Goal: Task Accomplishment & Management: Manage account settings

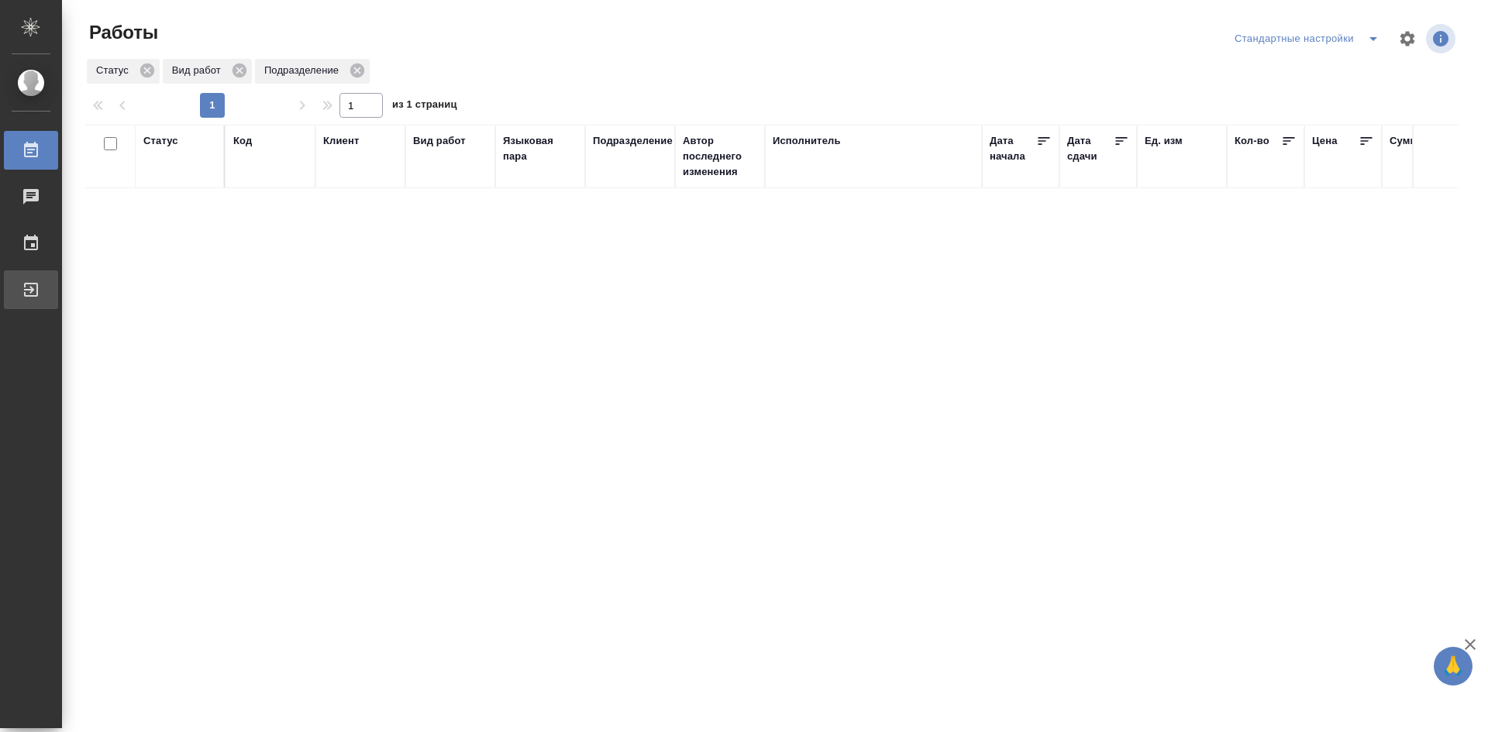
click at [31, 288] on div "Выйти" at bounding box center [11, 289] width 39 height 23
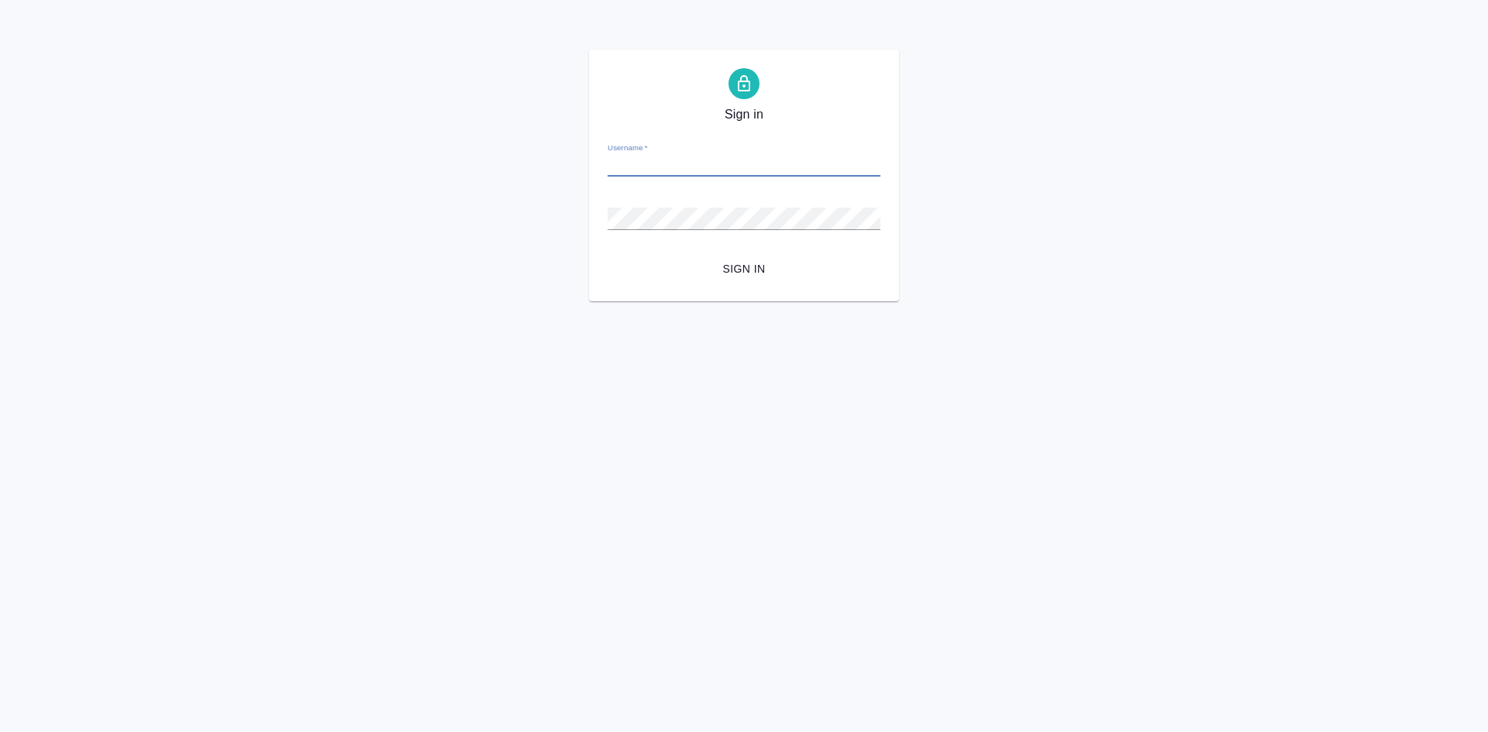
click at [746, 162] on input "Username   *" at bounding box center [744, 166] width 273 height 22
type input "e.olejnikova@awatera.com"
click at [756, 274] on span "Sign in" at bounding box center [744, 269] width 248 height 19
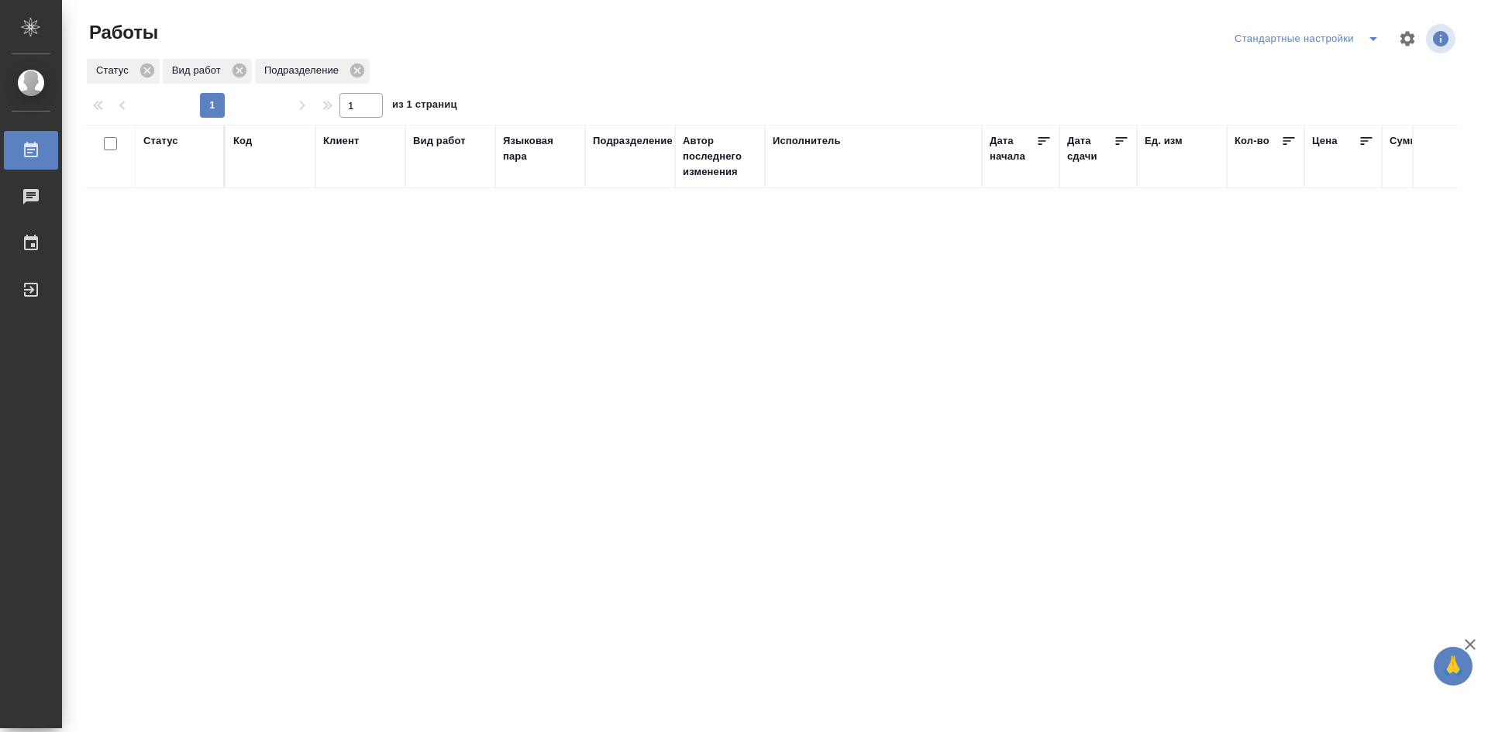
click at [1364, 36] on icon "split button" at bounding box center [1373, 38] width 19 height 19
click at [1336, 59] on li "мои" at bounding box center [1310, 69] width 158 height 25
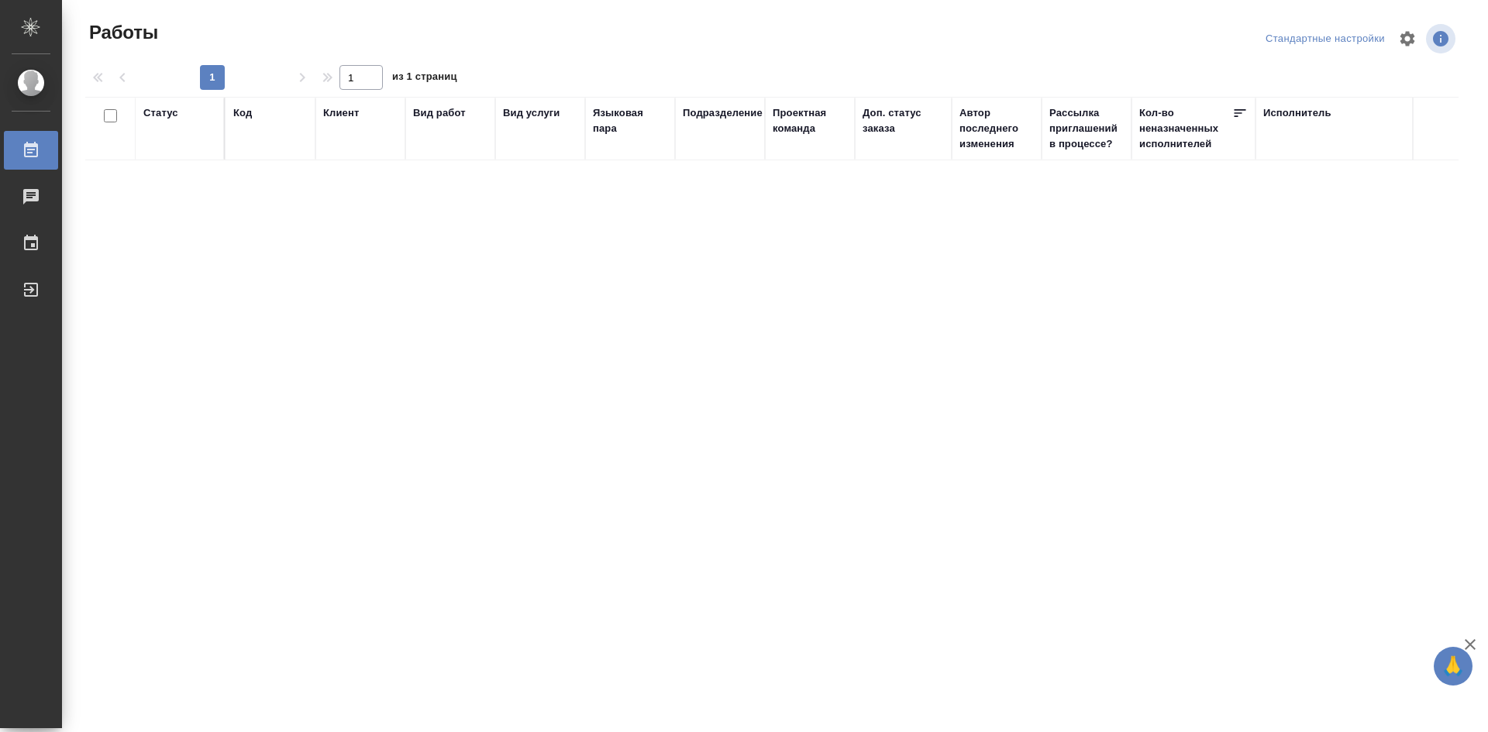
click at [164, 113] on div "Статус" at bounding box center [160, 113] width 35 height 16
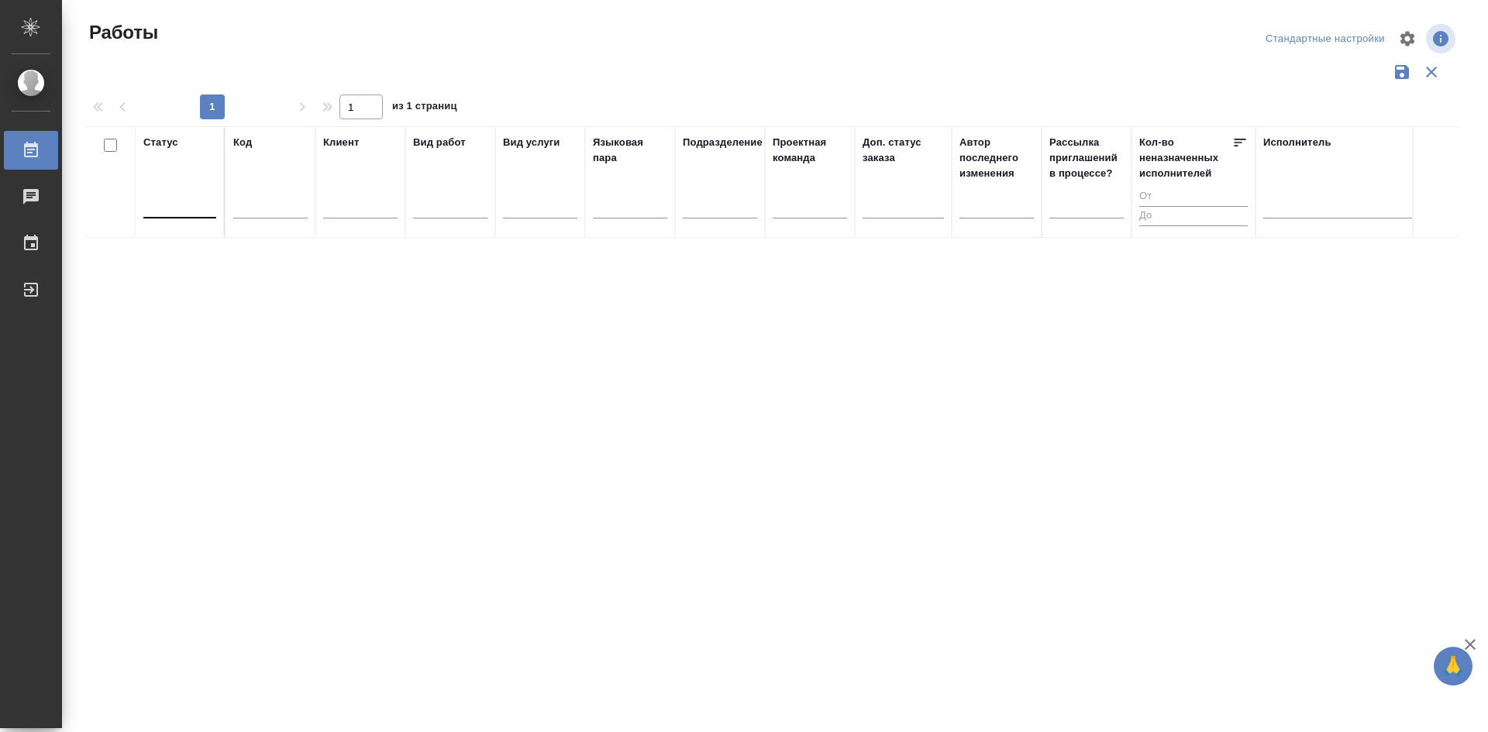
click at [204, 212] on div at bounding box center [179, 202] width 73 height 22
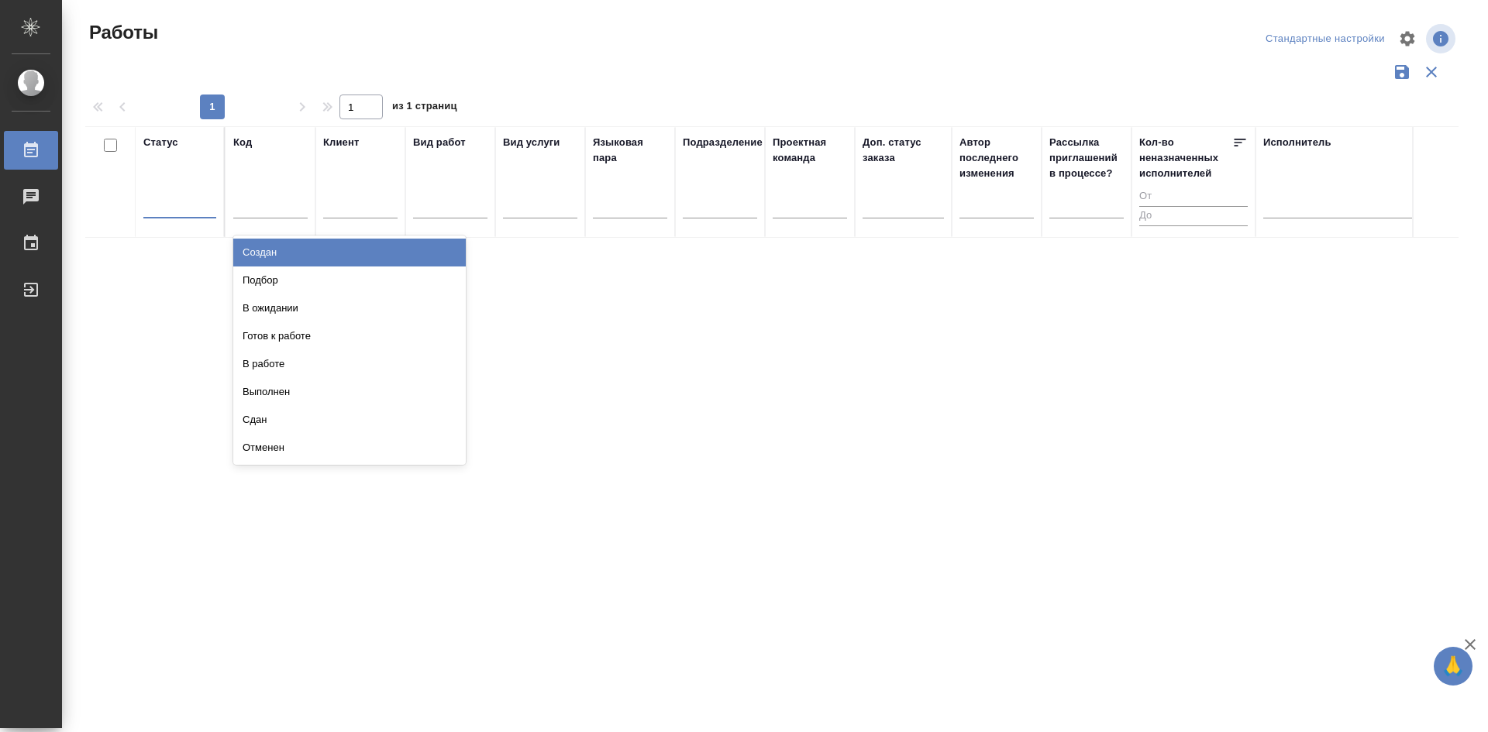
click at [205, 215] on div at bounding box center [179, 203] width 73 height 29
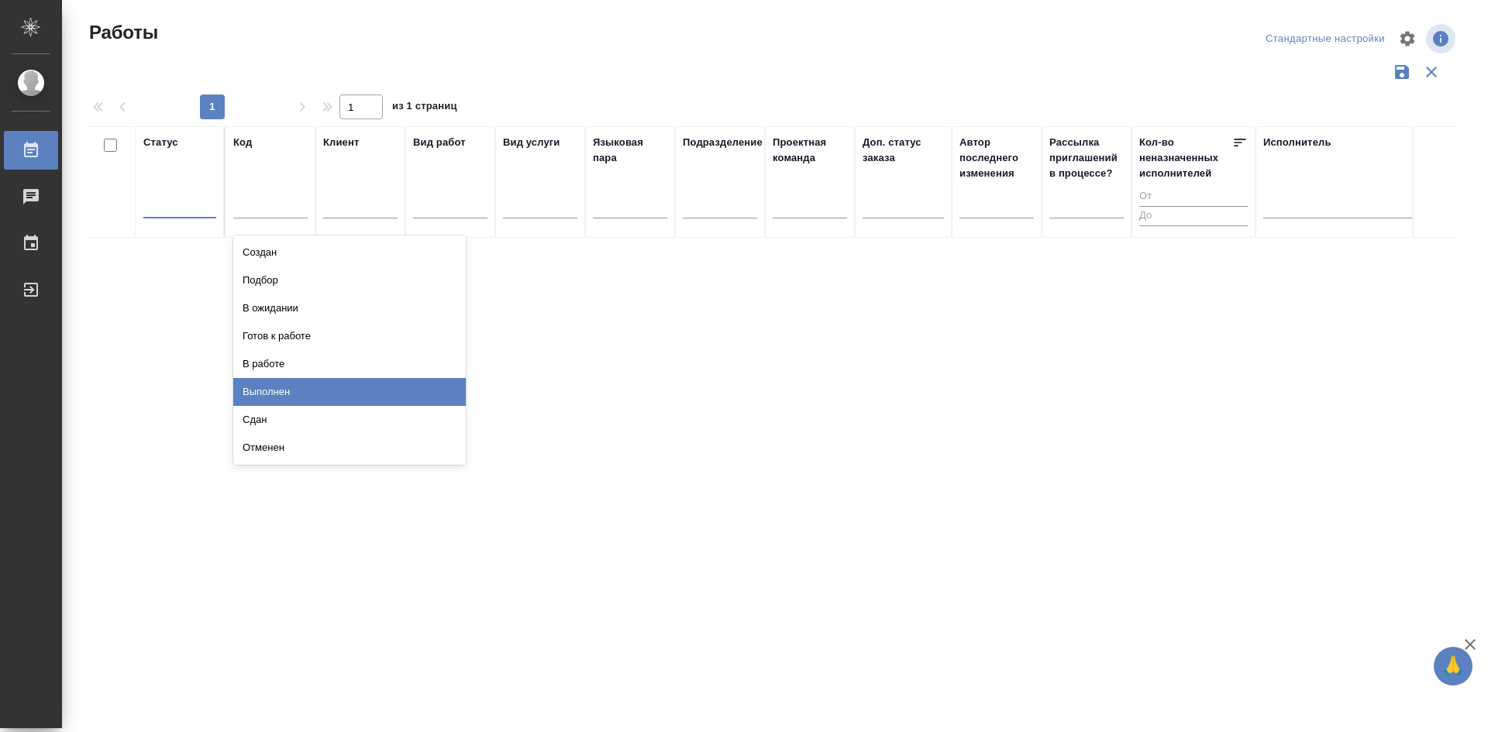
click at [283, 388] on div "Выполнен" at bounding box center [349, 392] width 233 height 28
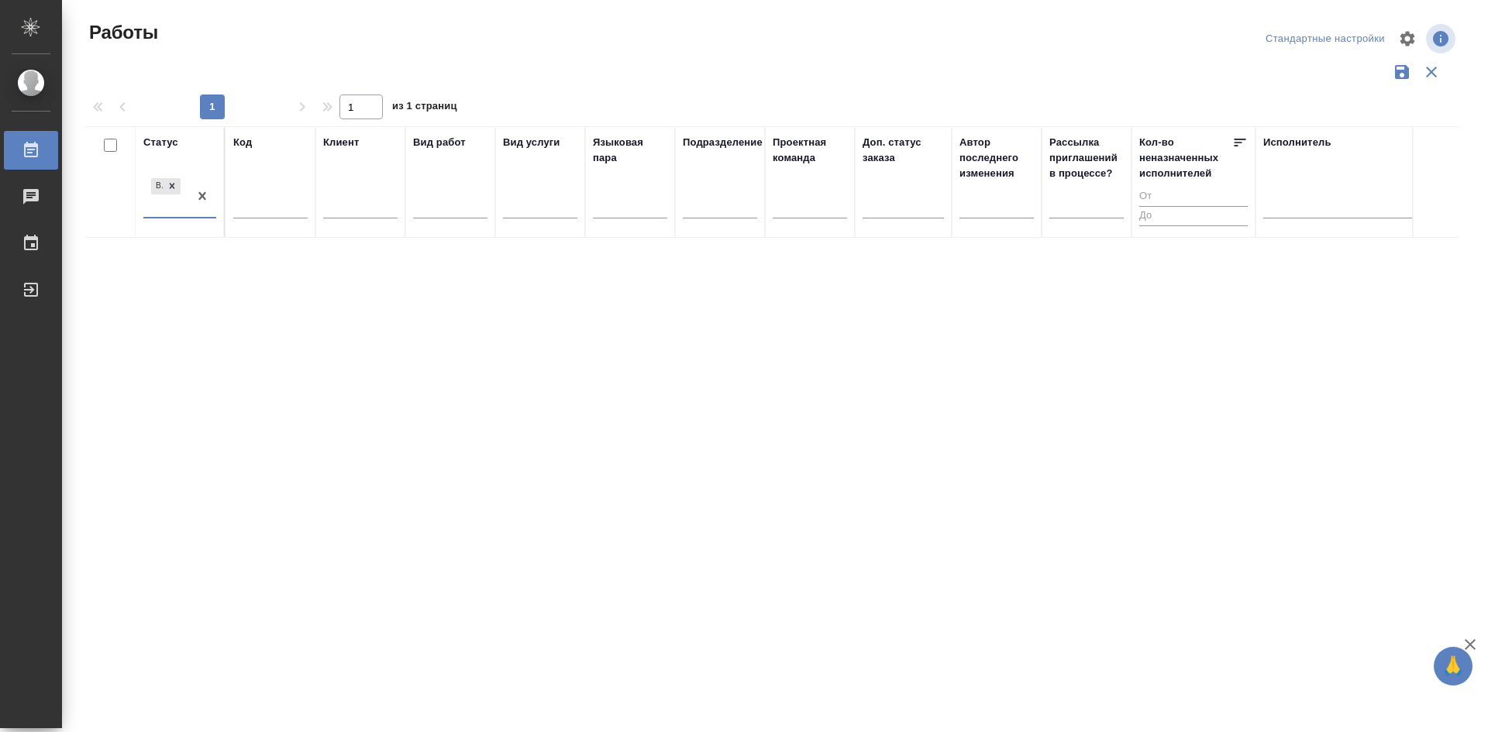
click at [1390, 40] on button "button" at bounding box center [1407, 38] width 37 height 37
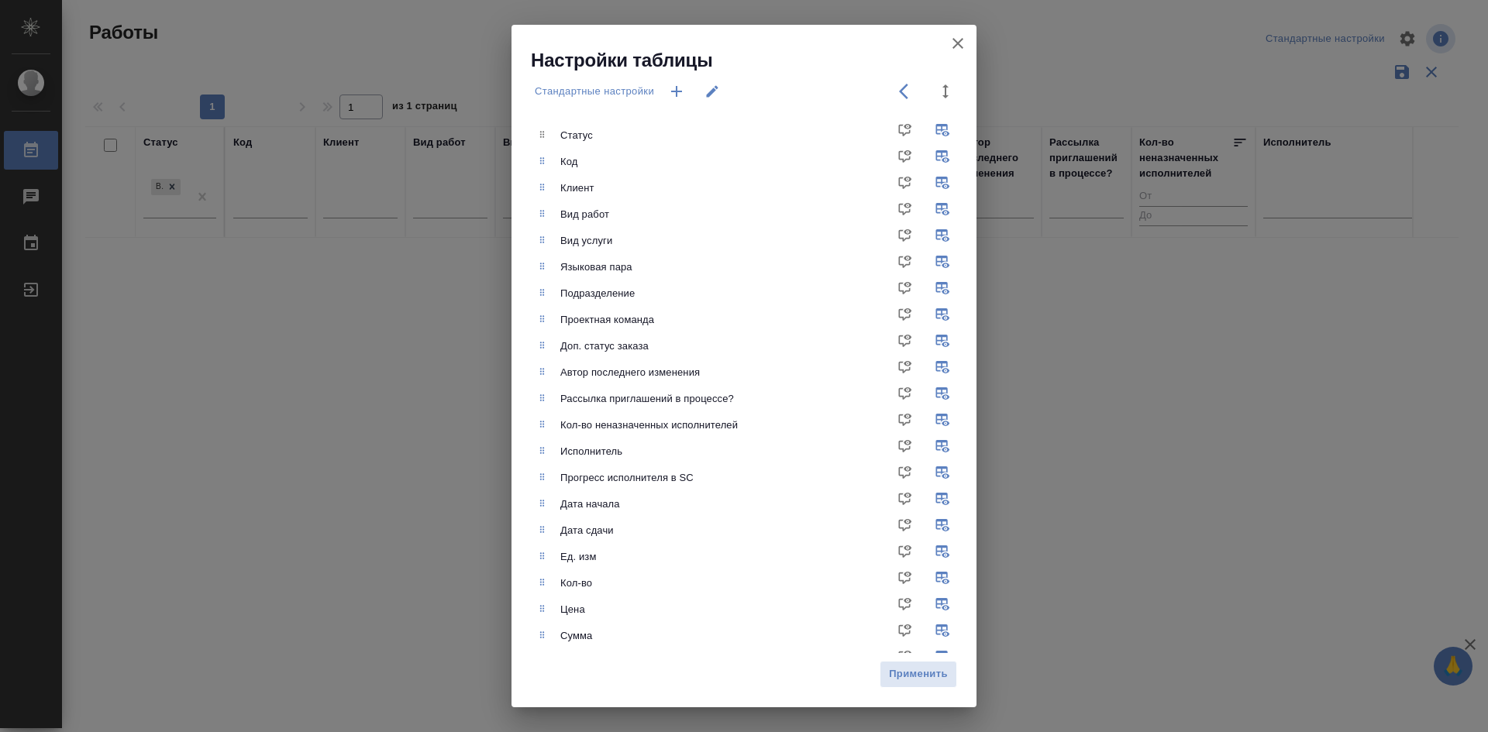
drag, startPoint x: 1402, startPoint y: 43, endPoint x: 1394, endPoint y: 46, distance: 8.3
click at [1403, 43] on div "Настройки таблицы Стандартные настройки Статус Код Клиент Вид работ Вид услуги …" at bounding box center [744, 366] width 1488 height 732
click at [957, 37] on icon "button" at bounding box center [958, 43] width 19 height 19
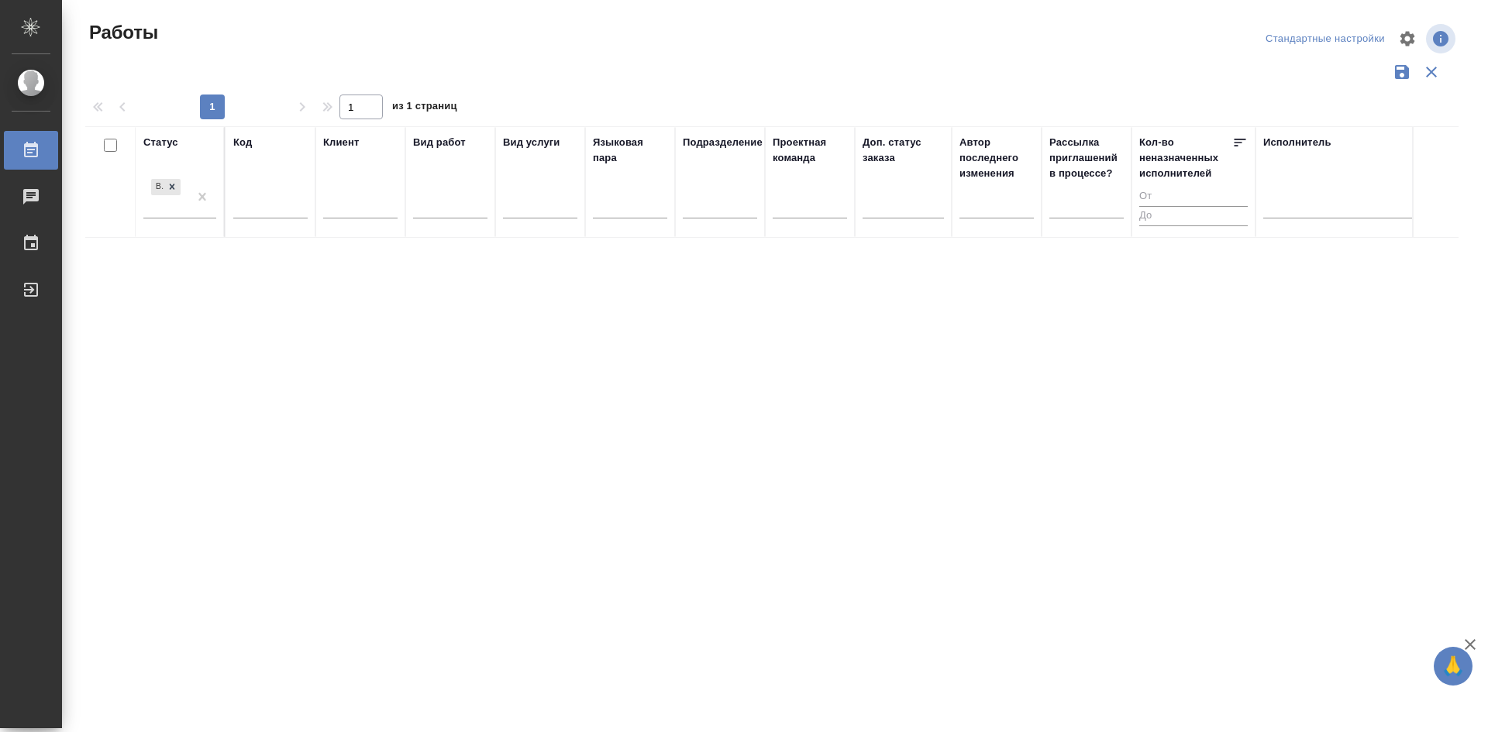
click at [1321, 41] on div "Стандартные настройки" at bounding box center [1325, 39] width 127 height 24
click at [1322, 36] on div "Стандартные настройки" at bounding box center [1325, 39] width 127 height 24
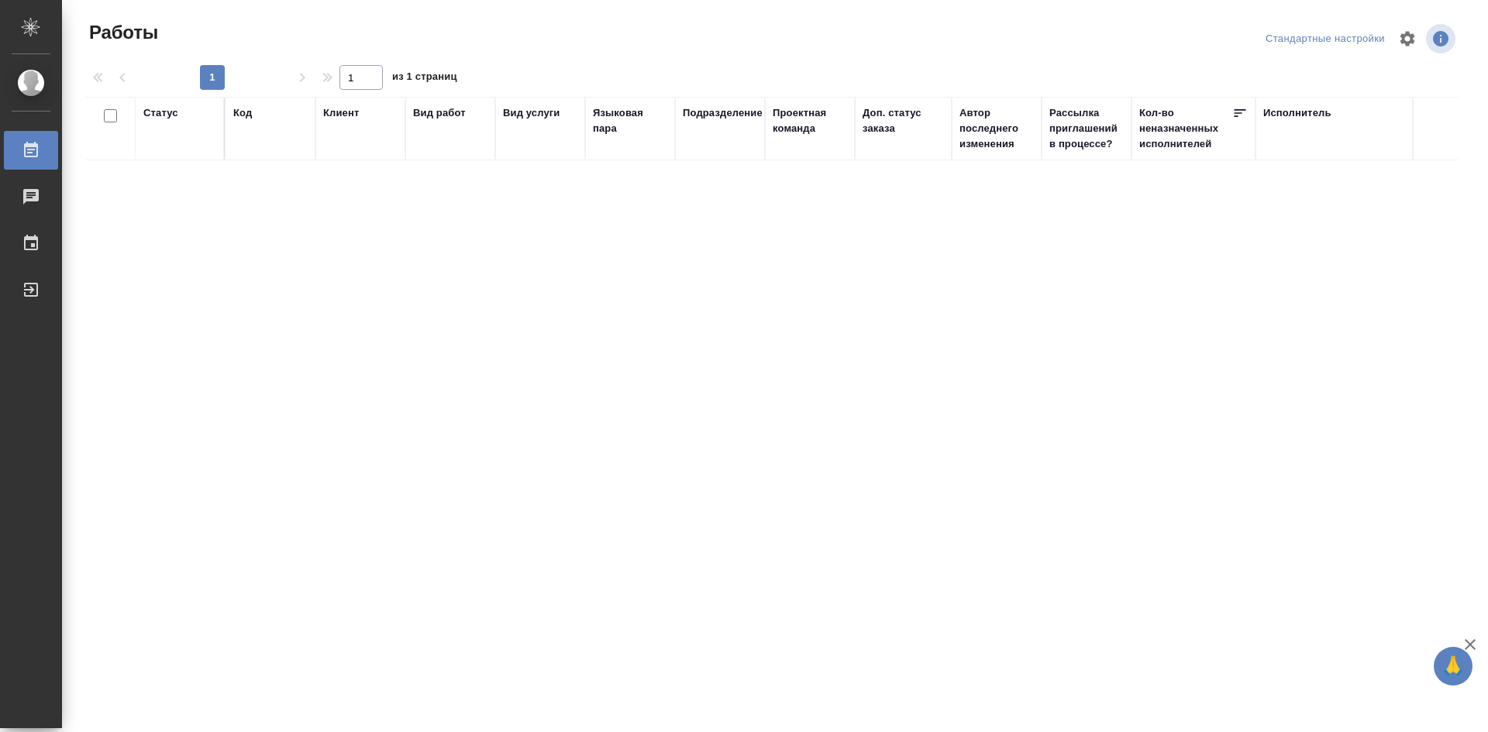
click at [1350, 45] on div "Стандартные настройки" at bounding box center [1325, 39] width 127 height 24
click at [1356, 38] on div "Стандартные настройки" at bounding box center [1325, 39] width 127 height 24
click at [1369, 41] on div "Стандартные настройки" at bounding box center [1325, 39] width 127 height 24
click at [1318, 33] on div "Стандартные настройки" at bounding box center [1325, 39] width 127 height 24
click at [1317, 39] on div "Стандартные настройки" at bounding box center [1325, 39] width 127 height 24
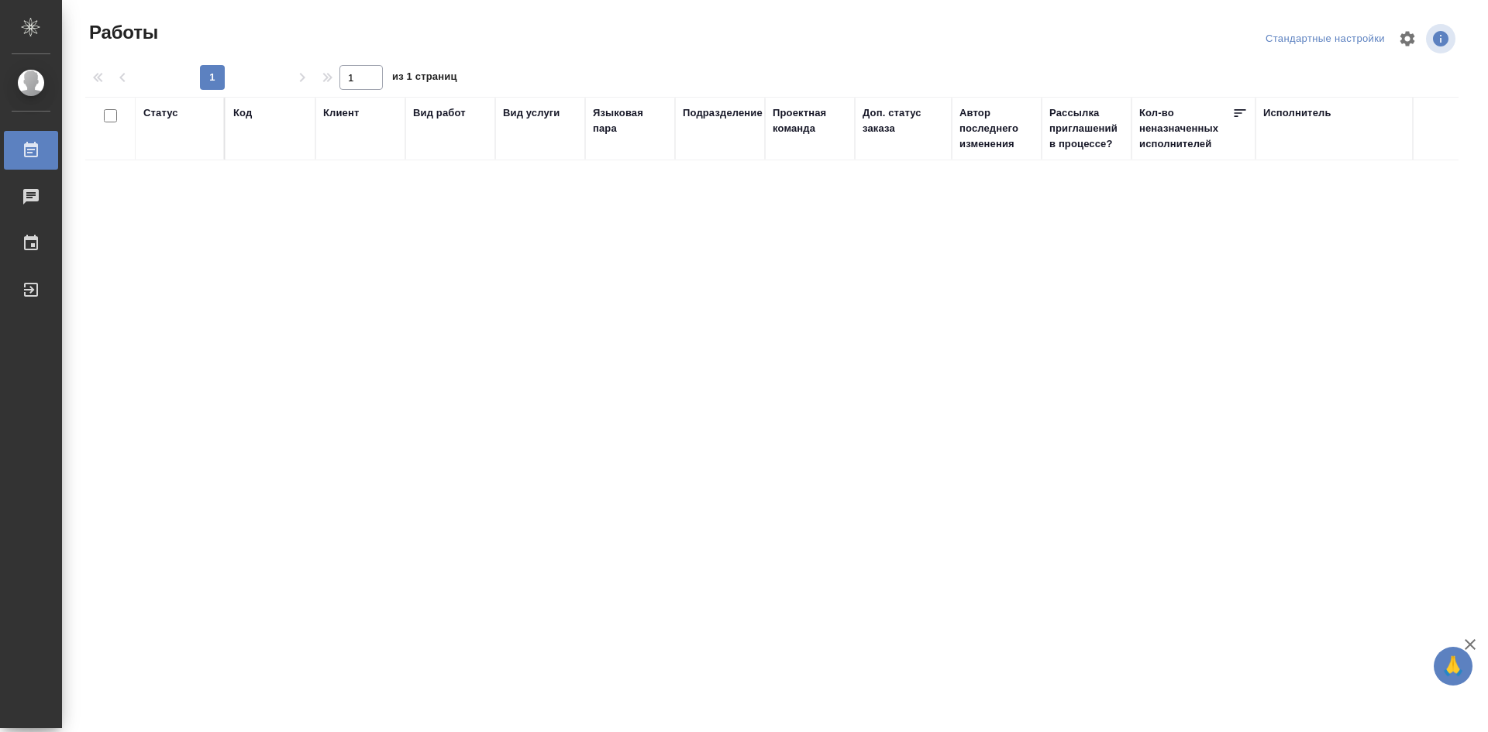
click at [1317, 39] on div "Стандартные настройки" at bounding box center [1325, 39] width 127 height 24
drag, startPoint x: 1314, startPoint y: 40, endPoint x: 874, endPoint y: 81, distance: 441.3
click at [1312, 41] on div "Стандартные настройки" at bounding box center [1325, 39] width 127 height 24
click at [1375, 33] on div "Стандартные настройки" at bounding box center [1325, 39] width 127 height 24
click at [1318, 37] on div "Стандартные настройки" at bounding box center [1325, 39] width 127 height 24
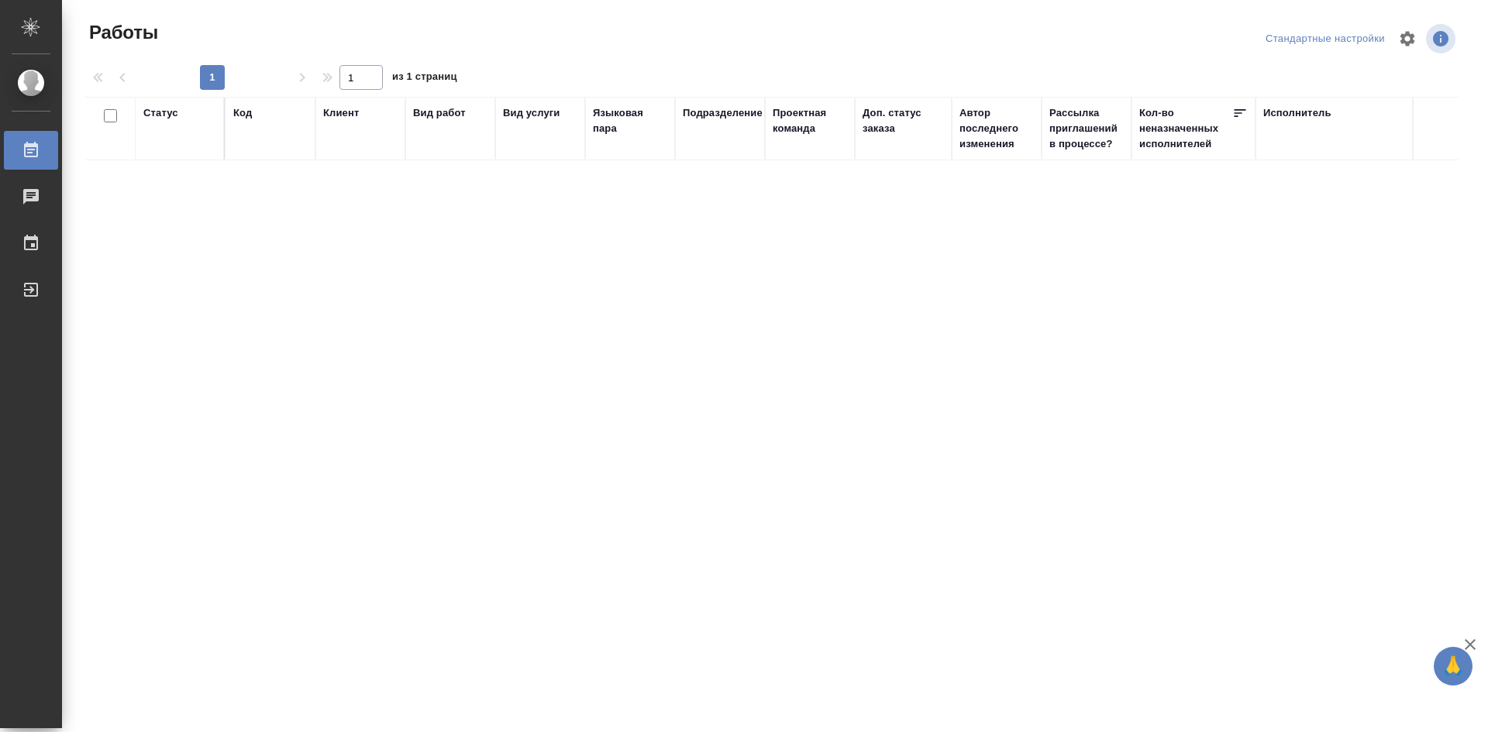
click at [1356, 42] on div "Стандартные настройки" at bounding box center [1325, 39] width 127 height 24
click at [1316, 39] on div "Стандартные настройки" at bounding box center [1325, 39] width 127 height 24
click at [168, 104] on th "Статус" at bounding box center [181, 129] width 90 height 64
click at [168, 107] on div "Статус" at bounding box center [160, 113] width 35 height 16
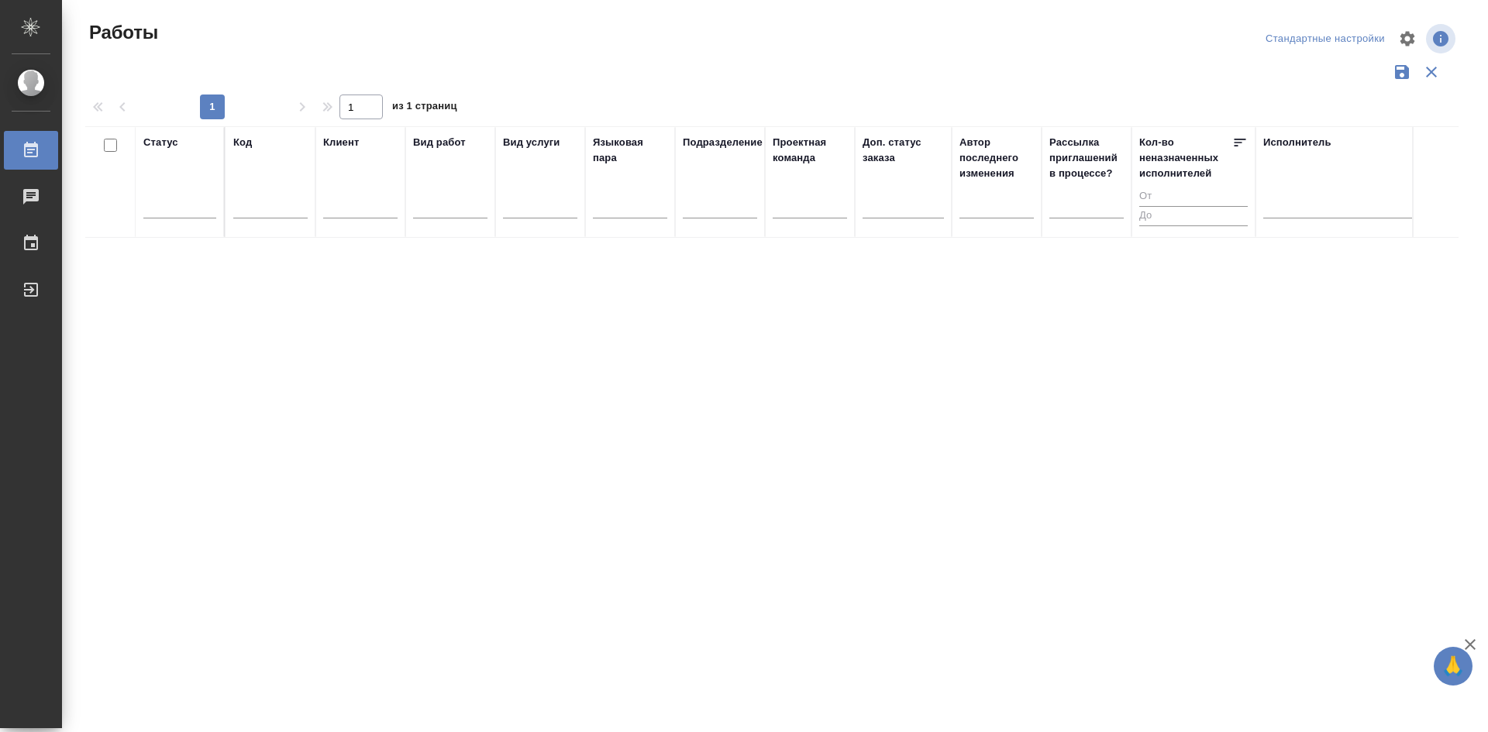
click at [1318, 35] on div "Стандартные настройки" at bounding box center [1325, 39] width 127 height 24
click at [1433, 69] on icon "button" at bounding box center [1431, 72] width 19 height 19
click at [1348, 36] on div "Стандартные настройки" at bounding box center [1325, 39] width 127 height 24
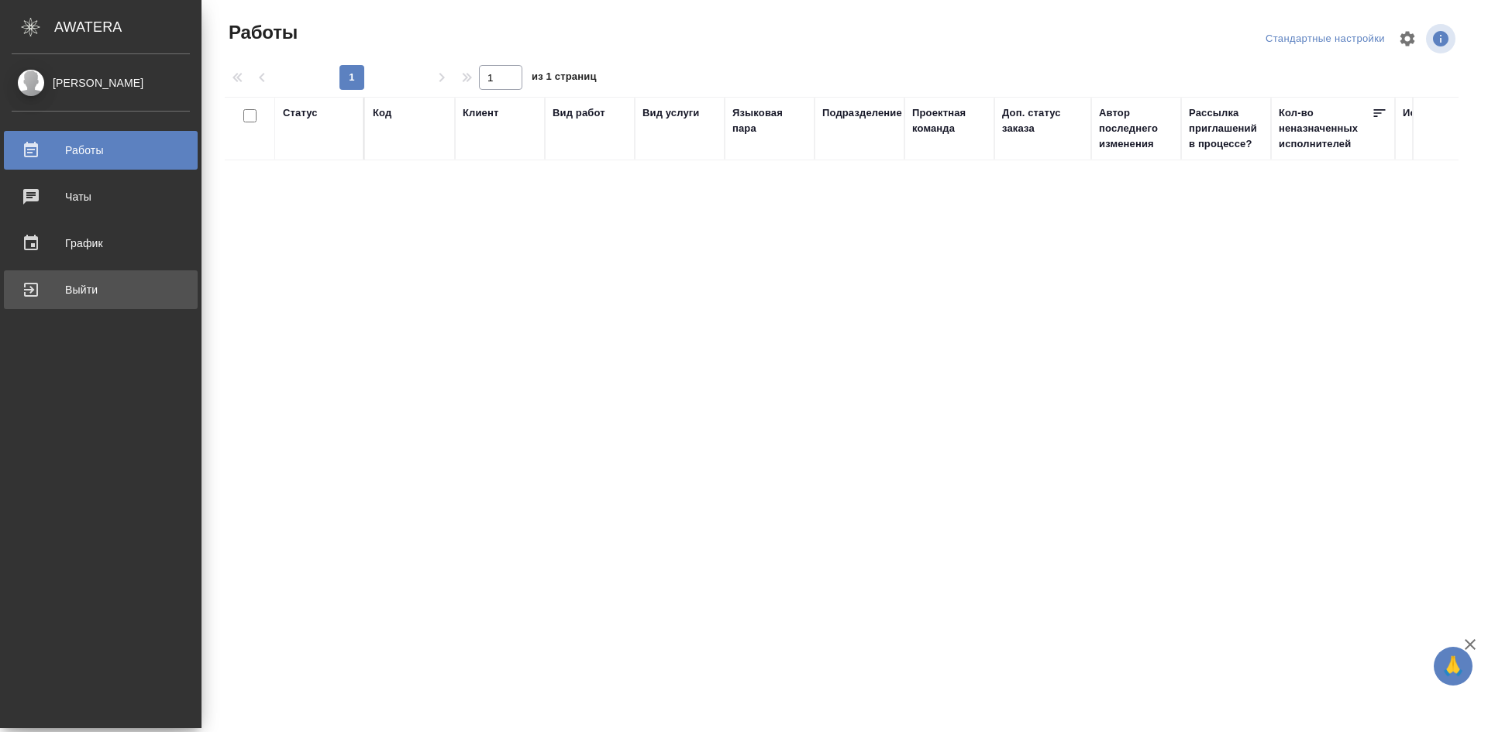
click at [60, 297] on div "Выйти" at bounding box center [101, 289] width 178 height 23
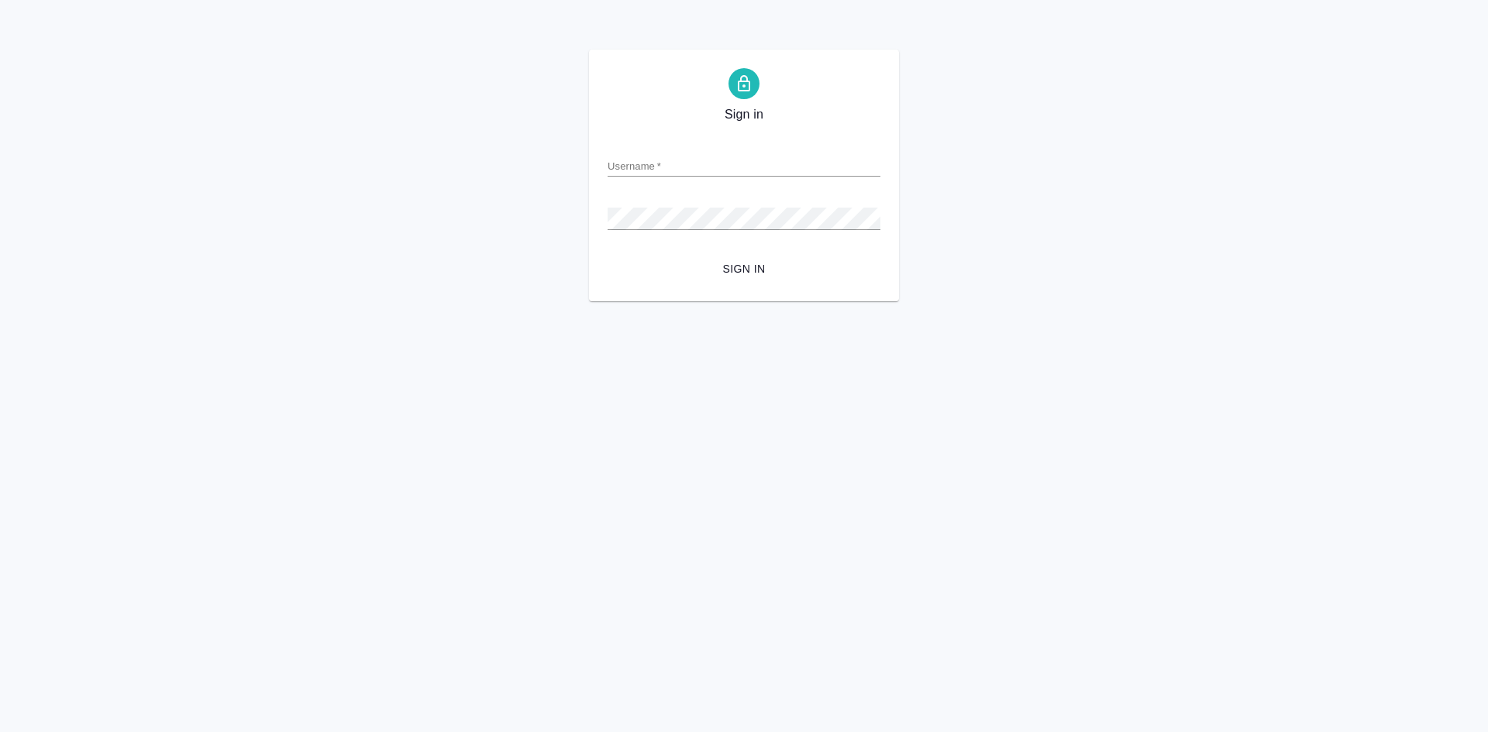
click at [686, 171] on input "Username   *" at bounding box center [744, 166] width 273 height 22
type input "[EMAIL_ADDRESS][DOMAIN_NAME]"
drag, startPoint x: 756, startPoint y: 170, endPoint x: 371, endPoint y: 161, distance: 384.5
click at [381, 159] on div "Sign in Username   * katya.oleynikova.99@mail.ru Password   * urlPath   * / Sig…" at bounding box center [744, 176] width 1488 height 252
click at [677, 168] on input "Username   *" at bounding box center [744, 166] width 273 height 22
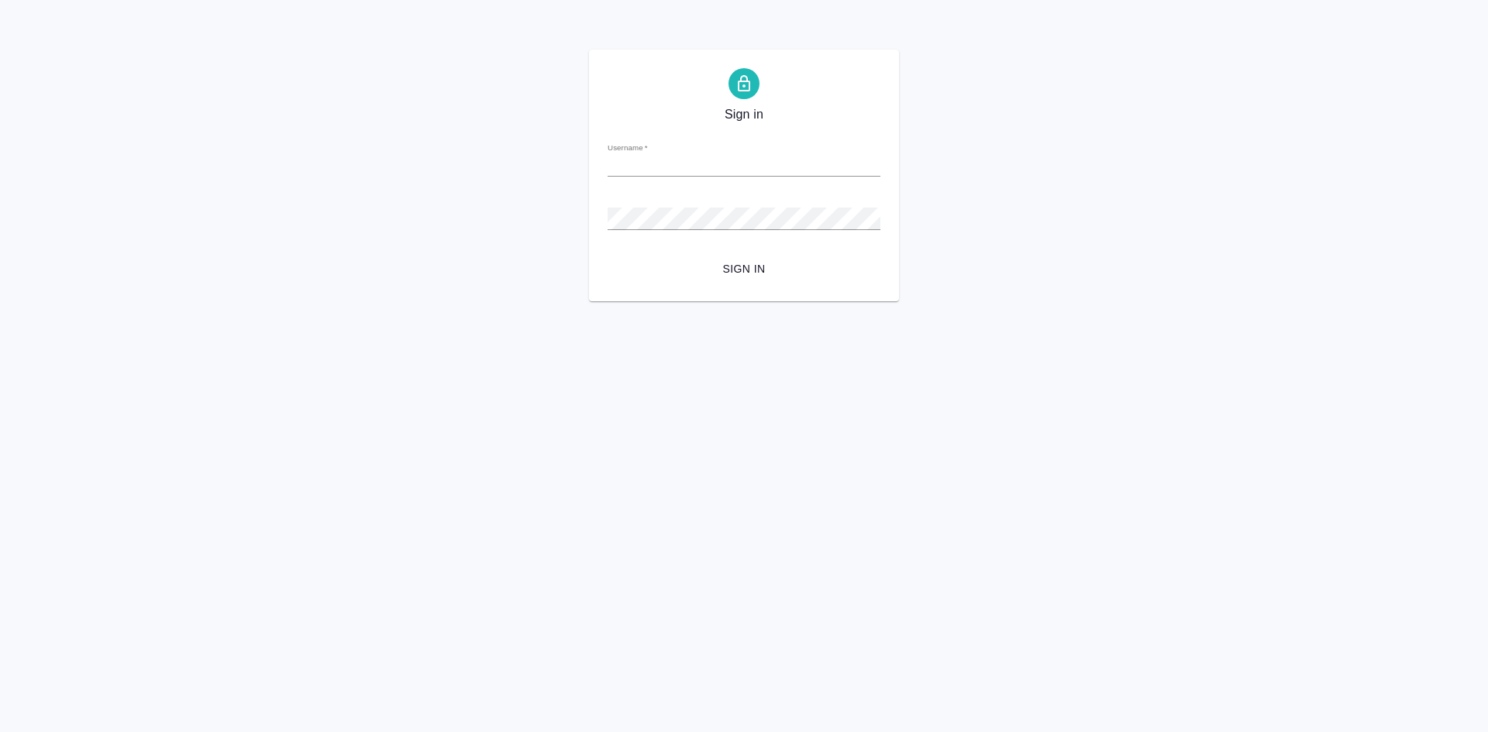
type input "e.olejnikova@awatera.com"
click at [729, 257] on button "Sign in" at bounding box center [744, 269] width 273 height 29
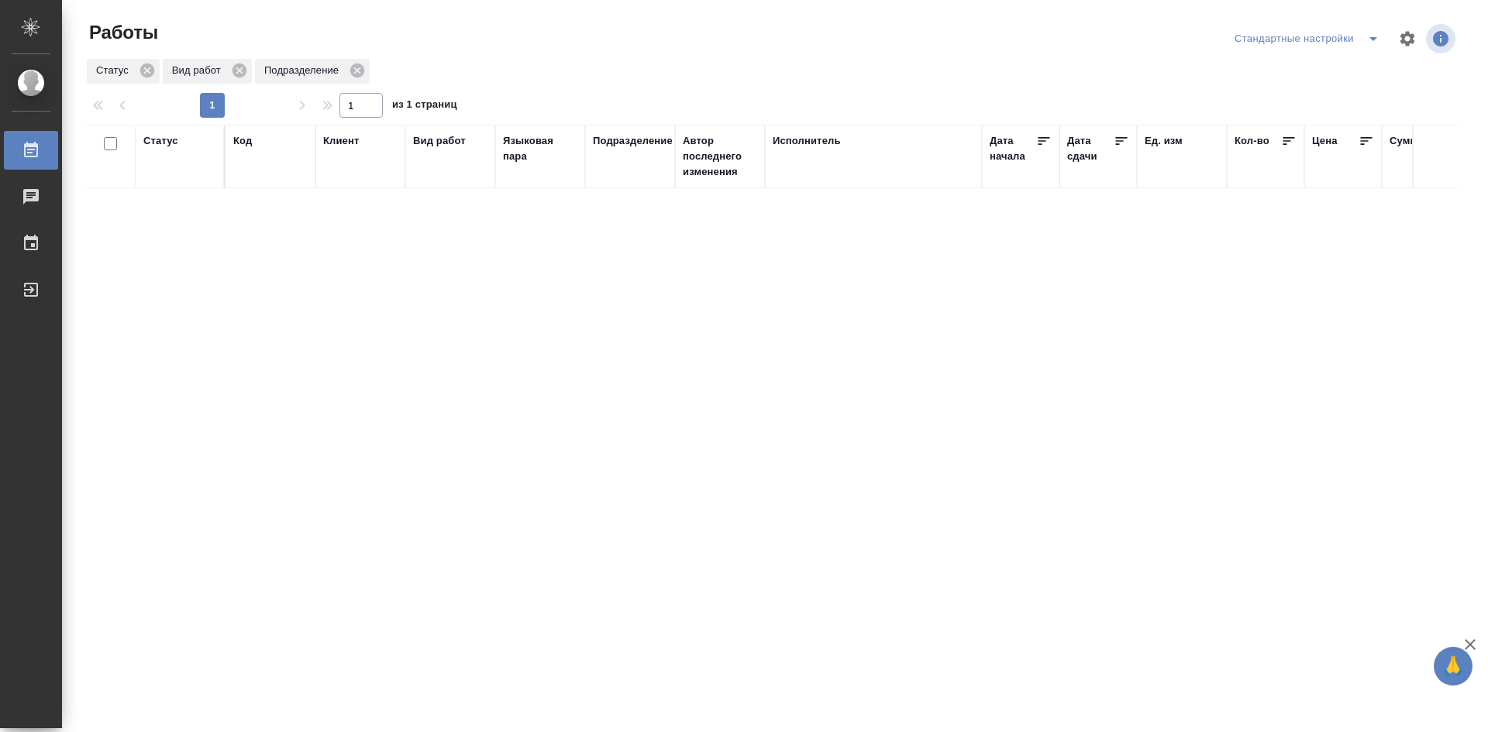
click at [1373, 40] on icon "split button" at bounding box center [1373, 39] width 8 height 4
click at [1362, 76] on li "мои" at bounding box center [1310, 69] width 158 height 25
click at [163, 157] on div "Статус" at bounding box center [179, 156] width 73 height 47
click at [164, 145] on div "Статус" at bounding box center [160, 141] width 35 height 16
click at [175, 255] on div "Создан В ожидании В работе Готов к работе" at bounding box center [179, 205] width 73 height 110
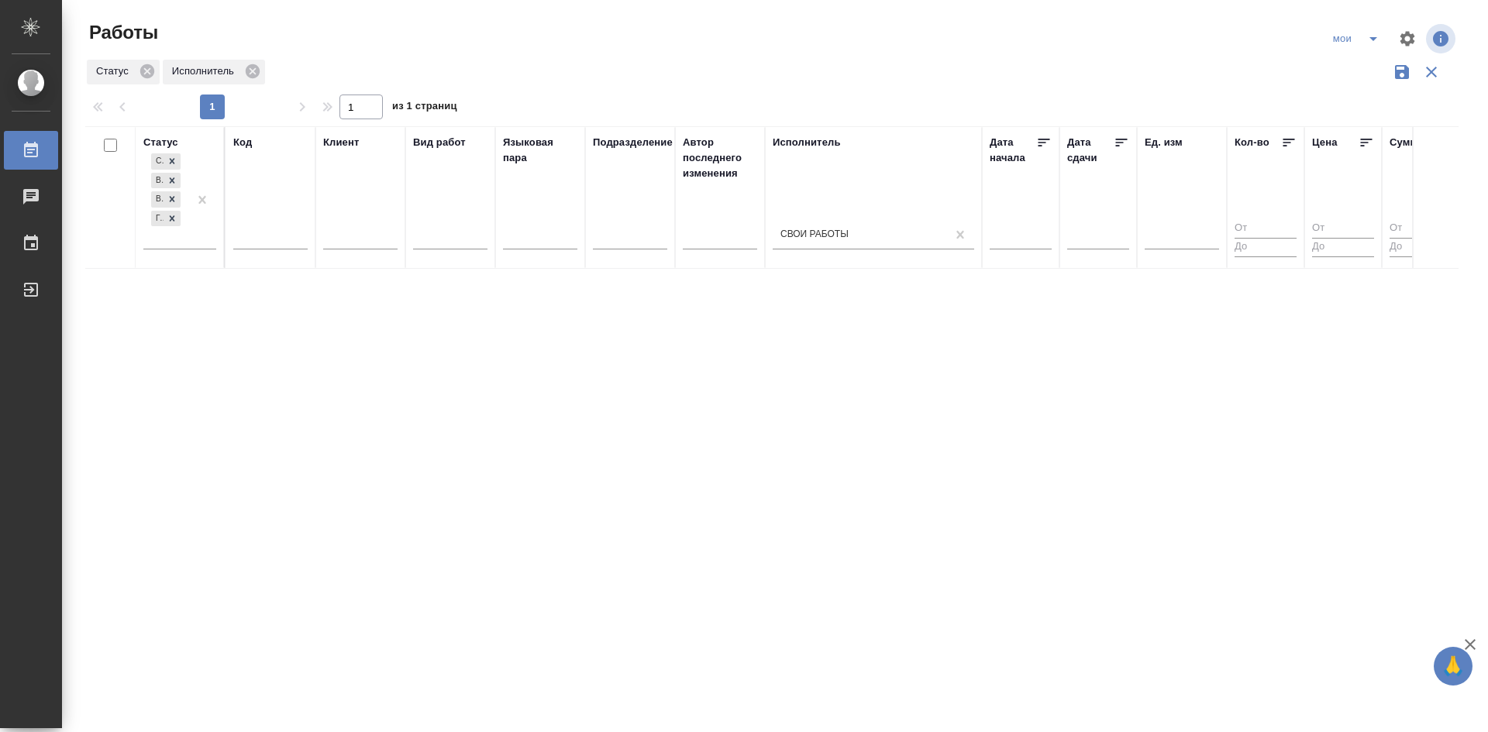
click at [174, 250] on div "Создан В ожидании В работе Готов к работе" at bounding box center [179, 205] width 73 height 110
click at [174, 246] on div "Создан В ожидании В работе Готов к работе" at bounding box center [165, 199] width 45 height 98
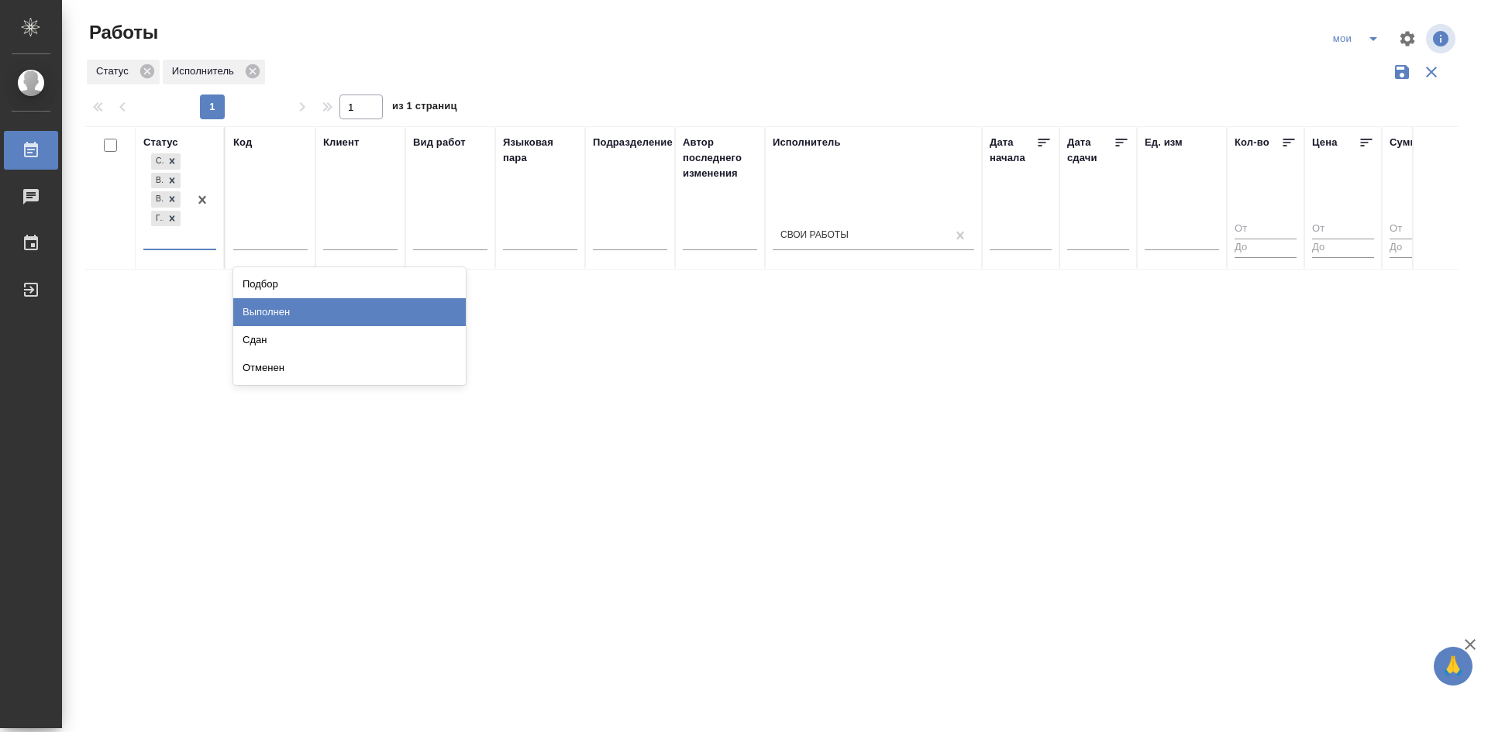
click at [305, 310] on div "Выполнен" at bounding box center [349, 312] width 233 height 28
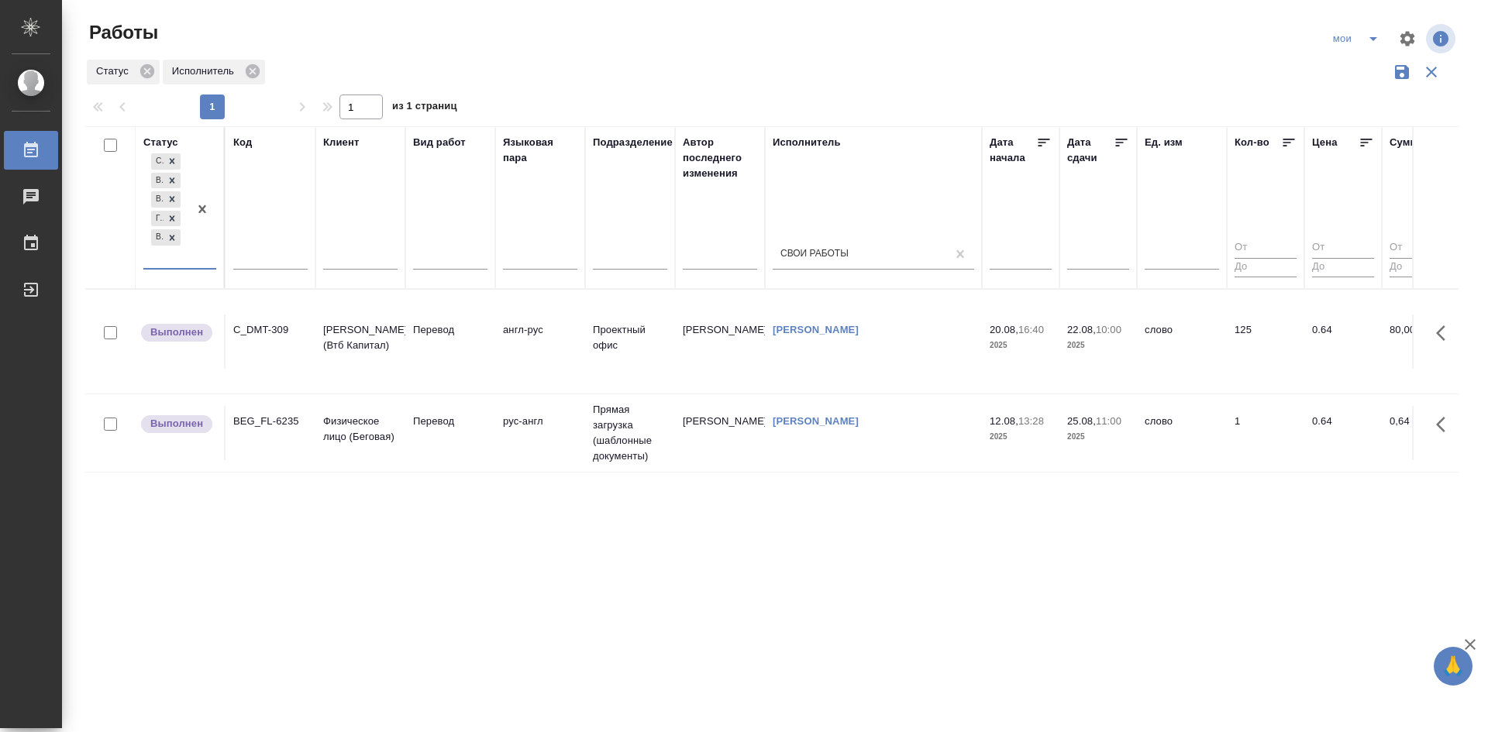
click at [530, 439] on td "рус-англ" at bounding box center [540, 433] width 90 height 54
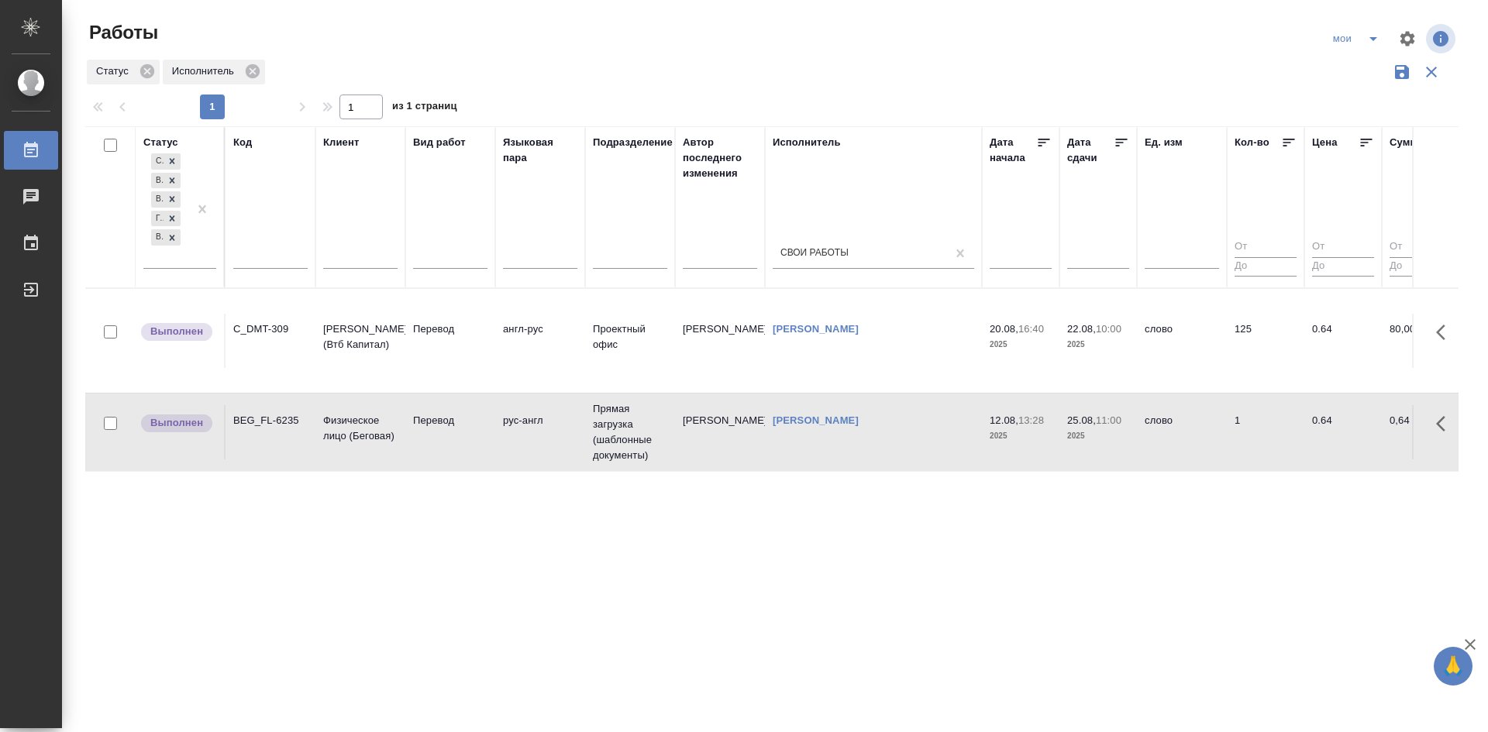
click at [530, 439] on td "рус-англ" at bounding box center [540, 432] width 90 height 54
click at [1371, 47] on icon "split button" at bounding box center [1373, 38] width 19 height 19
click at [1360, 72] on li "Стандартные настройки" at bounding box center [1357, 69] width 149 height 25
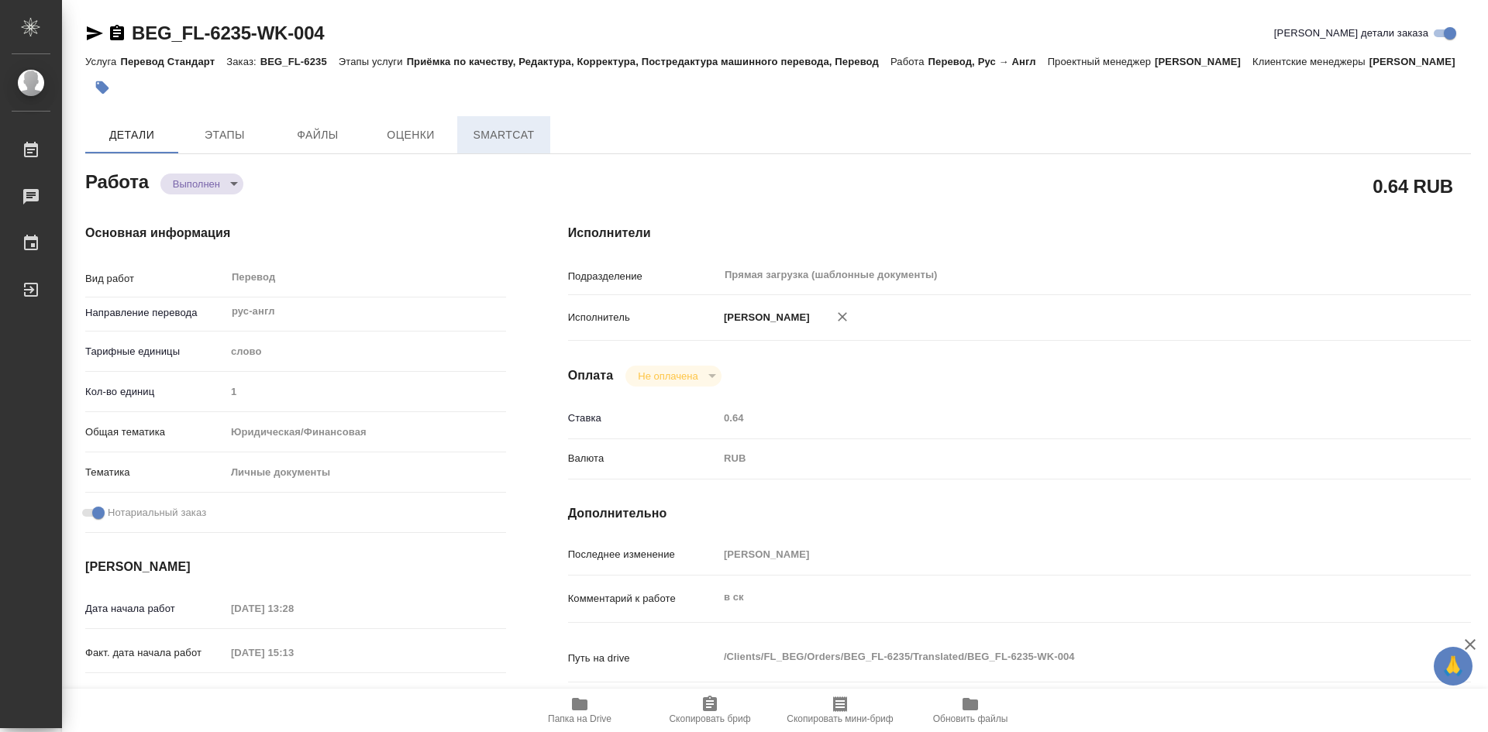
type textarea "x"
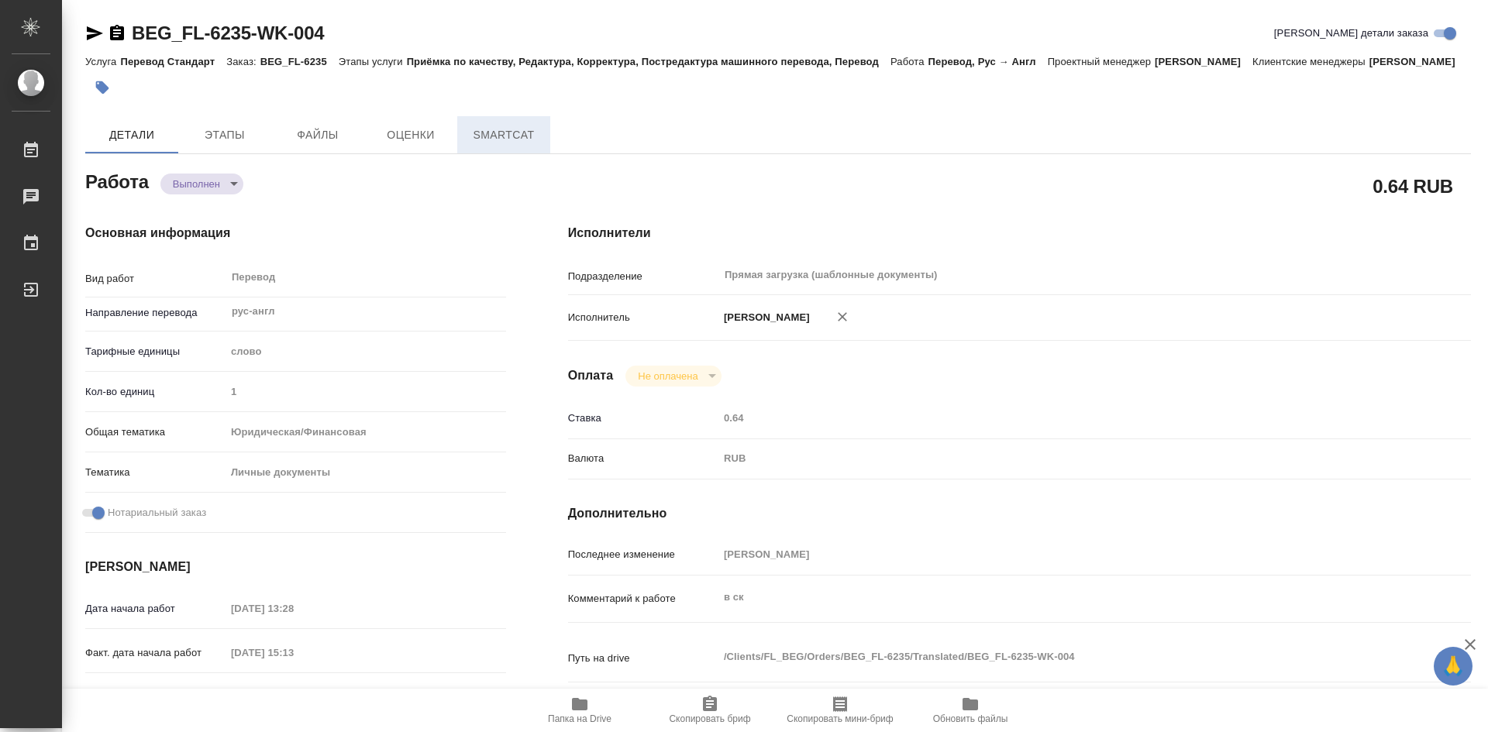
type textarea "x"
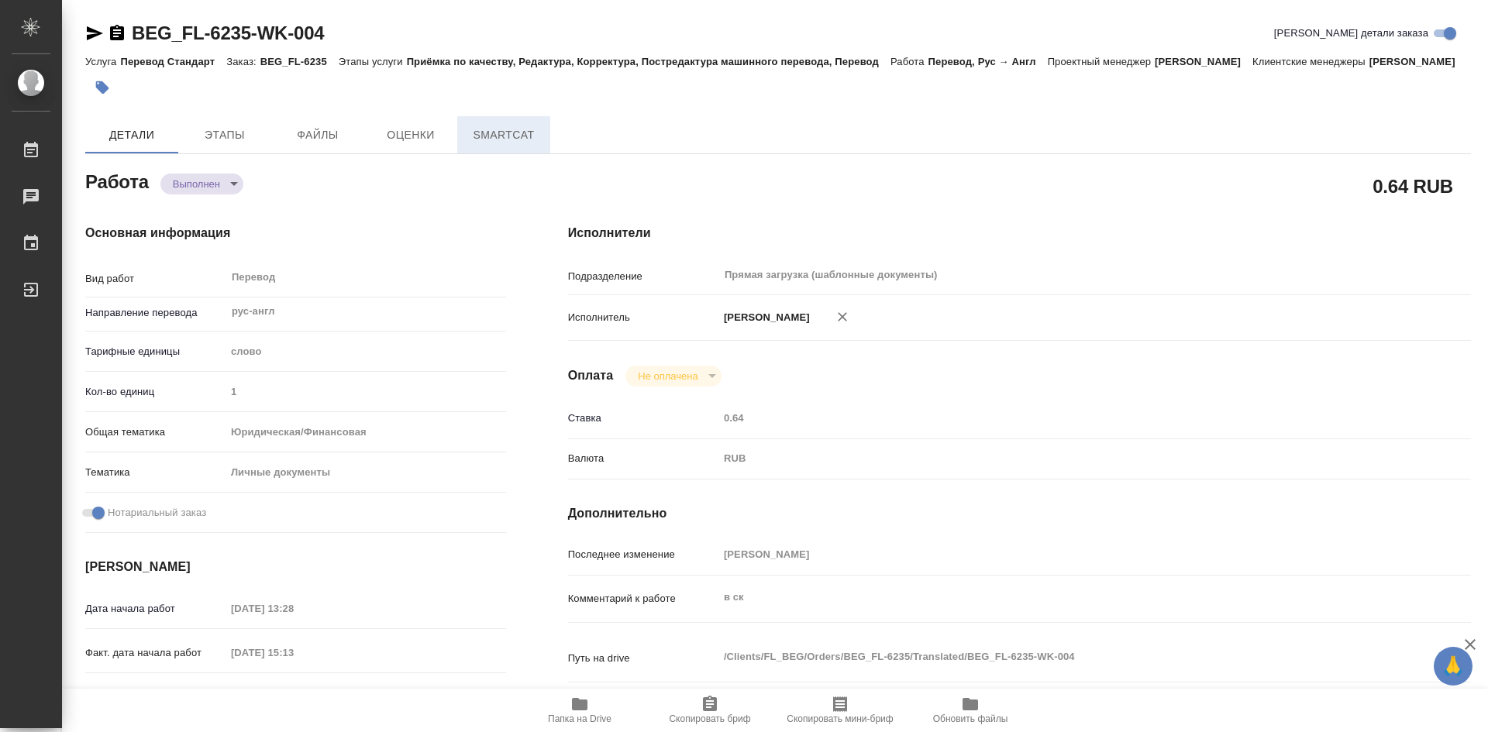
type textarea "x"
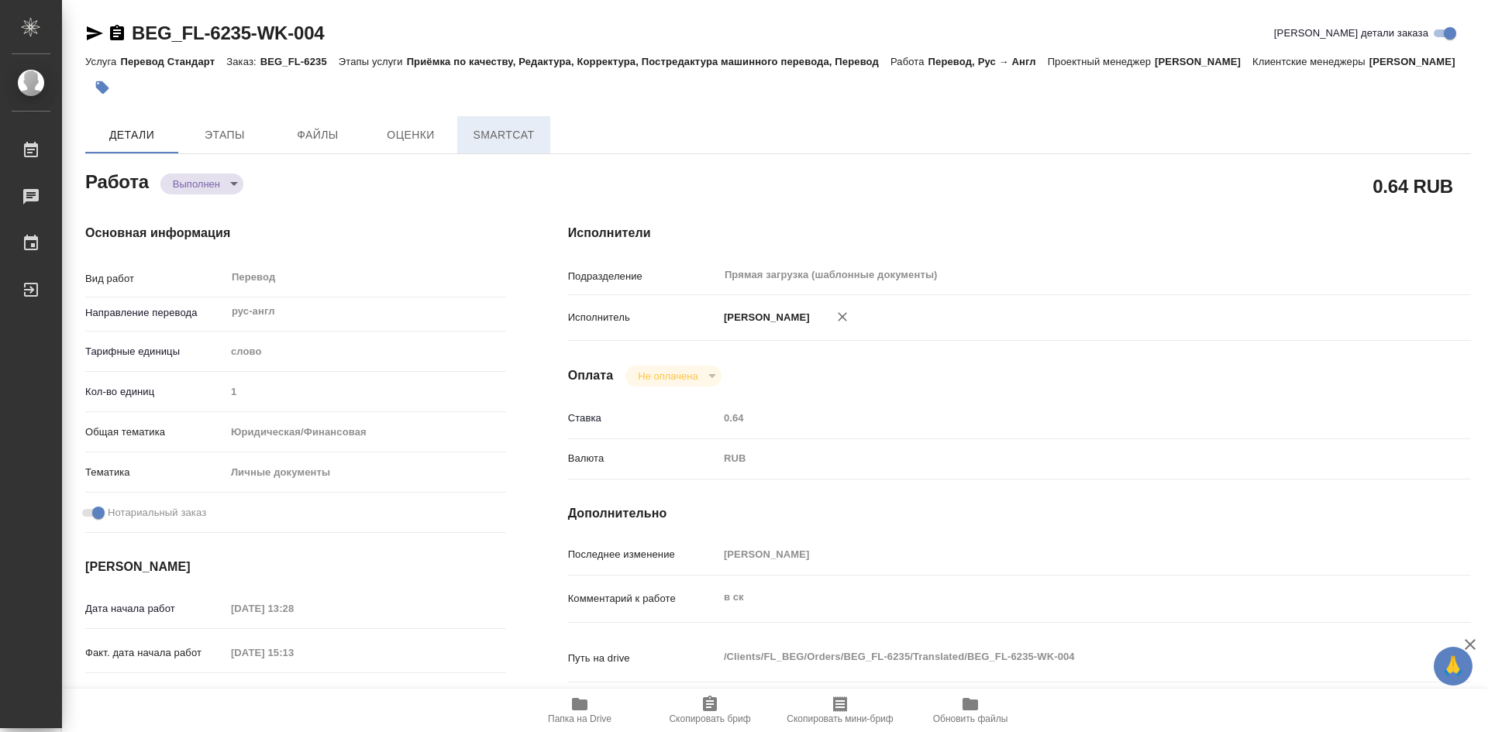
type textarea "x"
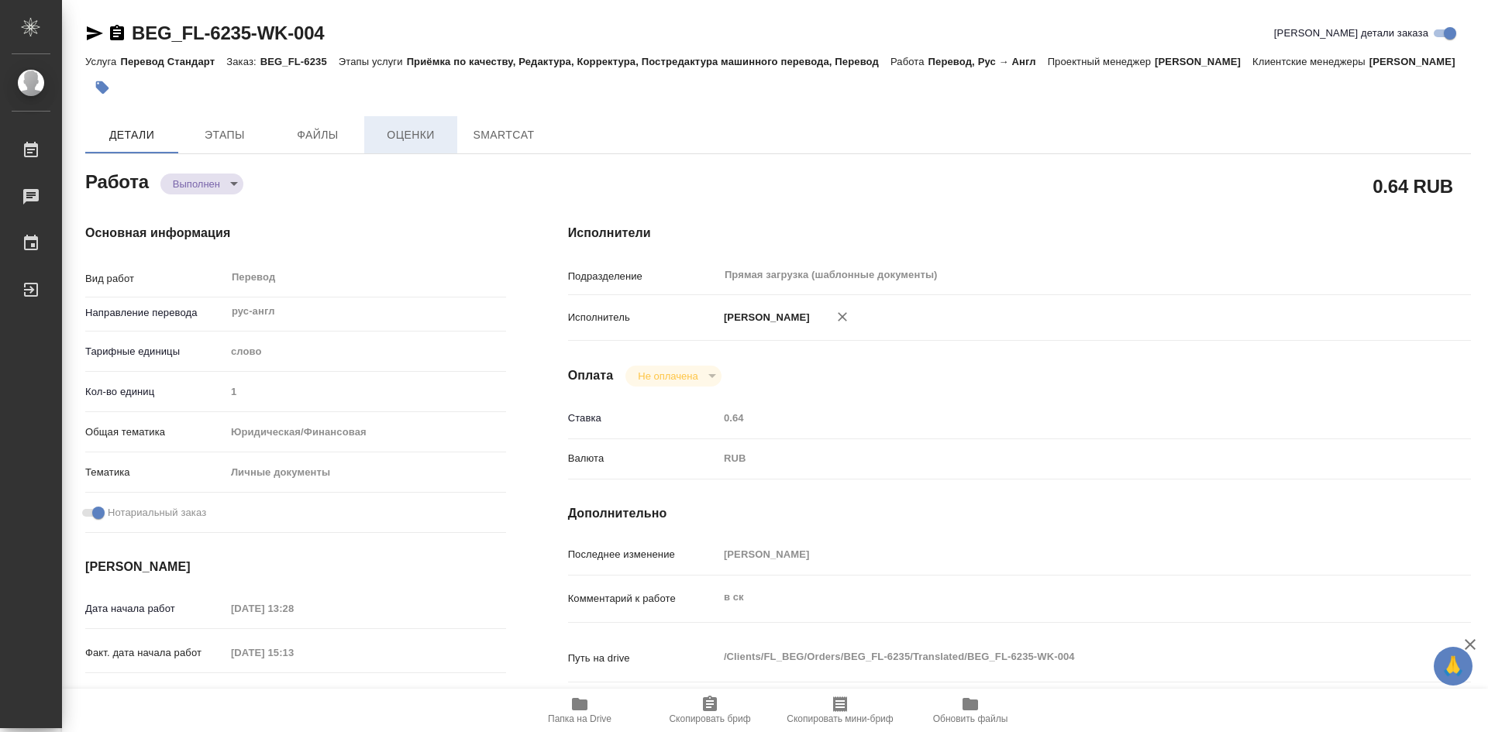
type textarea "x"
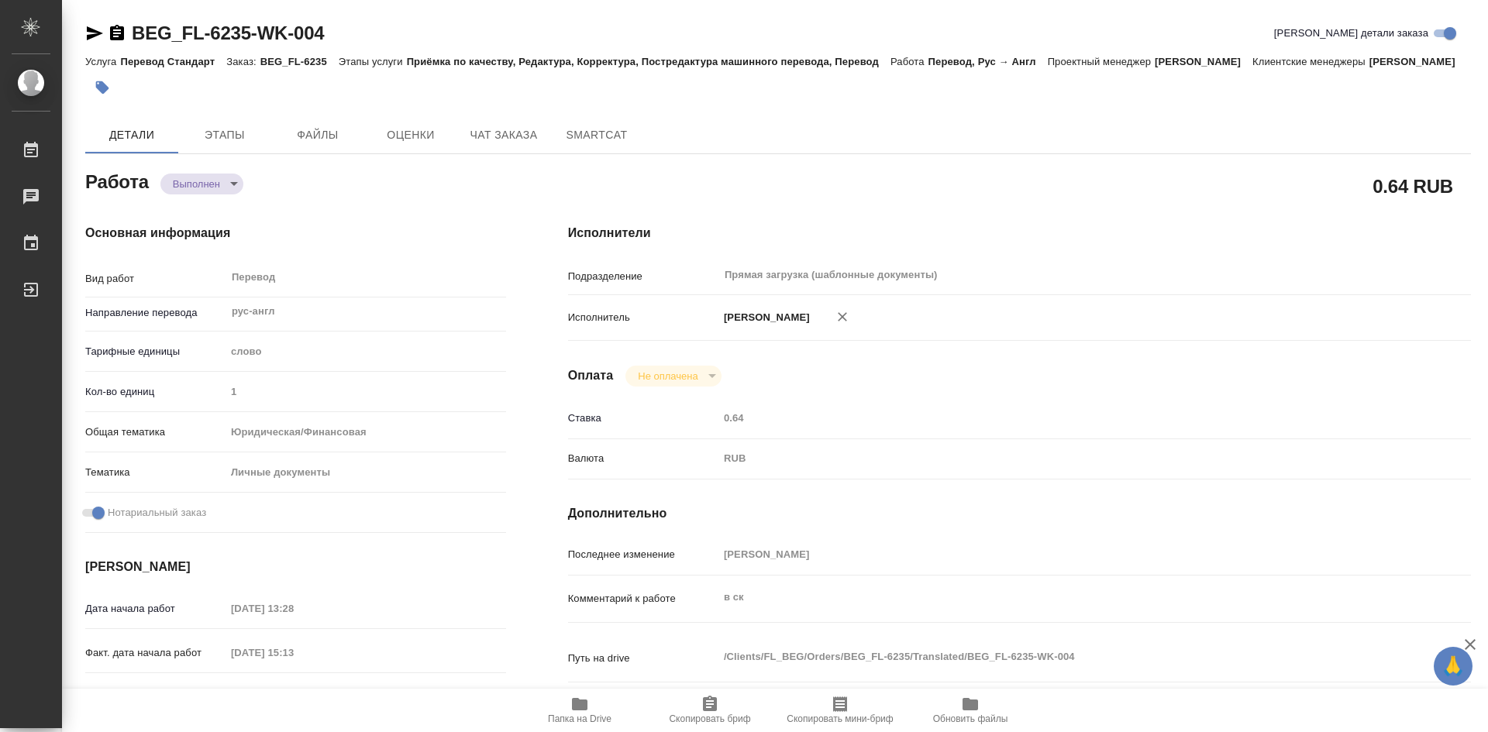
click at [578, 708] on icon "button" at bounding box center [580, 704] width 16 height 12
type textarea "x"
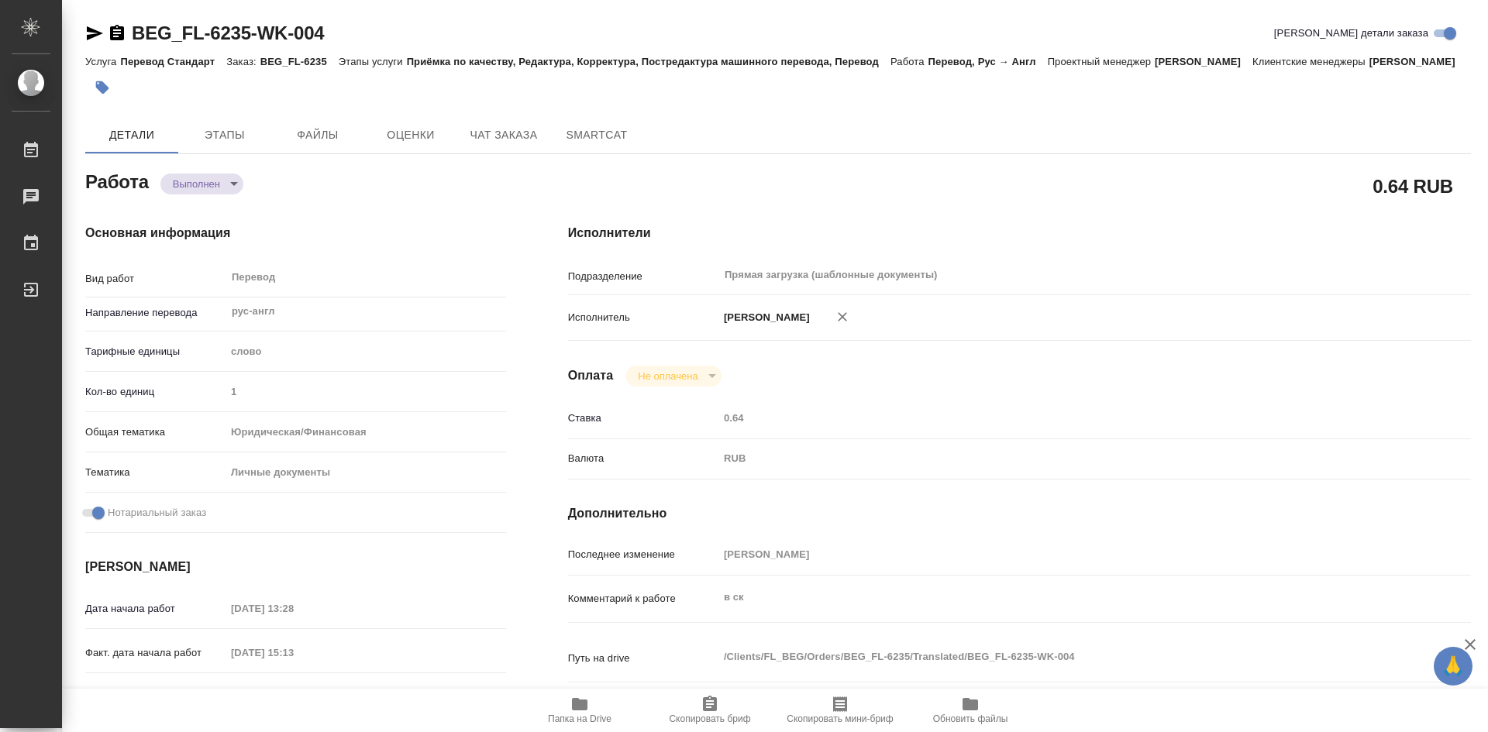
type textarea "x"
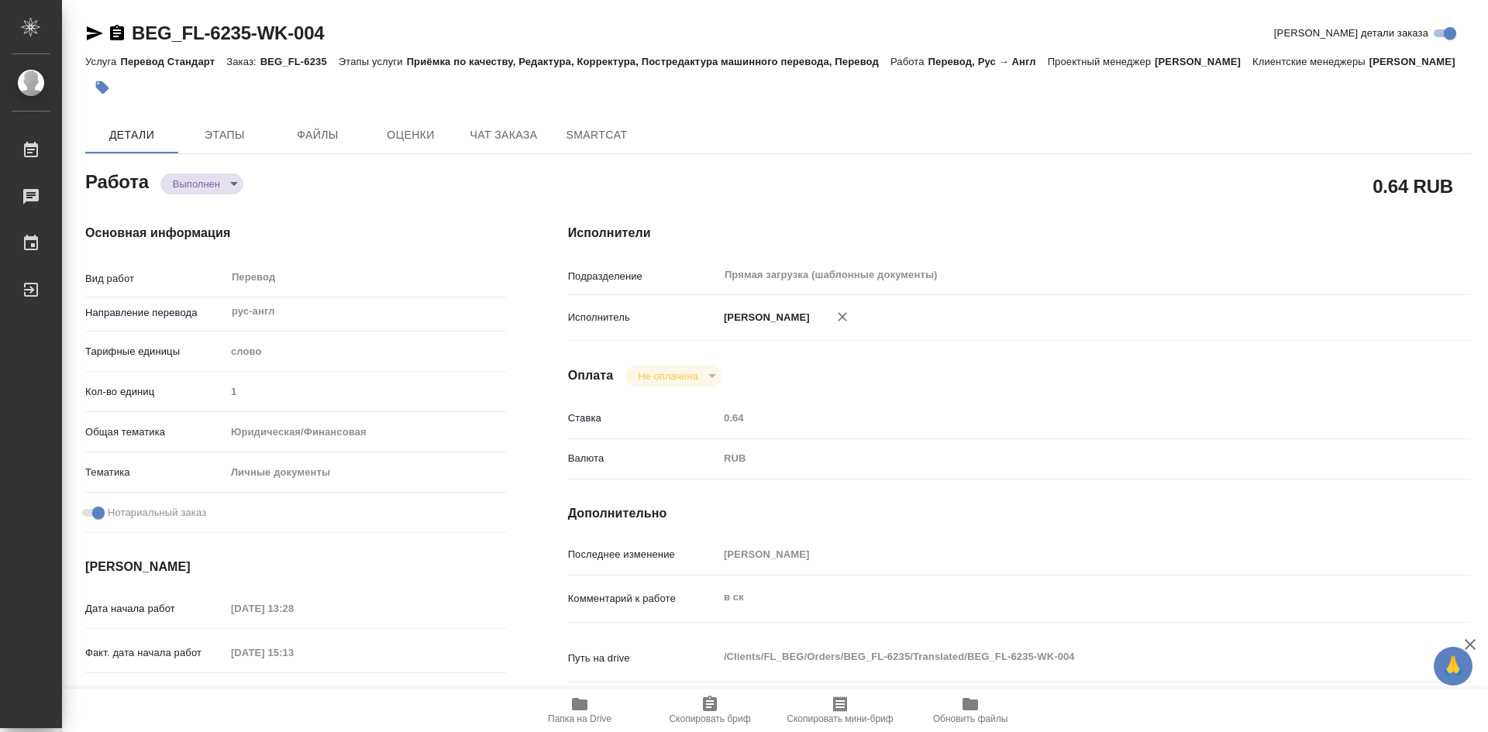
type textarea "x"
click at [511, 145] on span "Чат заказа" at bounding box center [504, 135] width 74 height 19
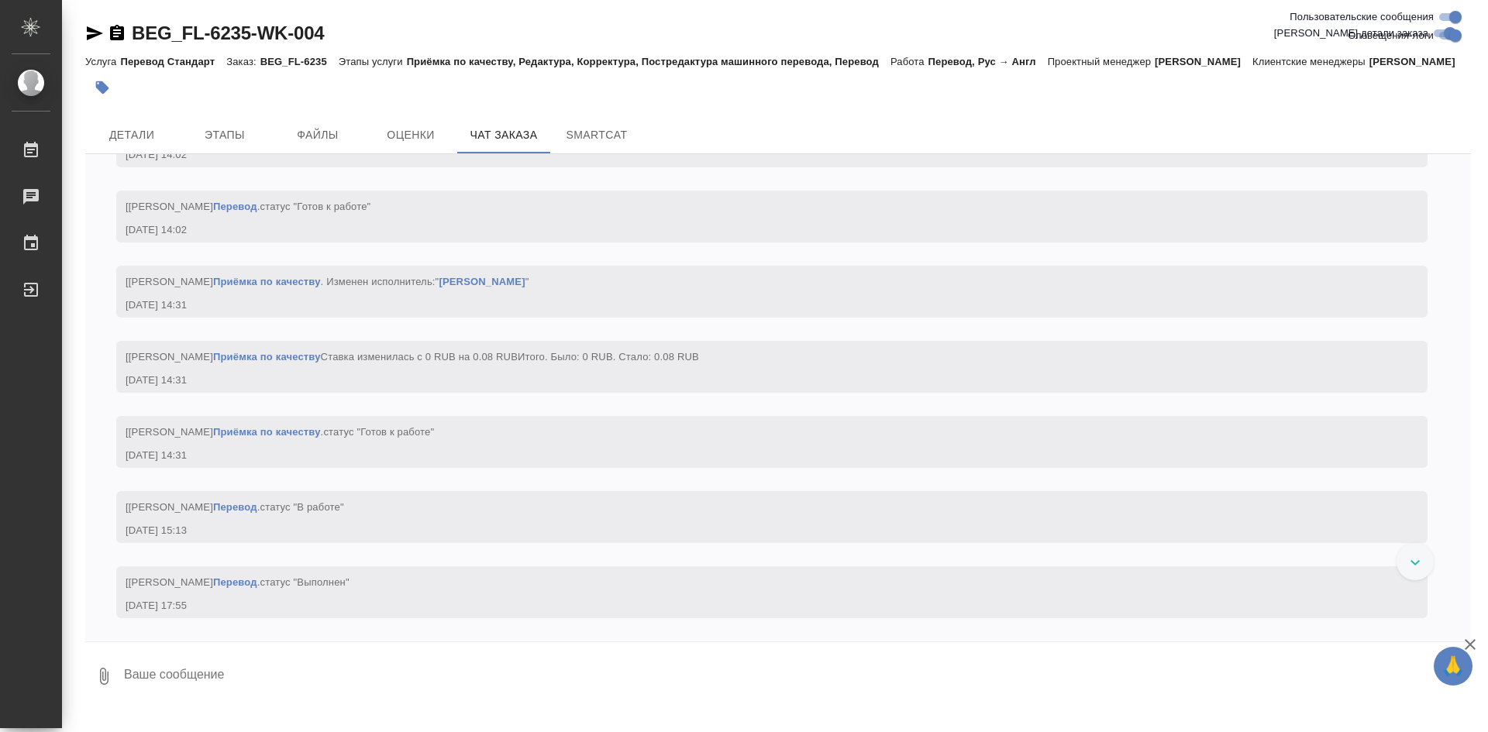
scroll to position [4159, 0]
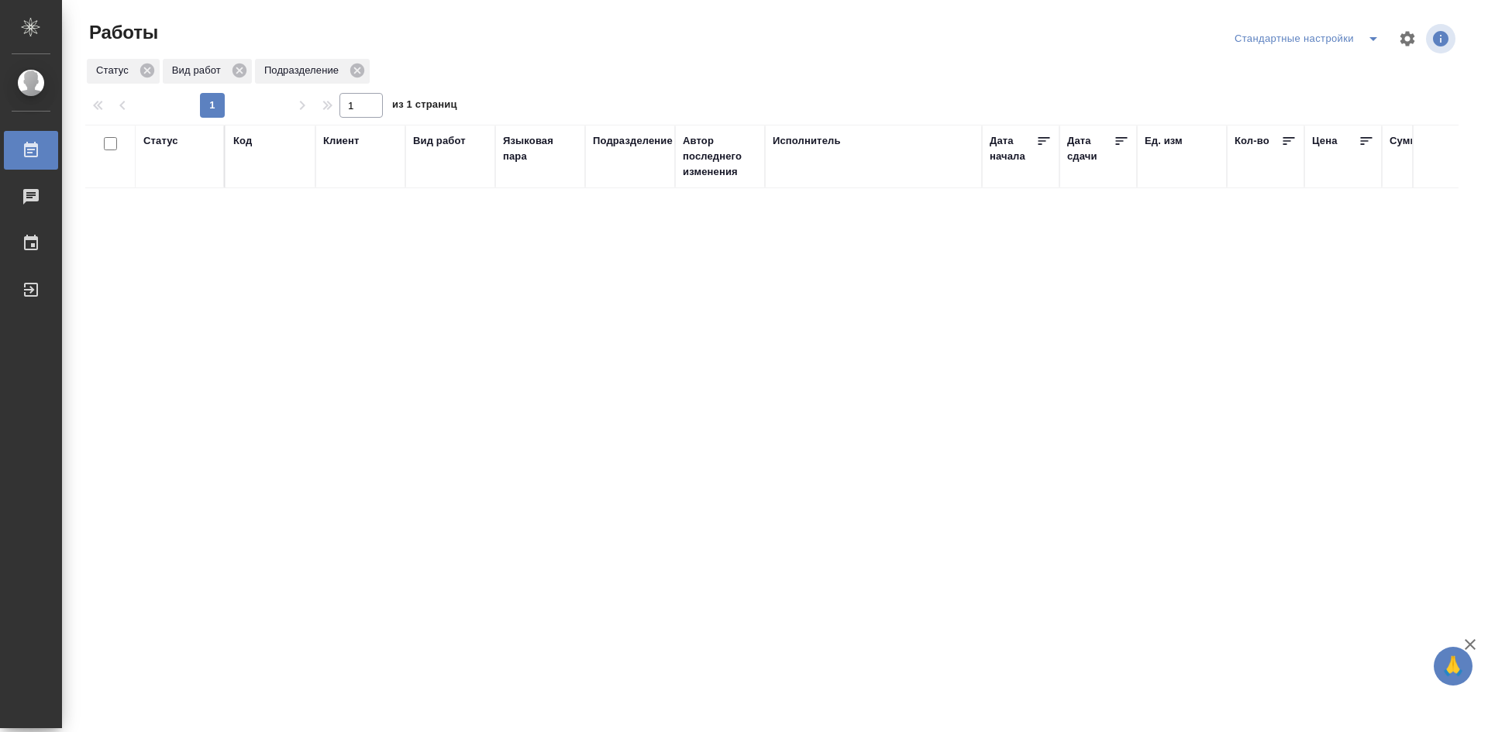
click at [1363, 41] on span "split button" at bounding box center [1373, 38] width 23 height 19
click at [1335, 69] on li "мои" at bounding box center [1310, 69] width 158 height 25
click at [177, 250] on div "Создан В ожидании В работе Готов к работе" at bounding box center [179, 200] width 73 height 100
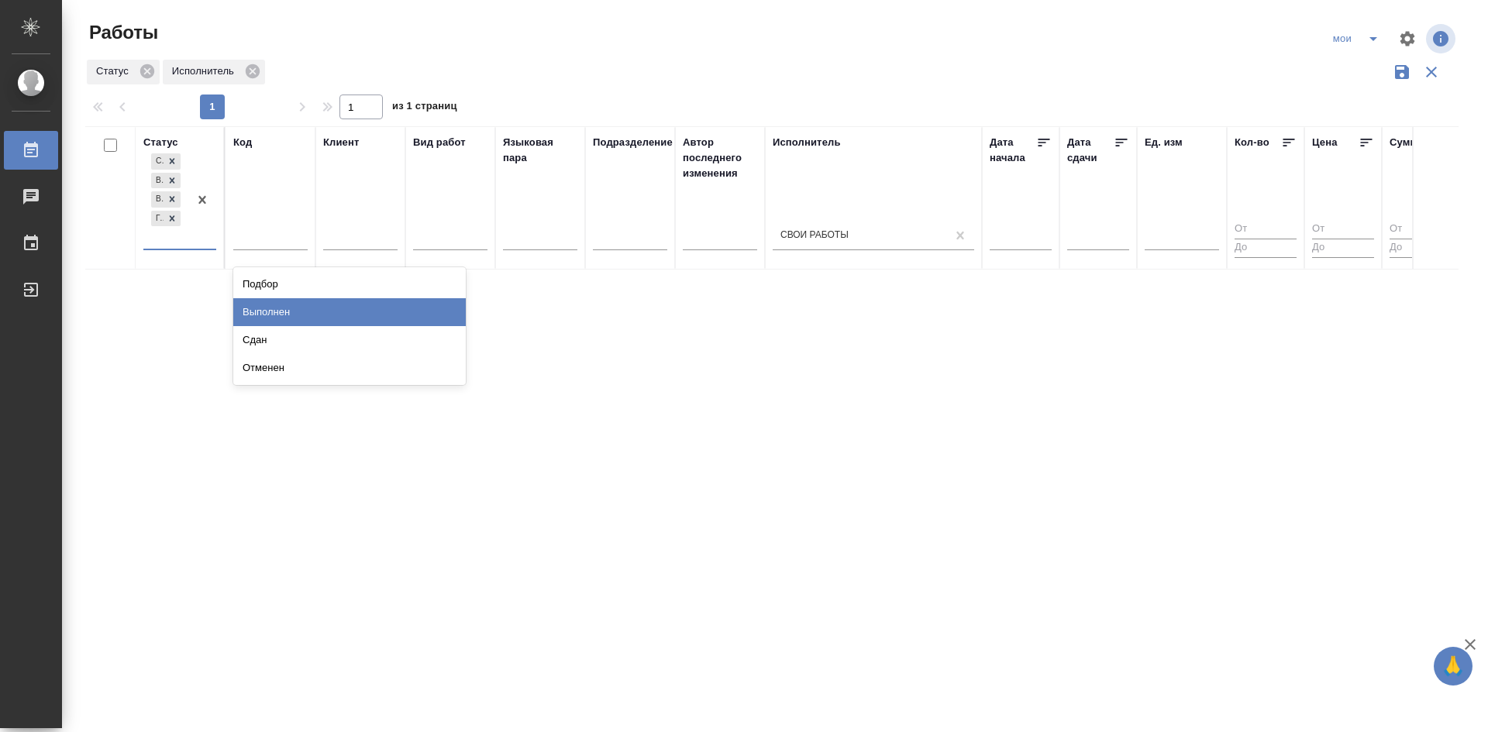
click at [258, 307] on div "Выполнен" at bounding box center [349, 312] width 233 height 28
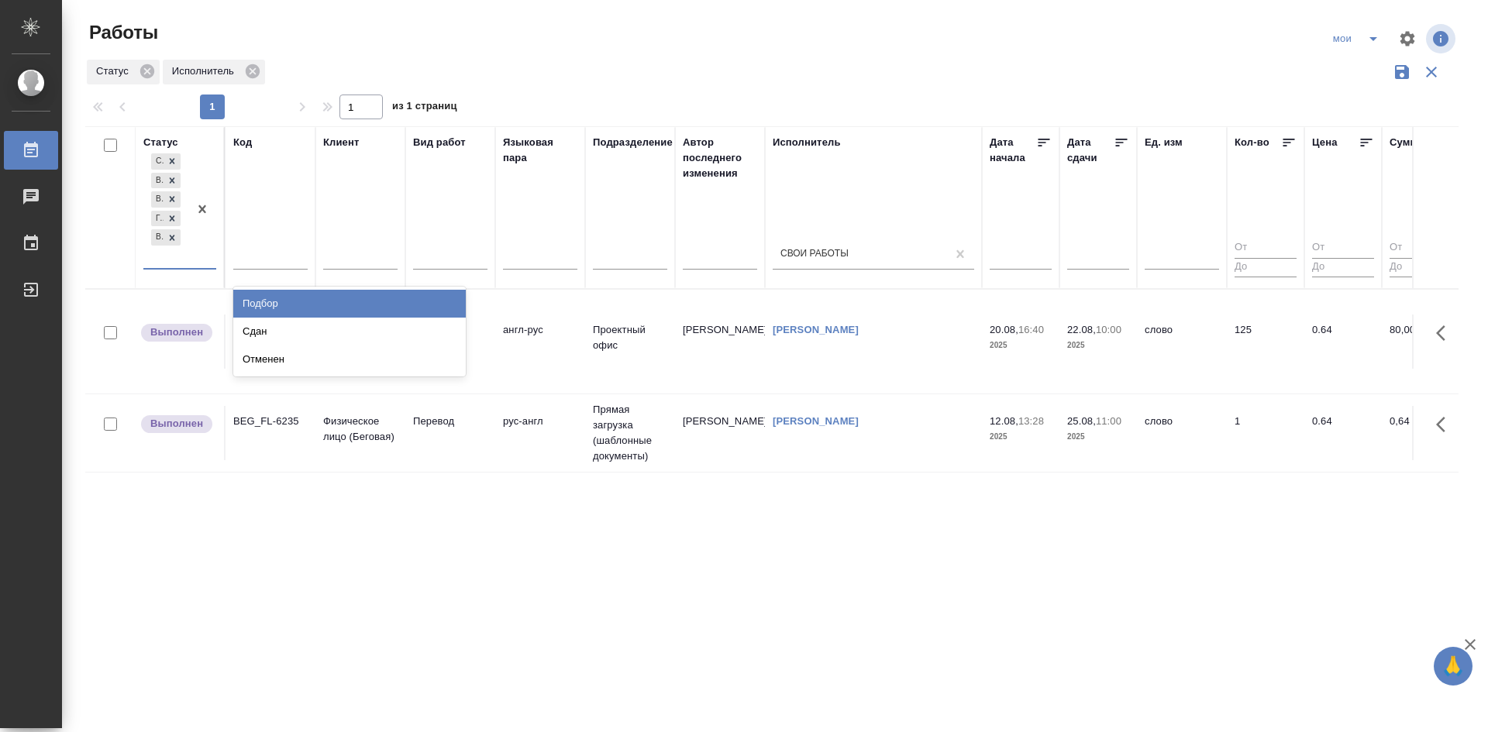
click at [171, 265] on div "Создан В ожидании В работе Готов к работе Выполнен" at bounding box center [165, 209] width 45 height 118
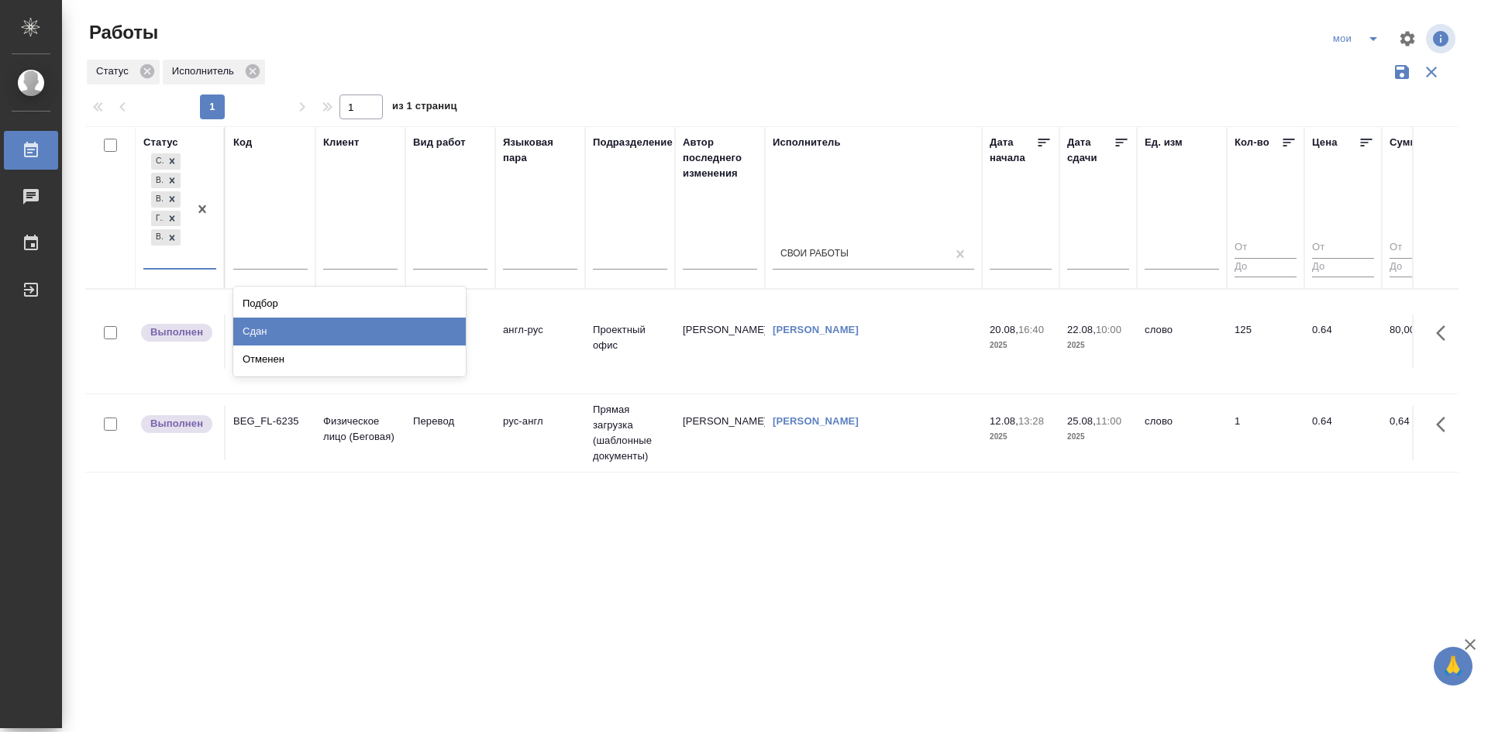
click at [241, 332] on div "Сдан" at bounding box center [349, 332] width 233 height 28
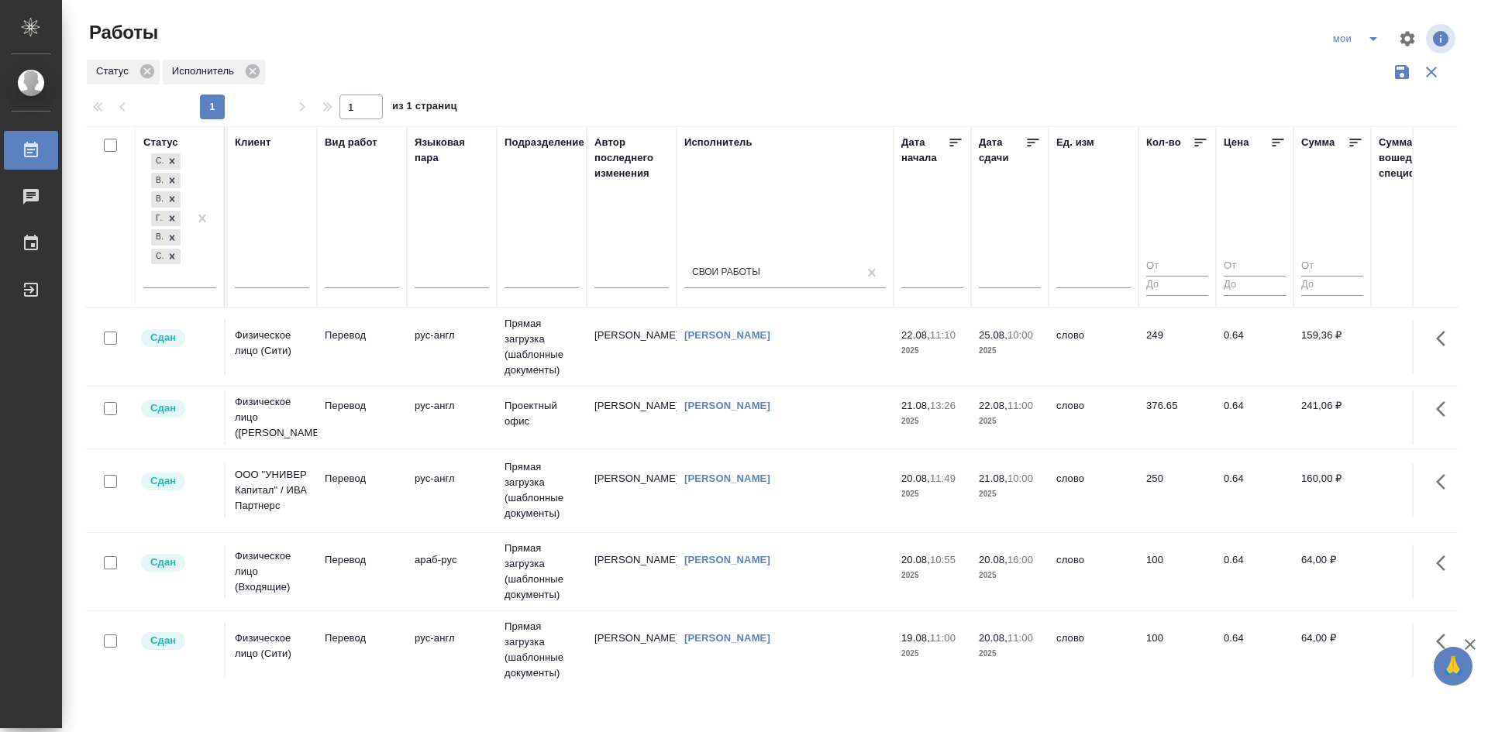
scroll to position [0, 180]
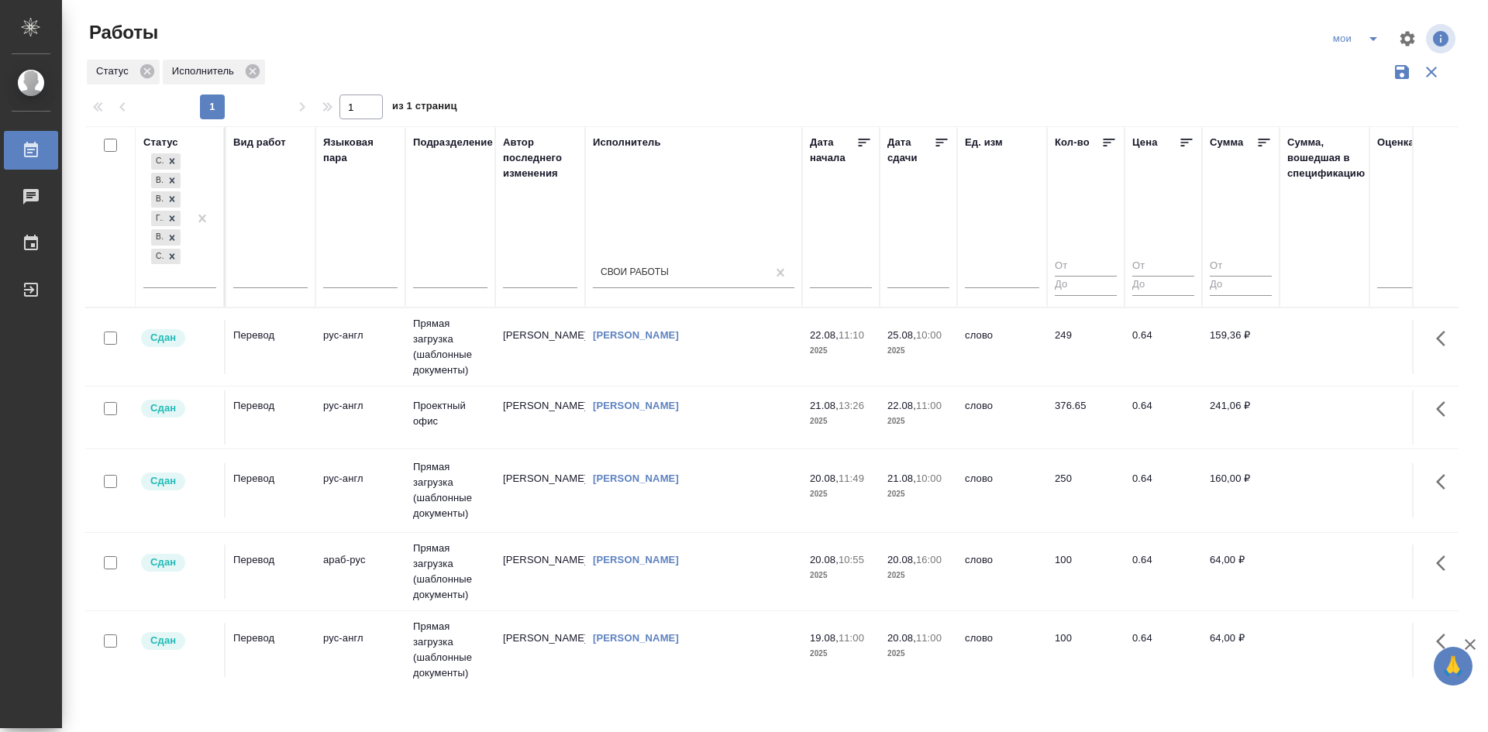
drag, startPoint x: 295, startPoint y: 537, endPoint x: 355, endPoint y: 536, distance: 59.7
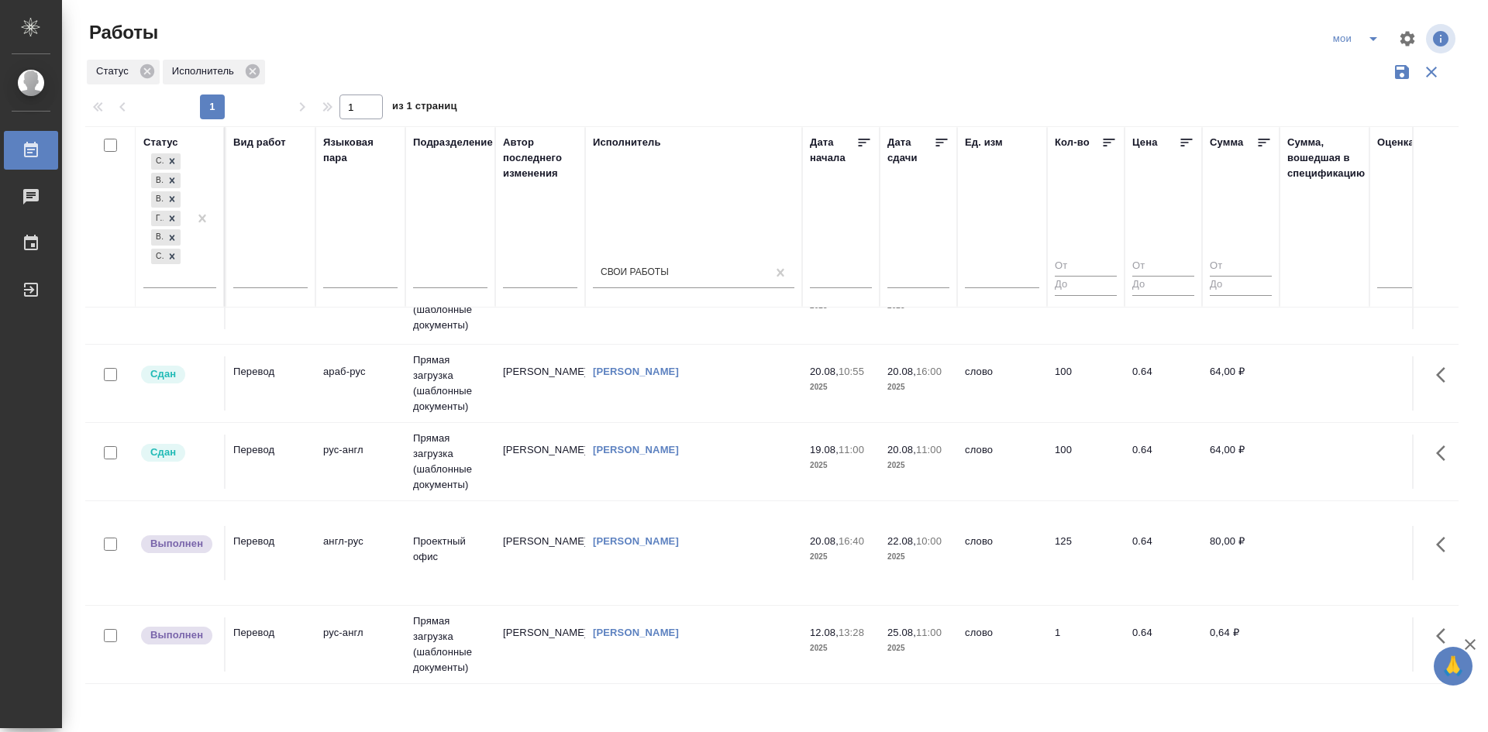
scroll to position [215, 180]
click at [1369, 42] on icon "split button" at bounding box center [1373, 38] width 19 height 19
click at [1367, 70] on li "Стандартные настройки" at bounding box center [1357, 69] width 149 height 25
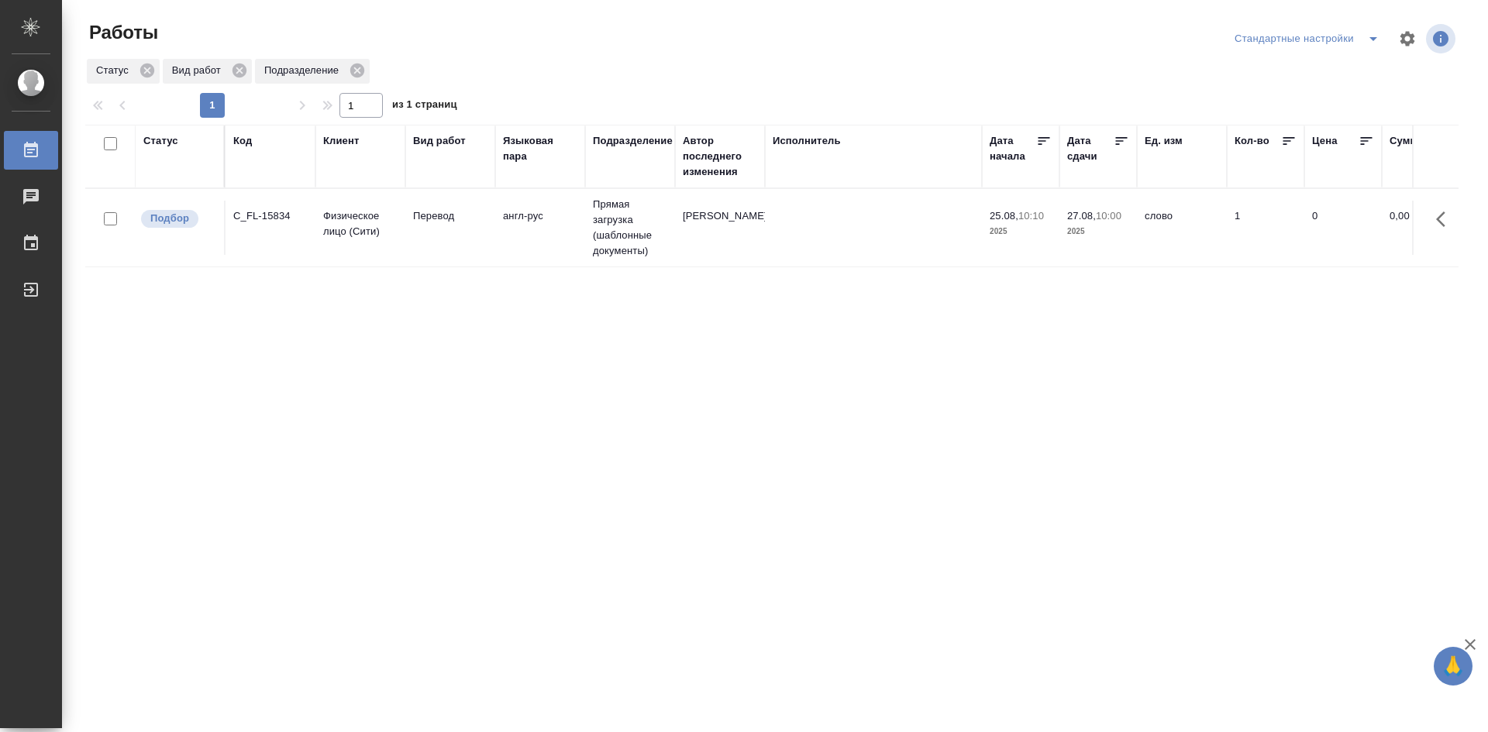
click at [790, 215] on td at bounding box center [873, 228] width 217 height 54
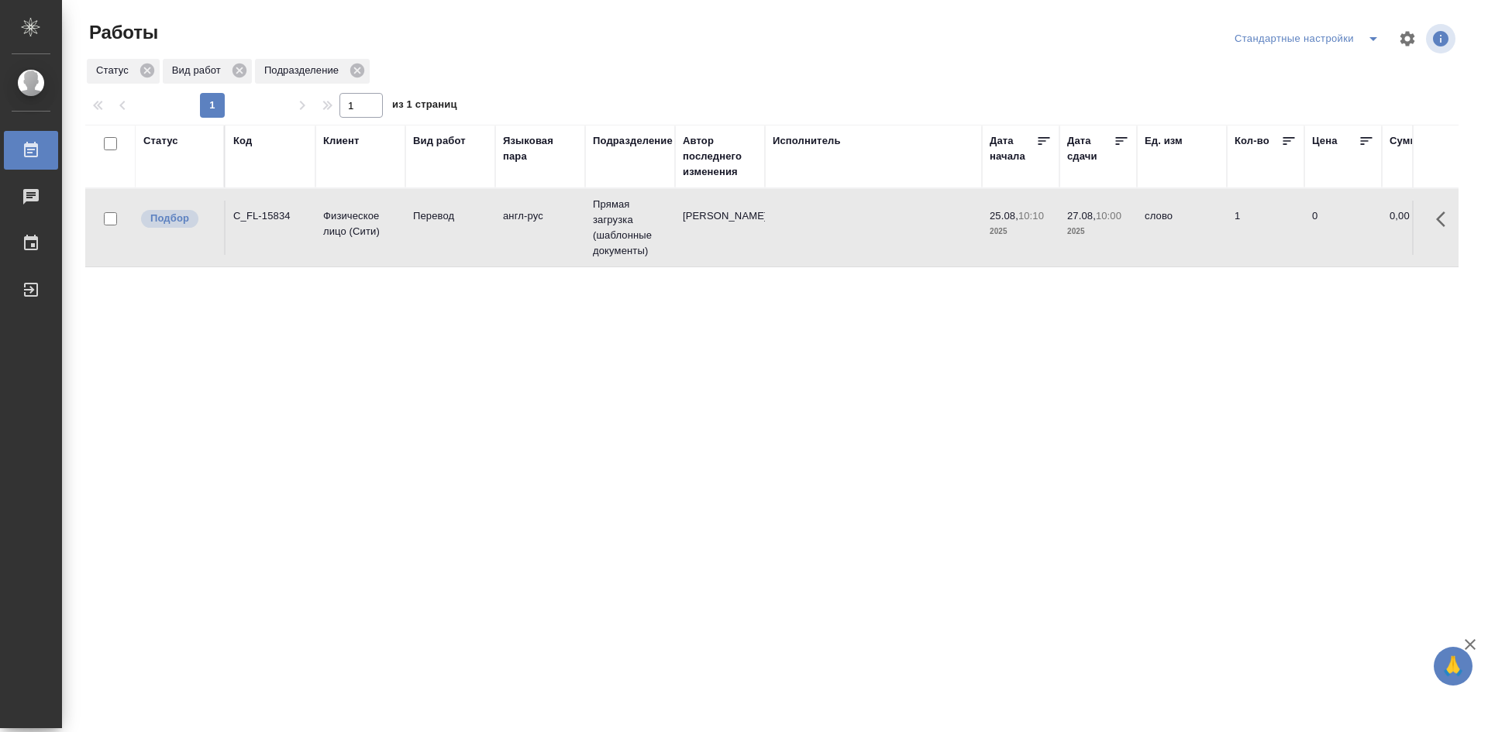
click at [790, 215] on td at bounding box center [873, 228] width 217 height 54
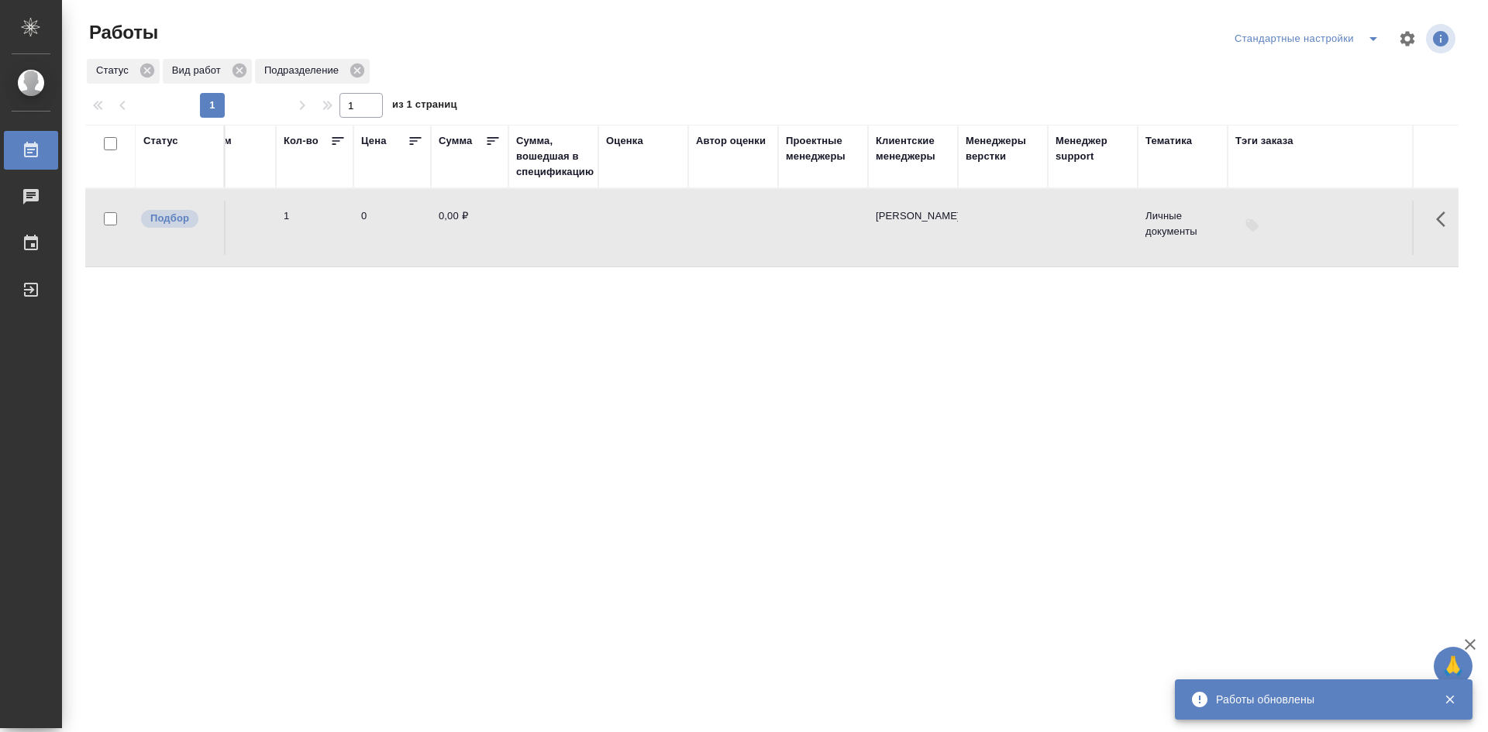
scroll to position [0, 1324]
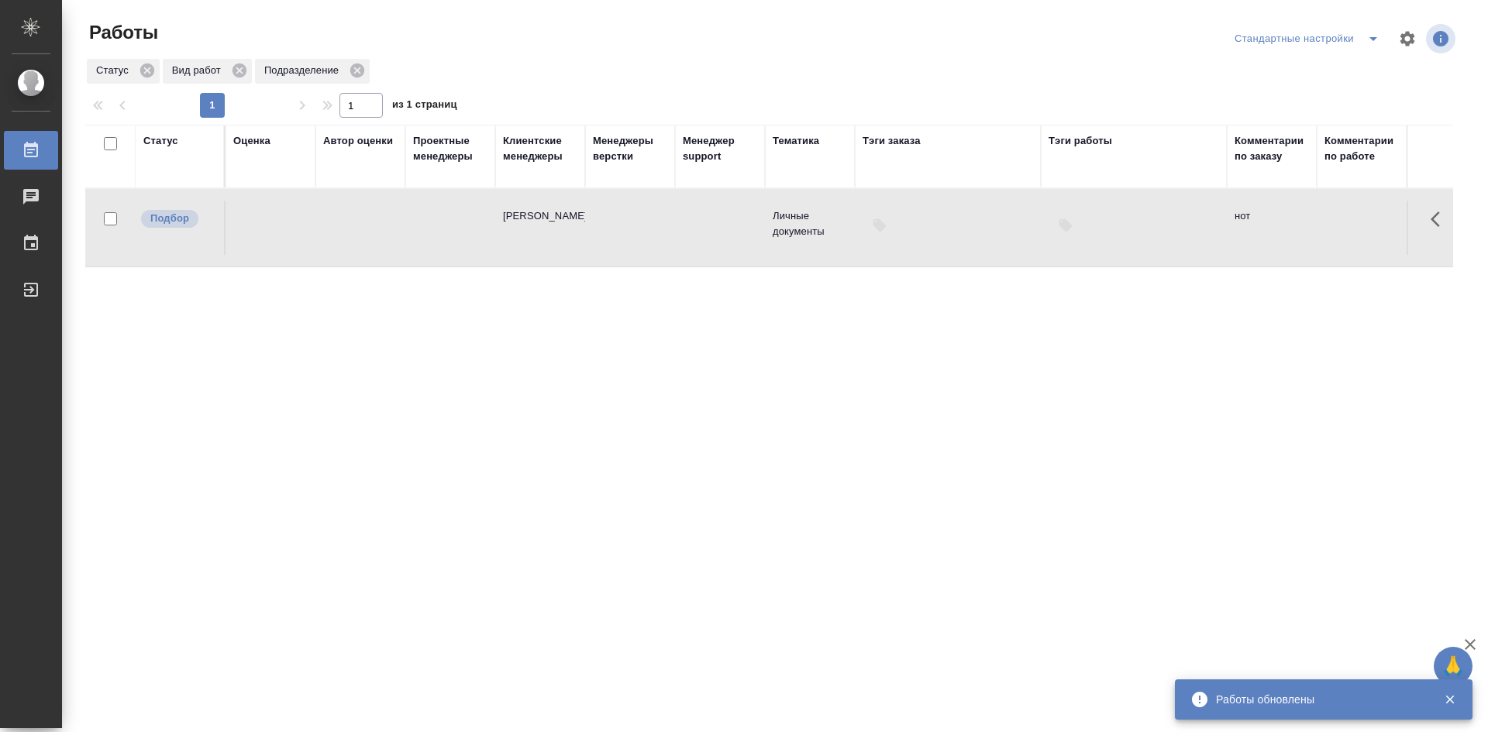
drag, startPoint x: 611, startPoint y: 407, endPoint x: 997, endPoint y: 380, distance: 387.7
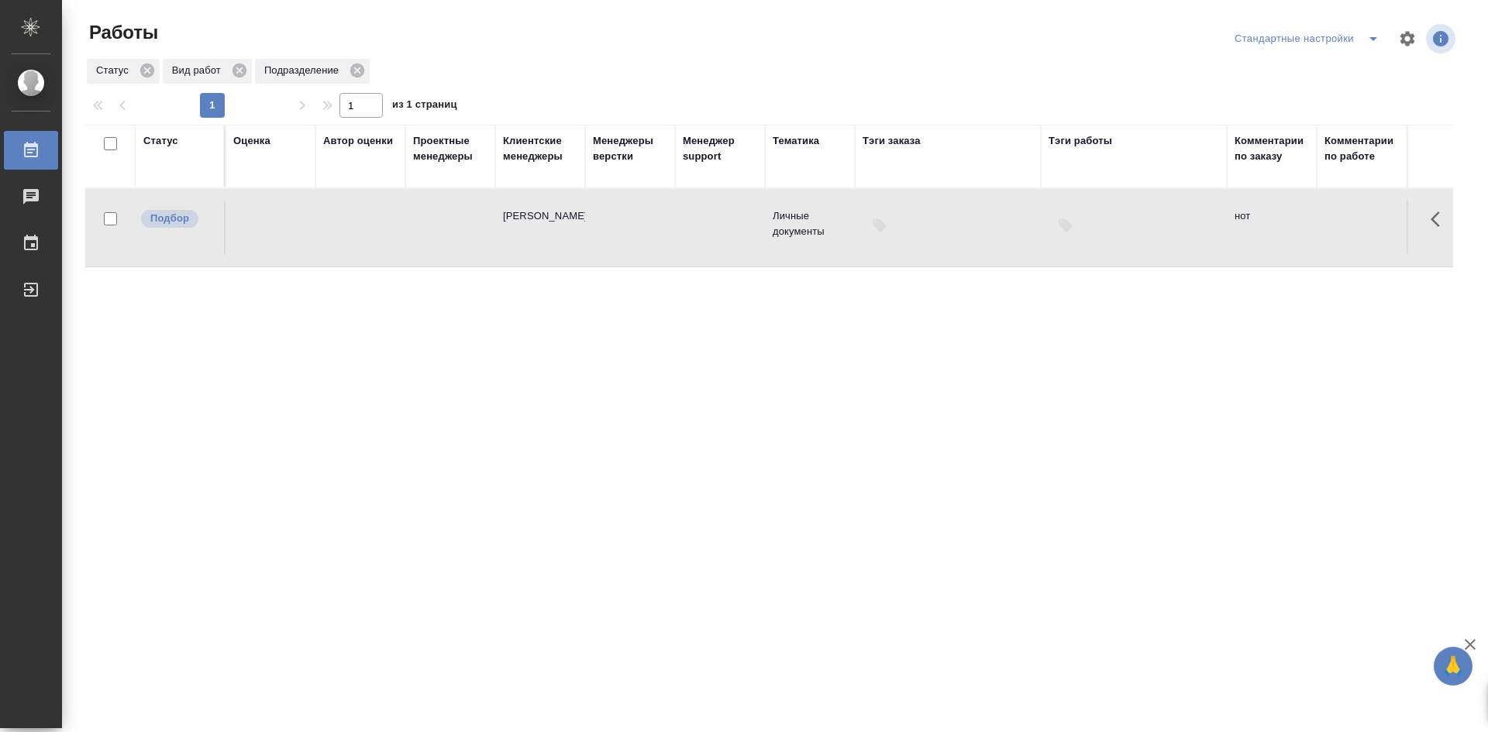
scroll to position [0, 0]
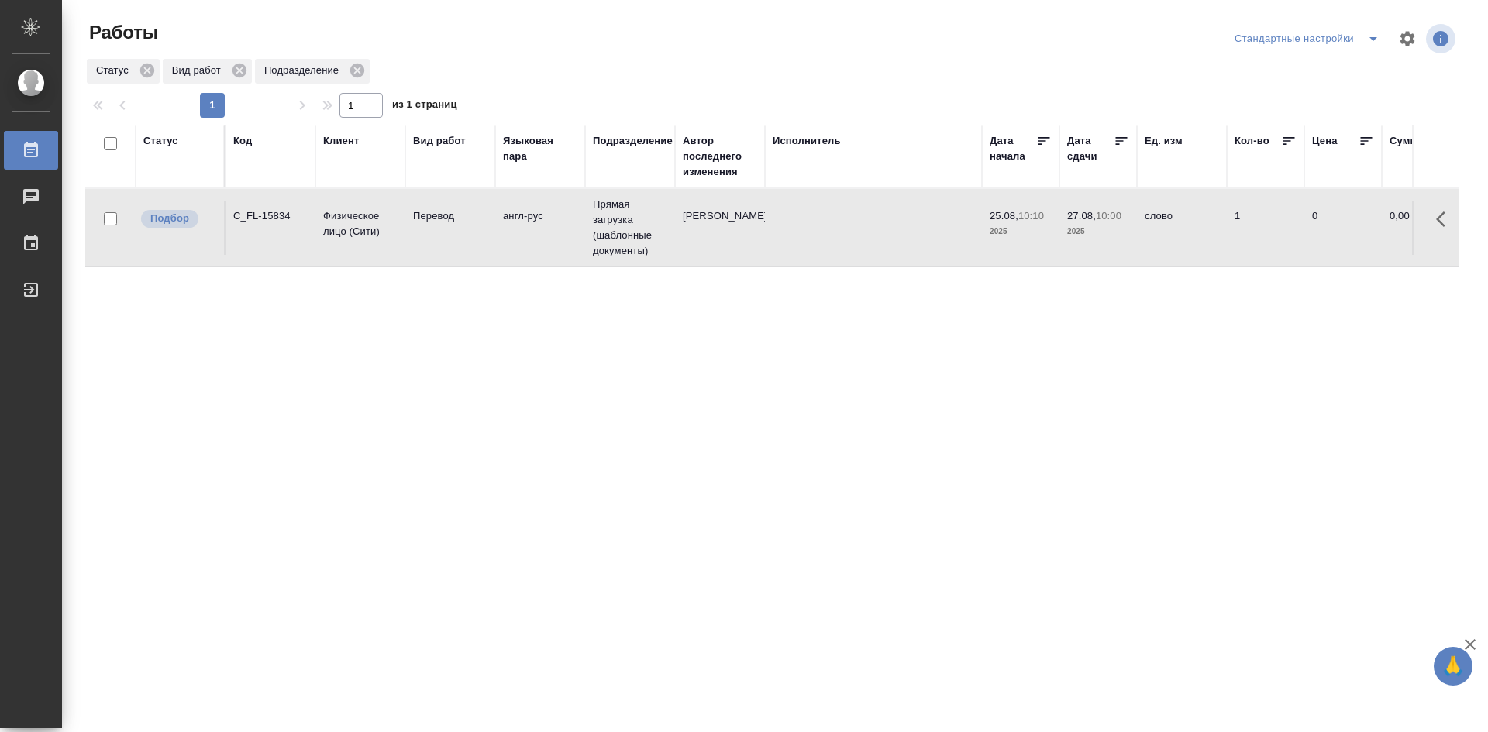
drag, startPoint x: 1287, startPoint y: 379, endPoint x: 378, endPoint y: 394, distance: 909.2
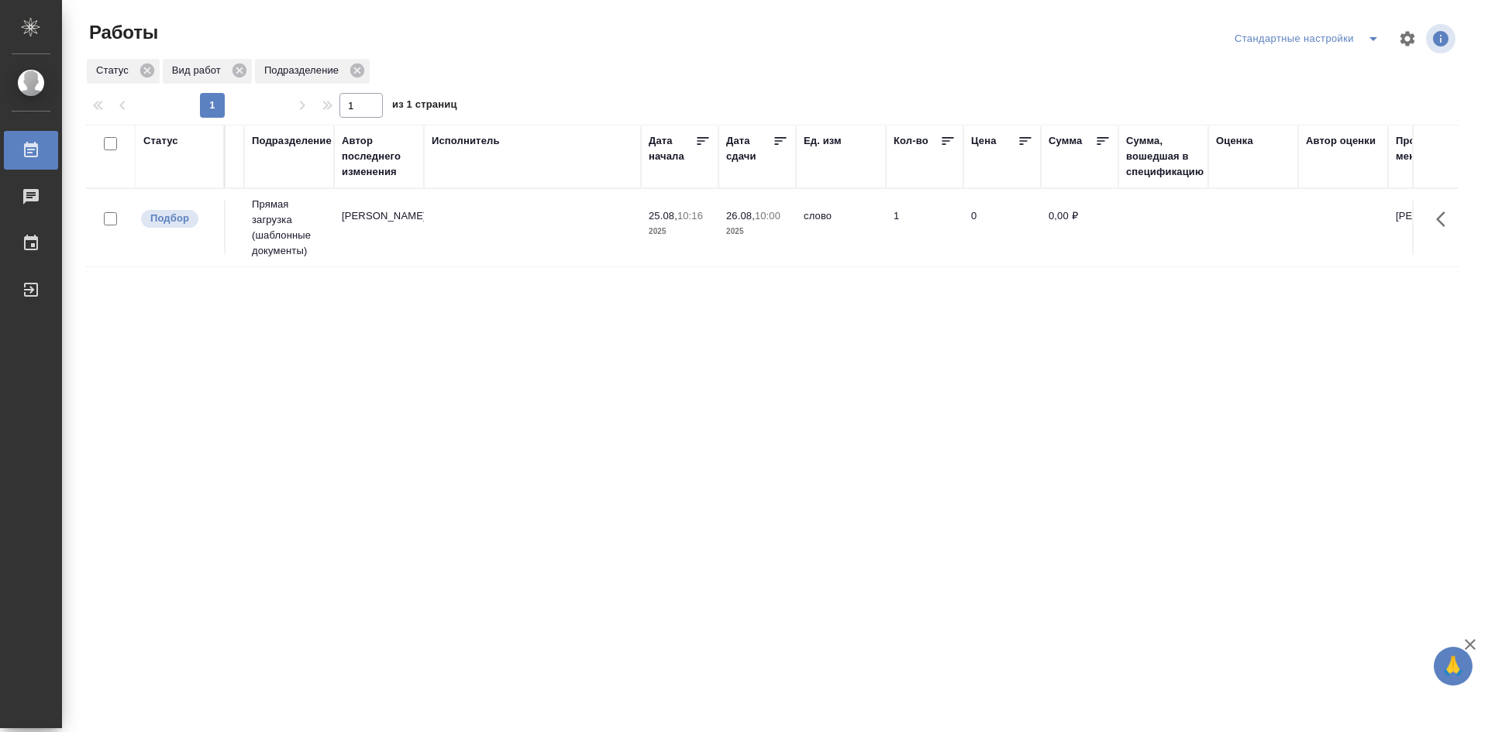
scroll to position [0, 1324]
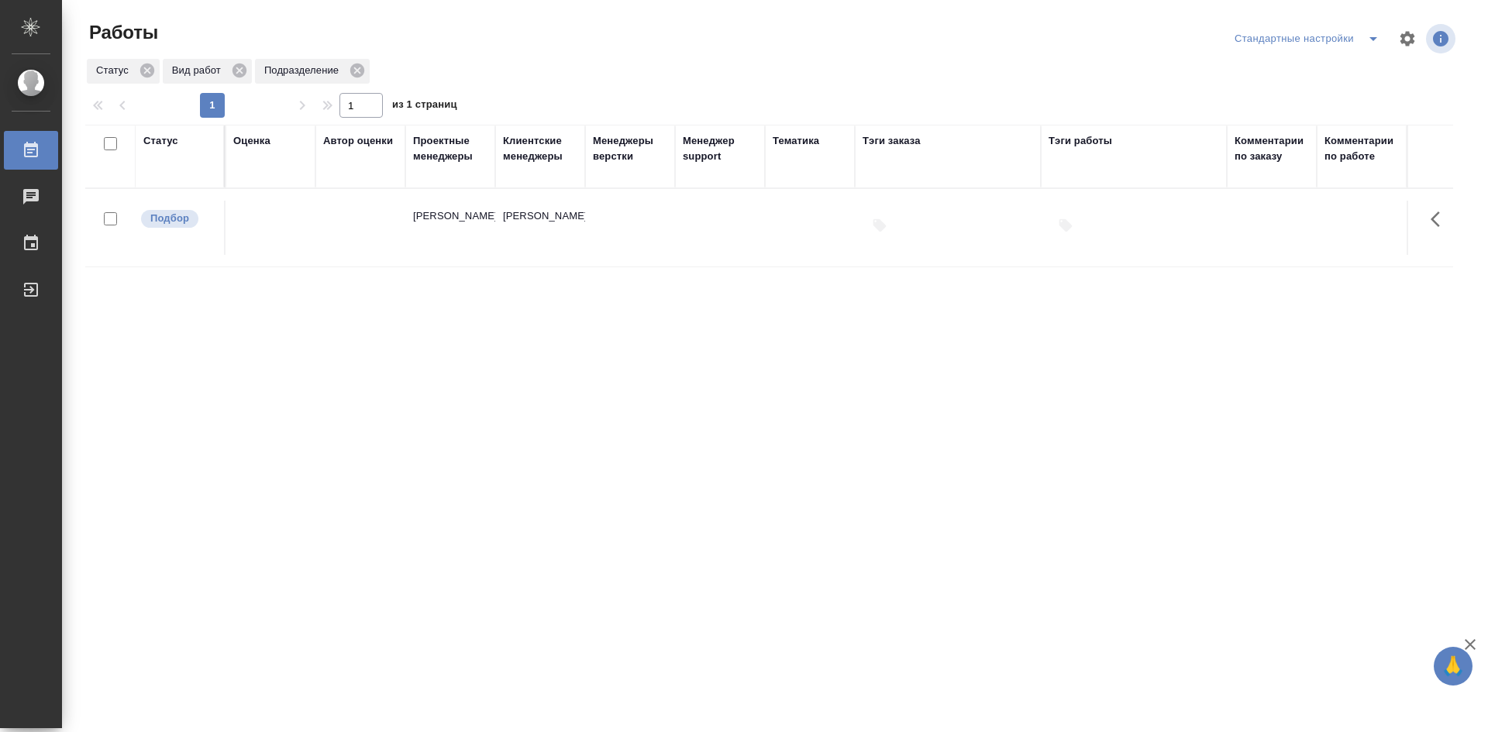
drag, startPoint x: 653, startPoint y: 315, endPoint x: 1197, endPoint y: 355, distance: 546.3
click at [738, 235] on td at bounding box center [720, 228] width 90 height 54
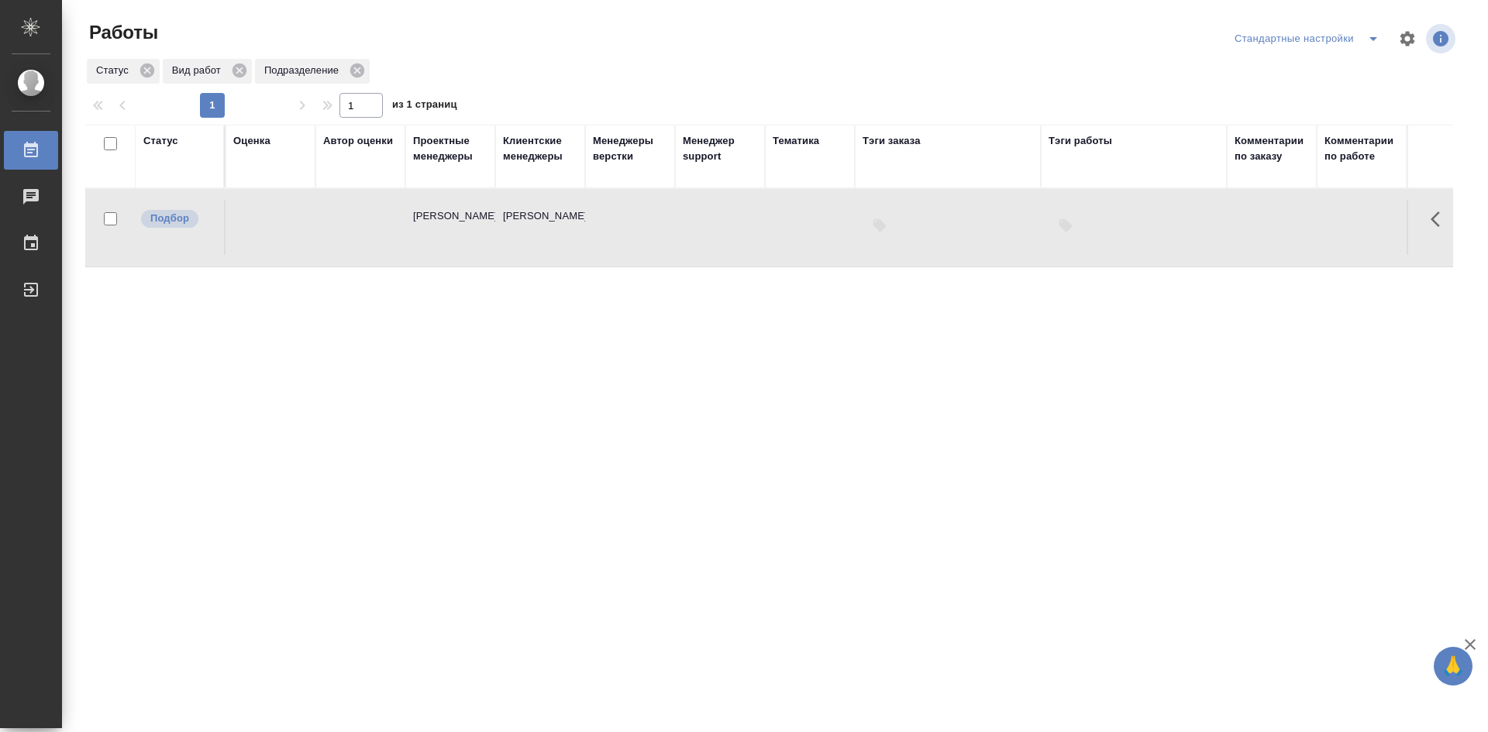
click at [738, 235] on td at bounding box center [720, 228] width 90 height 54
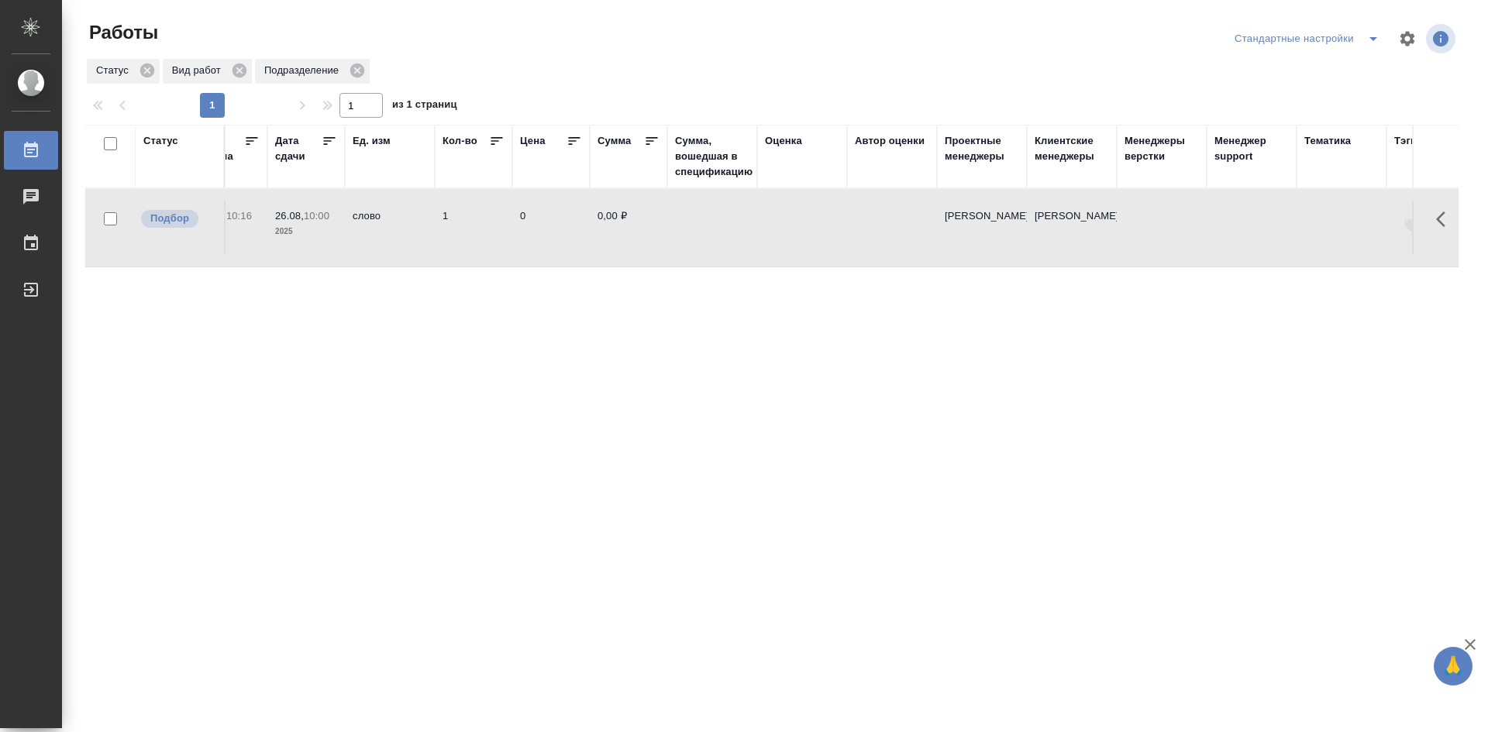
scroll to position [0, 0]
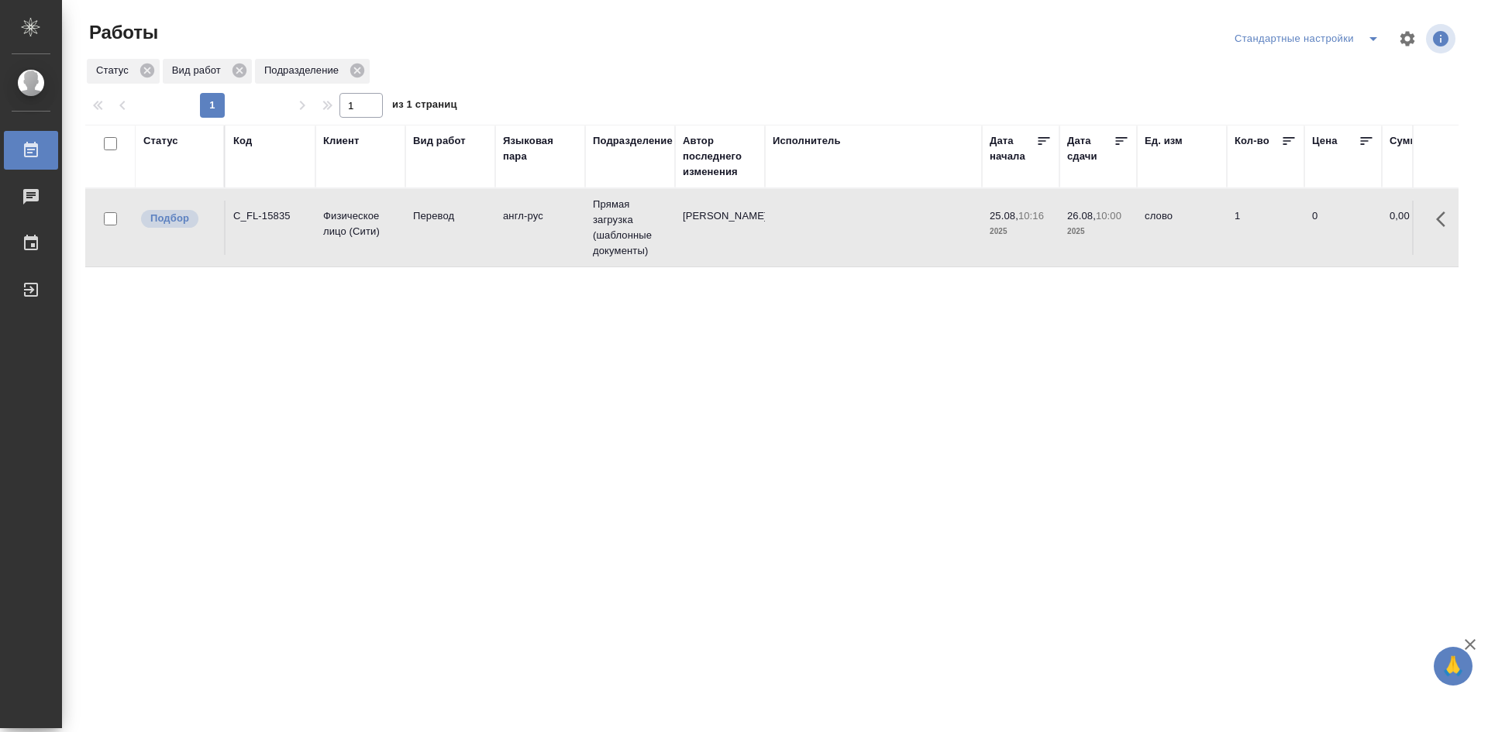
drag, startPoint x: 461, startPoint y: 453, endPoint x: 144, endPoint y: 475, distance: 317.8
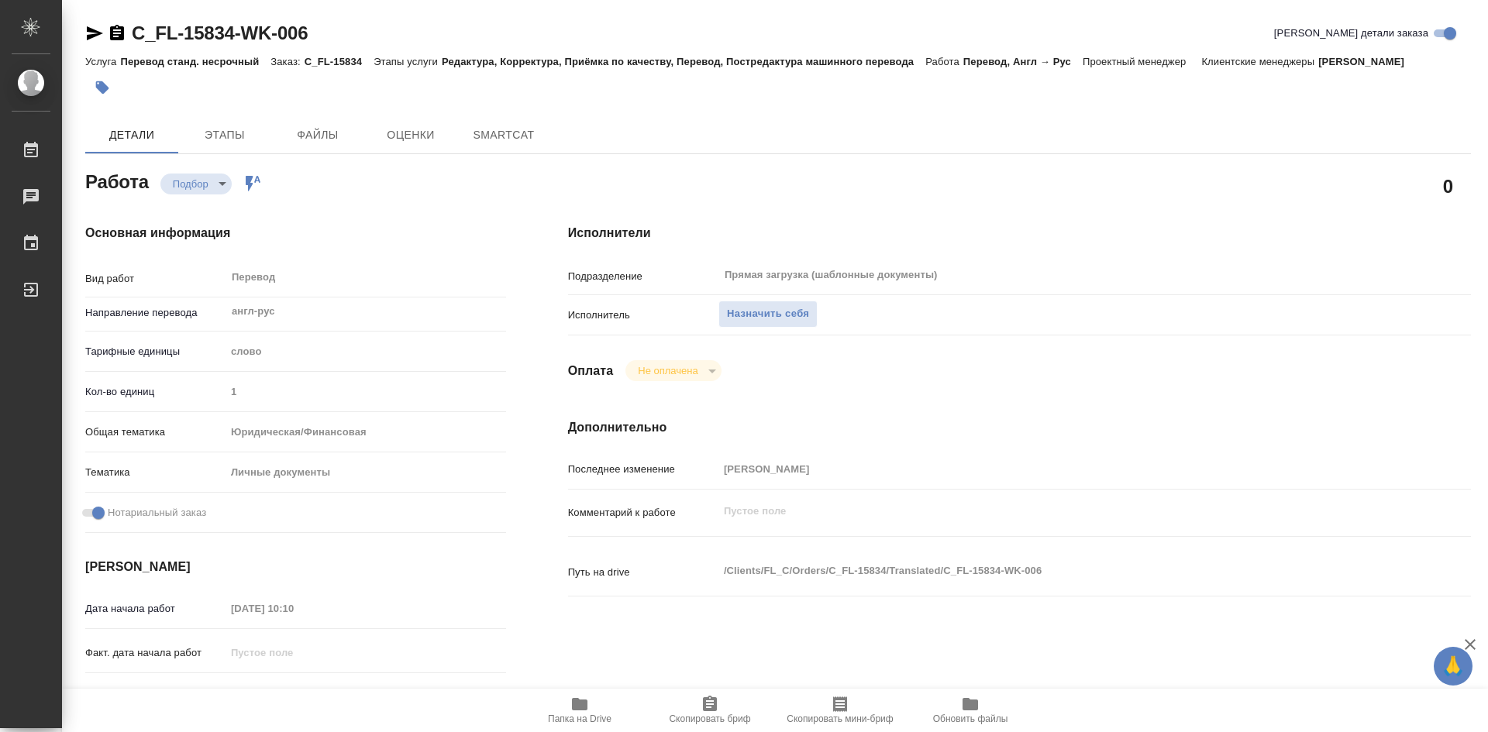
type textarea "x"
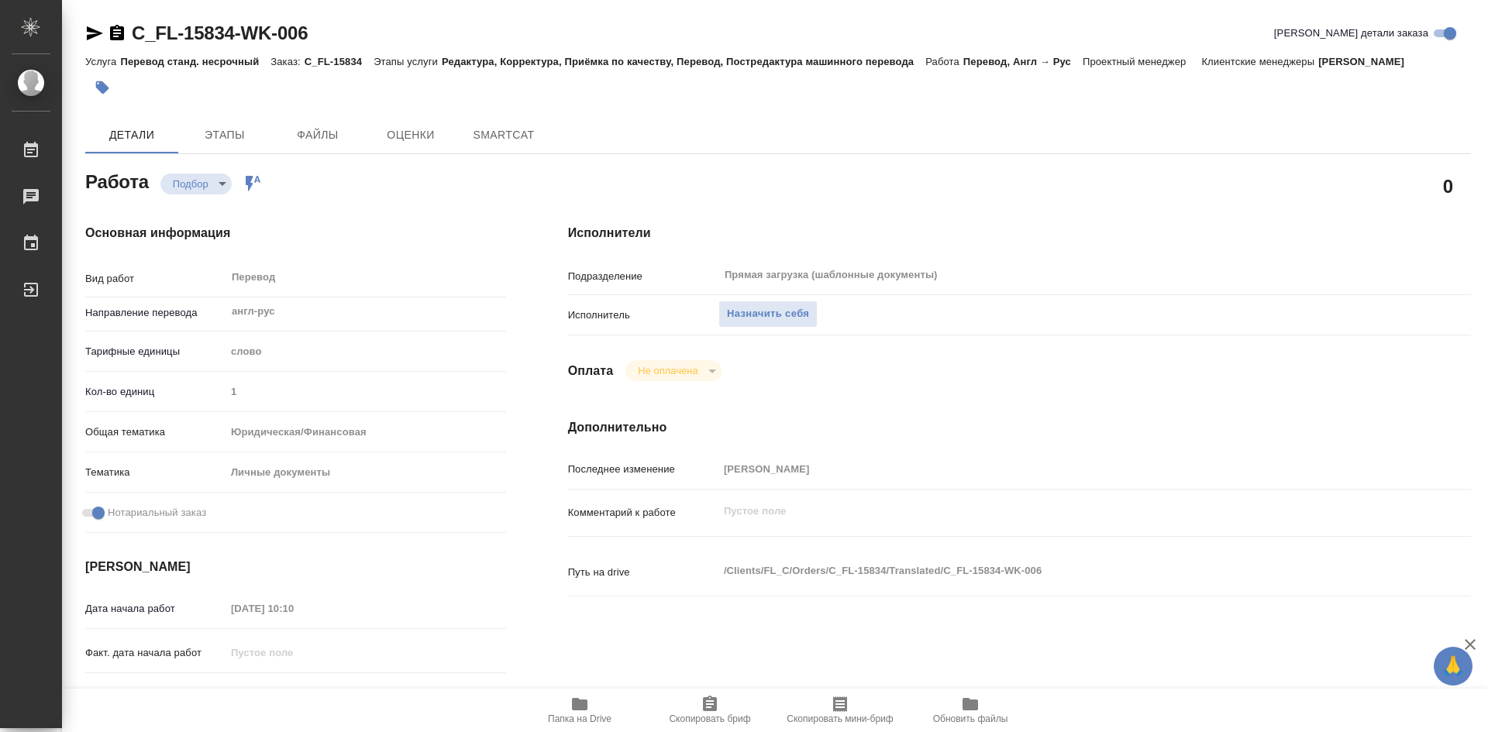
click at [591, 708] on span "Папка на Drive" at bounding box center [580, 709] width 112 height 29
type textarea "x"
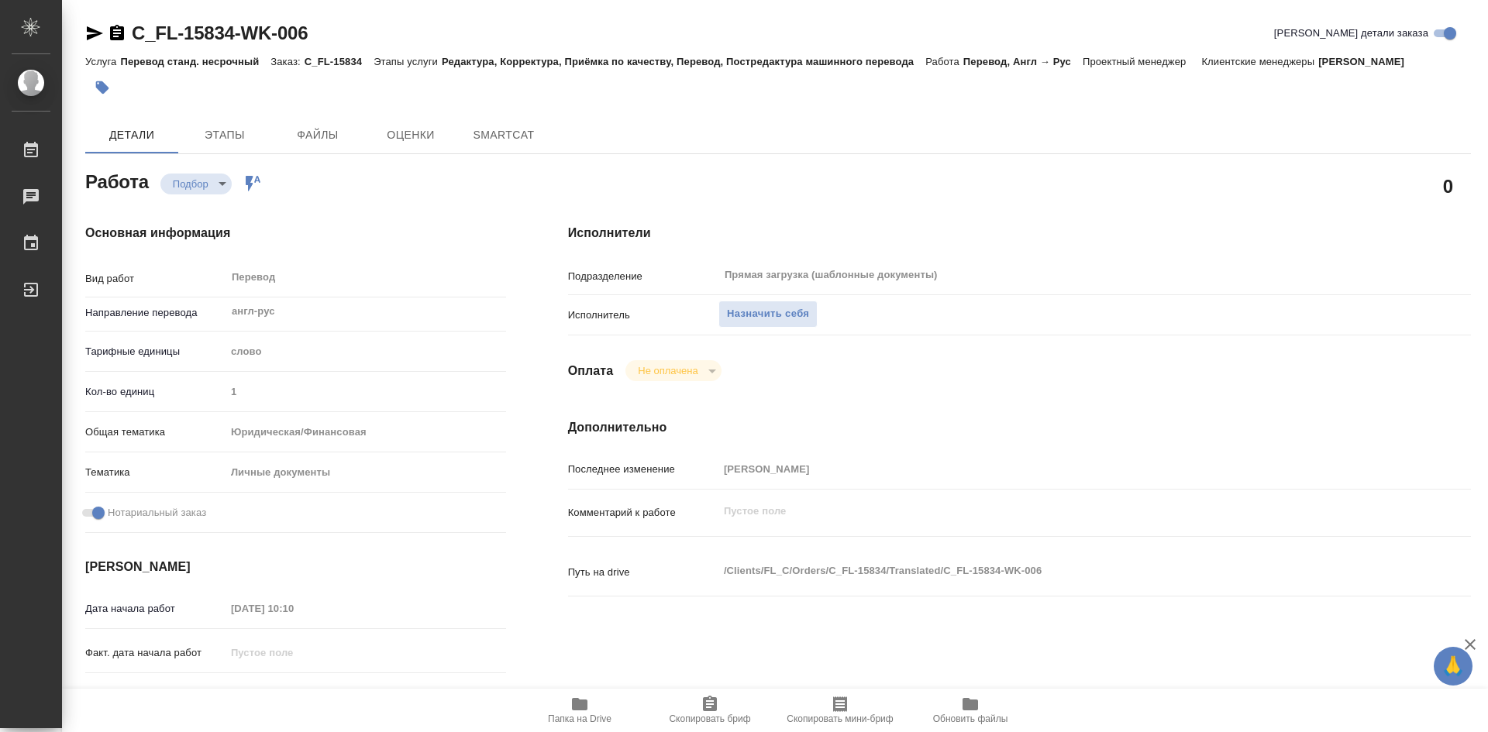
type textarea "x"
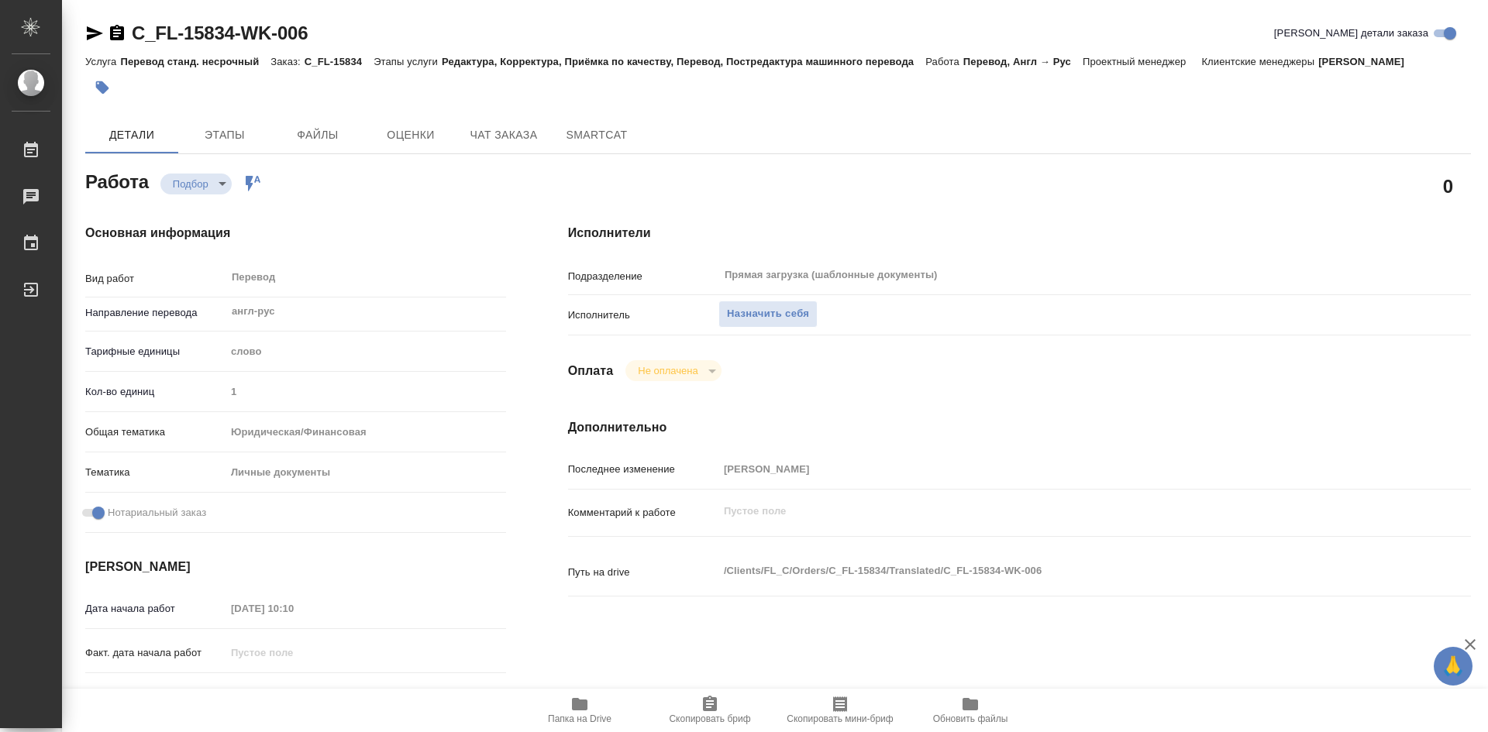
type textarea "x"
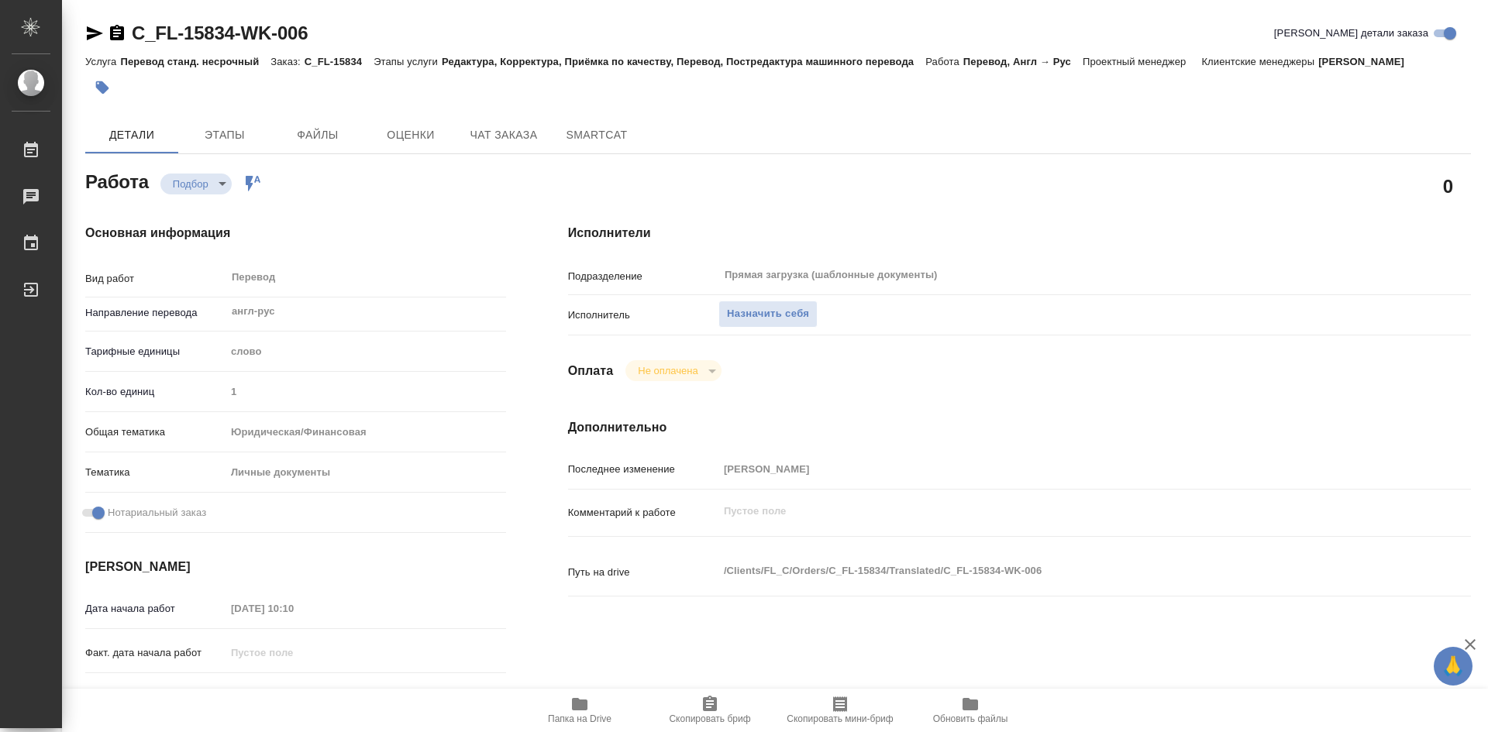
type textarea "x"
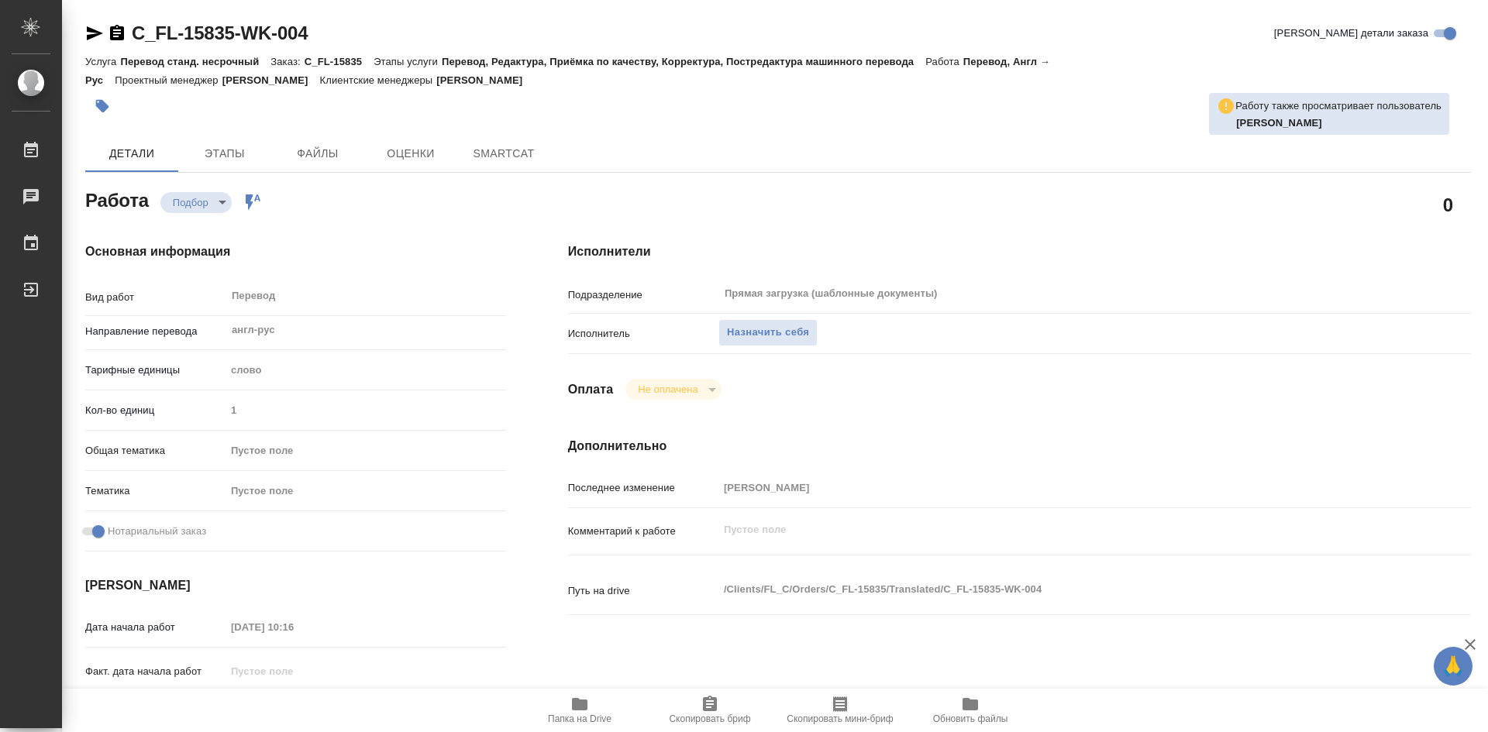
type textarea "x"
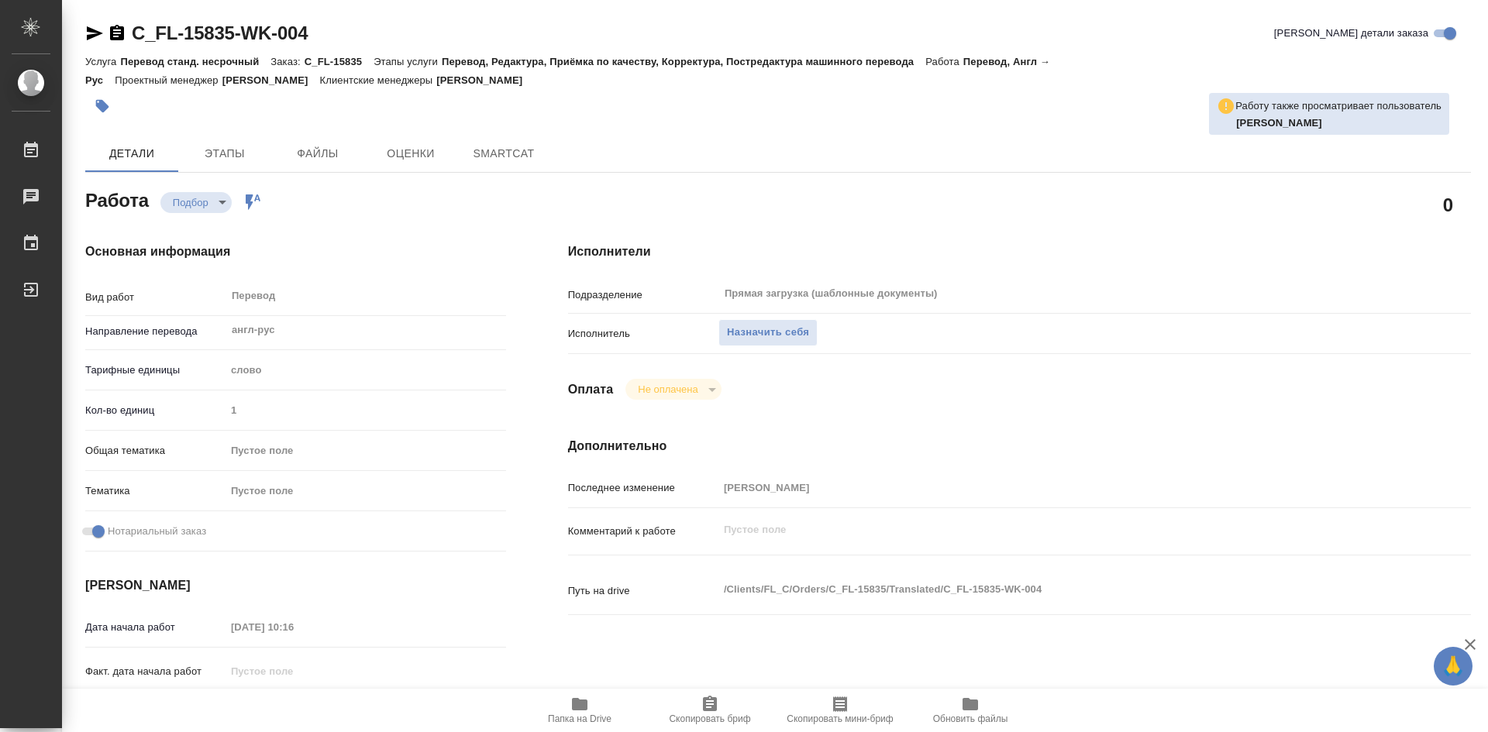
type textarea "x"
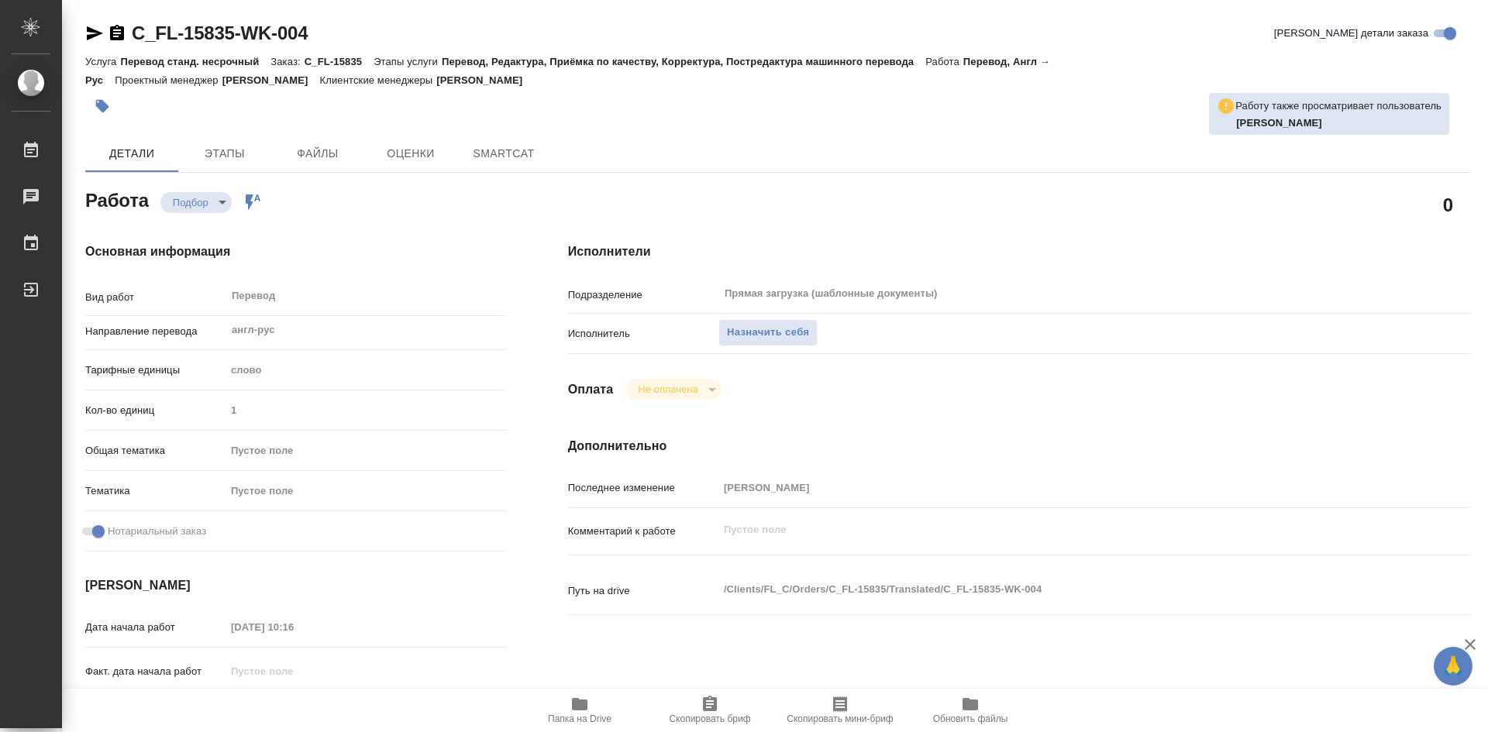
type textarea "x"
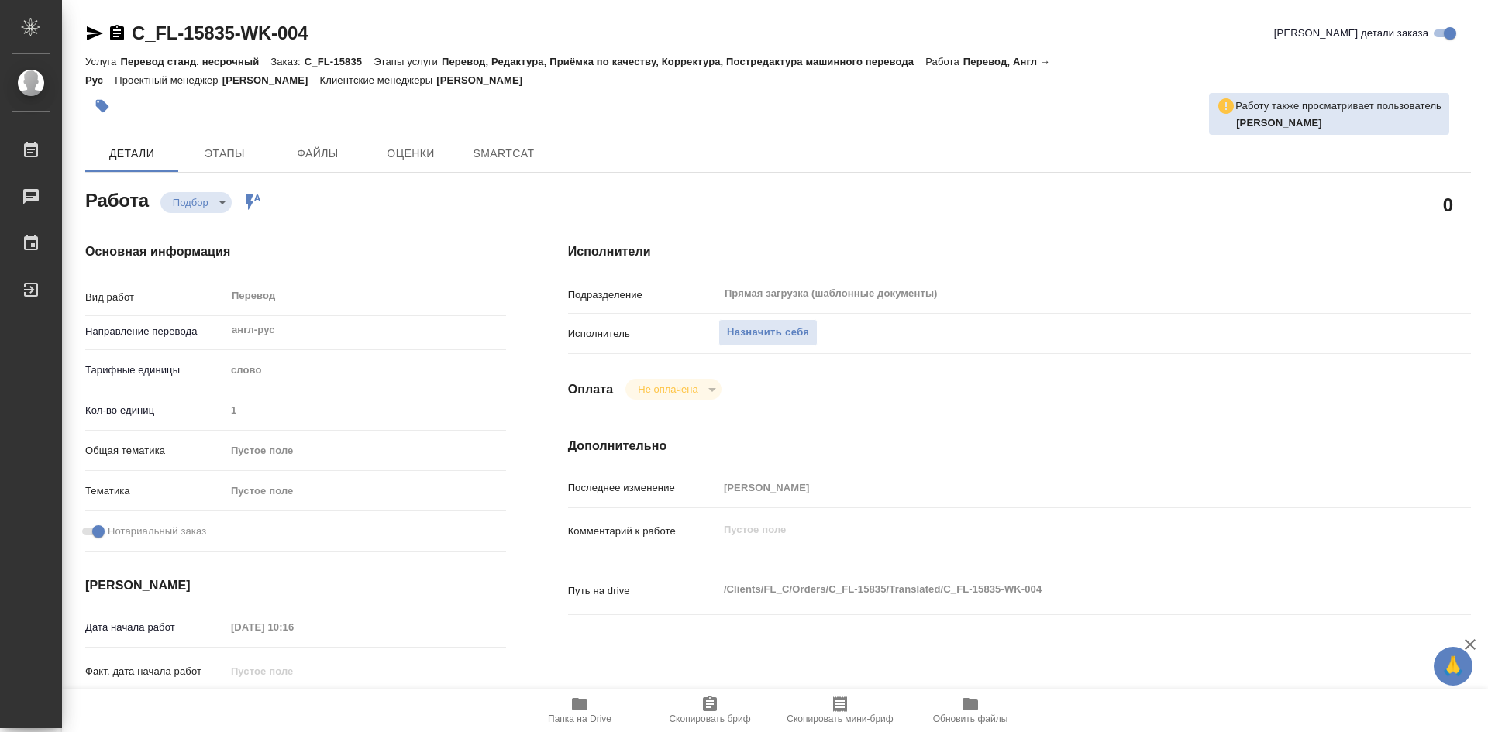
type textarea "x"
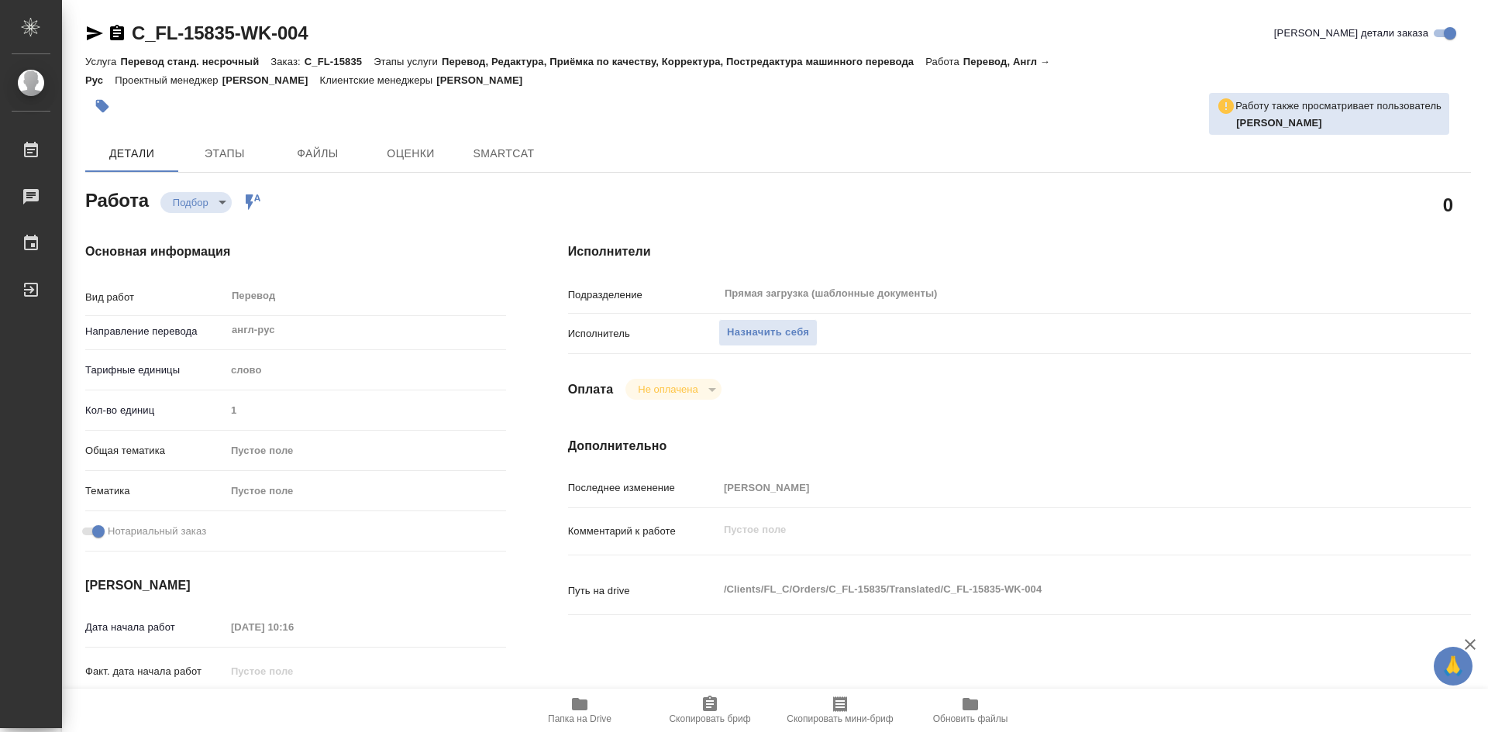
type textarea "x"
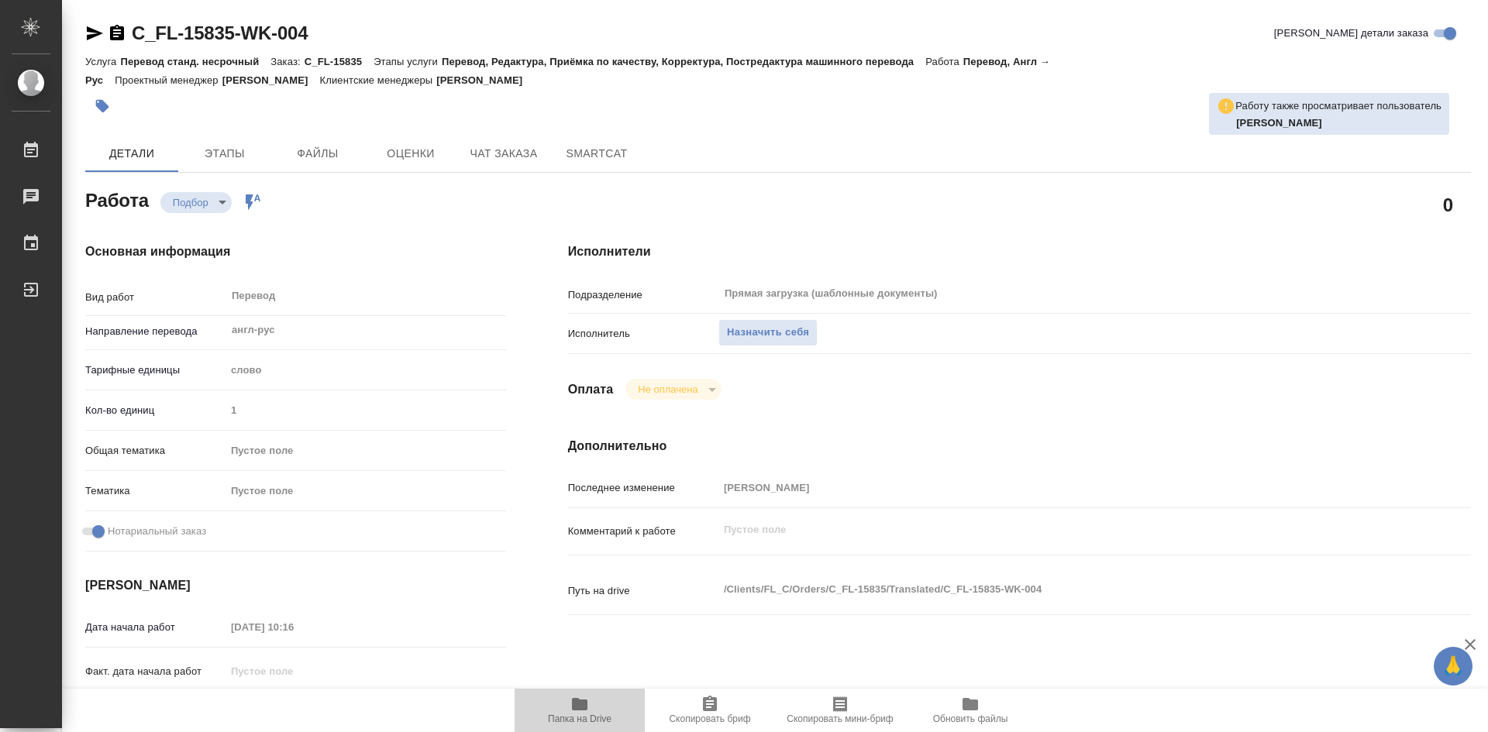
click at [566, 713] on span "Папка на Drive" at bounding box center [580, 709] width 112 height 29
type textarea "x"
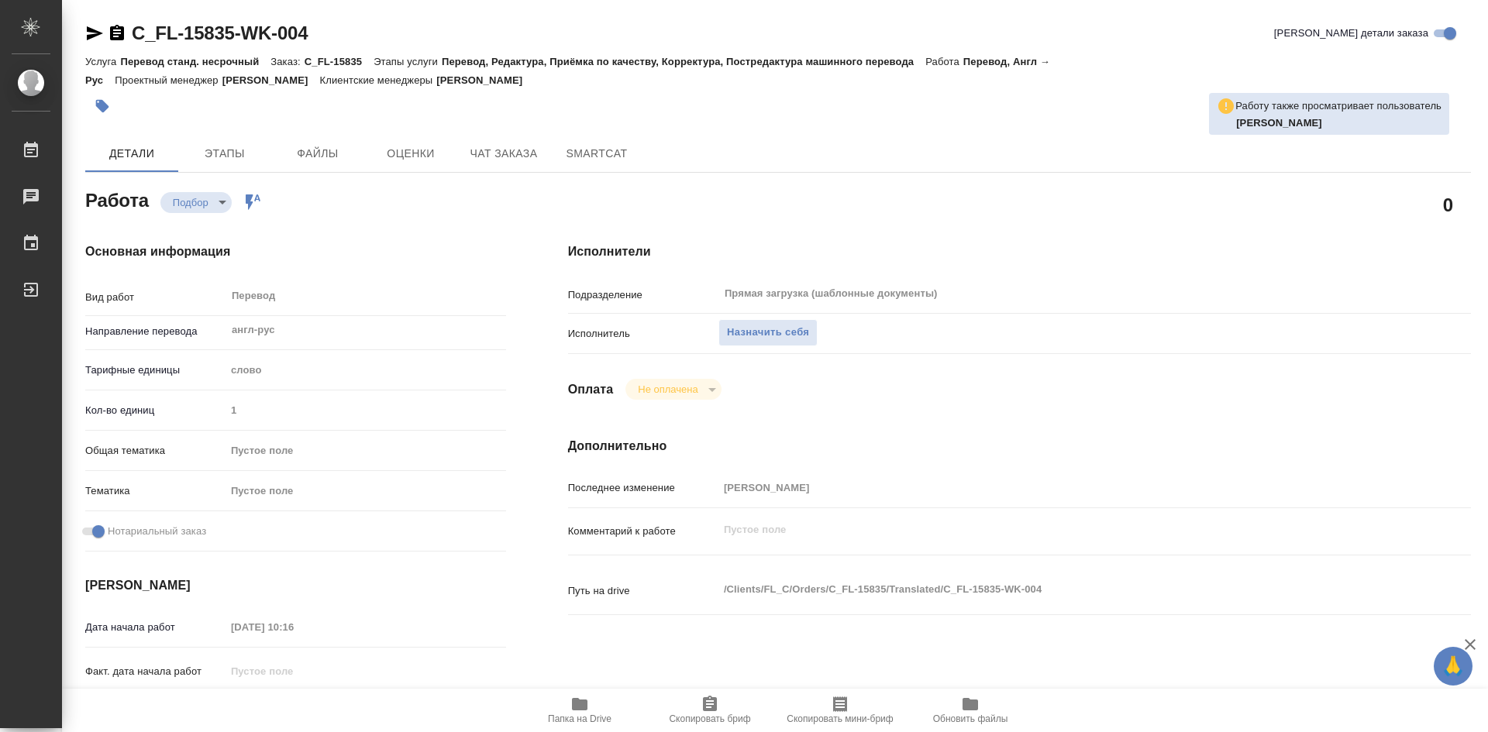
type textarea "x"
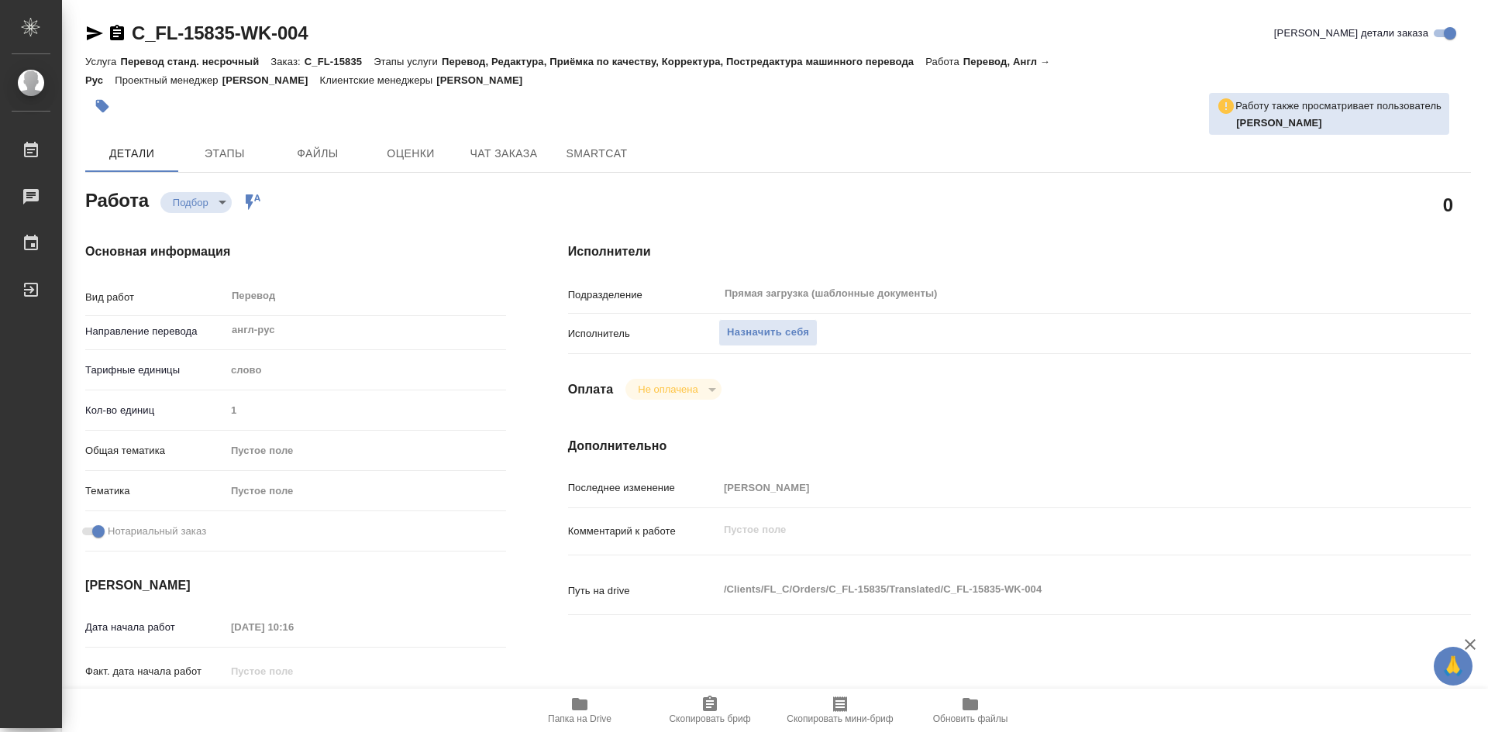
type textarea "x"
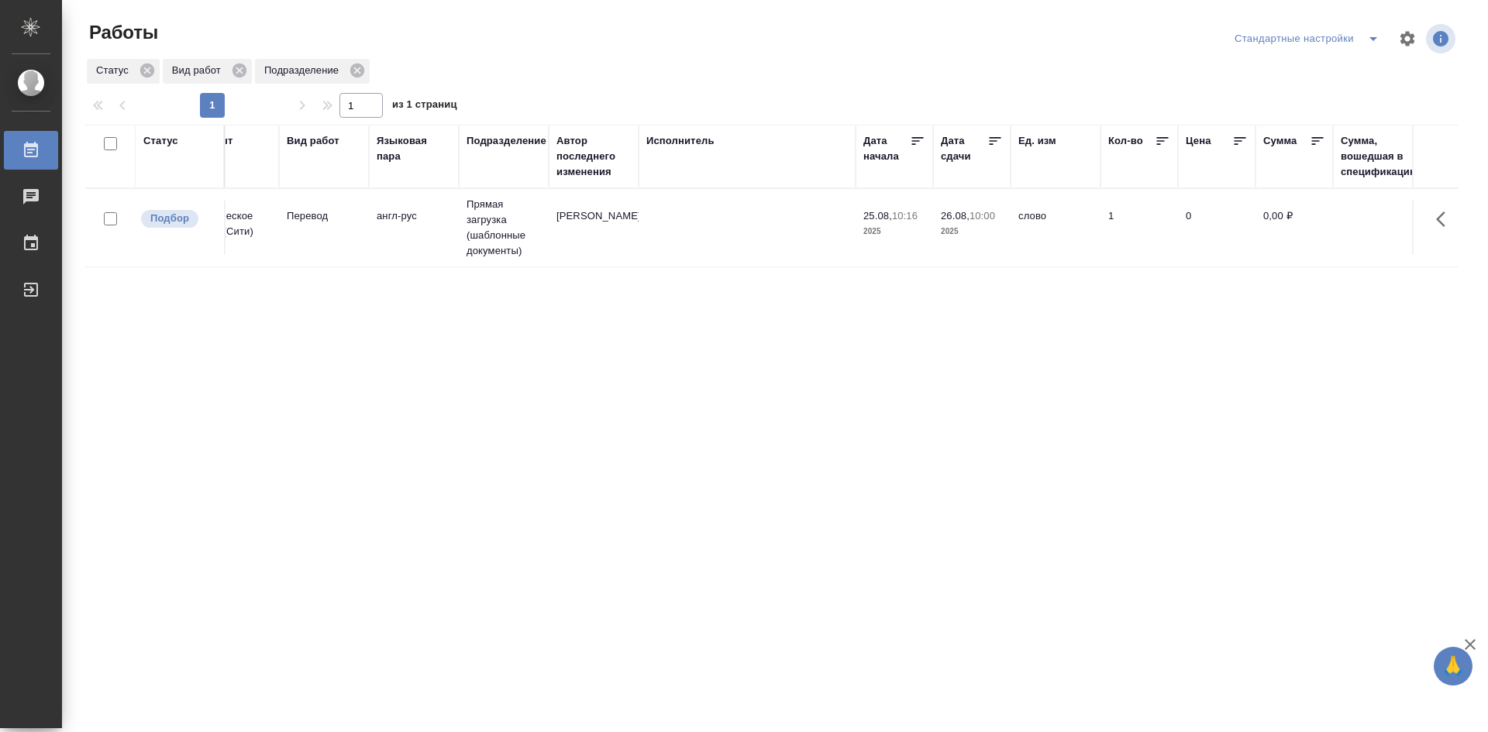
scroll to position [0, 1324]
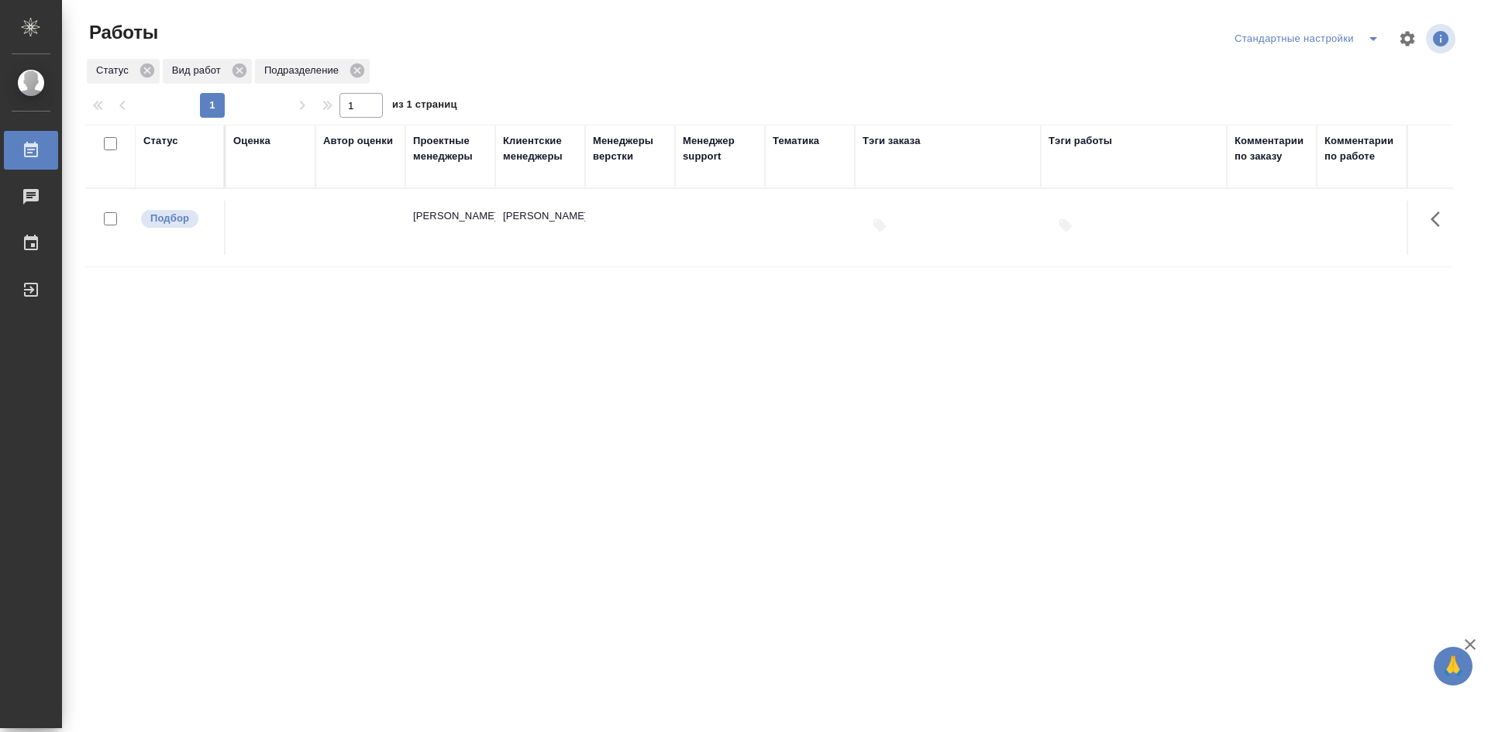
drag, startPoint x: 561, startPoint y: 336, endPoint x: 846, endPoint y: 347, distance: 284.6
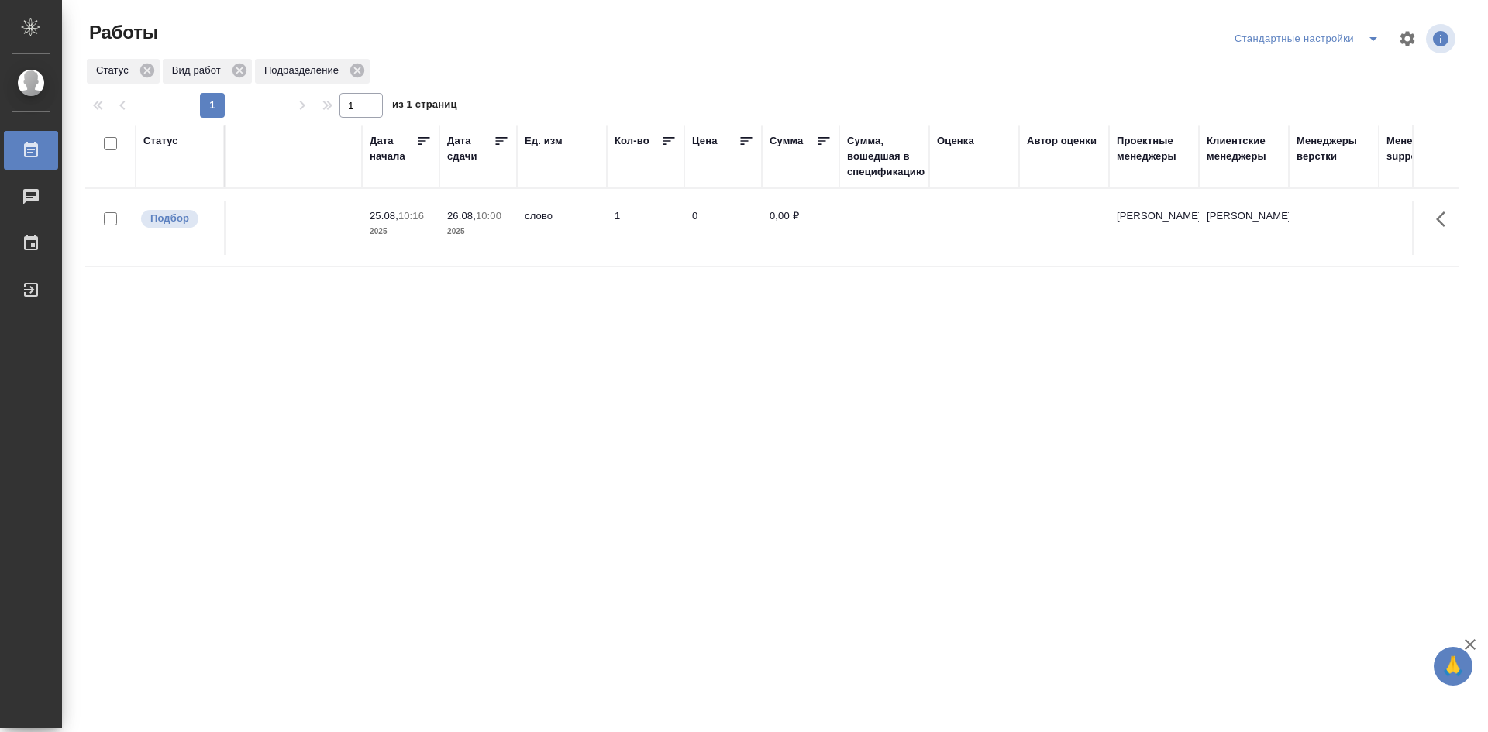
scroll to position [0, 0]
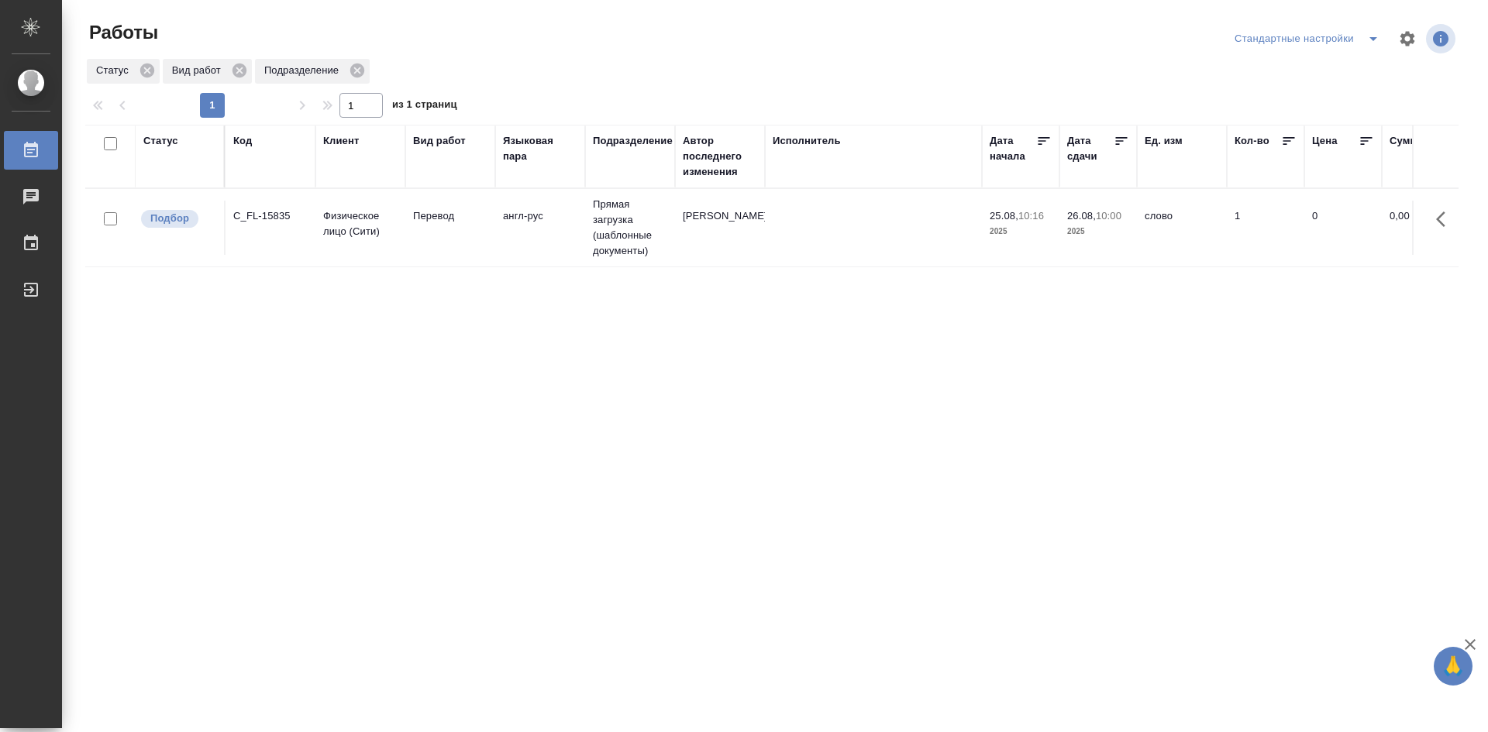
drag, startPoint x: 818, startPoint y: 342, endPoint x: 611, endPoint y: 330, distance: 206.5
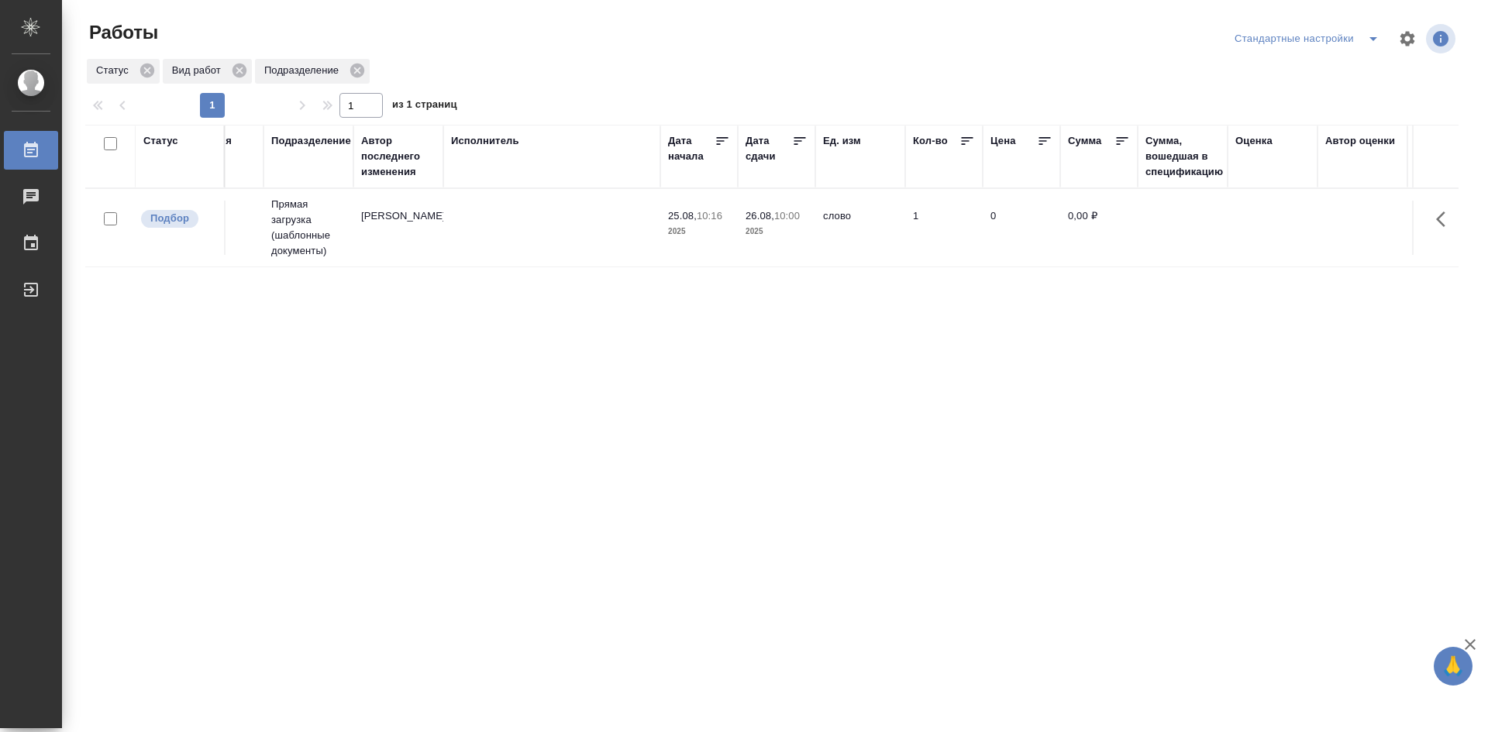
scroll to position [0, 1324]
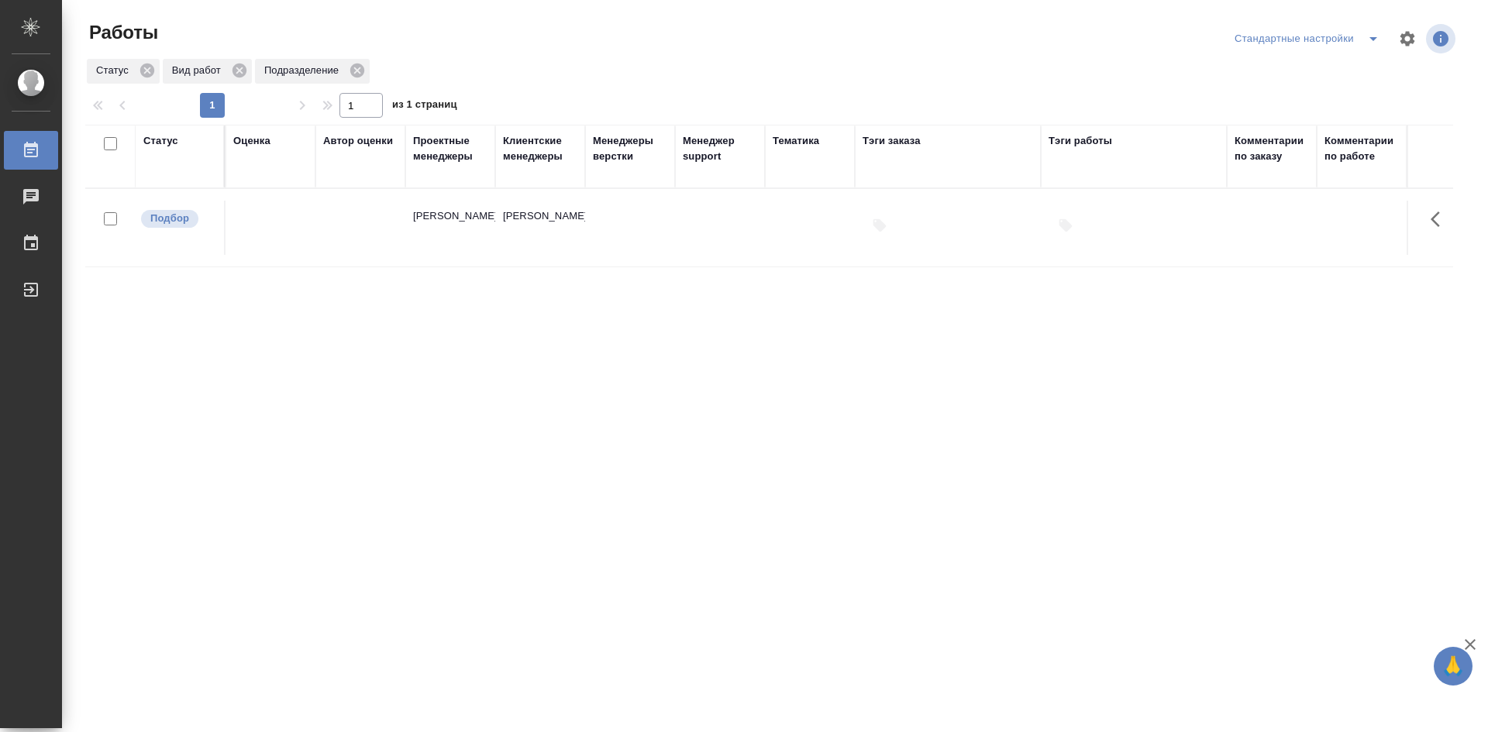
drag, startPoint x: 541, startPoint y: 302, endPoint x: 867, endPoint y: 291, distance: 326.5
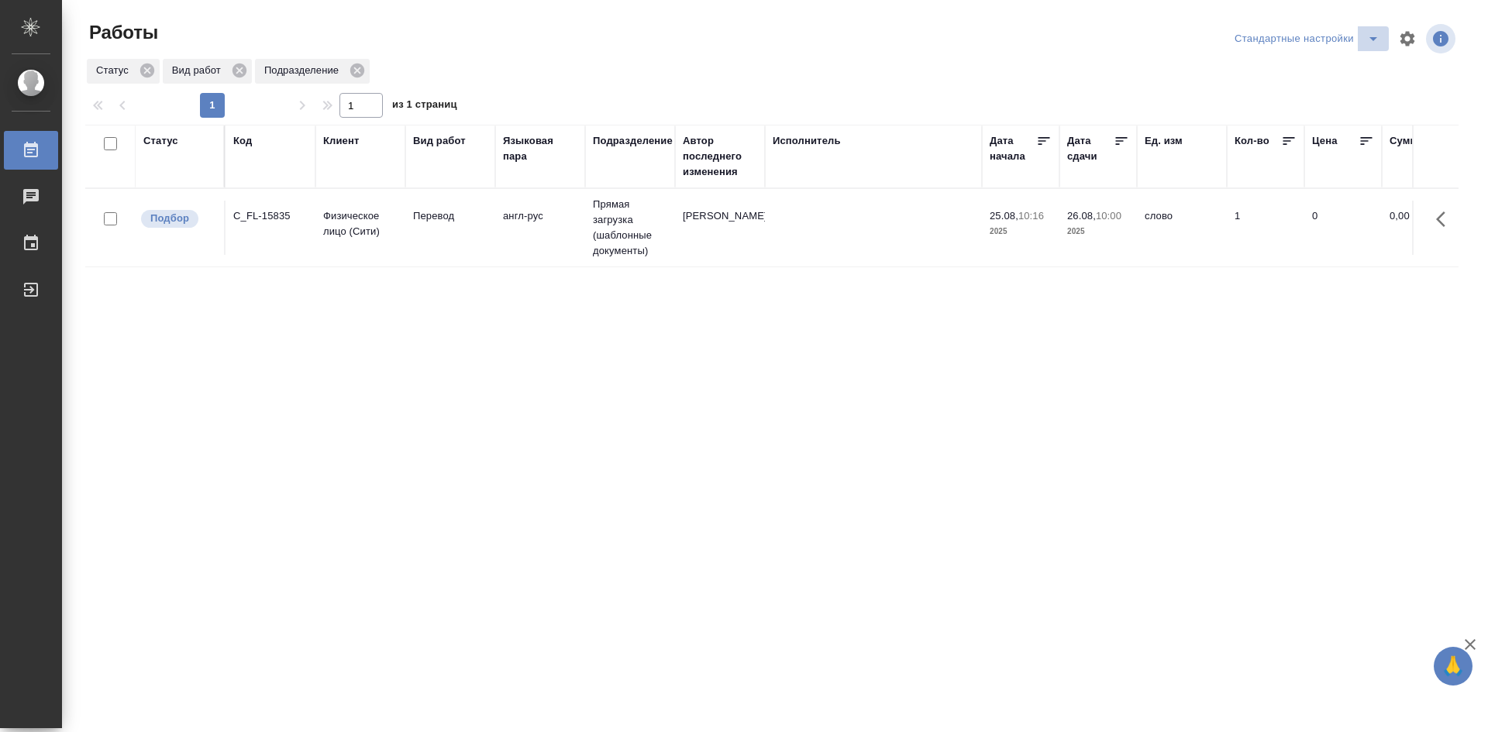
click at [1371, 33] on icon "split button" at bounding box center [1373, 38] width 19 height 19
click at [1273, 73] on li "мои" at bounding box center [1310, 69] width 158 height 25
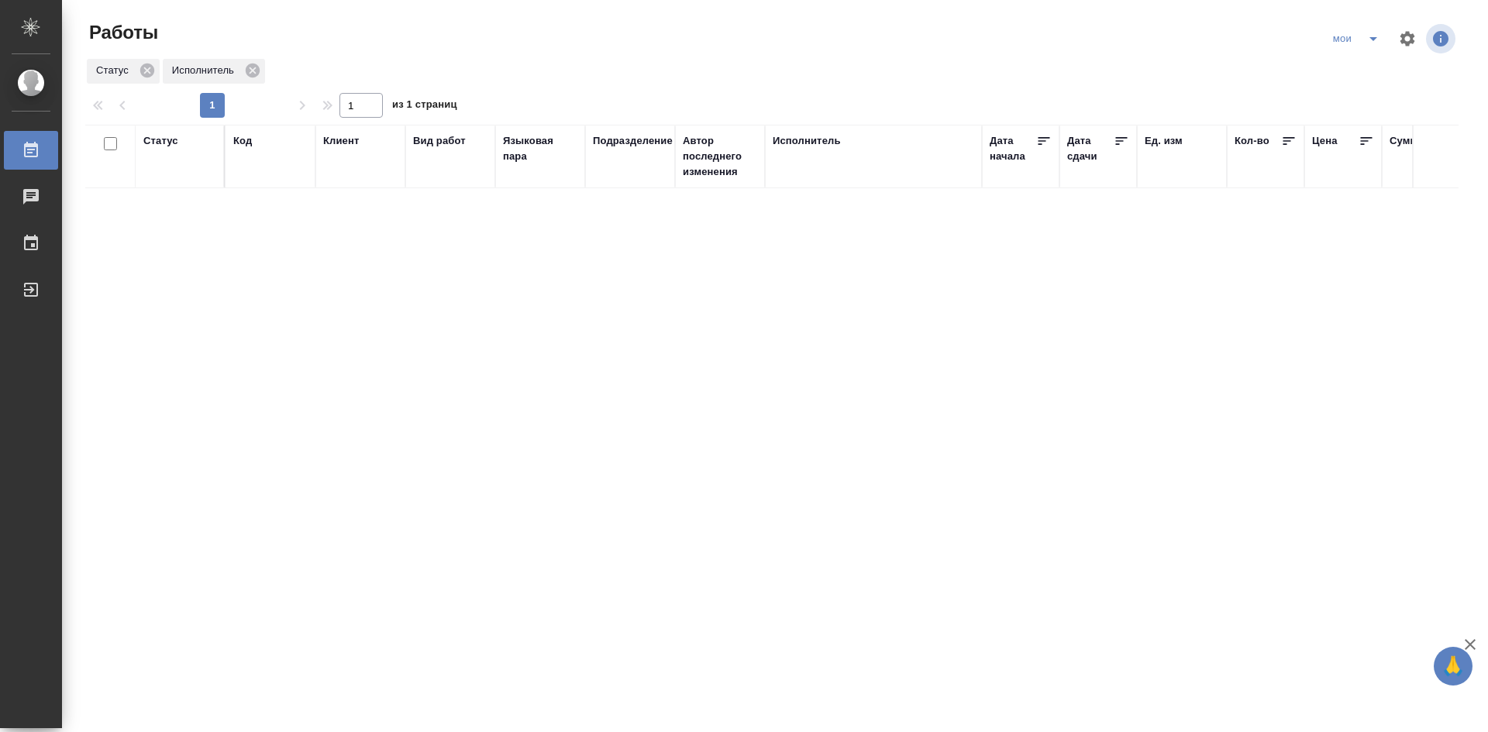
click at [178, 142] on div "Статус" at bounding box center [179, 141] width 73 height 16
click at [169, 146] on div "Статус" at bounding box center [160, 141] width 35 height 16
click at [193, 250] on div "Создан В ожидании В работе [PERSON_NAME] к работе" at bounding box center [179, 200] width 73 height 100
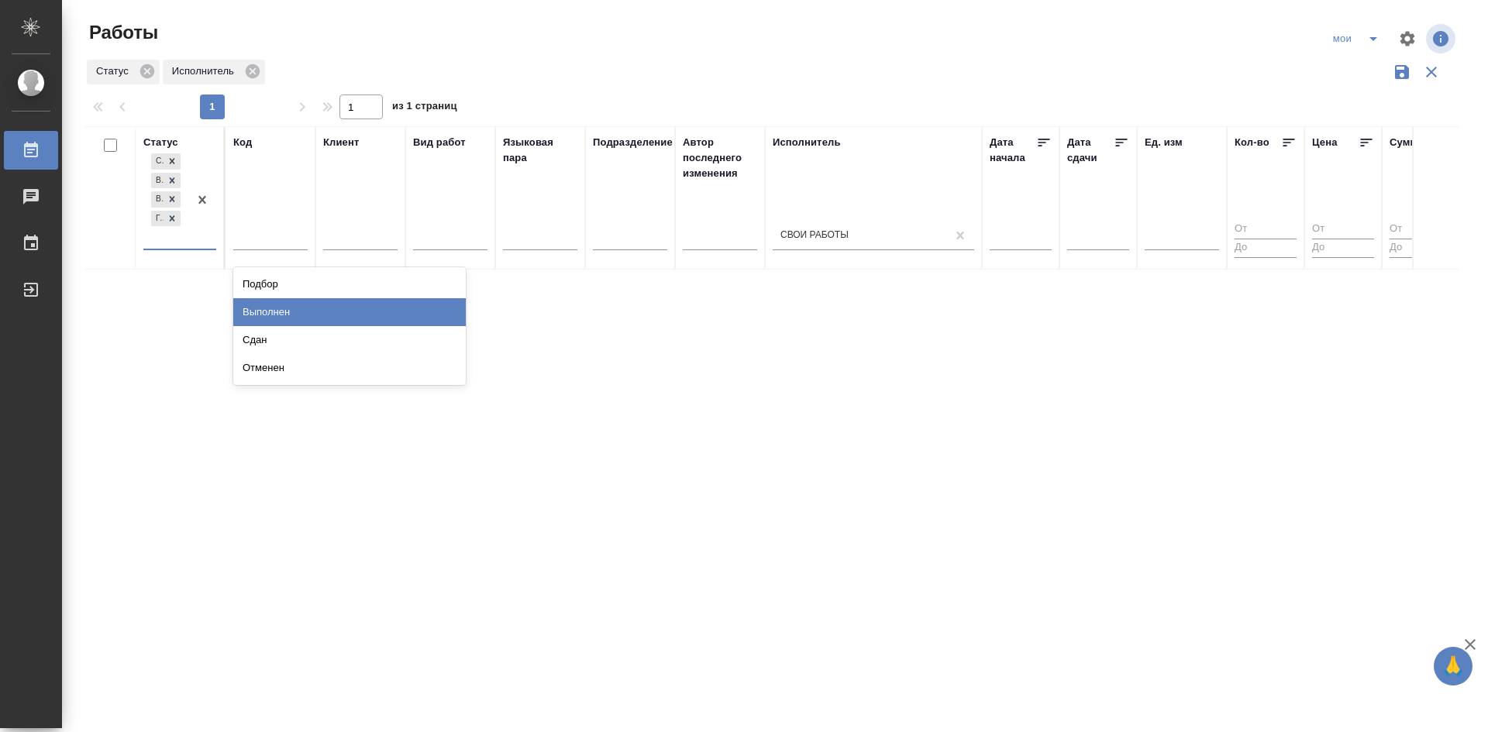
click at [299, 303] on div "Выполнен" at bounding box center [349, 312] width 233 height 28
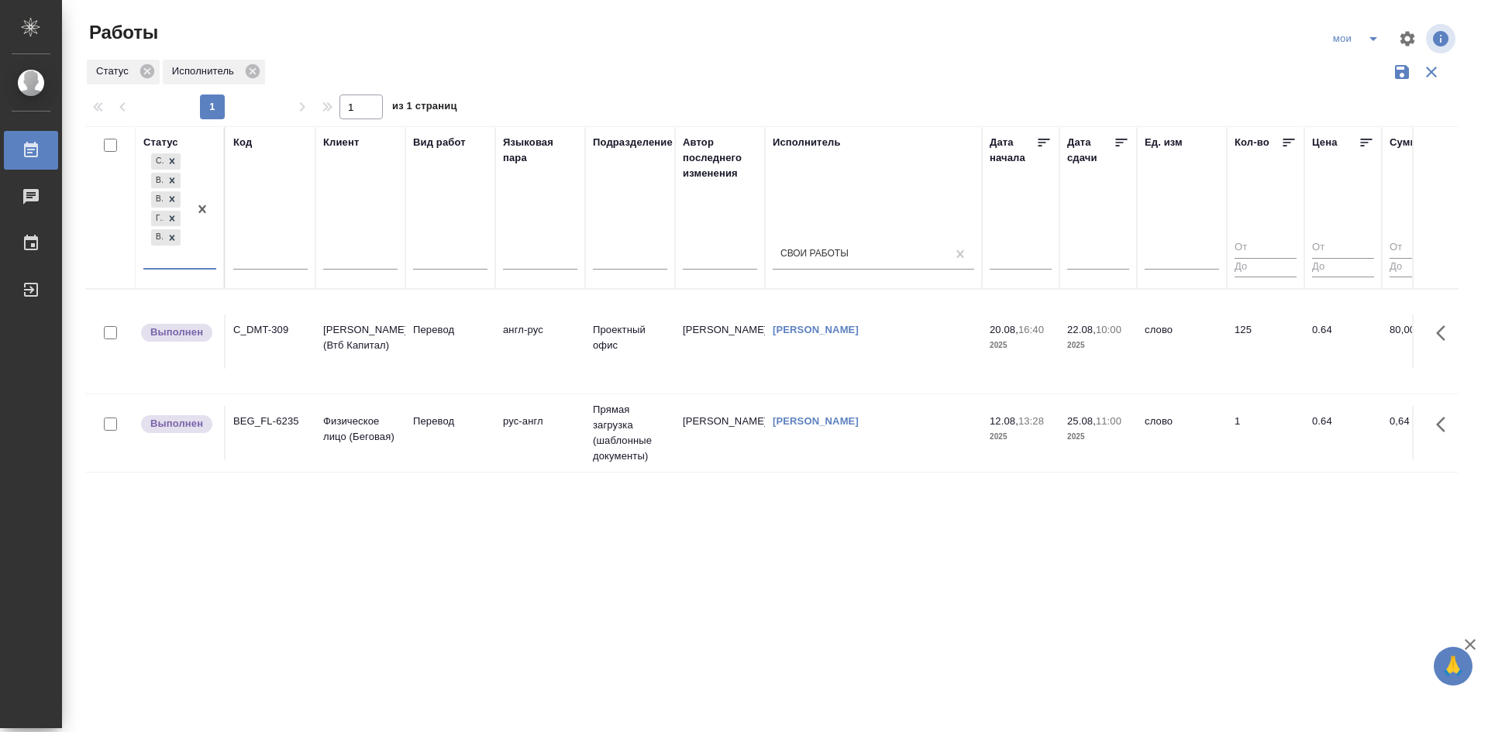
click at [188, 271] on div "option Выполнен, selected. 0 results available. Select is focused ,type to refi…" at bounding box center [179, 215] width 73 height 130
click at [191, 264] on div at bounding box center [202, 209] width 28 height 118
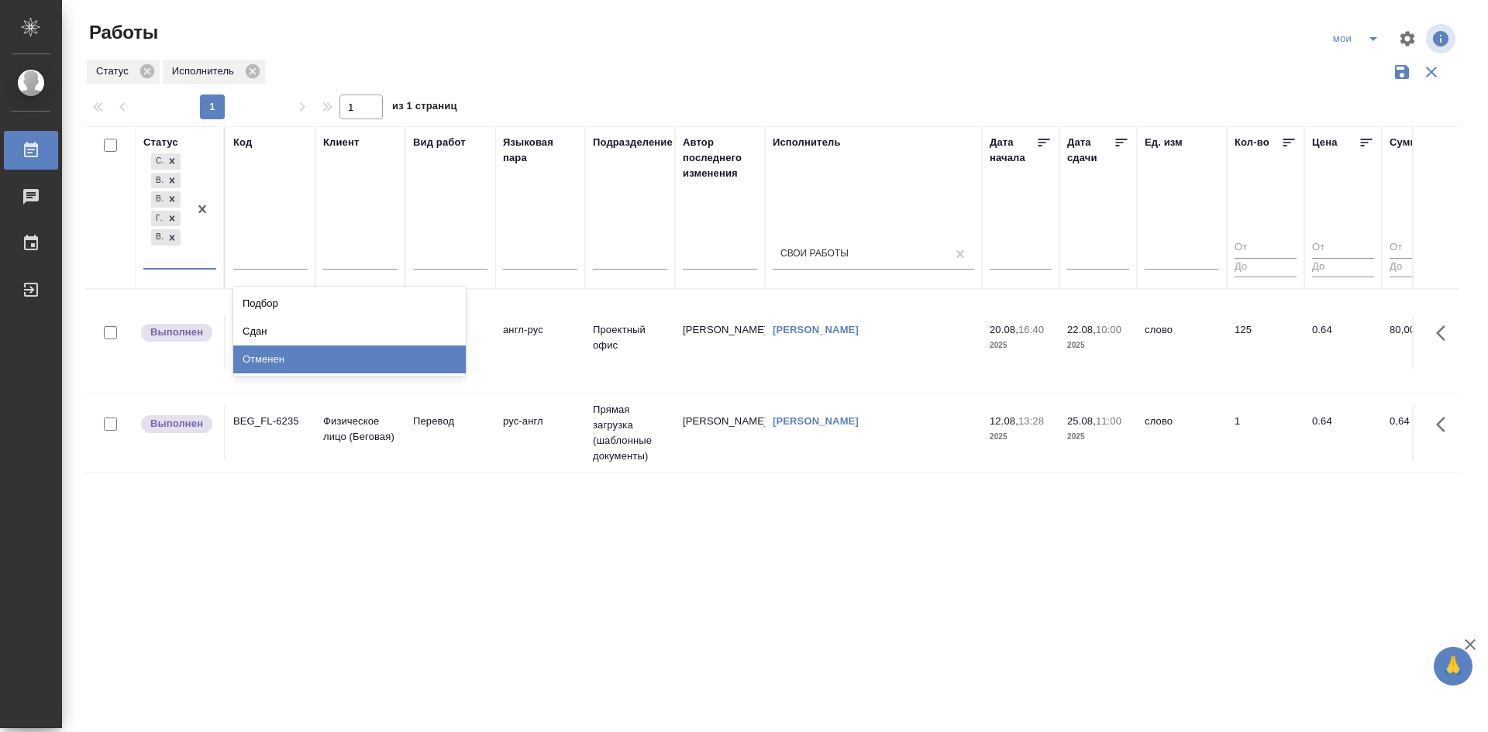
click at [807, 600] on div "Статус option Выполнен, selected. option Отменен focused, 8 of 8. 3 results ava…" at bounding box center [771, 405] width 1373 height 558
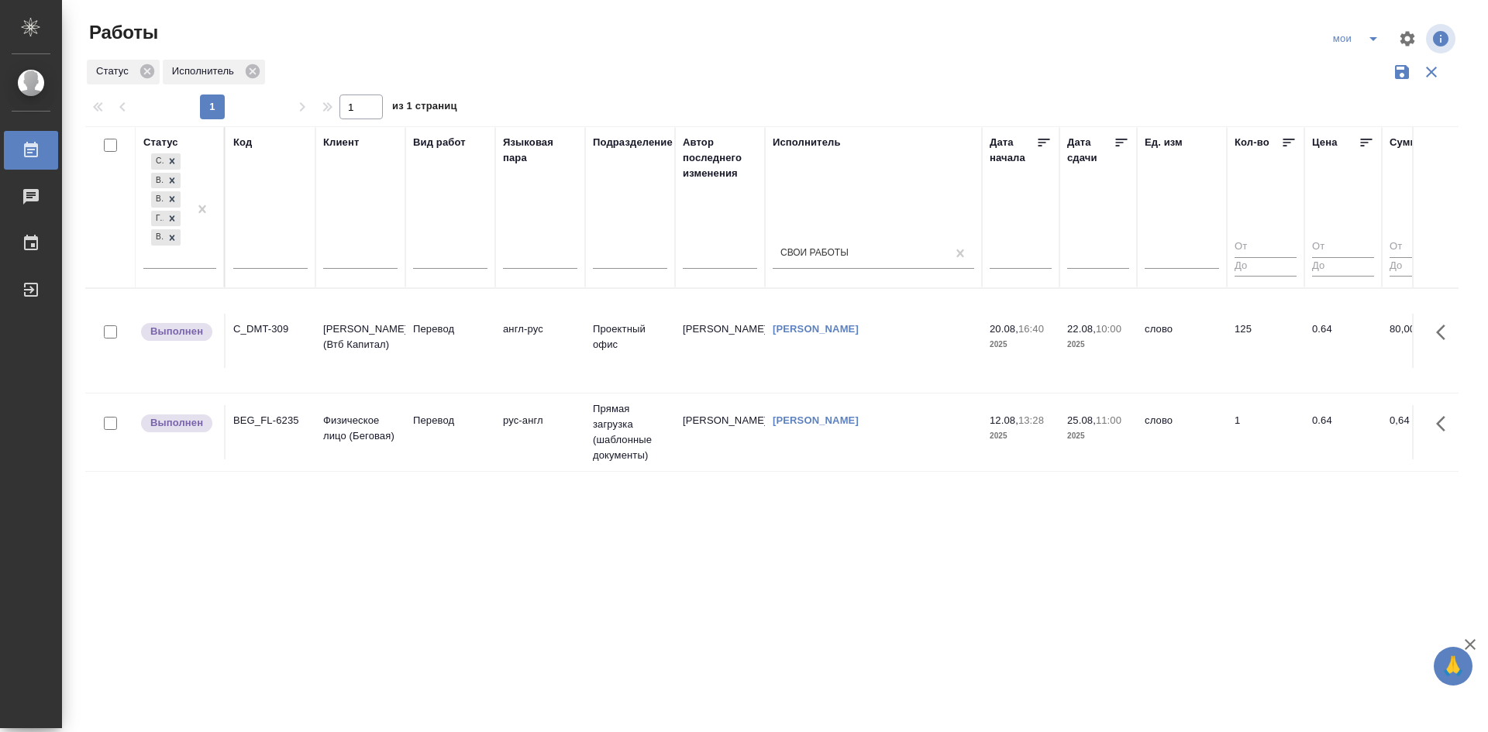
click at [191, 269] on div "Создан В ожидании В работе Готов к работе Выполнен" at bounding box center [179, 214] width 73 height 129
click at [194, 265] on div at bounding box center [202, 209] width 28 height 118
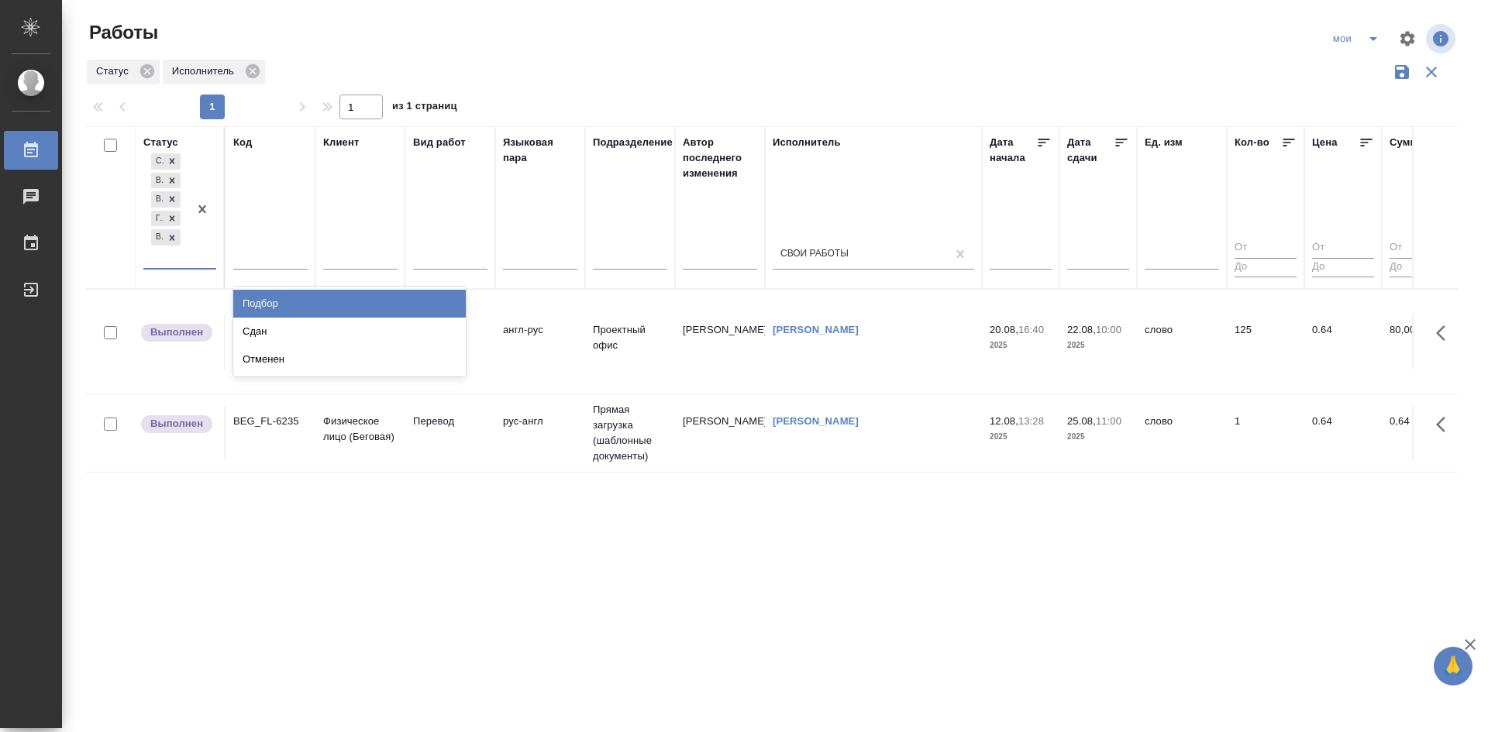
click at [251, 333] on div "Сдан" at bounding box center [349, 332] width 233 height 28
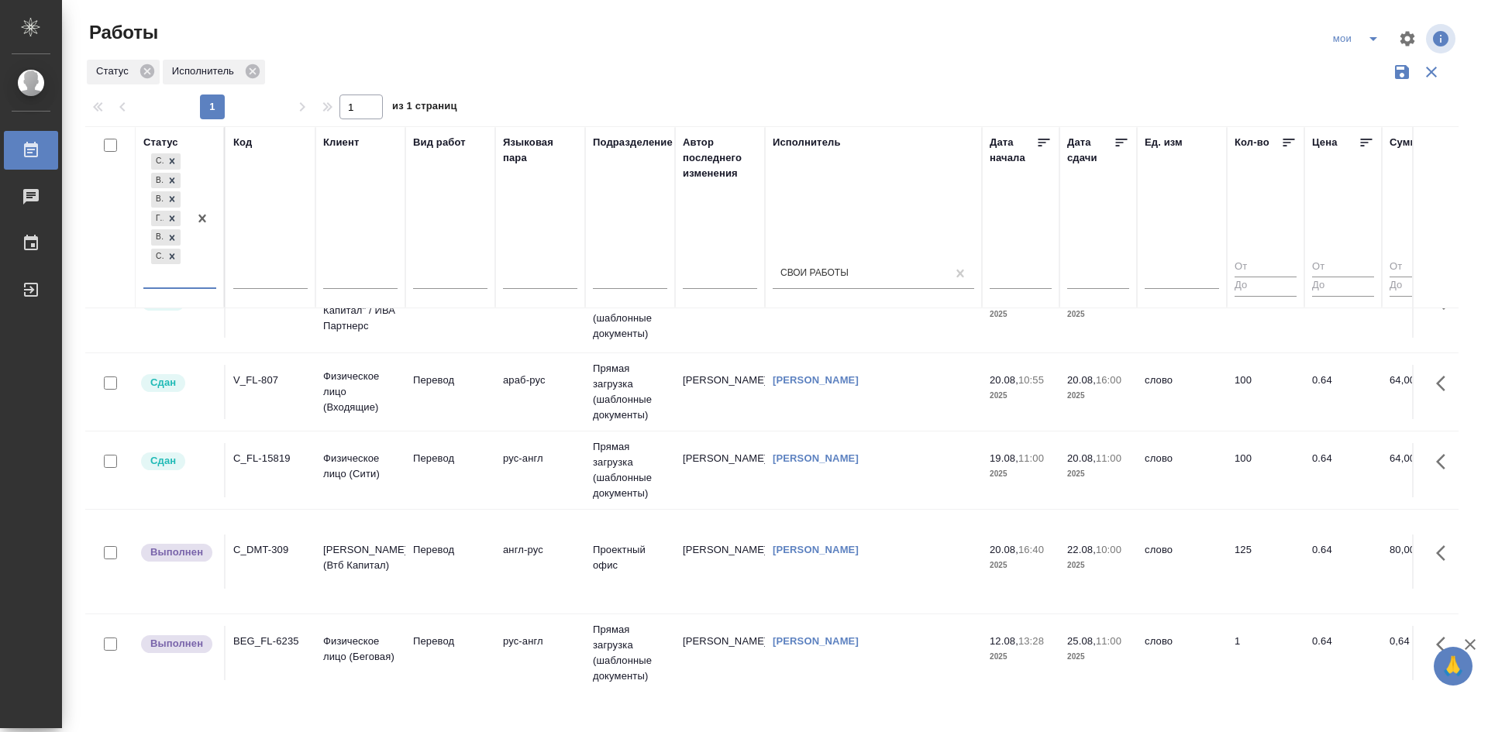
scroll to position [216, 0]
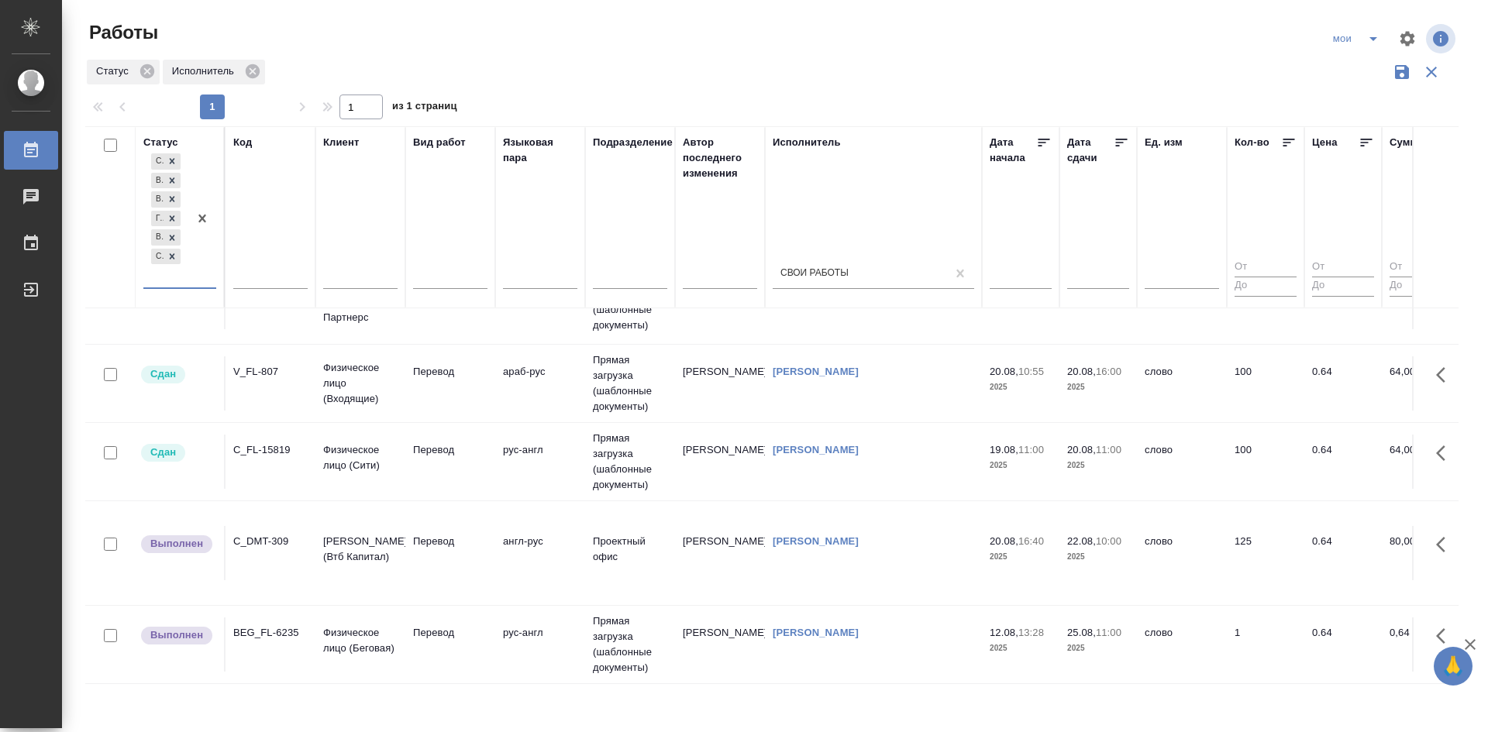
click at [1368, 39] on icon "split button" at bounding box center [1373, 38] width 19 height 19
click at [1363, 75] on li "Стандартные настройки" at bounding box center [1357, 69] width 149 height 25
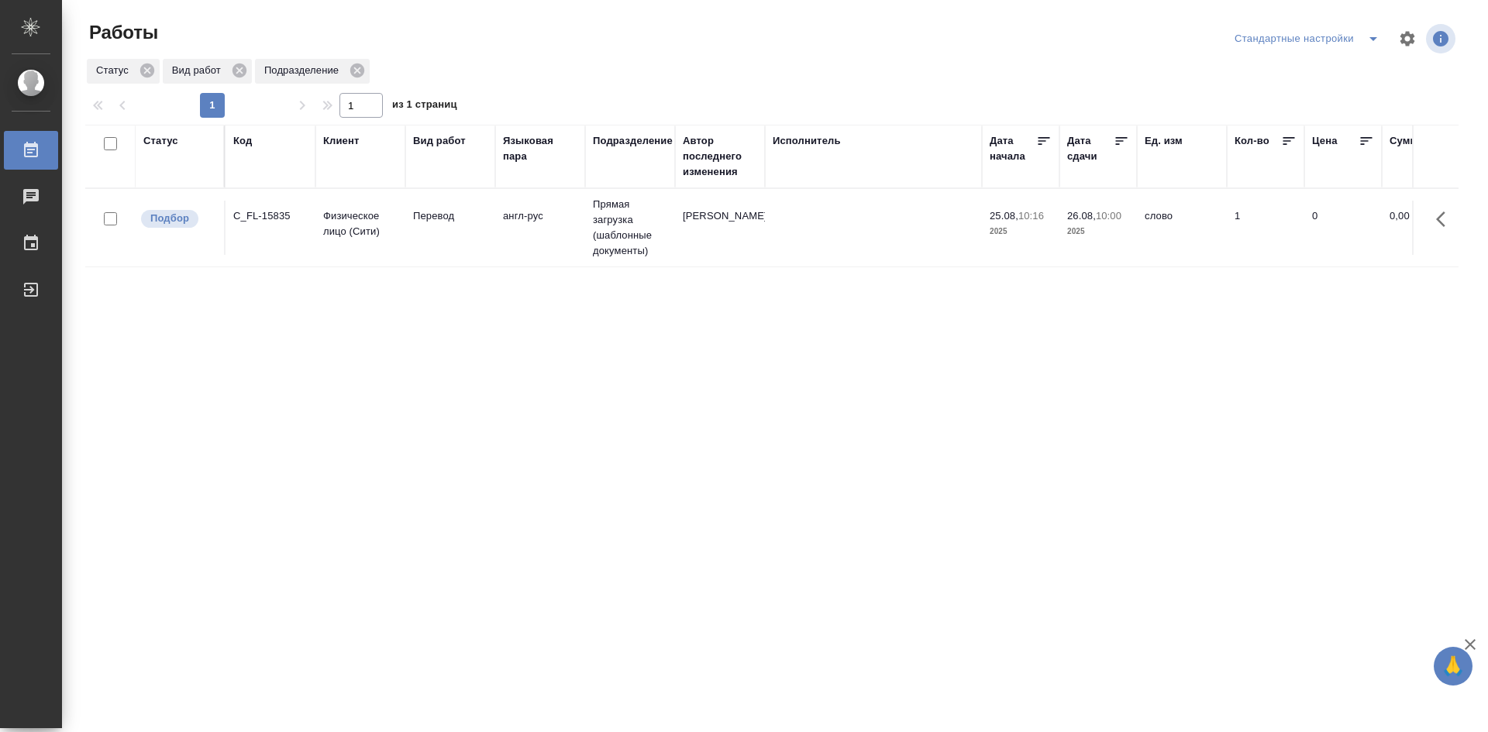
click at [501, 250] on td "англ-рус" at bounding box center [540, 228] width 90 height 54
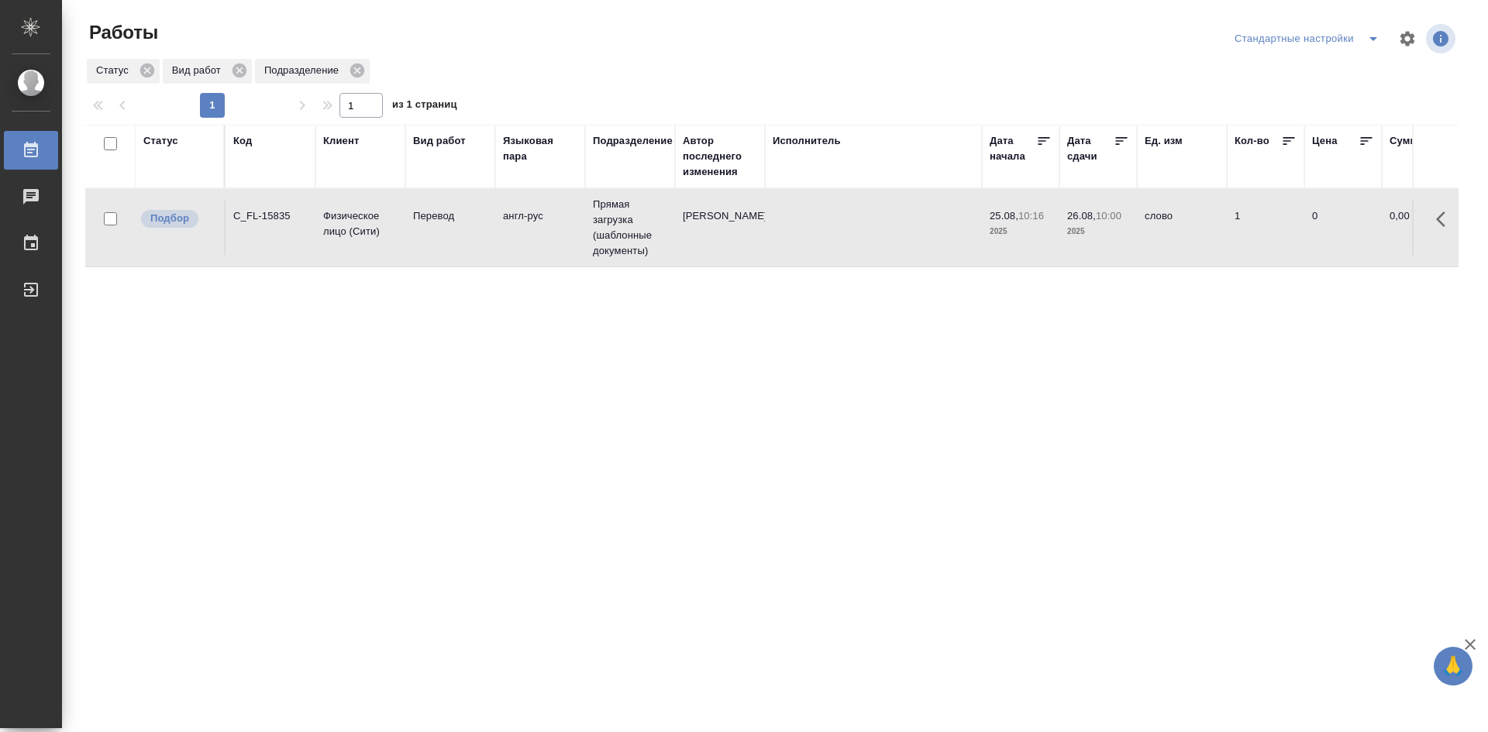
click at [501, 250] on td "англ-рус" at bounding box center [540, 228] width 90 height 54
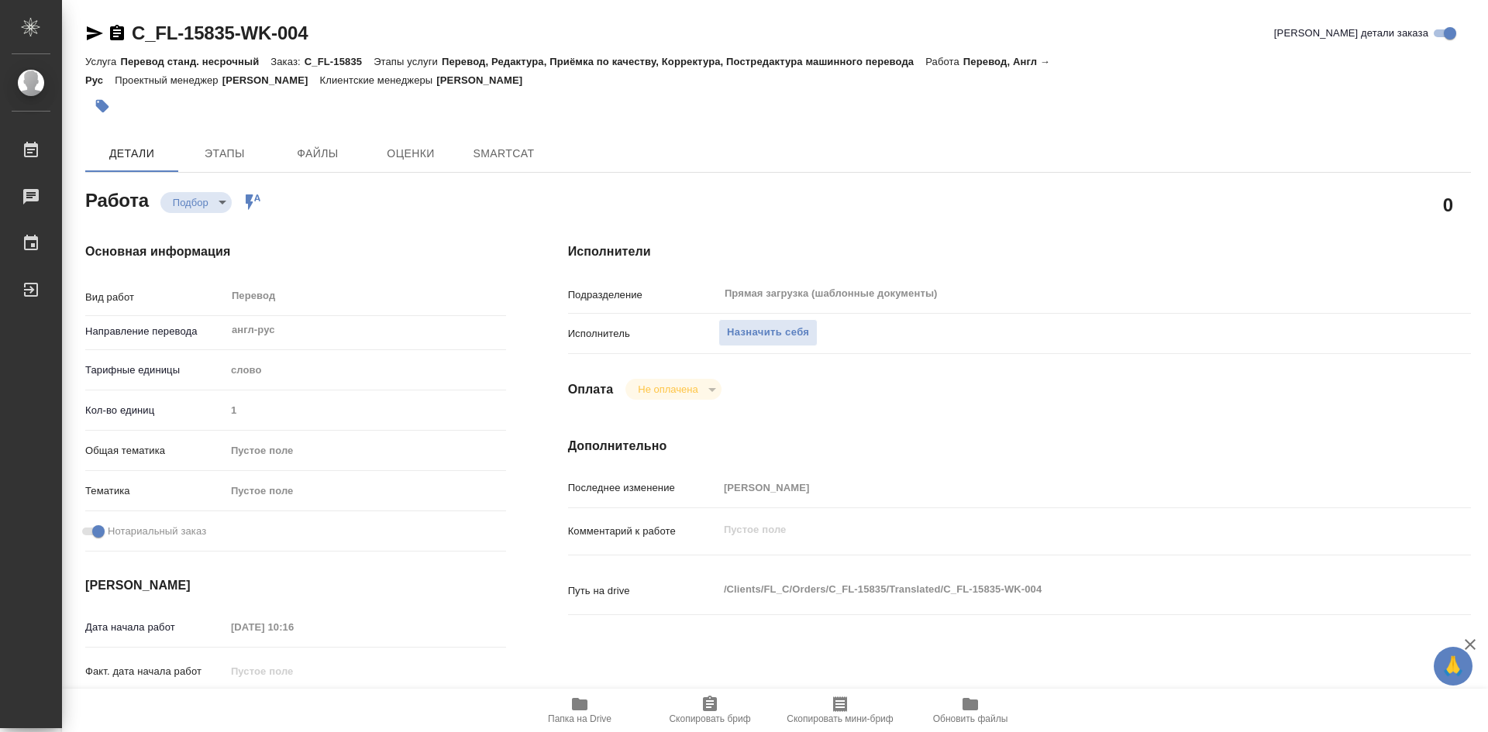
type textarea "x"
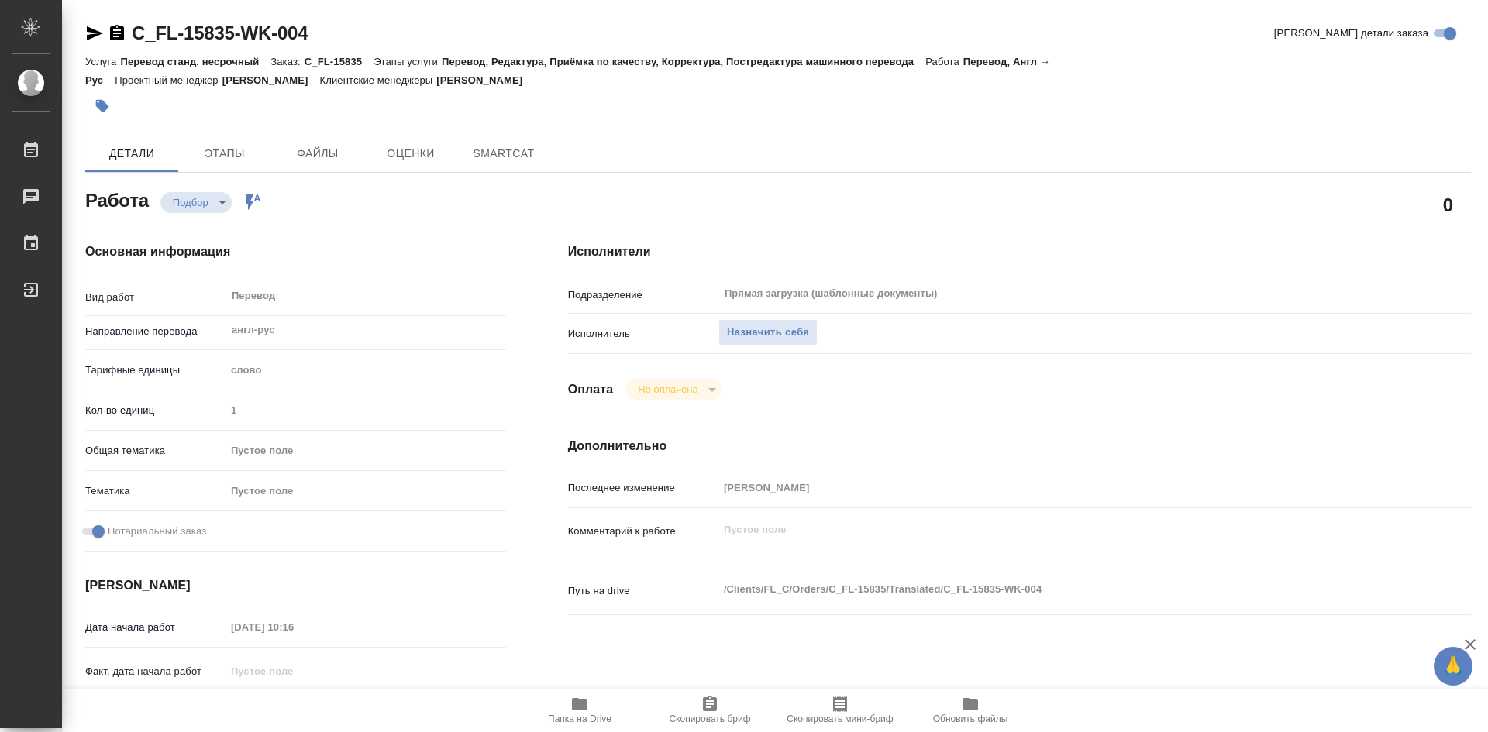
type textarea "x"
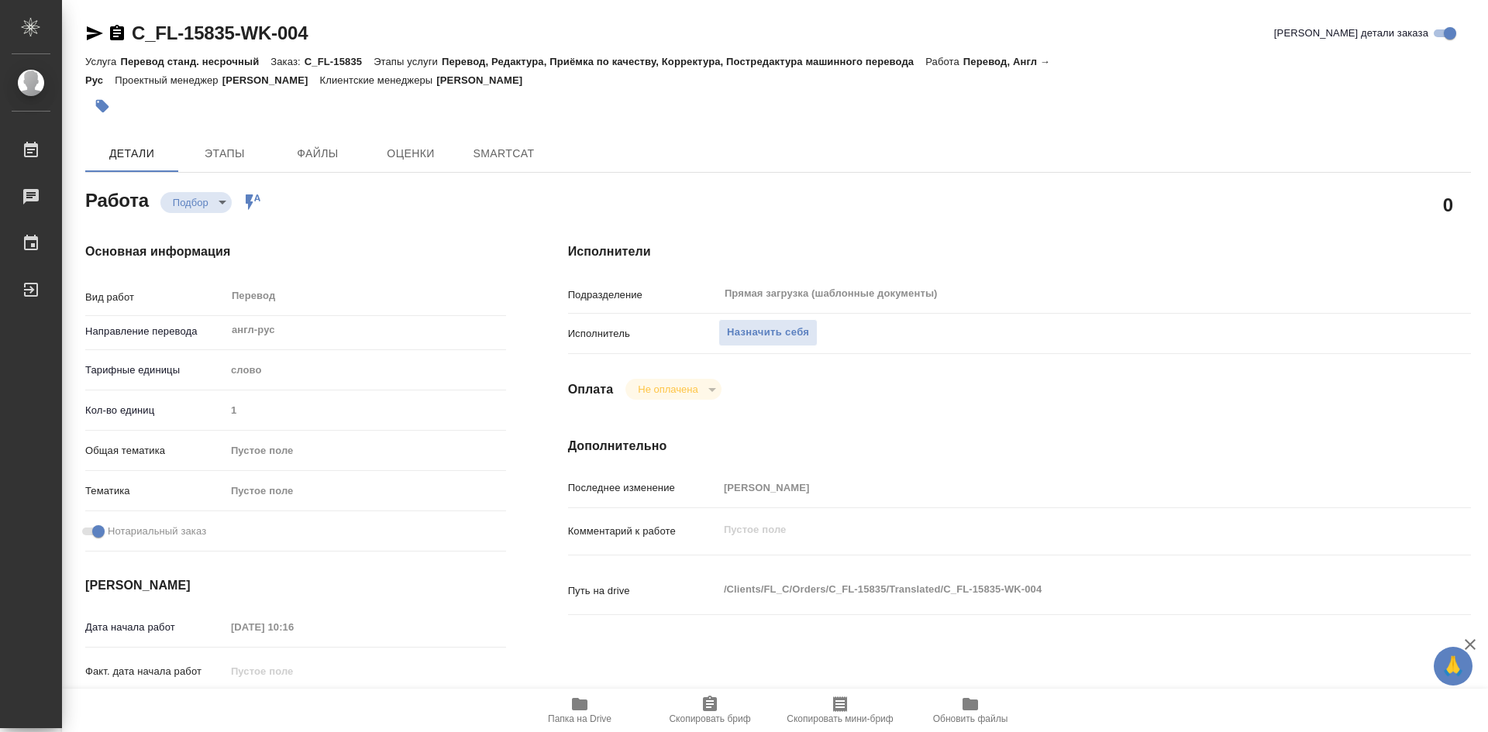
type textarea "x"
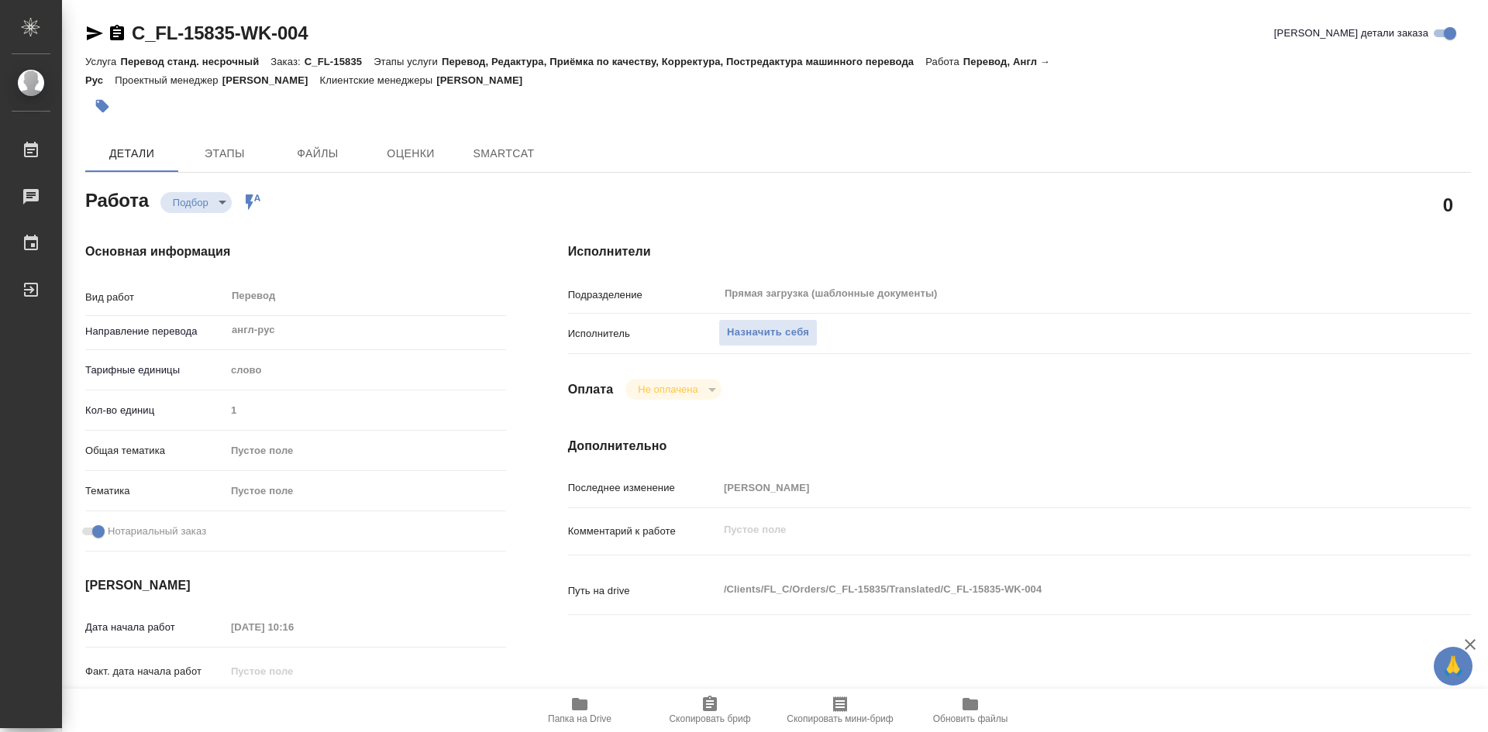
type textarea "x"
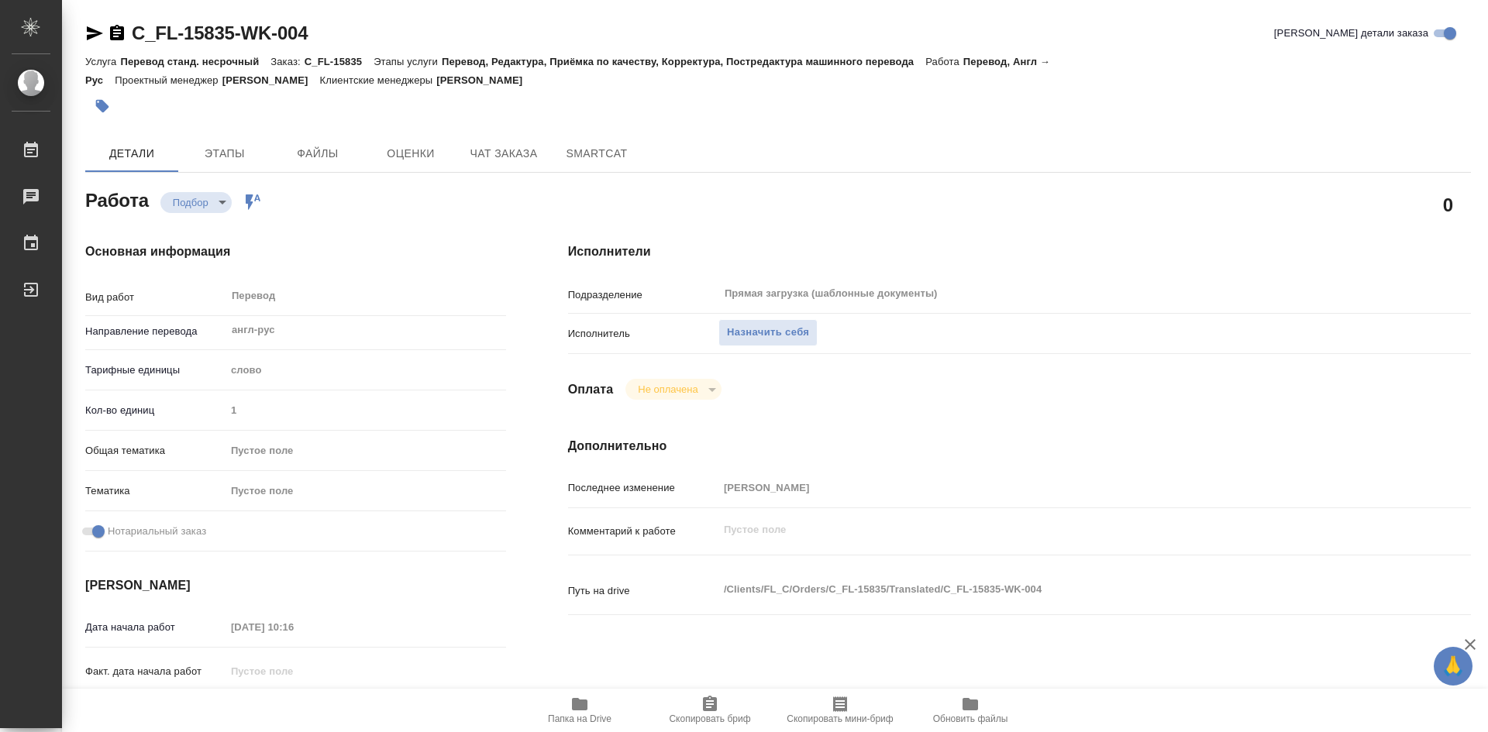
type textarea "x"
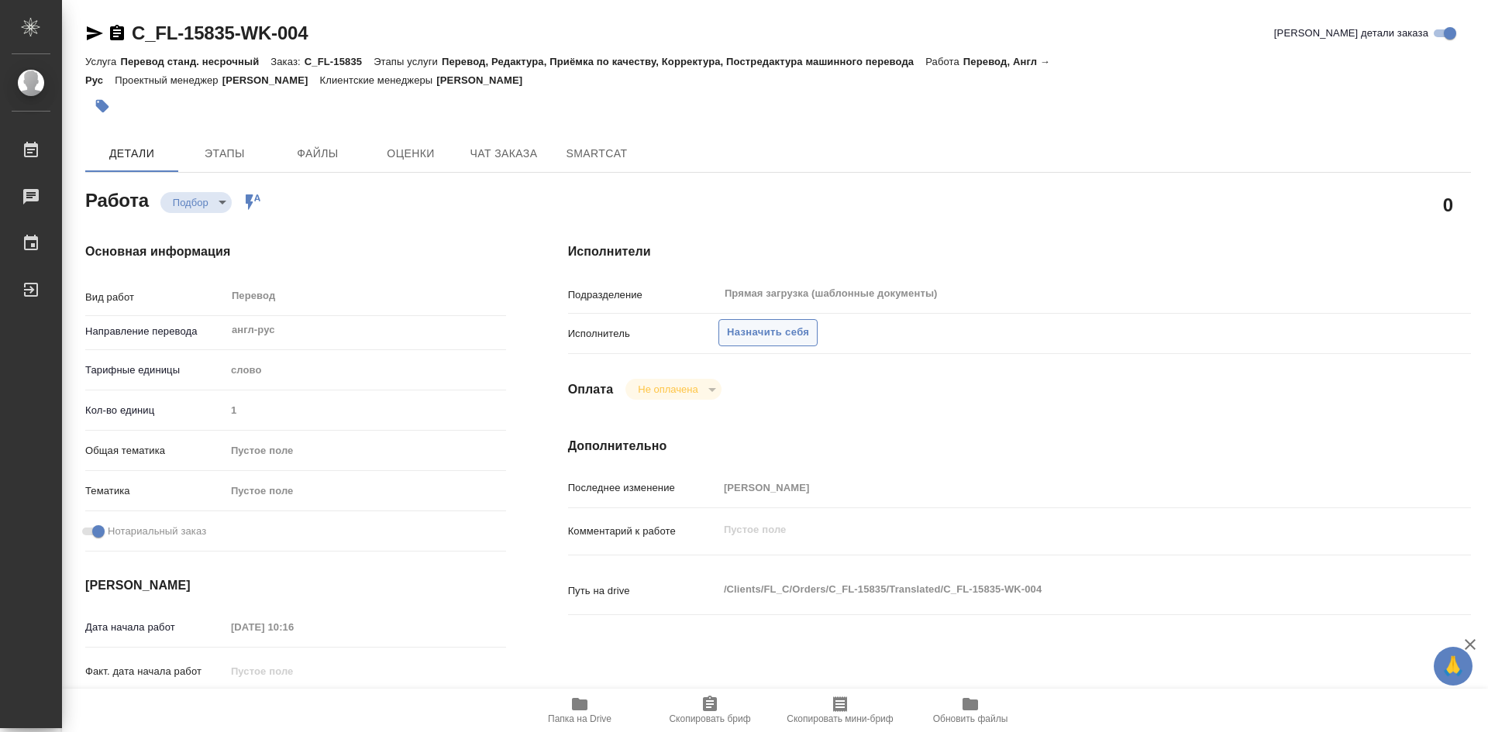
type textarea "x"
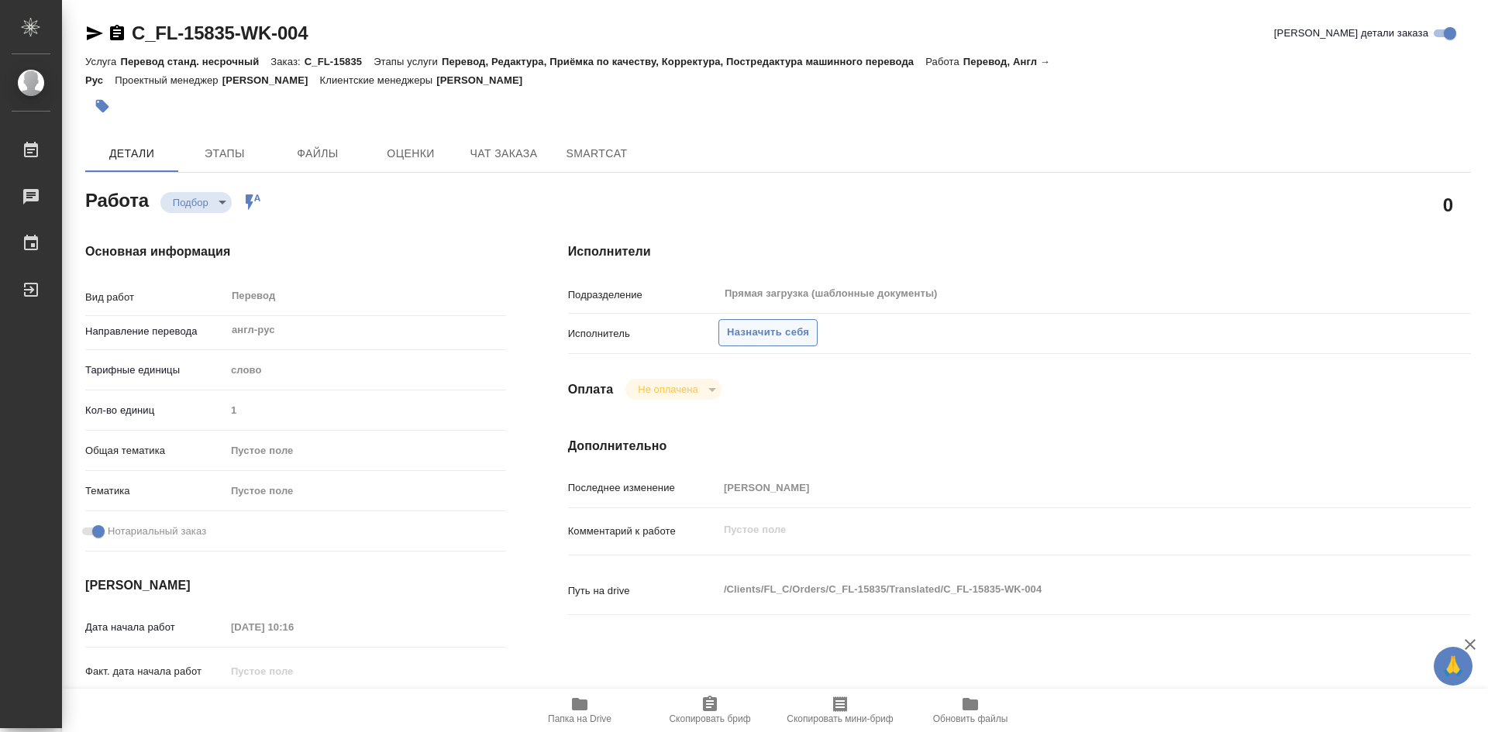
click at [765, 335] on span "Назначить себя" at bounding box center [768, 333] width 82 height 18
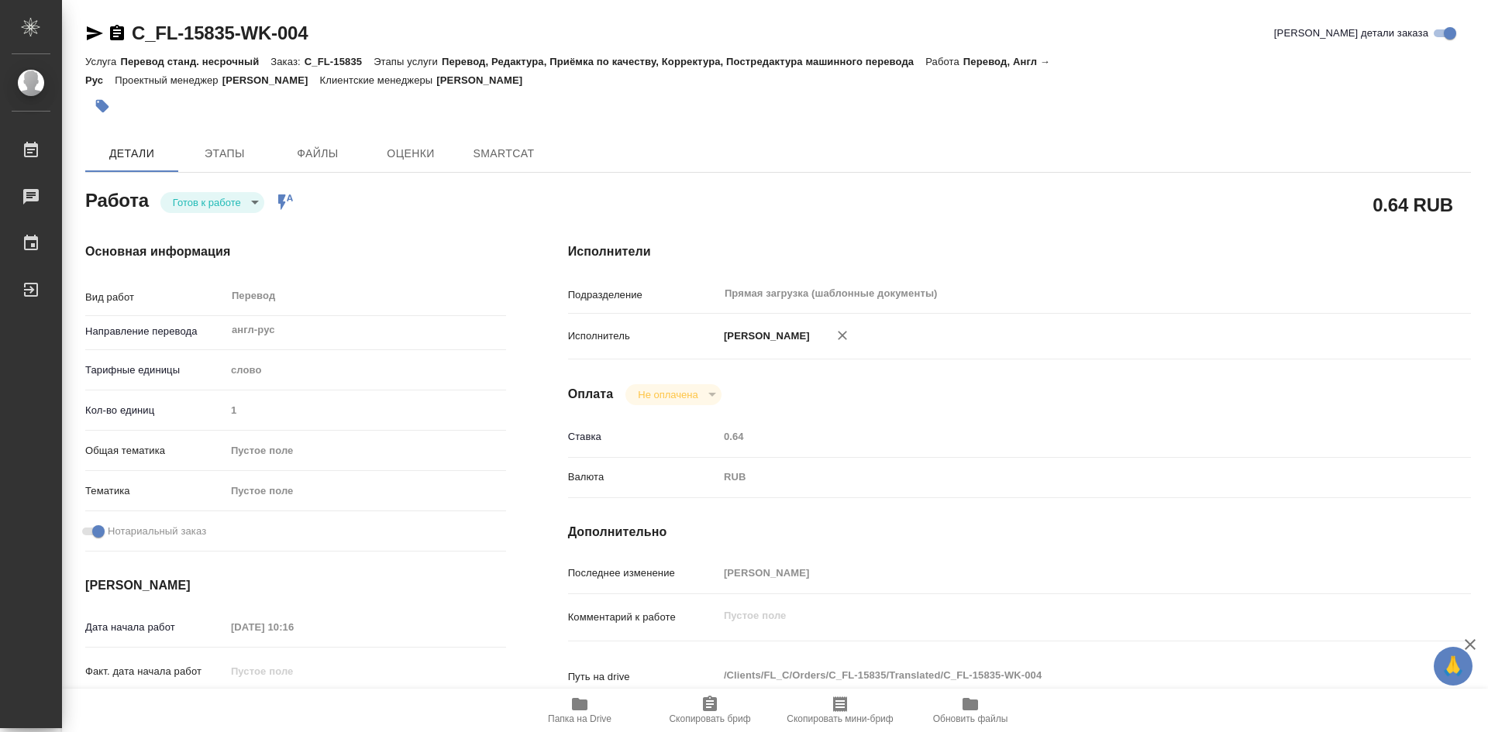
type textarea "x"
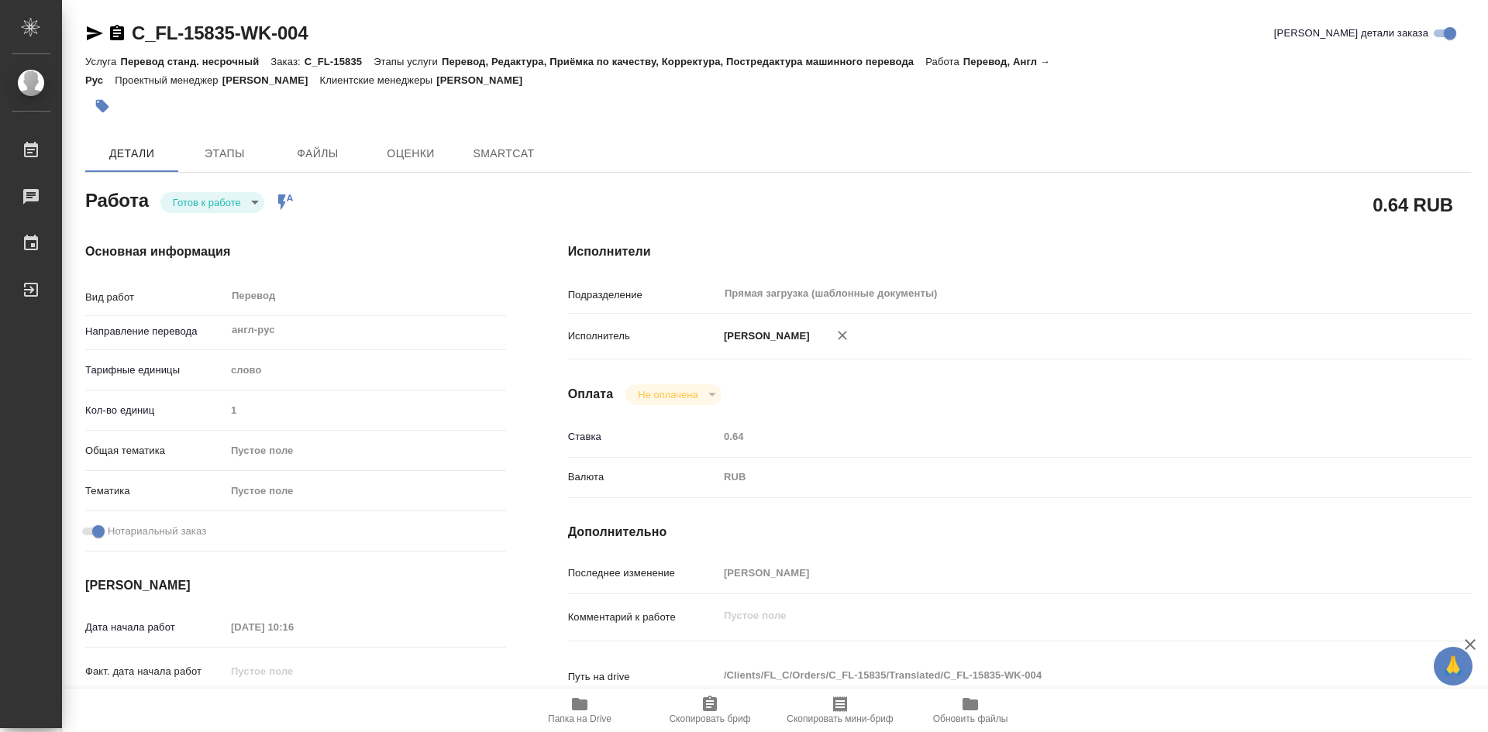
type textarea "x"
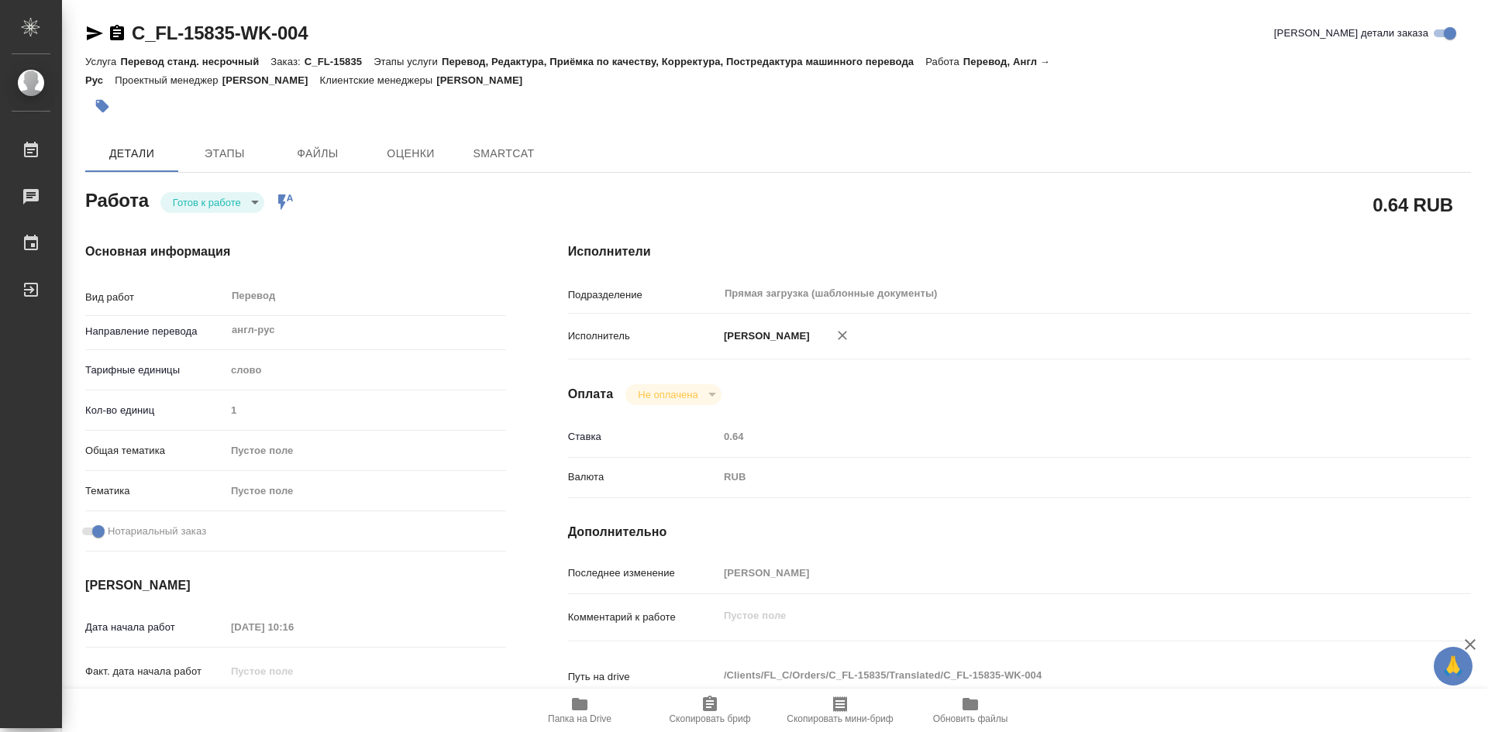
type textarea "x"
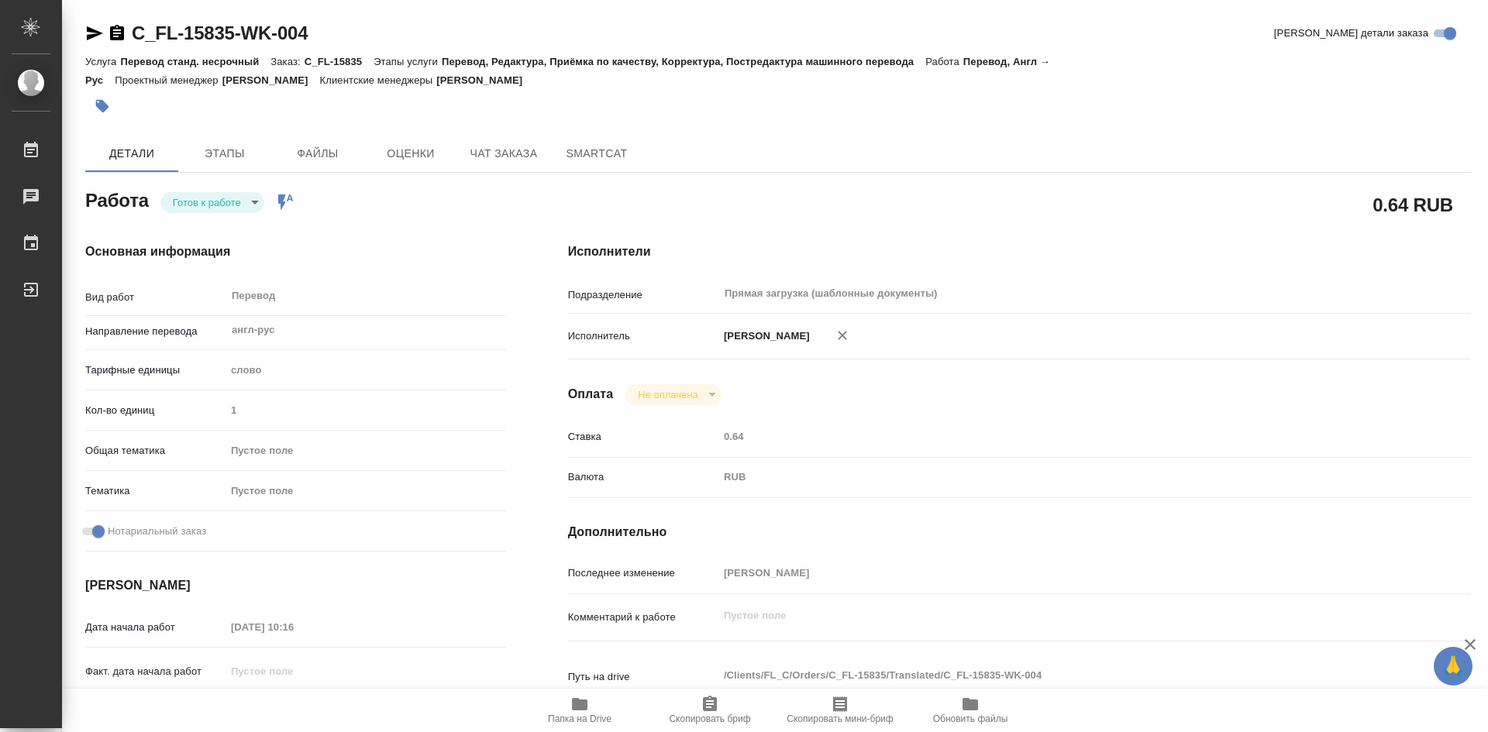
type textarea "x"
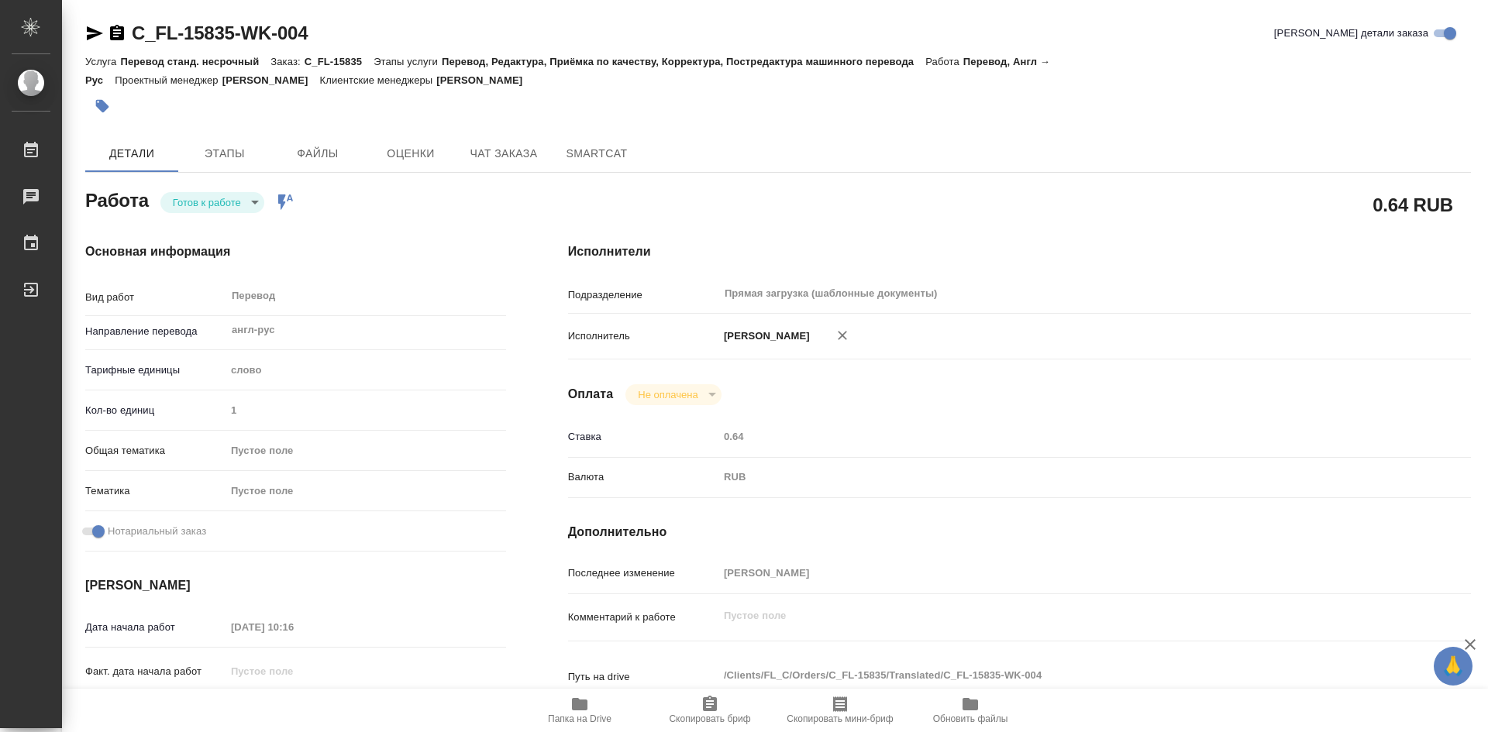
type textarea "x"
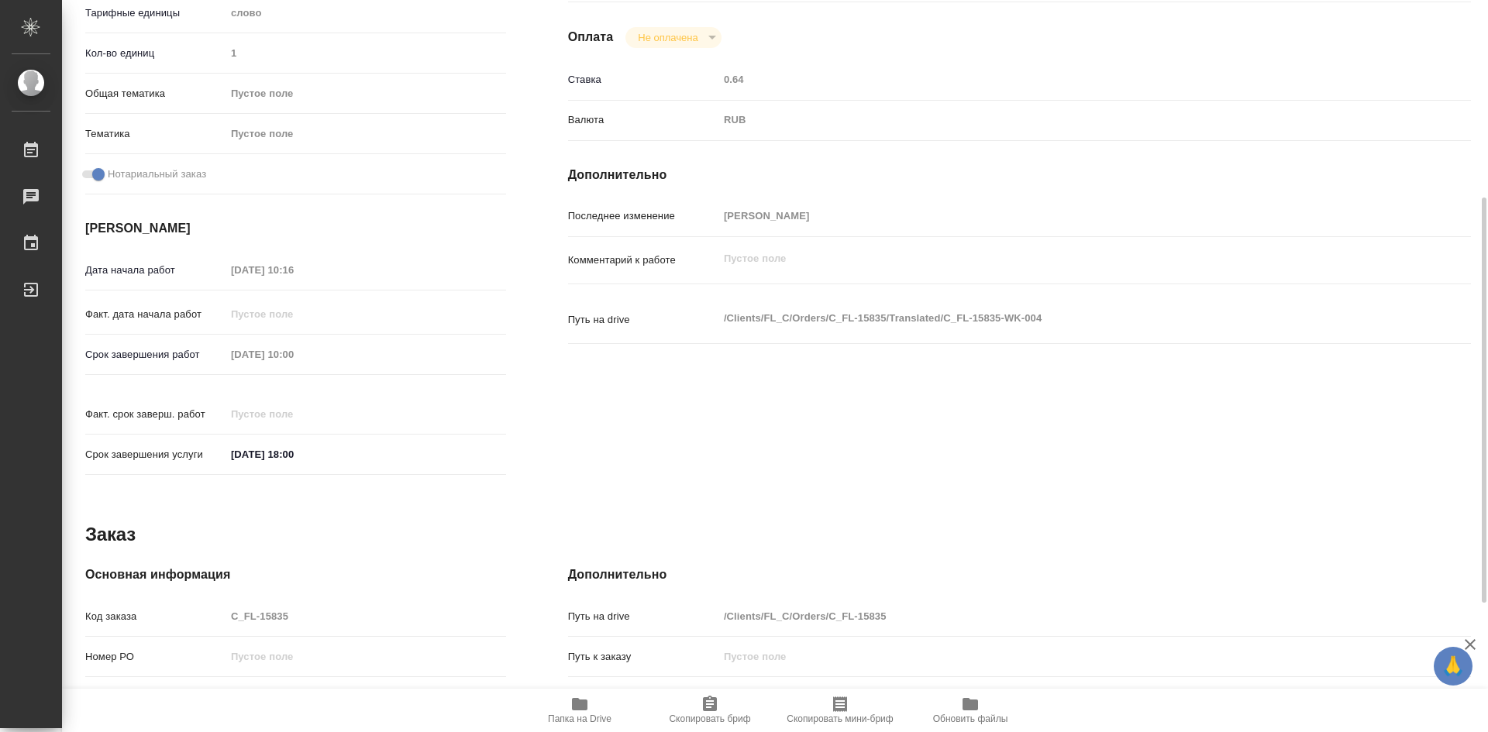
scroll to position [47, 0]
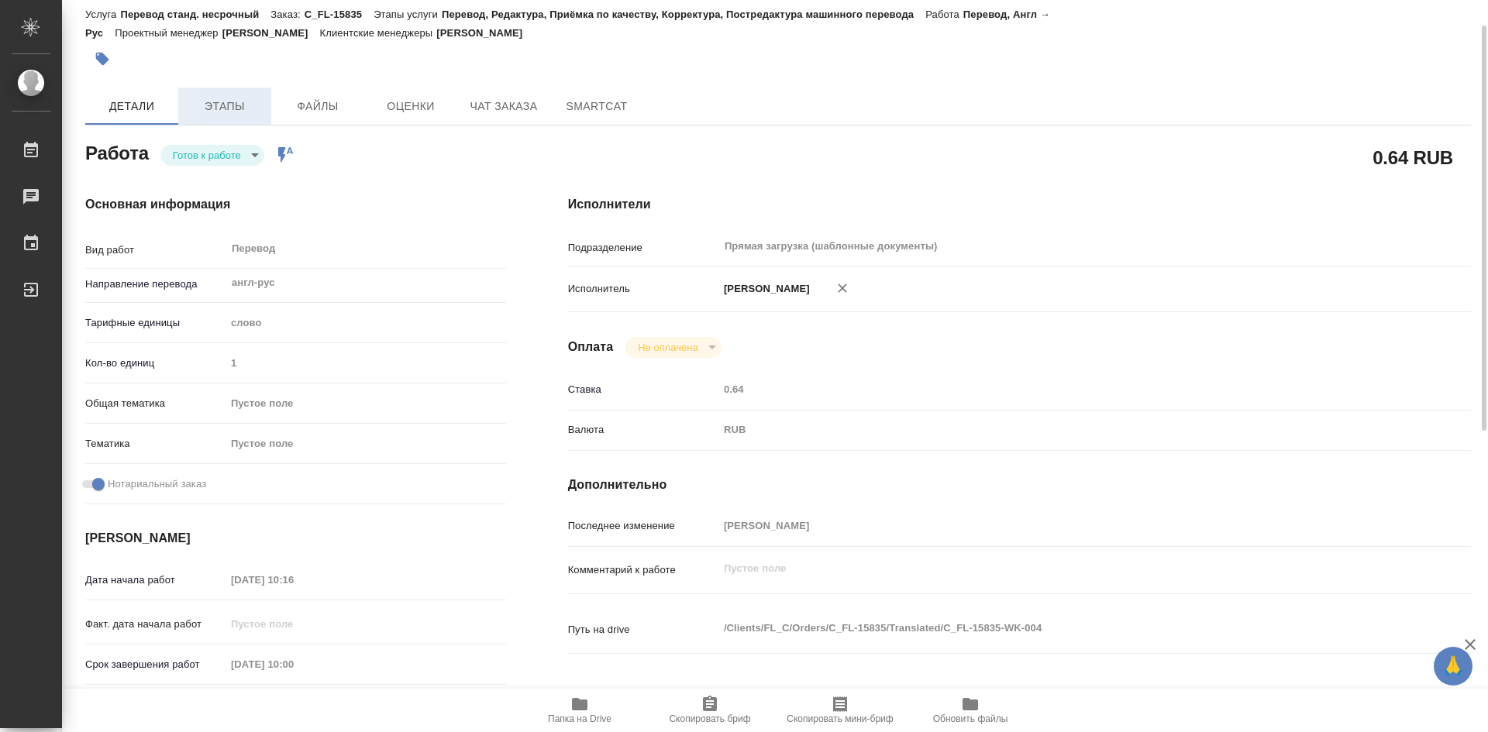
click at [245, 112] on span "Этапы" at bounding box center [225, 106] width 74 height 19
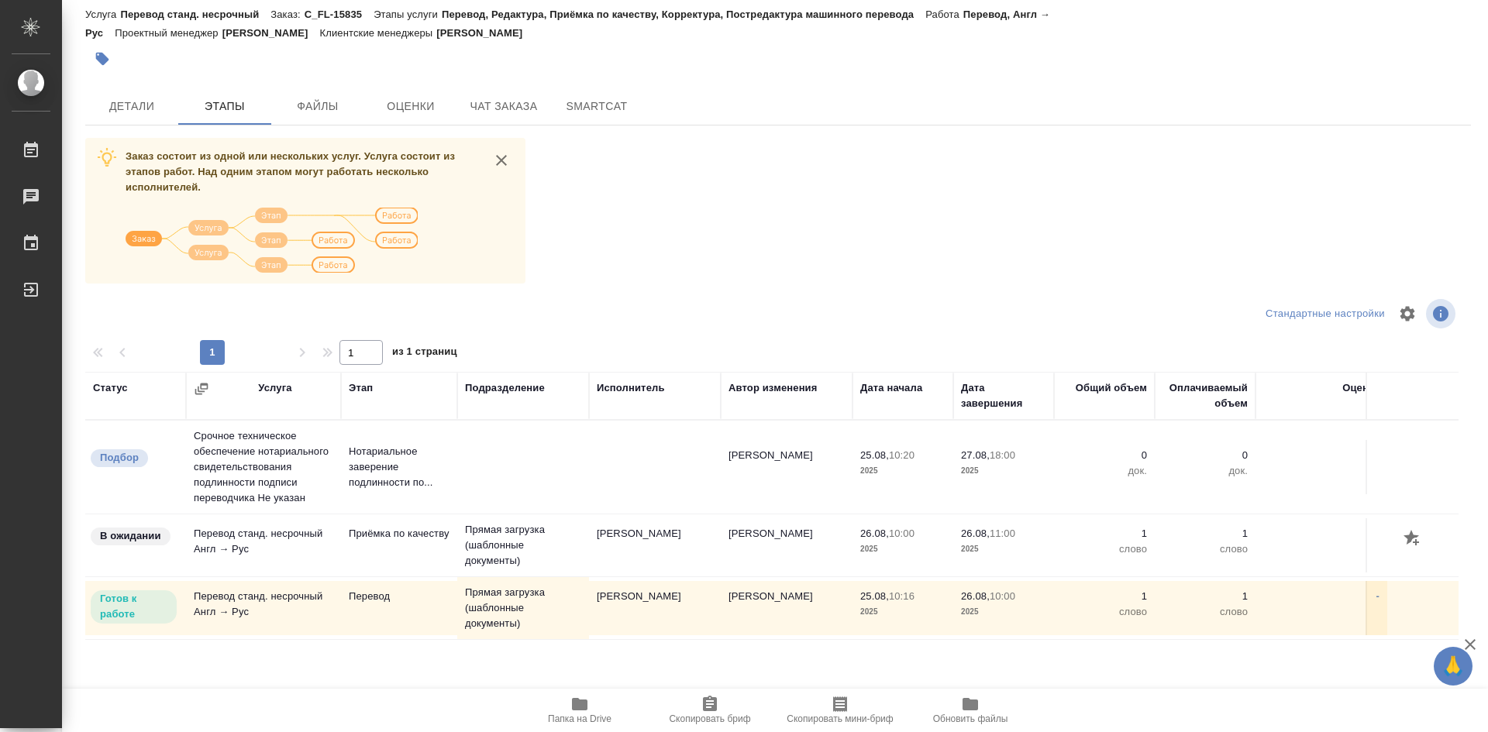
click at [575, 709] on icon "button" at bounding box center [580, 704] width 16 height 12
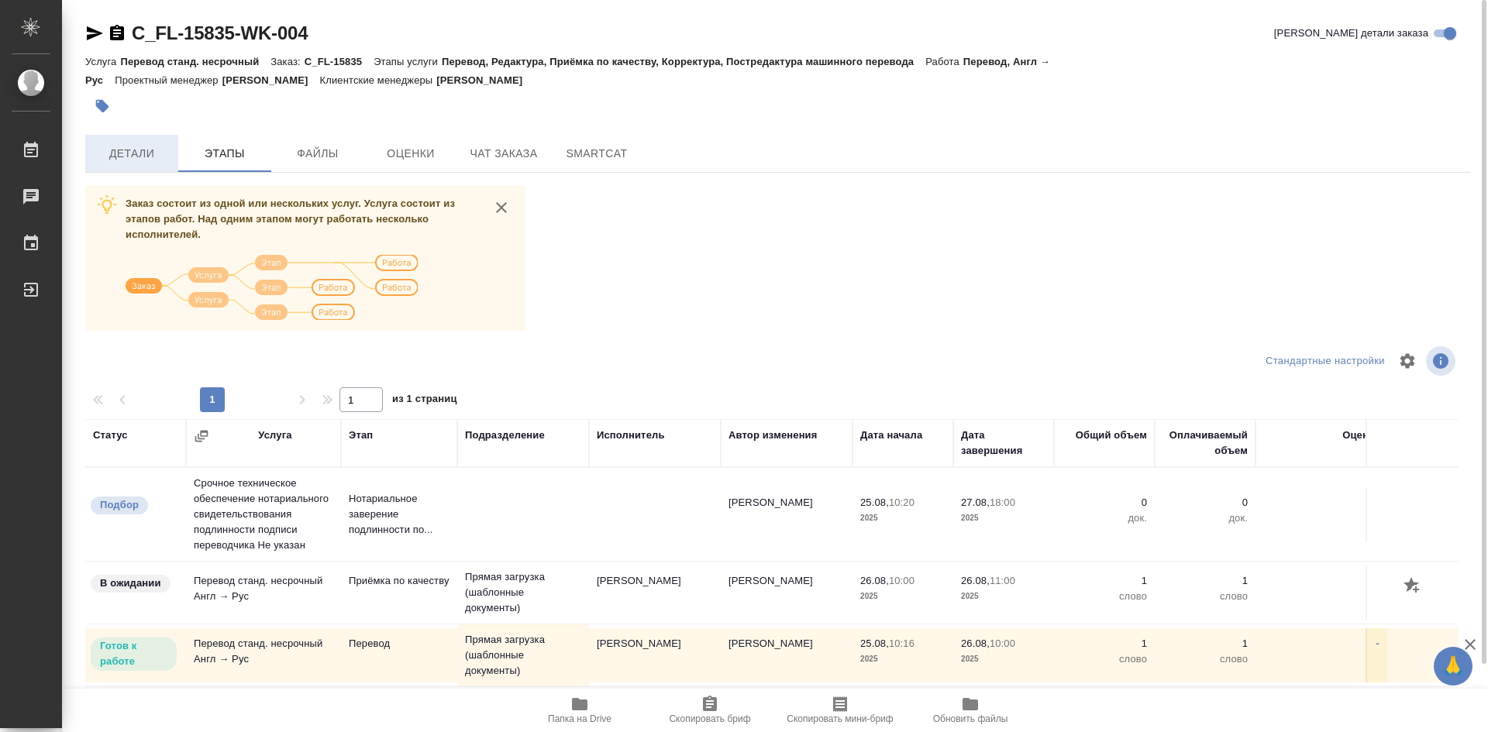
click at [134, 163] on span "Детали" at bounding box center [132, 153] width 74 height 19
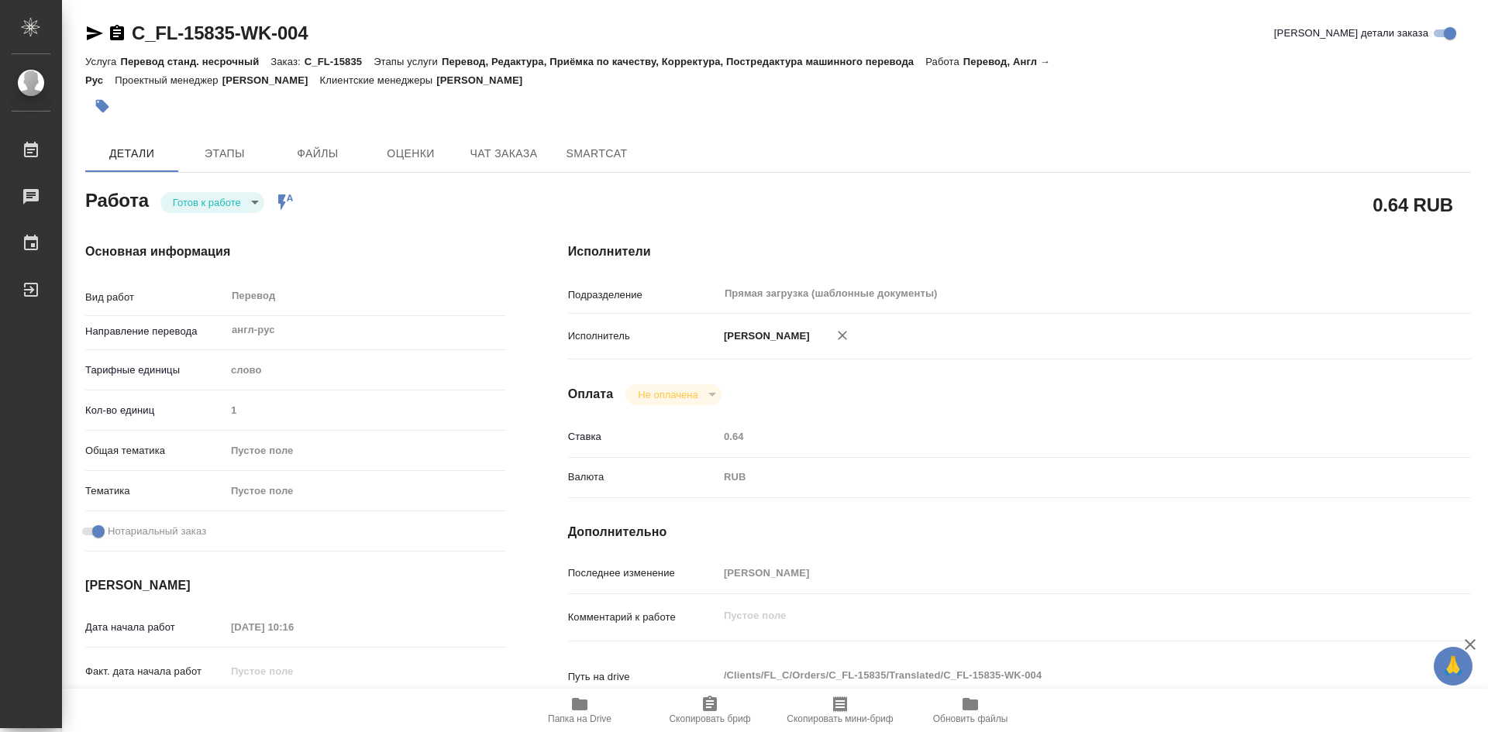
type textarea "x"
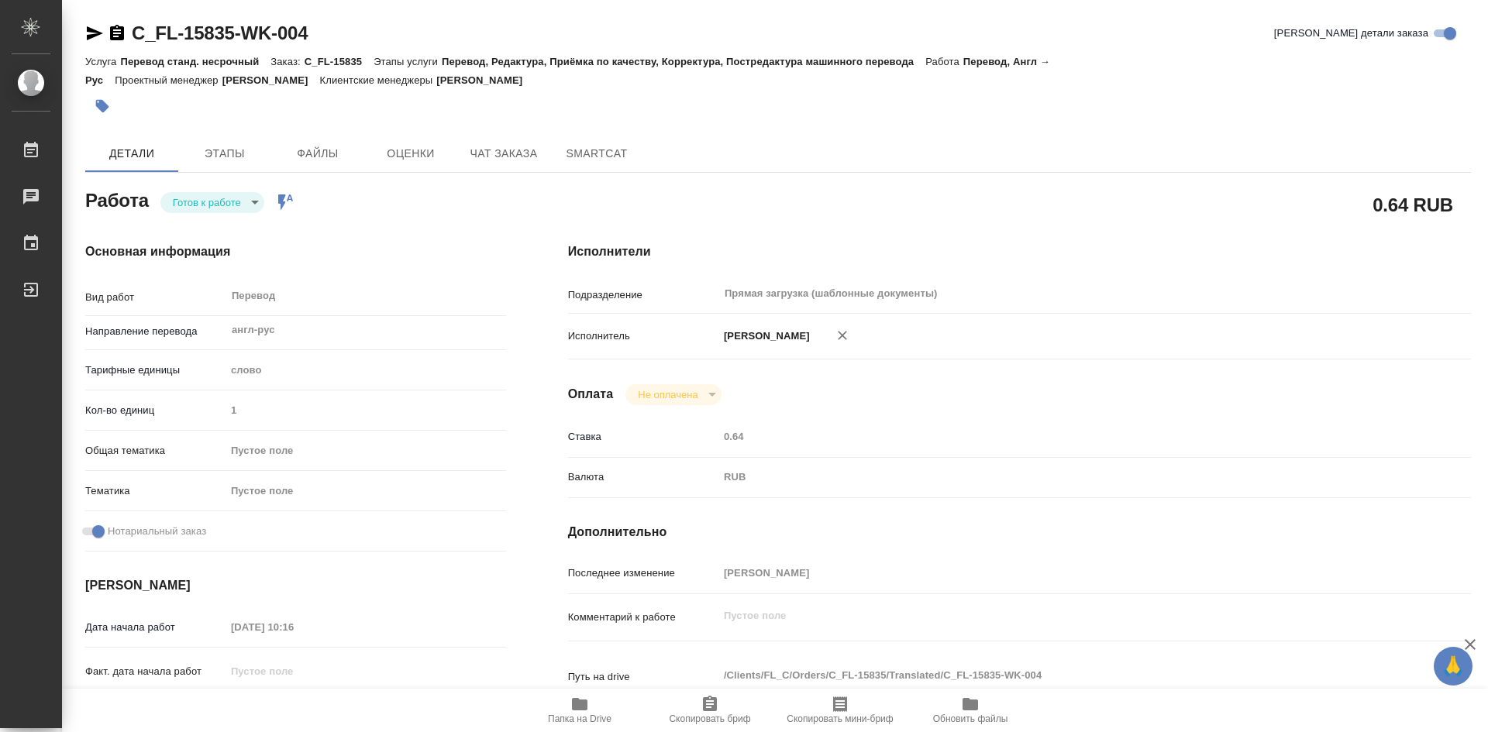
type textarea "x"
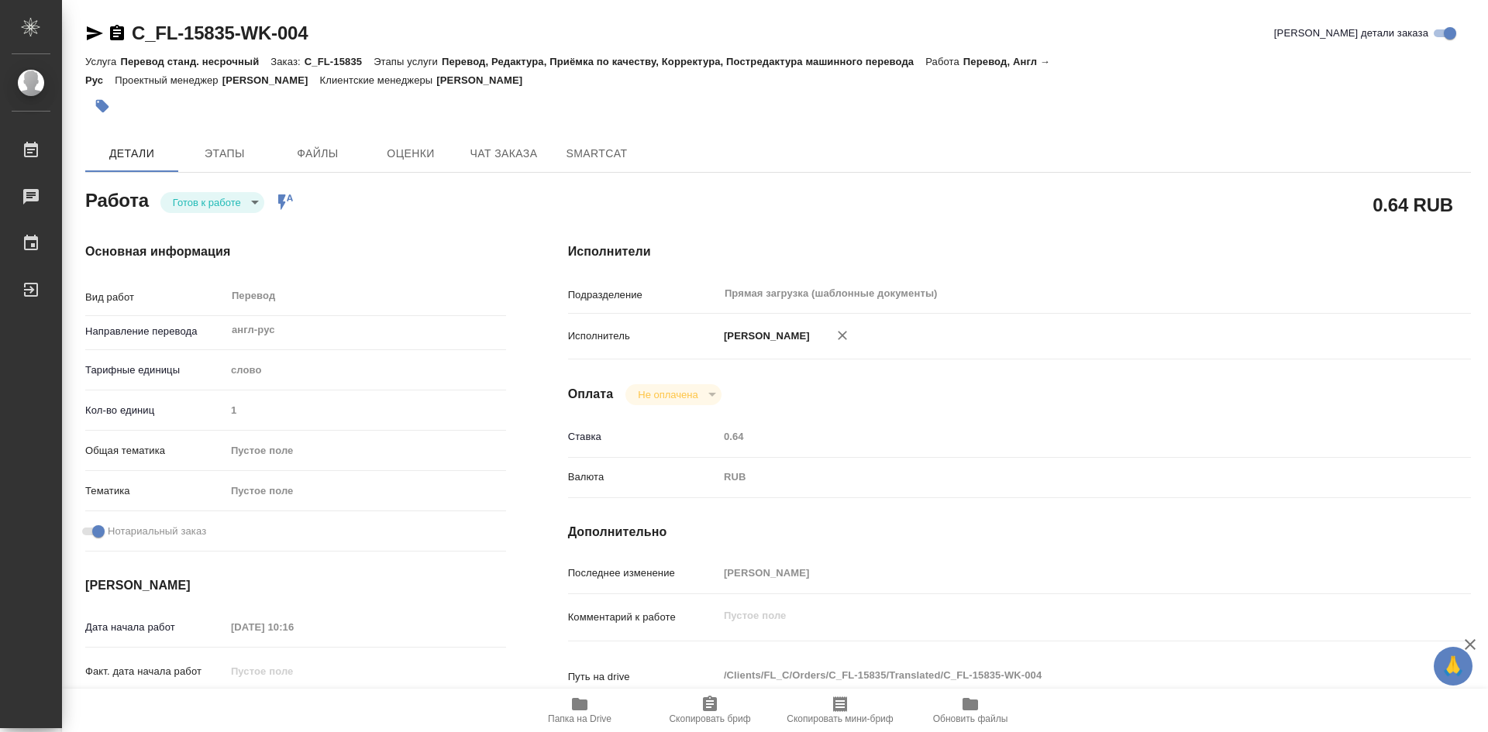
type textarea "x"
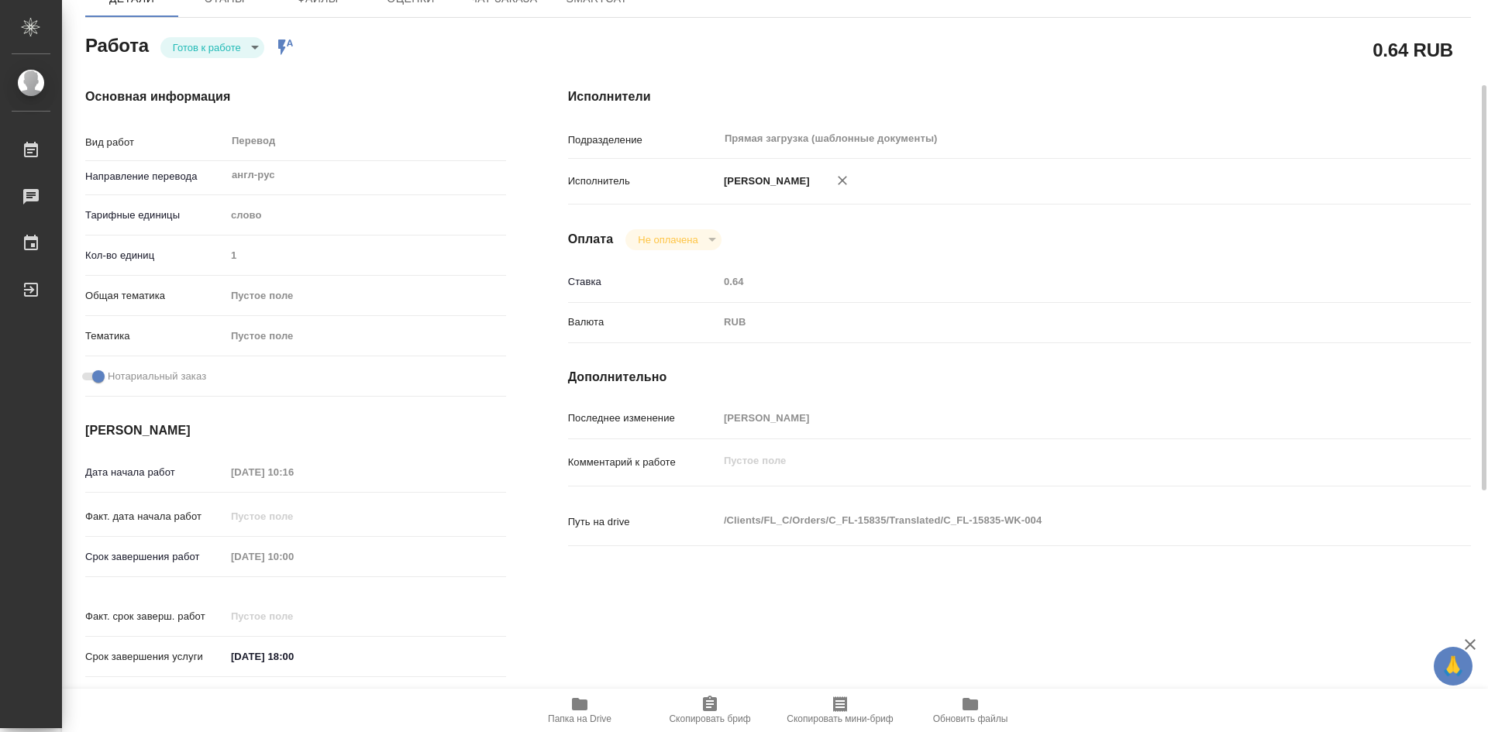
type textarea "x"
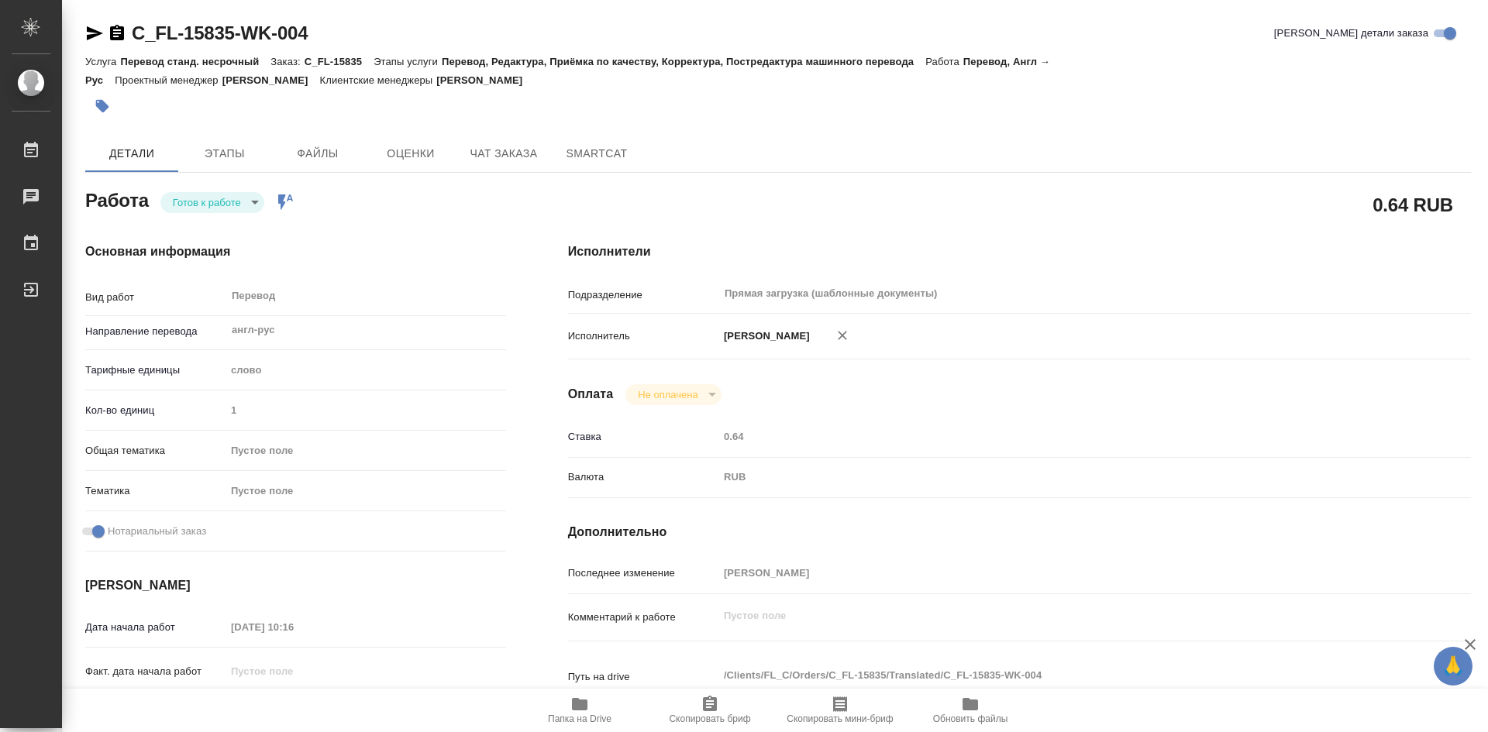
click at [222, 206] on body "🙏 .cls-1 fill:#fff; AWATERA Olejnikova Ekaterina Работы 0 Чаты График Выйти C_F…" at bounding box center [744, 366] width 1488 height 732
click at [584, 704] on div at bounding box center [744, 366] width 1488 height 732
click at [583, 713] on icon "button" at bounding box center [579, 704] width 19 height 19
click at [240, 156] on span "Этапы" at bounding box center [225, 153] width 74 height 19
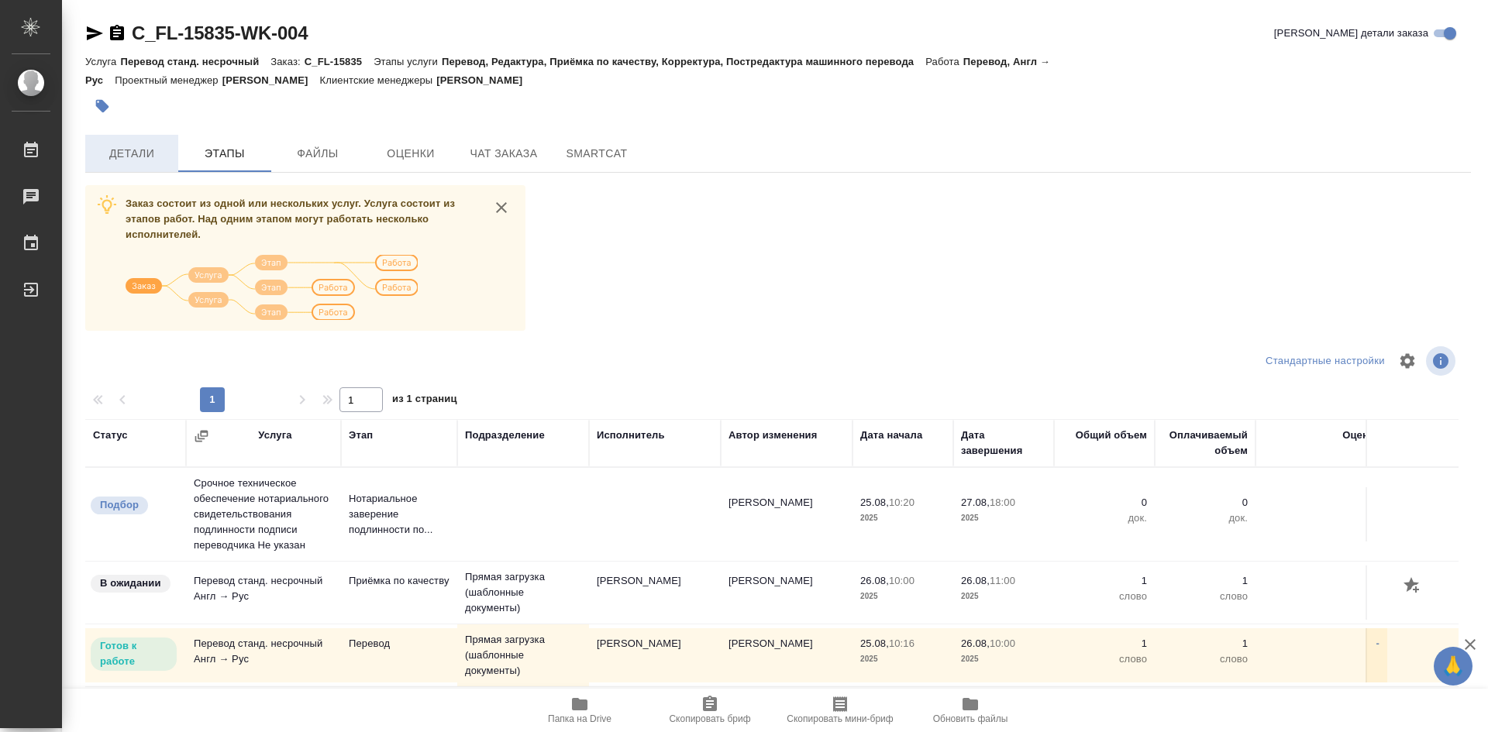
click at [134, 159] on span "Детали" at bounding box center [132, 153] width 74 height 19
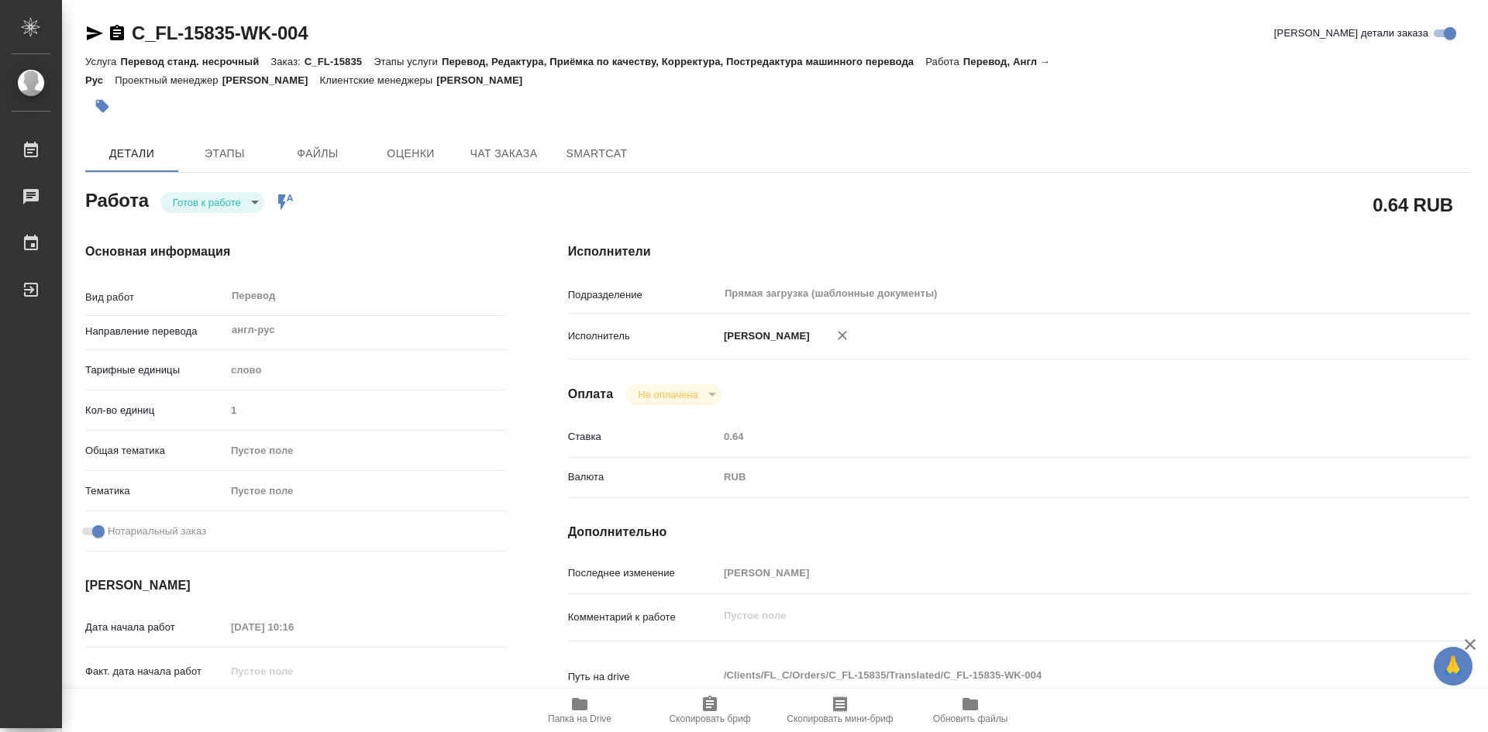
type textarea "x"
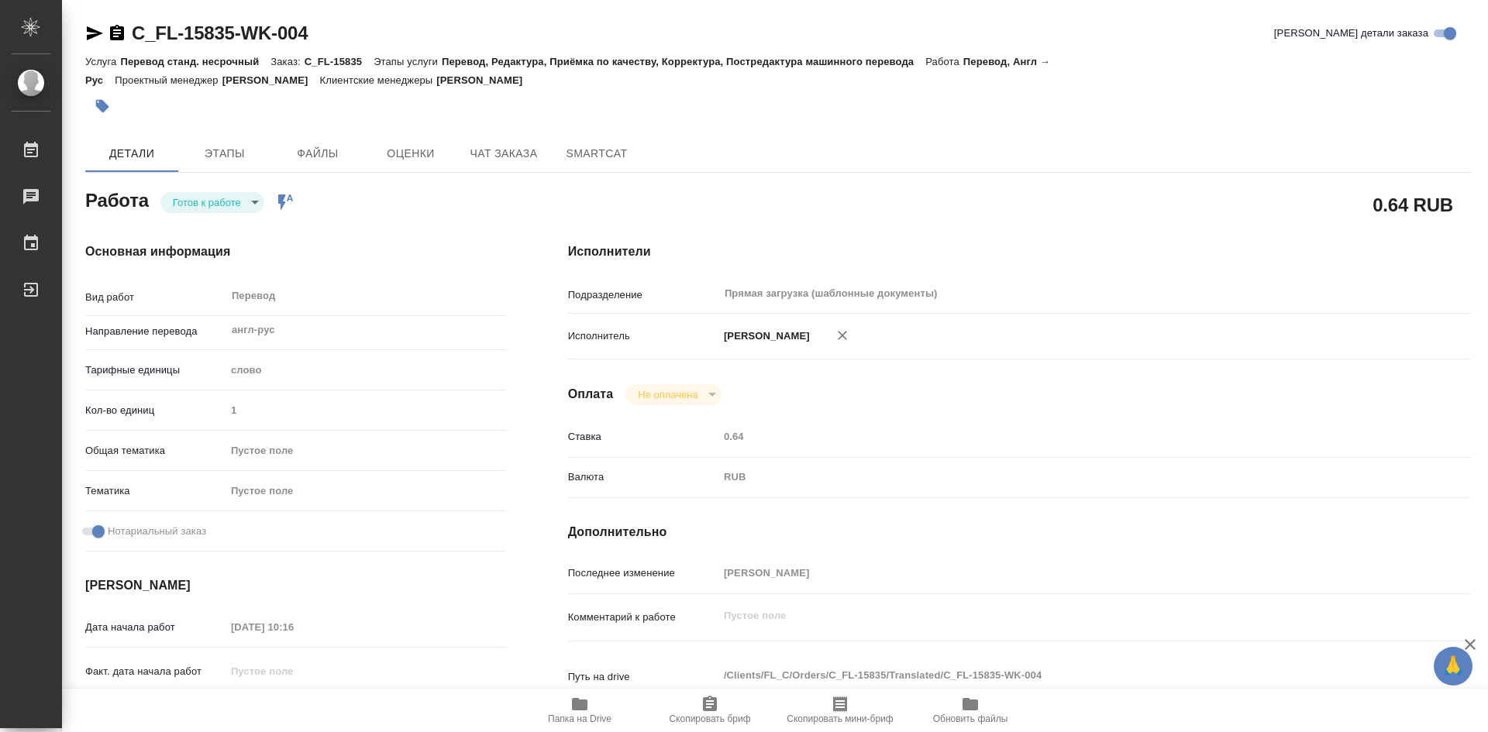
type textarea "x"
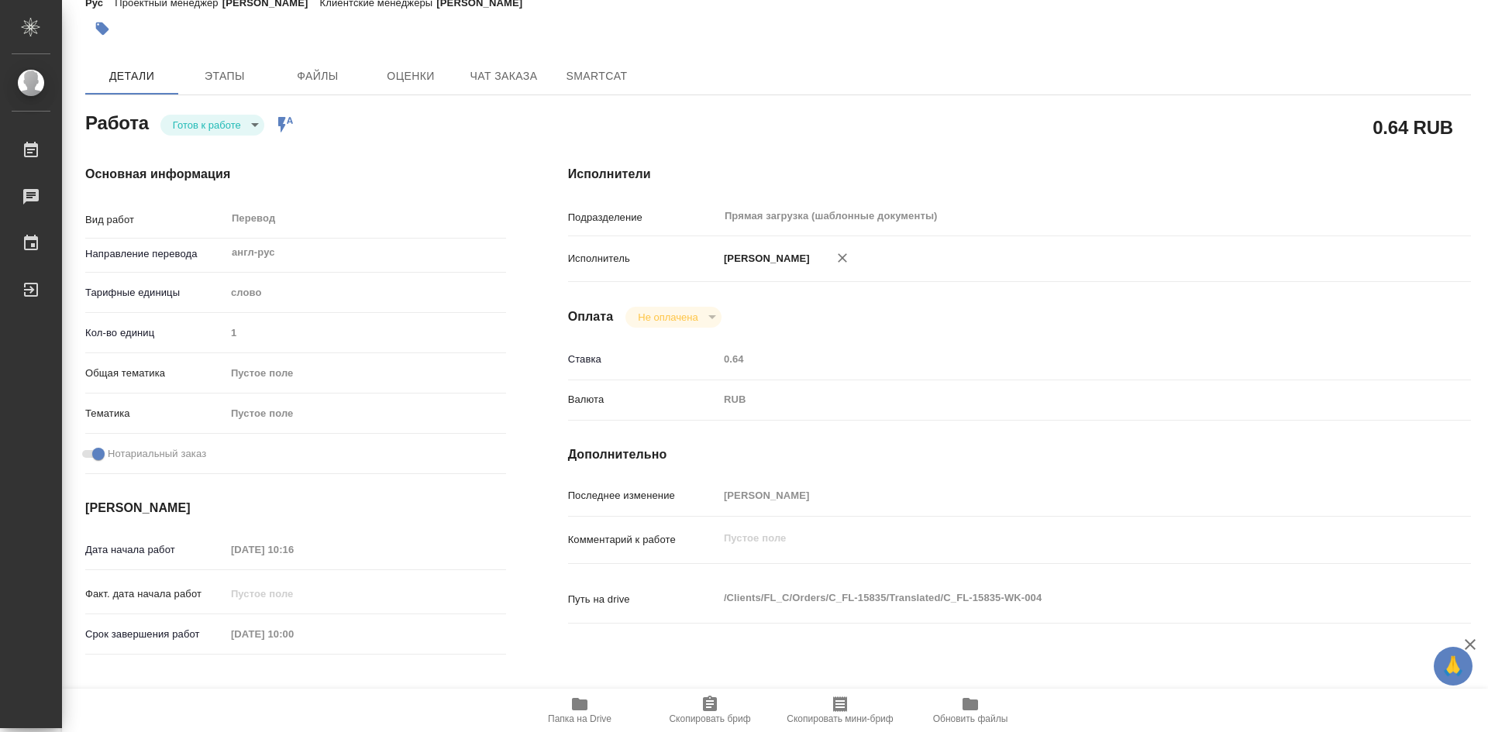
type textarea "x"
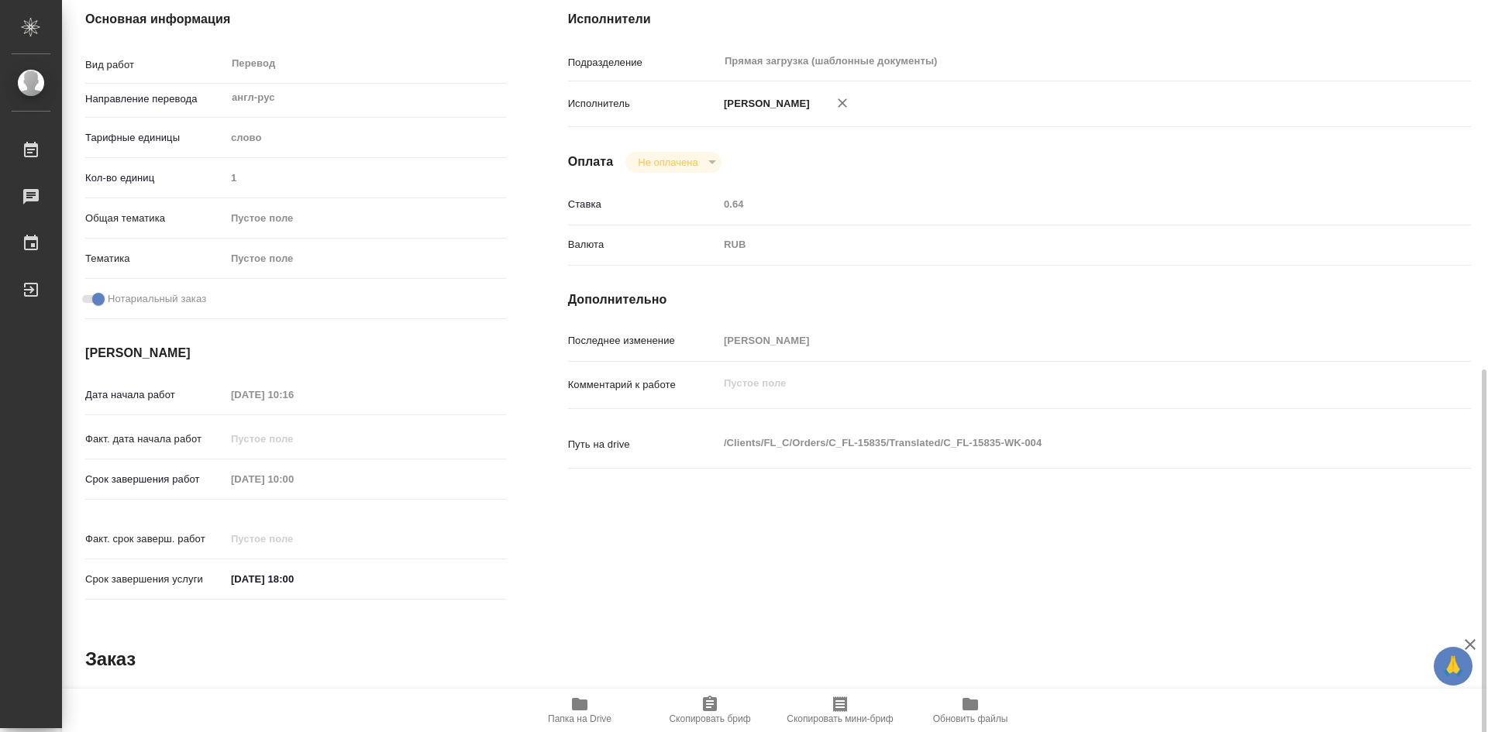
scroll to position [78, 0]
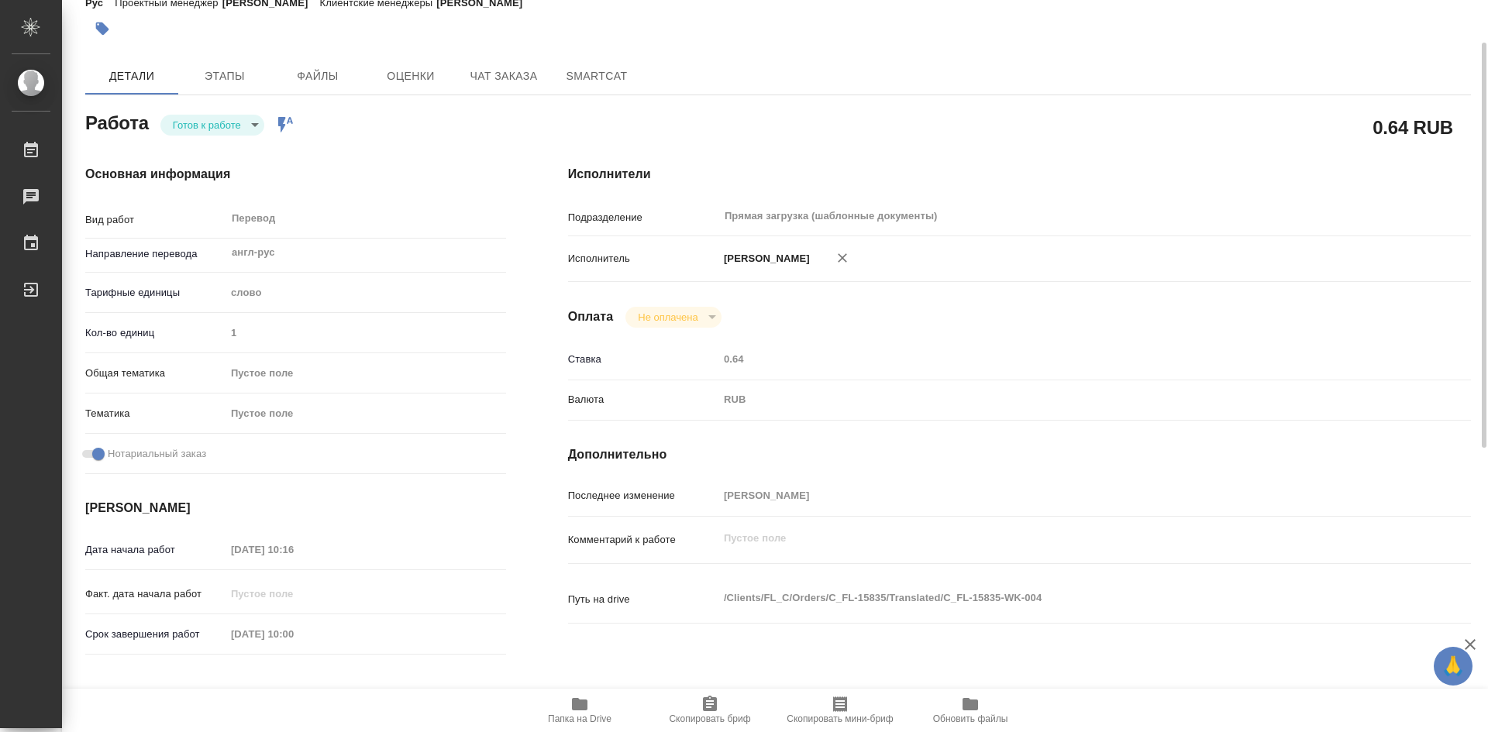
click at [242, 130] on body "🙏 .cls-1 fill:#fff; AWATERA Olejnikova Ekaterina Работы 0 Чаты График Выйти C_F…" at bounding box center [744, 366] width 1488 height 732
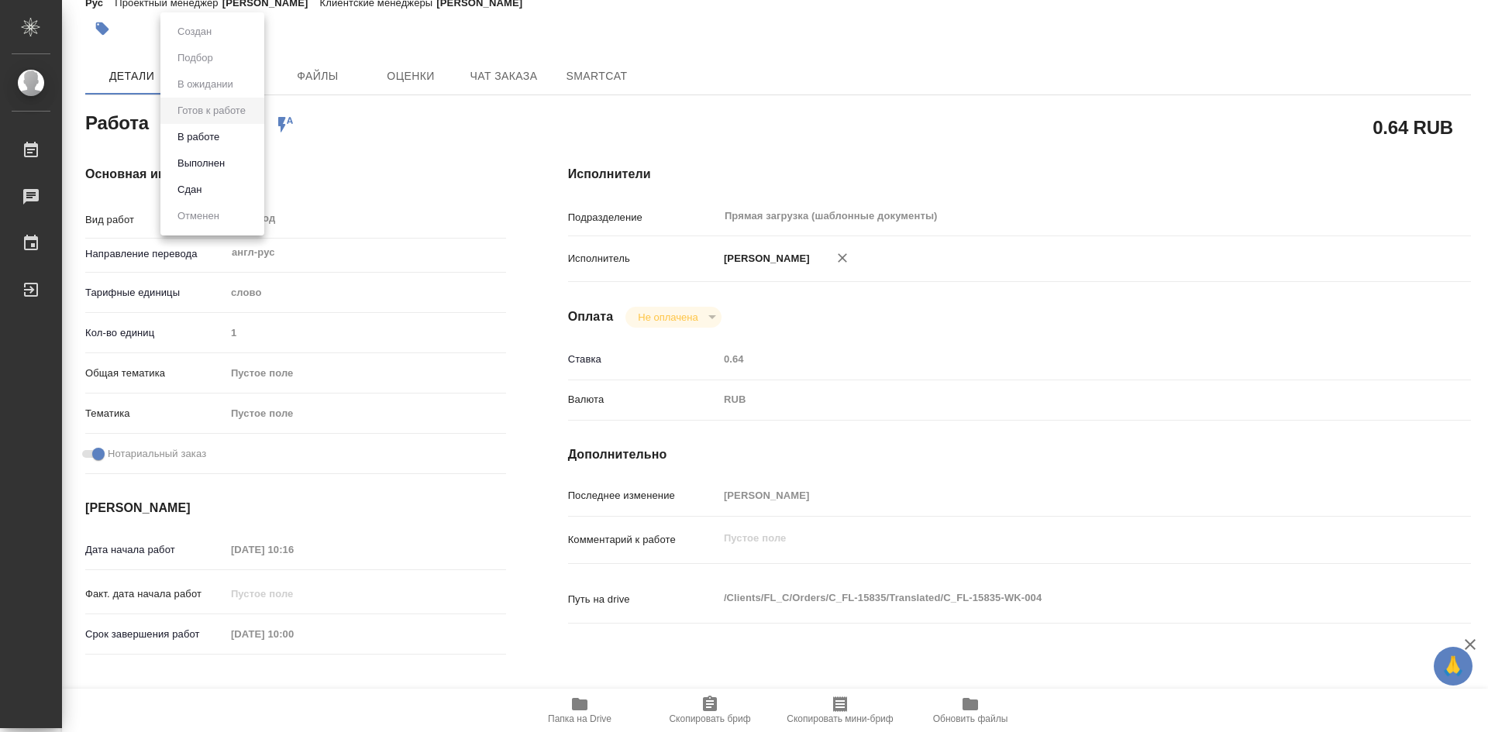
click at [242, 166] on li "Выполнен" at bounding box center [212, 163] width 104 height 26
type textarea "x"
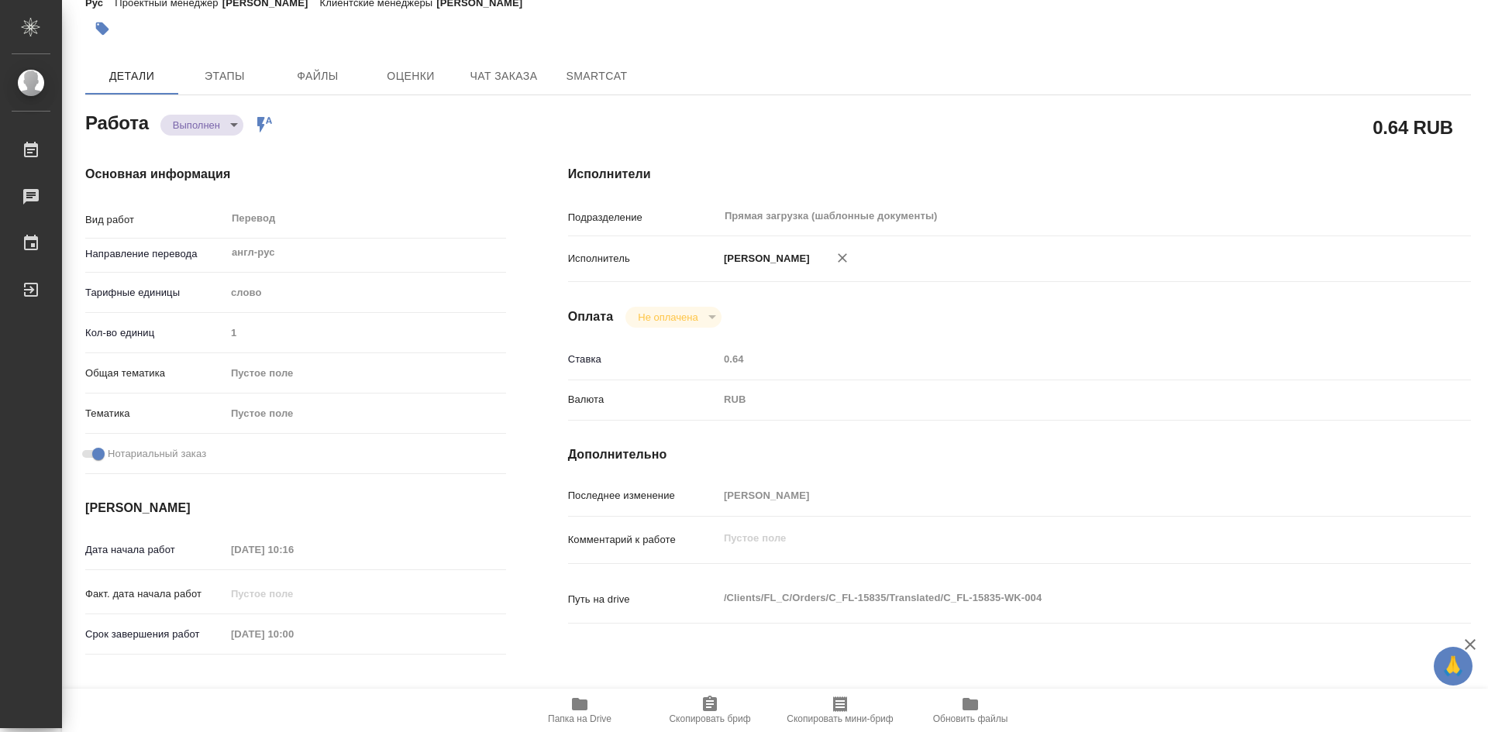
type textarea "x"
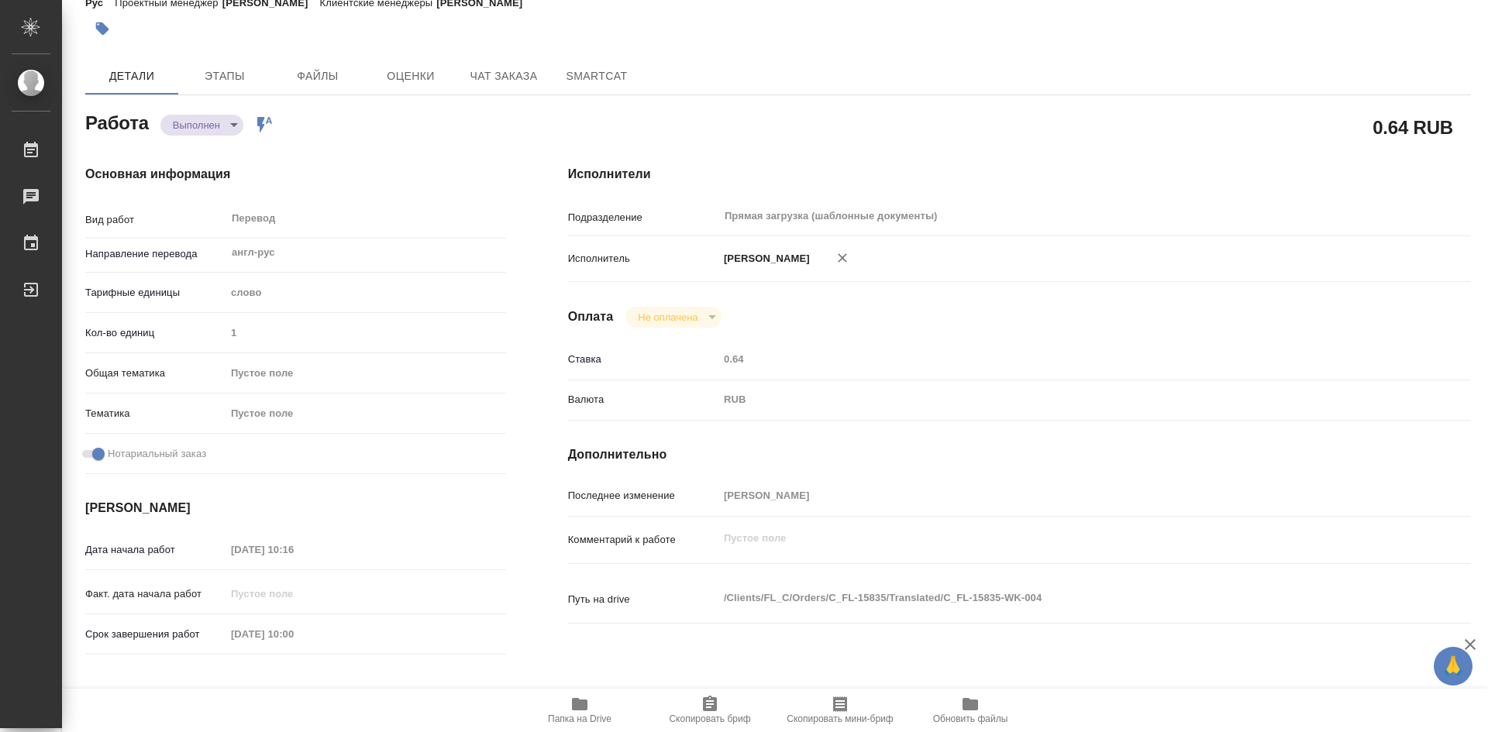
type textarea "x"
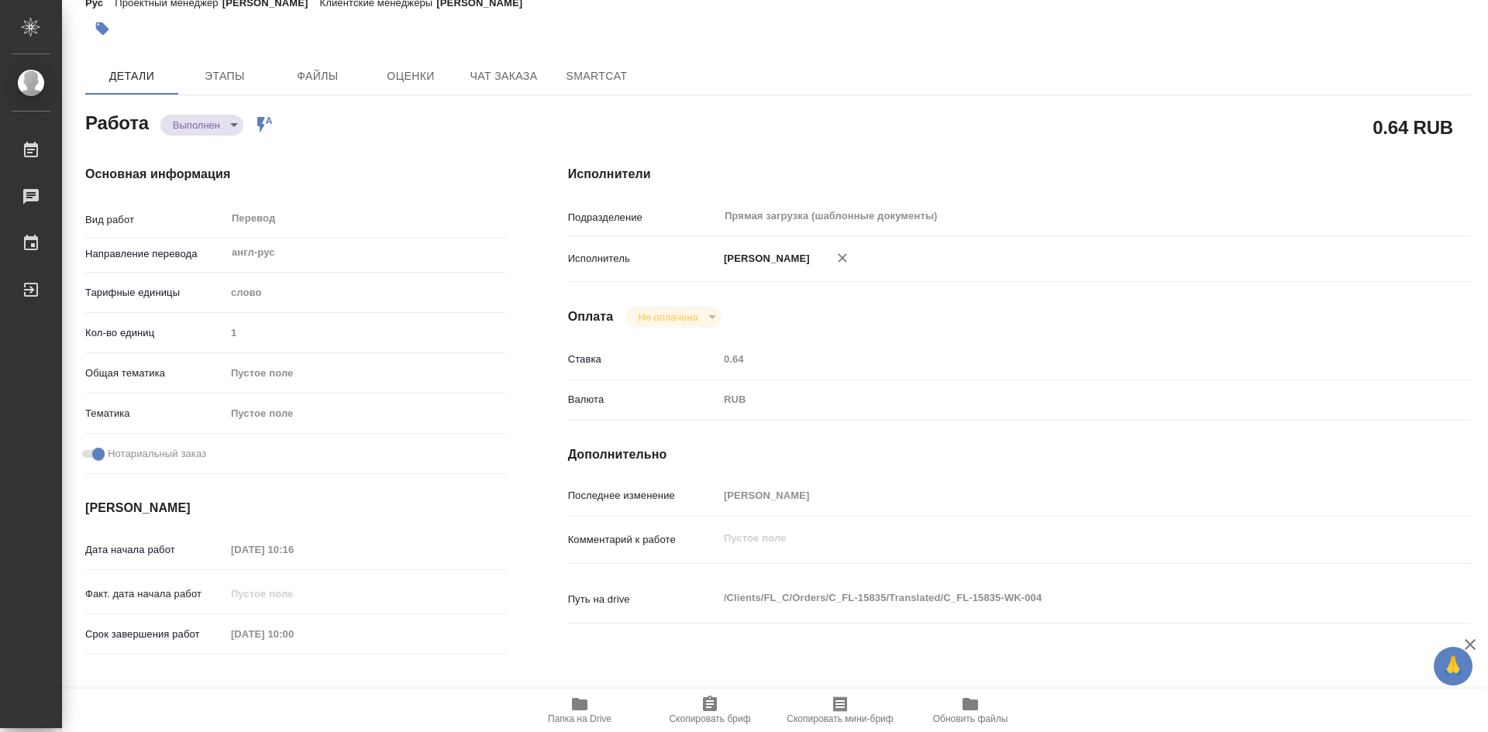
type textarea "x"
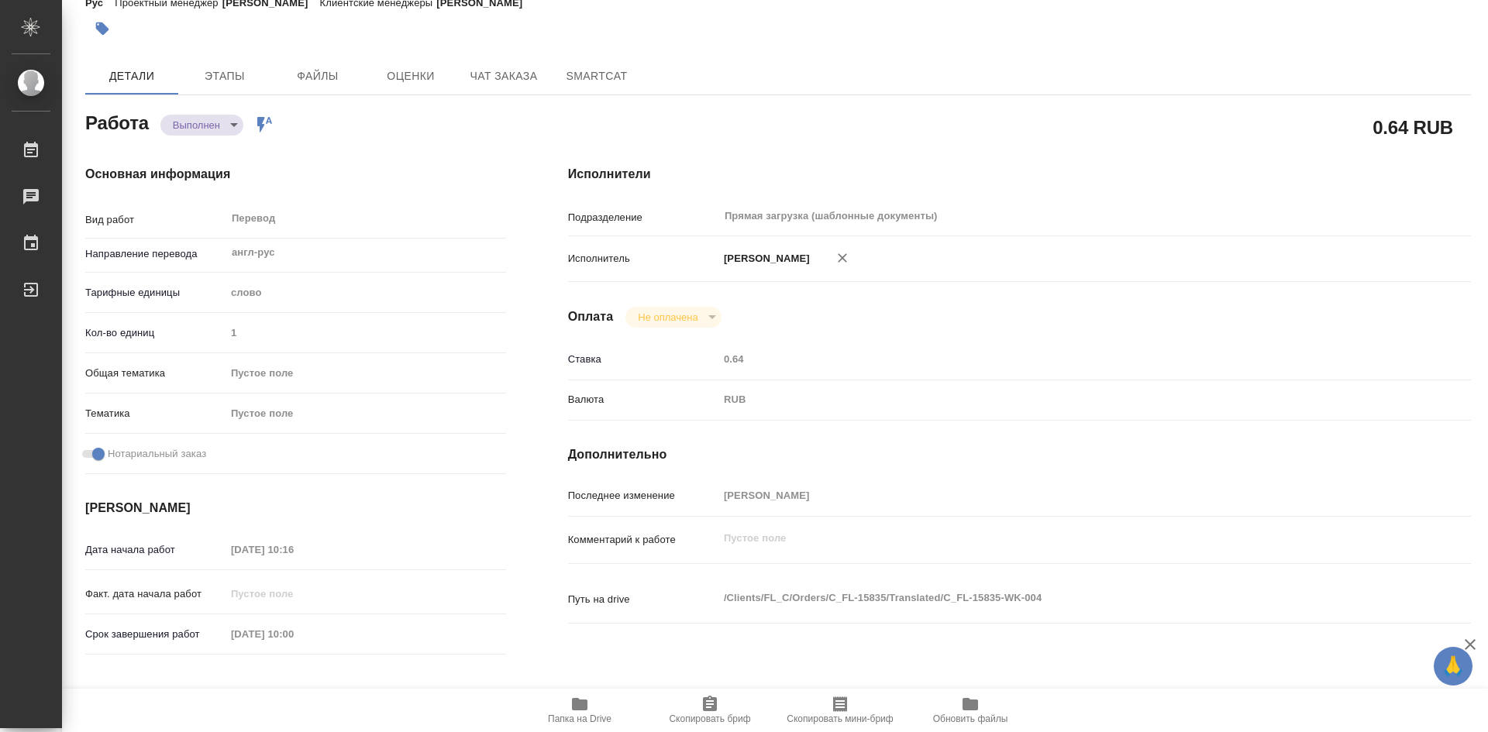
type textarea "x"
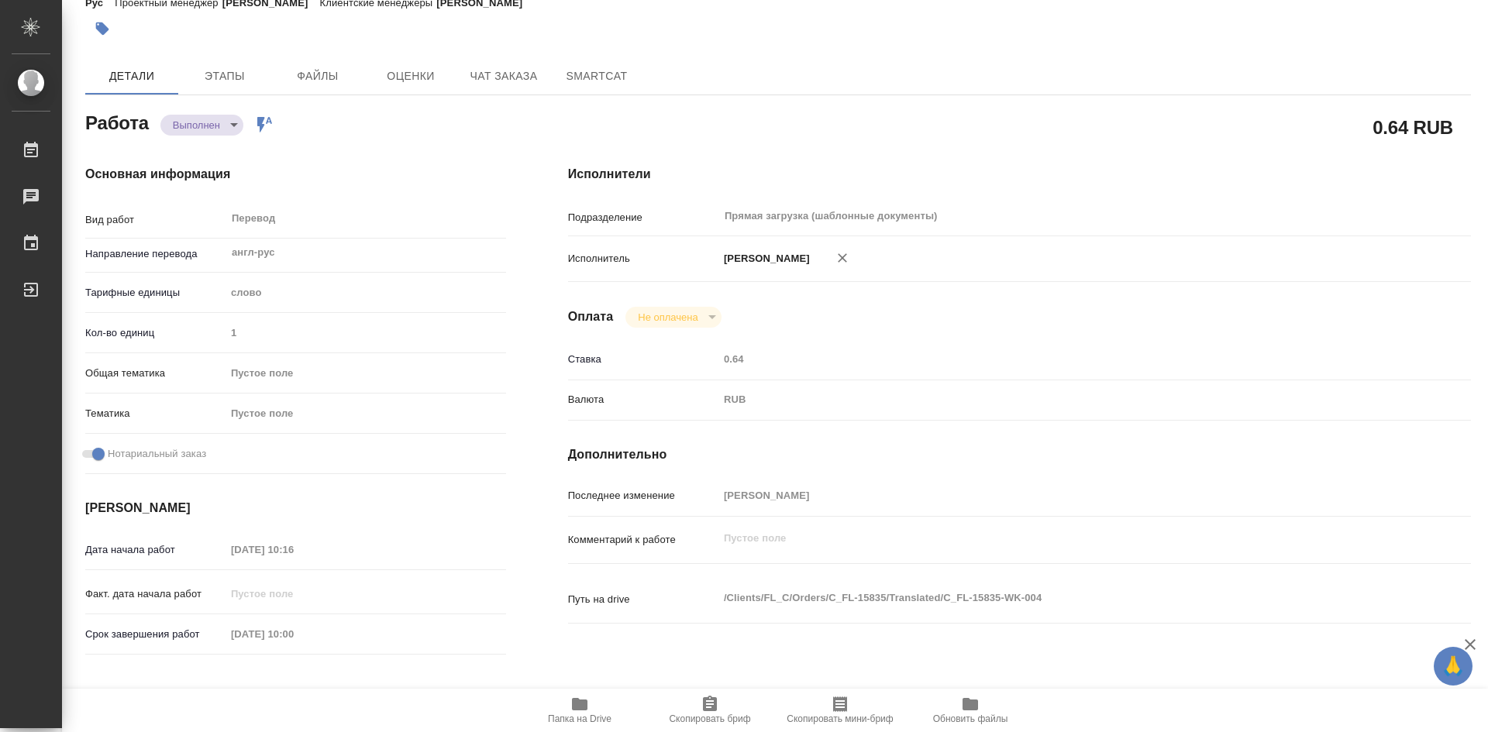
type textarea "x"
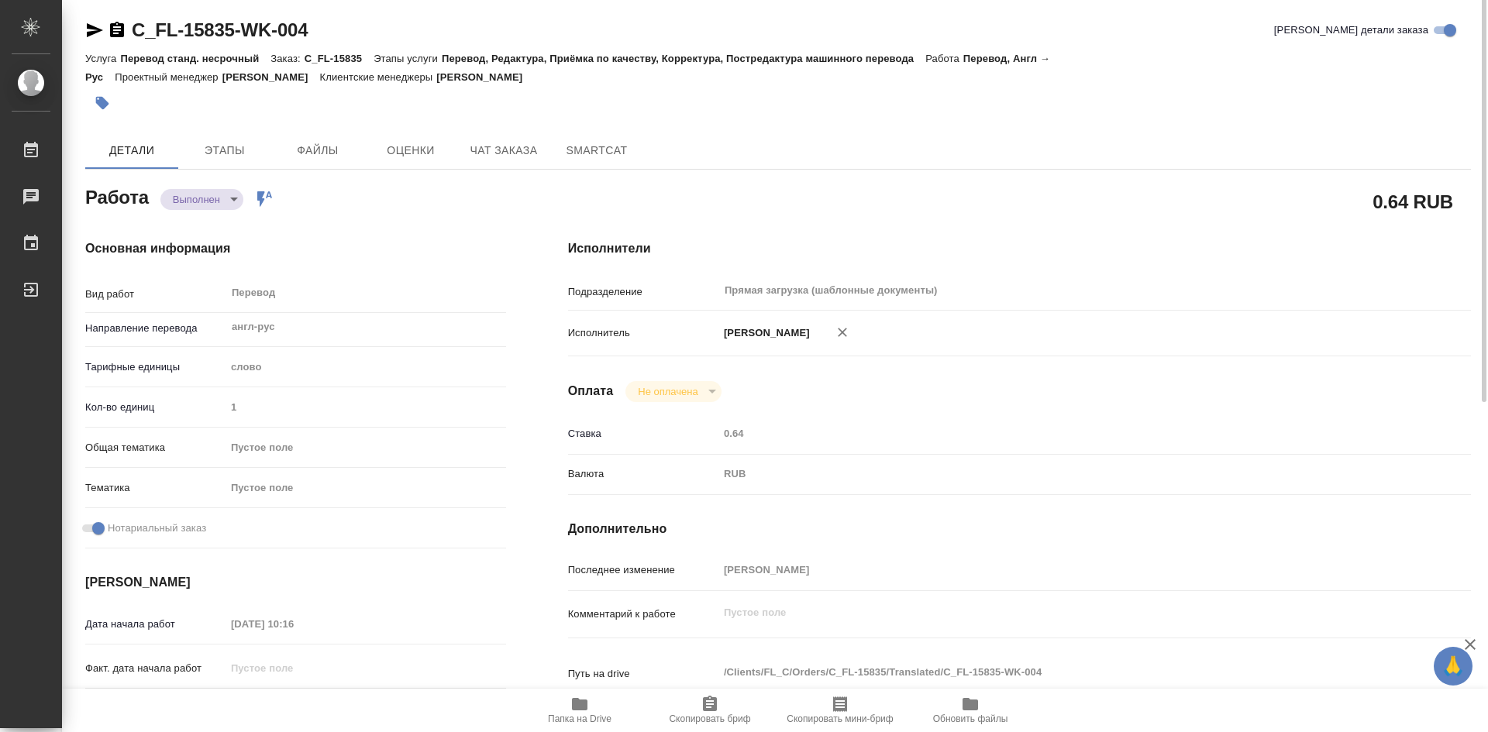
scroll to position [0, 0]
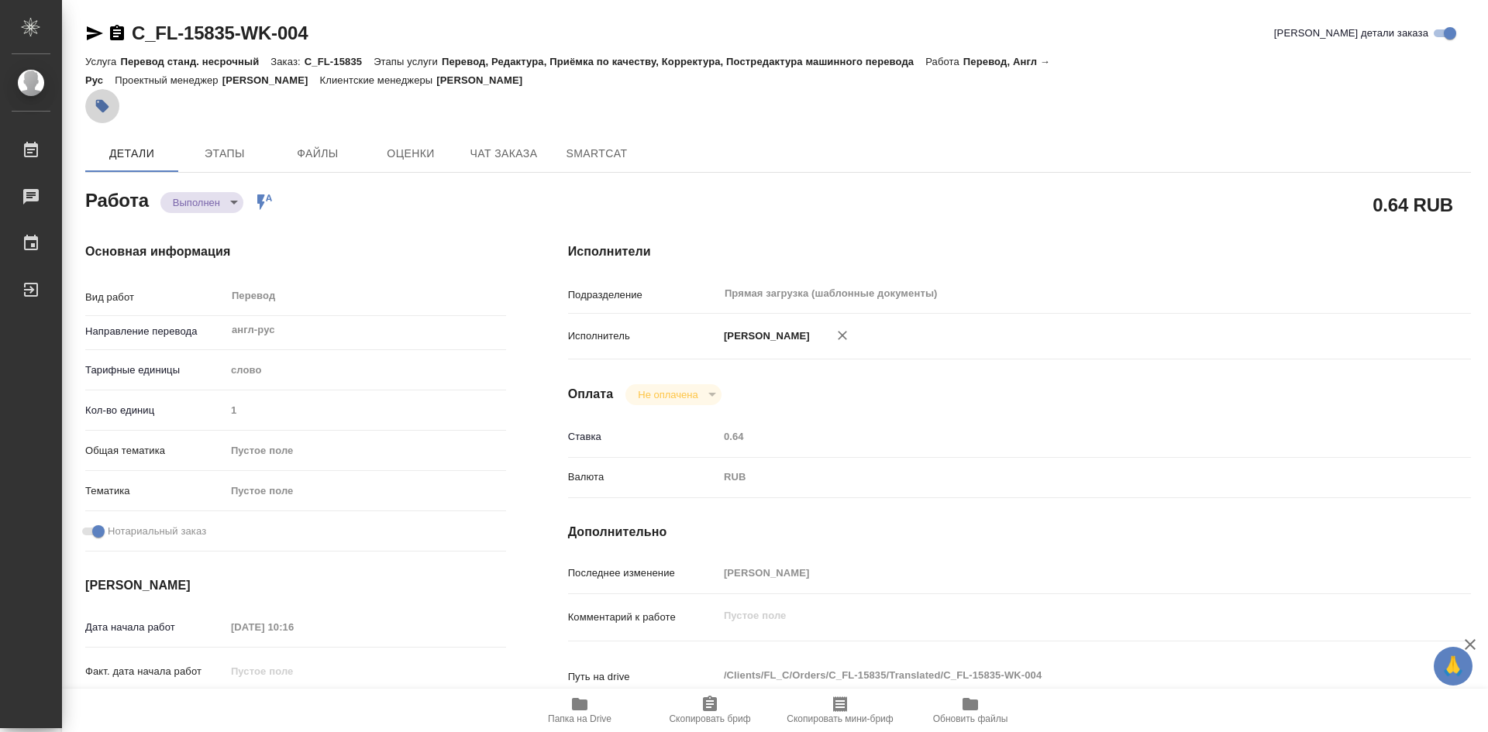
click at [105, 107] on icon "button" at bounding box center [102, 106] width 13 height 13
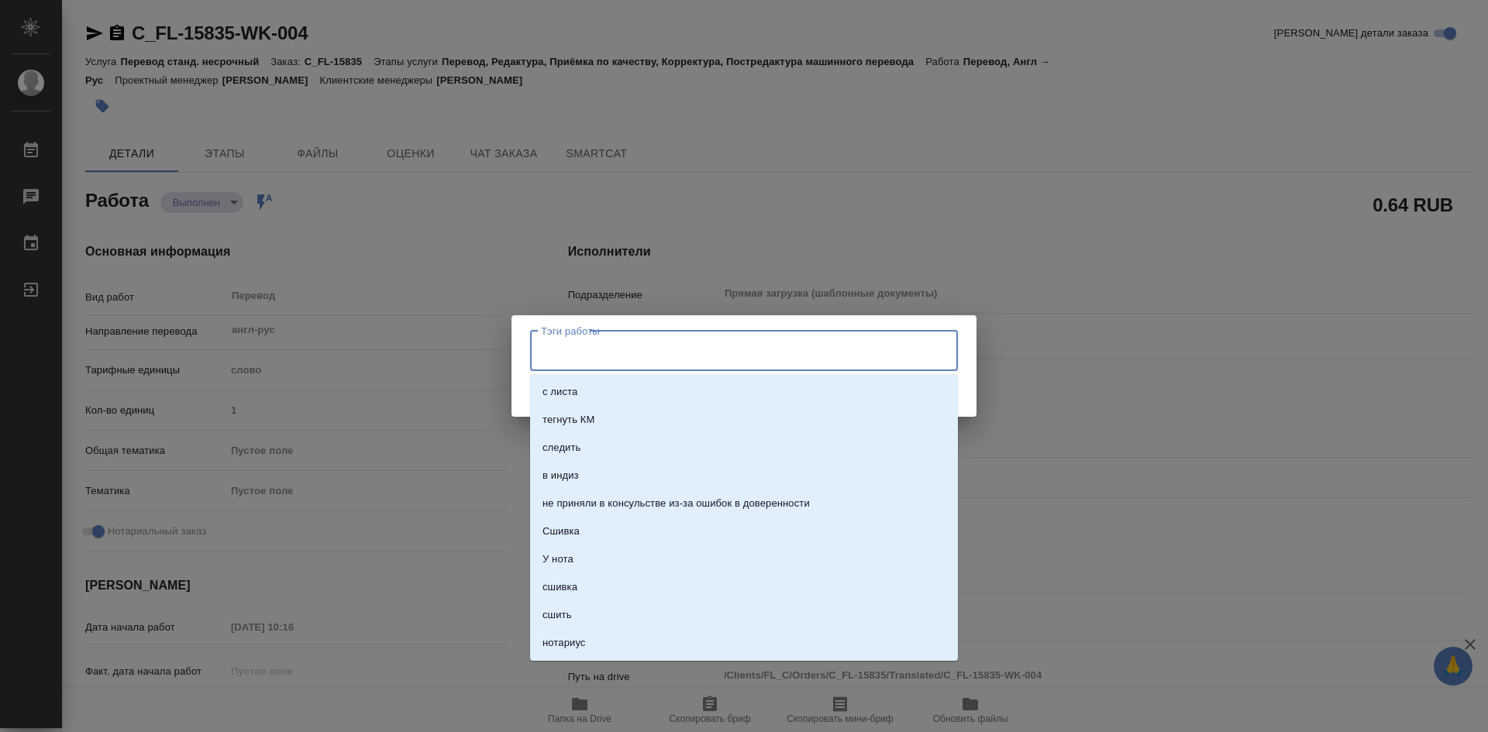
click at [609, 347] on input "Тэги работы" at bounding box center [729, 351] width 384 height 26
type input "75"
click at [586, 422] on li "стат: 75" at bounding box center [744, 420] width 428 height 28
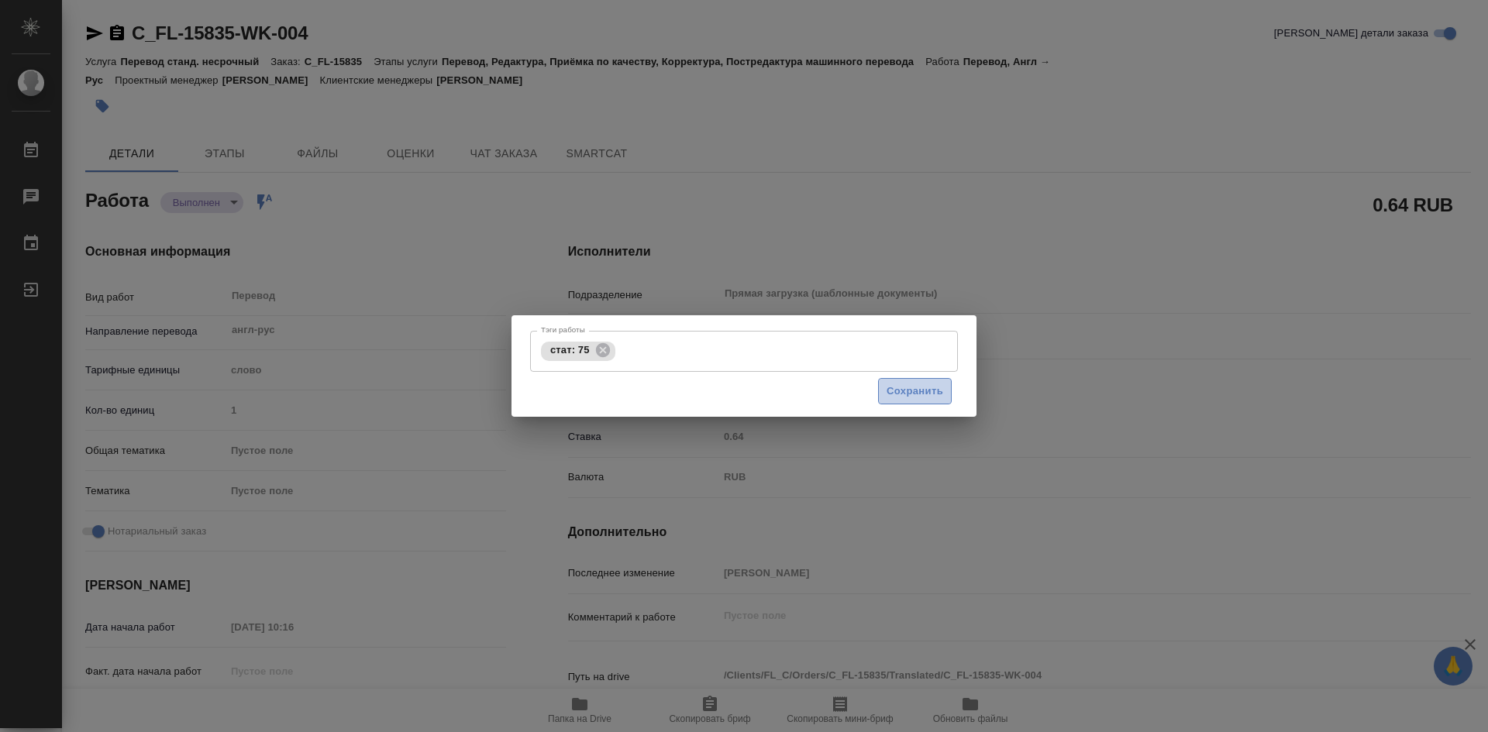
click at [921, 392] on span "Сохранить" at bounding box center [915, 392] width 57 height 18
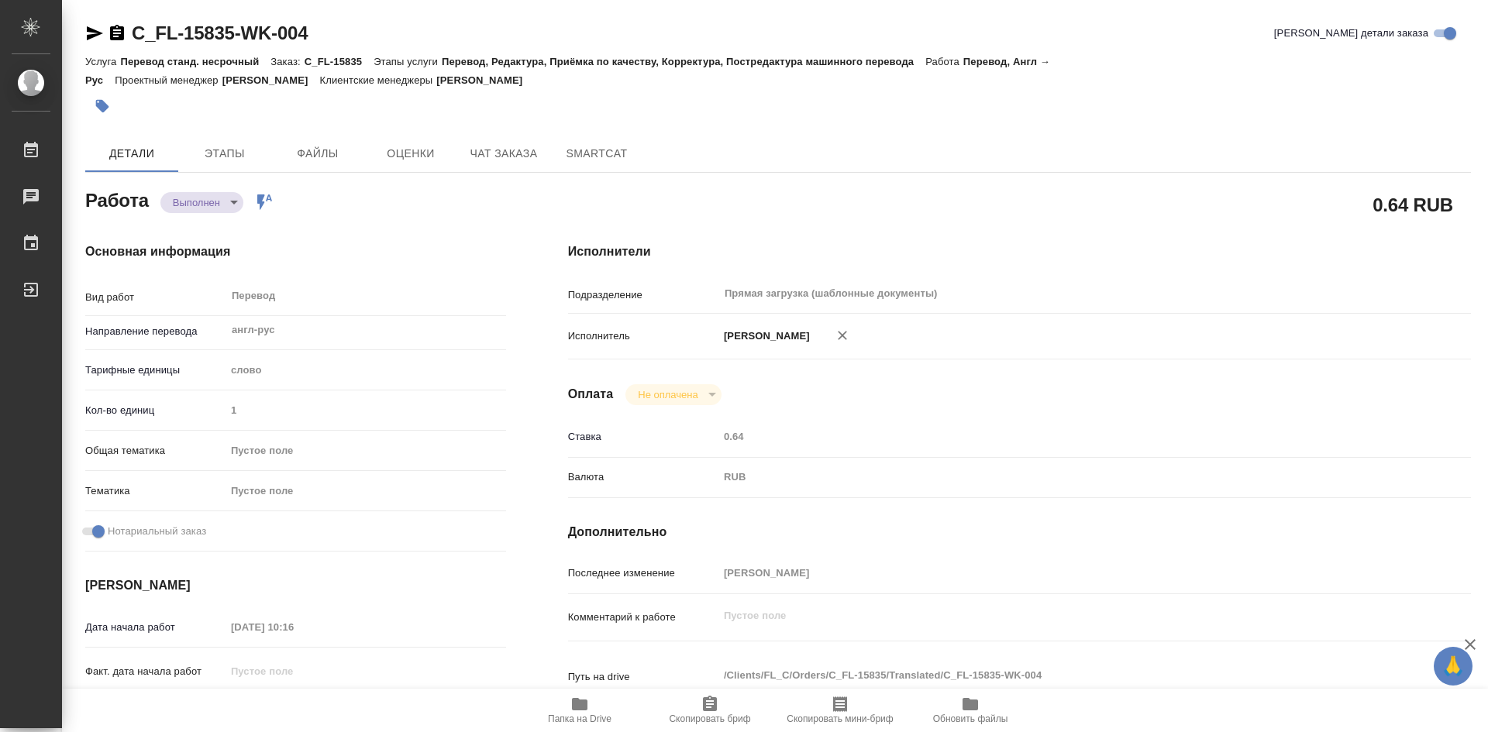
type input "completed"
type textarea "Перевод"
type textarea "x"
type input "англ-рус"
type input "5a8b1489cc6b4906c91bfd90"
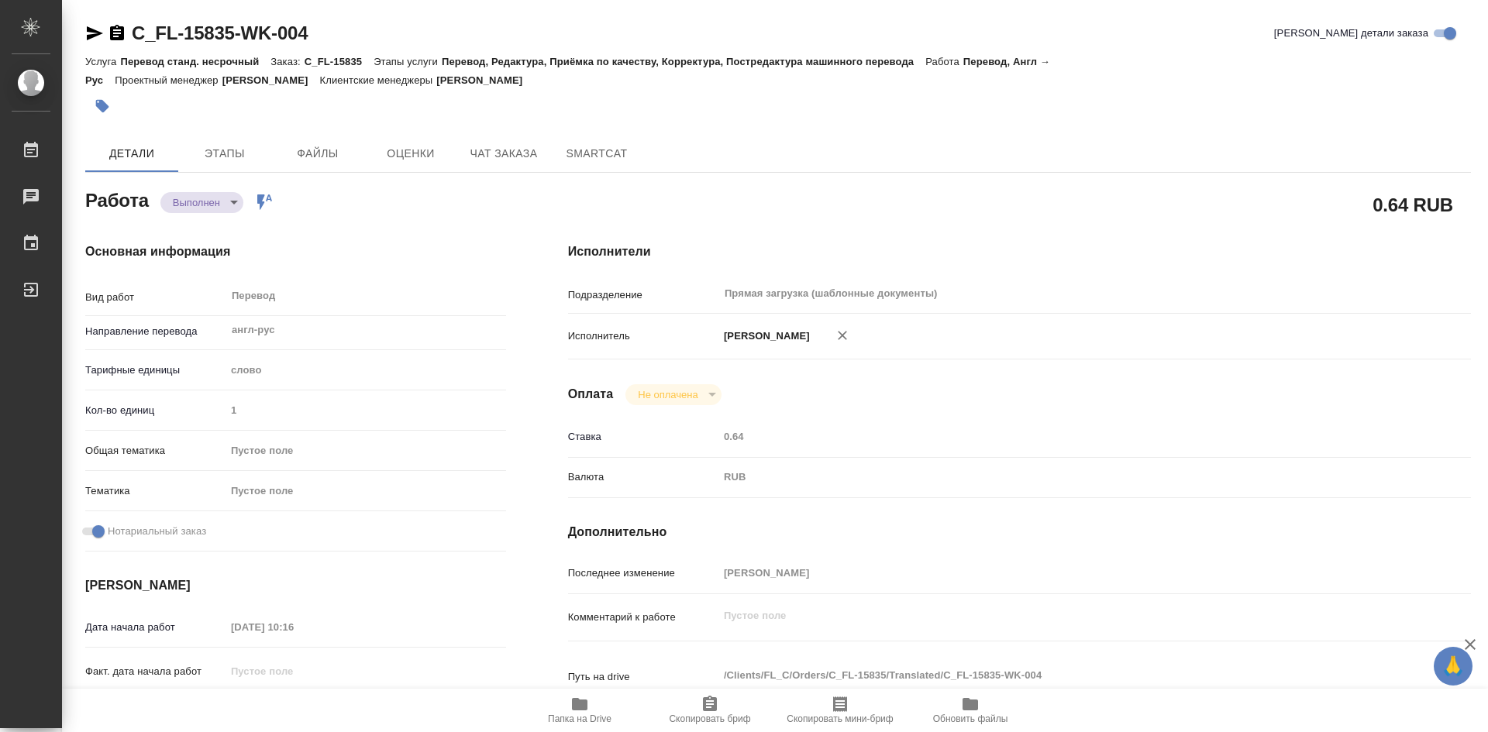
type input "1"
checkbox input "true"
type input "25.08.2025 10:16"
type input "26.08.2025 10:00"
type input "25.08.2025 11:25"
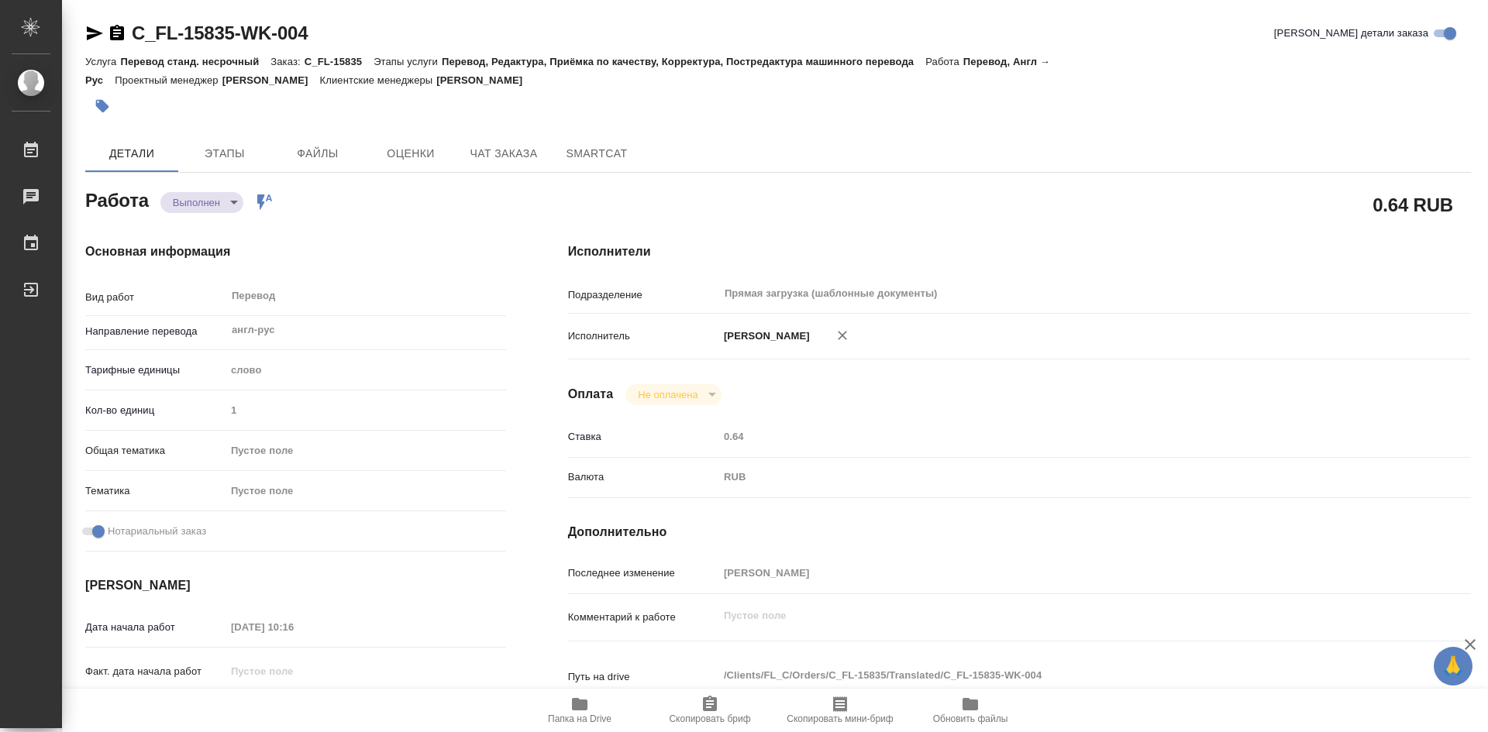
type input "27.08.2025 18:00"
type input "Прямая загрузка (шаблонные документы)"
type input "notPayed"
type input "0.64"
type input "RUB"
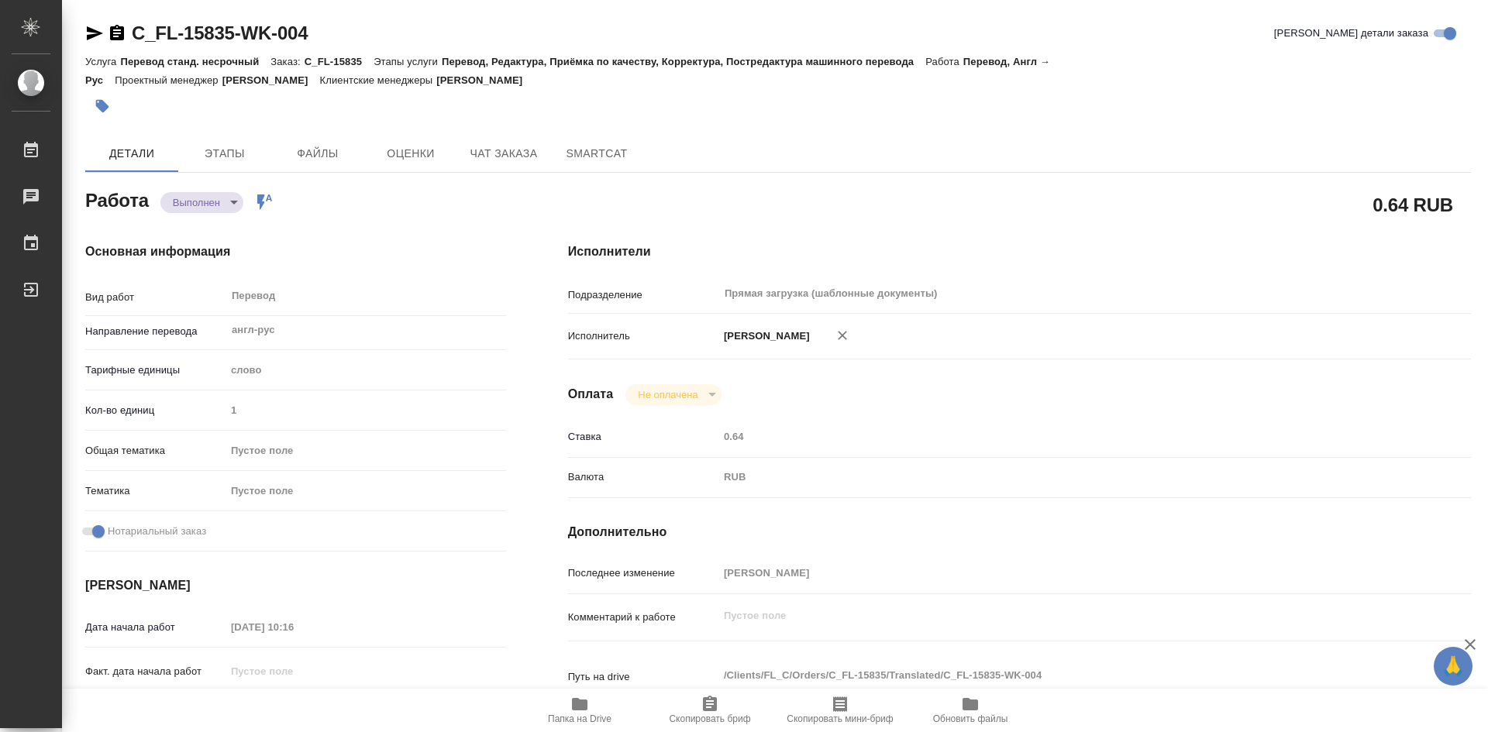
type input "Олейникова Екатерина"
type textarea "x"
type textarea "/Clients/FL_C/Orders/C_FL-15835/Translated/C_FL-15835-WK-004"
type textarea "x"
type input "C_FL-15835"
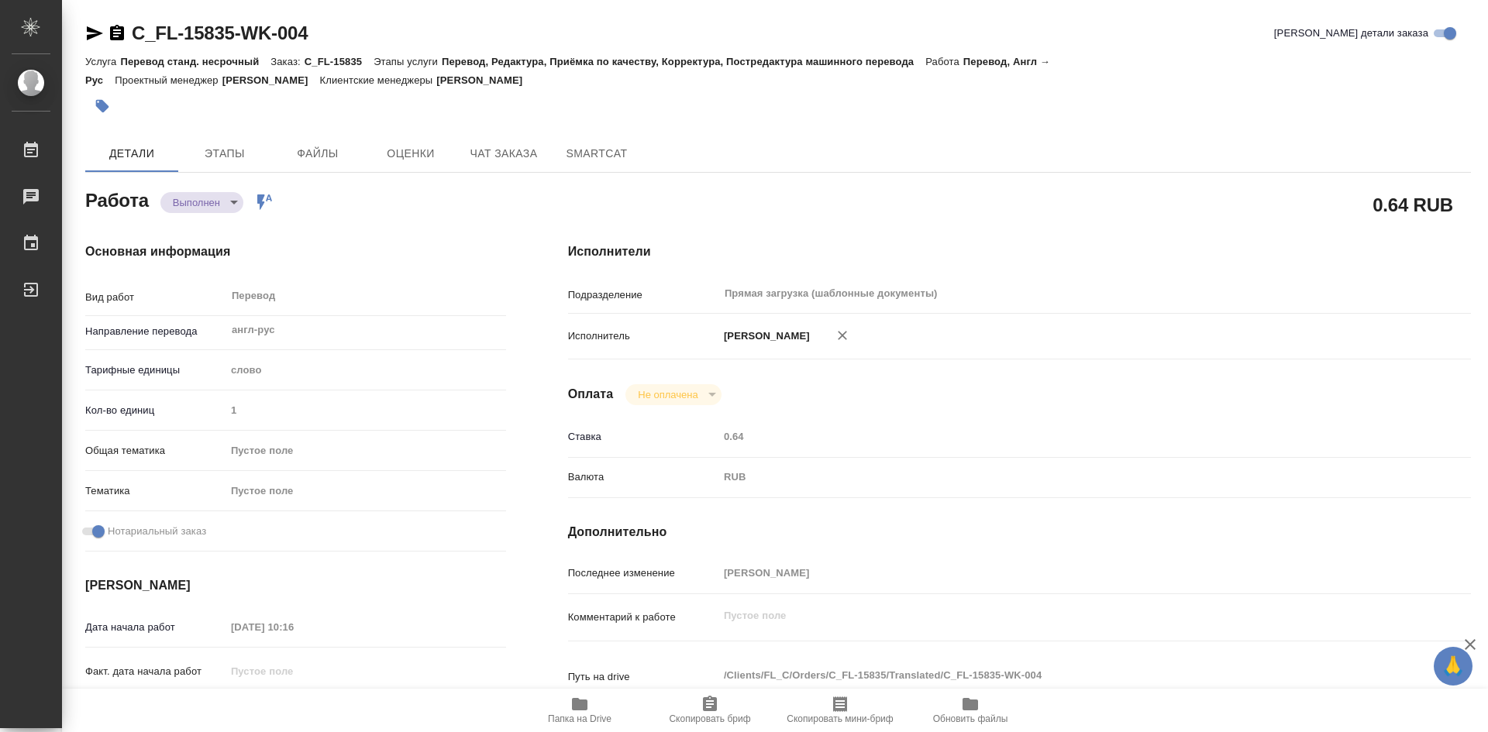
type input "Перевод станд. несрочный"
type input "Перевод, Редактура, Приёмка по качеству, Корректура, Постредактура машинного пе…"
type input "Зайцева Светлана"
type input "/Clients/FL_C/Orders/C_FL-15835"
type textarea "x"
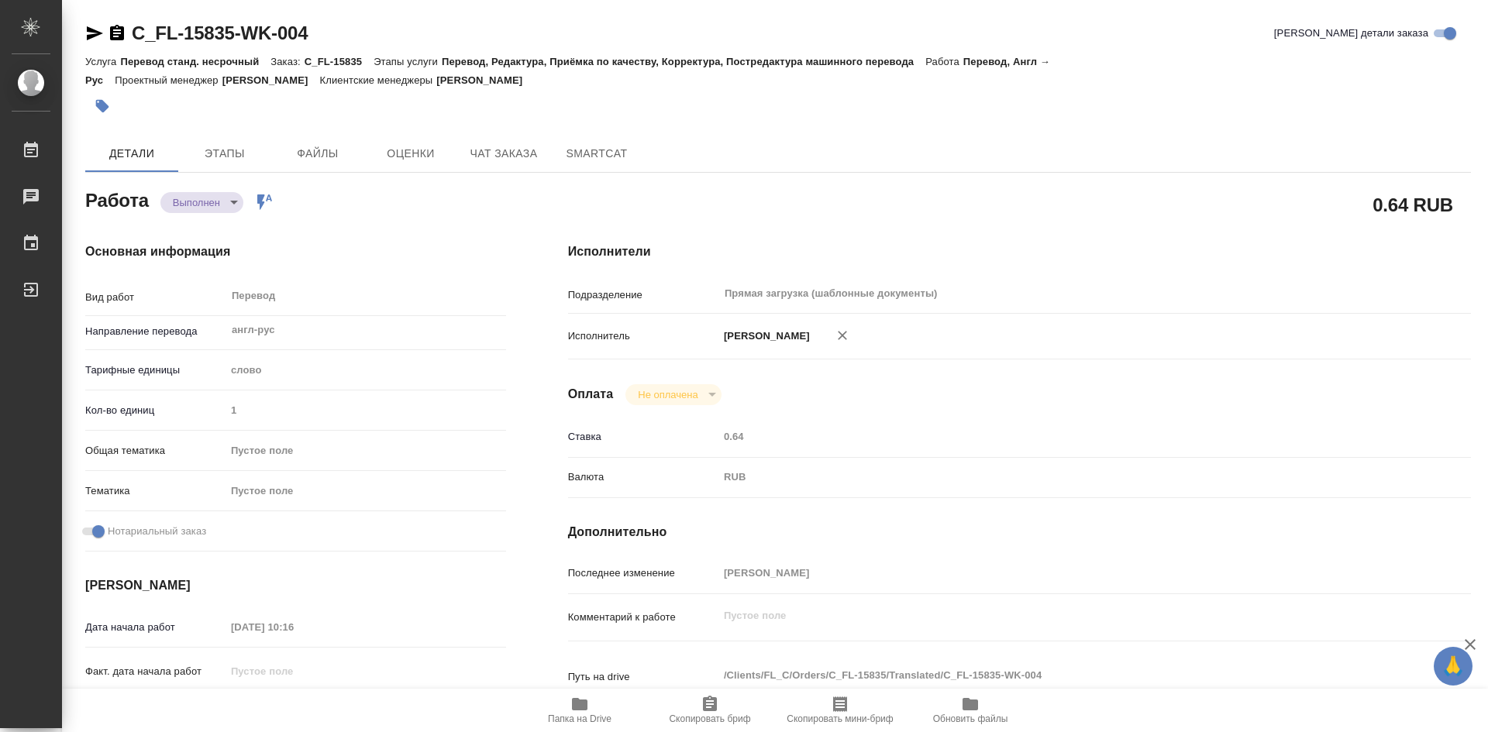
type textarea "x"
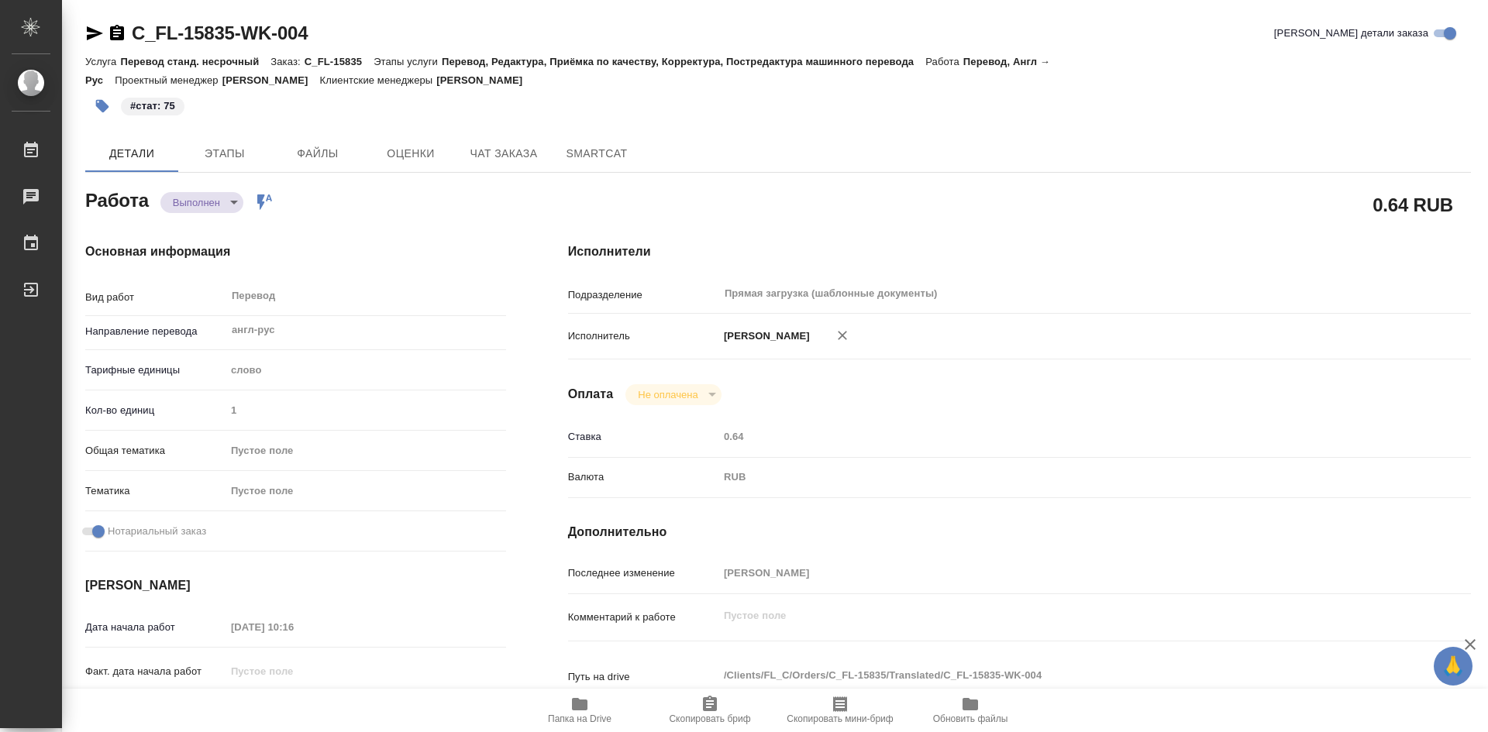
type textarea "x"
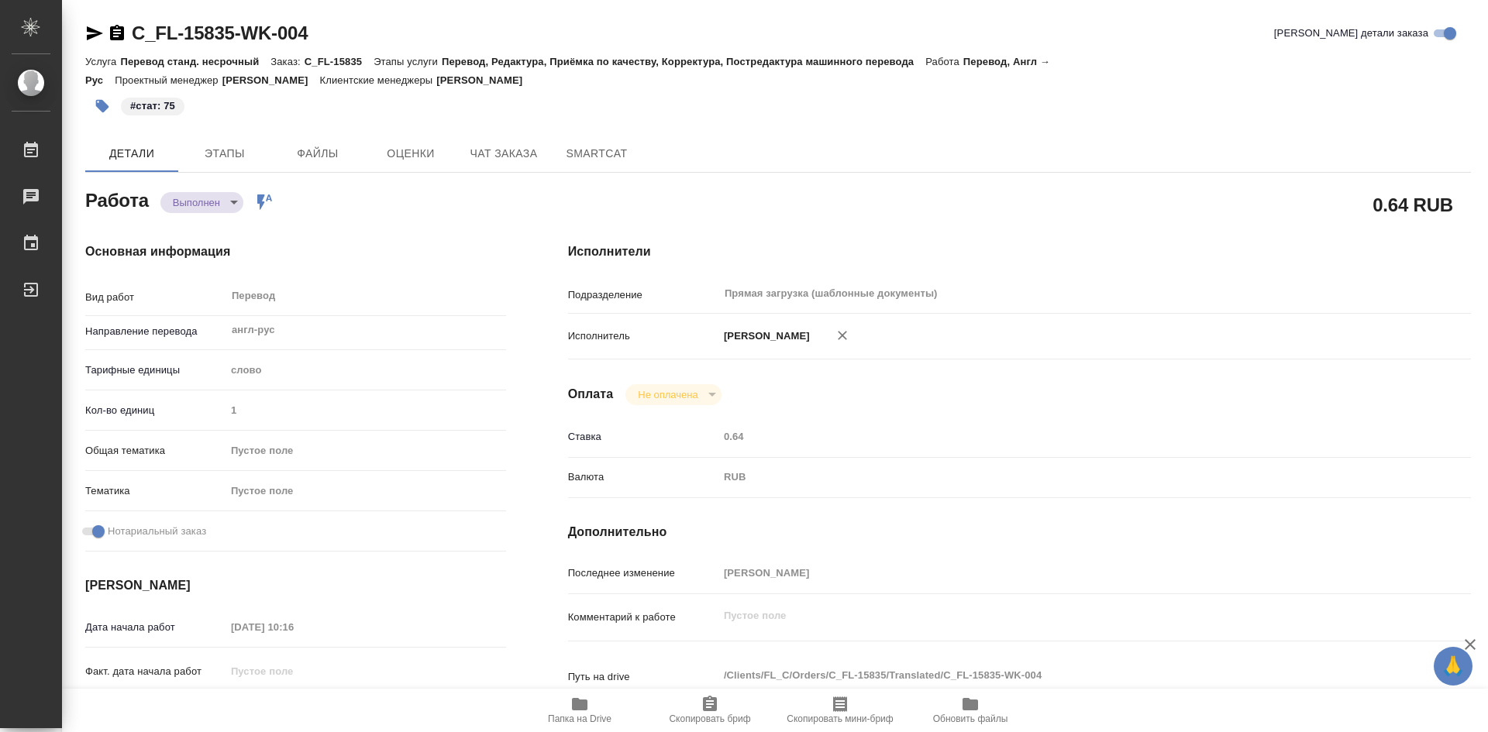
type textarea "x"
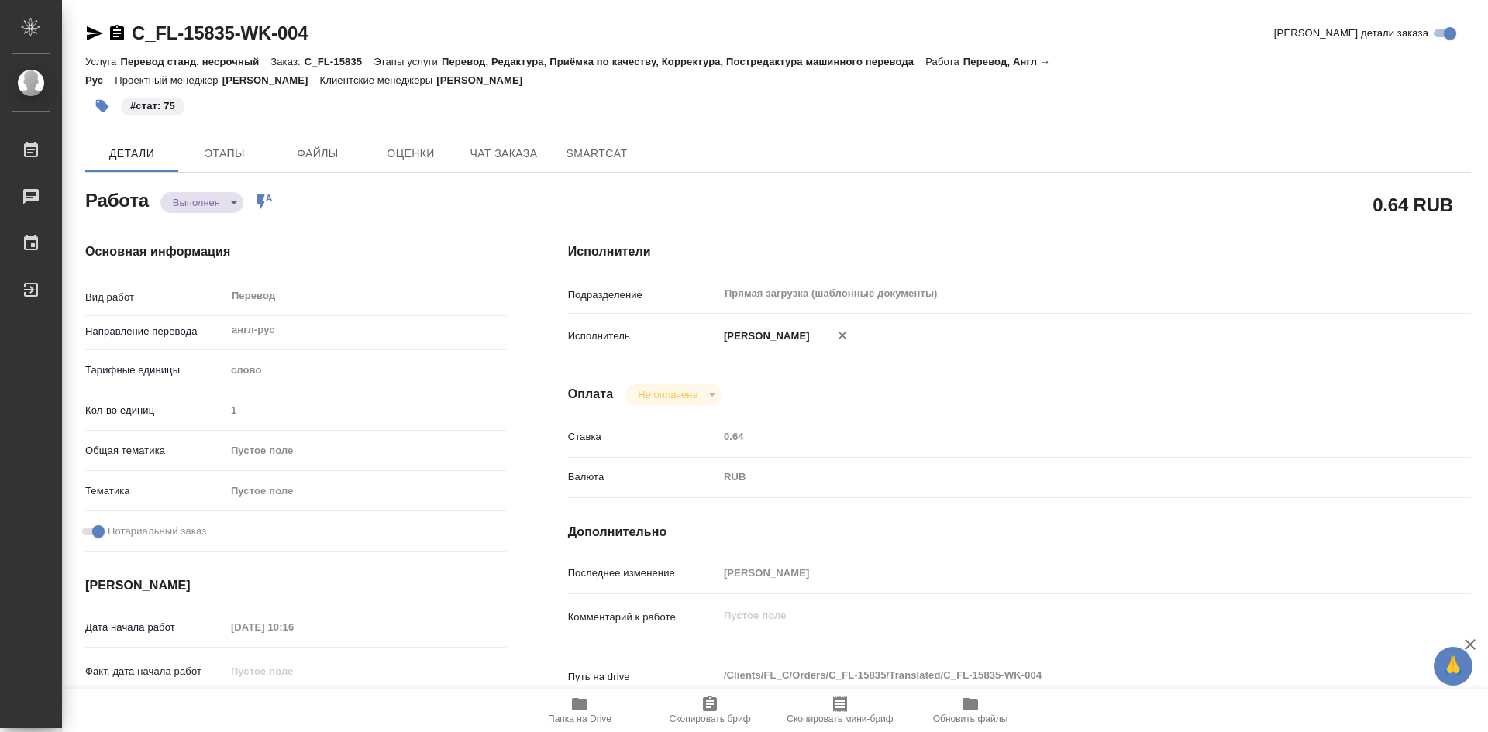
type textarea "x"
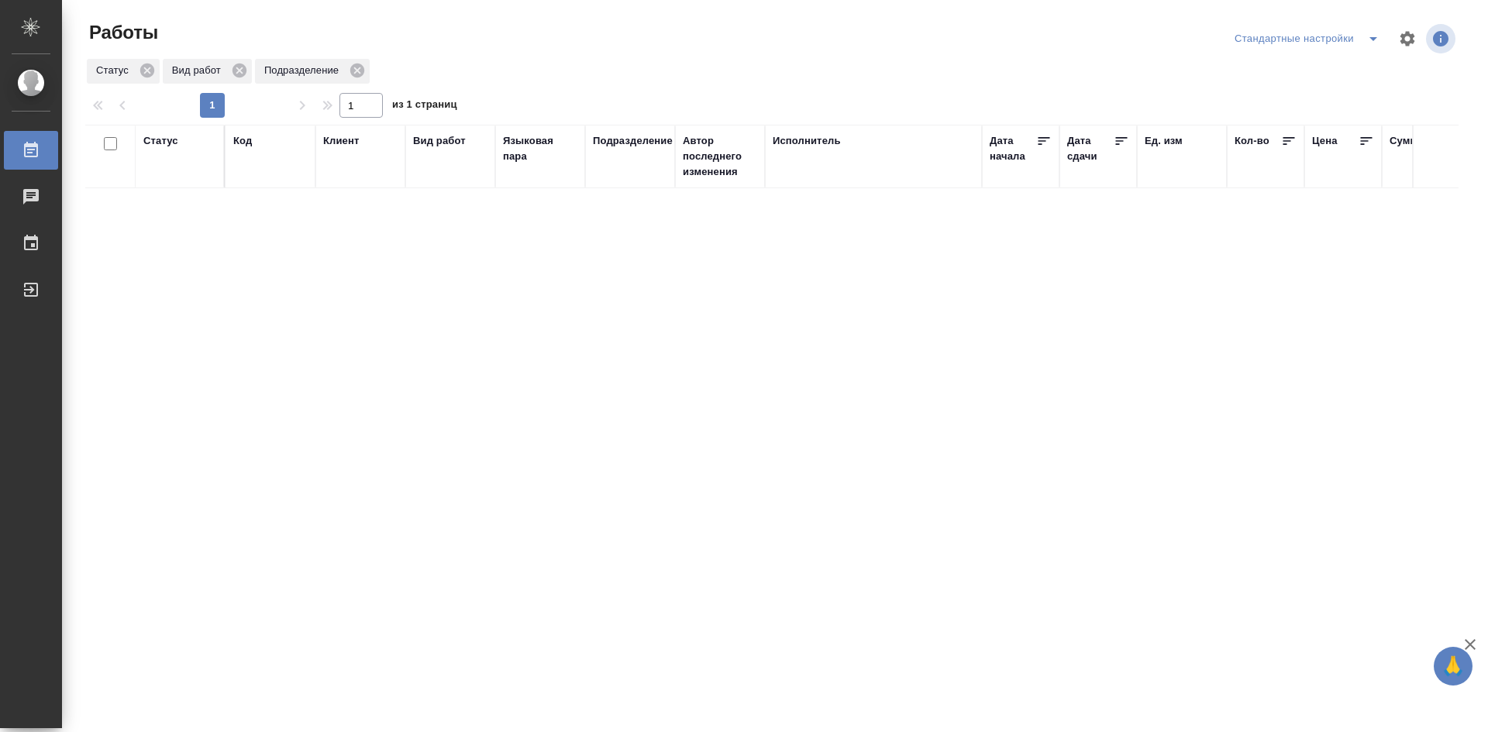
click at [1372, 43] on icon "split button" at bounding box center [1373, 38] width 19 height 19
click at [1340, 75] on li "мои" at bounding box center [1310, 69] width 158 height 25
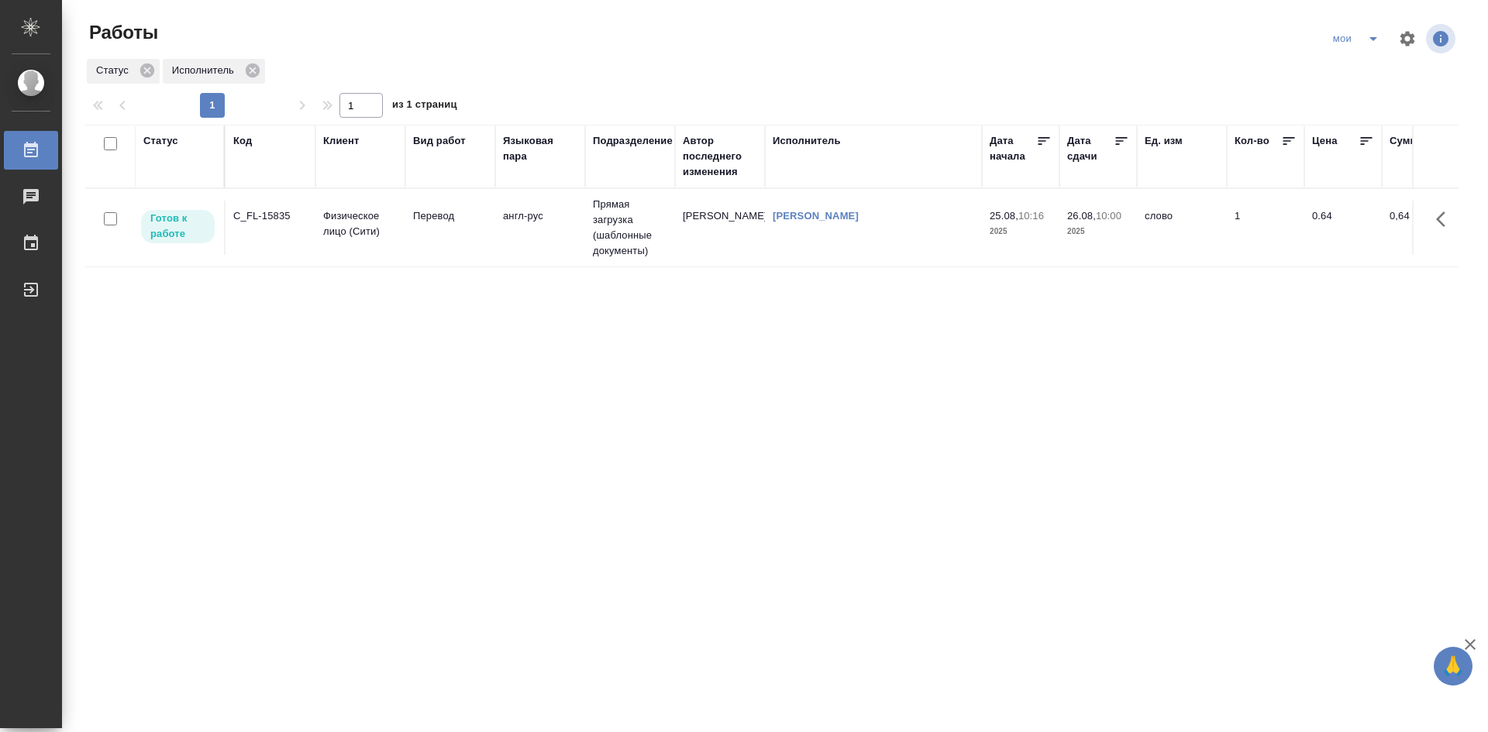
click at [1374, 40] on icon "split button" at bounding box center [1373, 39] width 8 height 4
click at [1355, 71] on li "Стандартные настройки" at bounding box center [1357, 69] width 149 height 25
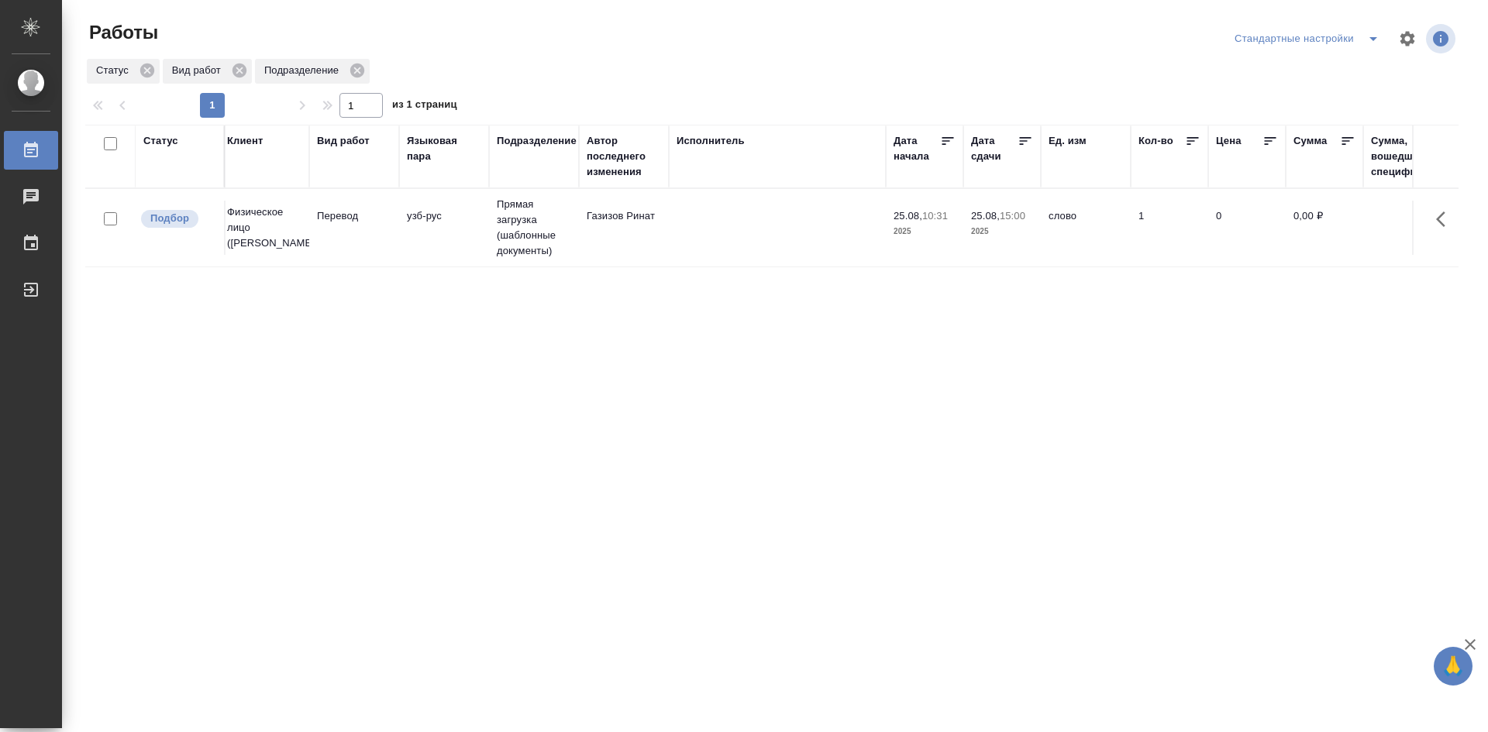
scroll to position [0, 1324]
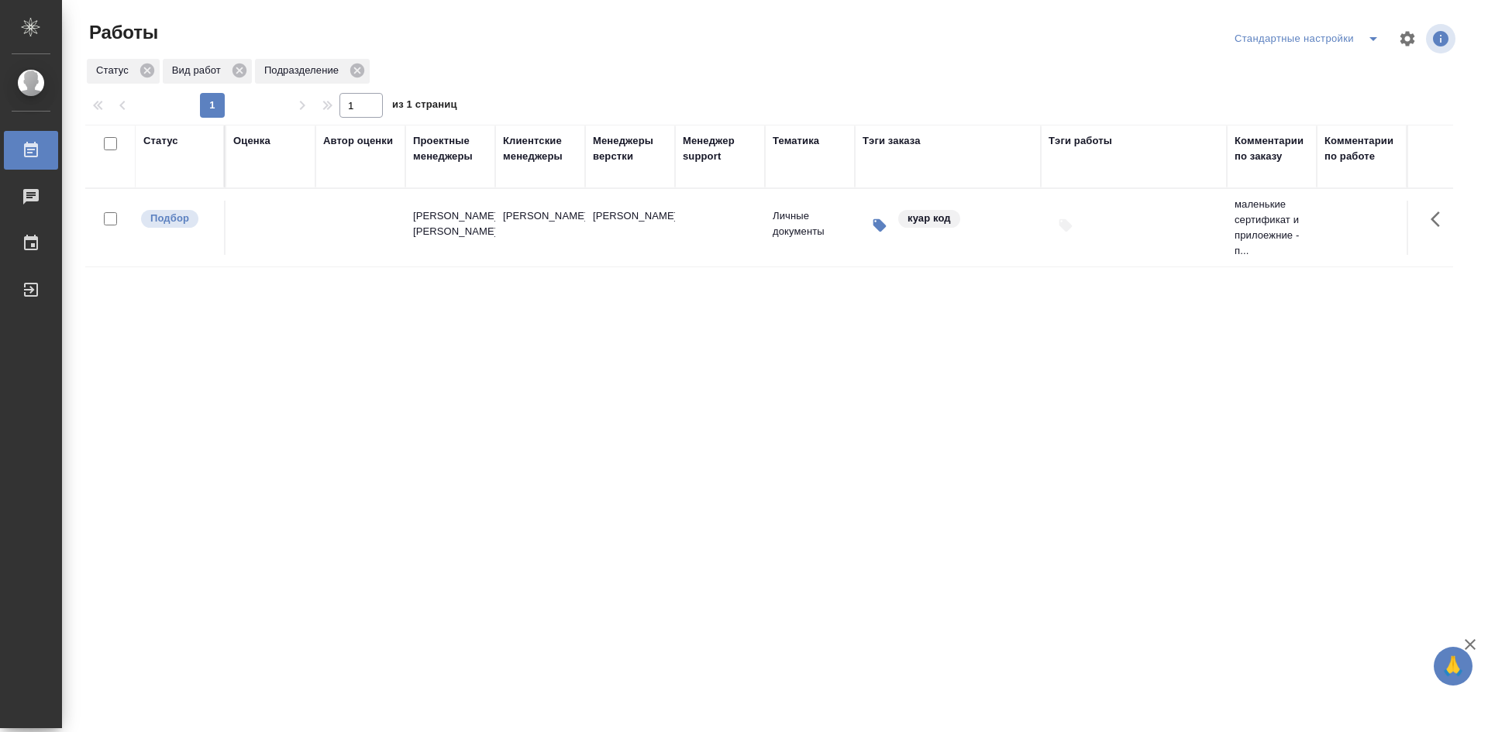
drag, startPoint x: 592, startPoint y: 408, endPoint x: 946, endPoint y: 401, distance: 353.5
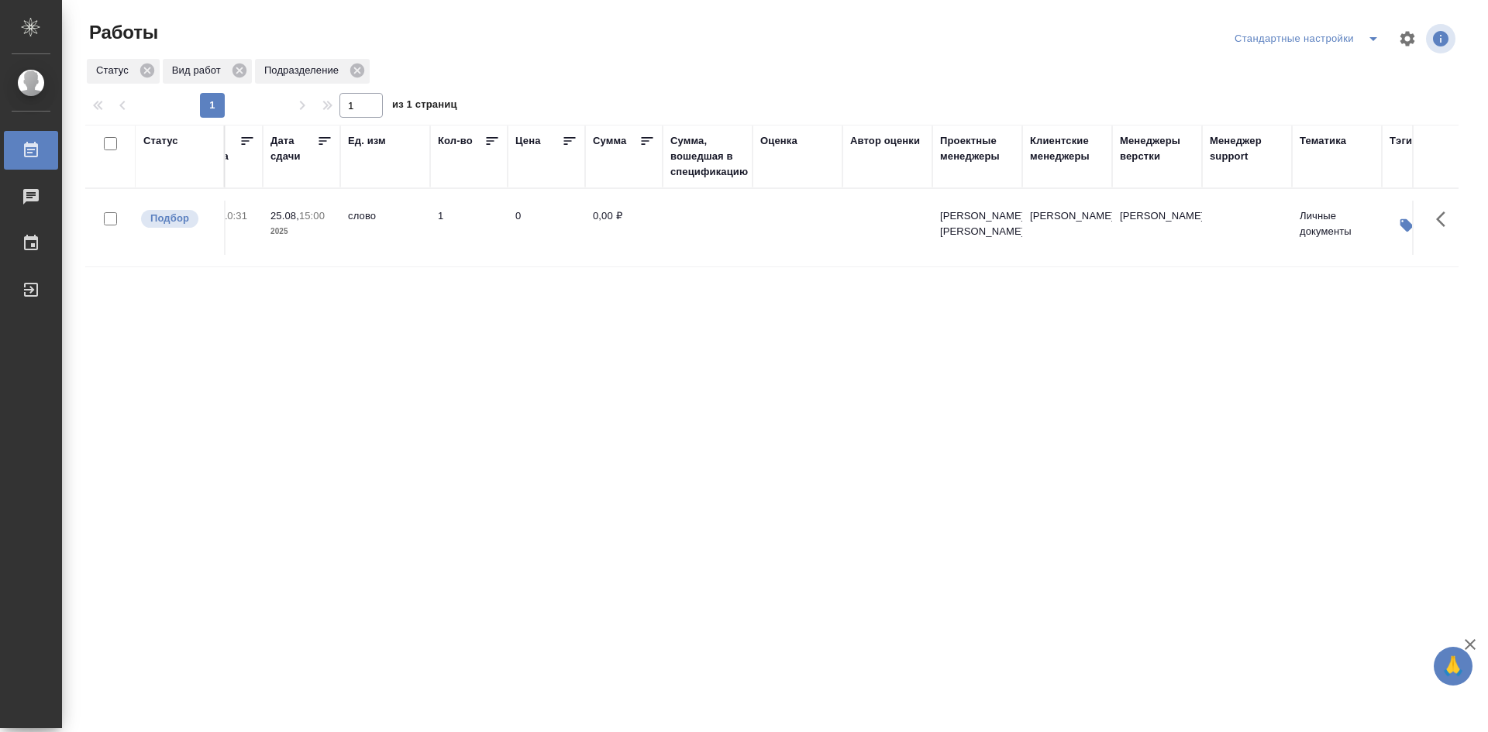
scroll to position [0, 0]
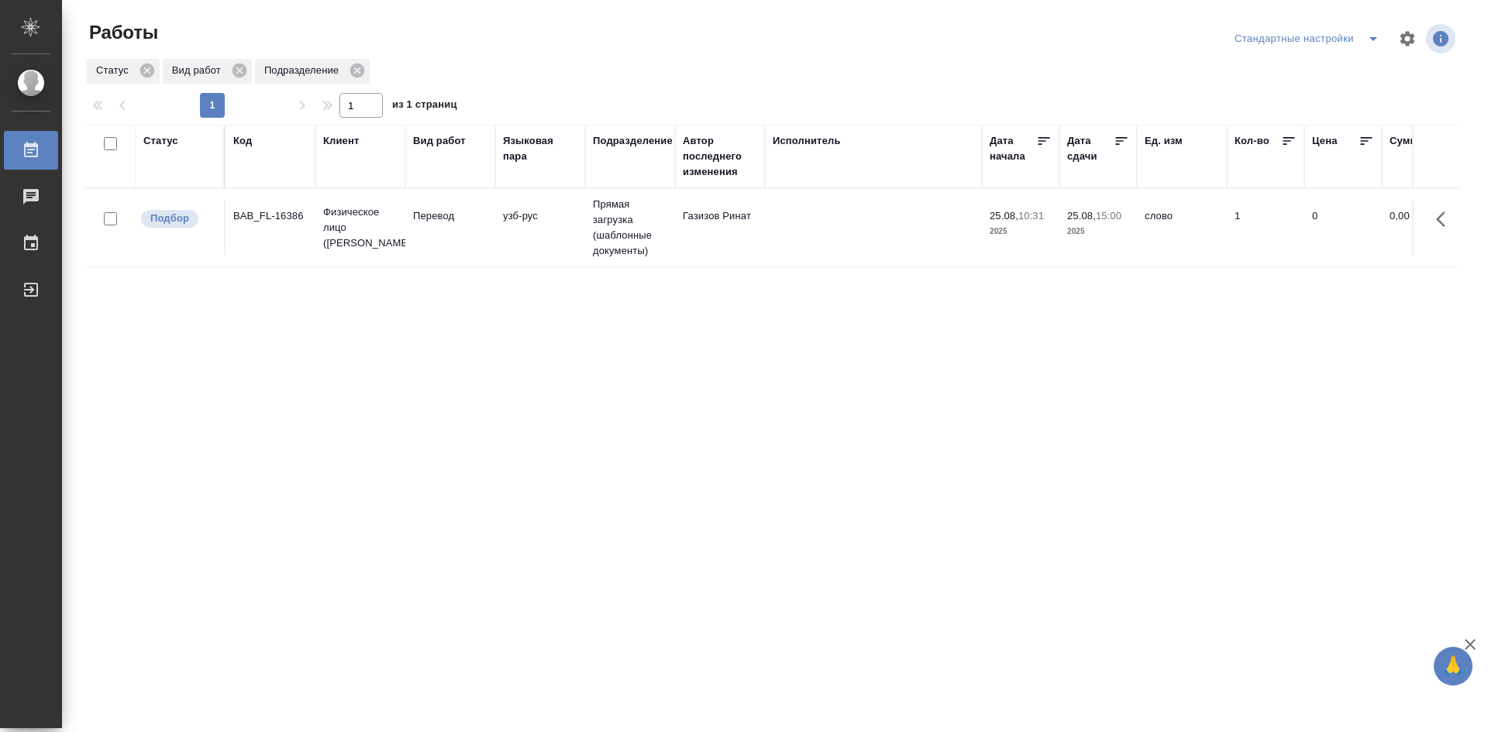
drag, startPoint x: 1228, startPoint y: 403, endPoint x: 781, endPoint y: 398, distance: 446.4
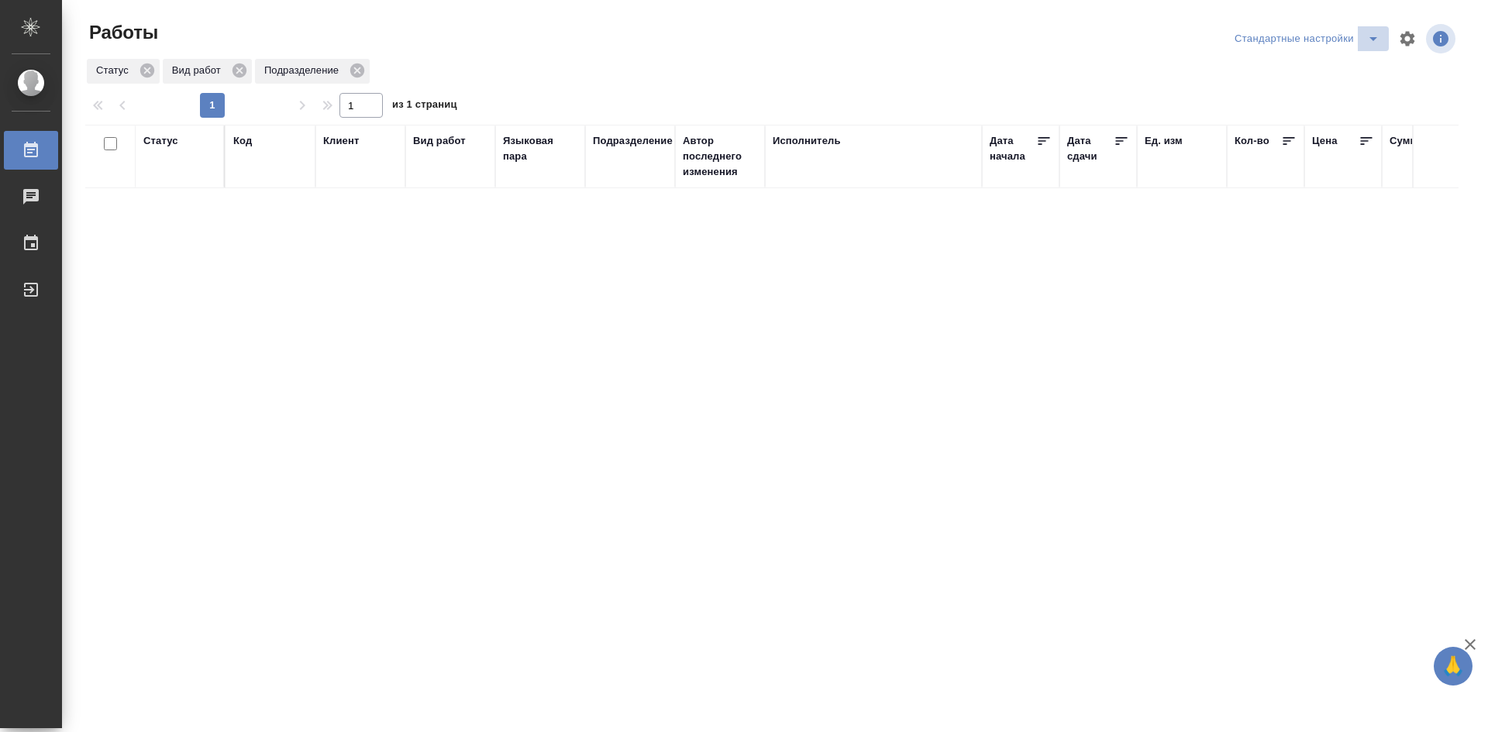
click at [1373, 38] on icon "split button" at bounding box center [1373, 39] width 8 height 4
click at [1297, 75] on li "мои" at bounding box center [1310, 69] width 158 height 25
click at [164, 142] on div "Статус" at bounding box center [160, 141] width 35 height 16
click at [186, 246] on div "Создан В ожидании В работе [PERSON_NAME] к работе" at bounding box center [165, 199] width 45 height 98
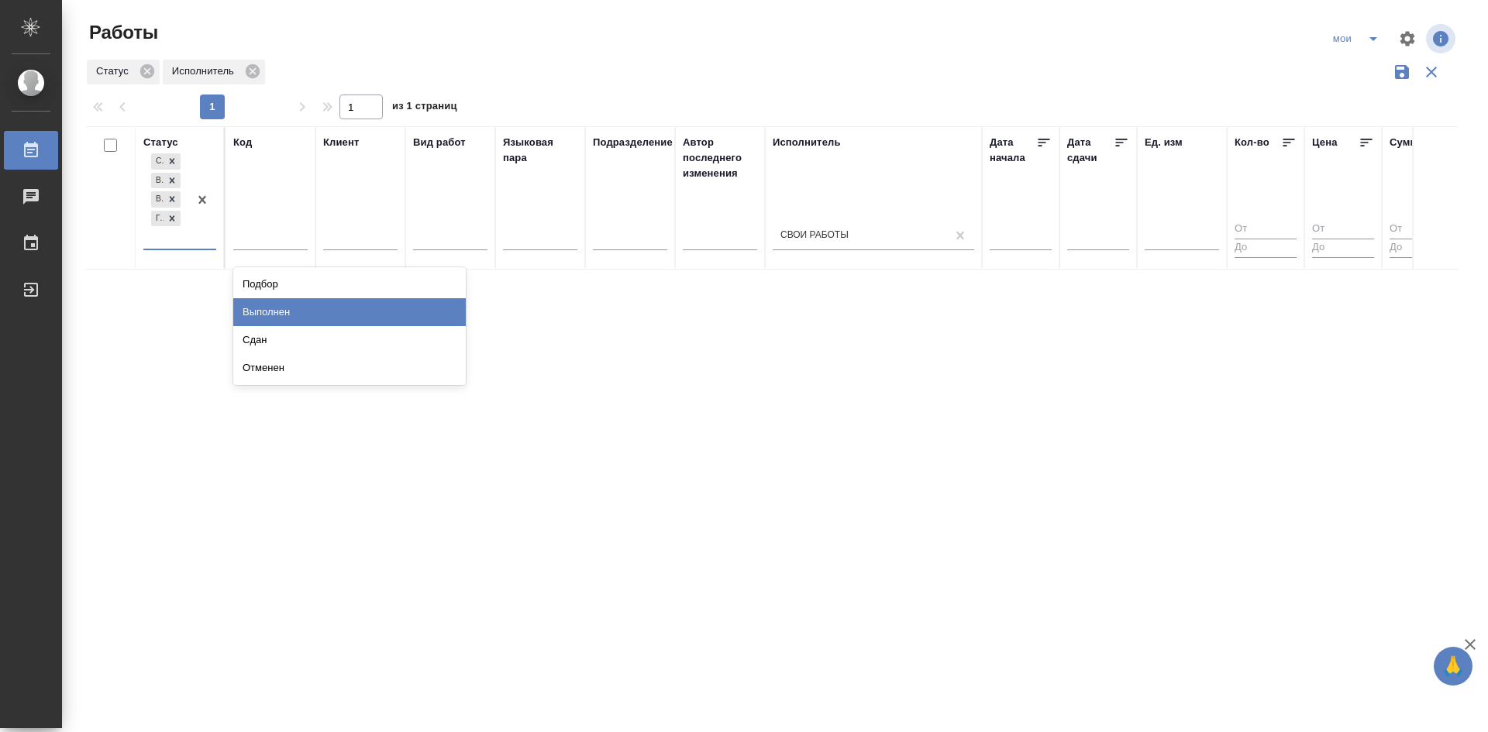
click at [282, 315] on div "Выполнен" at bounding box center [349, 312] width 233 height 28
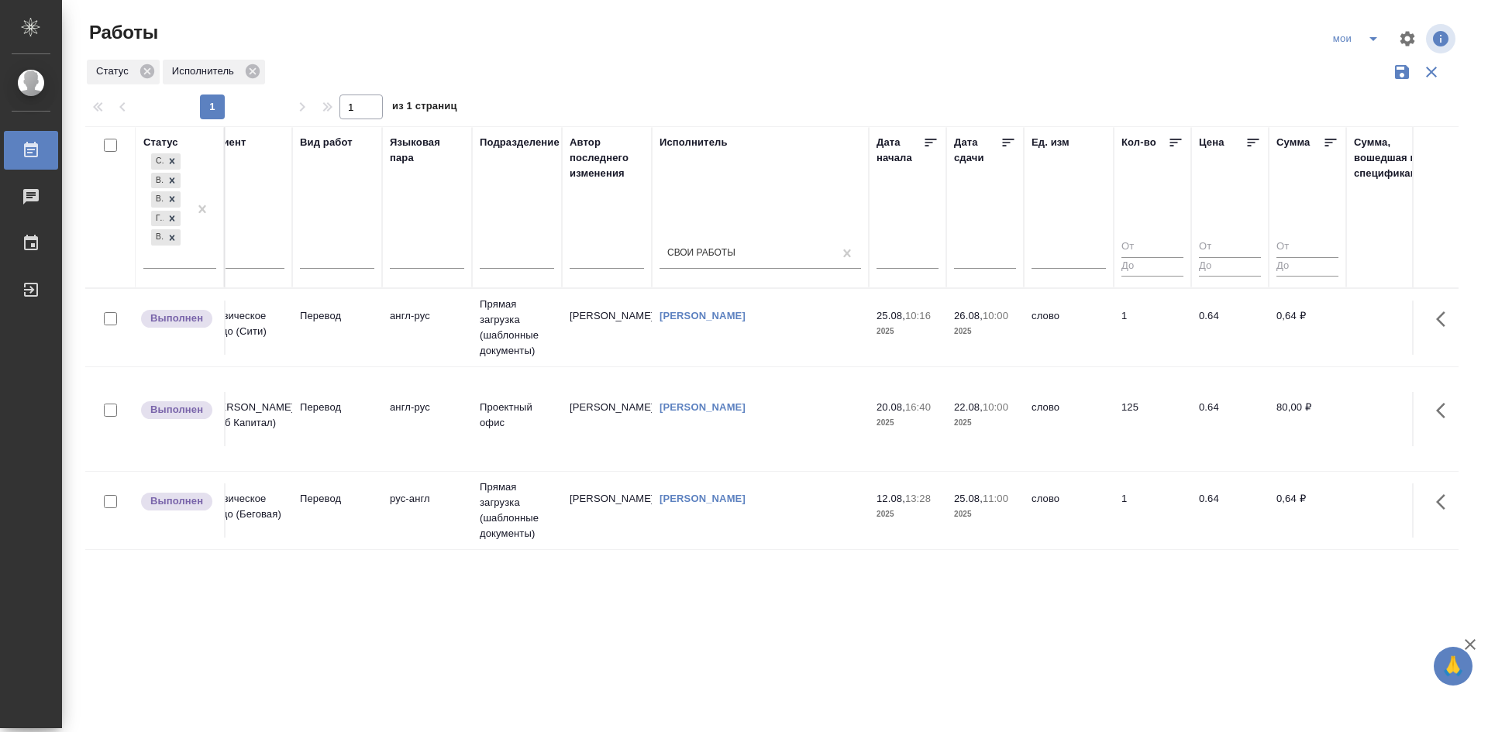
scroll to position [0, 1324]
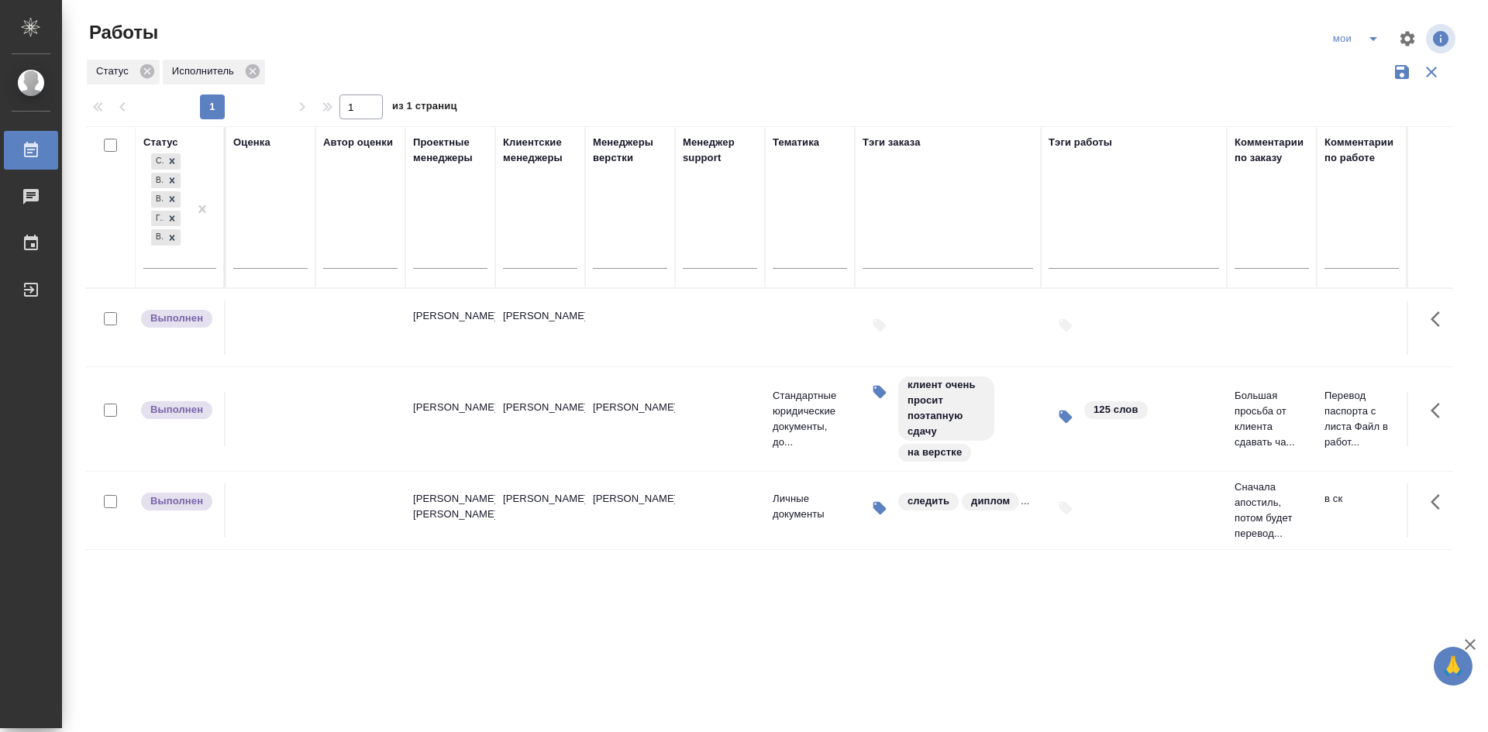
drag, startPoint x: 322, startPoint y: 635, endPoint x: 693, endPoint y: 636, distance: 370.5
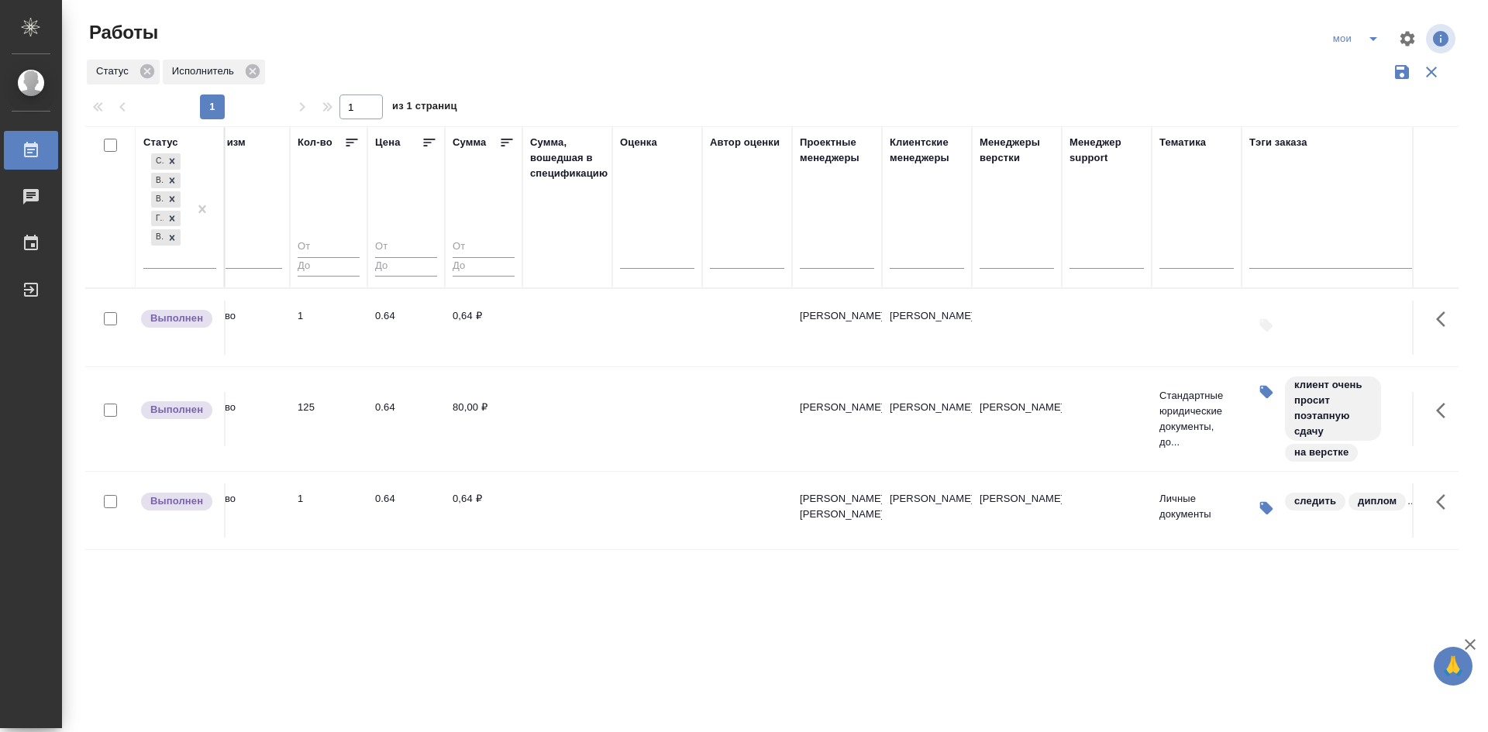
scroll to position [0, 0]
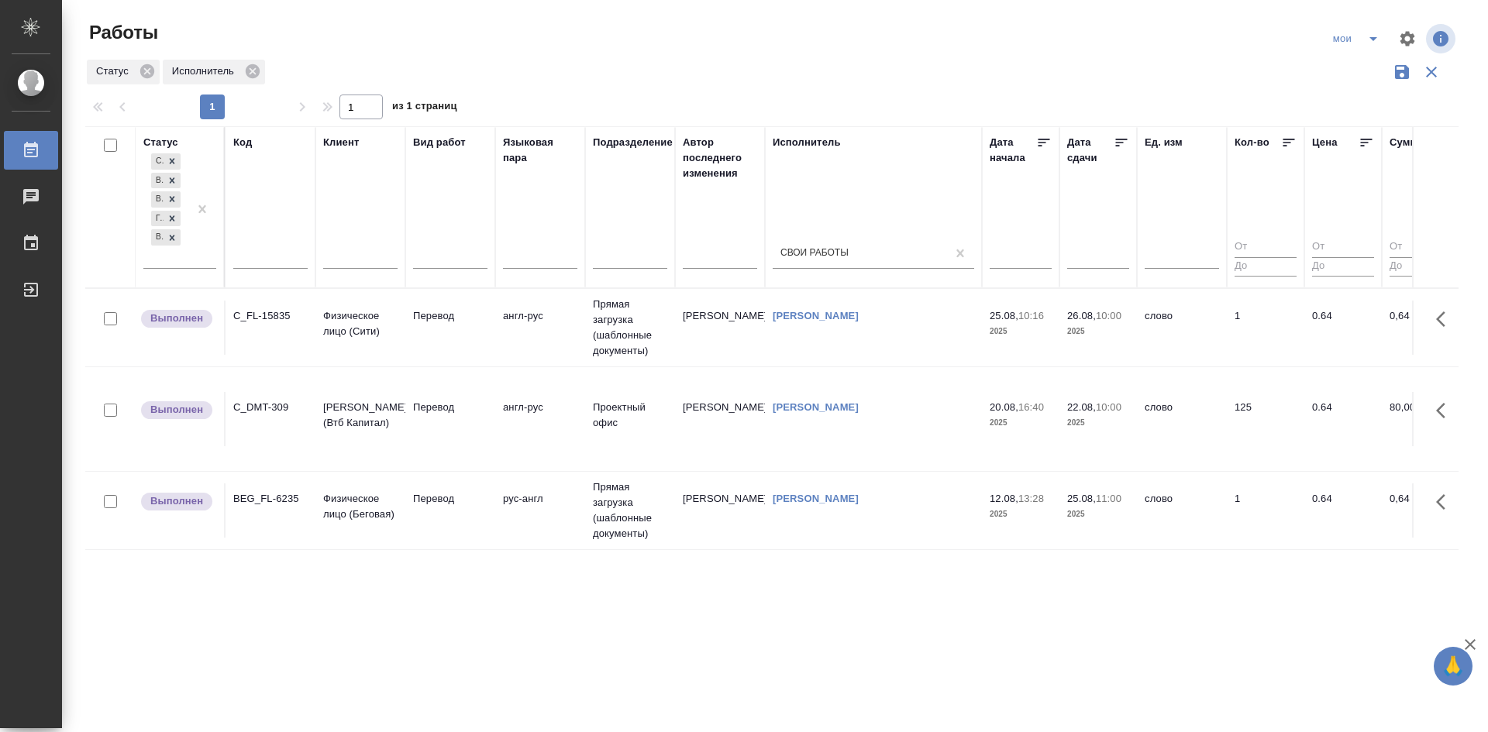
drag, startPoint x: 695, startPoint y: 591, endPoint x: 394, endPoint y: 578, distance: 301.8
click at [435, 329] on td "Перевод" at bounding box center [450, 328] width 90 height 54
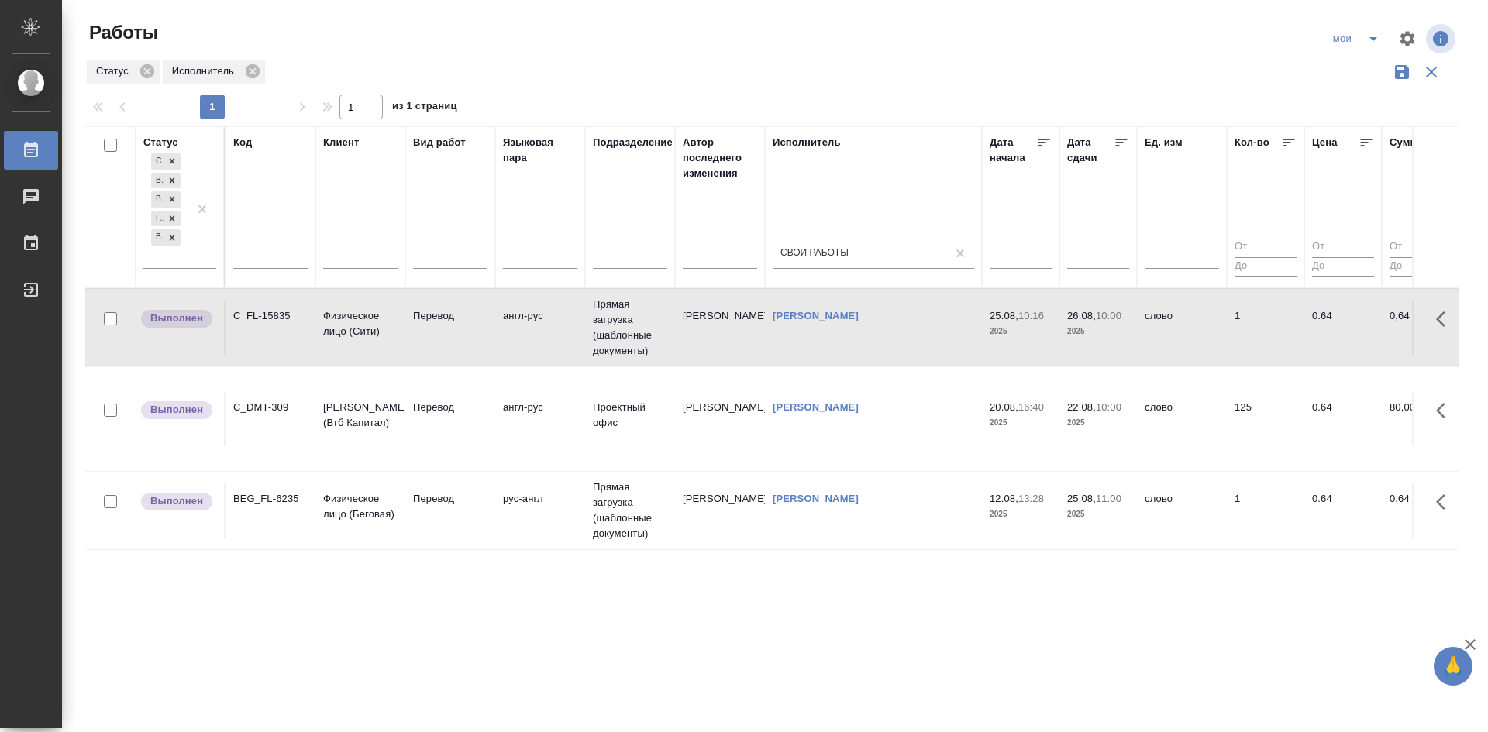
click at [435, 329] on td "Перевод" at bounding box center [450, 328] width 90 height 54
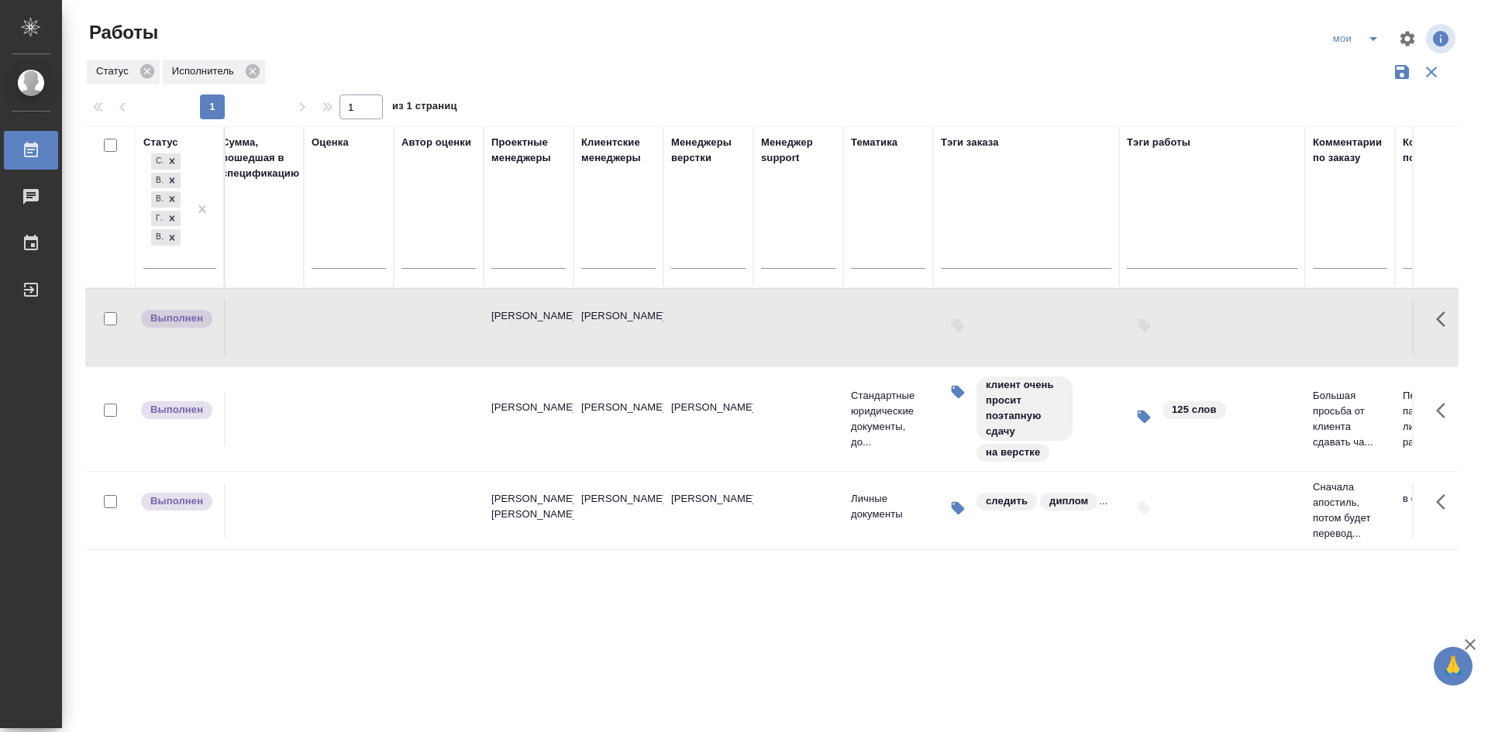
drag, startPoint x: 446, startPoint y: 480, endPoint x: 622, endPoint y: 474, distance: 176.0
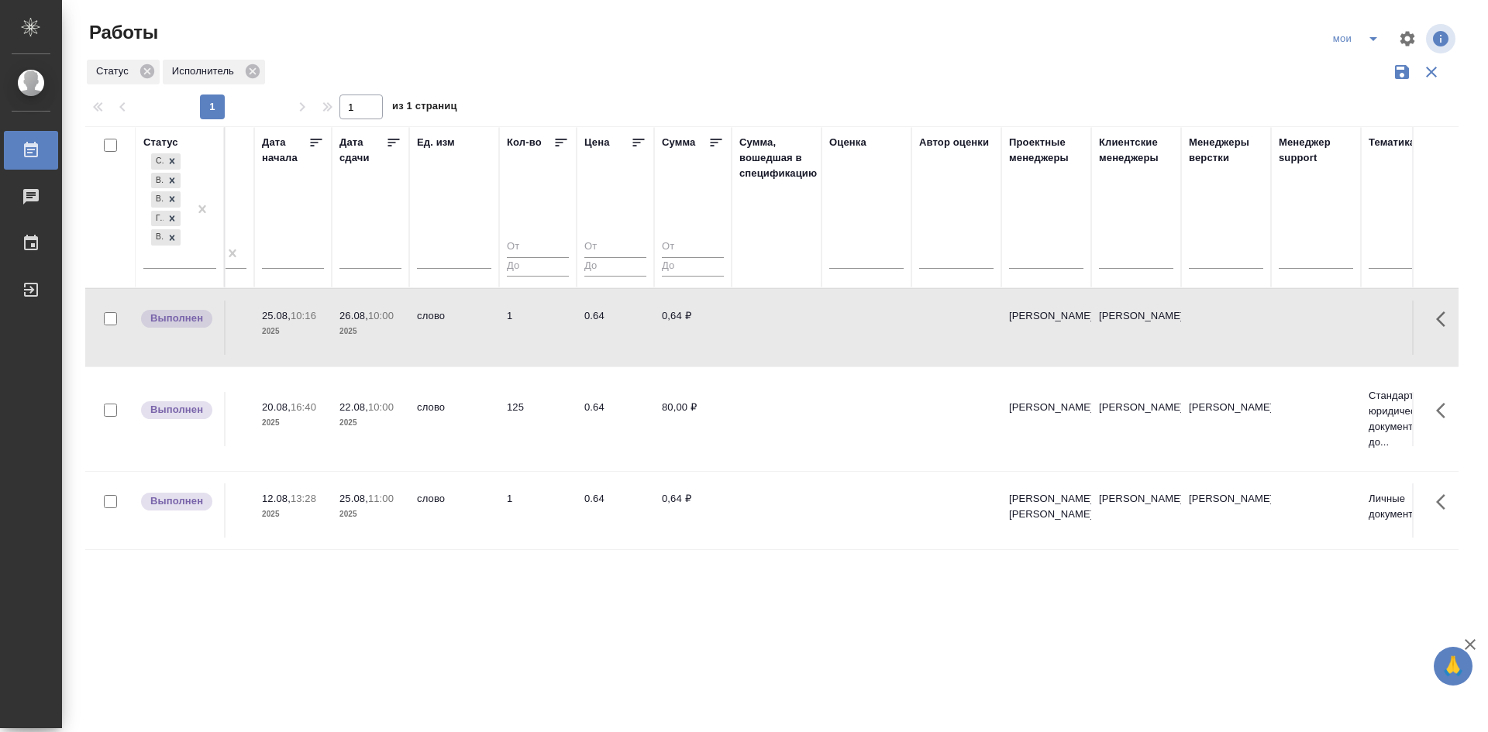
scroll to position [0, 1324]
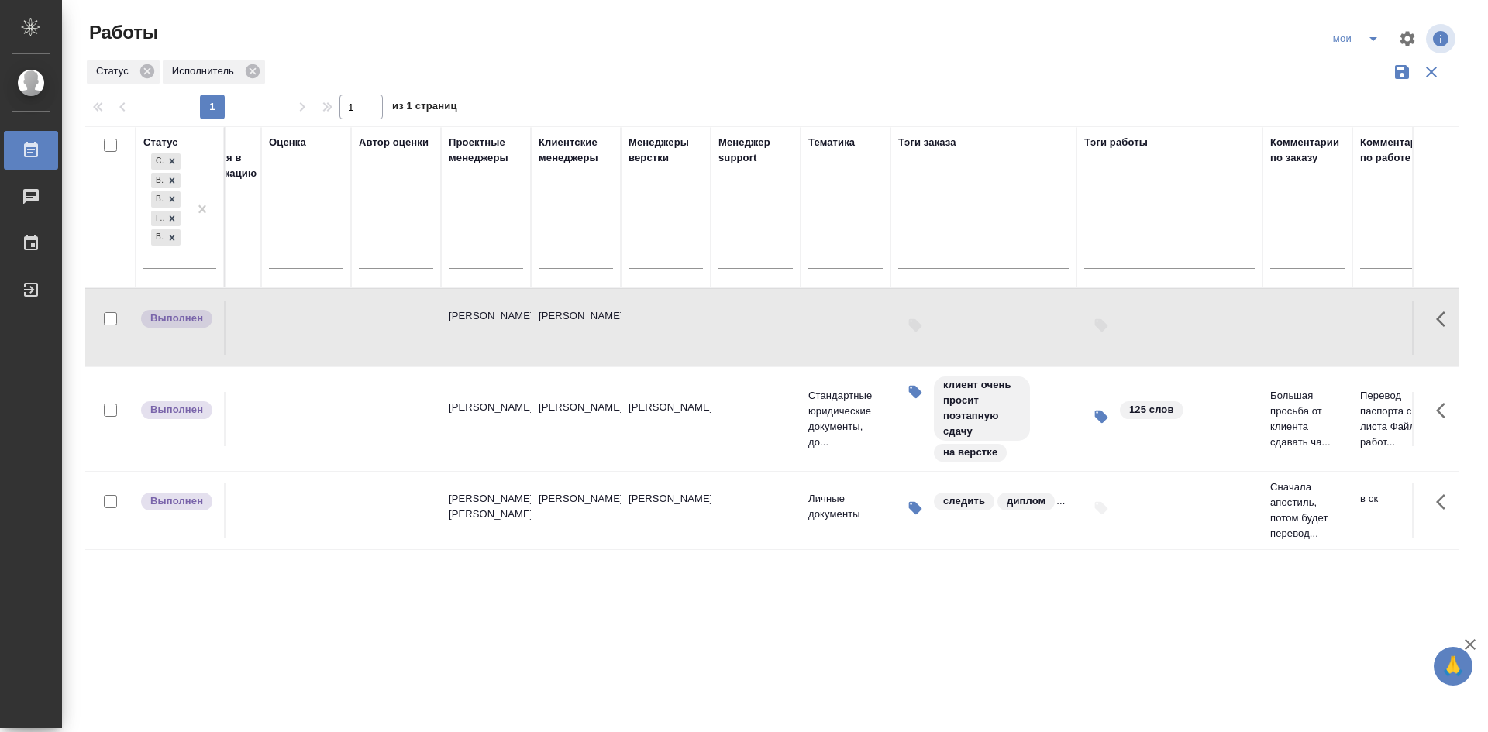
drag, startPoint x: 799, startPoint y: 601, endPoint x: 952, endPoint y: 568, distance: 156.1
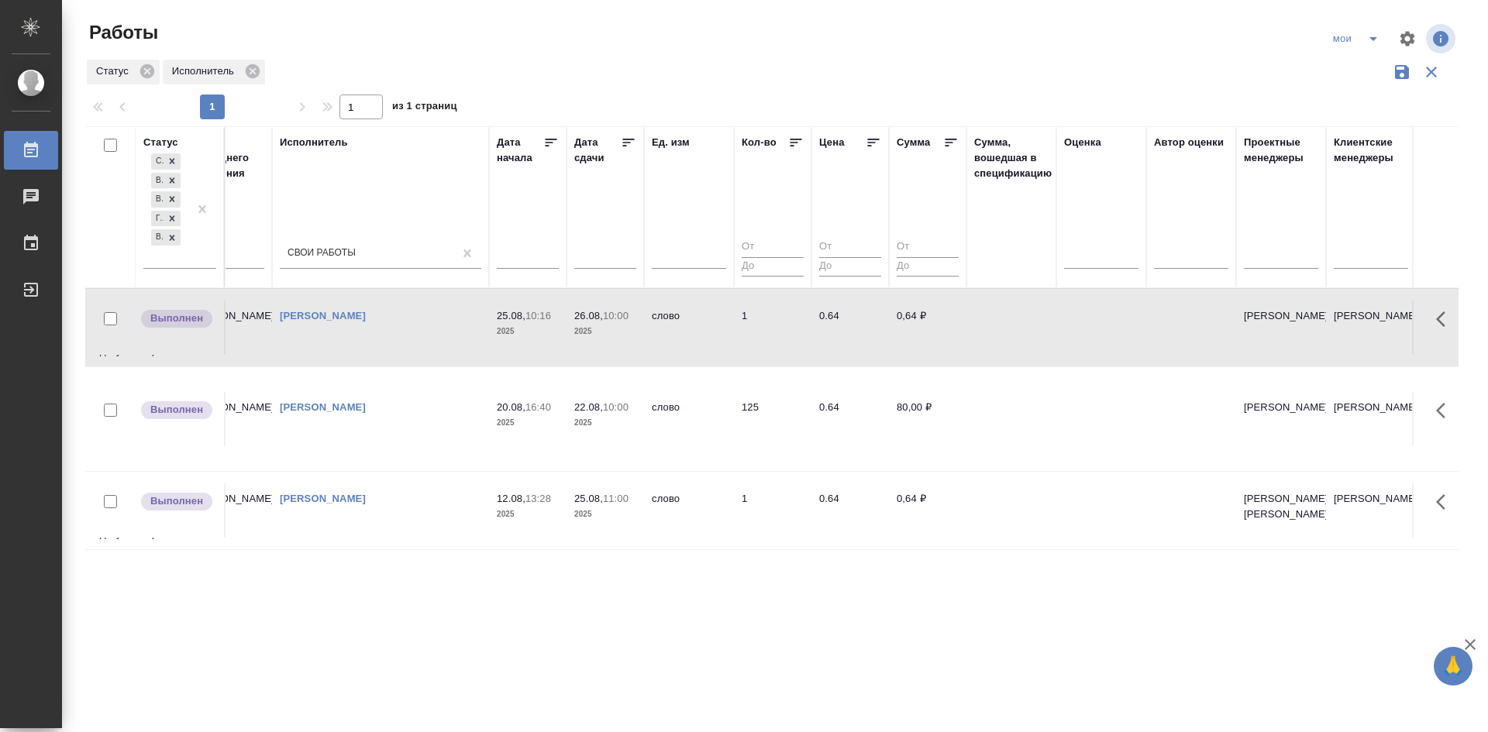
scroll to position [0, 0]
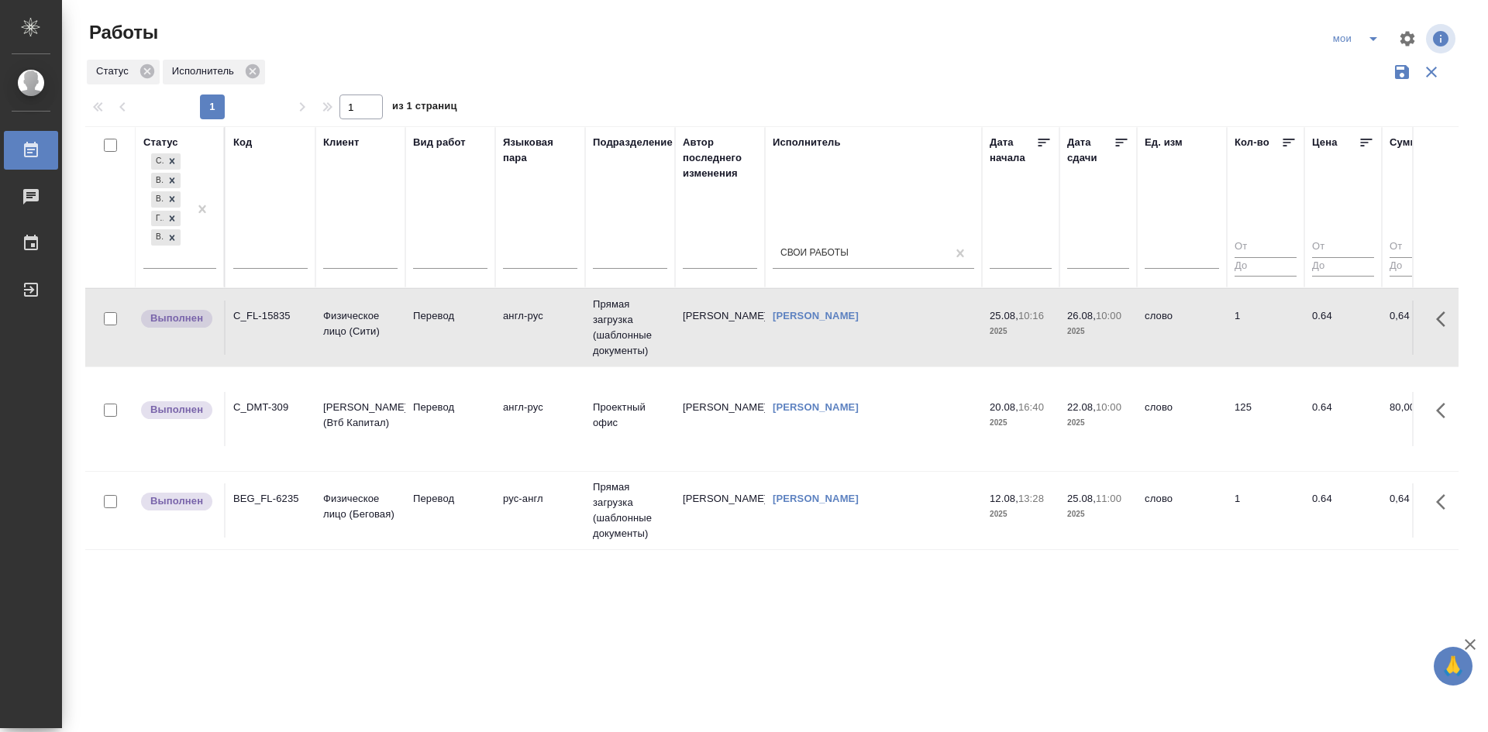
drag, startPoint x: 1002, startPoint y: 577, endPoint x: 760, endPoint y: 553, distance: 243.0
click at [1370, 42] on icon "split button" at bounding box center [1373, 38] width 19 height 19
click at [1351, 72] on li "Стандартные настройки" at bounding box center [1357, 69] width 149 height 25
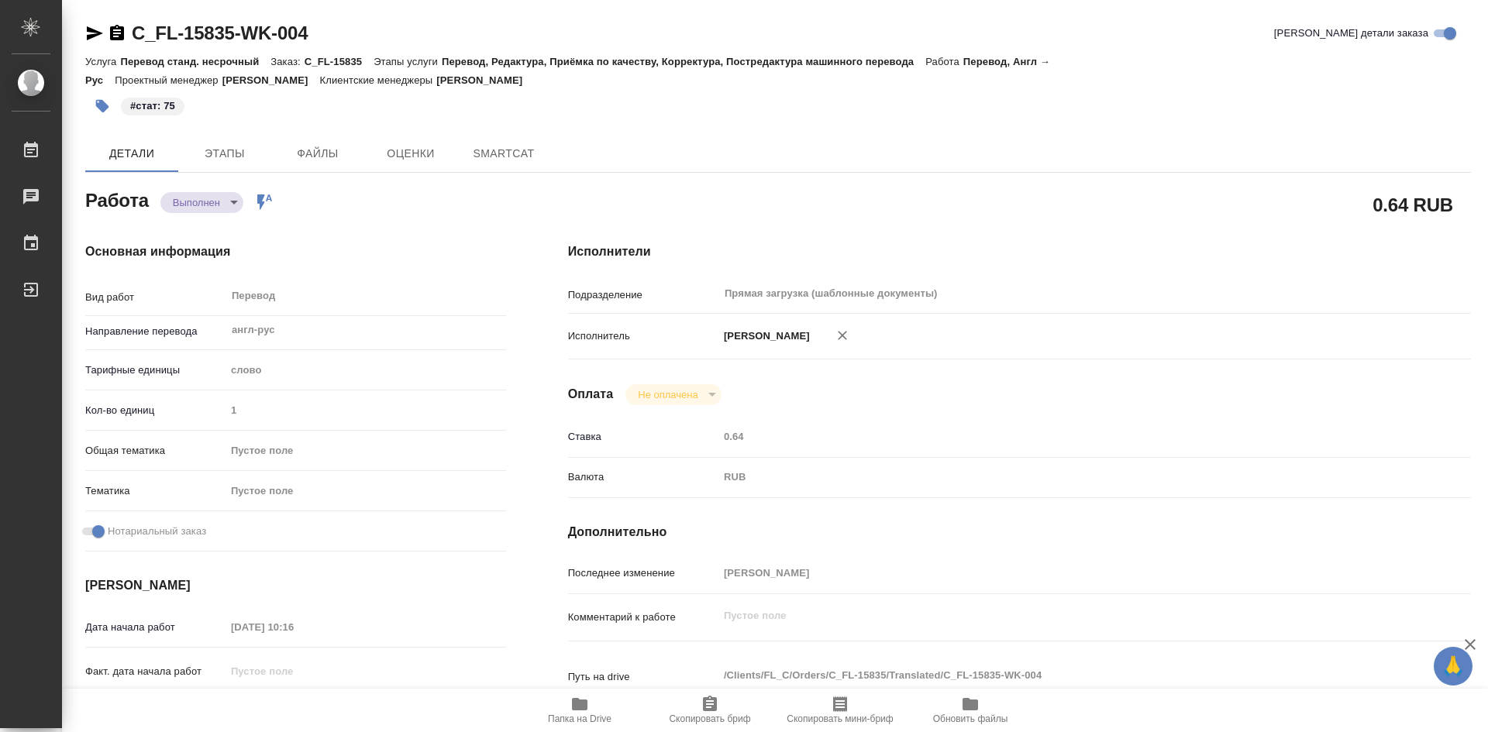
type textarea "x"
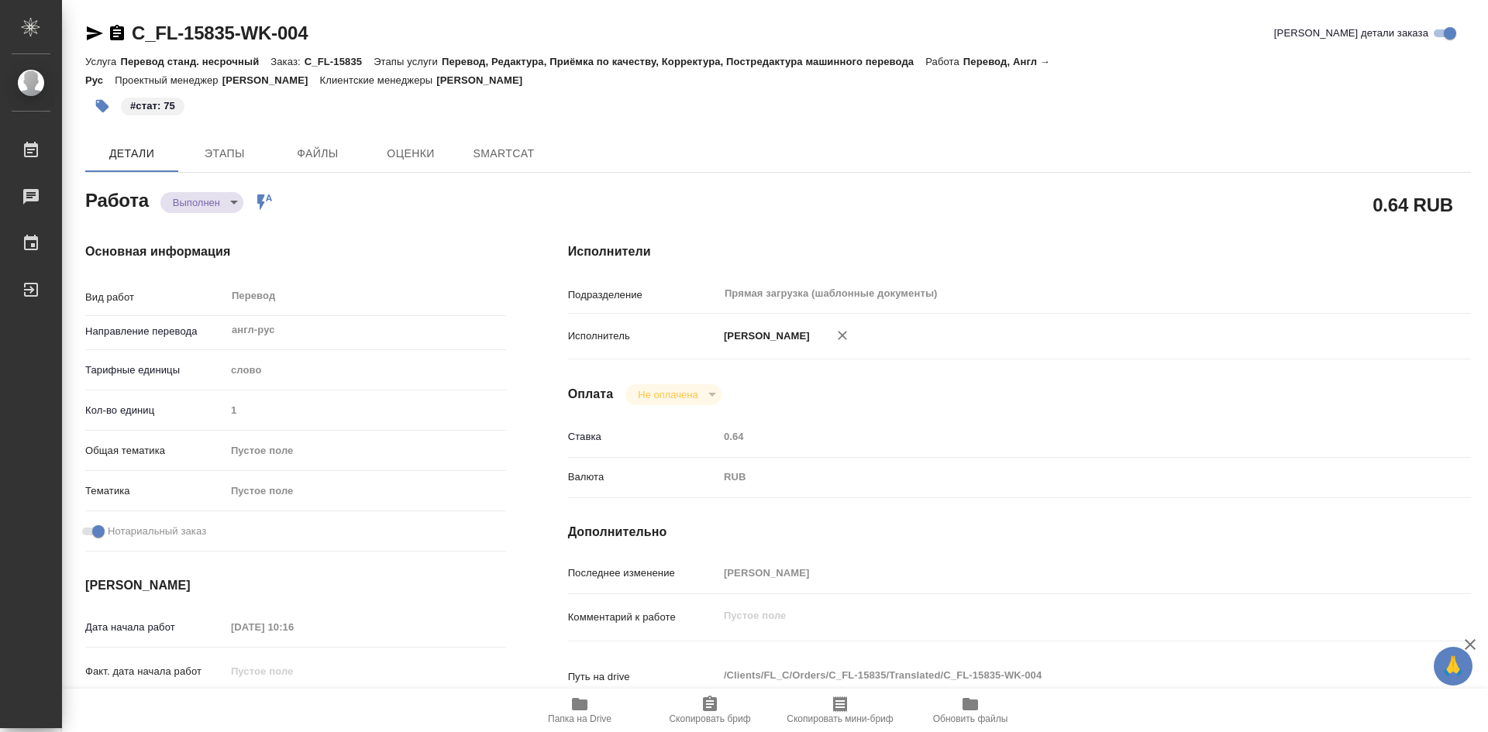
type textarea "x"
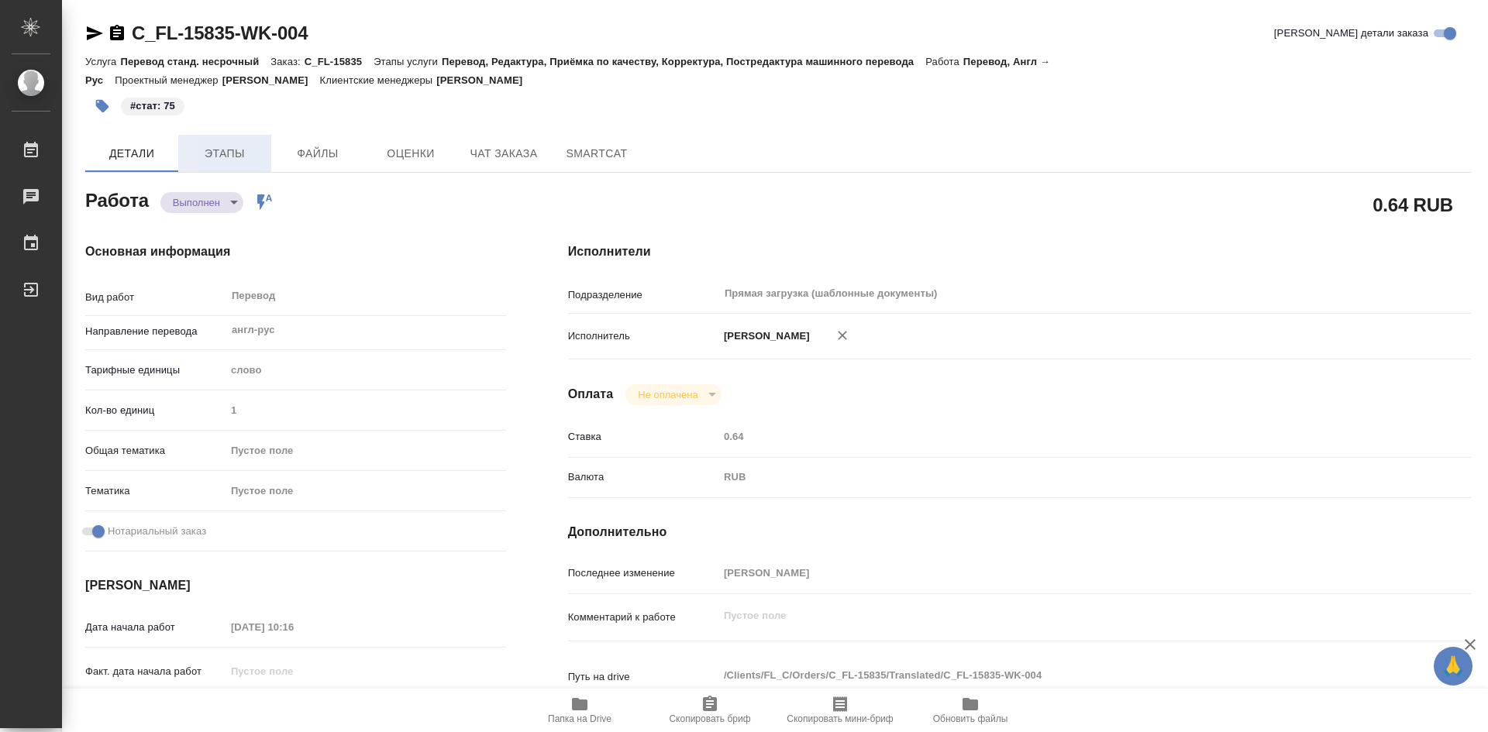
type textarea "x"
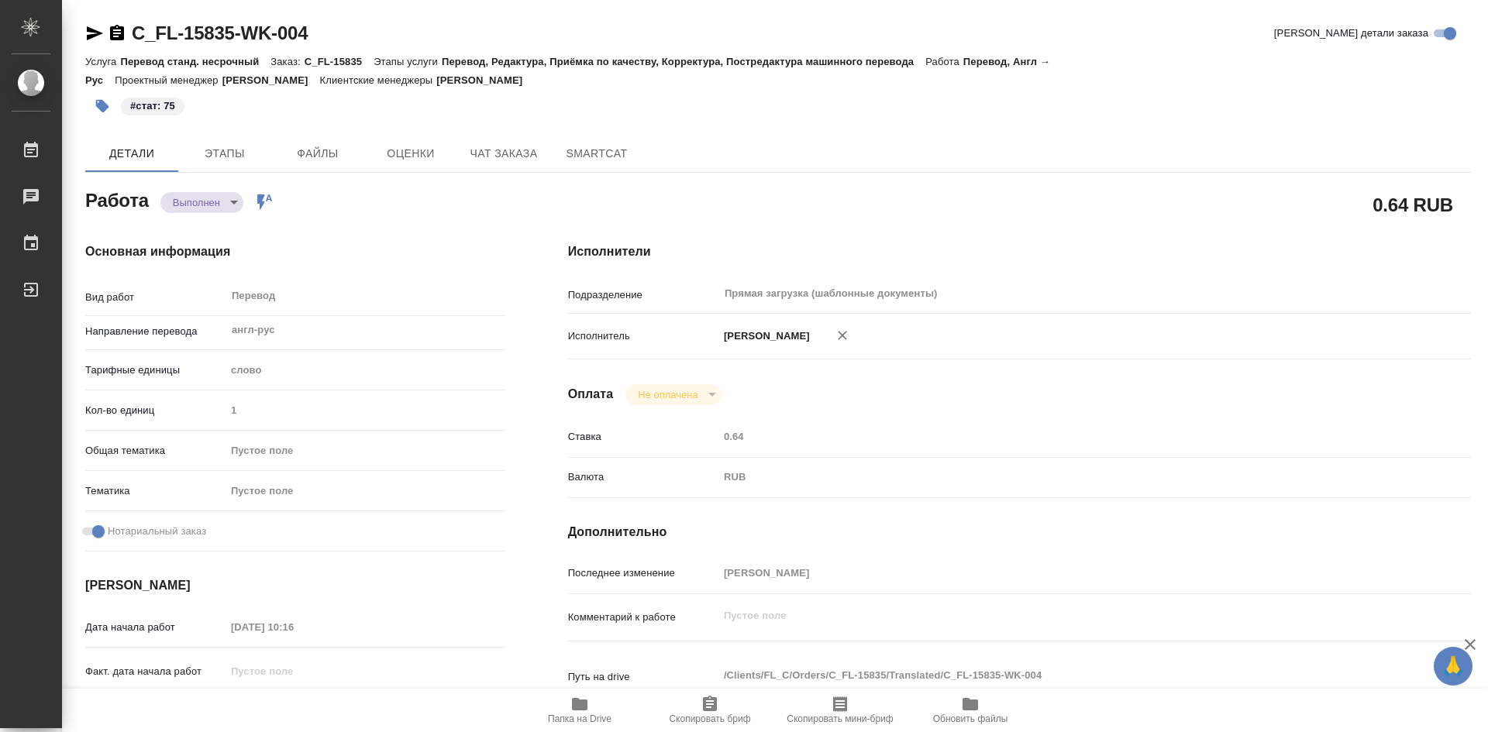
type textarea "x"
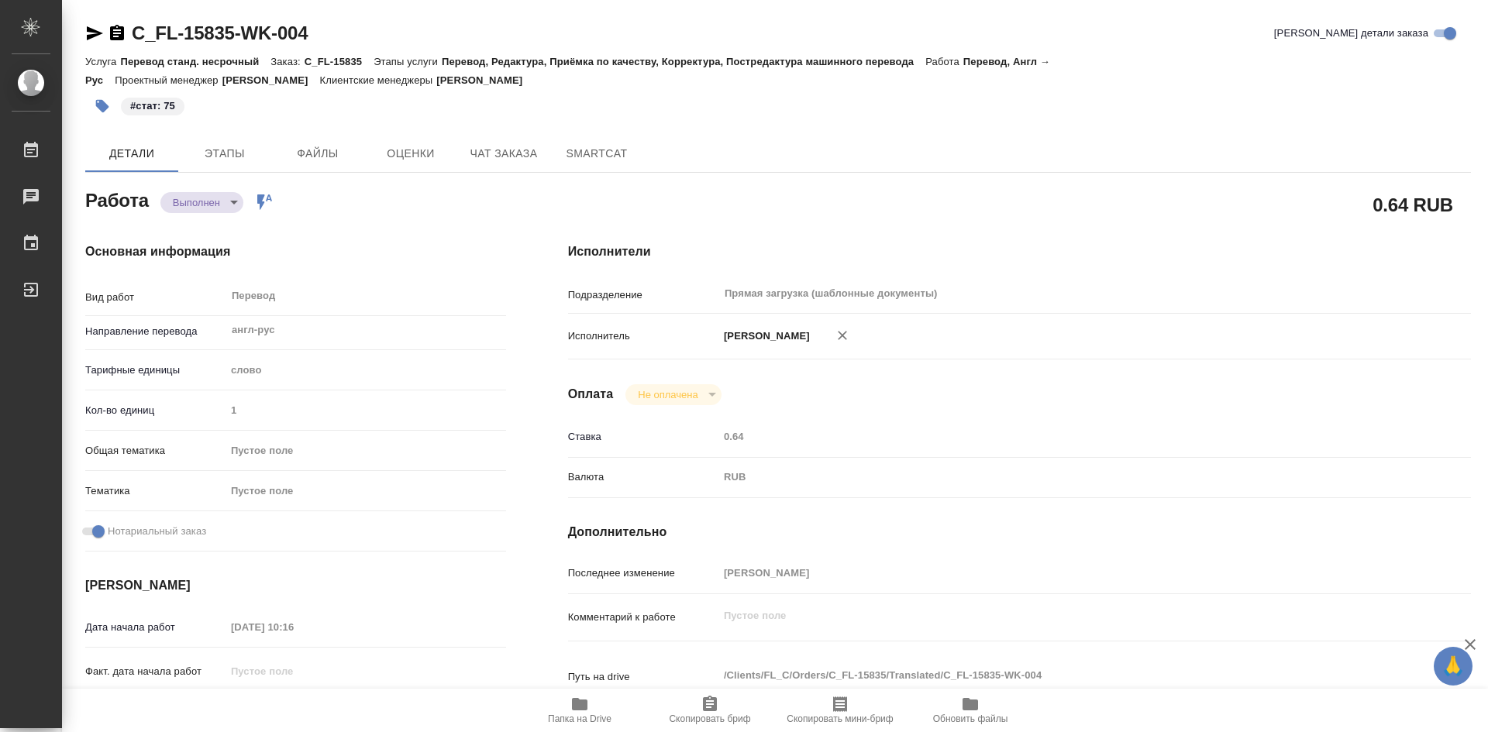
type textarea "x"
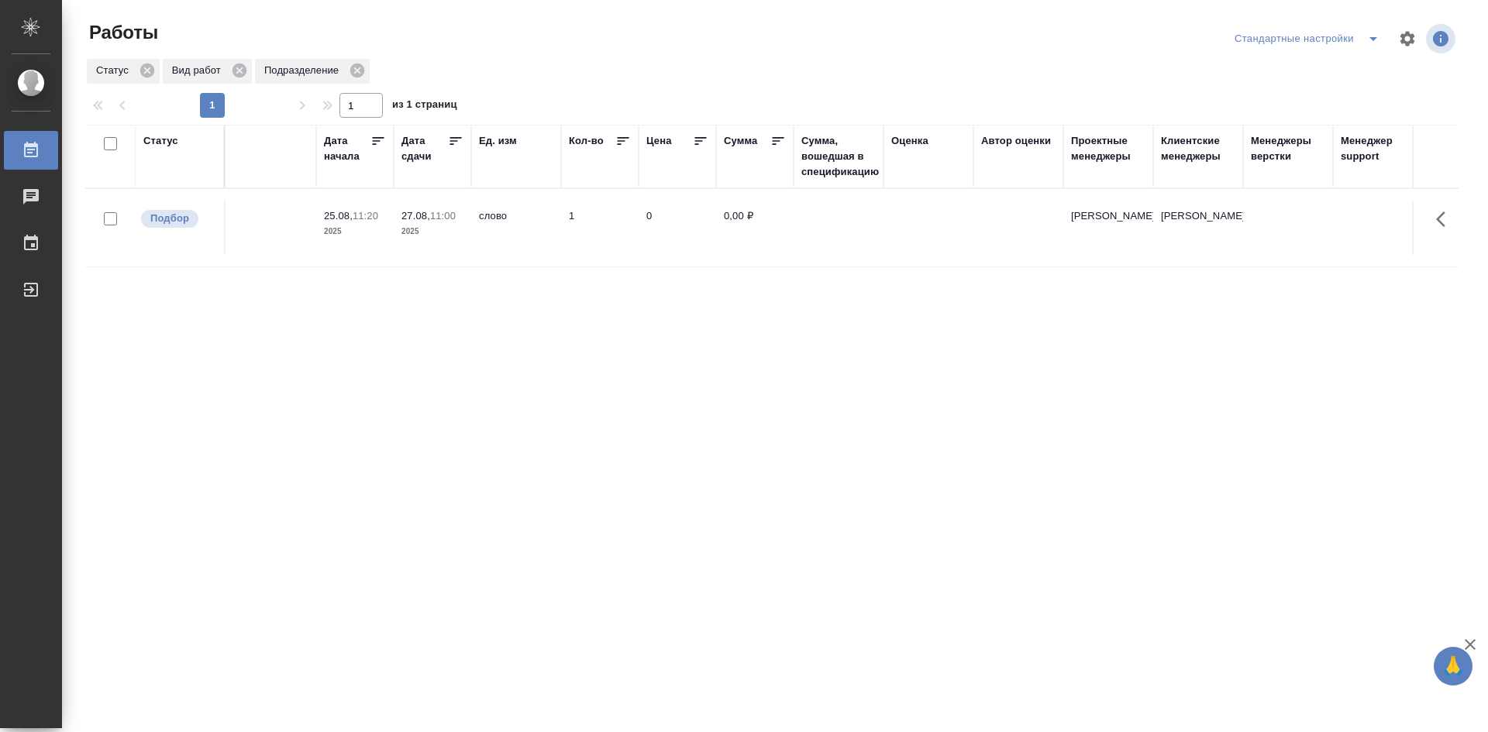
scroll to position [0, 1324]
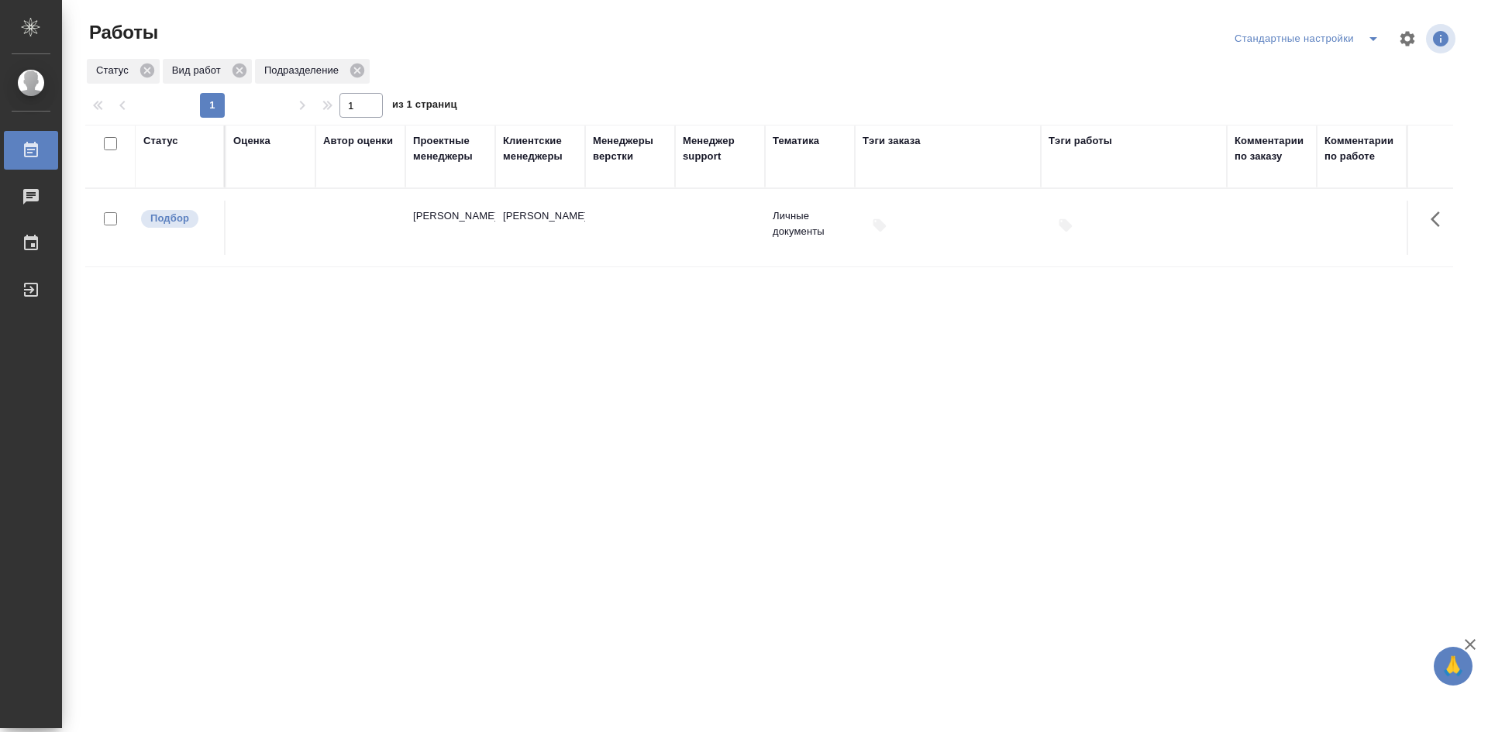
drag, startPoint x: 634, startPoint y: 450, endPoint x: 818, endPoint y: 422, distance: 186.6
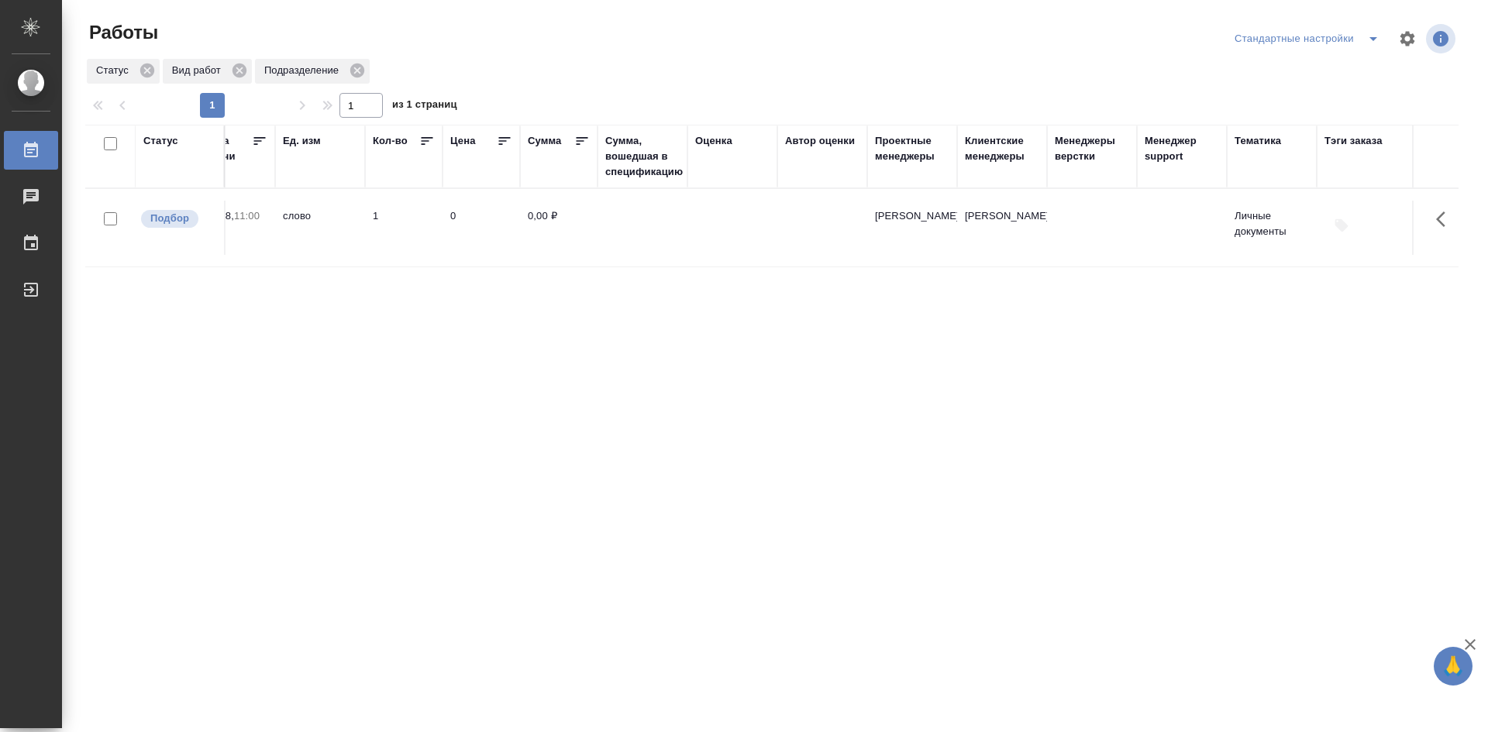
scroll to position [0, 0]
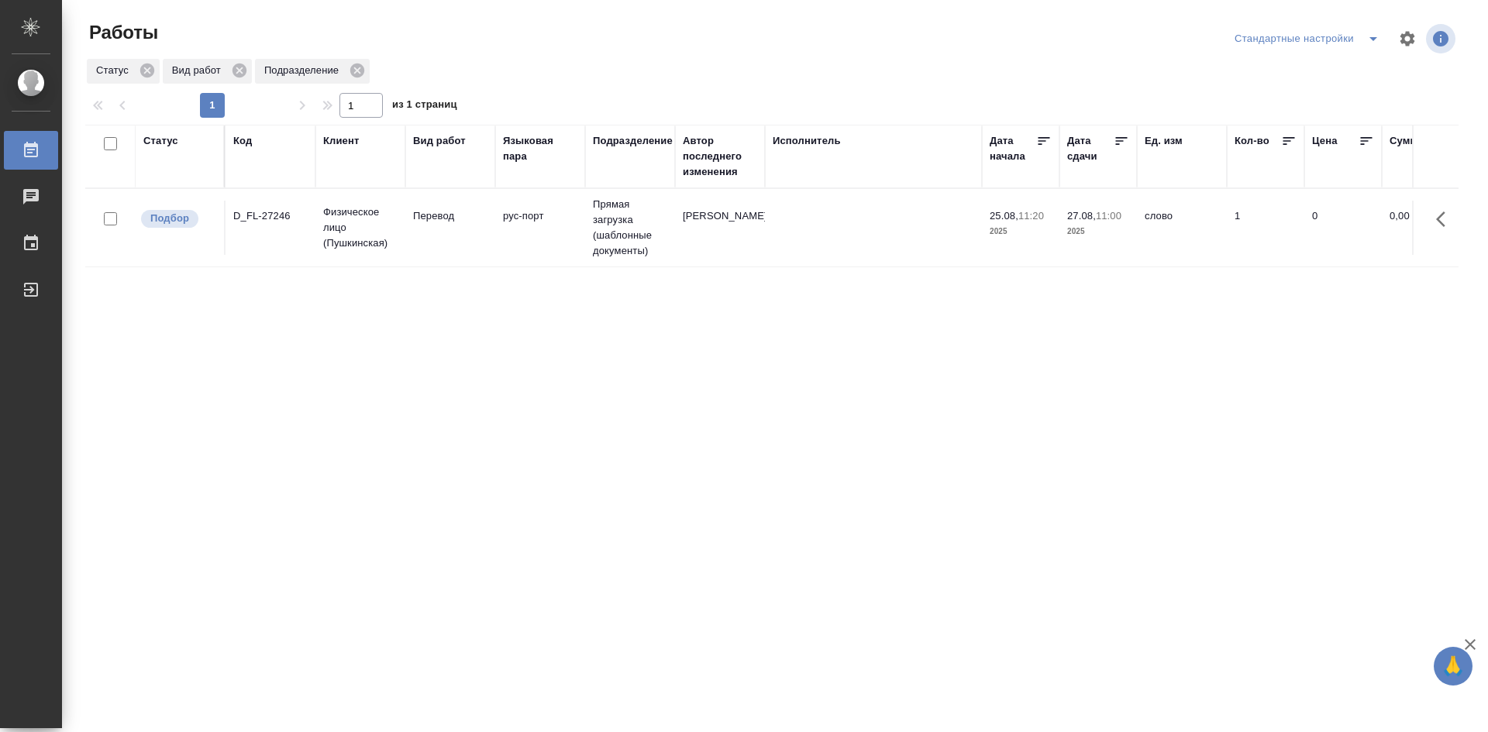
drag, startPoint x: 990, startPoint y: 398, endPoint x: 632, endPoint y: 393, distance: 358.1
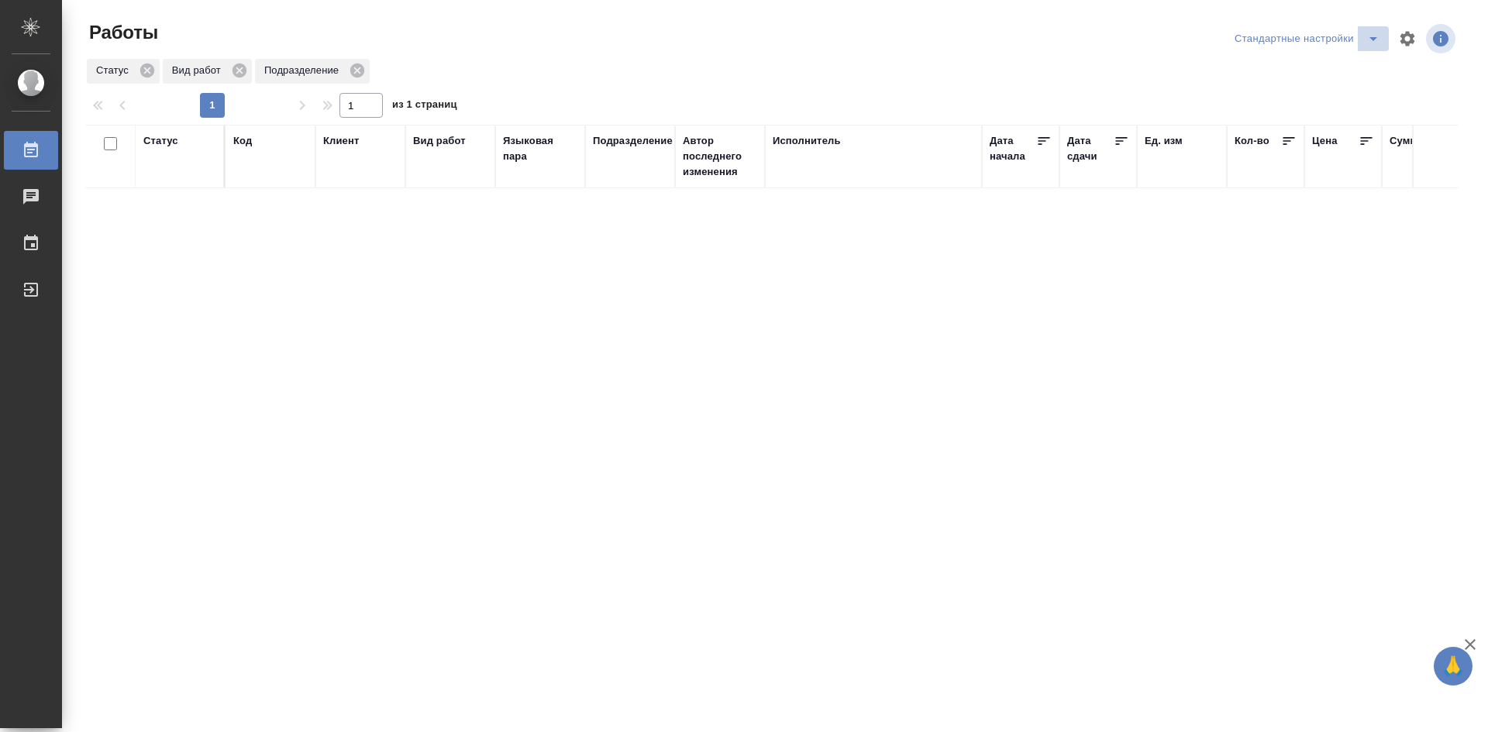
click at [1374, 39] on icon "split button" at bounding box center [1373, 39] width 8 height 4
click at [1266, 67] on li "мои" at bounding box center [1310, 69] width 158 height 25
click at [169, 144] on div "Статус" at bounding box center [160, 141] width 35 height 16
click at [203, 252] on div "Создан В ожидании В работе Готов к работе" at bounding box center [179, 205] width 73 height 110
click at [195, 250] on div "Создан В ожидании В работе Готов к работе" at bounding box center [179, 200] width 73 height 100
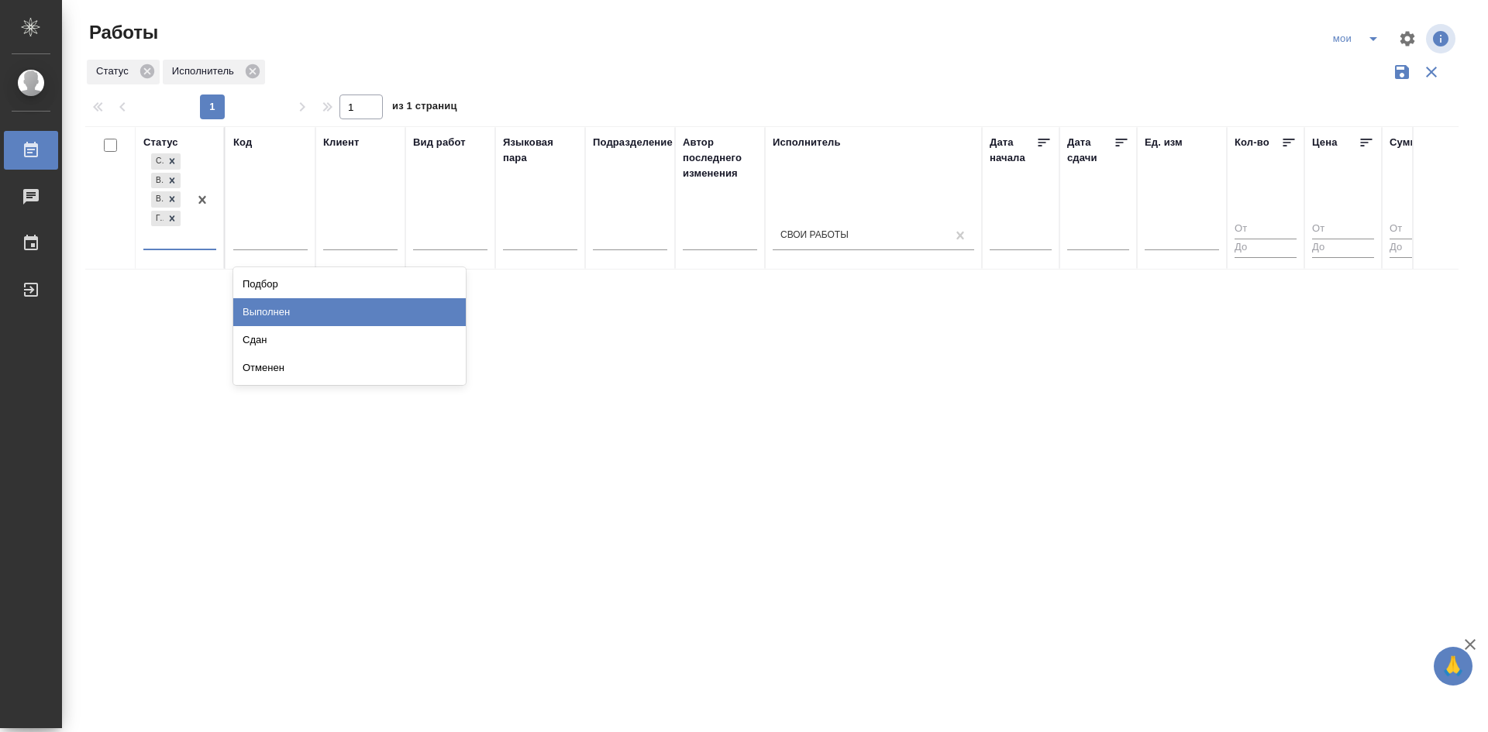
click at [261, 308] on div "Выполнен" at bounding box center [349, 312] width 233 height 28
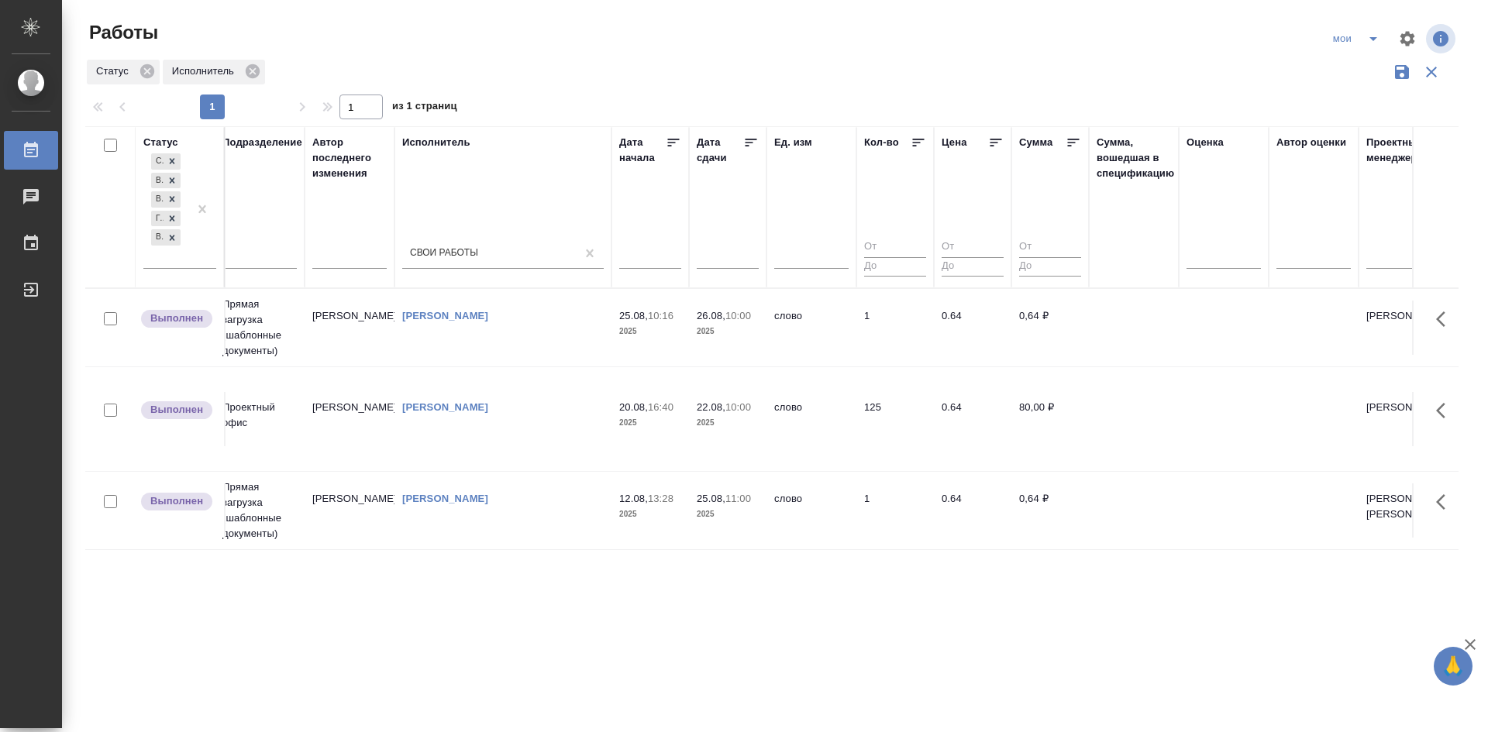
scroll to position [0, 1324]
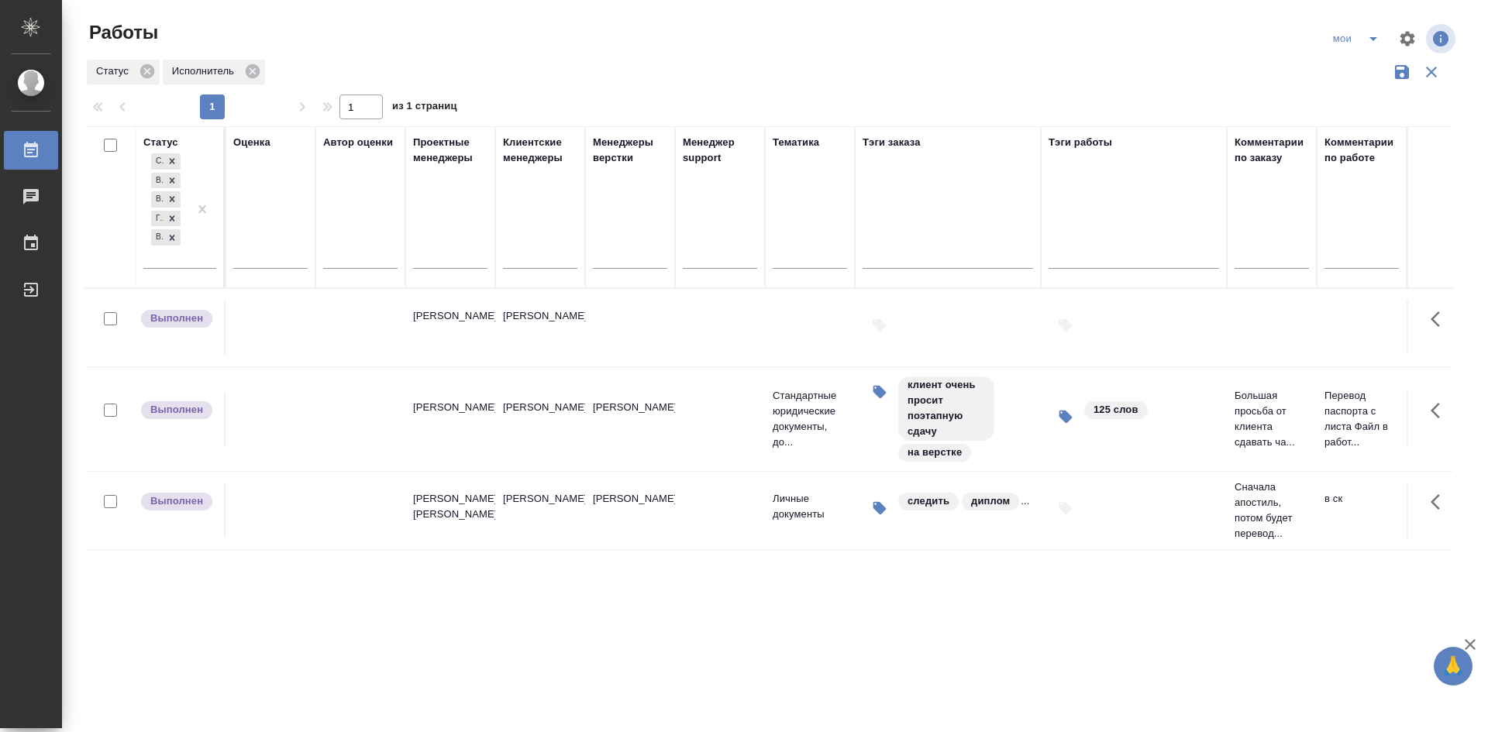
drag, startPoint x: 276, startPoint y: 401, endPoint x: 622, endPoint y: 381, distance: 346.2
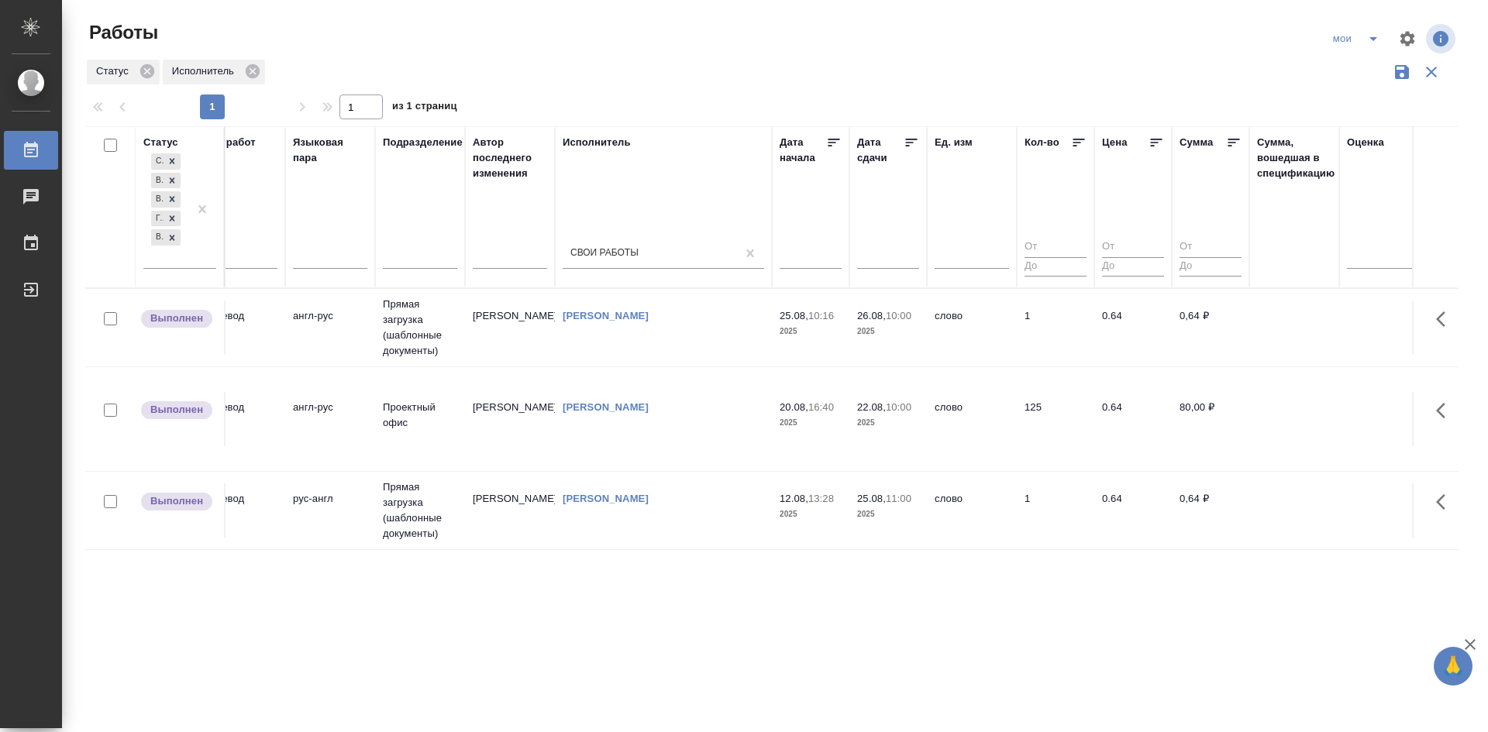
scroll to position [0, 0]
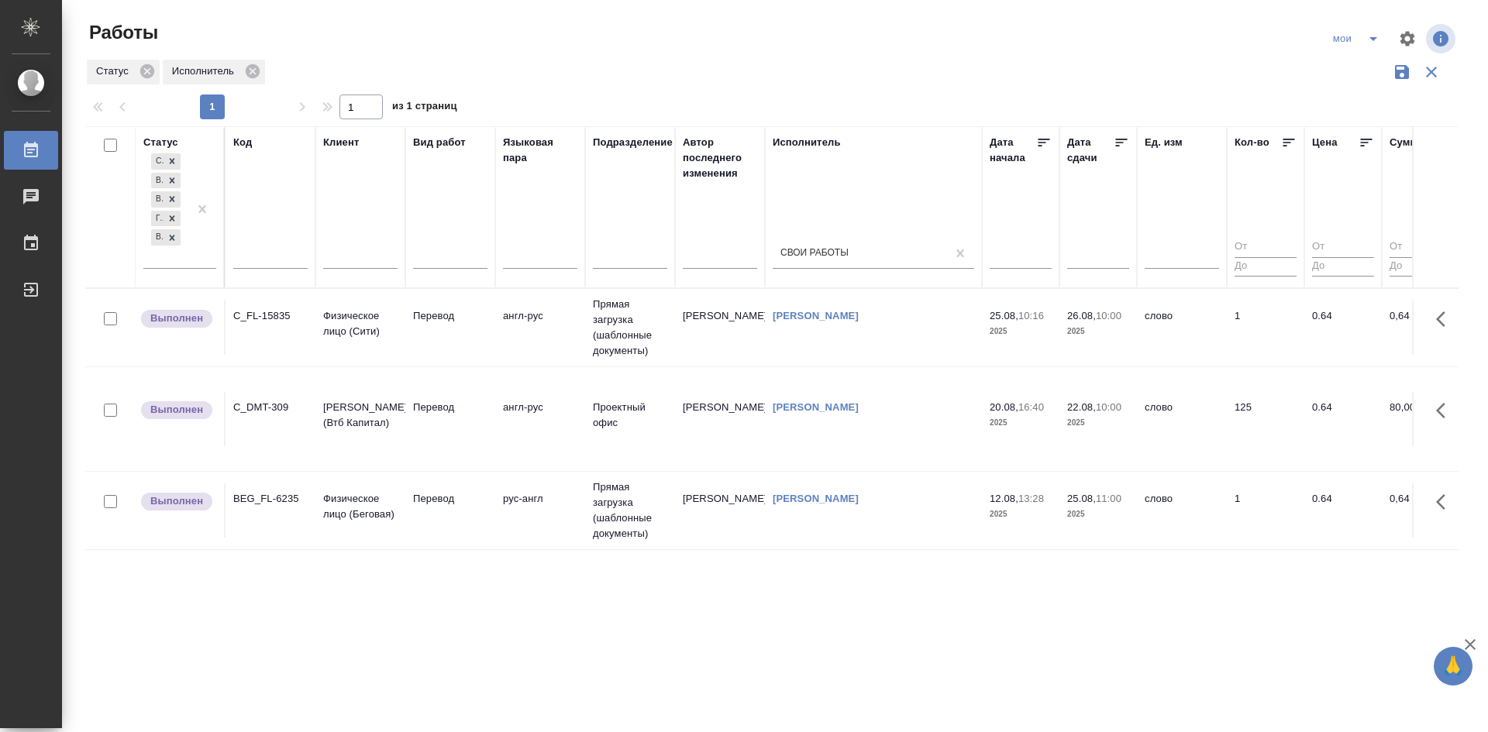
drag, startPoint x: 763, startPoint y: 362, endPoint x: 441, endPoint y: 353, distance: 321.7
click at [1376, 34] on icon "split button" at bounding box center [1373, 38] width 19 height 19
click at [1361, 62] on li "Стандартные настройки" at bounding box center [1357, 69] width 149 height 25
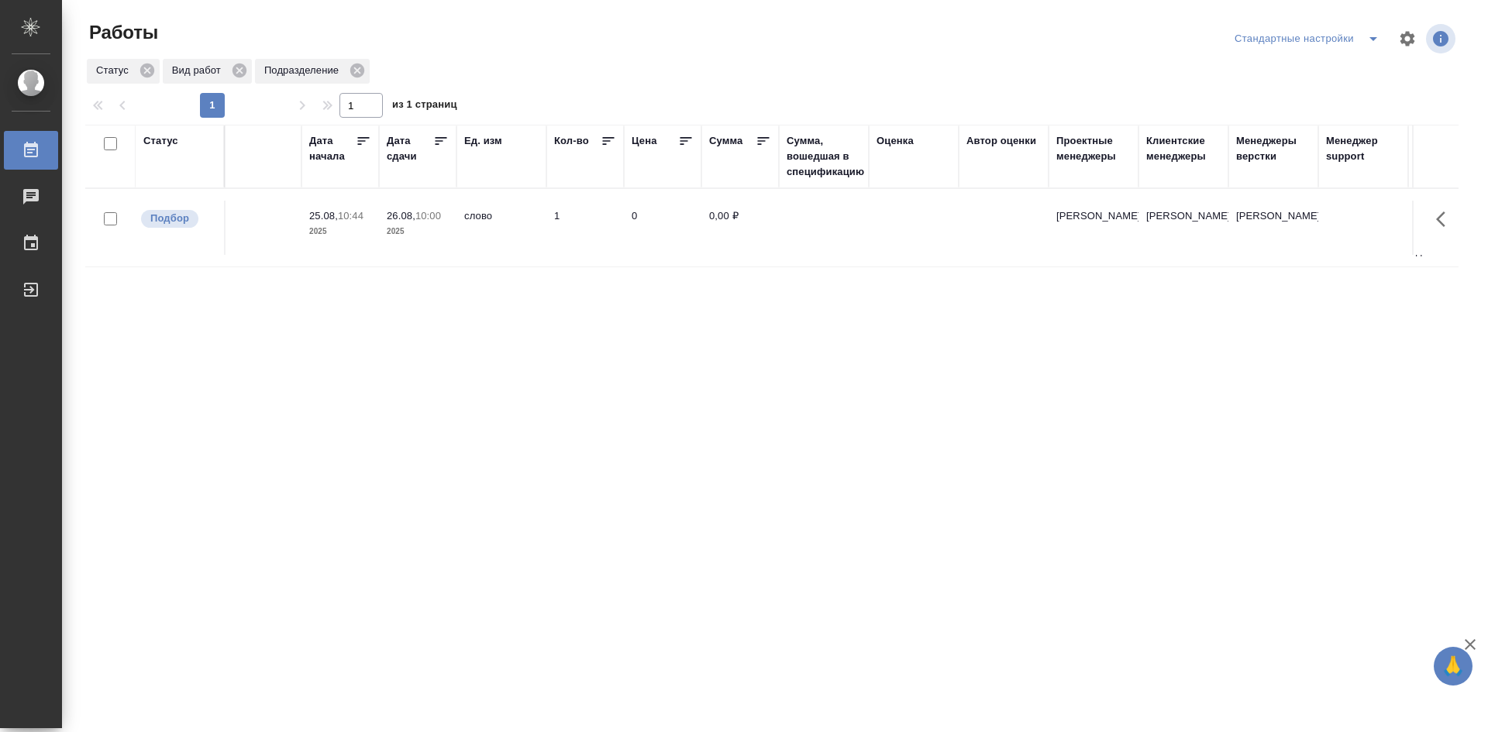
scroll to position [0, 1324]
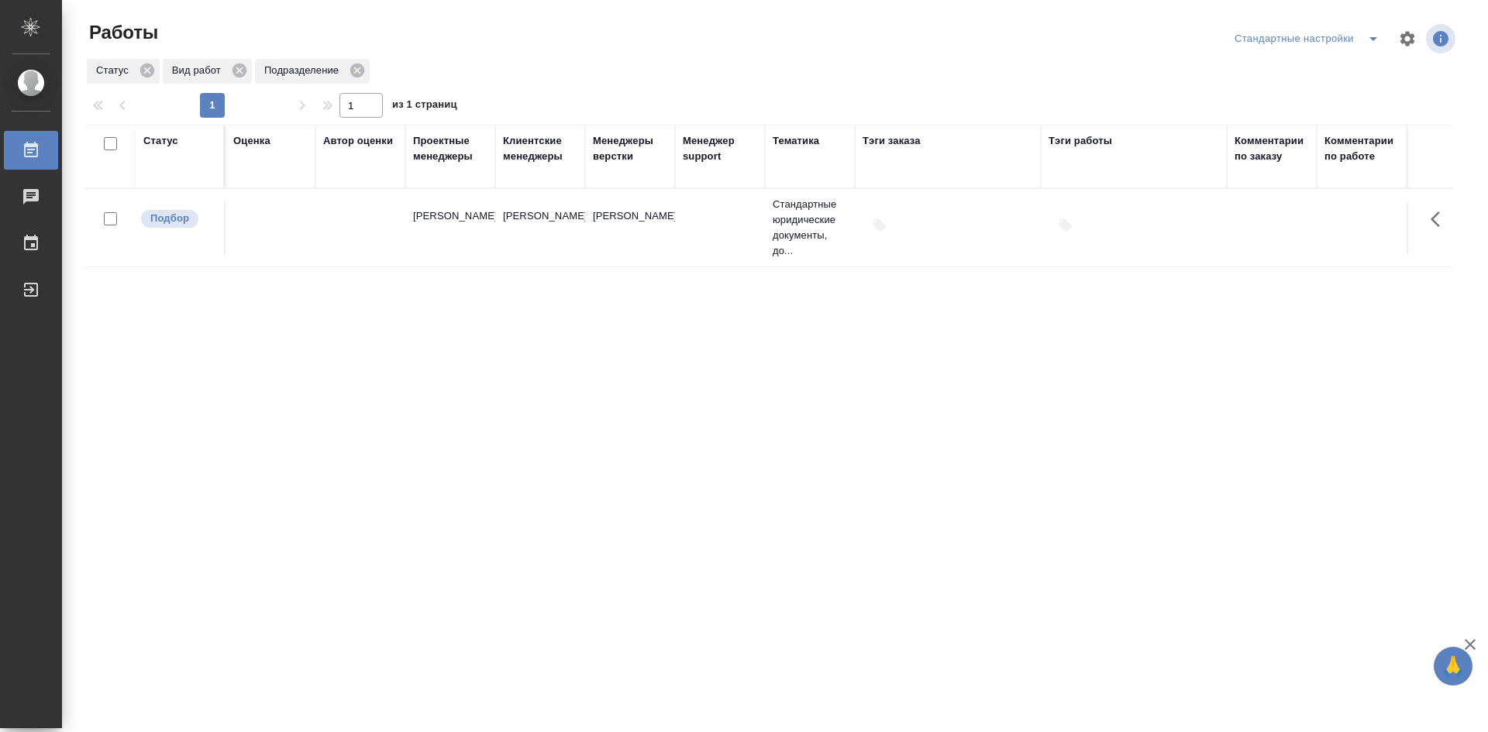
drag, startPoint x: 484, startPoint y: 401, endPoint x: 1075, endPoint y: 427, distance: 591.9
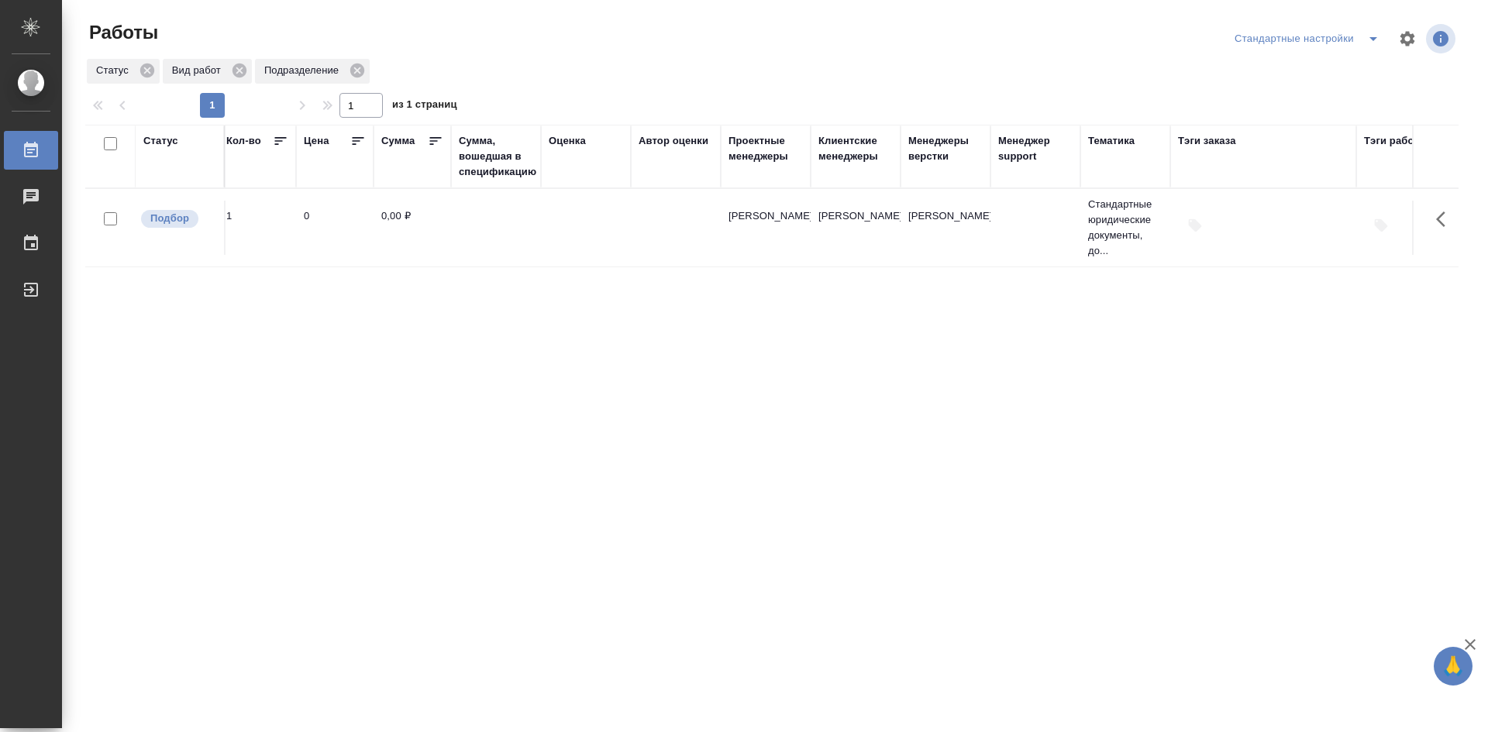
drag, startPoint x: 1223, startPoint y: 370, endPoint x: 866, endPoint y: 368, distance: 357.3
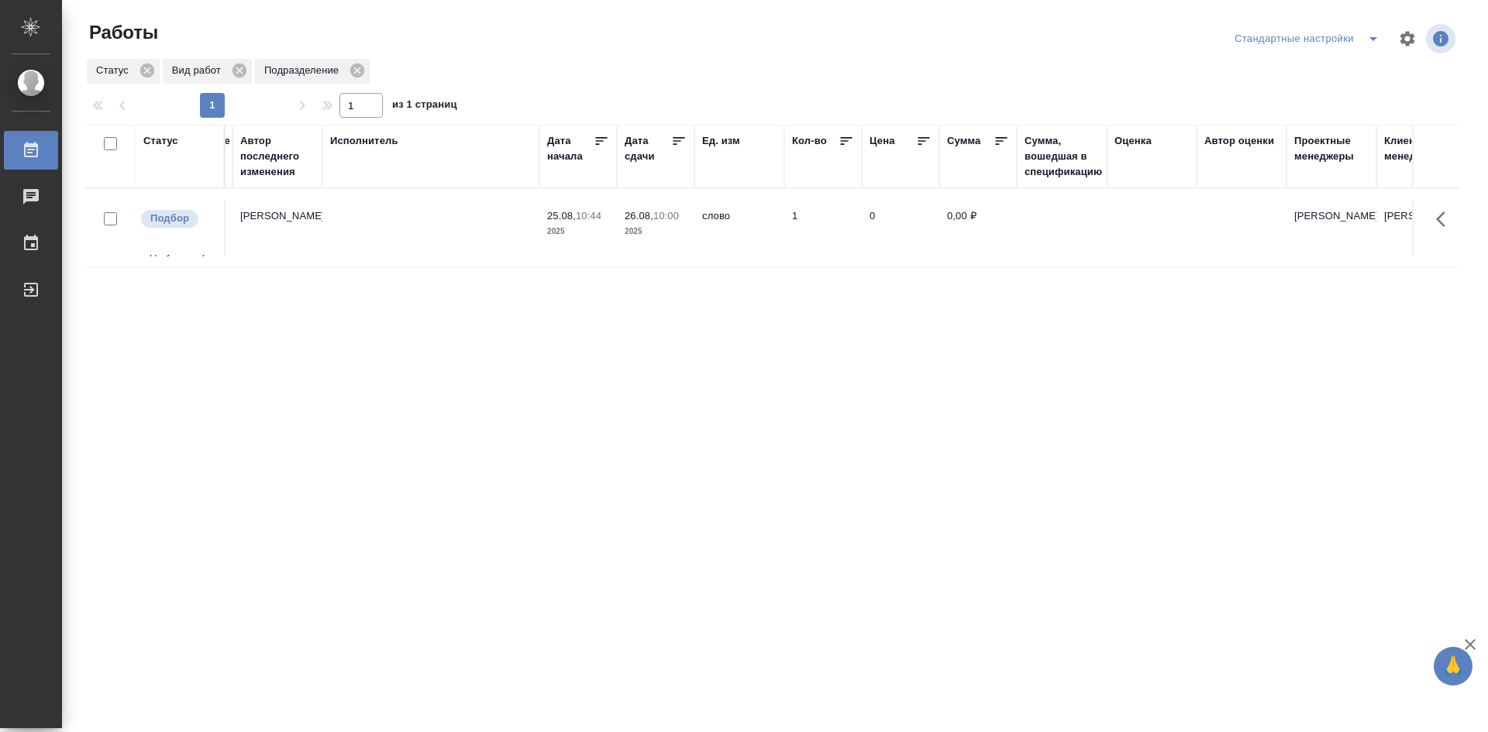
click at [463, 246] on td at bounding box center [430, 228] width 217 height 54
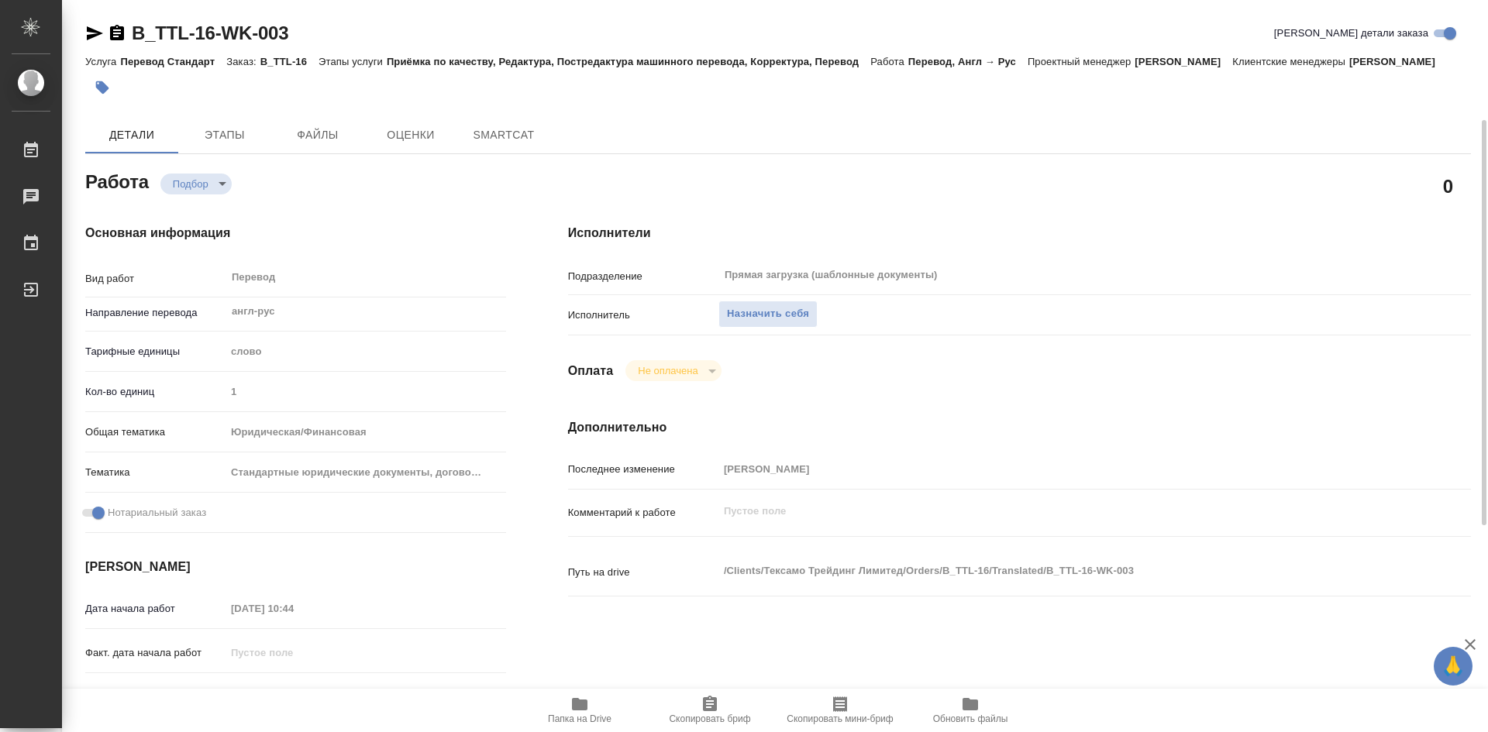
type textarea "x"
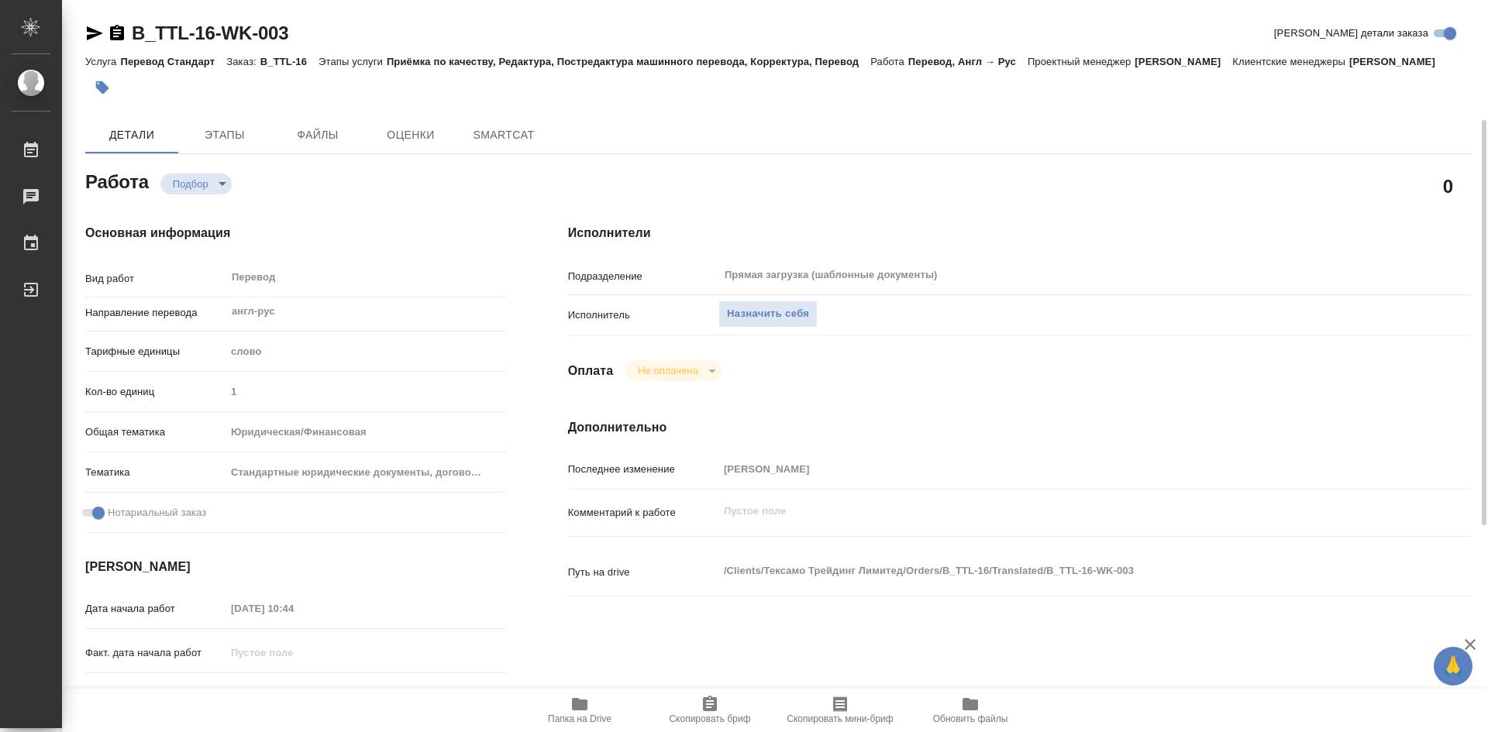
type textarea "x"
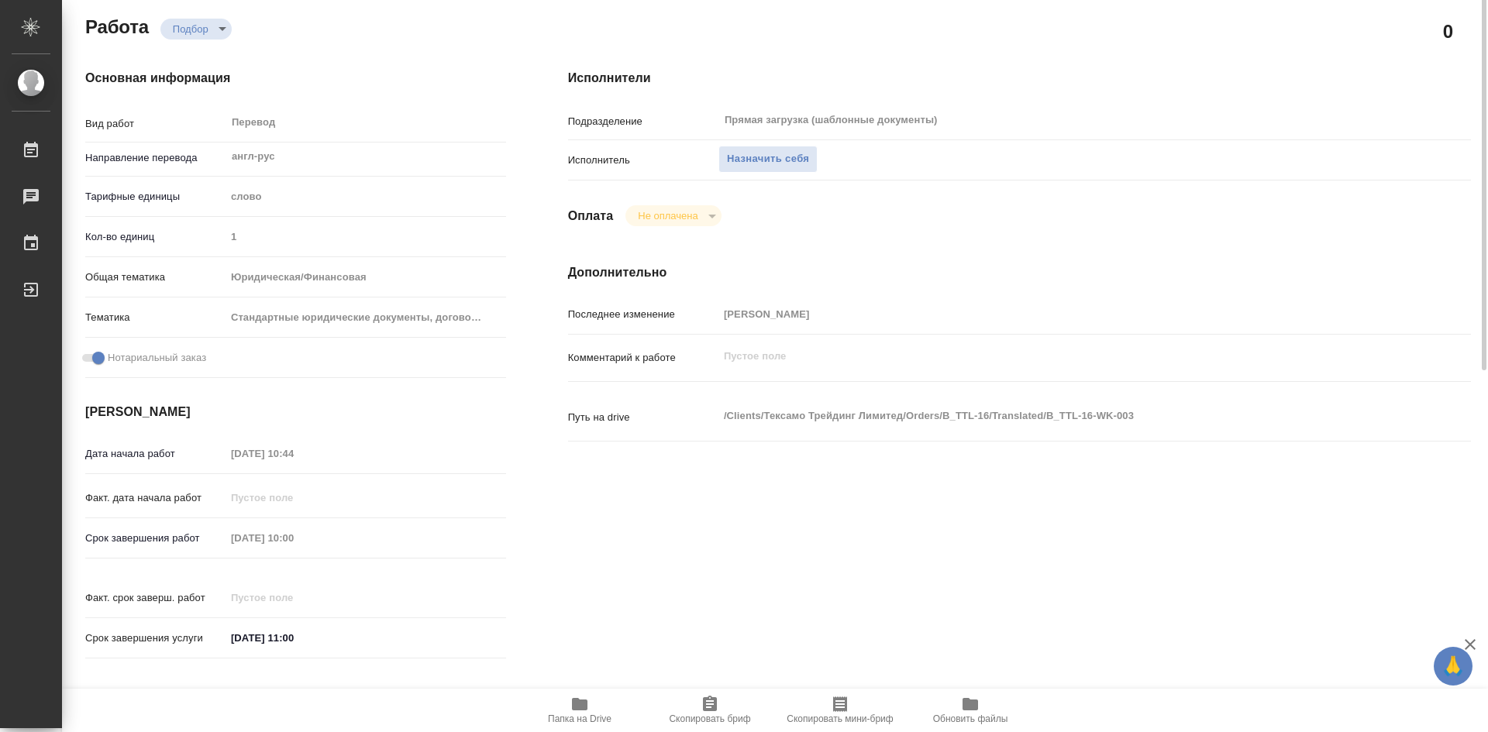
type textarea "x"
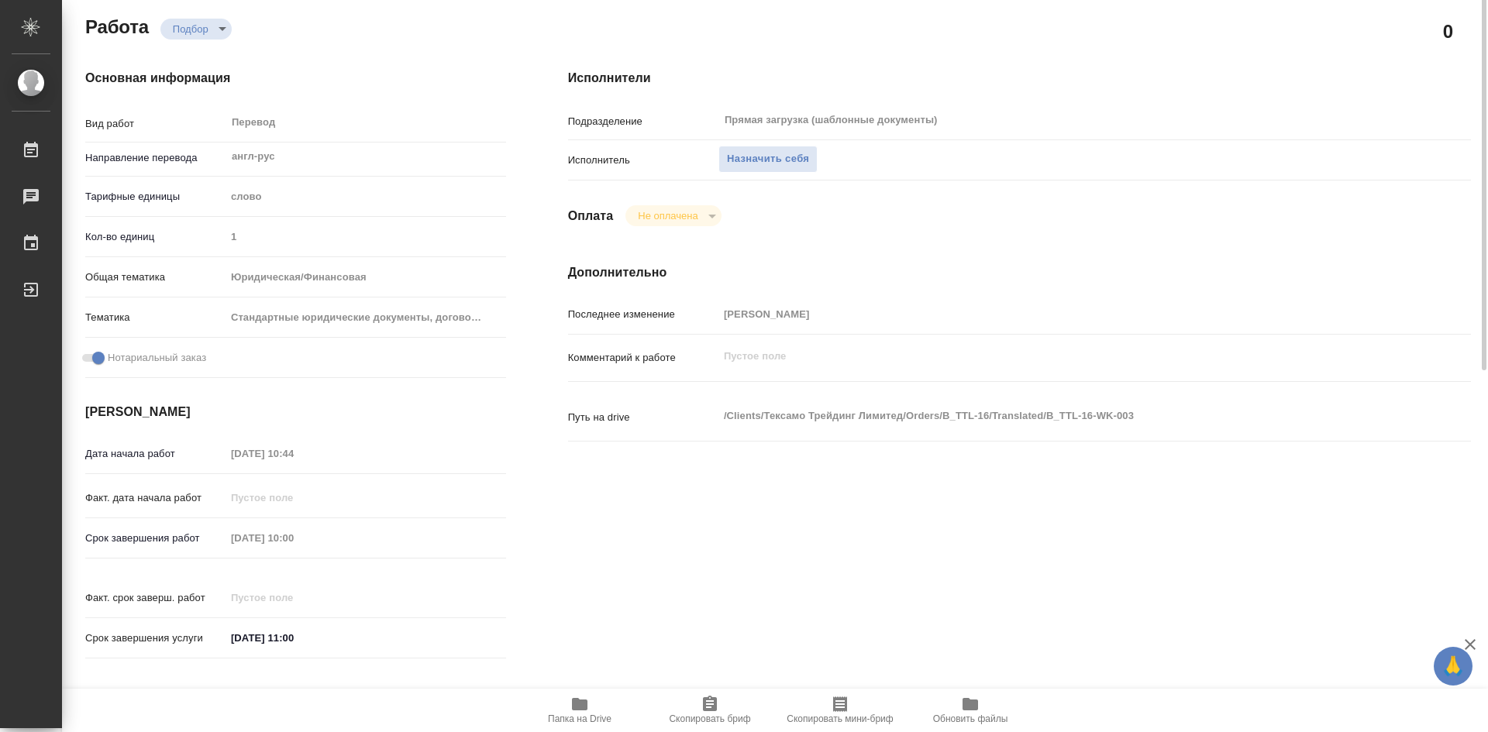
type textarea "x"
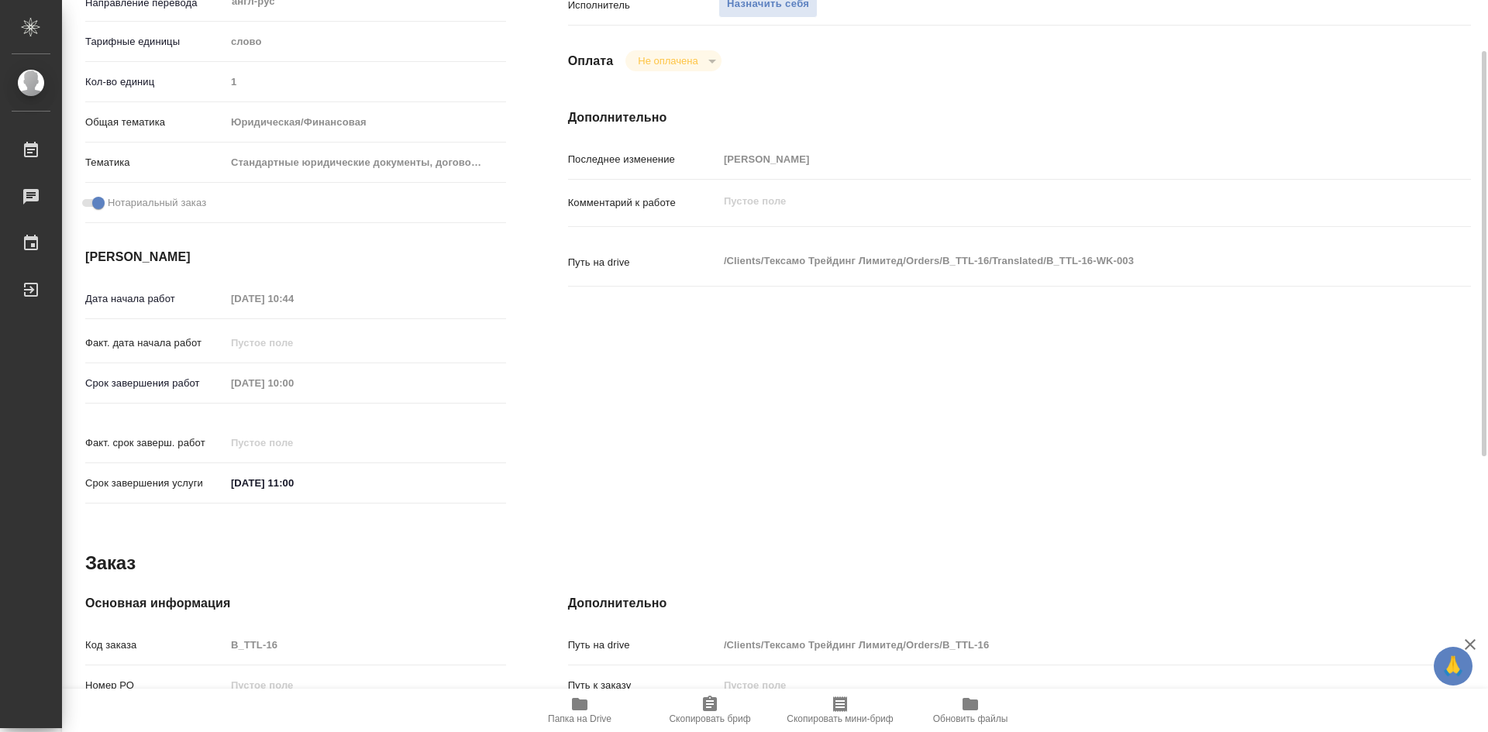
type textarea "x"
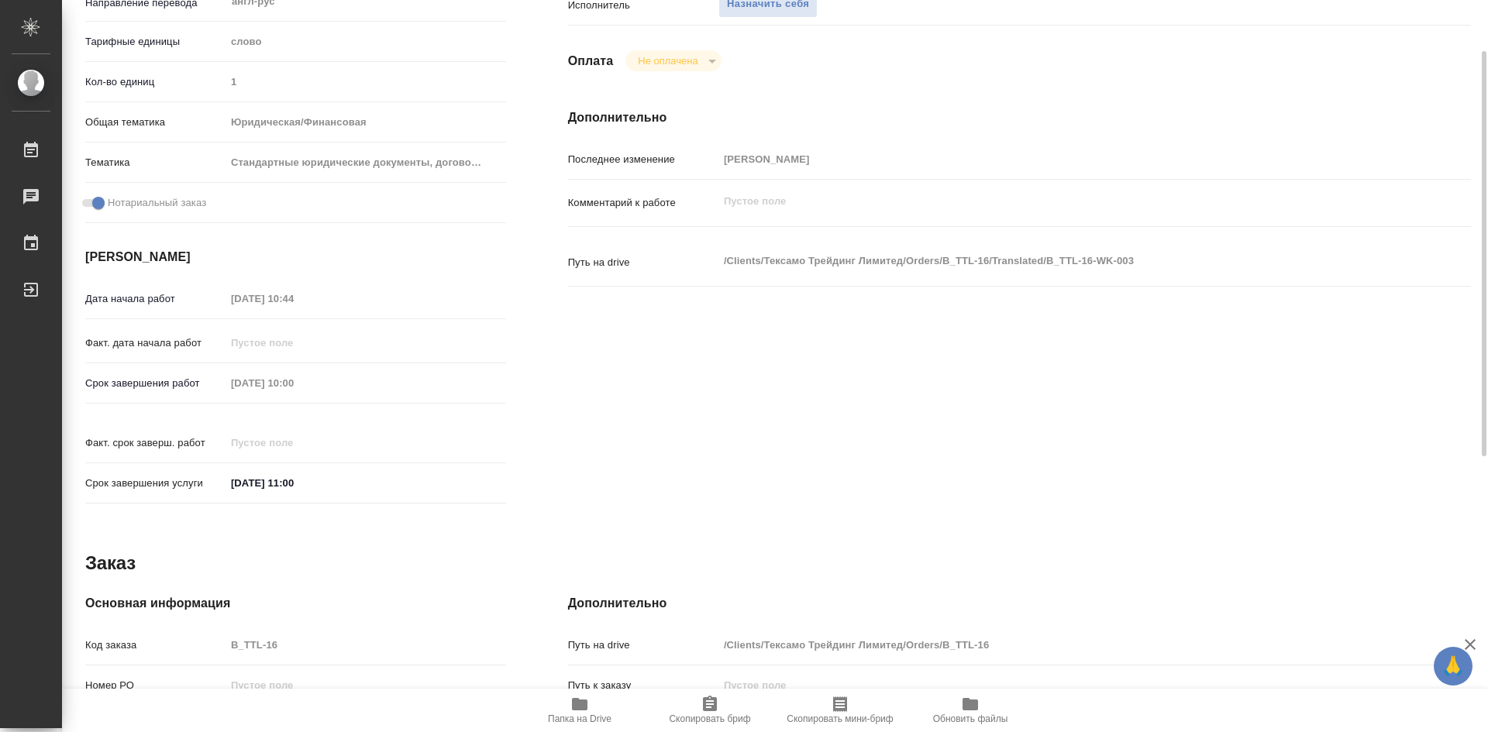
scroll to position [465, 0]
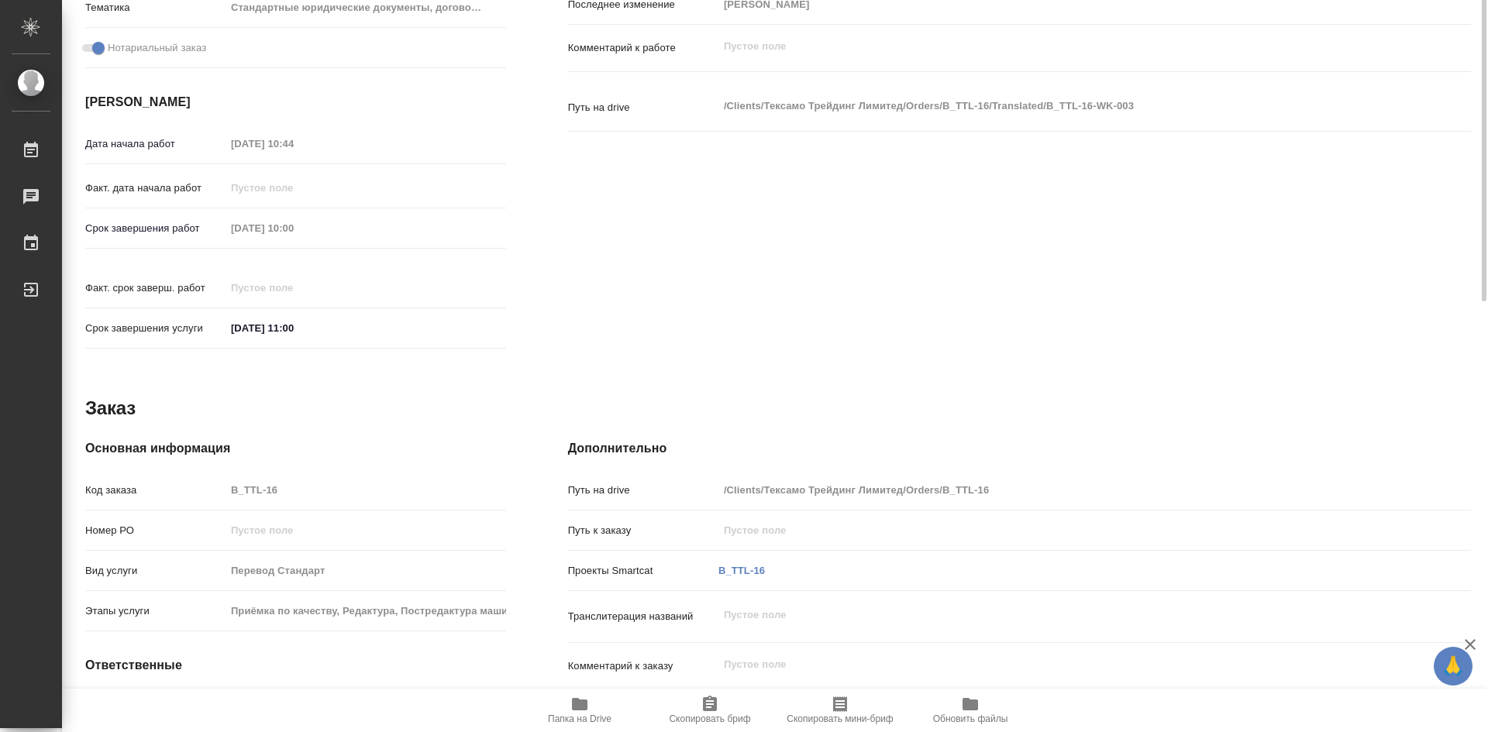
type textarea "x"
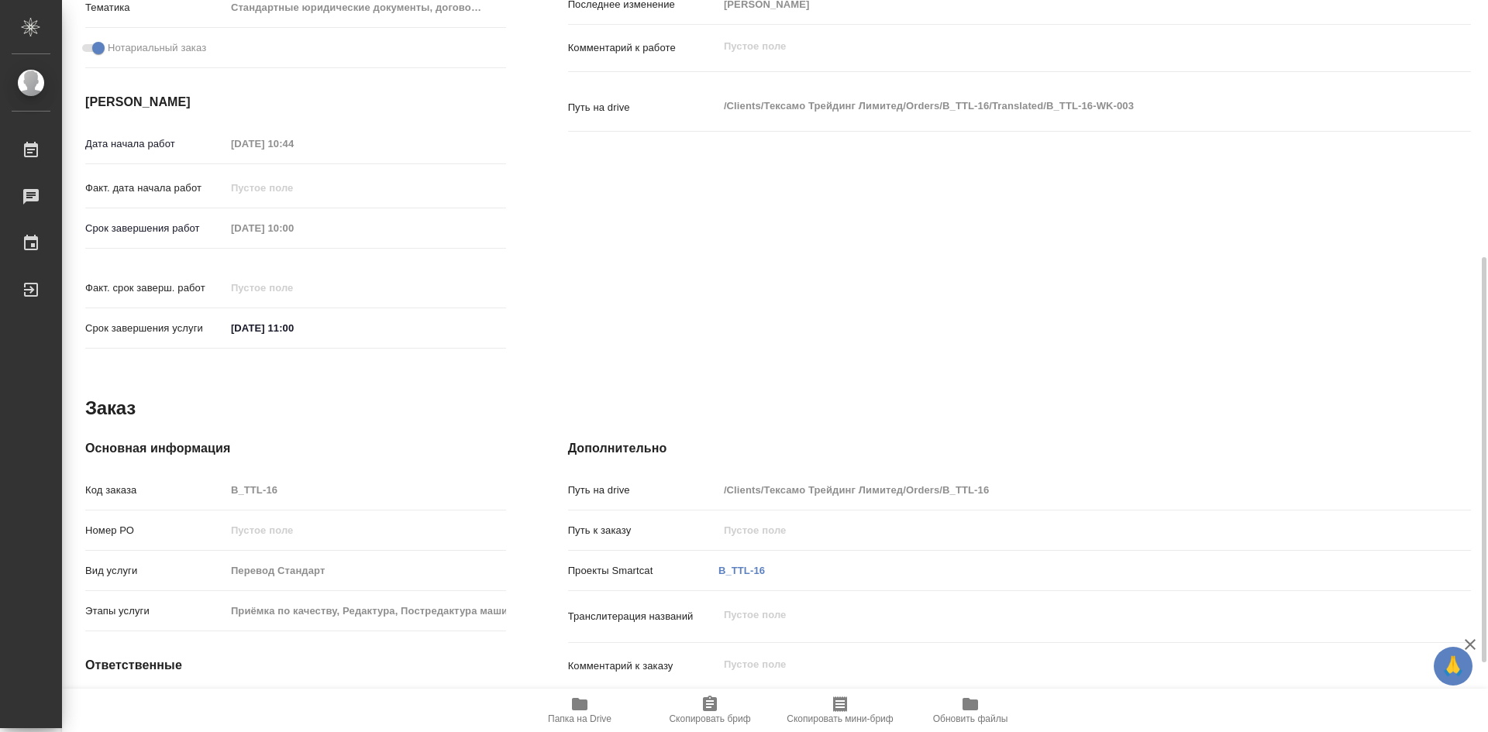
type textarea "x"
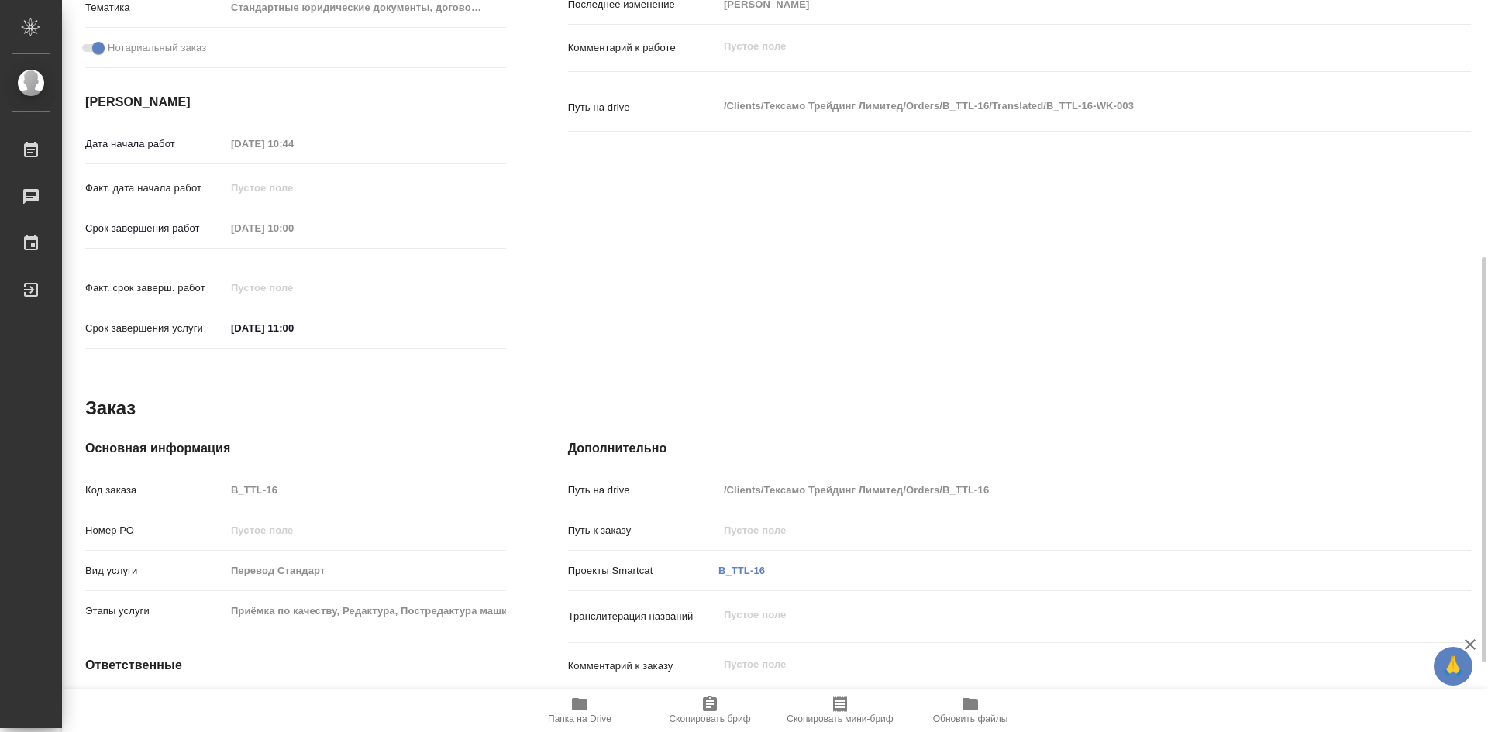
click at [578, 717] on span "Папка на Drive" at bounding box center [580, 719] width 64 height 11
type textarea "x"
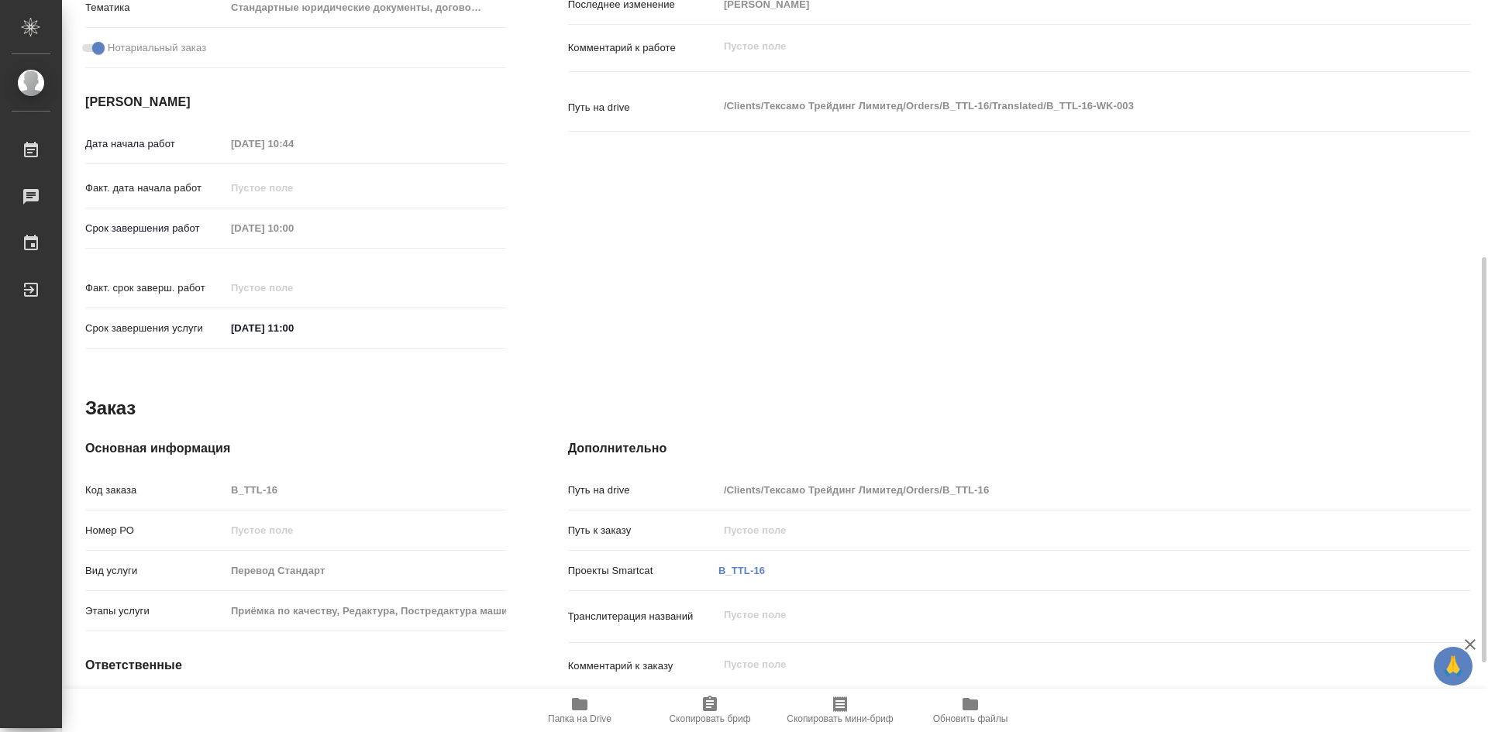
type textarea "x"
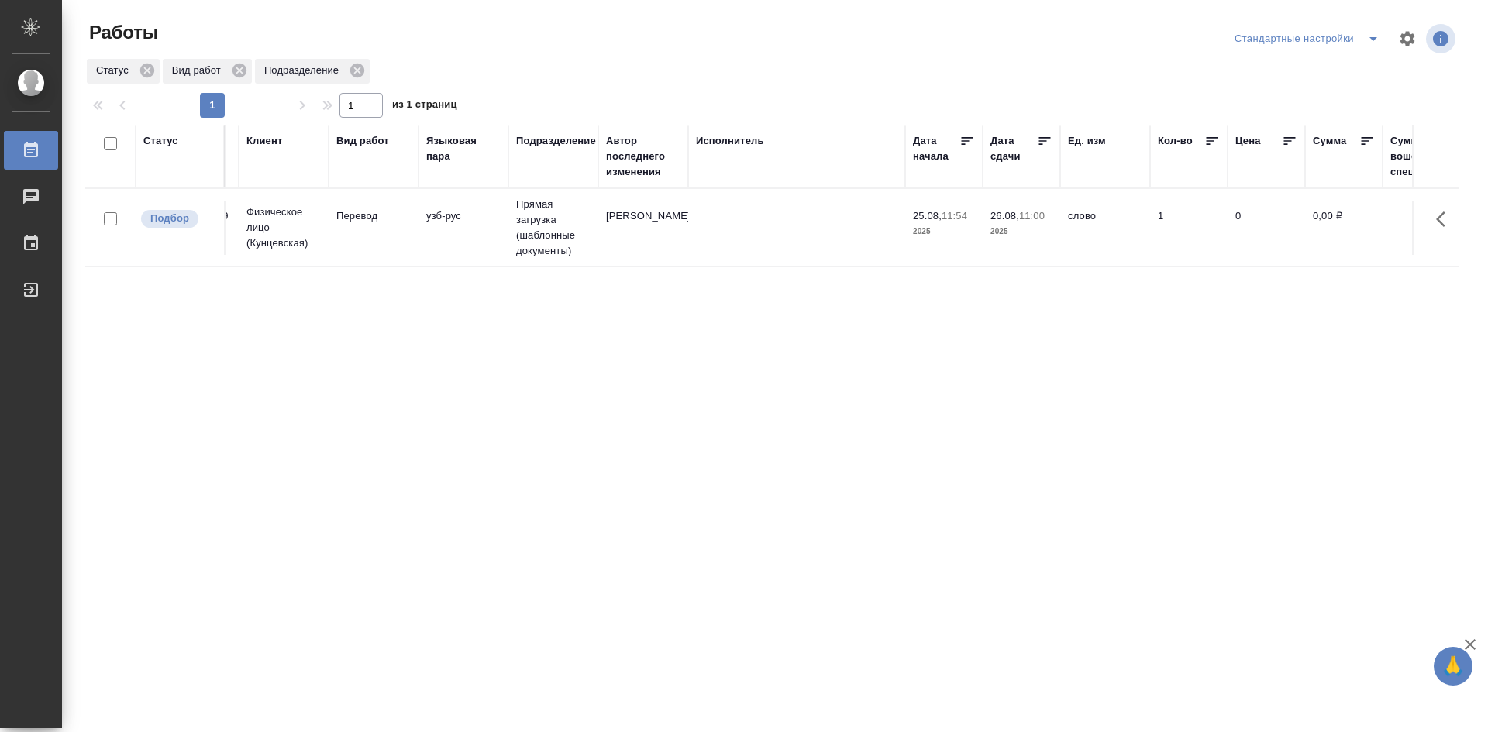
scroll to position [0, 1324]
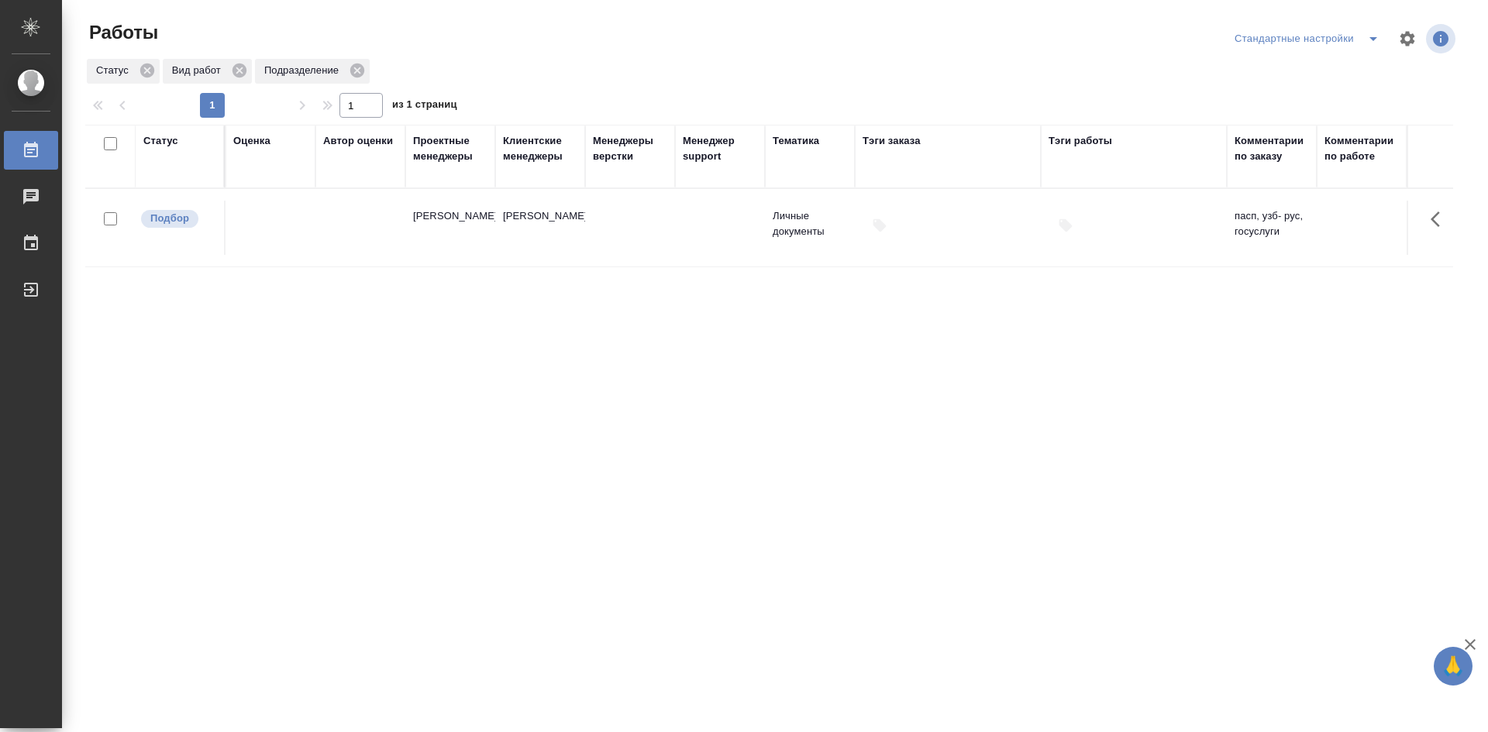
drag, startPoint x: 575, startPoint y: 383, endPoint x: 830, endPoint y: 399, distance: 255.5
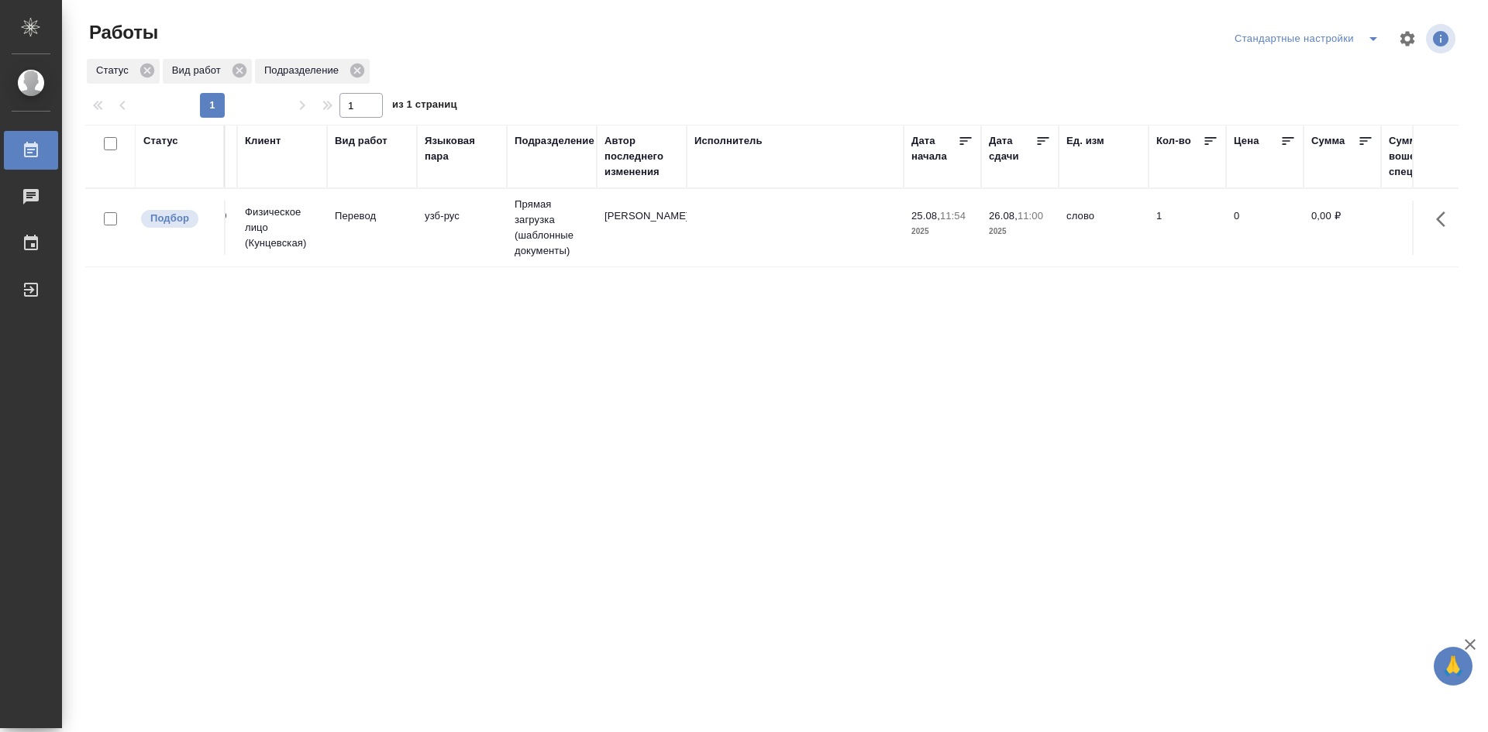
scroll to position [0, 0]
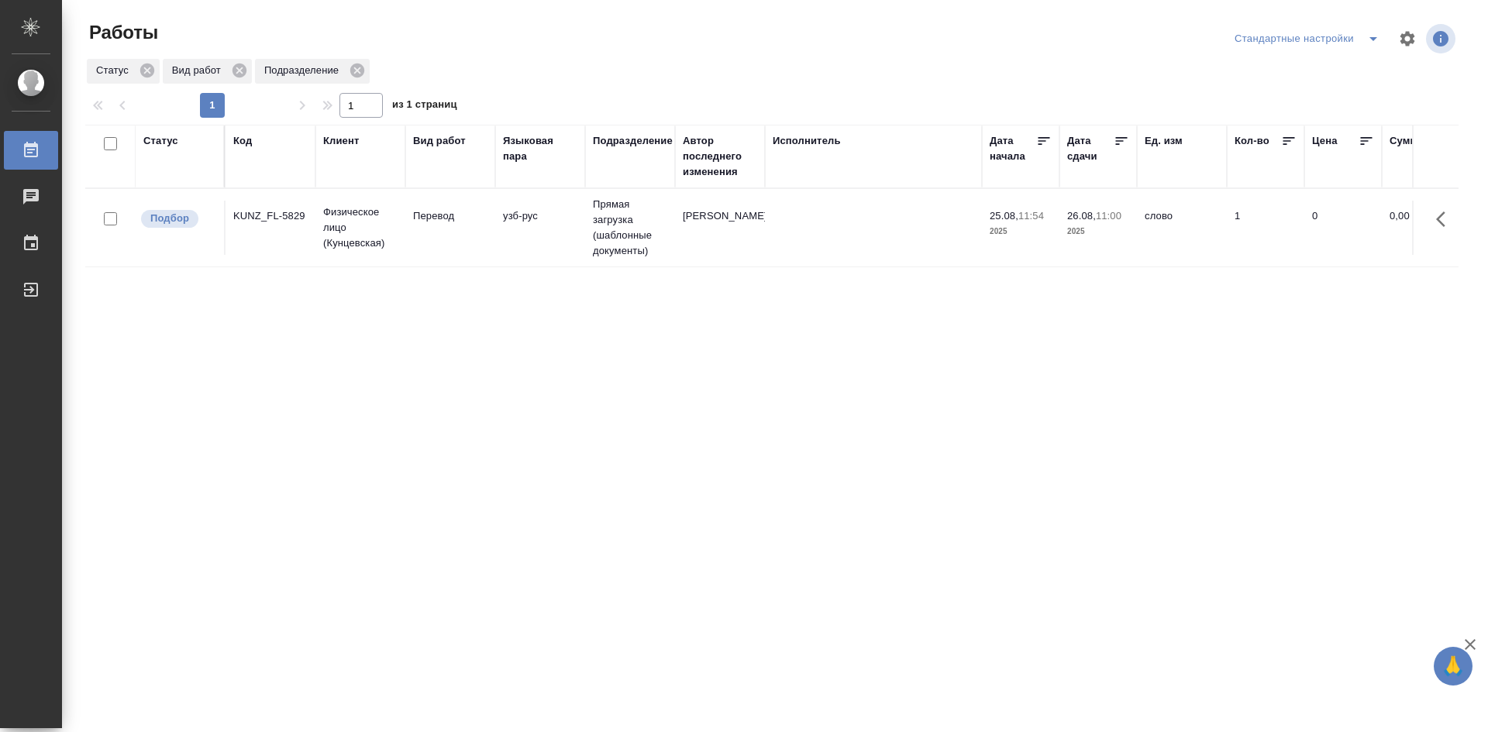
drag, startPoint x: 1104, startPoint y: 432, endPoint x: 896, endPoint y: 450, distance: 208.5
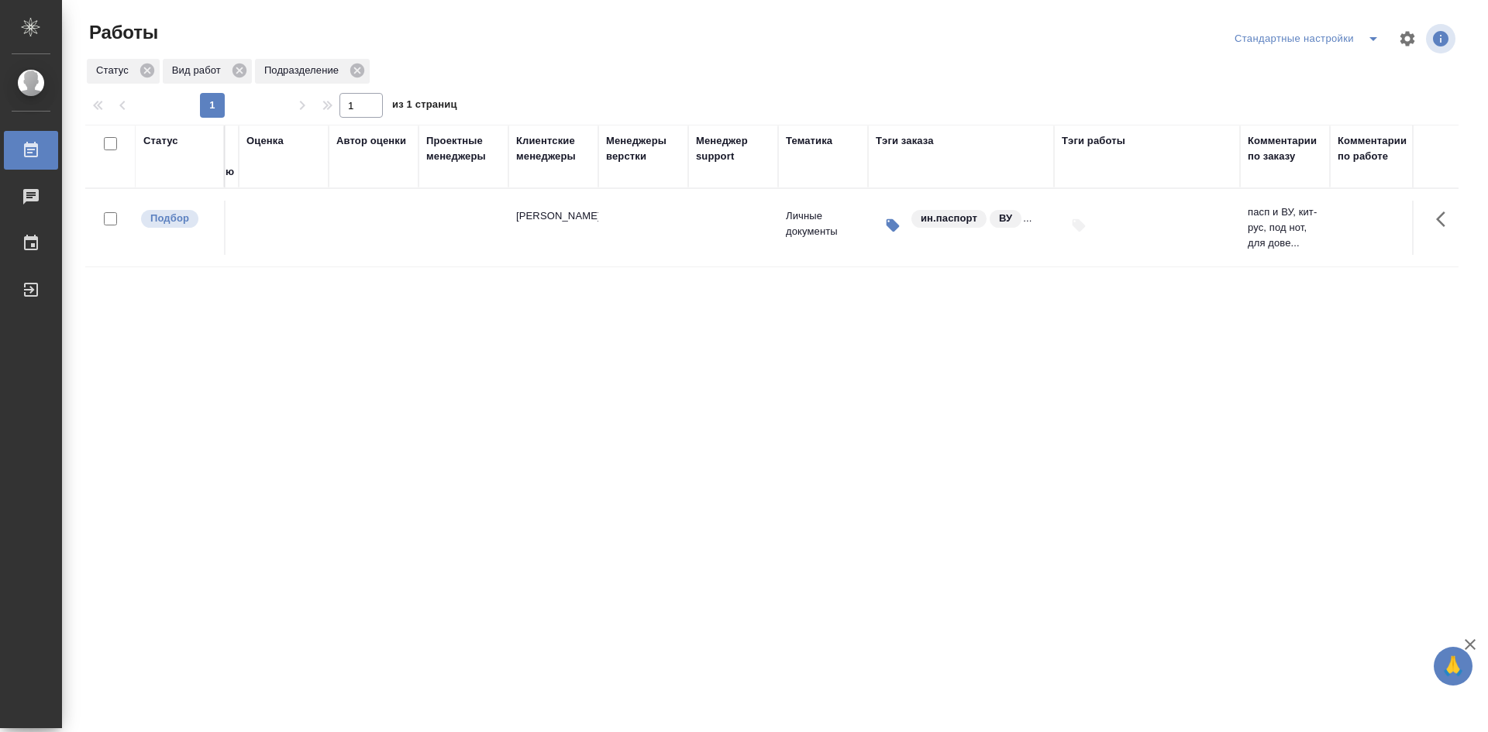
scroll to position [0, 1324]
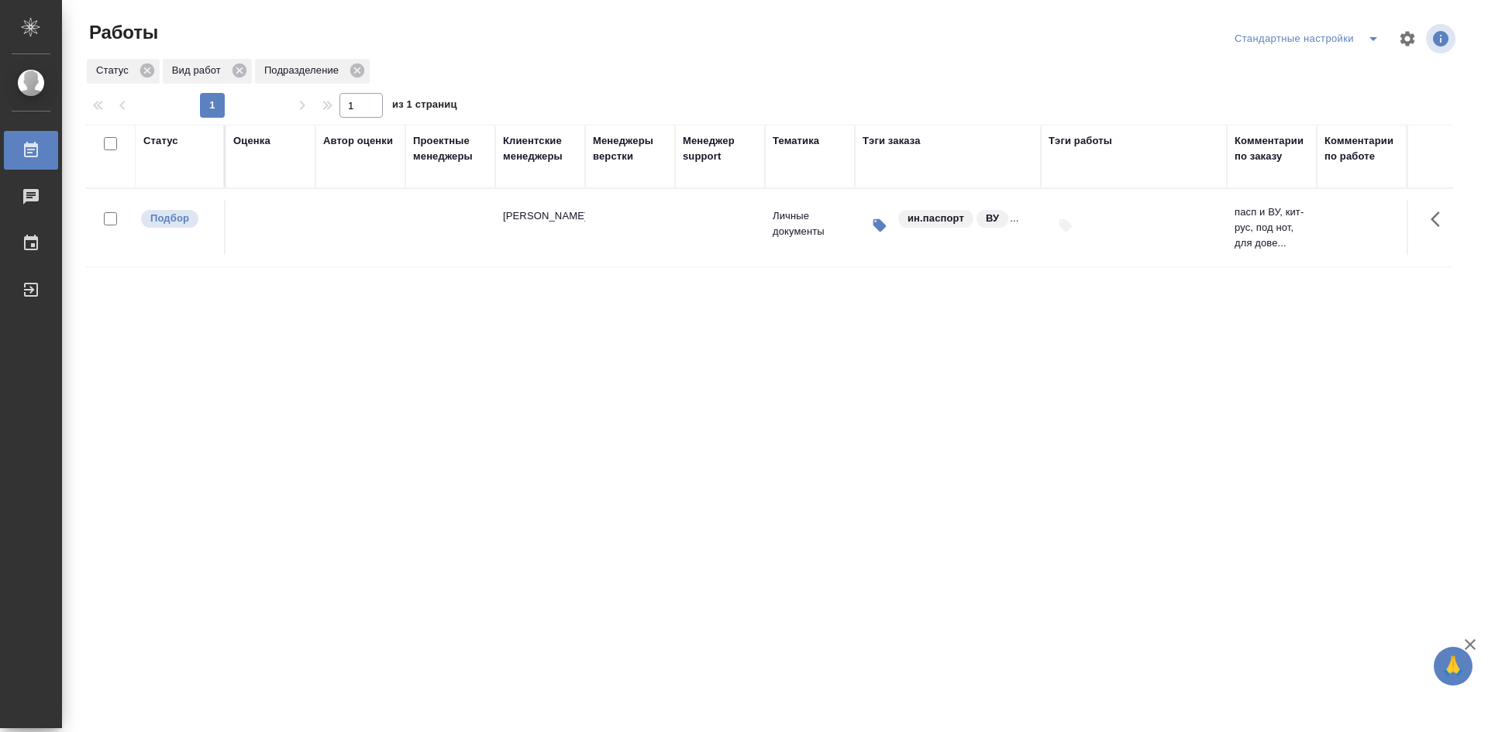
drag, startPoint x: 607, startPoint y: 474, endPoint x: 977, endPoint y: 465, distance: 370.6
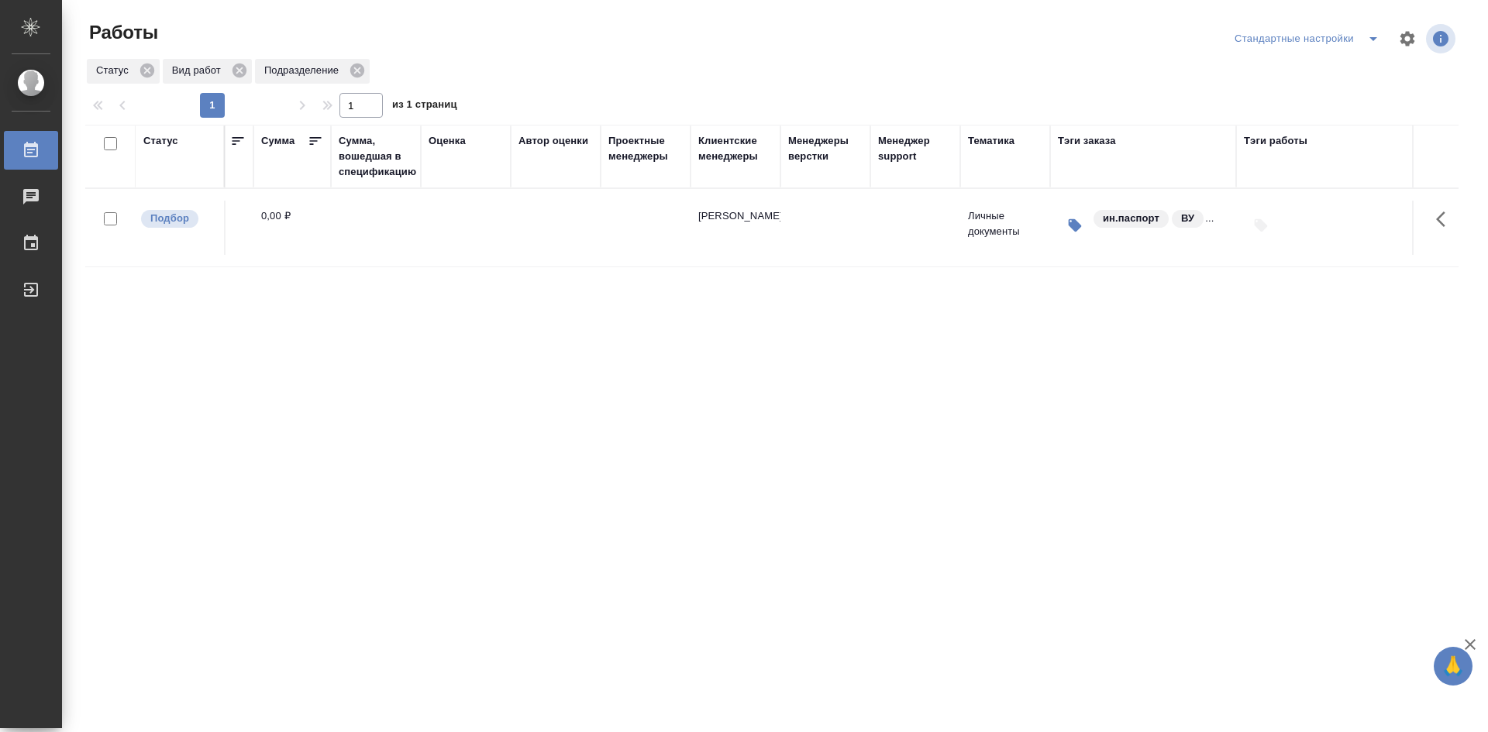
scroll to position [0, 0]
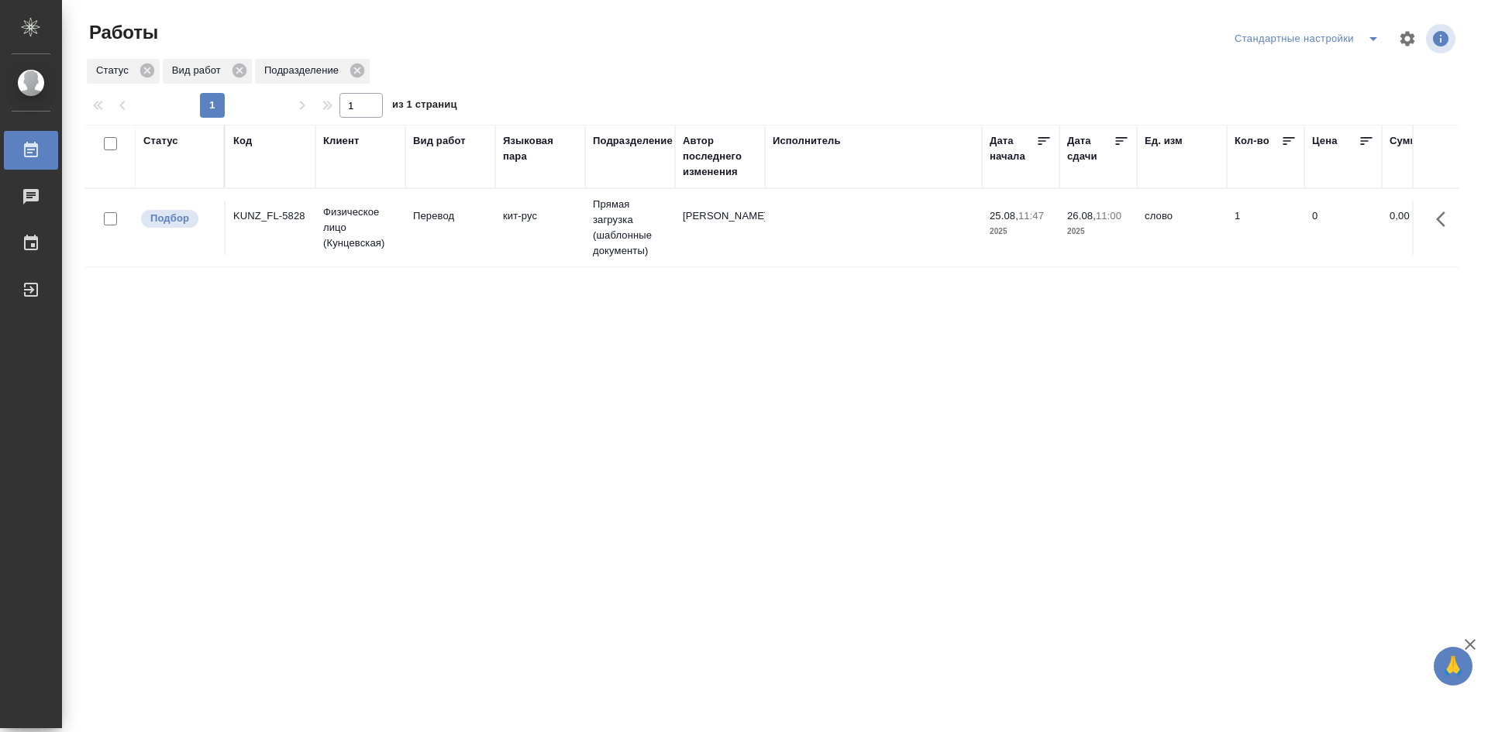
drag, startPoint x: 826, startPoint y: 528, endPoint x: 544, endPoint y: 502, distance: 283.3
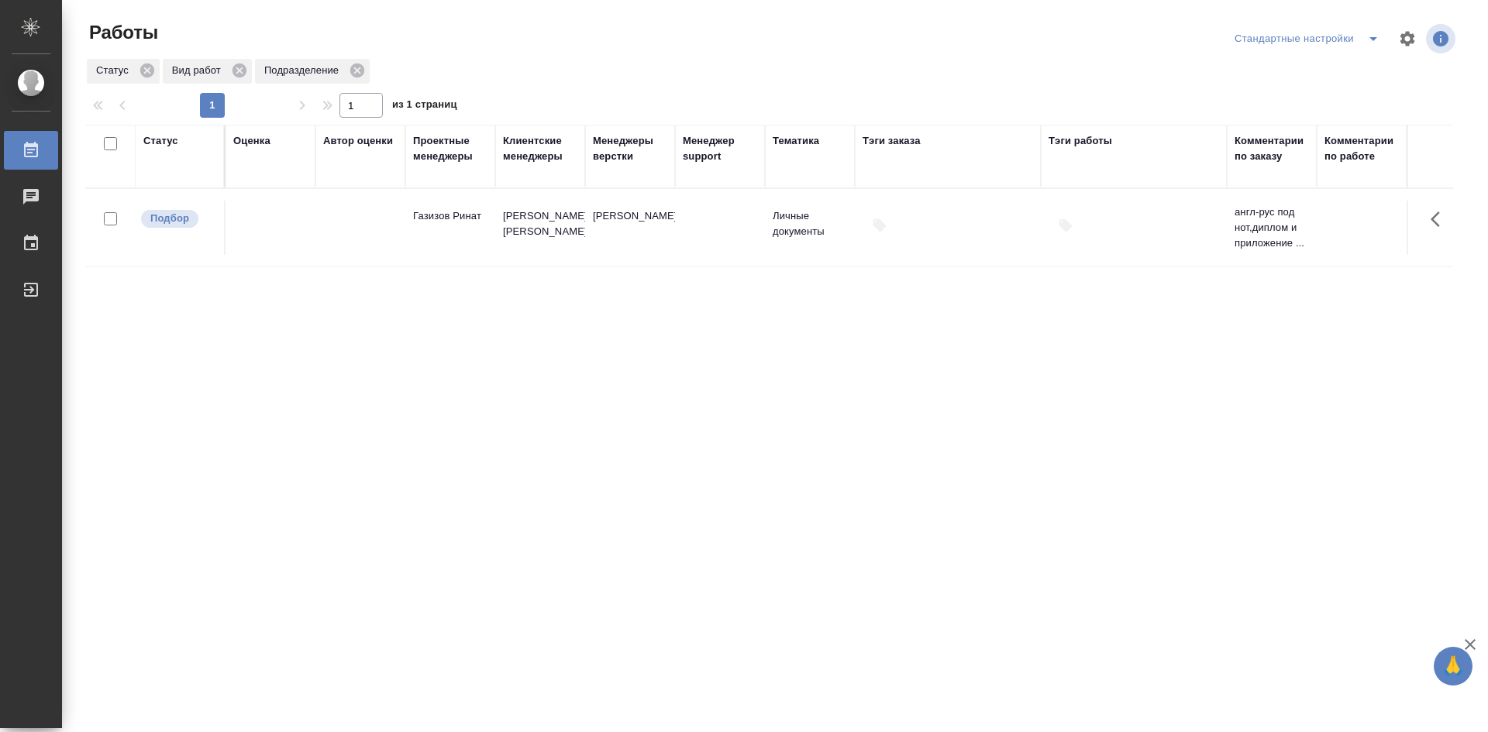
drag, startPoint x: 746, startPoint y: 350, endPoint x: 1025, endPoint y: 354, distance: 279.8
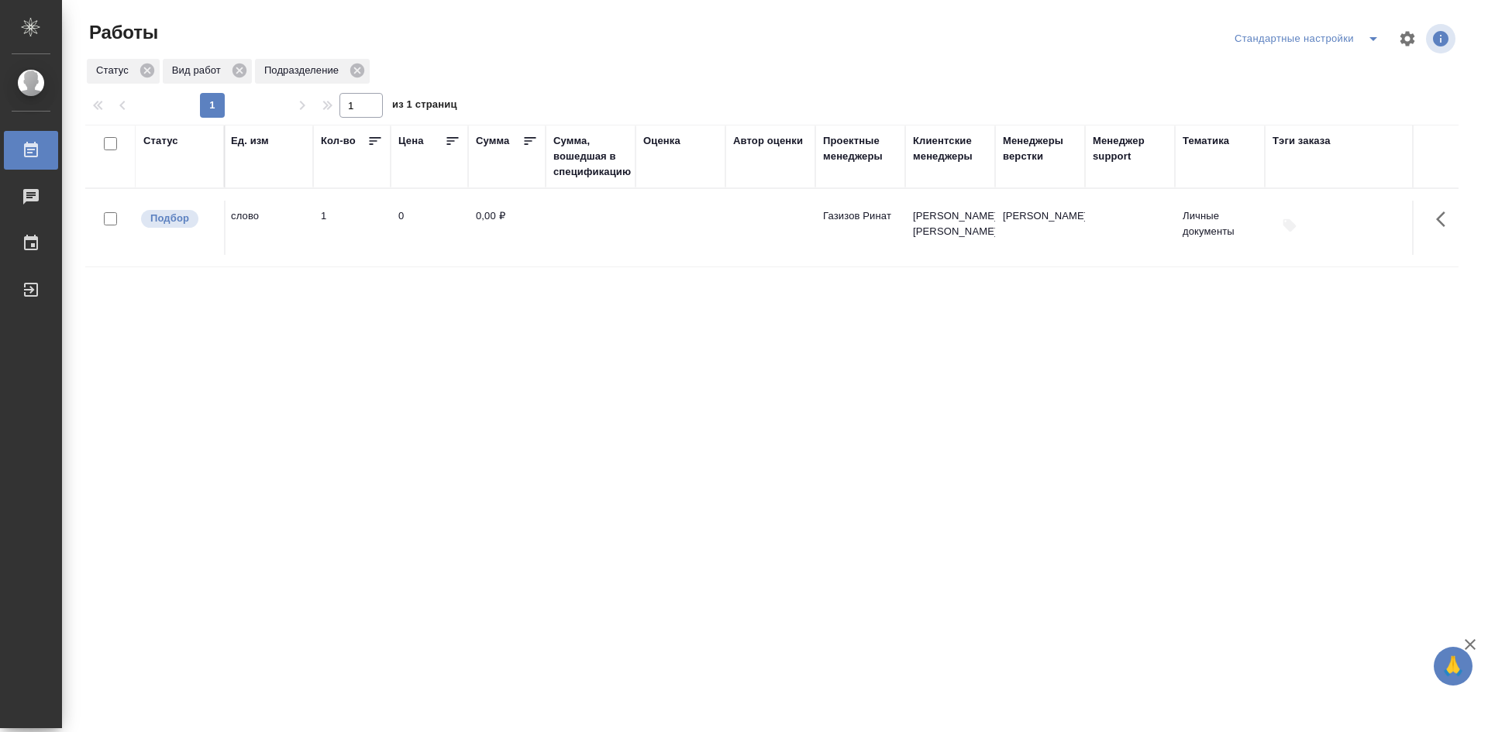
scroll to position [0, 0]
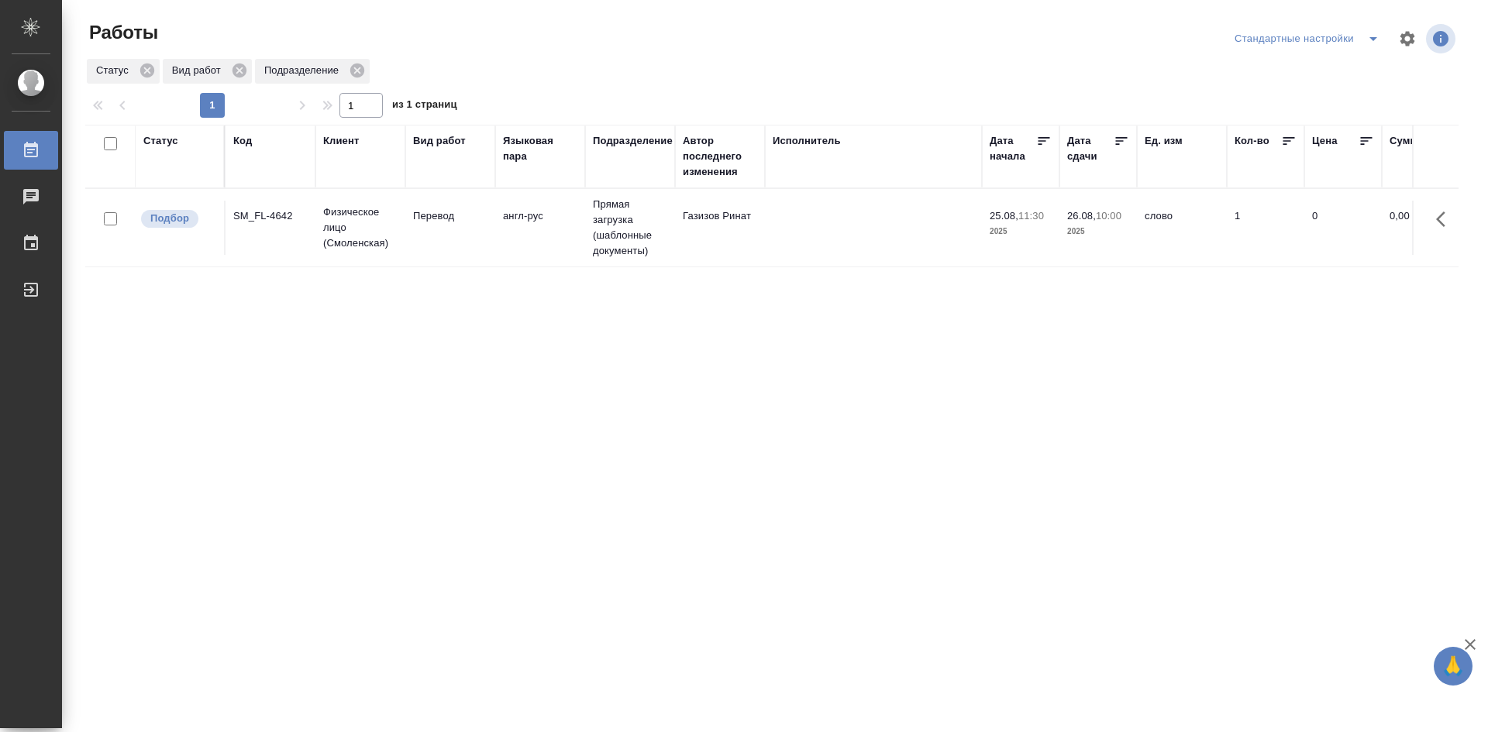
drag, startPoint x: 1256, startPoint y: 343, endPoint x: 797, endPoint y: 360, distance: 458.3
click at [536, 246] on td "англ-рус" at bounding box center [540, 228] width 90 height 54
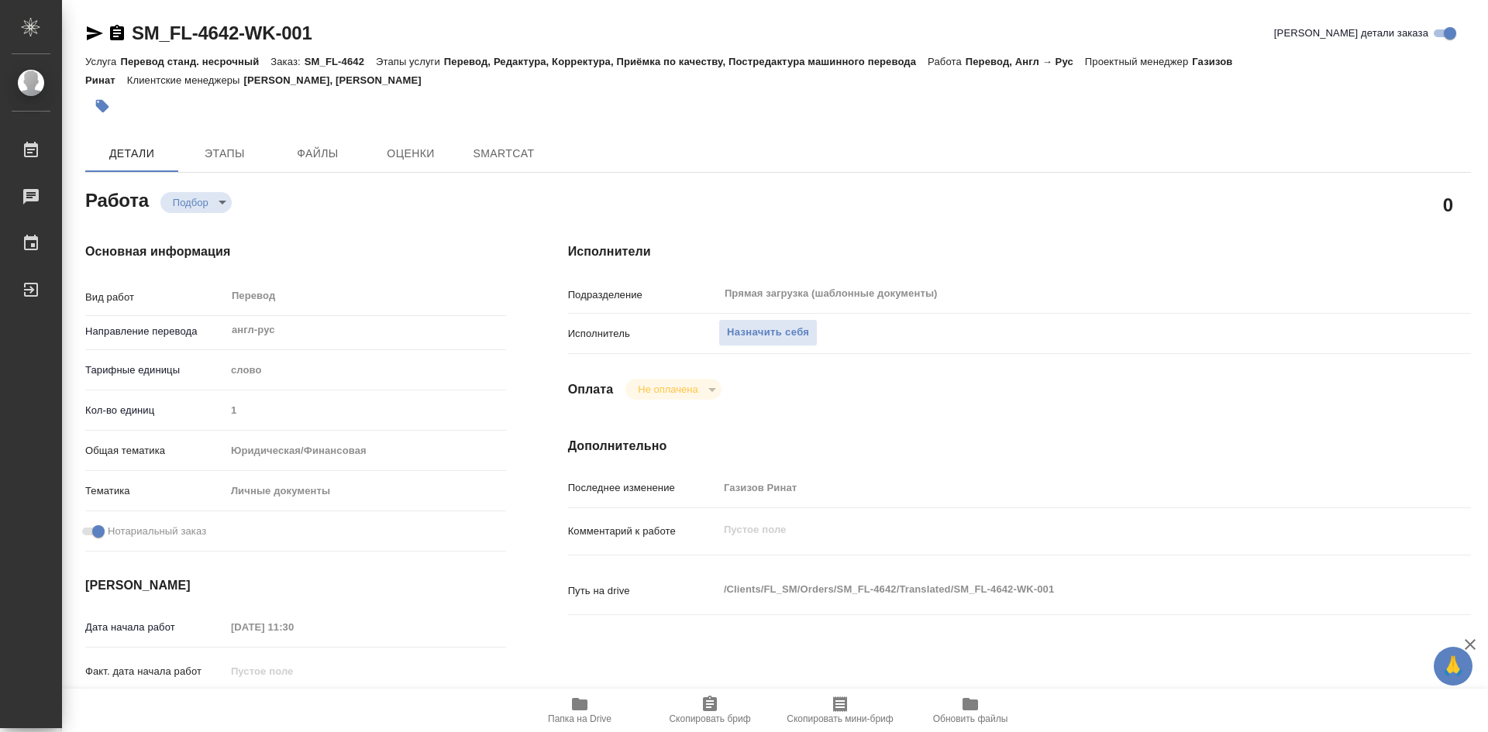
type textarea "x"
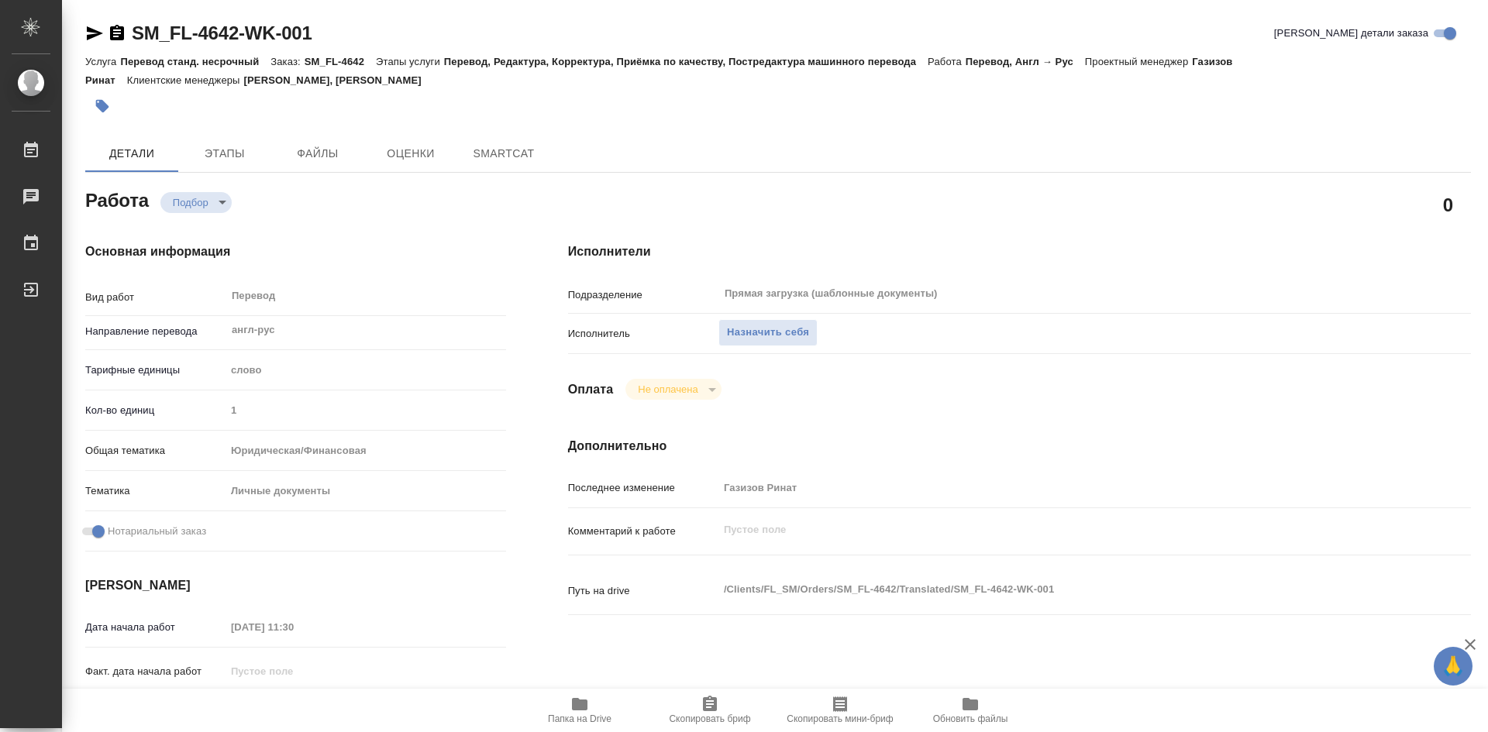
type textarea "x"
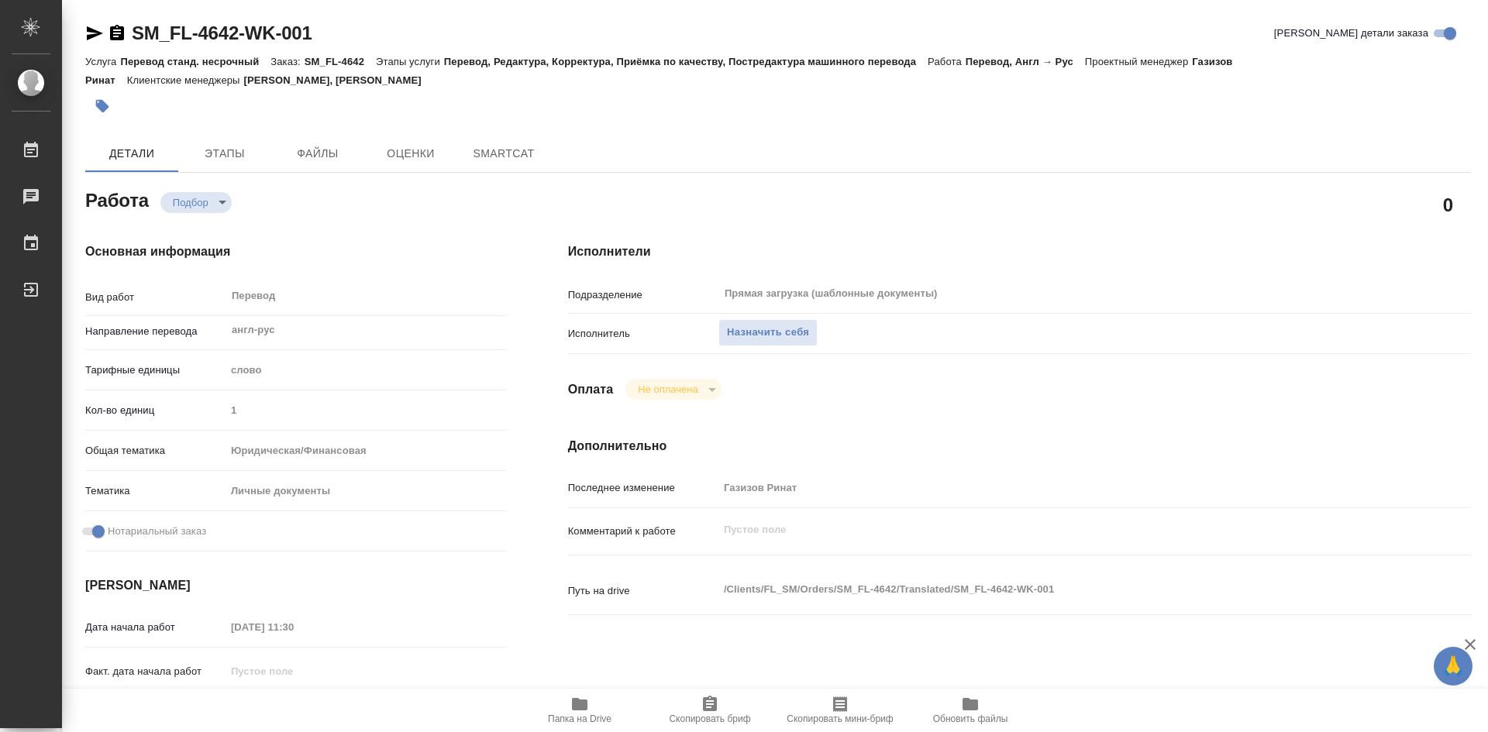
type textarea "x"
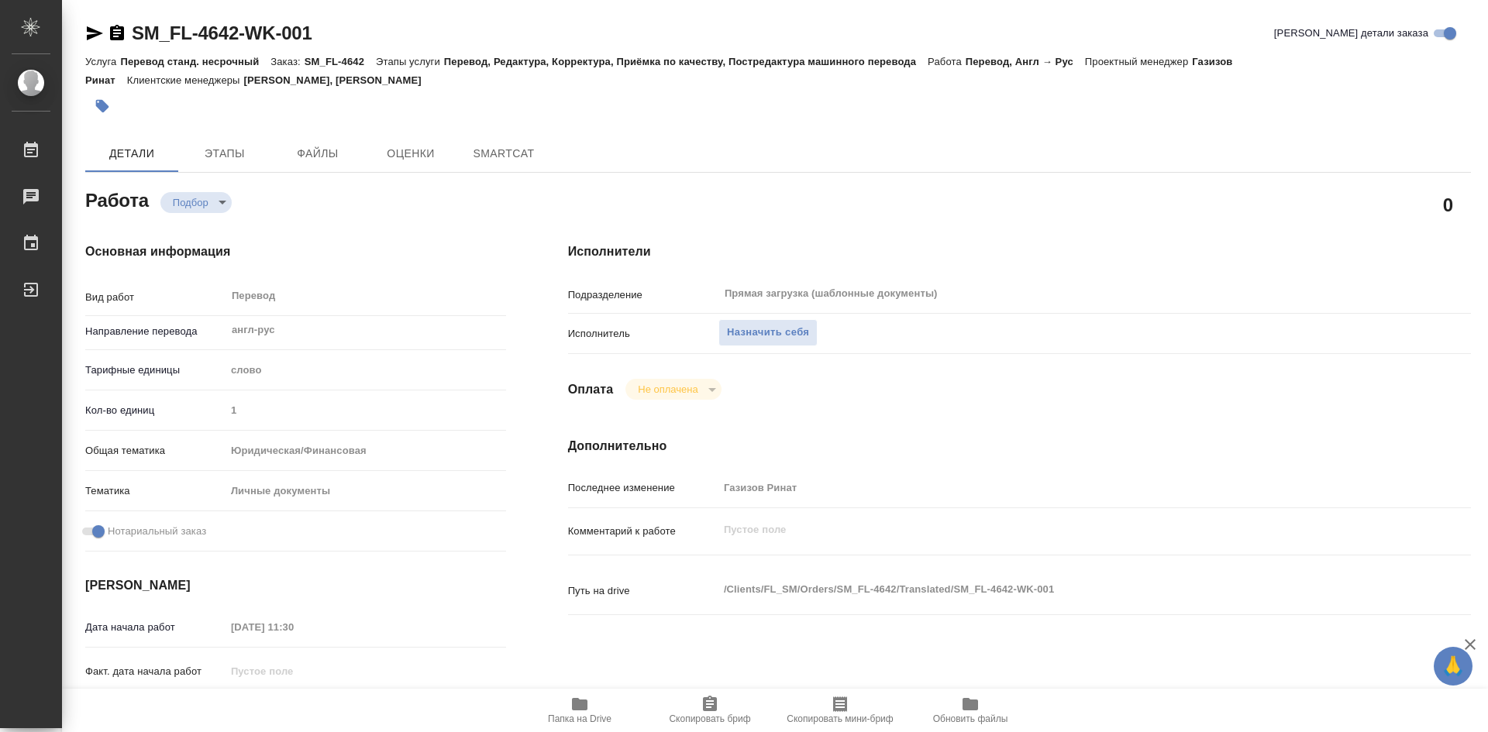
type textarea "x"
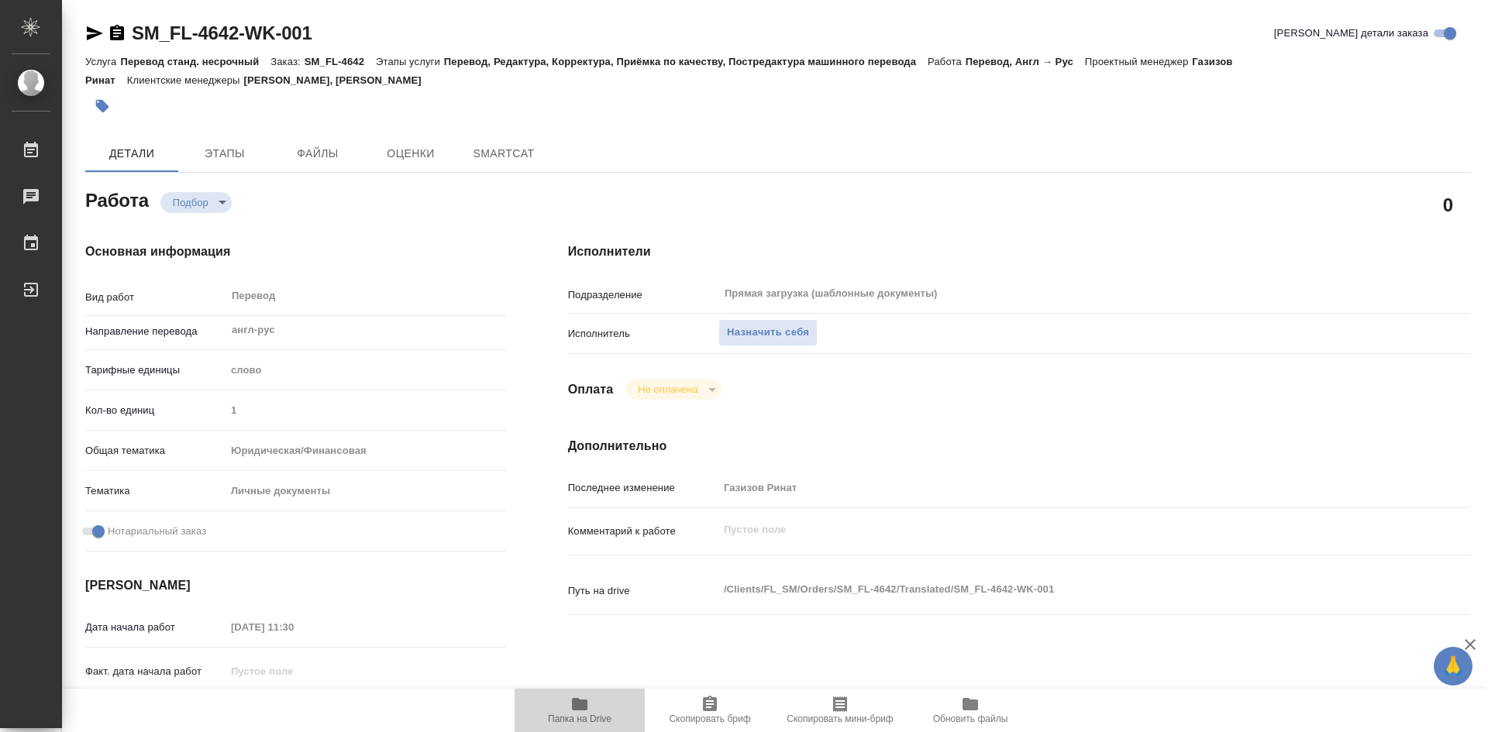
click at [584, 704] on icon "button" at bounding box center [580, 704] width 16 height 12
type textarea "x"
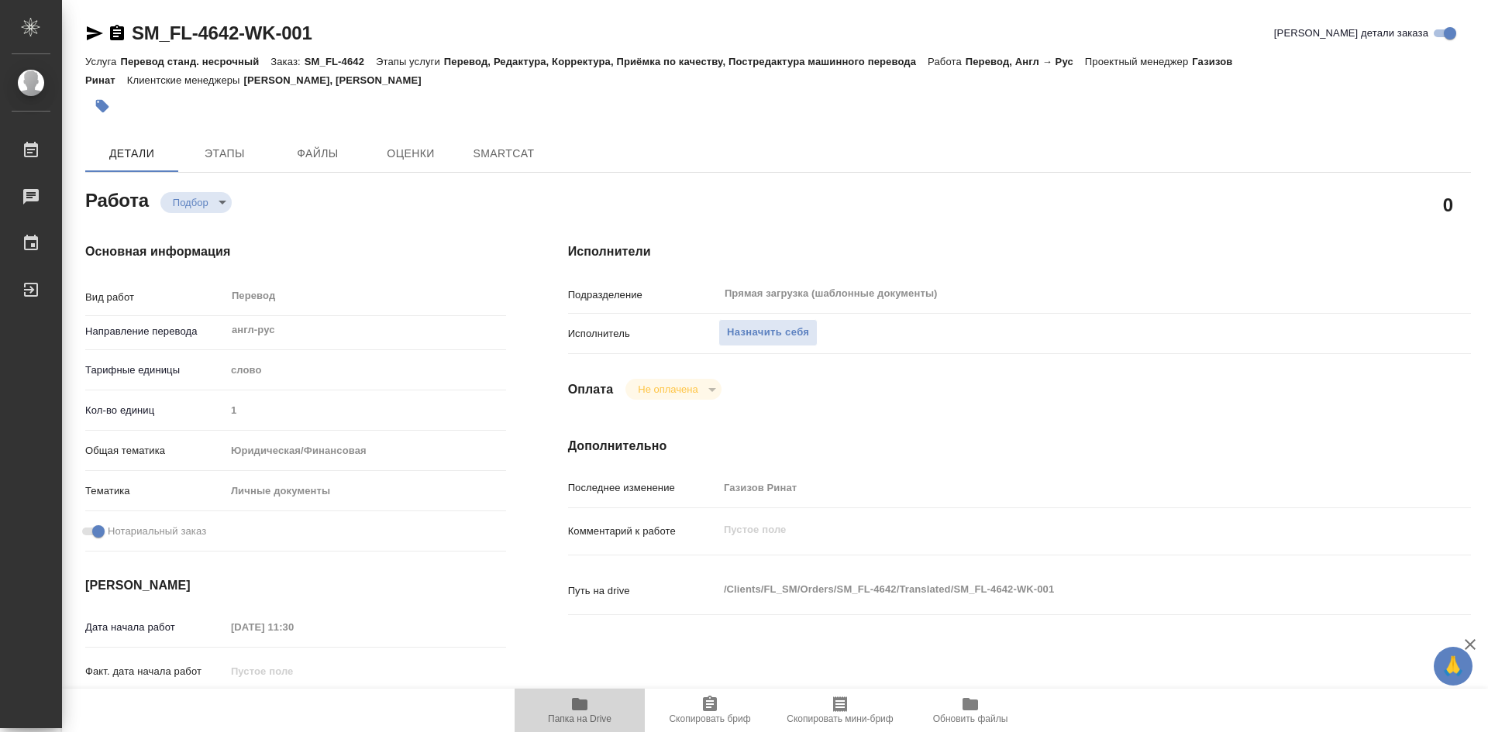
type textarea "x"
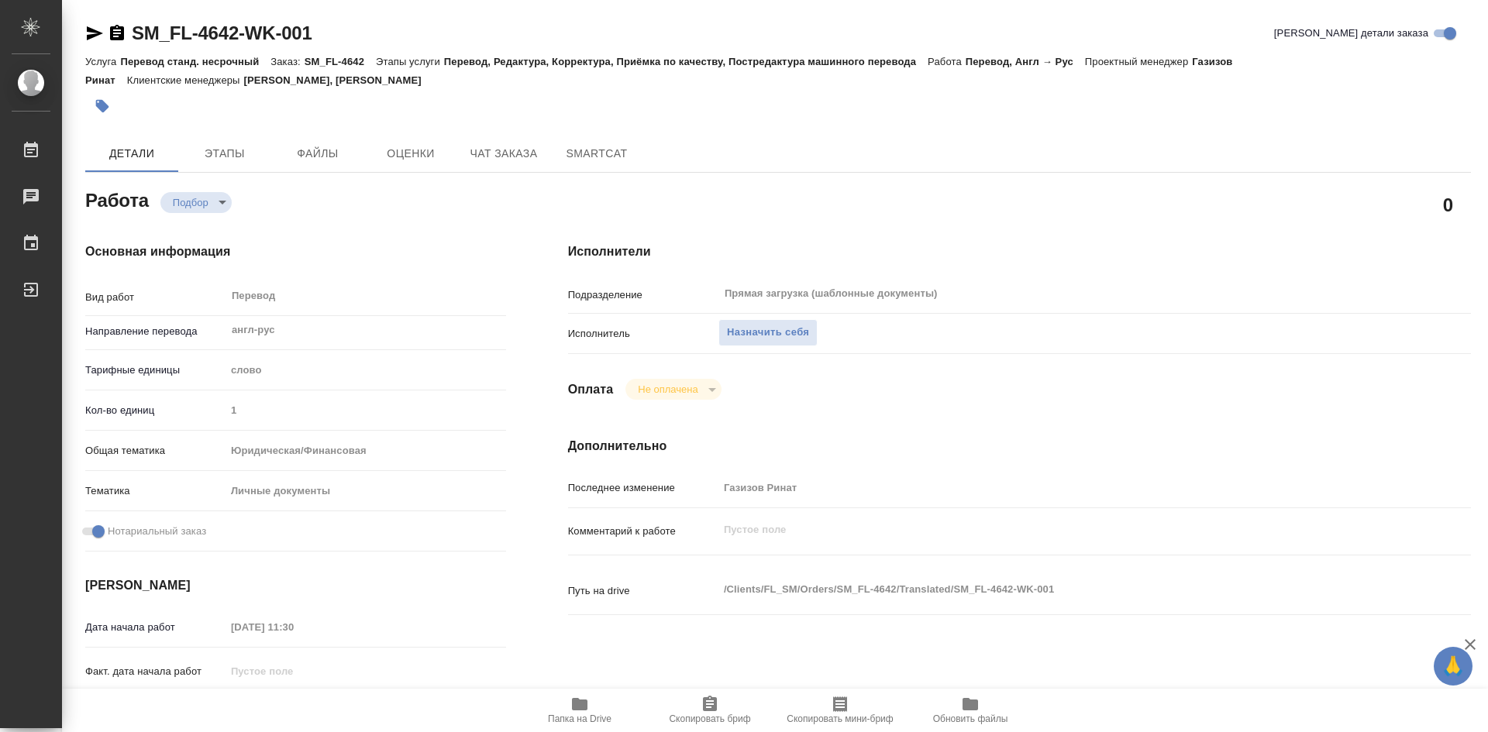
type textarea "x"
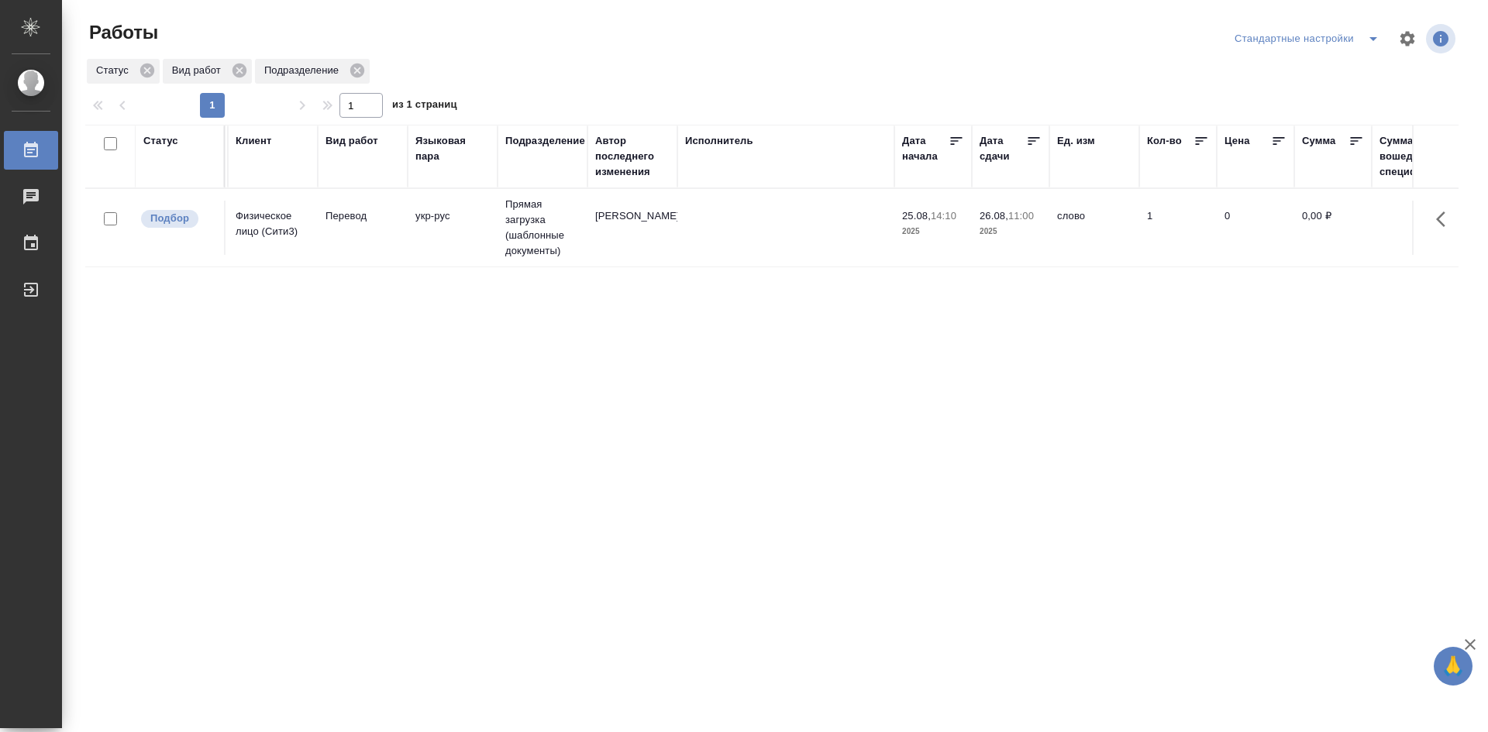
scroll to position [0, 1324]
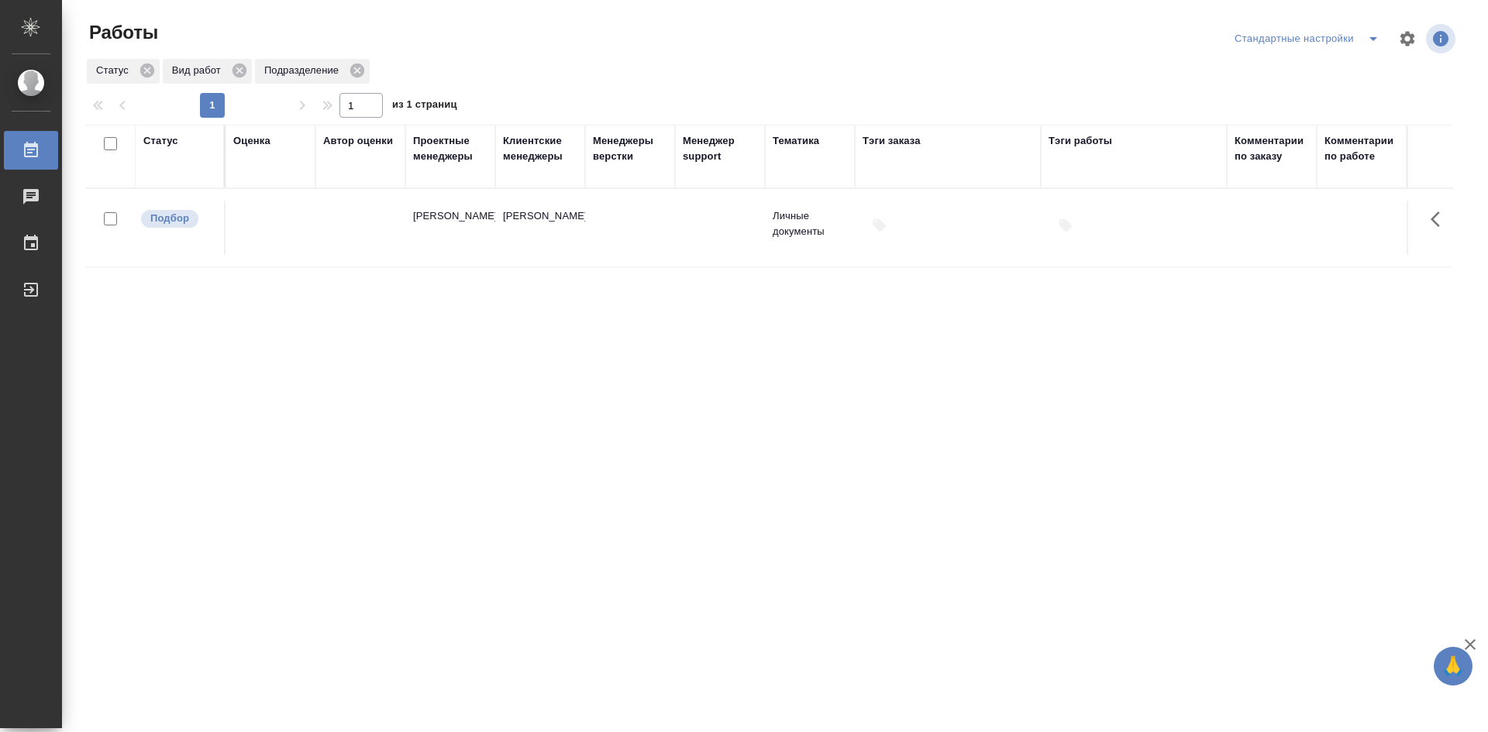
drag, startPoint x: 660, startPoint y: 393, endPoint x: 1345, endPoint y: 391, distance: 685.1
click at [711, 236] on td at bounding box center [720, 228] width 90 height 54
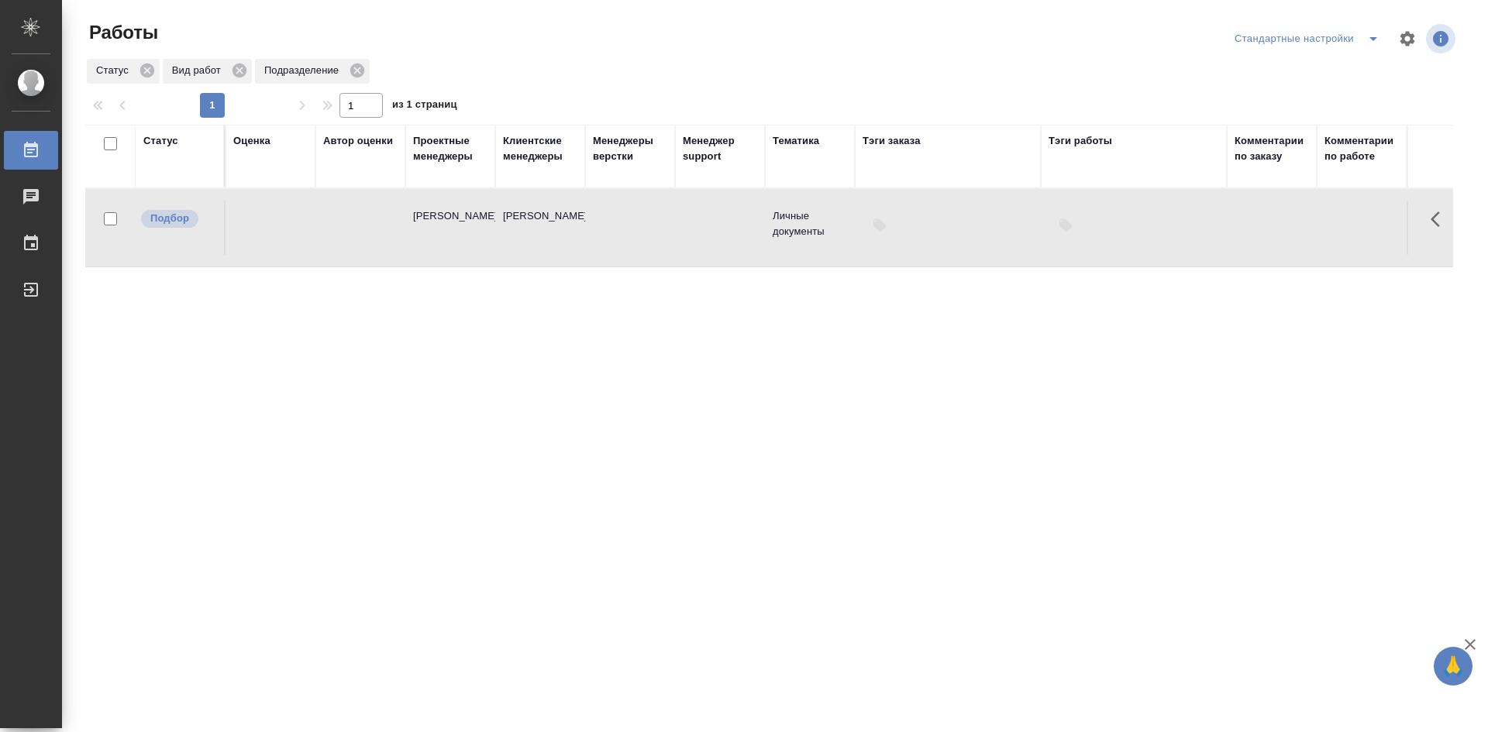
click at [711, 236] on td at bounding box center [720, 228] width 90 height 54
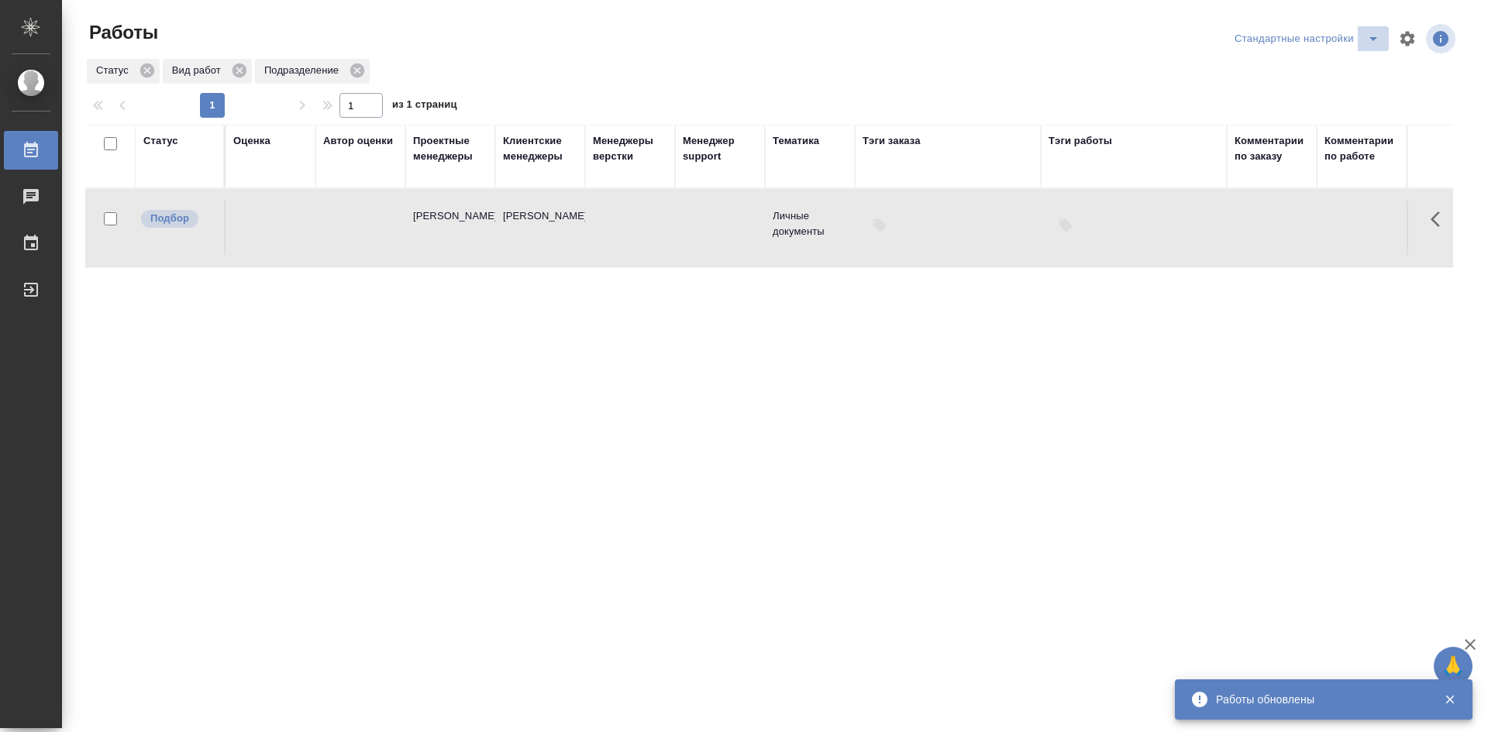
click at [1377, 36] on icon "split button" at bounding box center [1373, 38] width 19 height 19
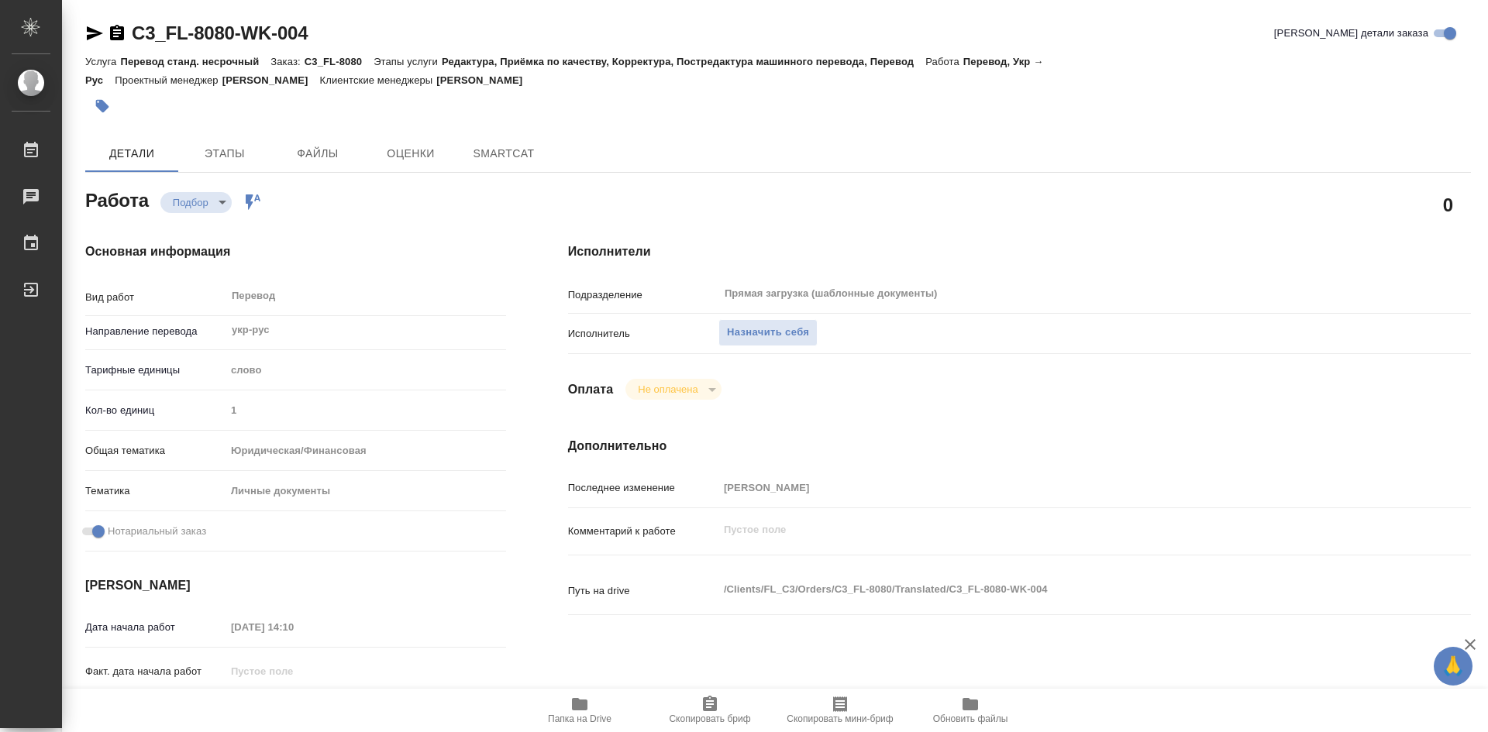
type textarea "x"
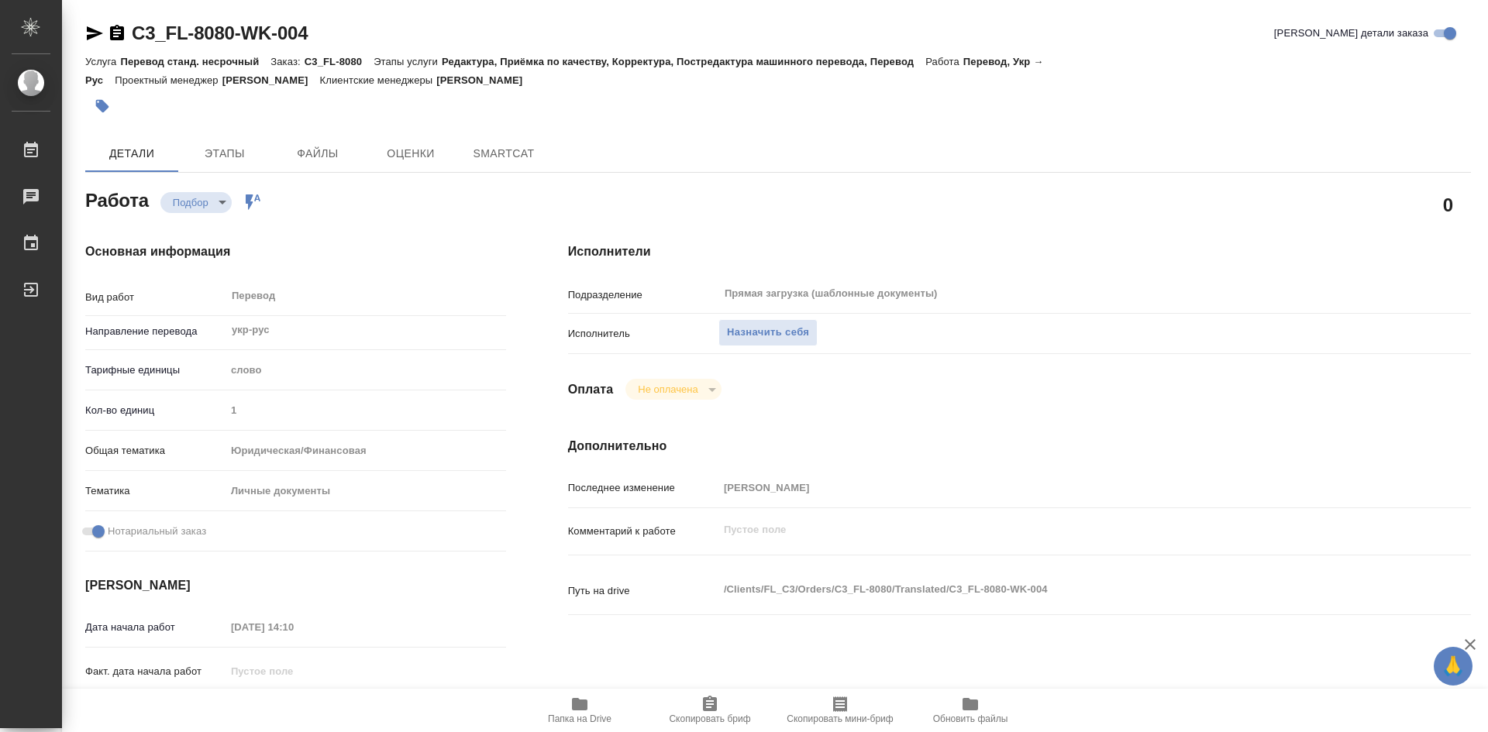
type textarea "x"
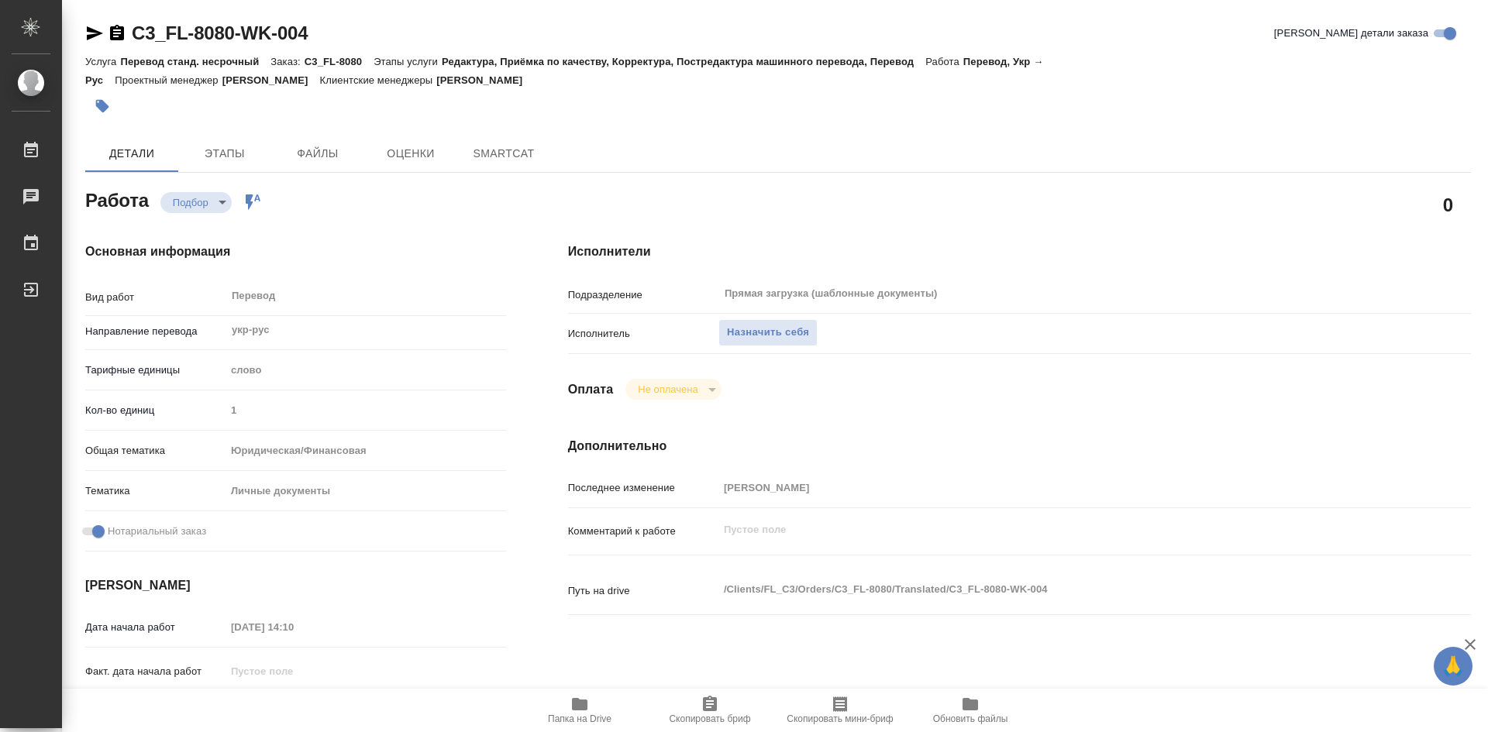
type textarea "x"
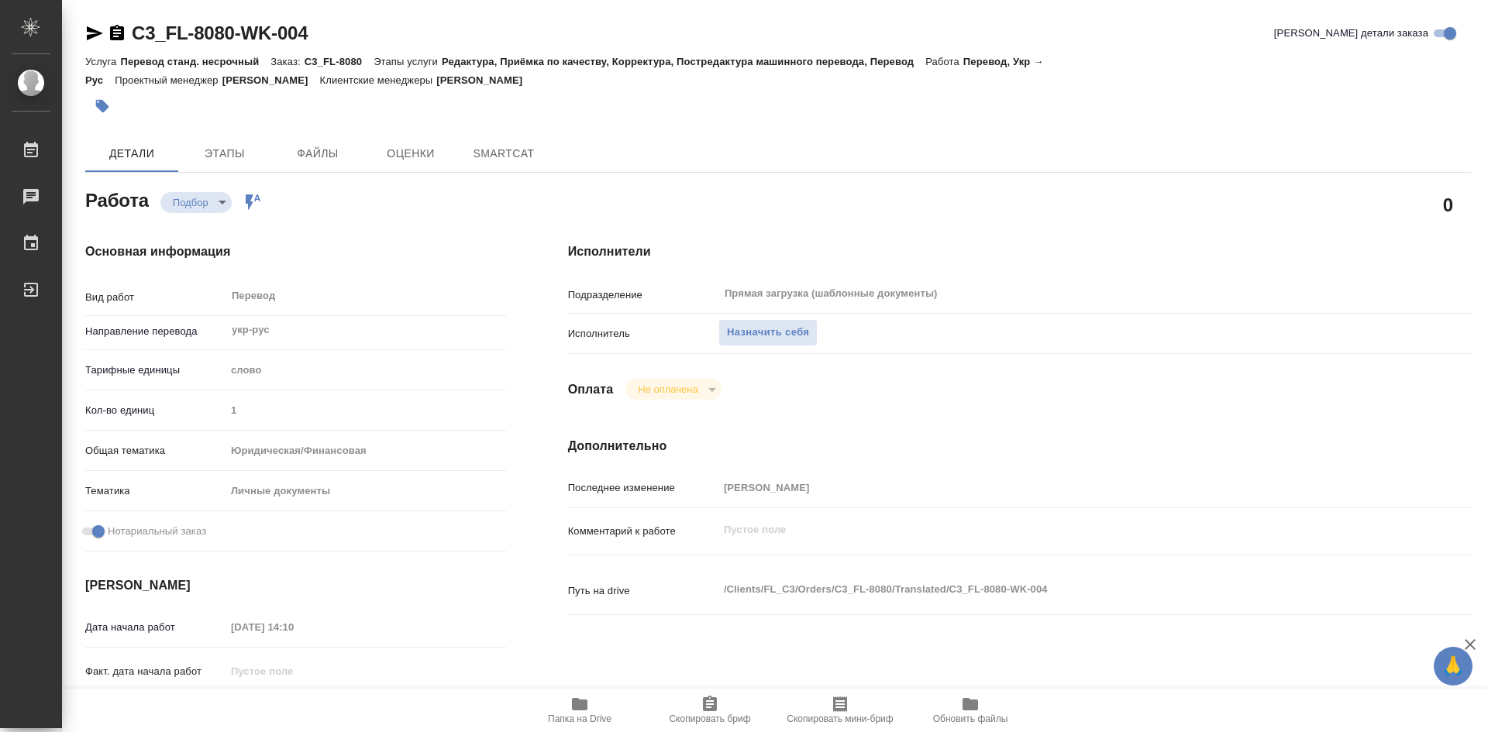
type textarea "x"
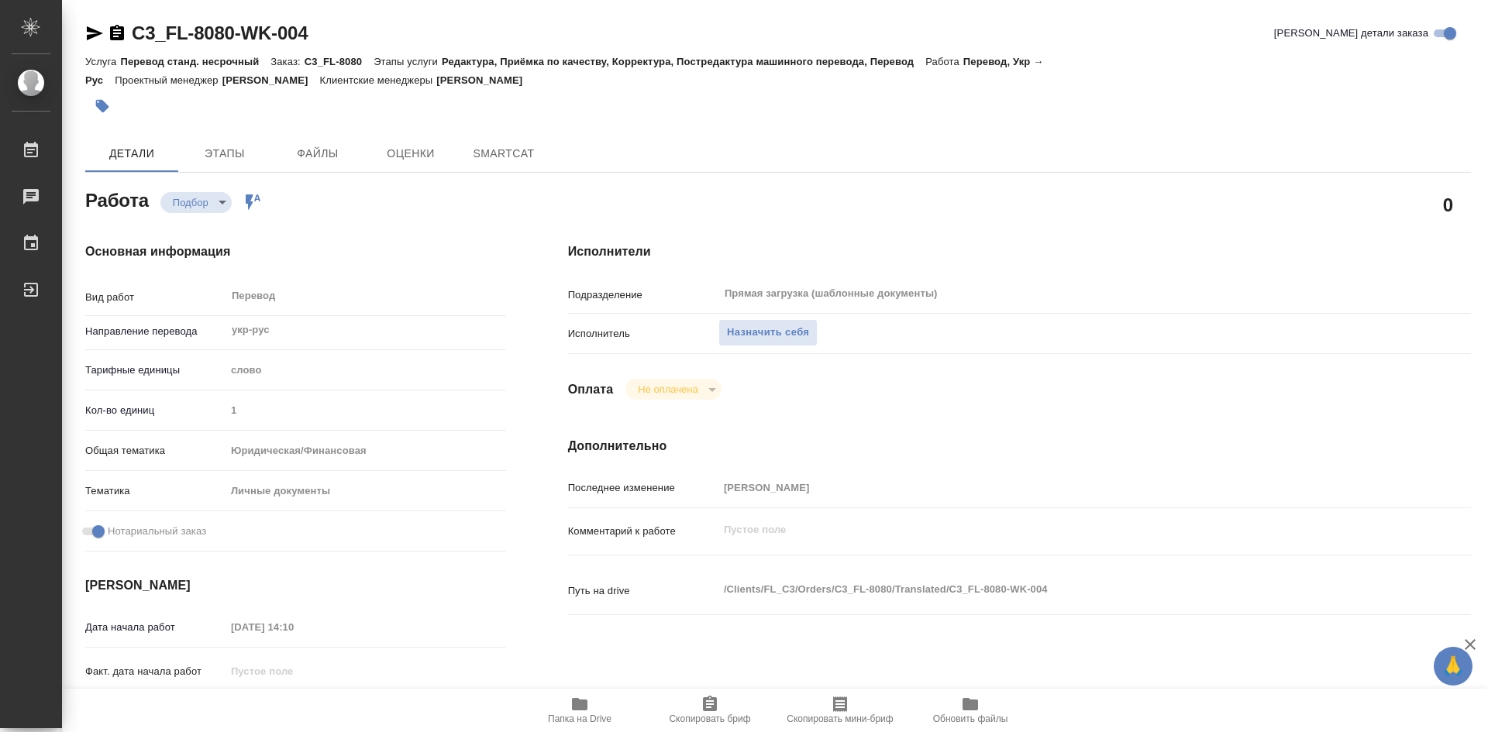
click at [584, 700] on icon "button" at bounding box center [580, 704] width 16 height 12
type textarea "x"
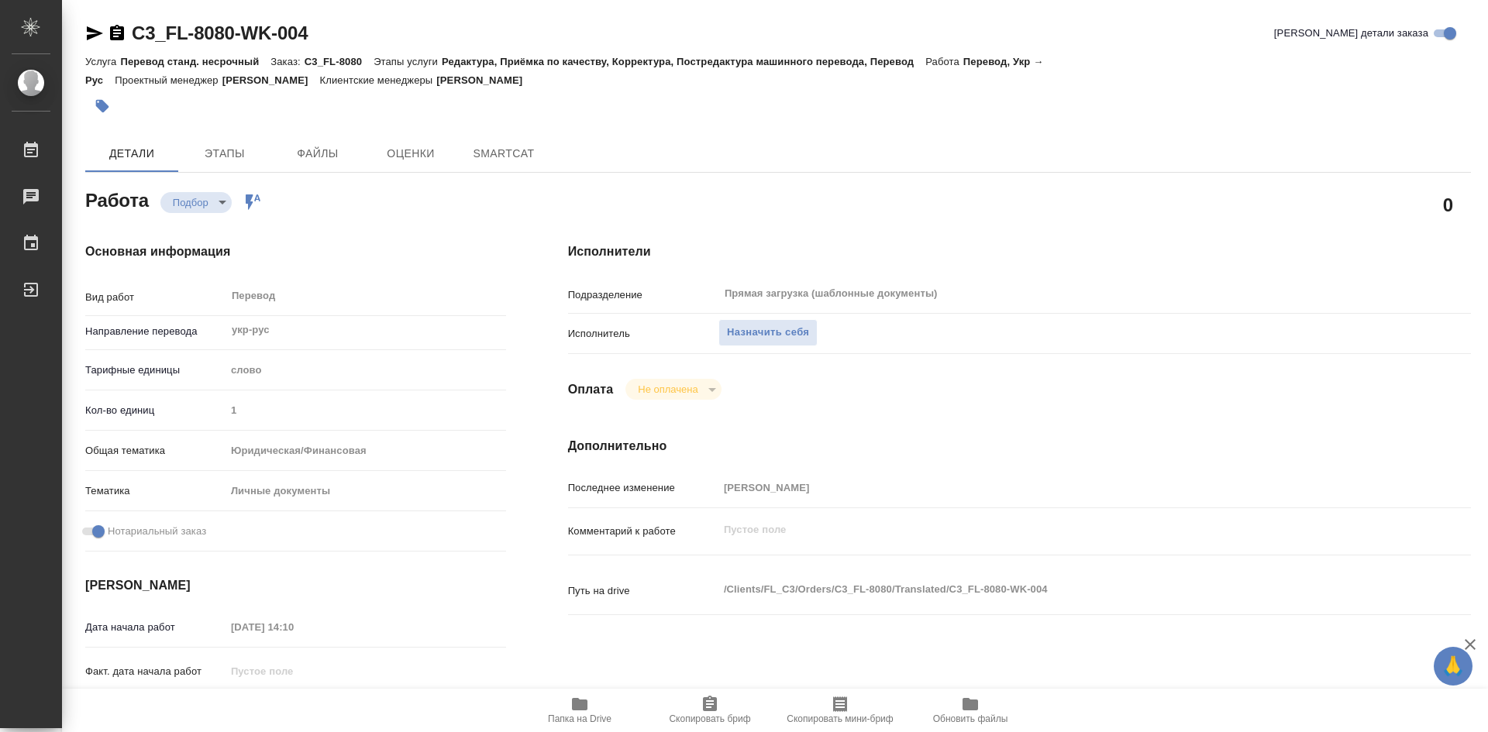
type textarea "x"
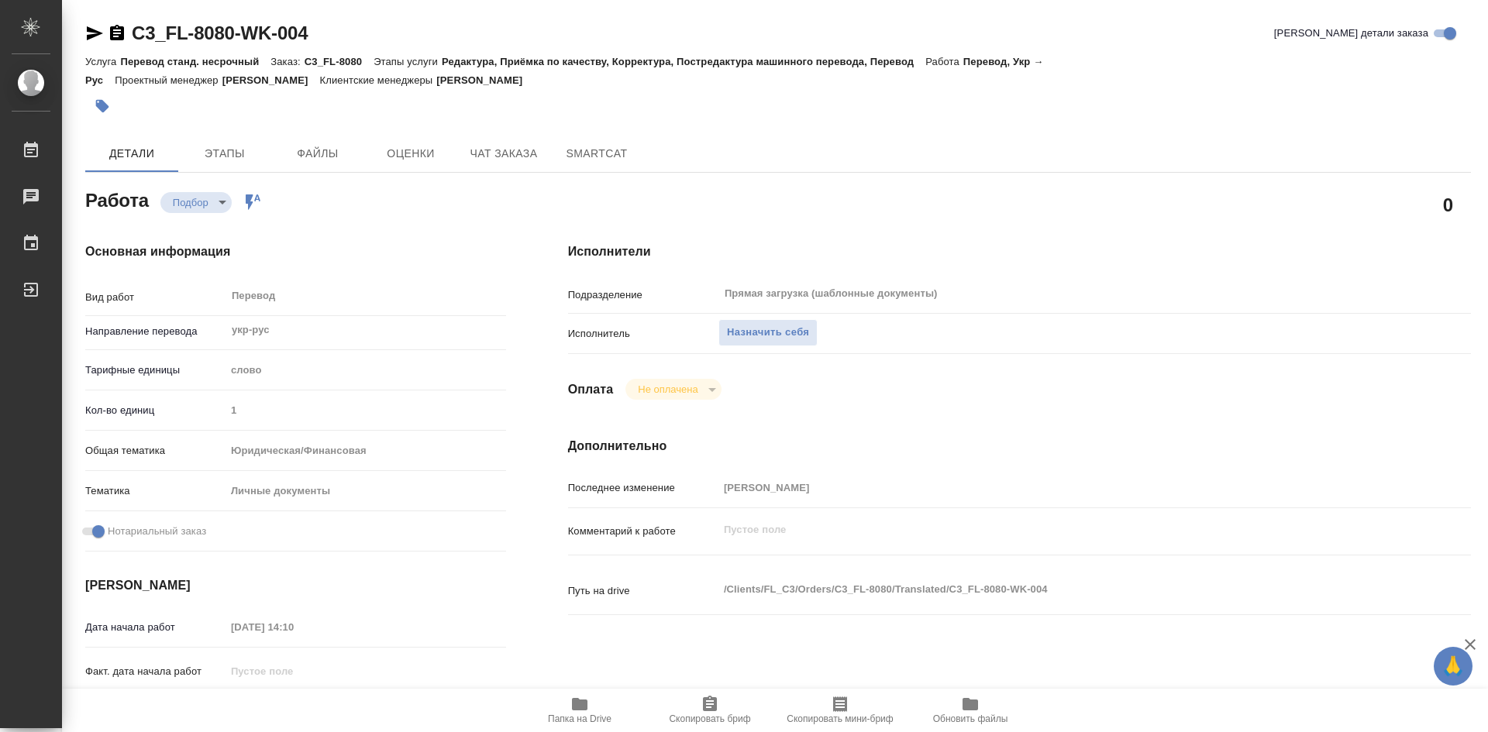
type textarea "x"
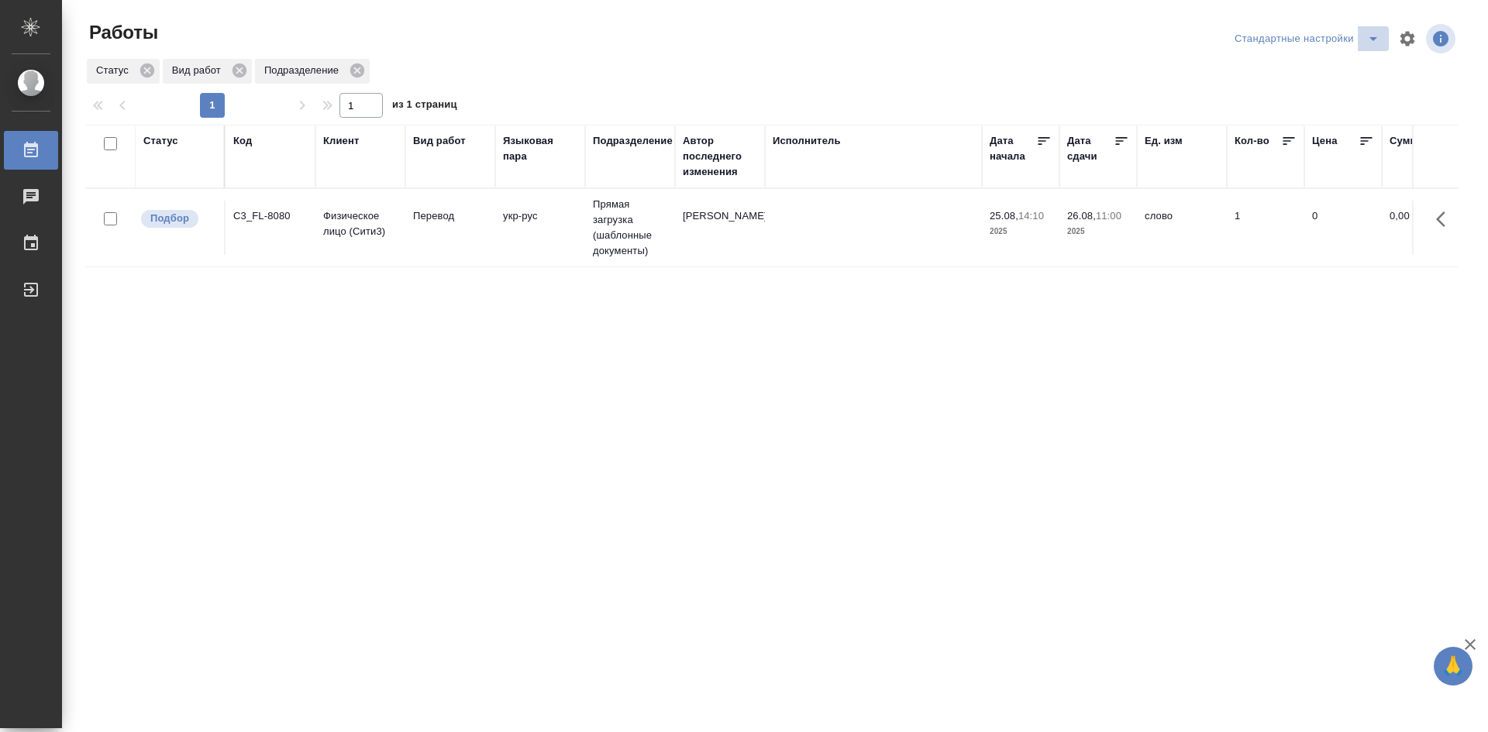
click at [1376, 40] on icon "split button" at bounding box center [1373, 38] width 19 height 19
click at [1266, 75] on li "мои" at bounding box center [1310, 69] width 158 height 25
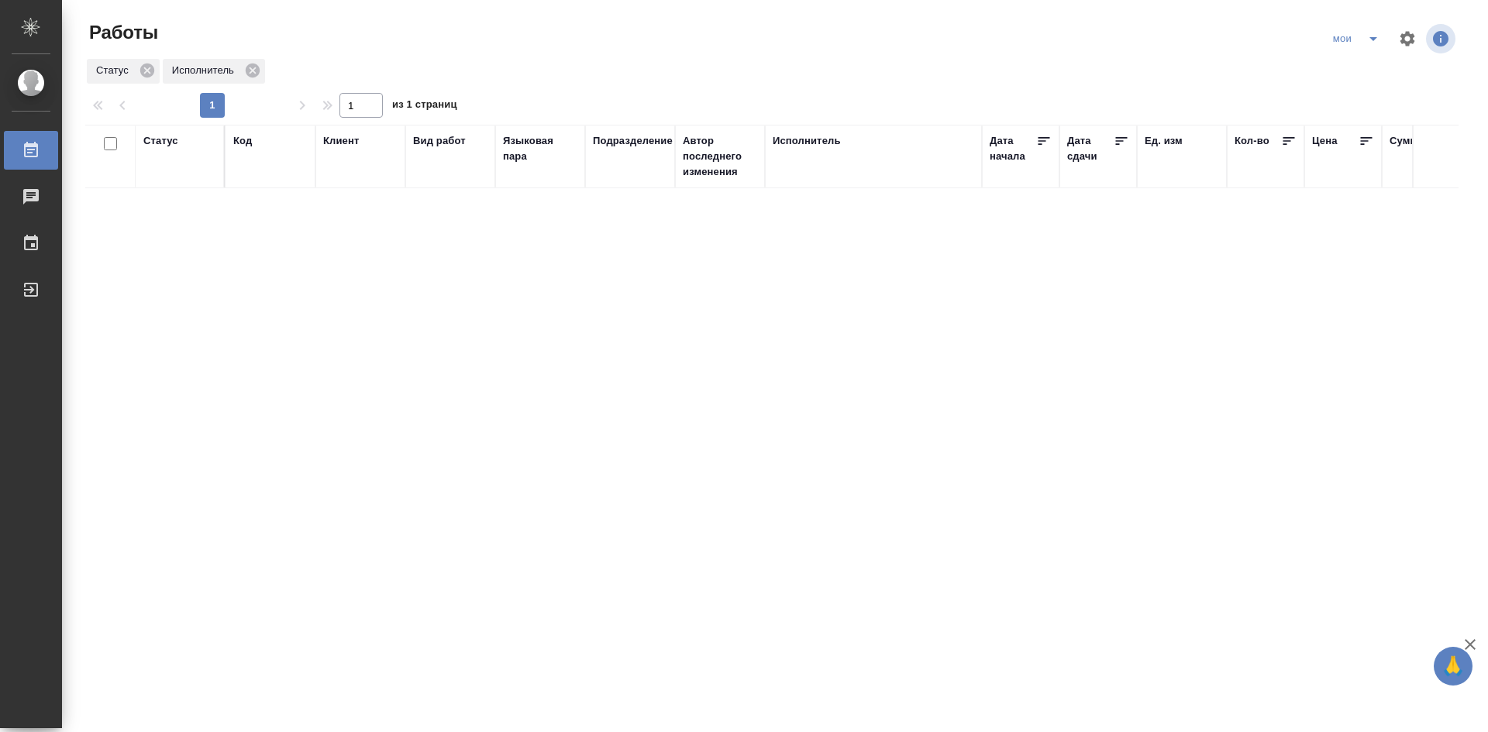
click at [171, 142] on div "Статус" at bounding box center [160, 141] width 35 height 16
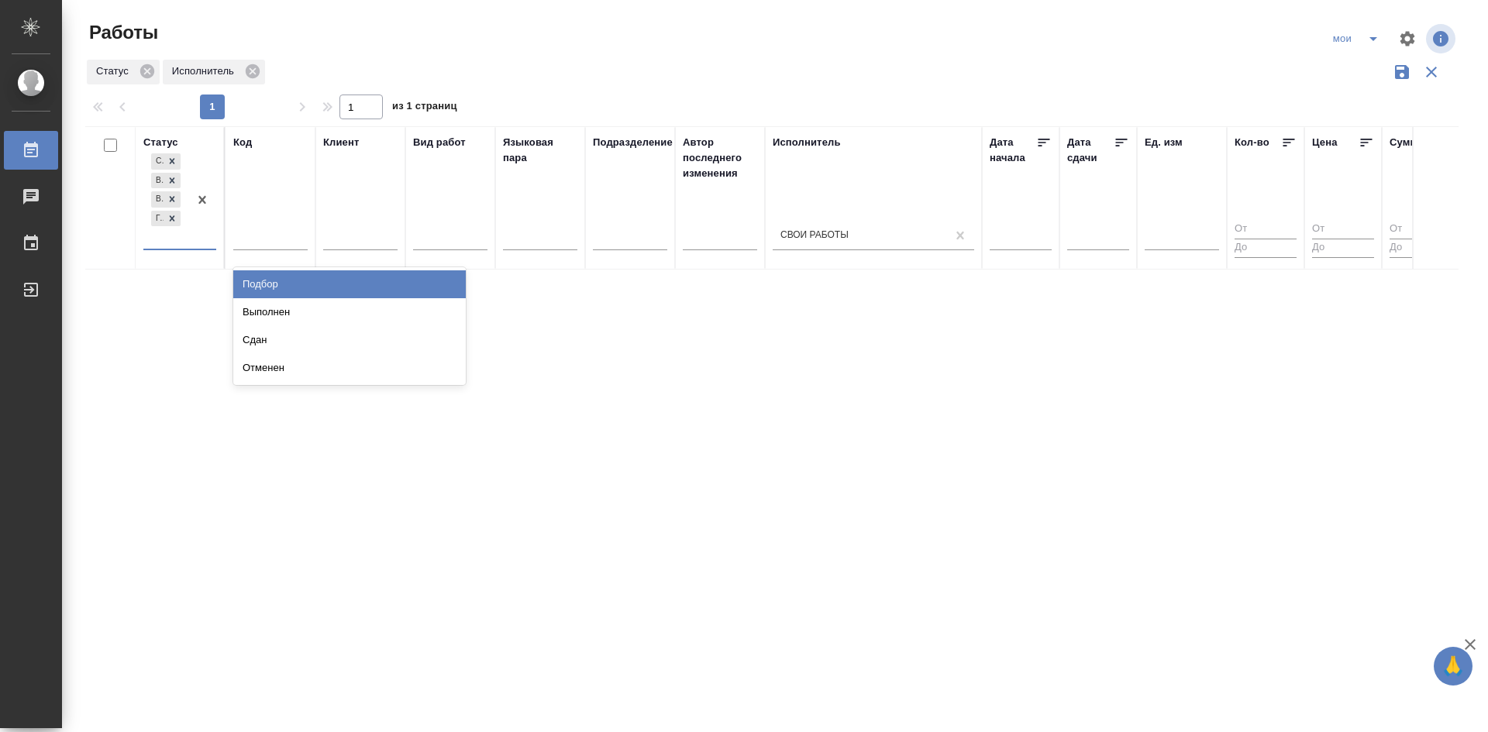
click at [188, 243] on div "Создан В ожидании В работе [PERSON_NAME] к работе" at bounding box center [165, 199] width 45 height 98
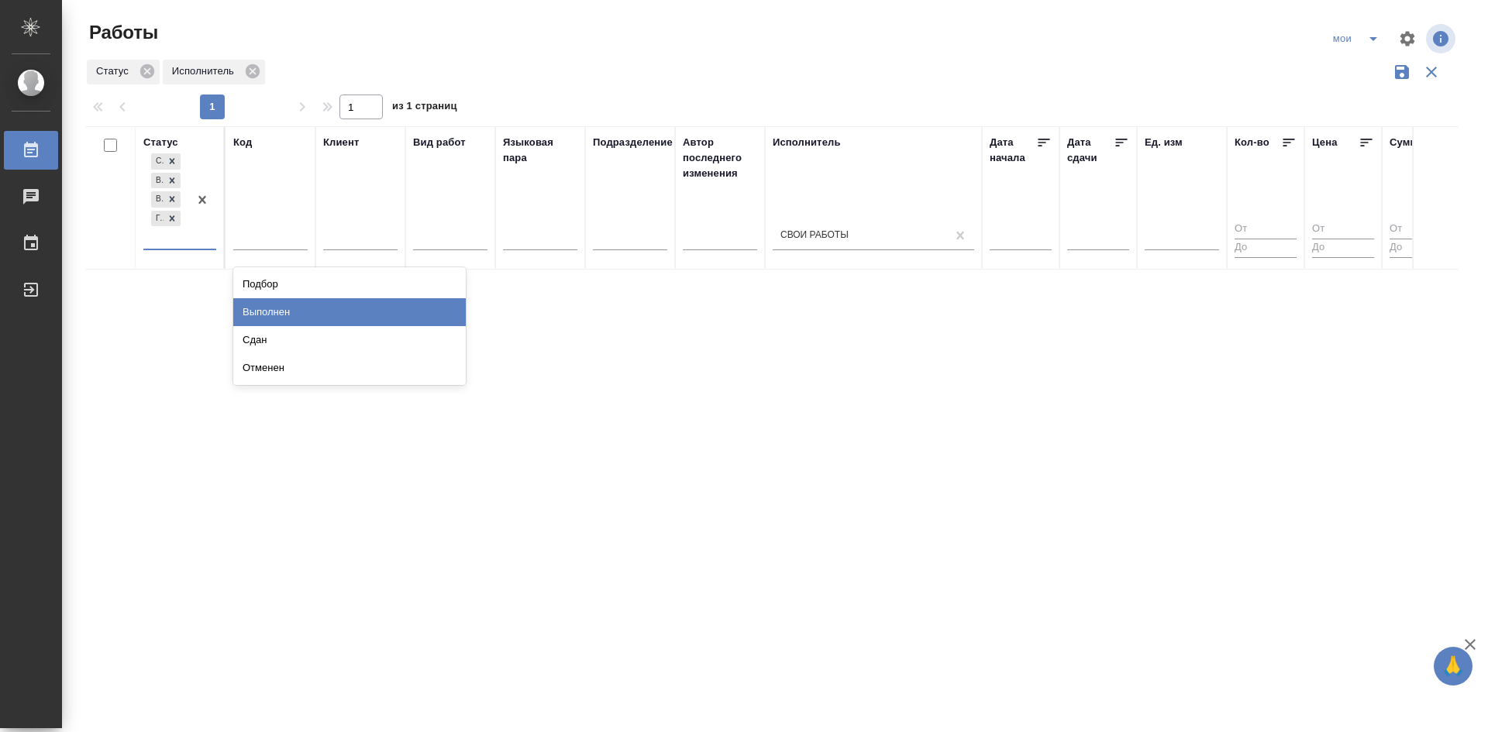
click at [256, 308] on div "Выполнен" at bounding box center [349, 312] width 233 height 28
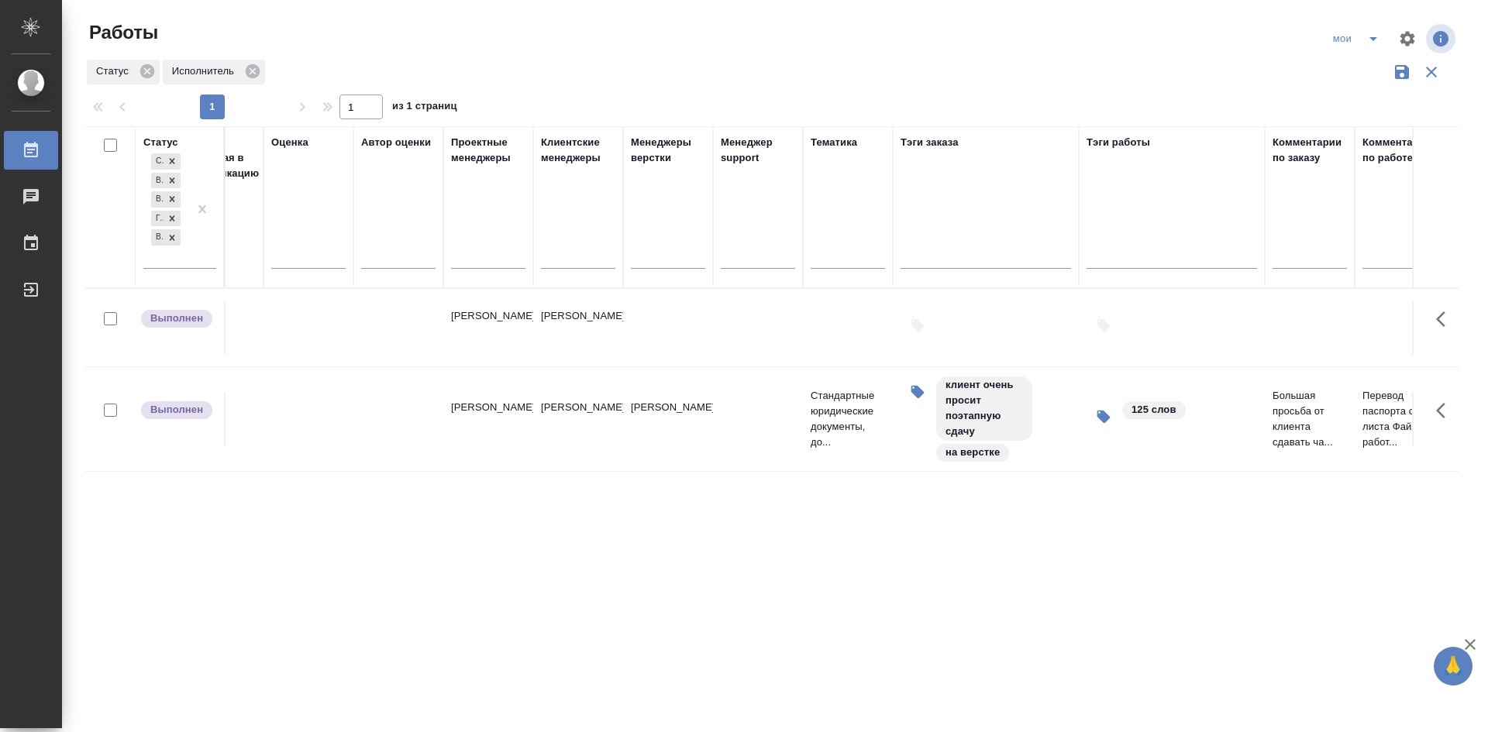
drag, startPoint x: 487, startPoint y: 531, endPoint x: 649, endPoint y: 527, distance: 161.2
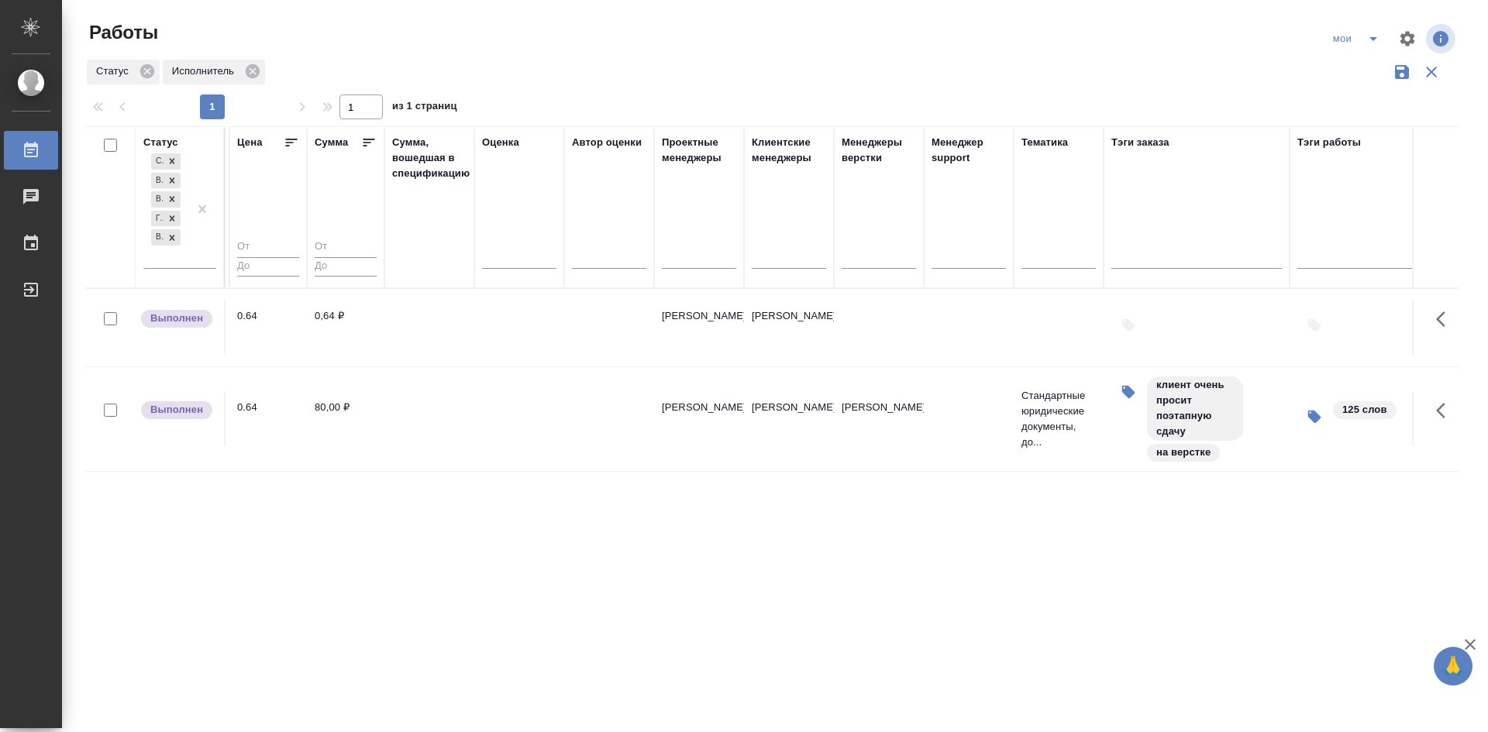
scroll to position [0, 977]
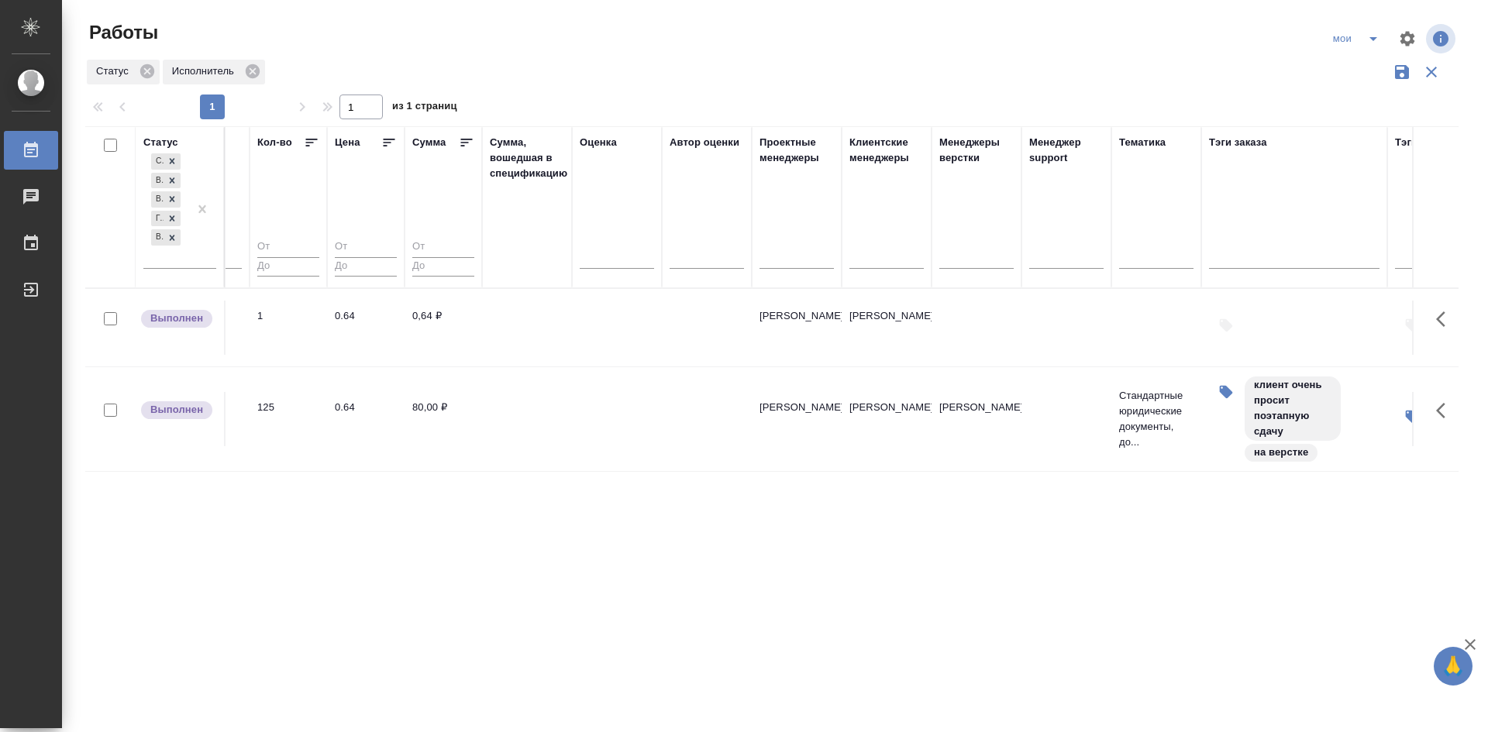
drag, startPoint x: 908, startPoint y: 533, endPoint x: 831, endPoint y: 541, distance: 77.1
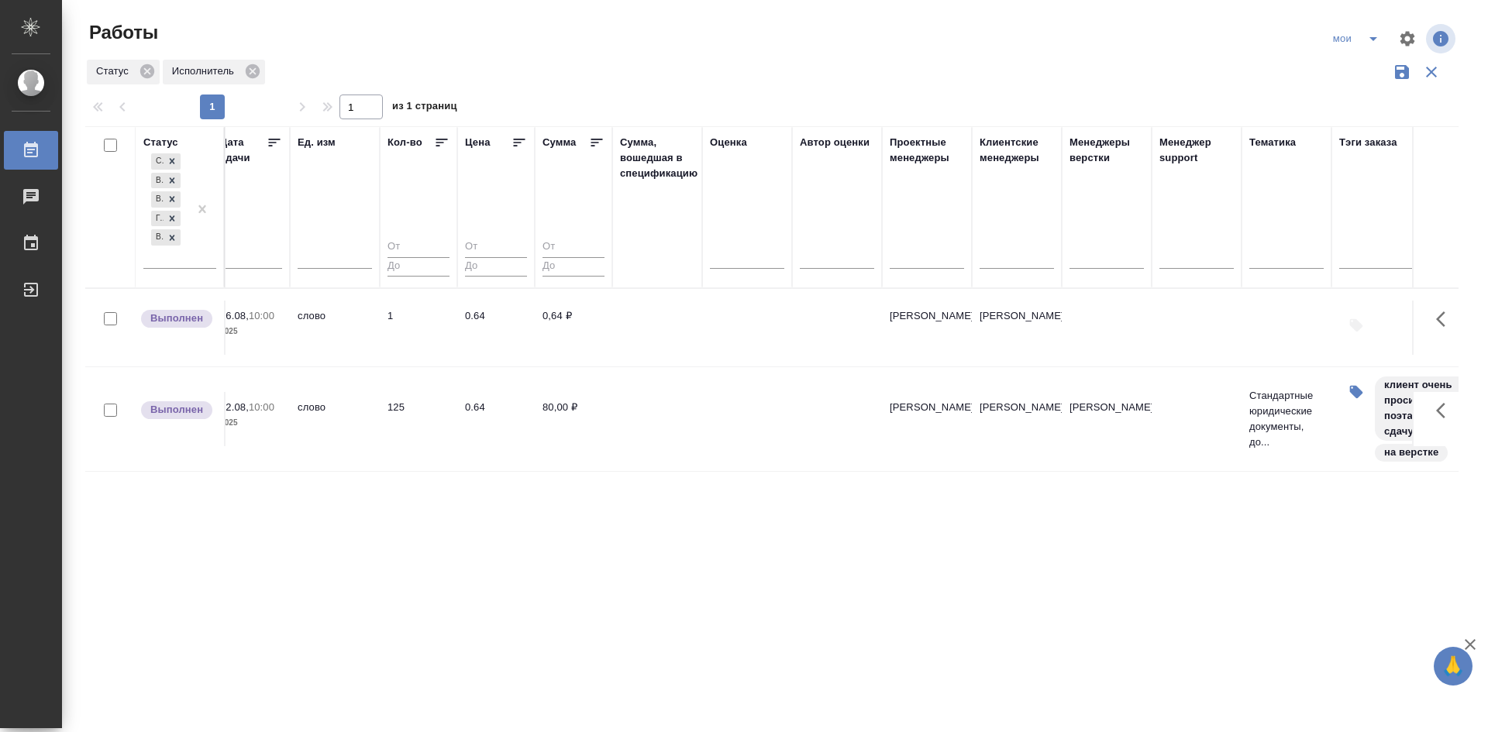
drag, startPoint x: 838, startPoint y: 540, endPoint x: 789, endPoint y: 531, distance: 49.7
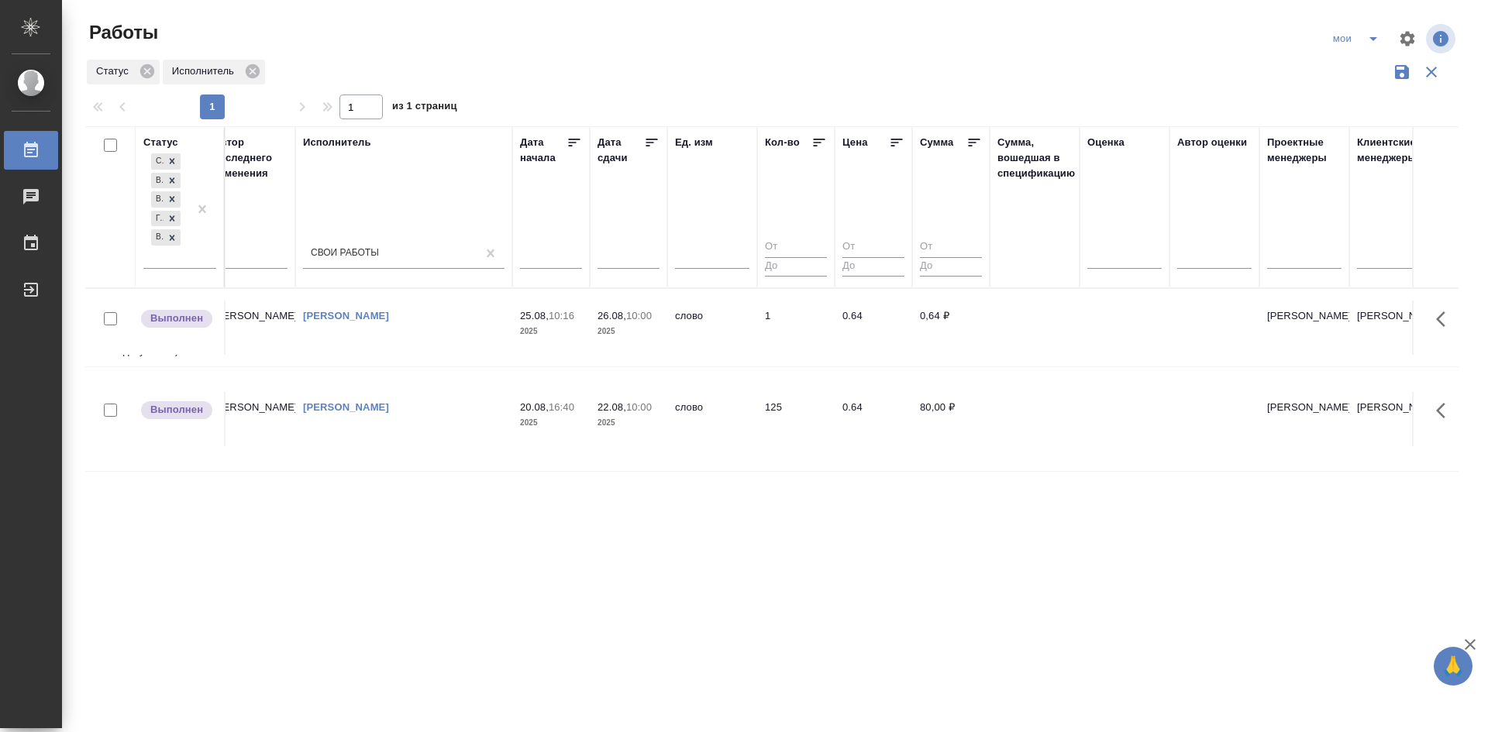
scroll to position [0, 0]
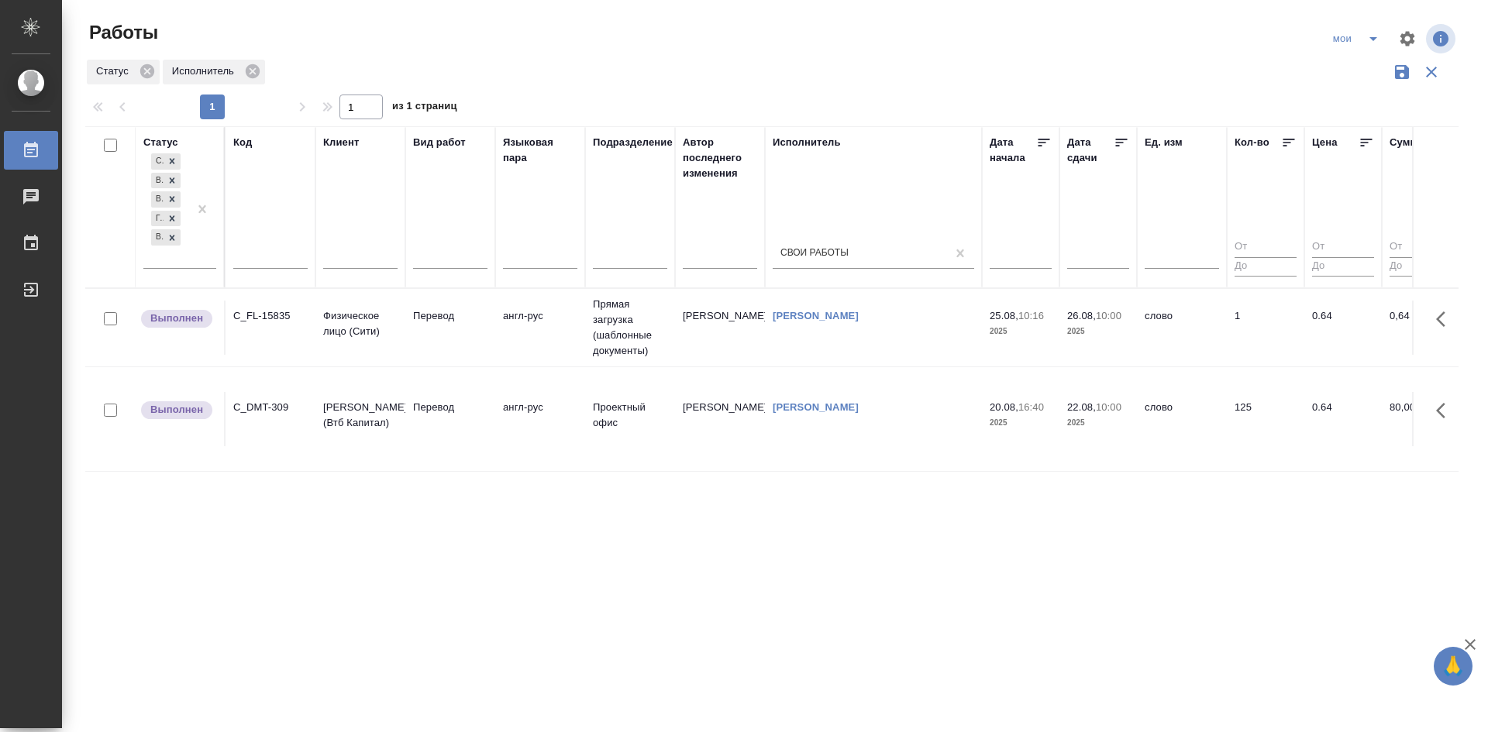
drag, startPoint x: 1080, startPoint y: 543, endPoint x: 825, endPoint y: 536, distance: 255.8
click at [189, 270] on div "Создан В ожидании В работе [PERSON_NAME] к работе Выполнен" at bounding box center [179, 214] width 73 height 129
click at [190, 267] on div at bounding box center [202, 209] width 28 height 118
click at [259, 342] on div "Сдан" at bounding box center [349, 332] width 233 height 28
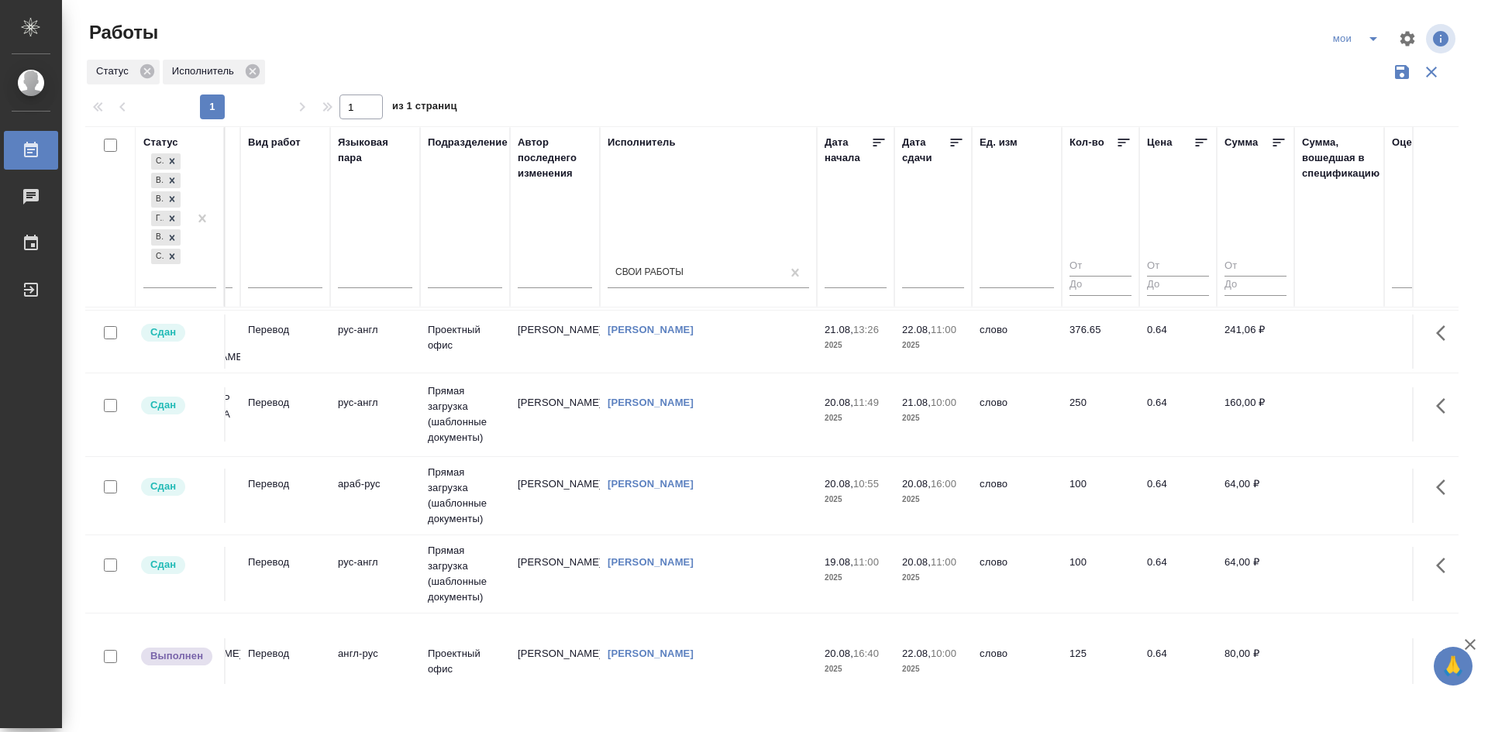
scroll to position [154, 250]
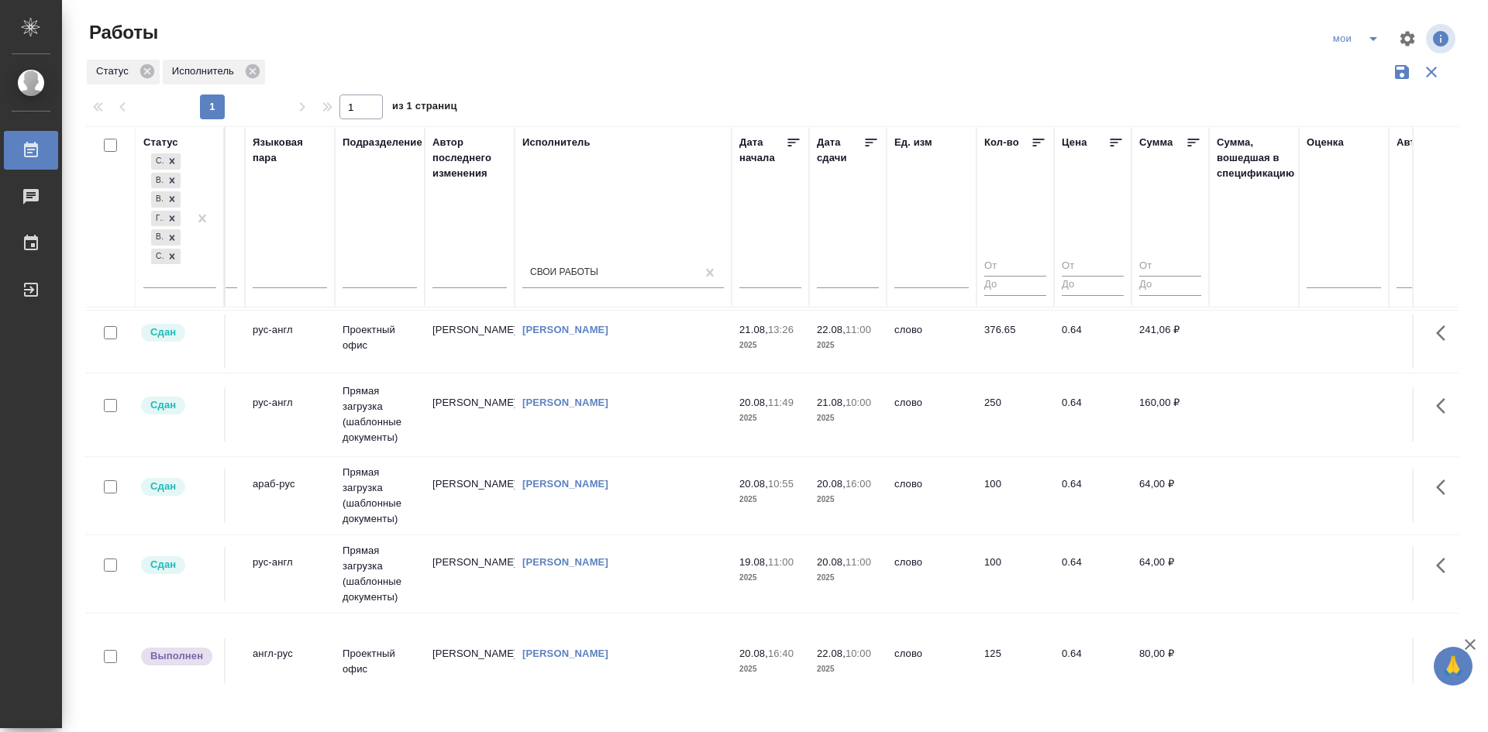
drag, startPoint x: 448, startPoint y: 455, endPoint x: 496, endPoint y: 453, distance: 48.1
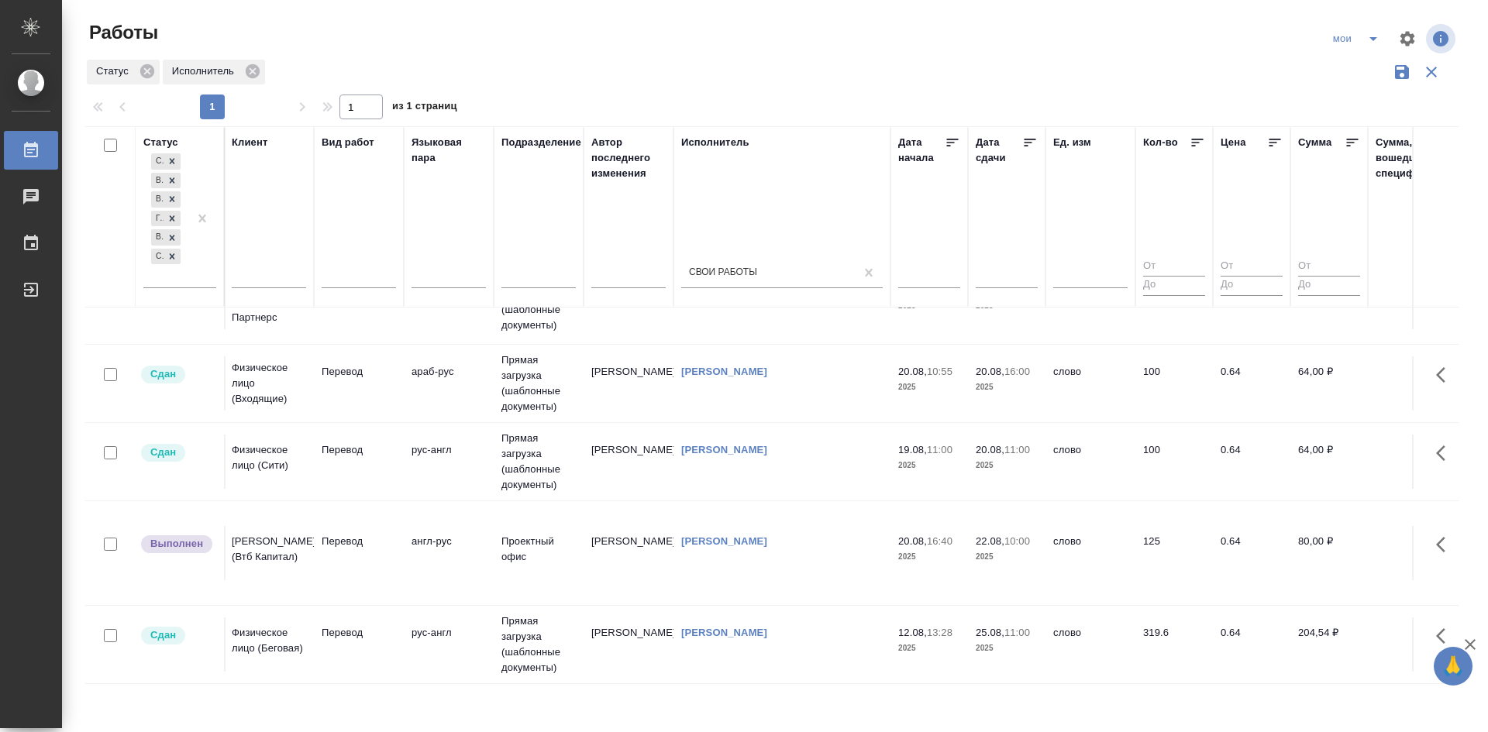
scroll to position [294, 23]
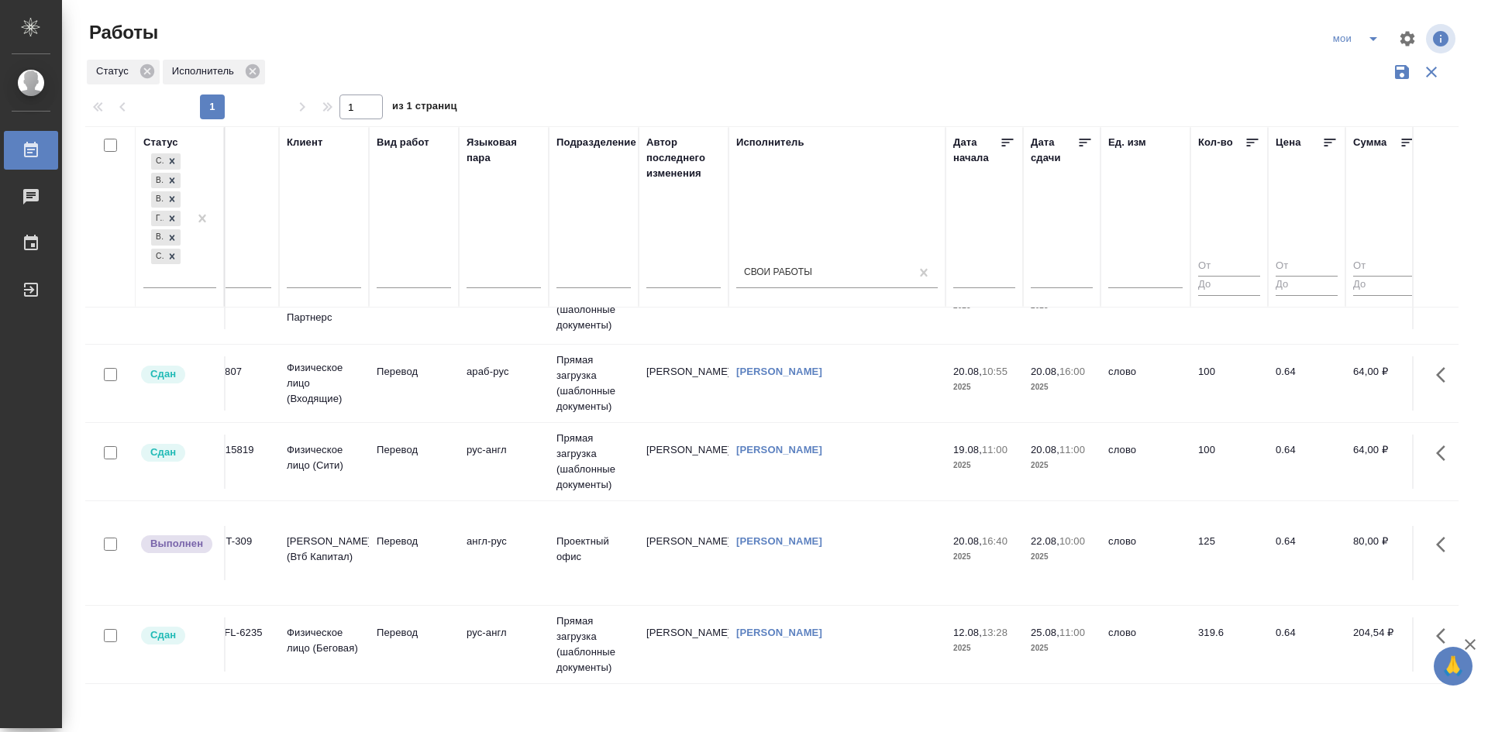
drag, startPoint x: 1002, startPoint y: 593, endPoint x: 938, endPoint y: 585, distance: 64.8
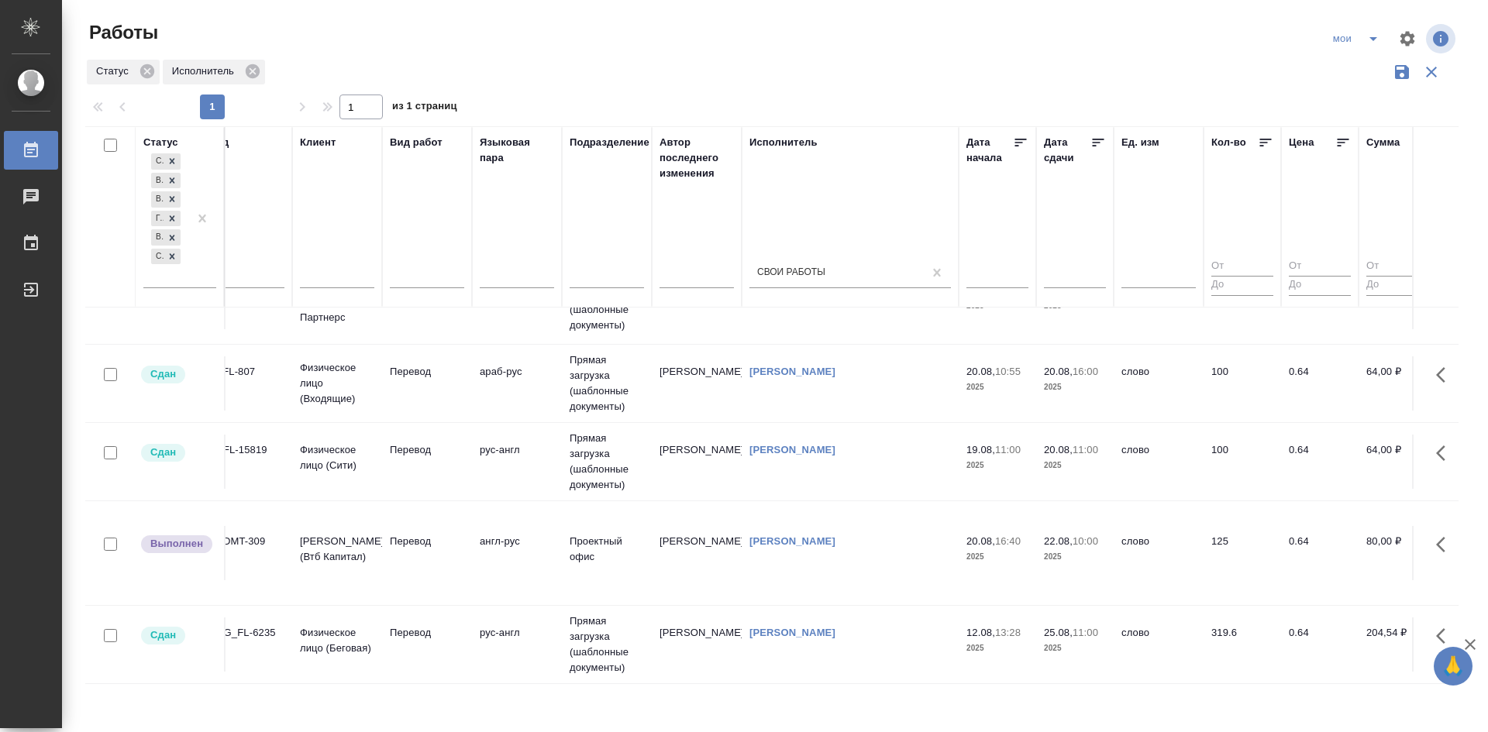
scroll to position [294, 0]
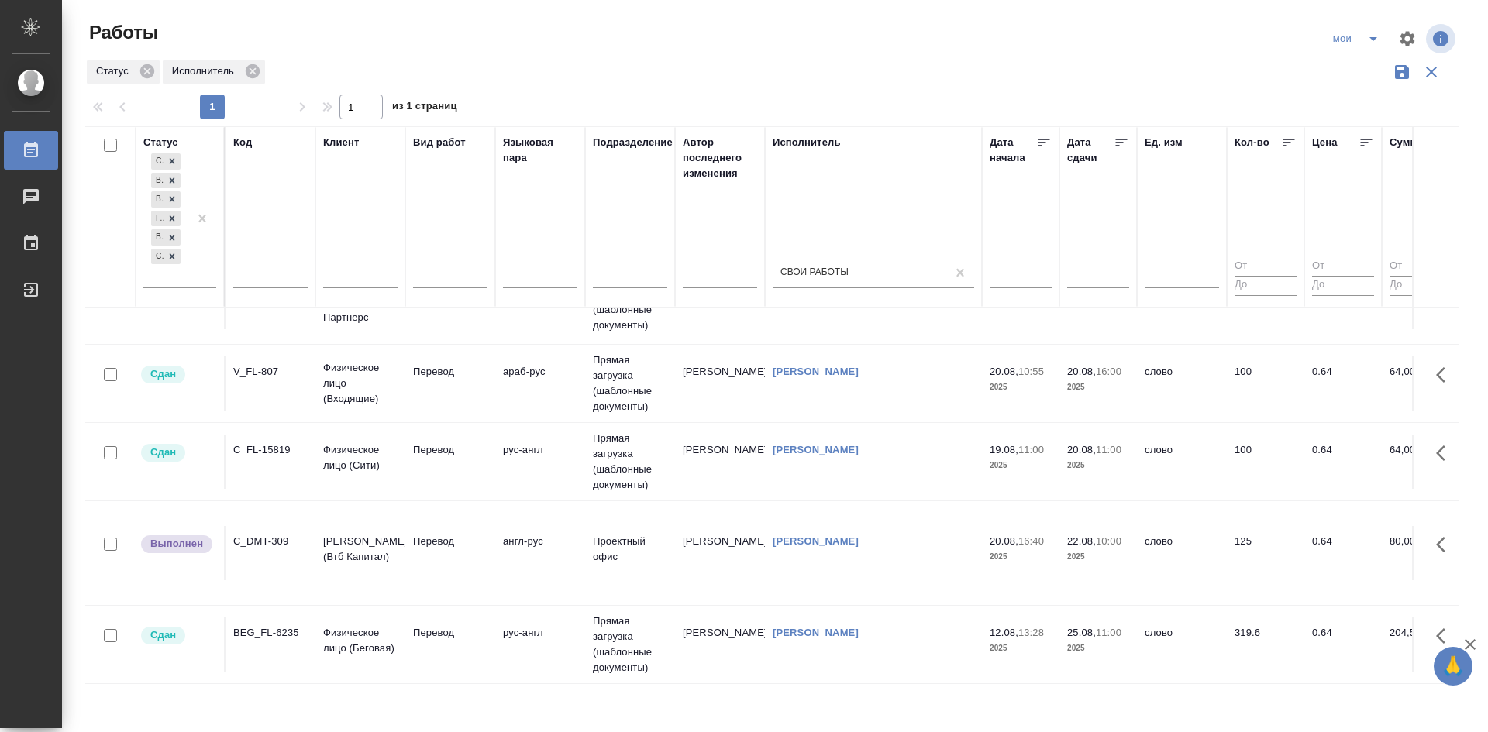
drag, startPoint x: 936, startPoint y: 585, endPoint x: 780, endPoint y: 579, distance: 155.9
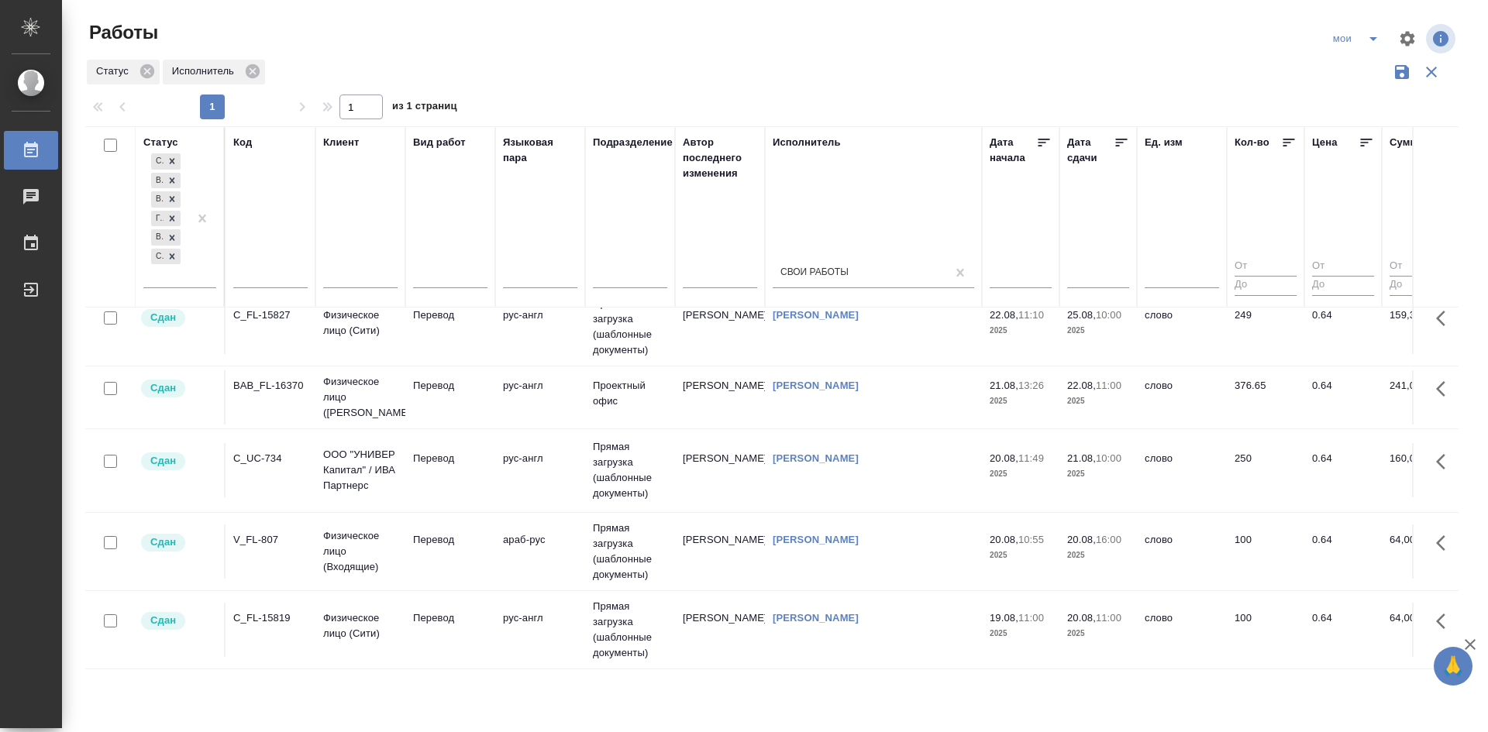
scroll to position [61, 0]
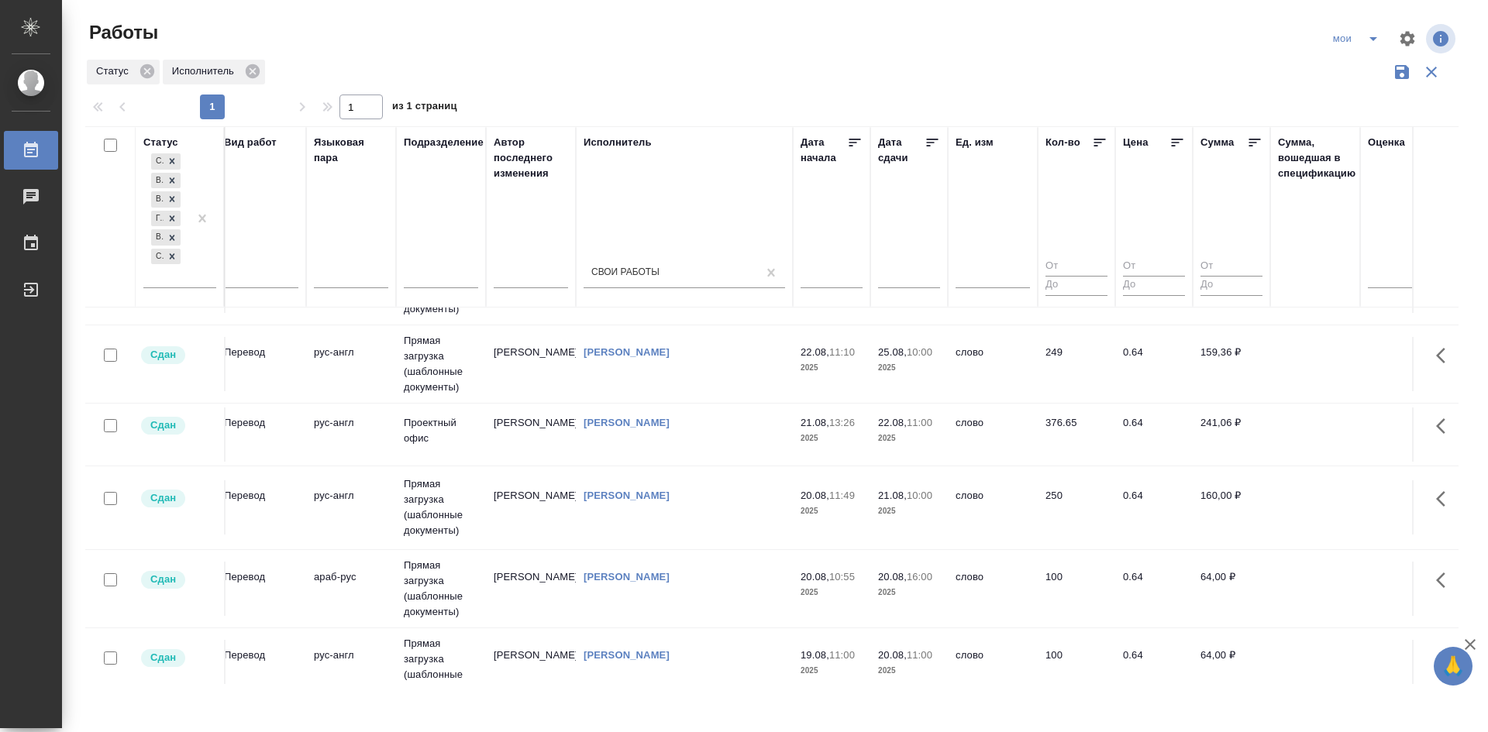
drag, startPoint x: 780, startPoint y: 578, endPoint x: 877, endPoint y: 580, distance: 96.9
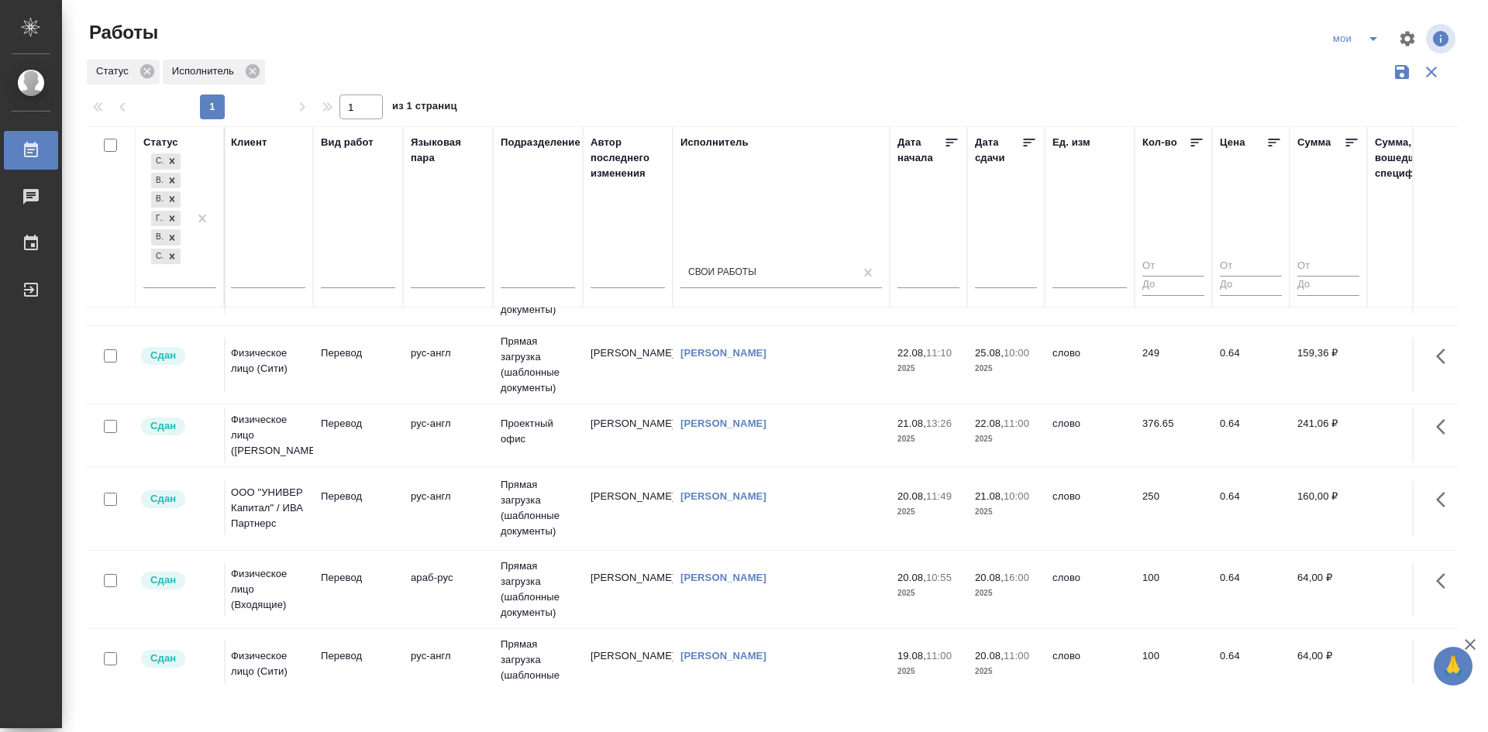
drag, startPoint x: 872, startPoint y: 582, endPoint x: 780, endPoint y: 567, distance: 92.6
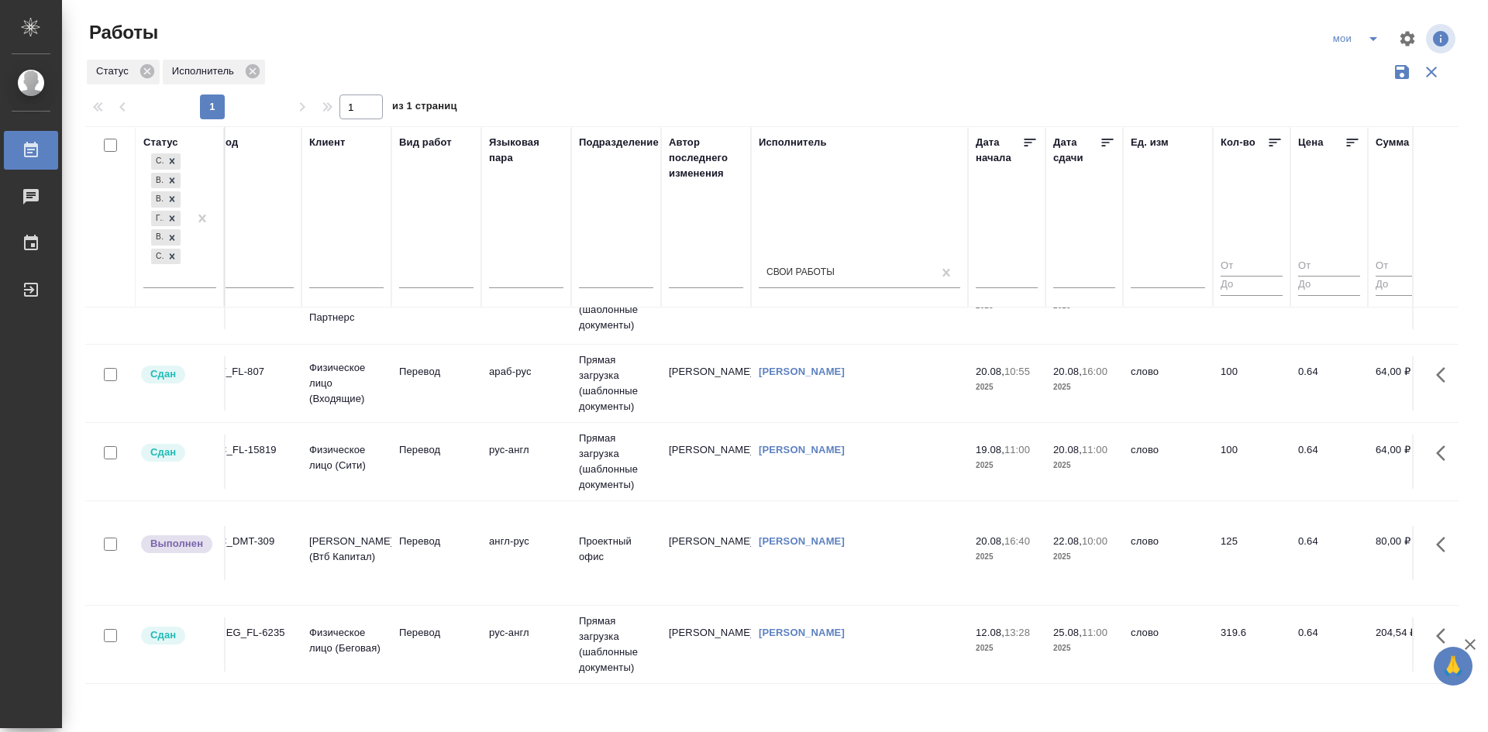
scroll to position [294, 14]
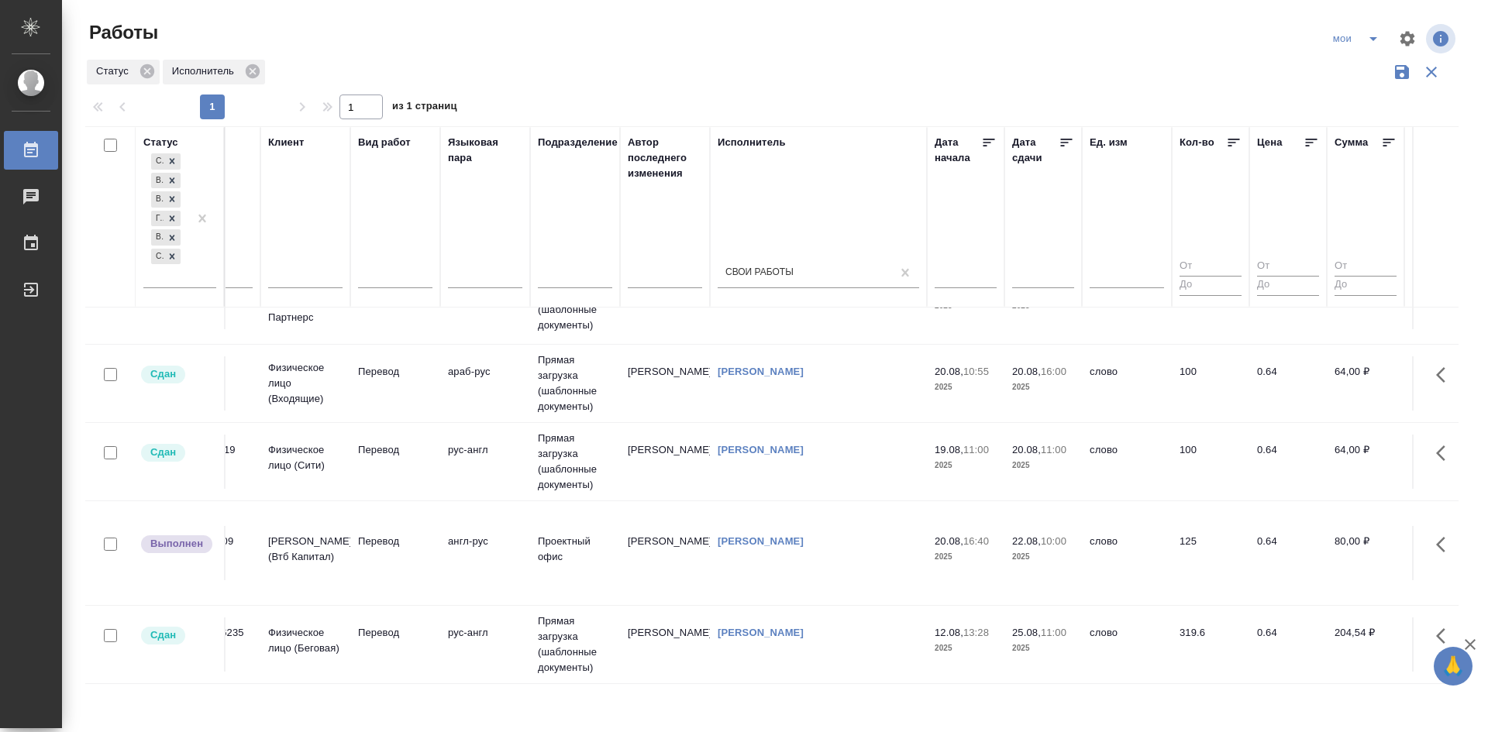
drag, startPoint x: 782, startPoint y: 568, endPoint x: 808, endPoint y: 565, distance: 26.5
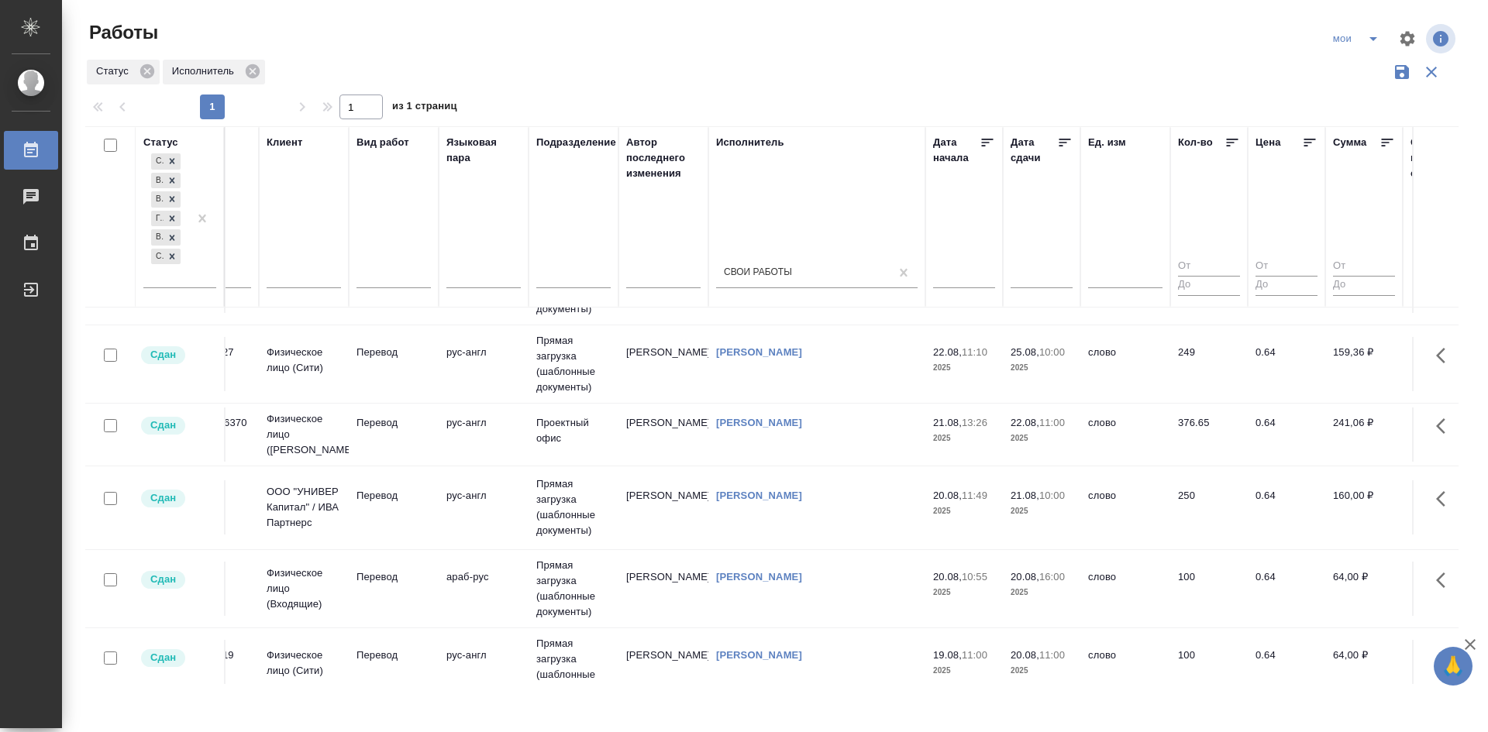
scroll to position [0, 57]
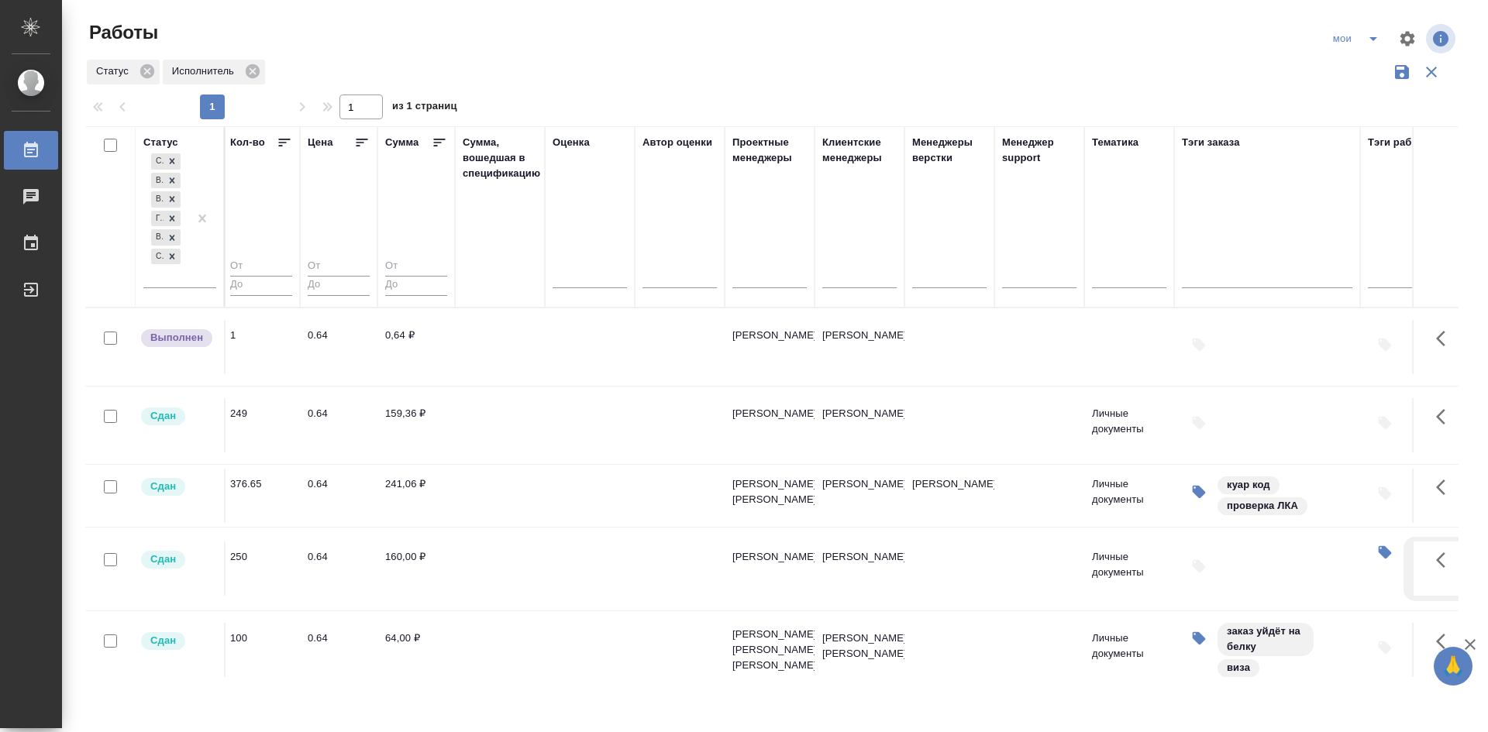
drag, startPoint x: 647, startPoint y: 358, endPoint x: 822, endPoint y: 351, distance: 175.3
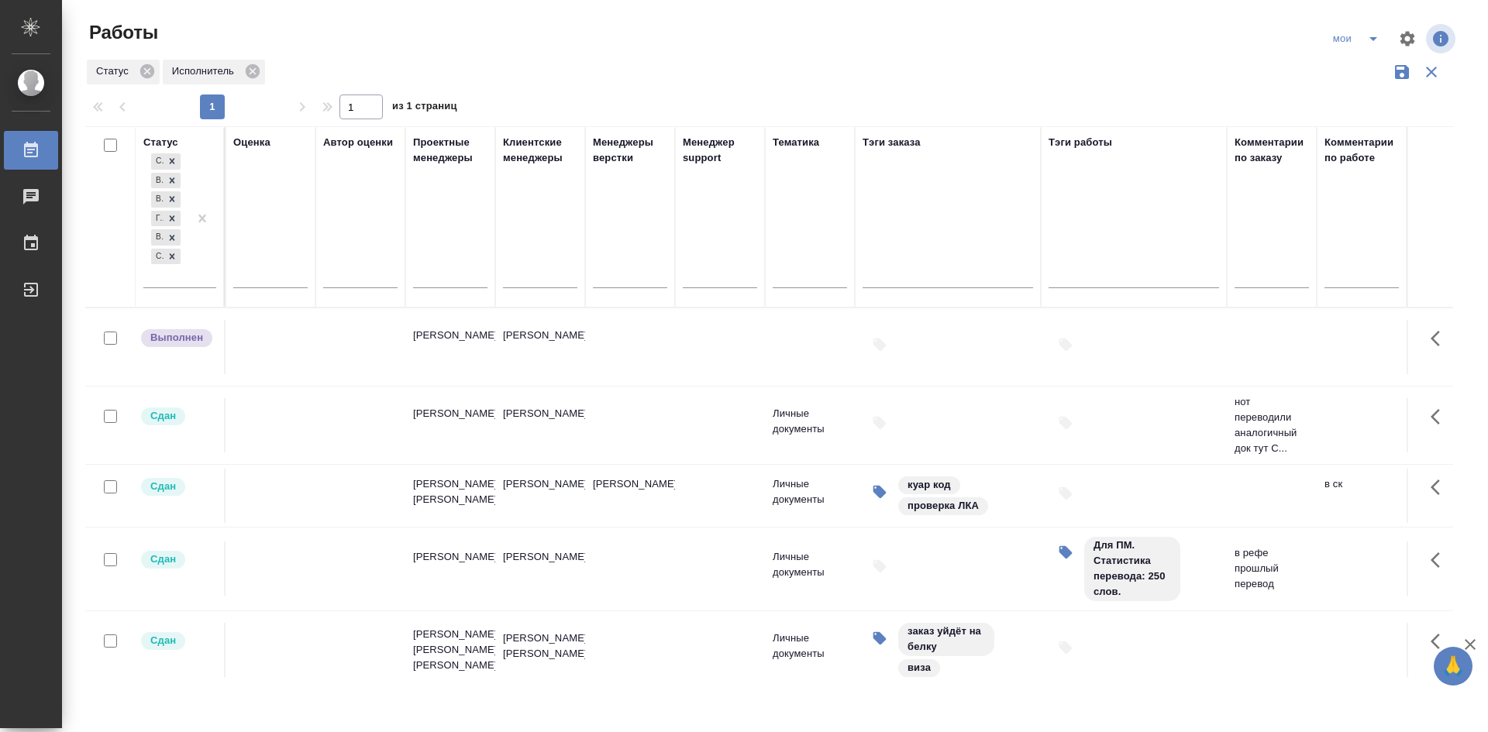
drag, startPoint x: 742, startPoint y: 359, endPoint x: 970, endPoint y: 348, distance: 228.9
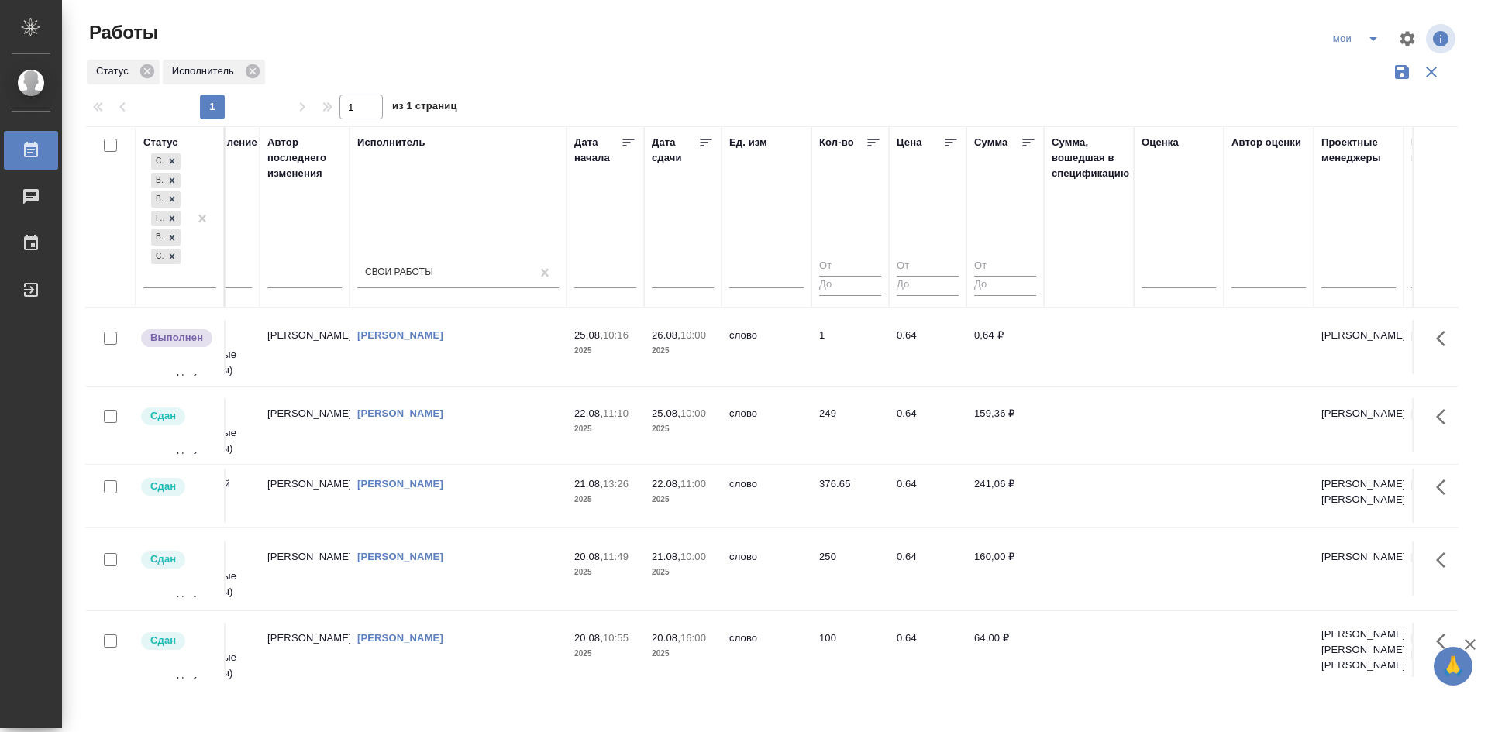
scroll to position [0, 0]
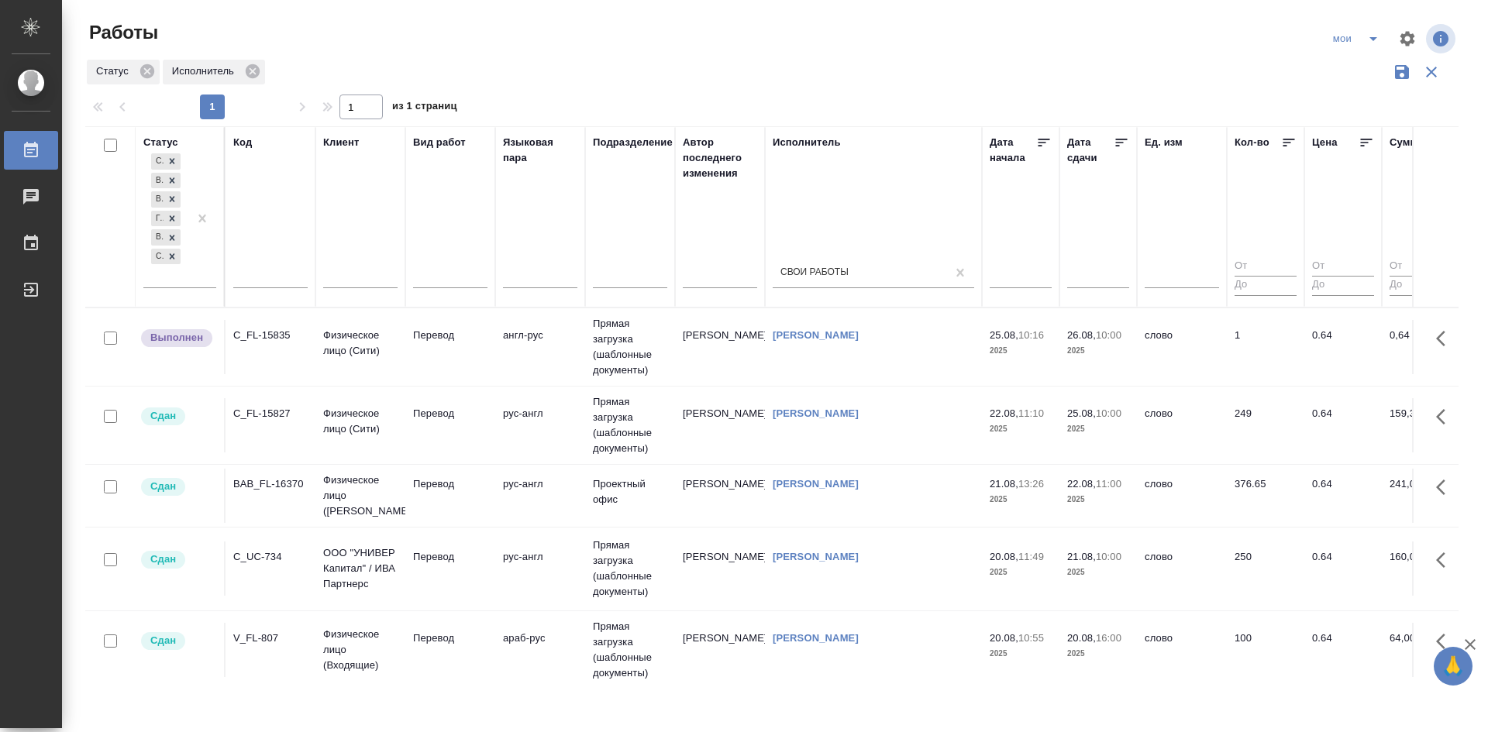
drag, startPoint x: 1002, startPoint y: 465, endPoint x: 614, endPoint y: 460, distance: 388.3
click at [439, 359] on td "Перевод" at bounding box center [450, 347] width 90 height 54
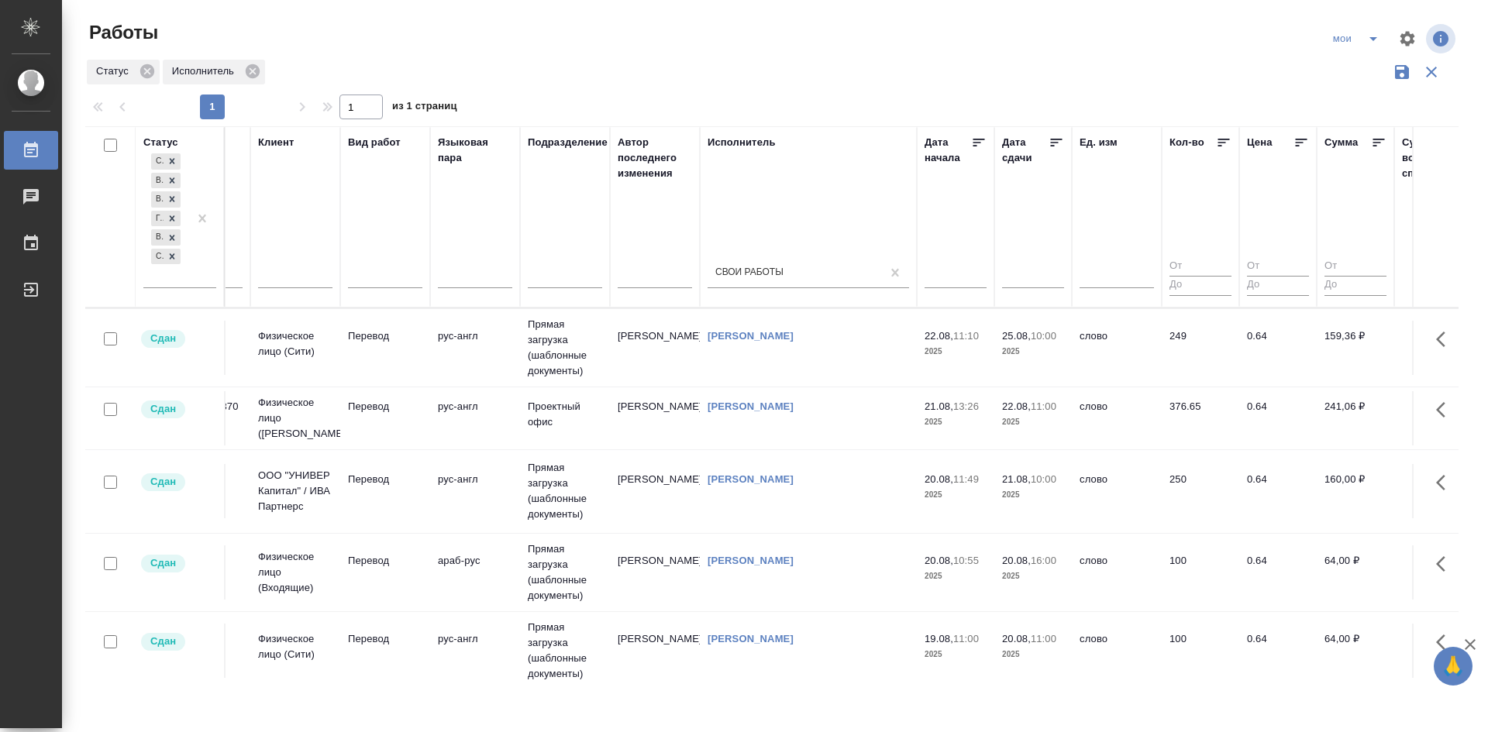
scroll to position [78, 0]
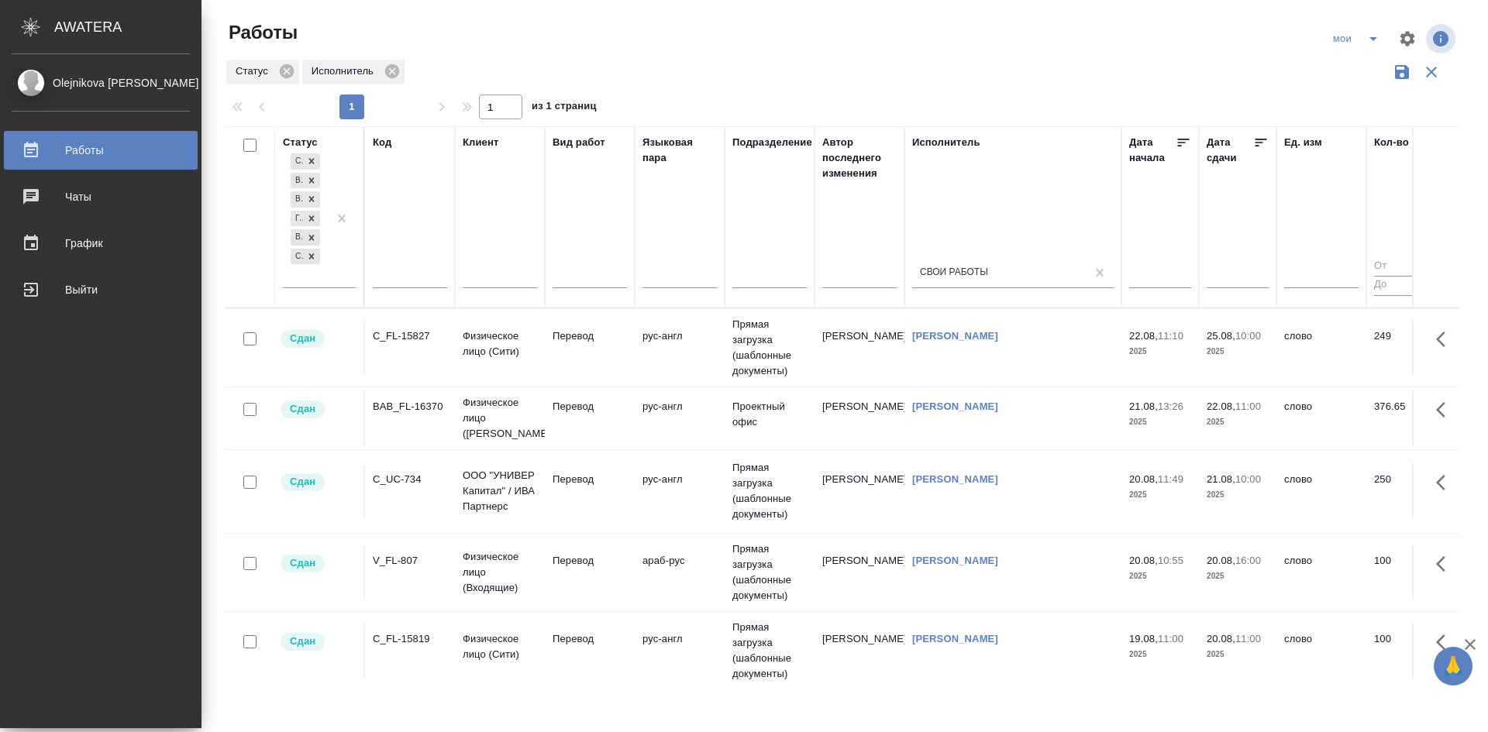
click at [98, 158] on div "Работы" at bounding box center [101, 150] width 178 height 23
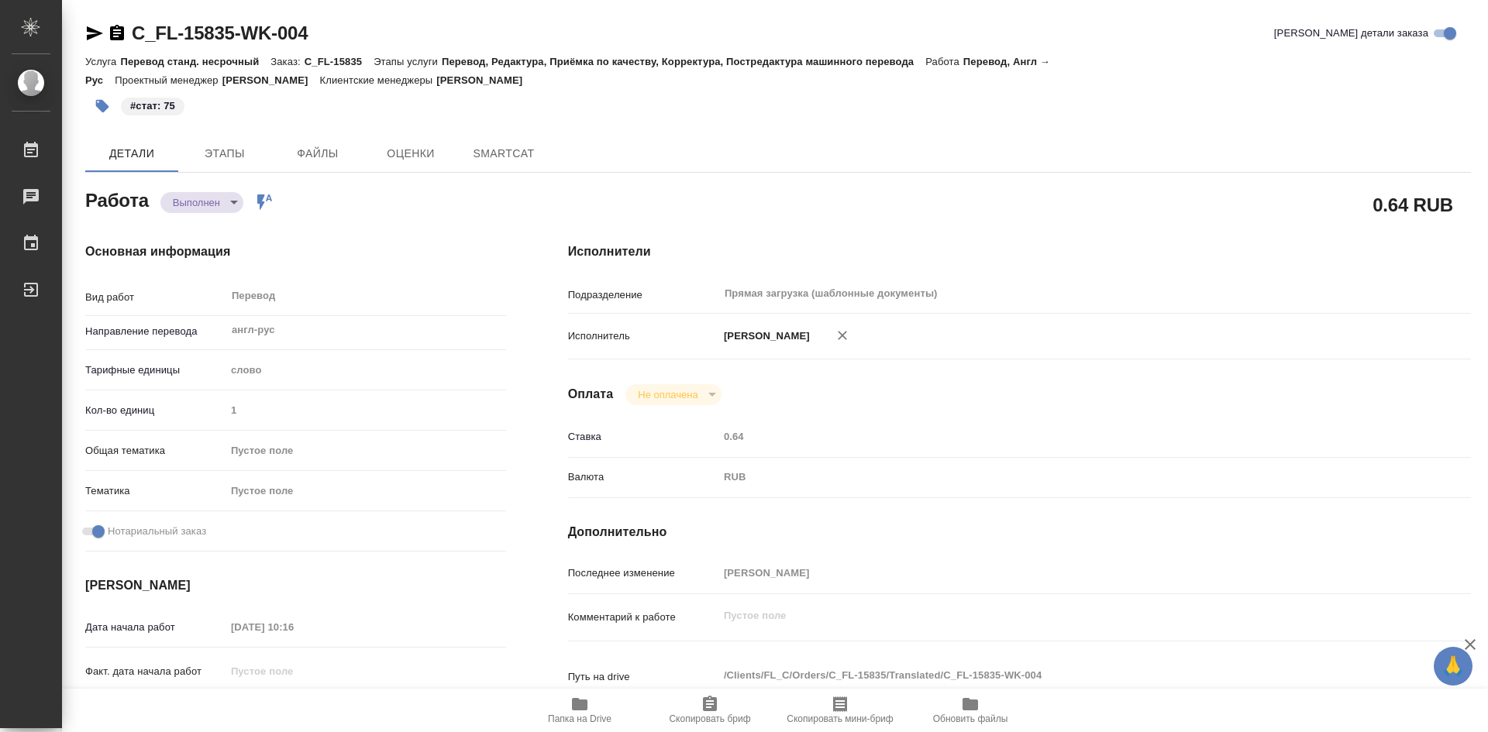
type textarea "x"
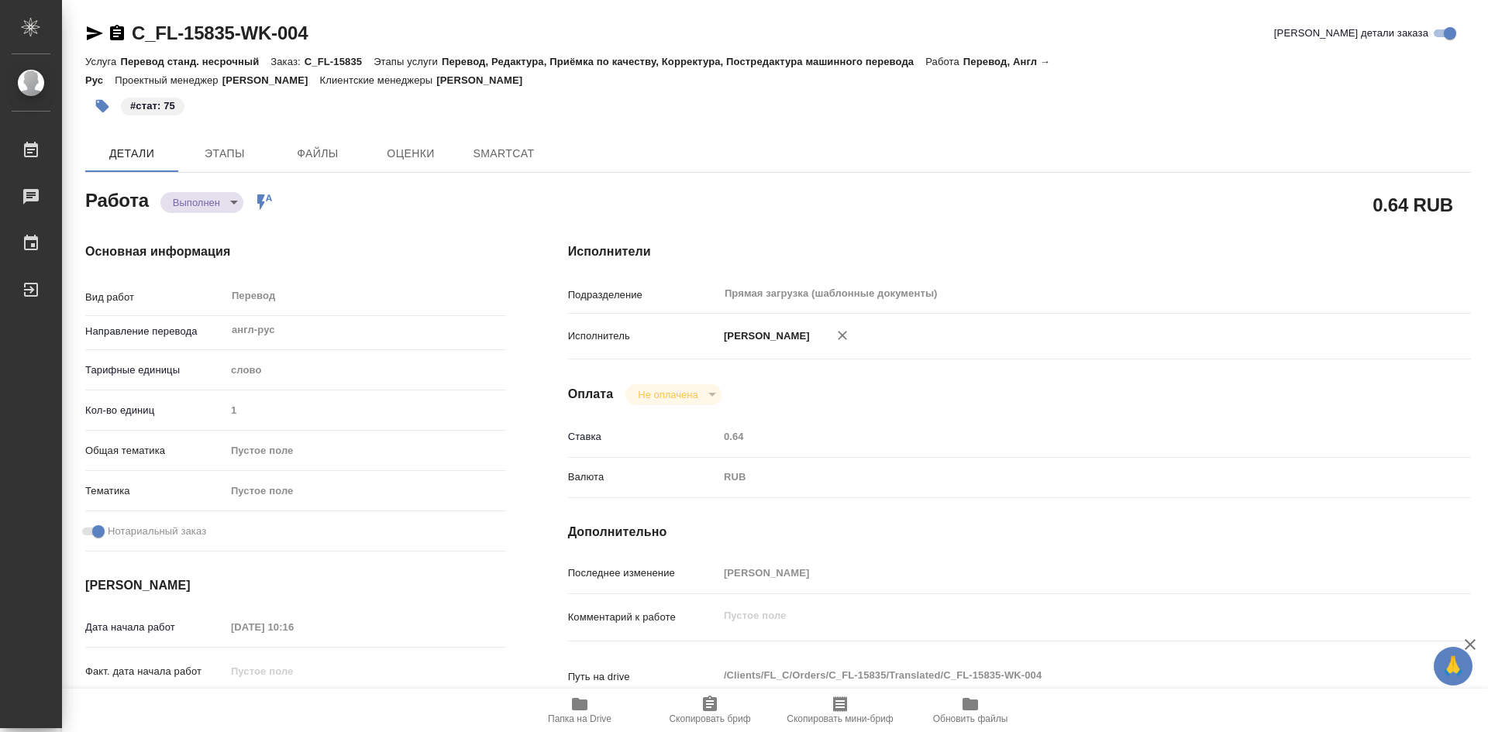
type textarea "x"
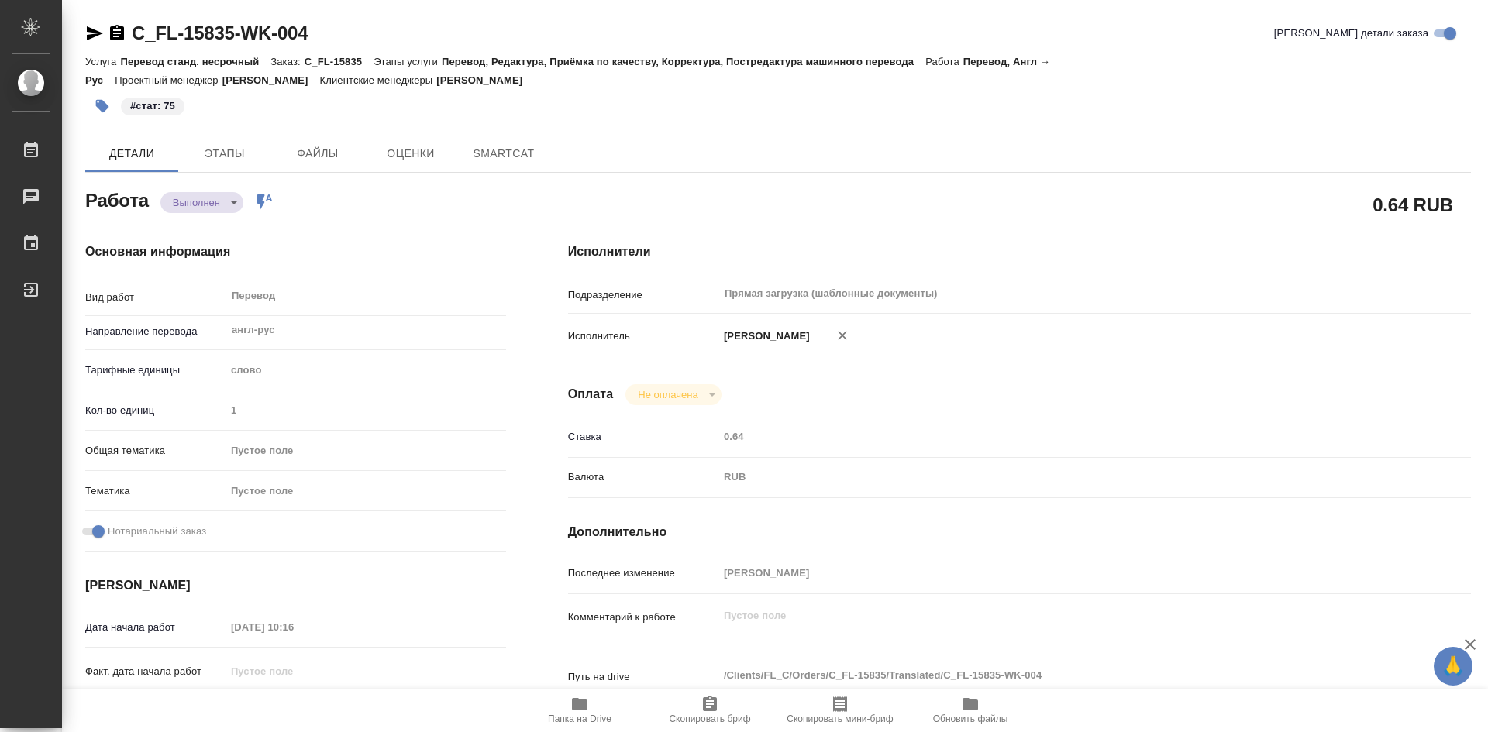
type textarea "x"
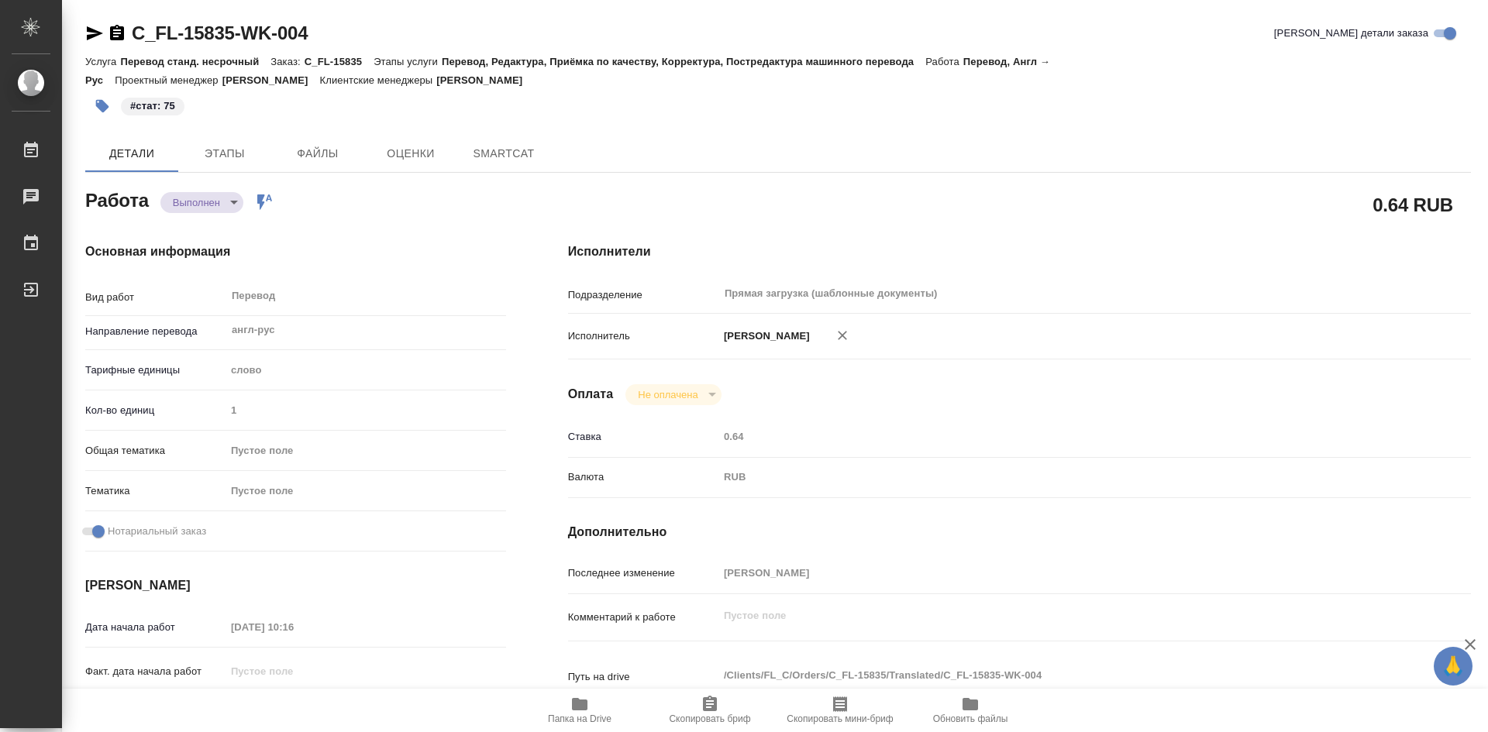
type textarea "x"
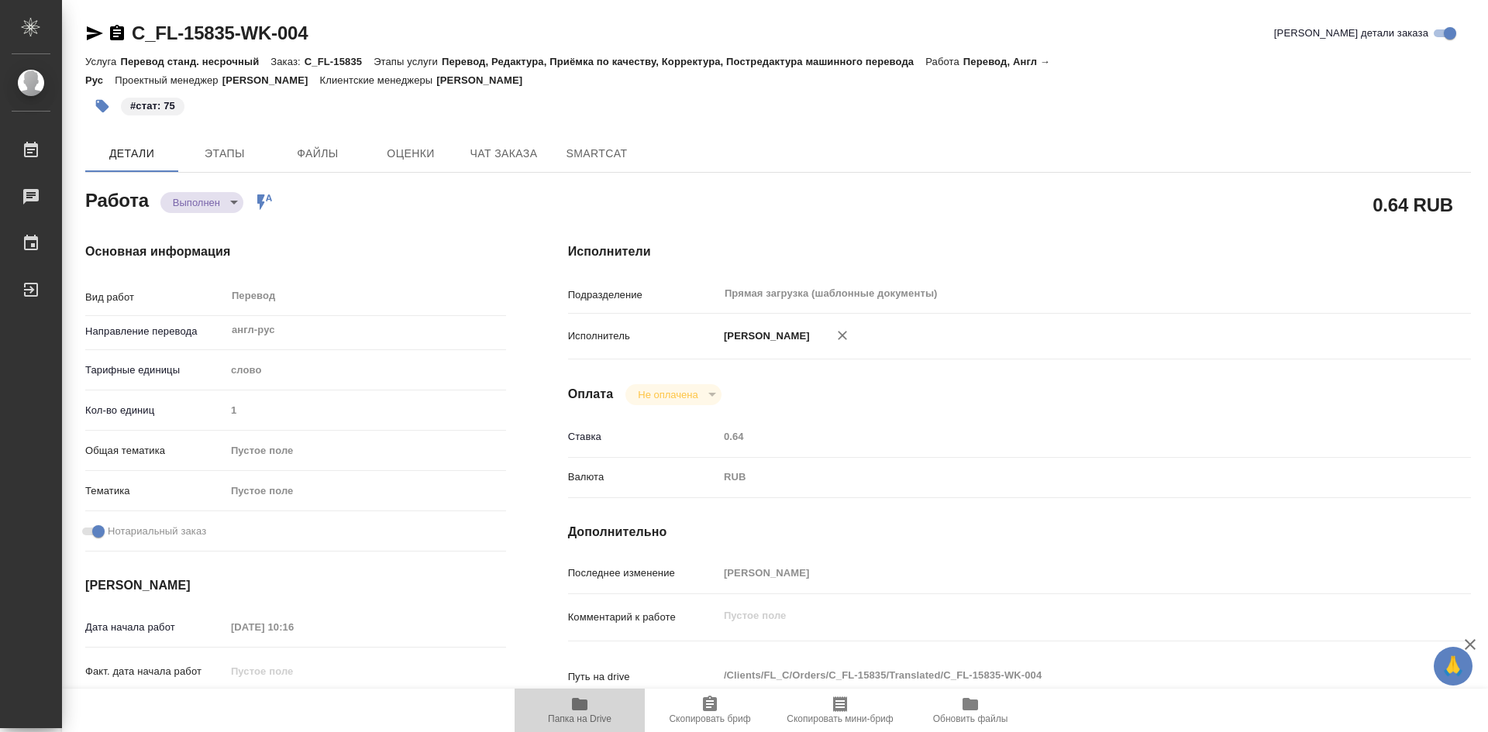
click at [585, 708] on icon "button" at bounding box center [580, 704] width 16 height 12
type textarea "x"
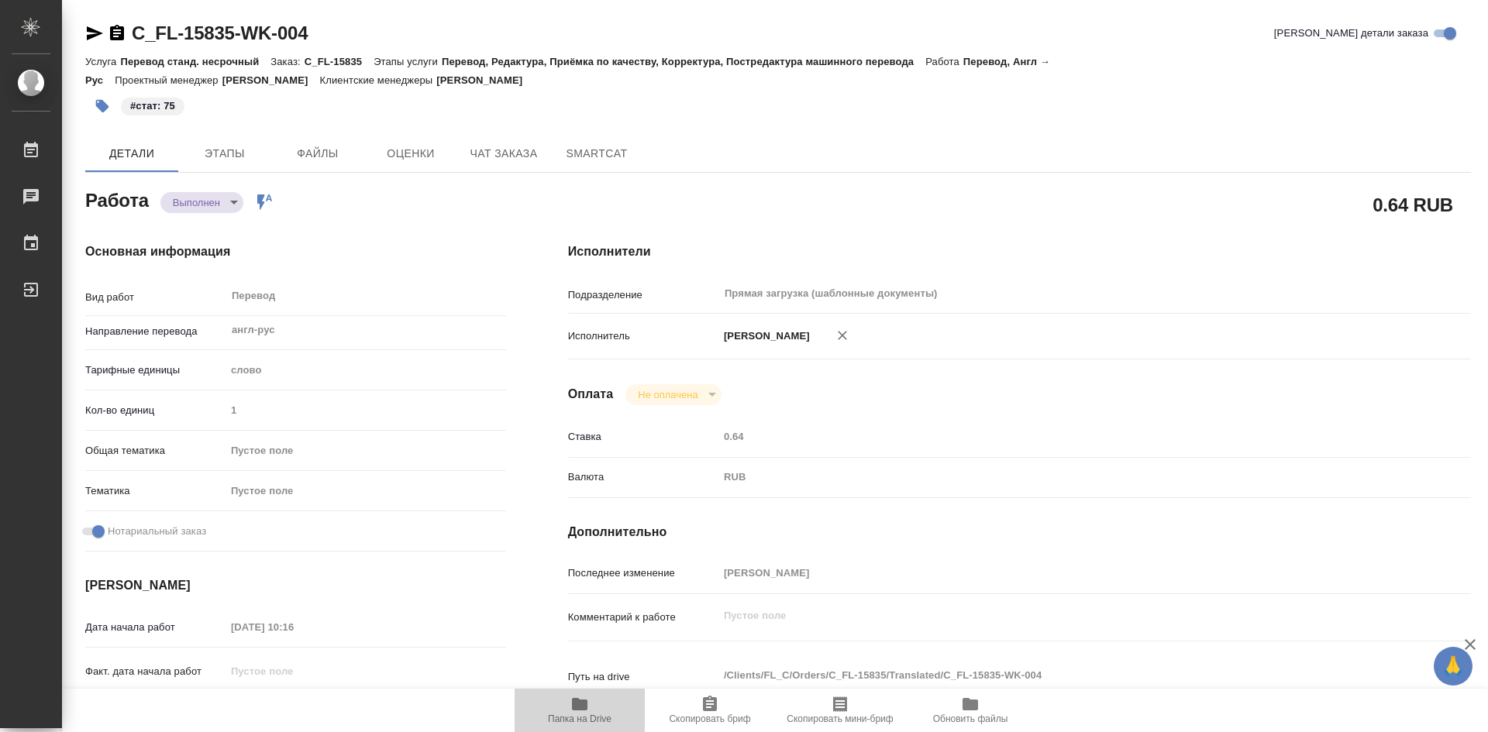
type textarea "x"
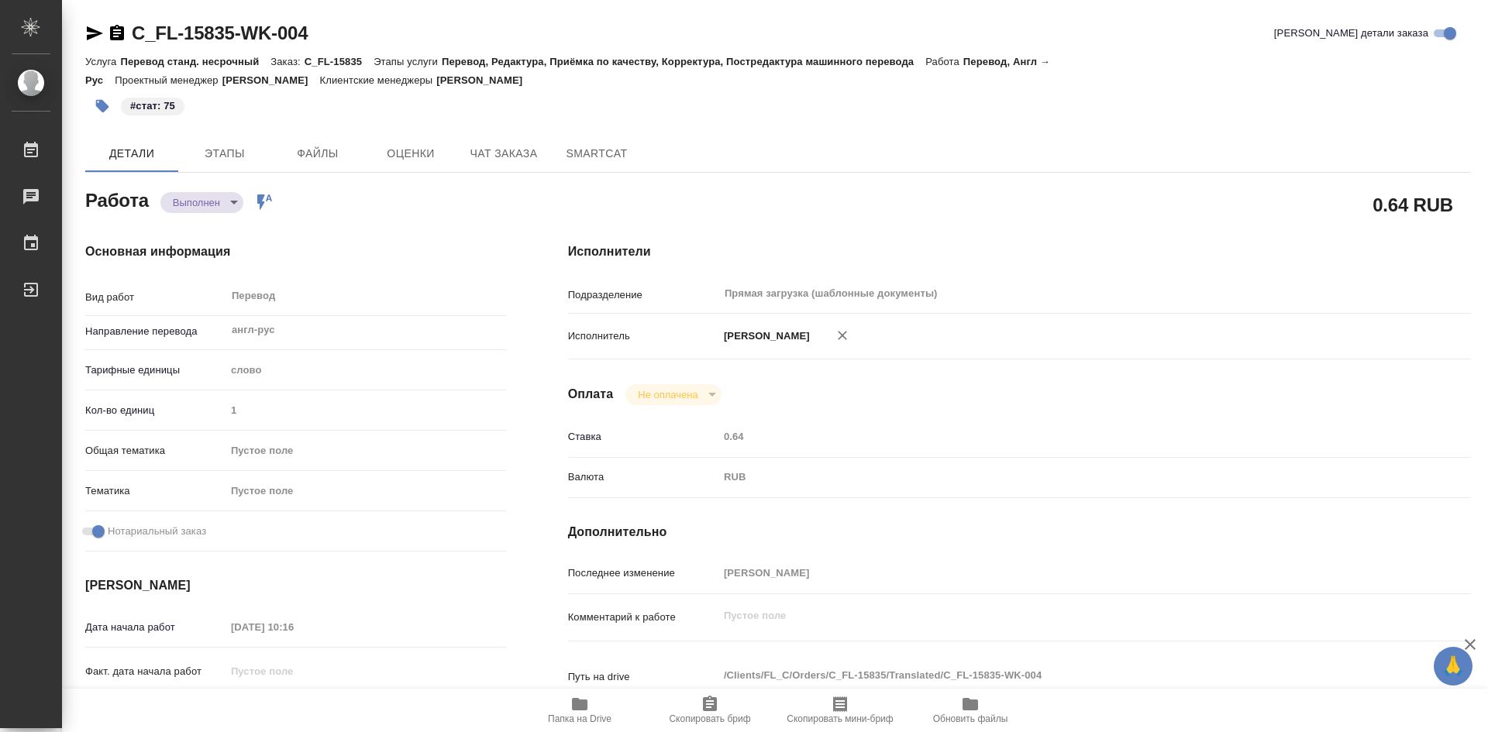
type textarea "x"
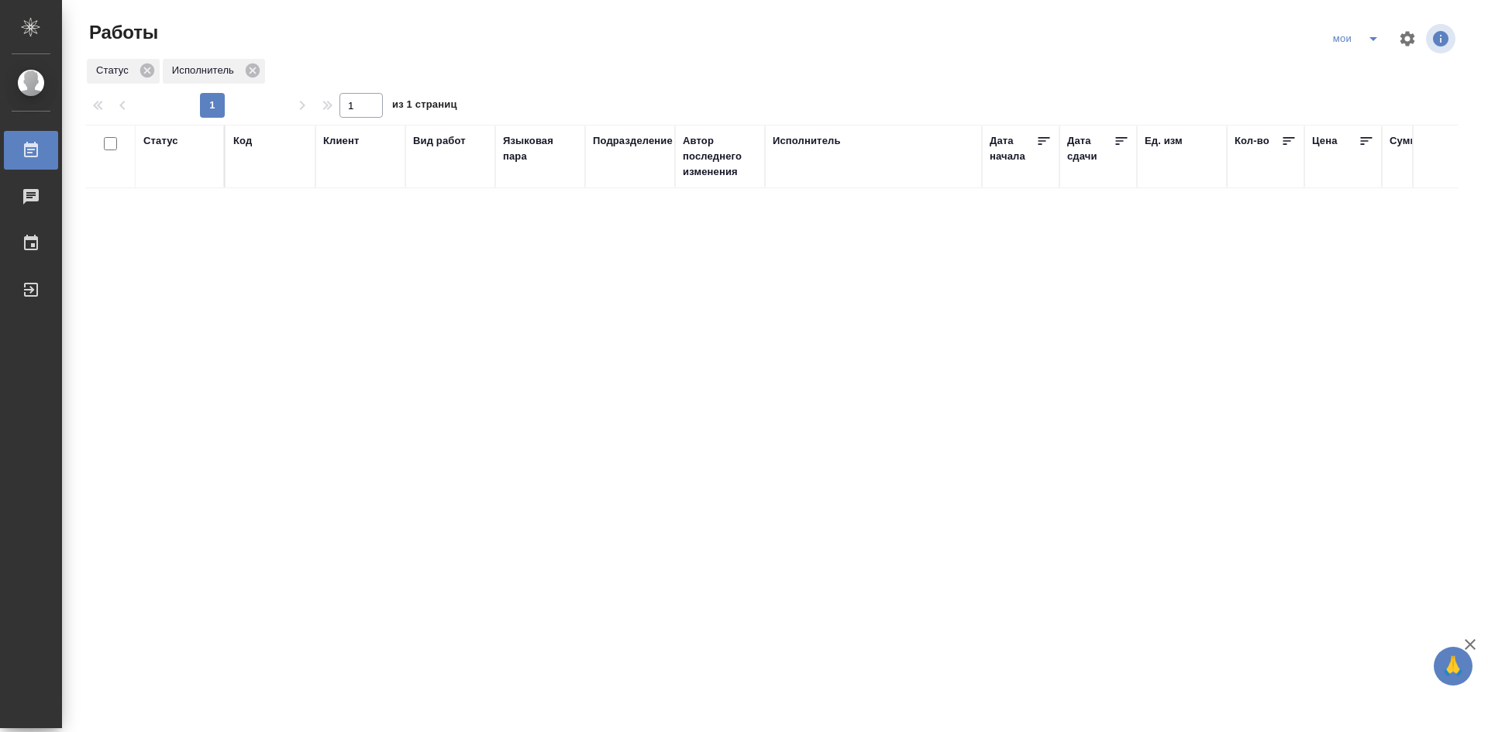
click at [1370, 43] on icon "split button" at bounding box center [1373, 38] width 19 height 19
click at [1363, 63] on li "Стандартные настройки" at bounding box center [1357, 69] width 149 height 25
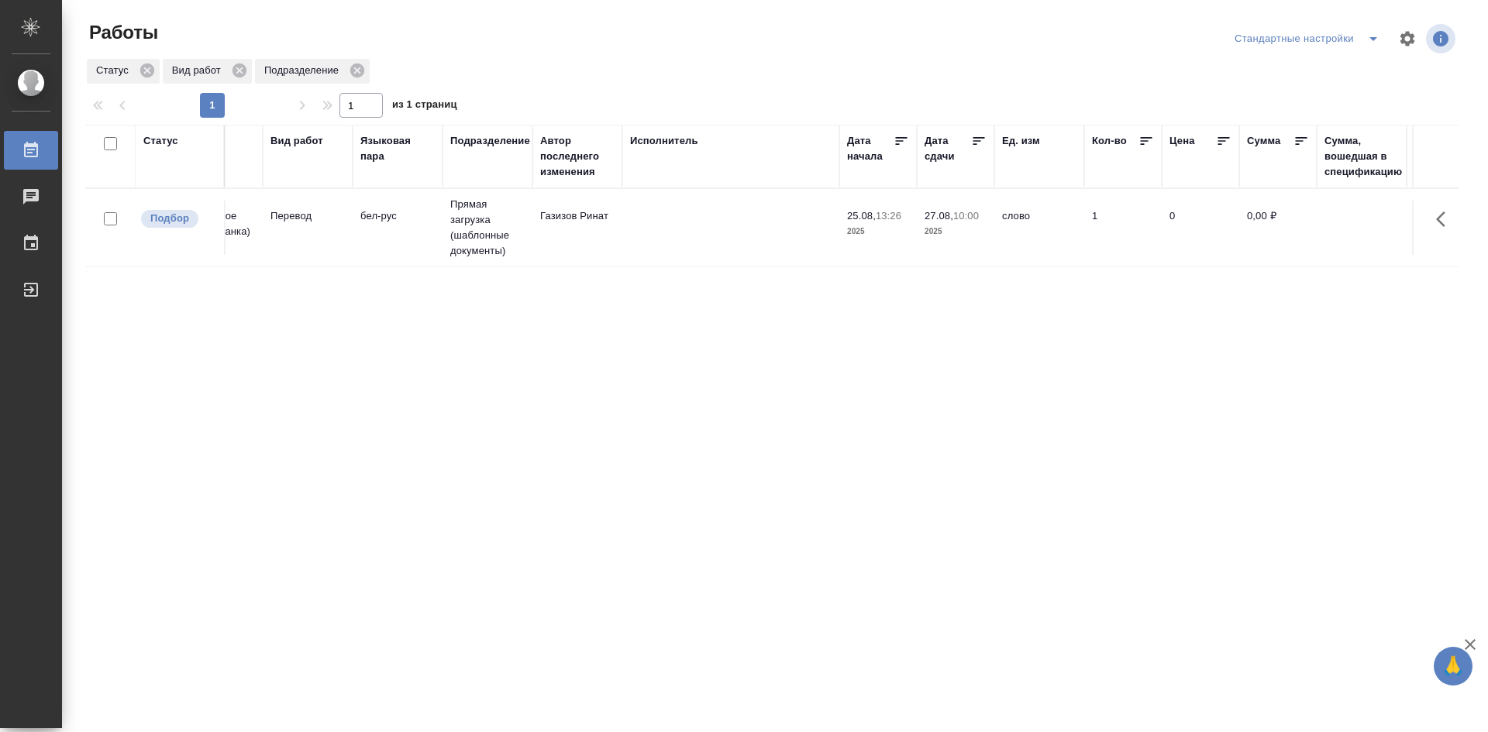
scroll to position [0, 1324]
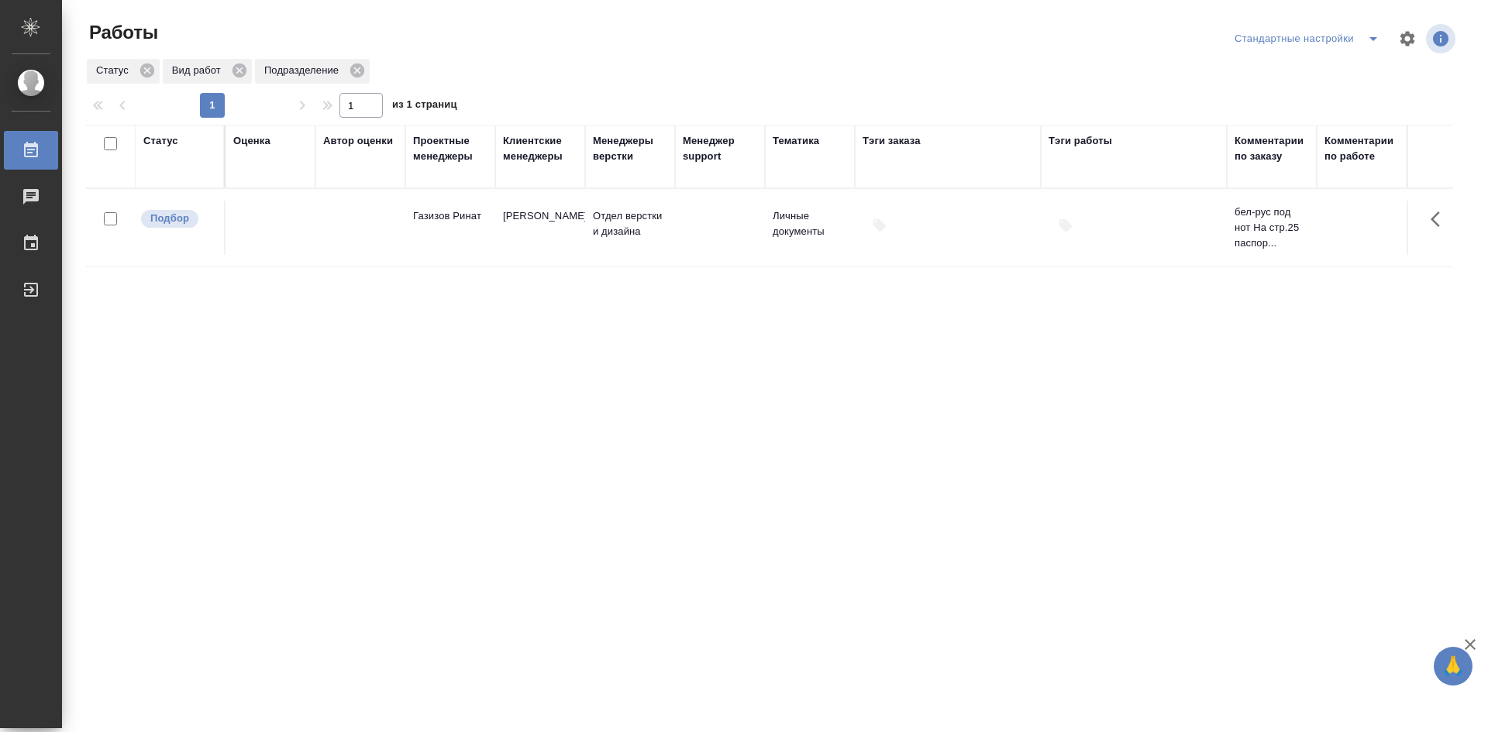
drag, startPoint x: 621, startPoint y: 509, endPoint x: 842, endPoint y: 508, distance: 220.9
drag, startPoint x: 724, startPoint y: 270, endPoint x: 863, endPoint y: 271, distance: 139.5
click at [608, 239] on p "Отдел верстки и дизайна" at bounding box center [630, 223] width 74 height 31
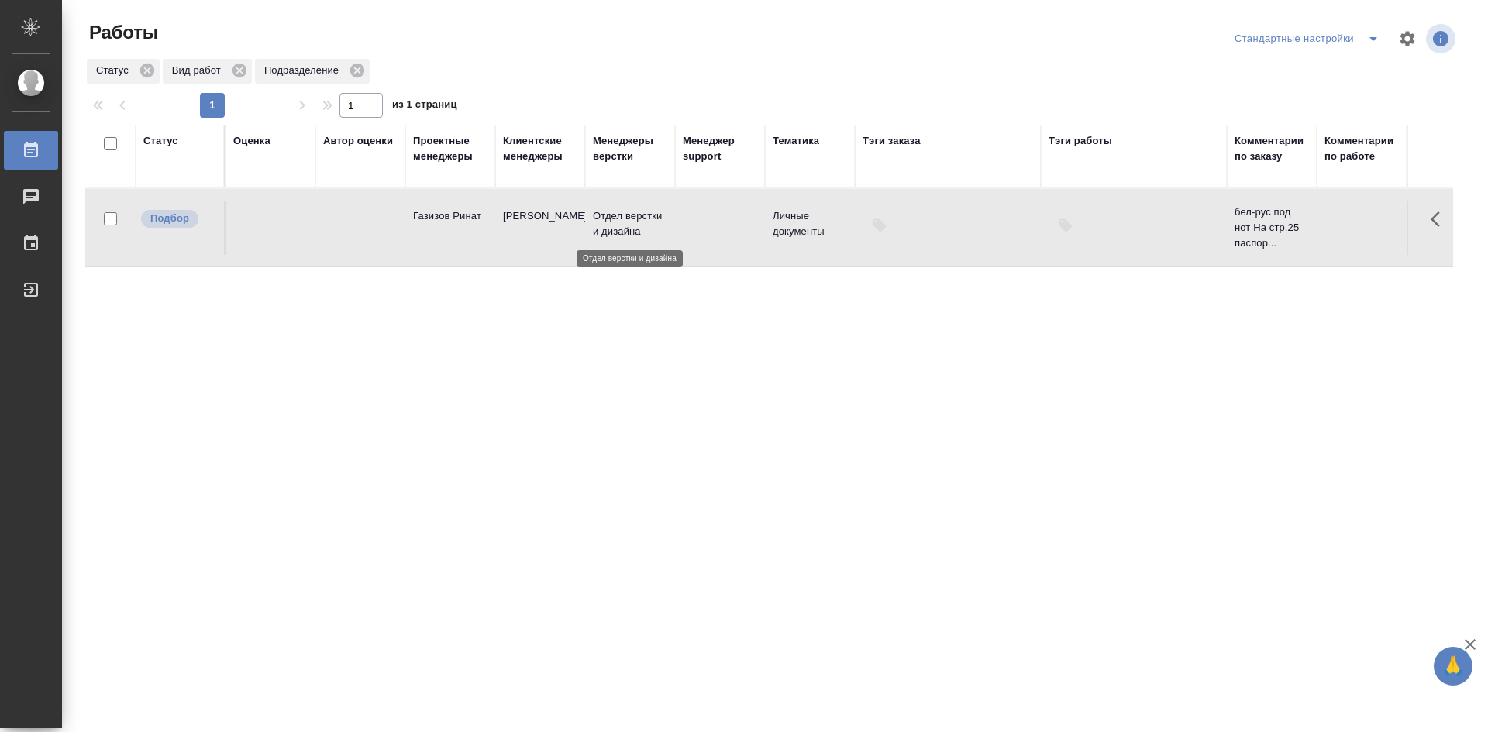
click at [608, 239] on p "Отдел верстки и дизайна" at bounding box center [630, 223] width 74 height 31
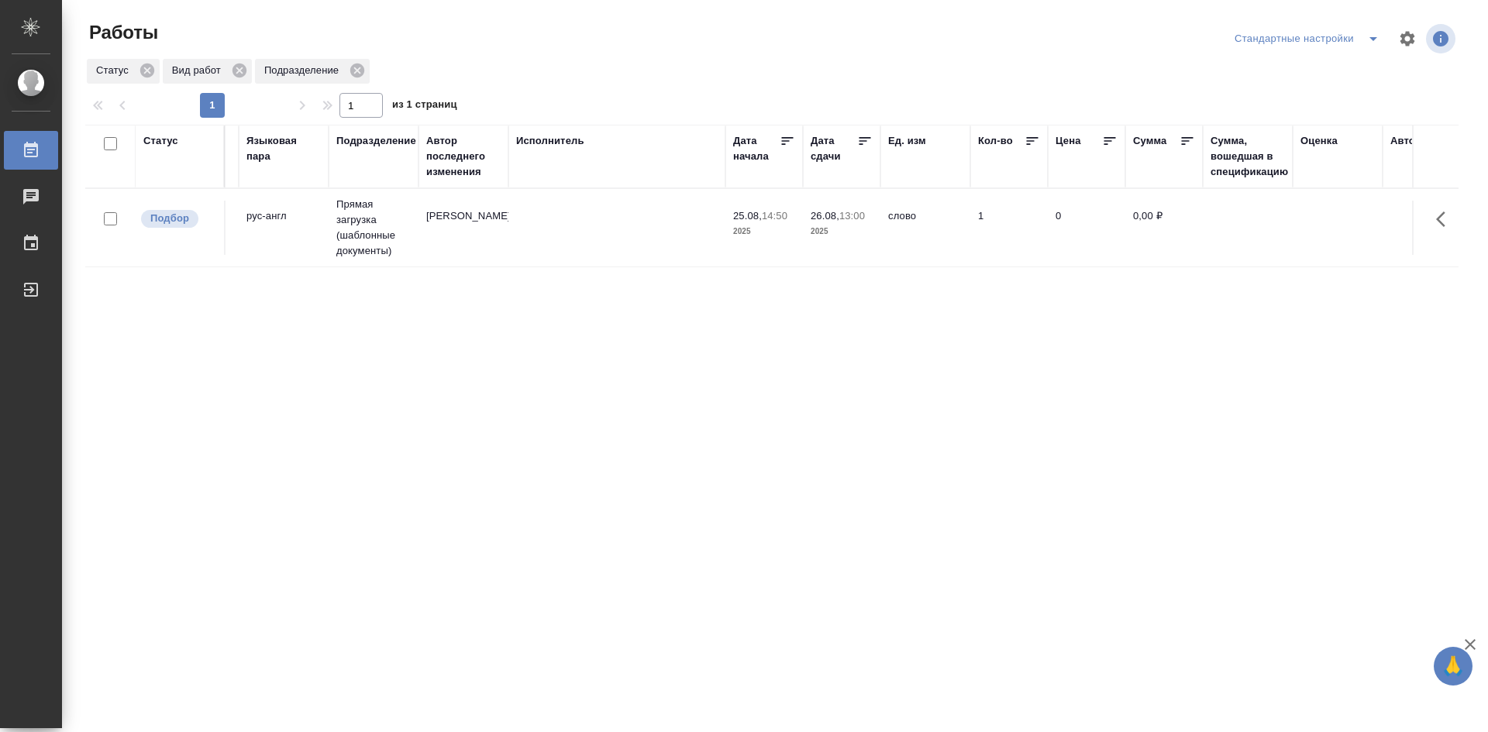
scroll to position [0, 1324]
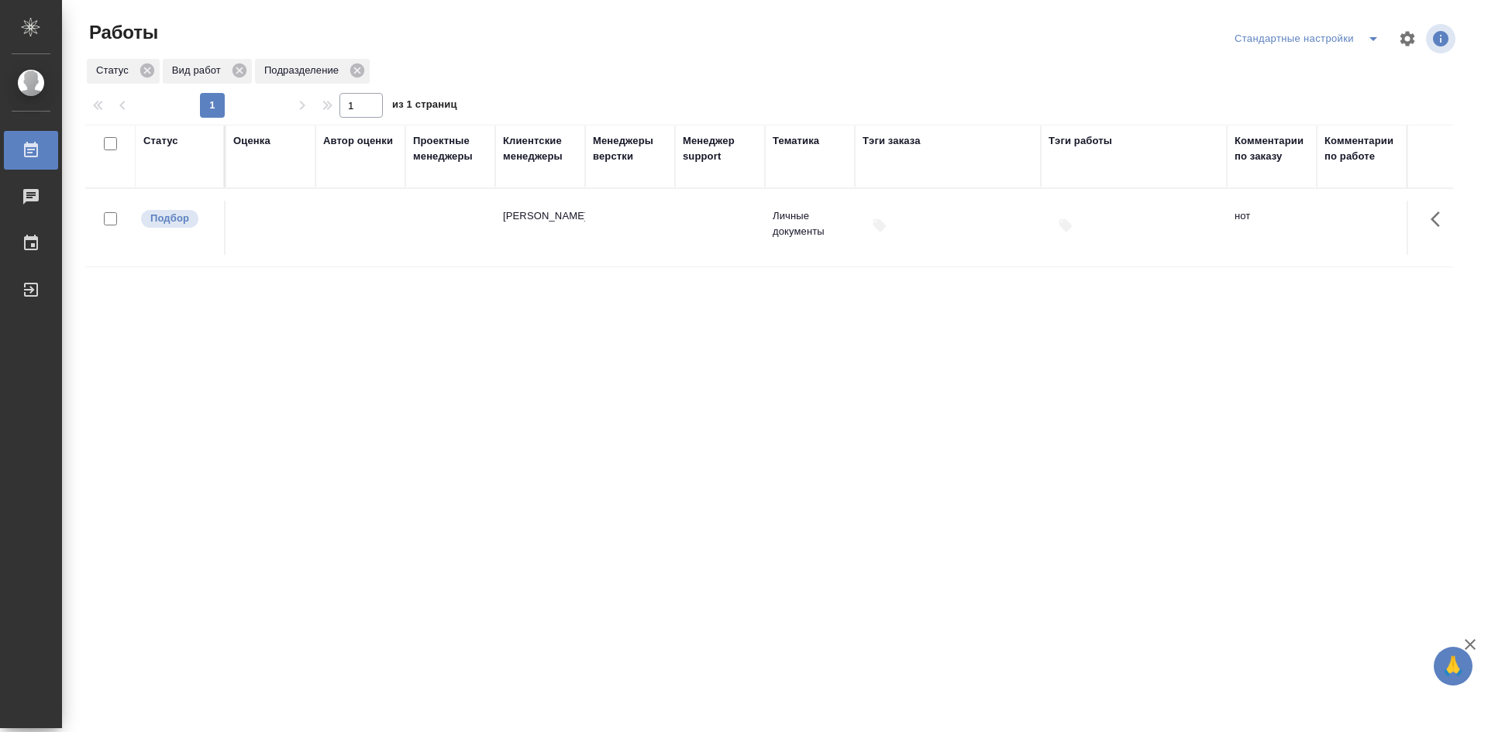
drag, startPoint x: 453, startPoint y: 340, endPoint x: 913, endPoint y: 359, distance: 460.0
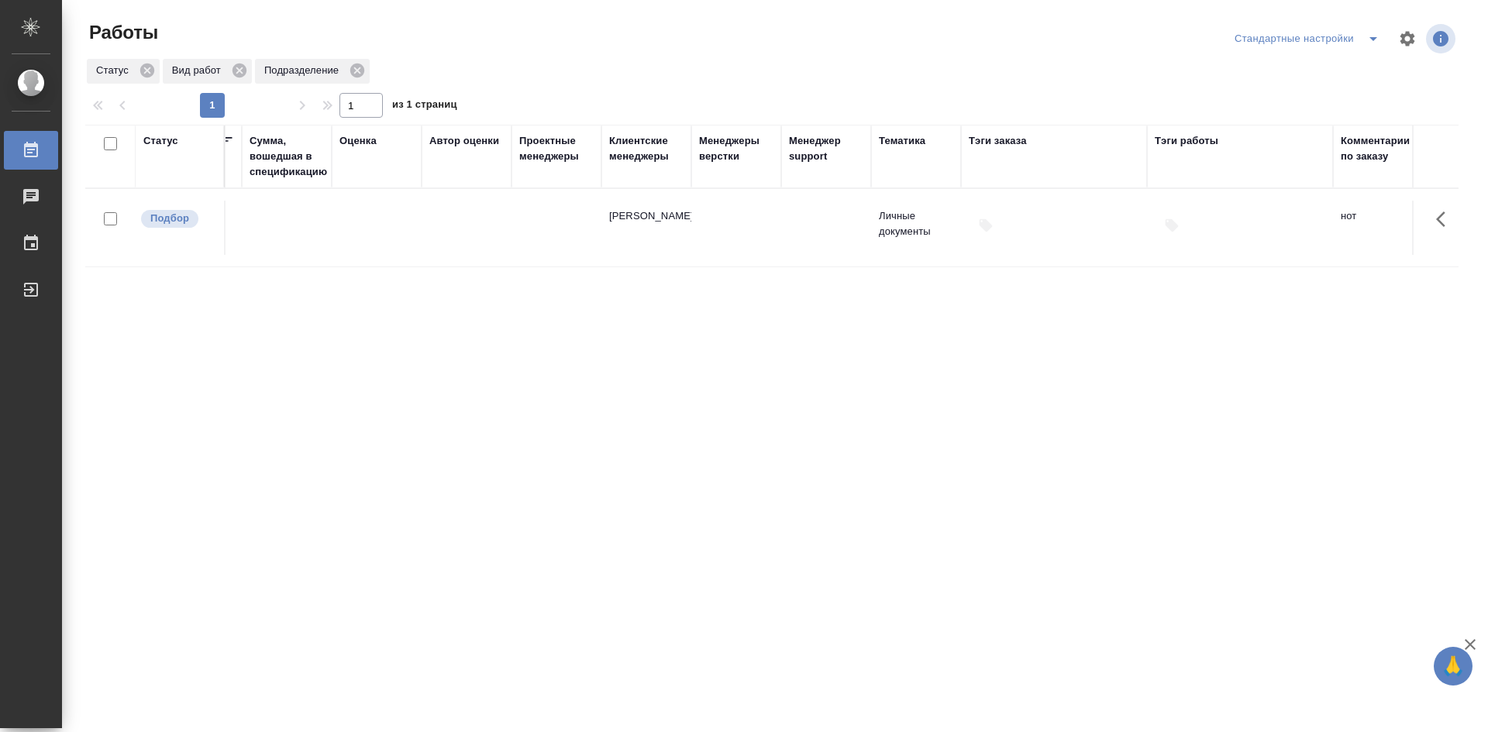
scroll to position [0, 181]
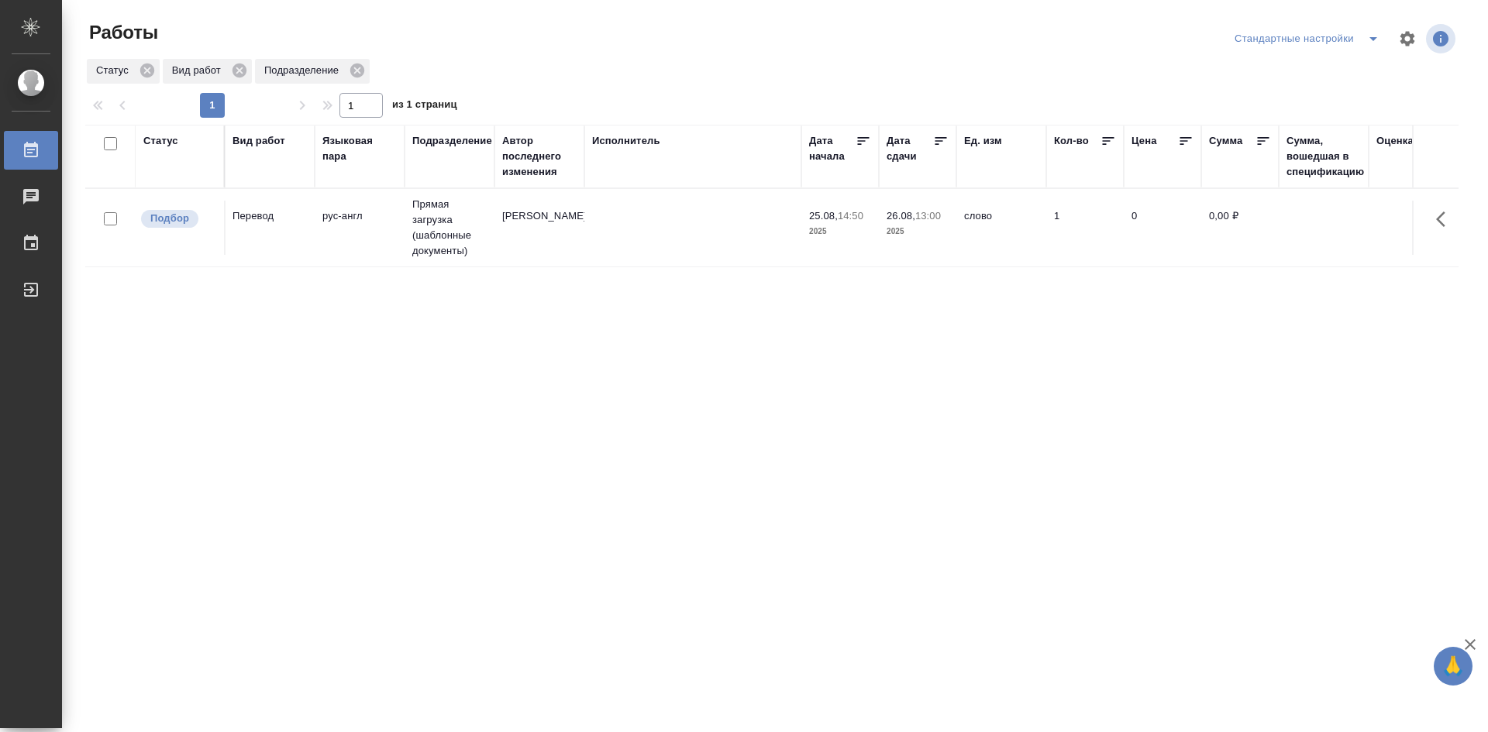
drag, startPoint x: 722, startPoint y: 423, endPoint x: 338, endPoint y: 385, distance: 385.5
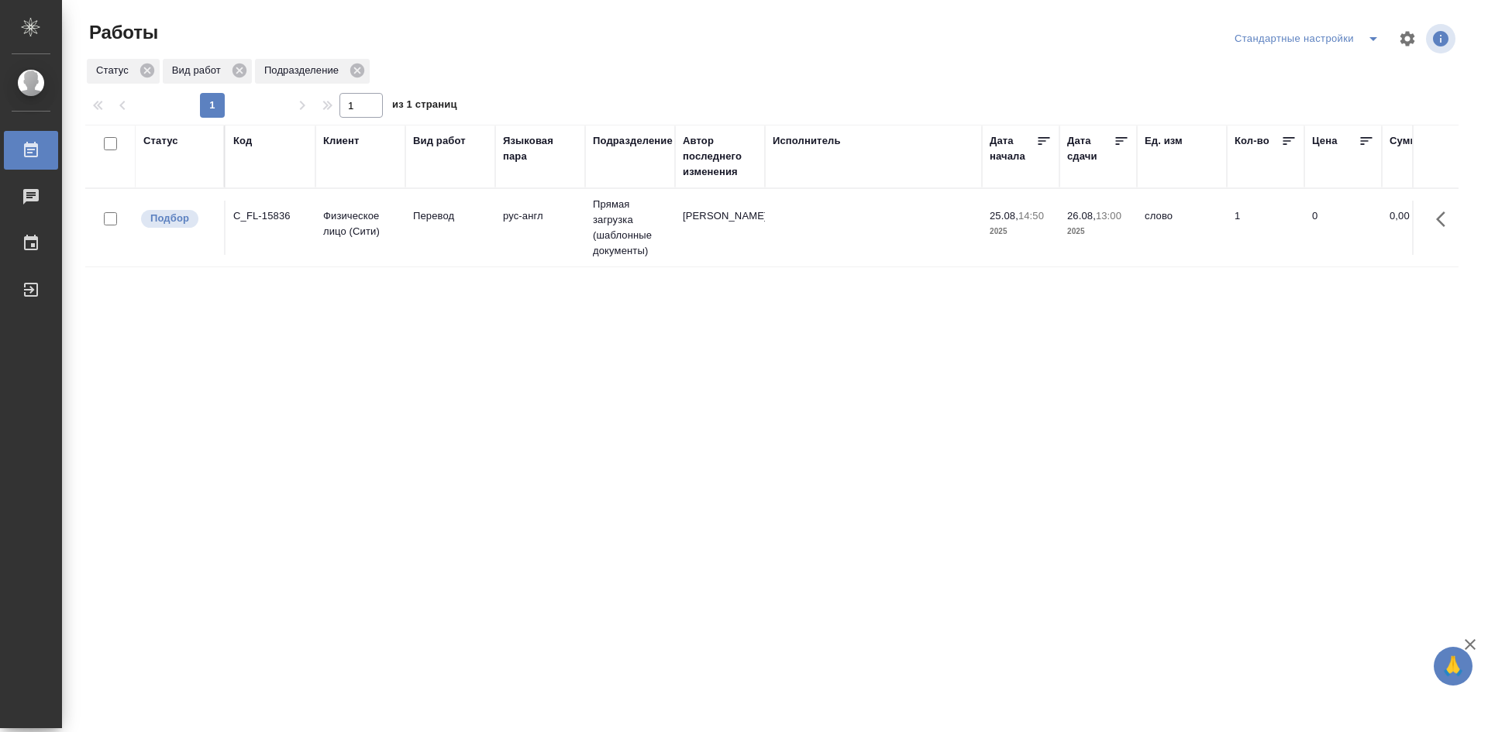
click at [572, 228] on td "рус-англ" at bounding box center [540, 228] width 90 height 54
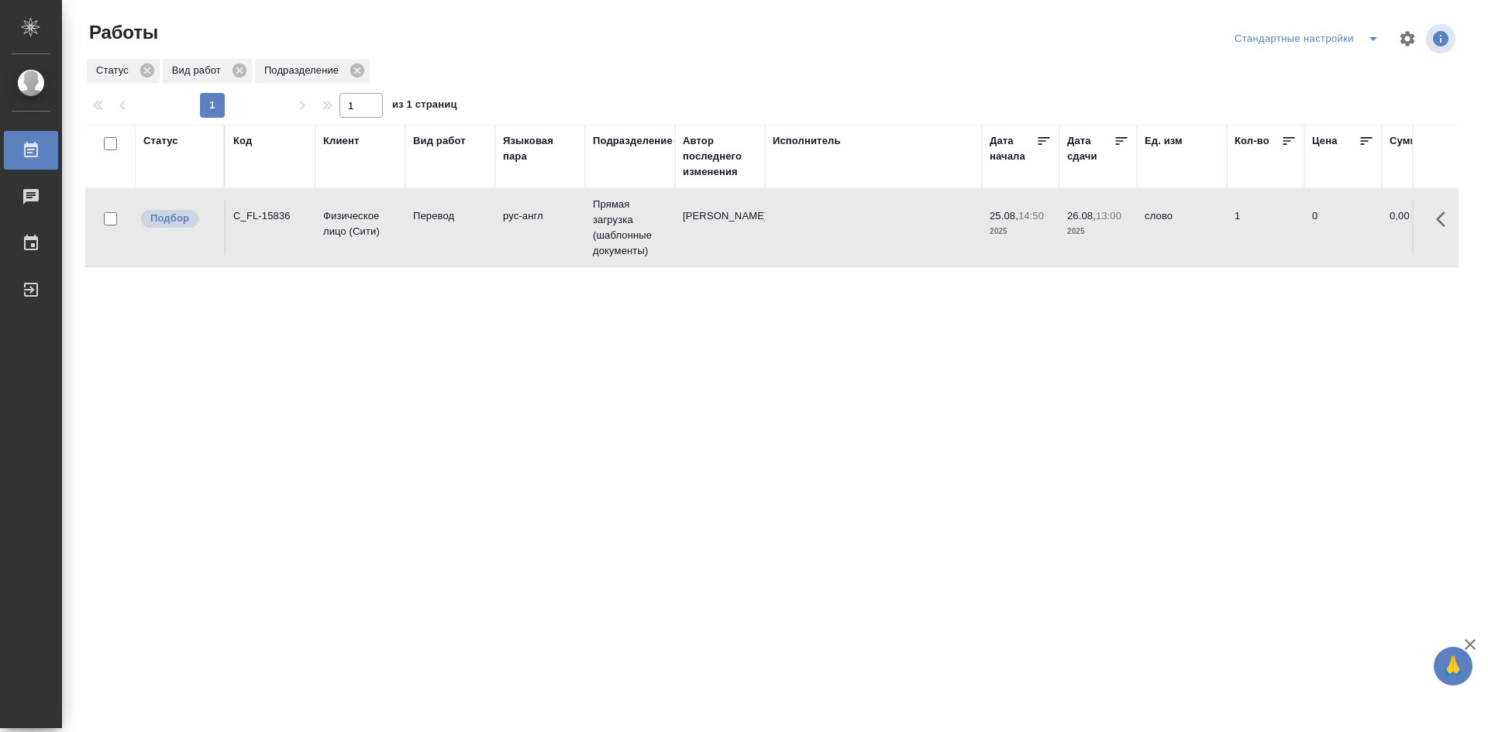
click at [572, 228] on td "рус-англ" at bounding box center [540, 228] width 90 height 54
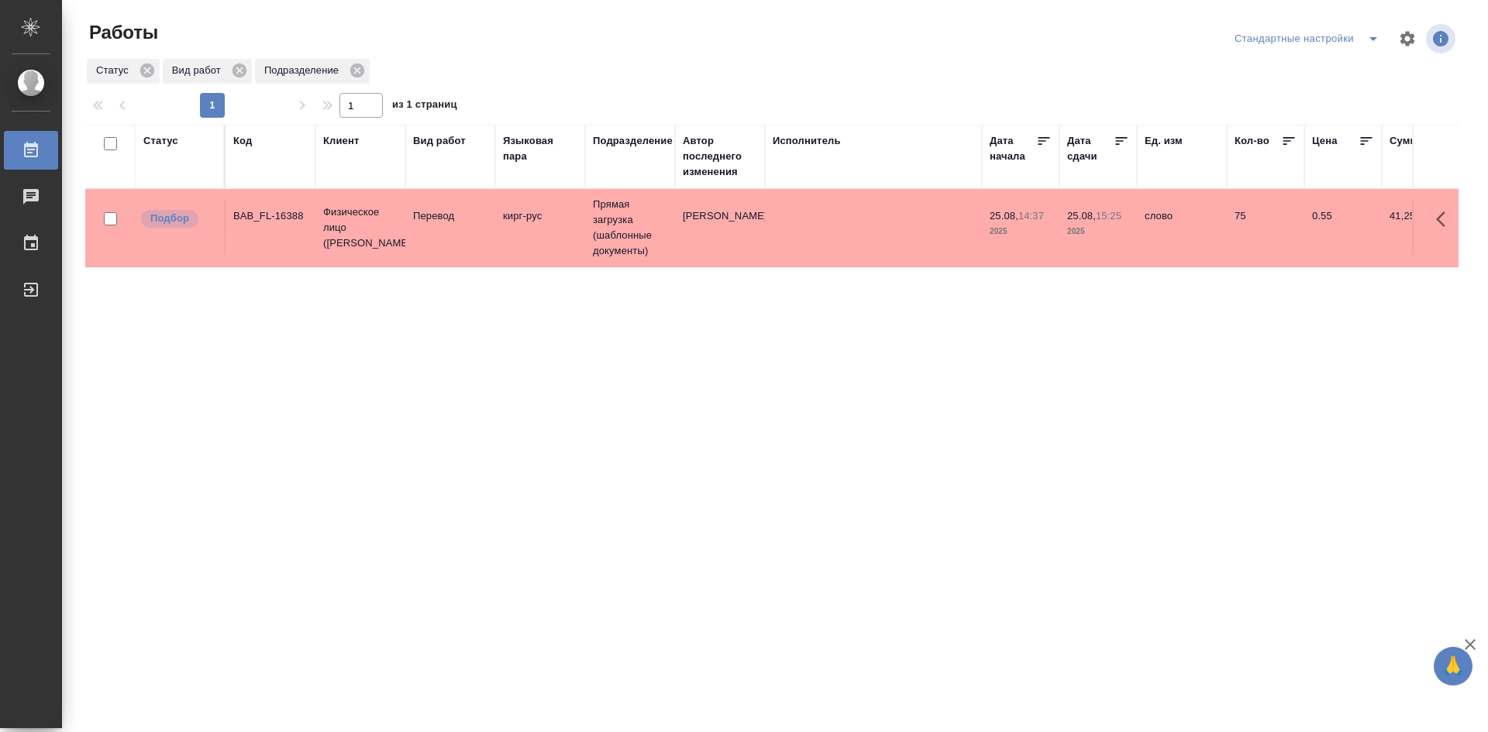
click at [454, 255] on tr "Подбор BAB_FL-16388 Физическое лицо (Бабушкинская) Перевод кирг-рус Прямая загр…" at bounding box center [1431, 228] width 2692 height 78
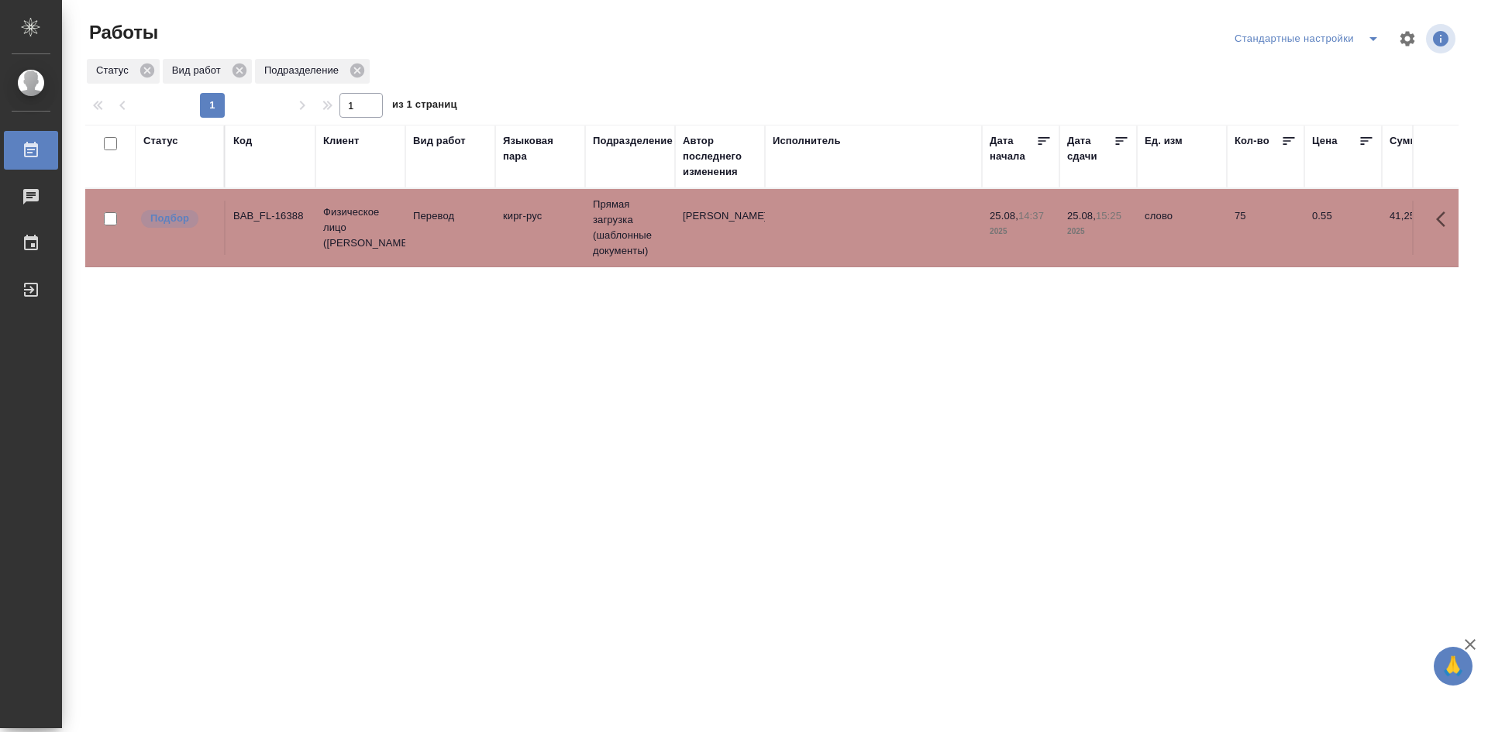
click at [456, 250] on td "Перевод" at bounding box center [450, 228] width 90 height 54
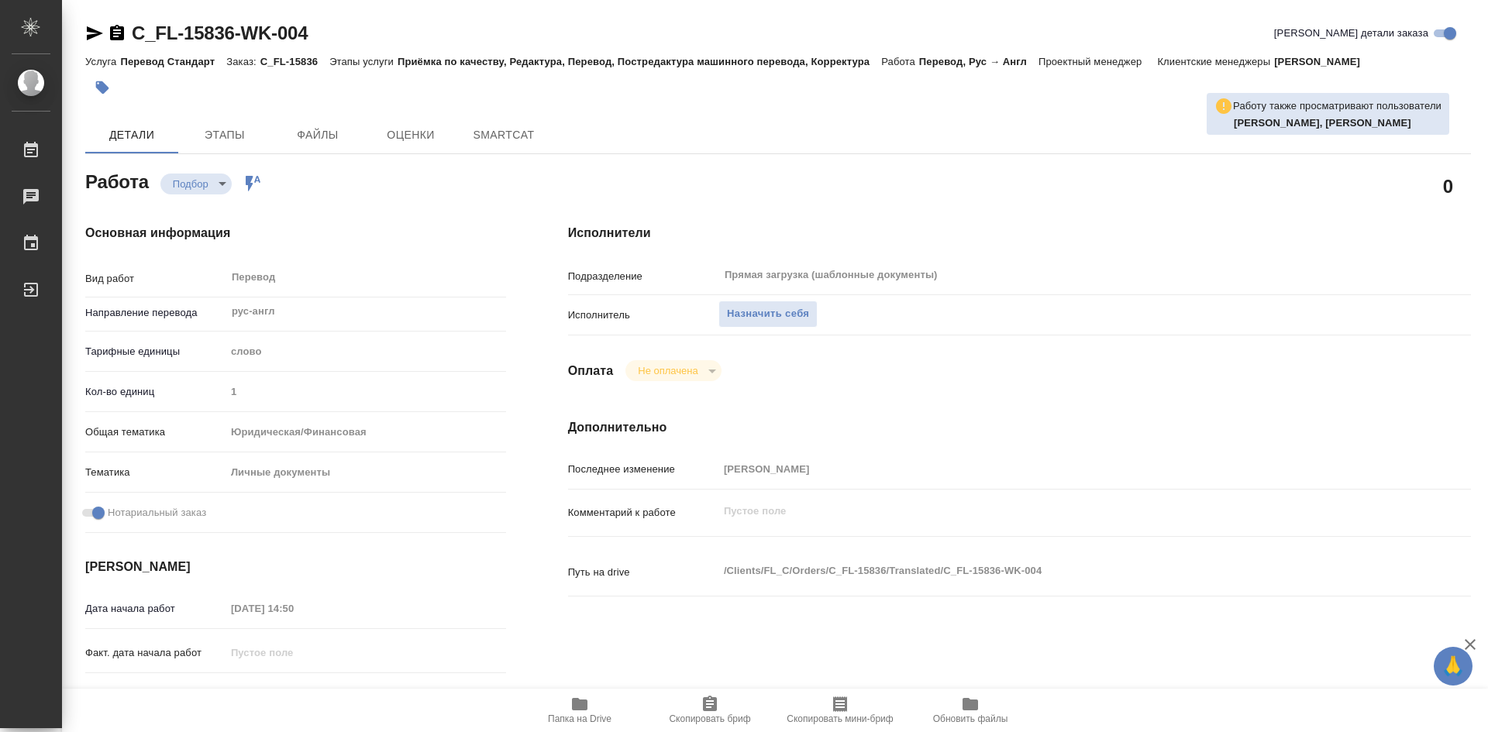
type textarea "x"
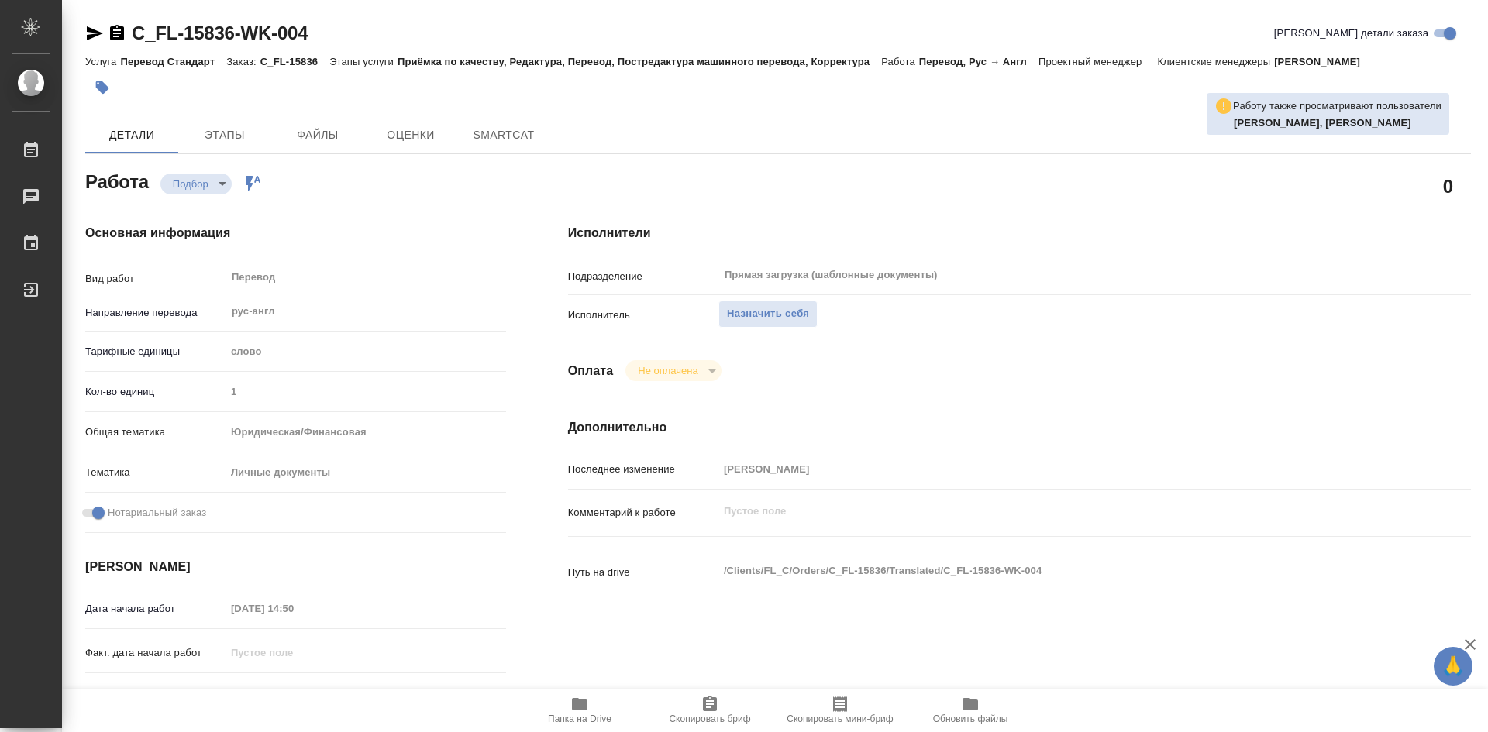
type textarea "x"
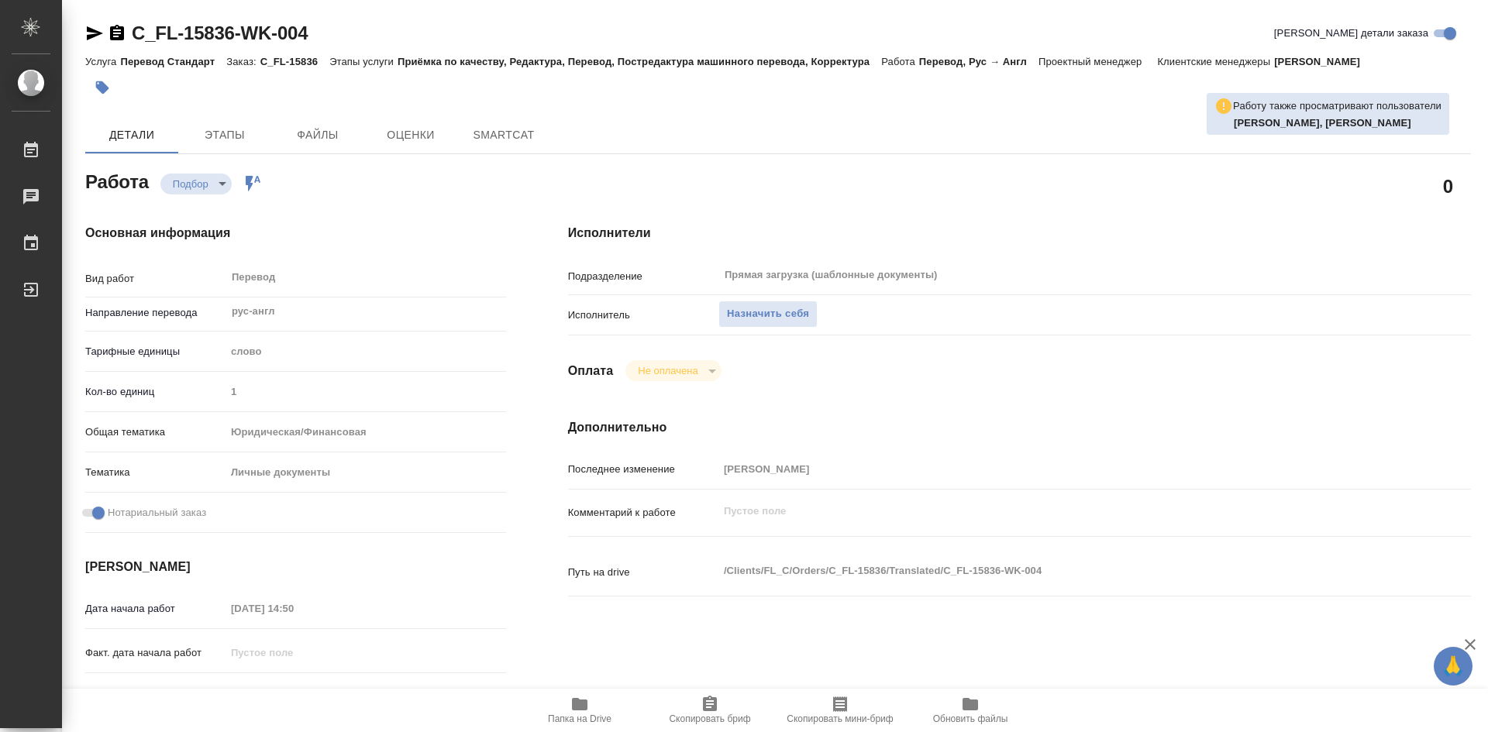
type textarea "x"
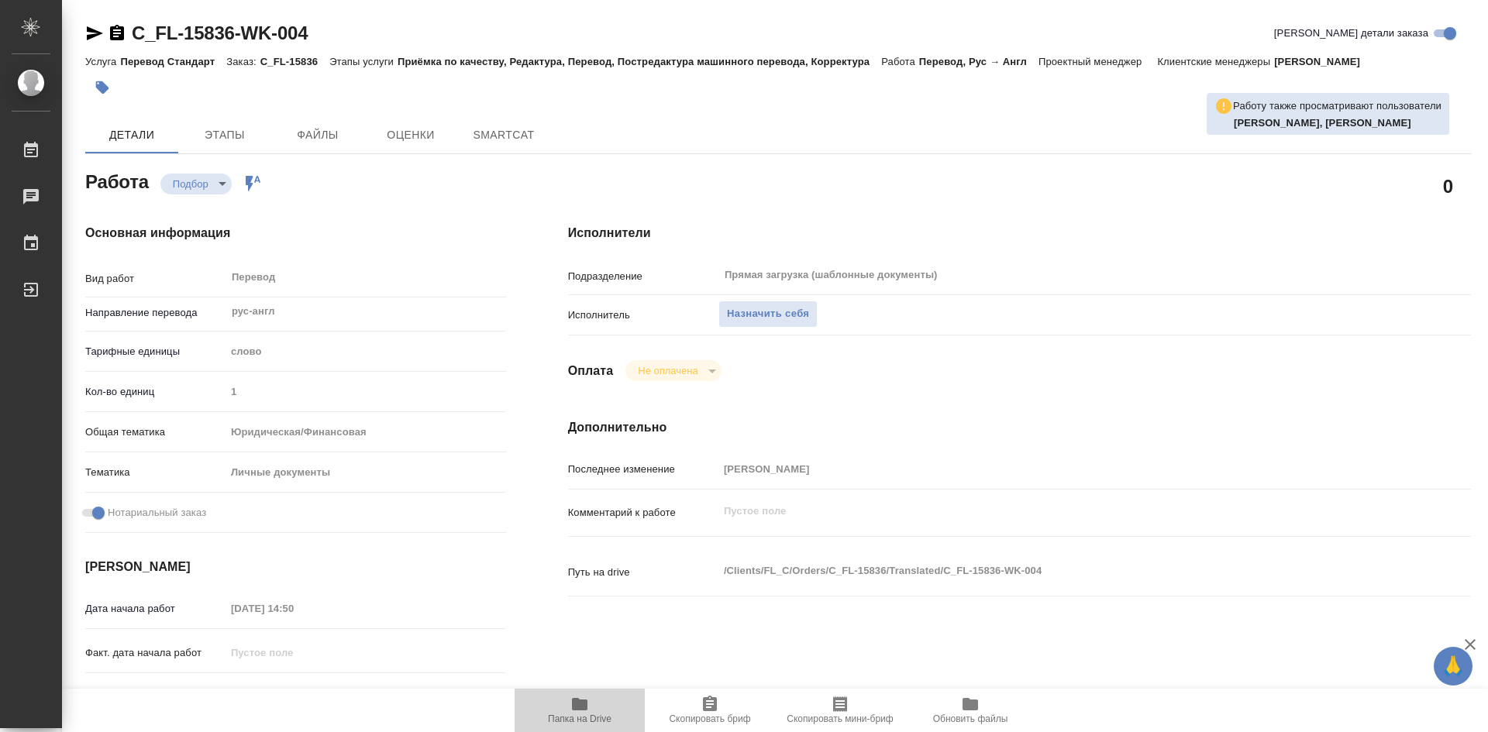
click at [582, 704] on icon "button" at bounding box center [580, 704] width 16 height 12
type textarea "x"
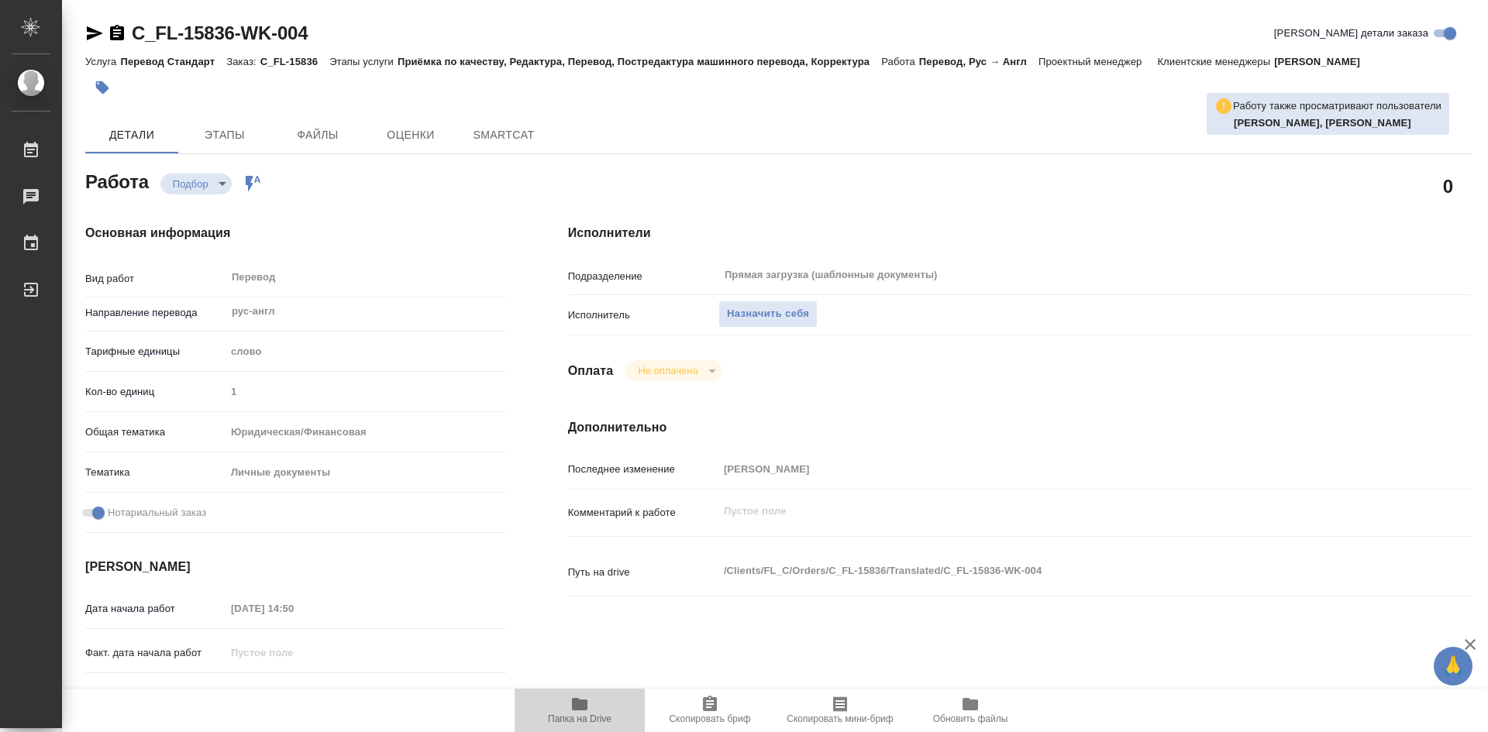
type textarea "x"
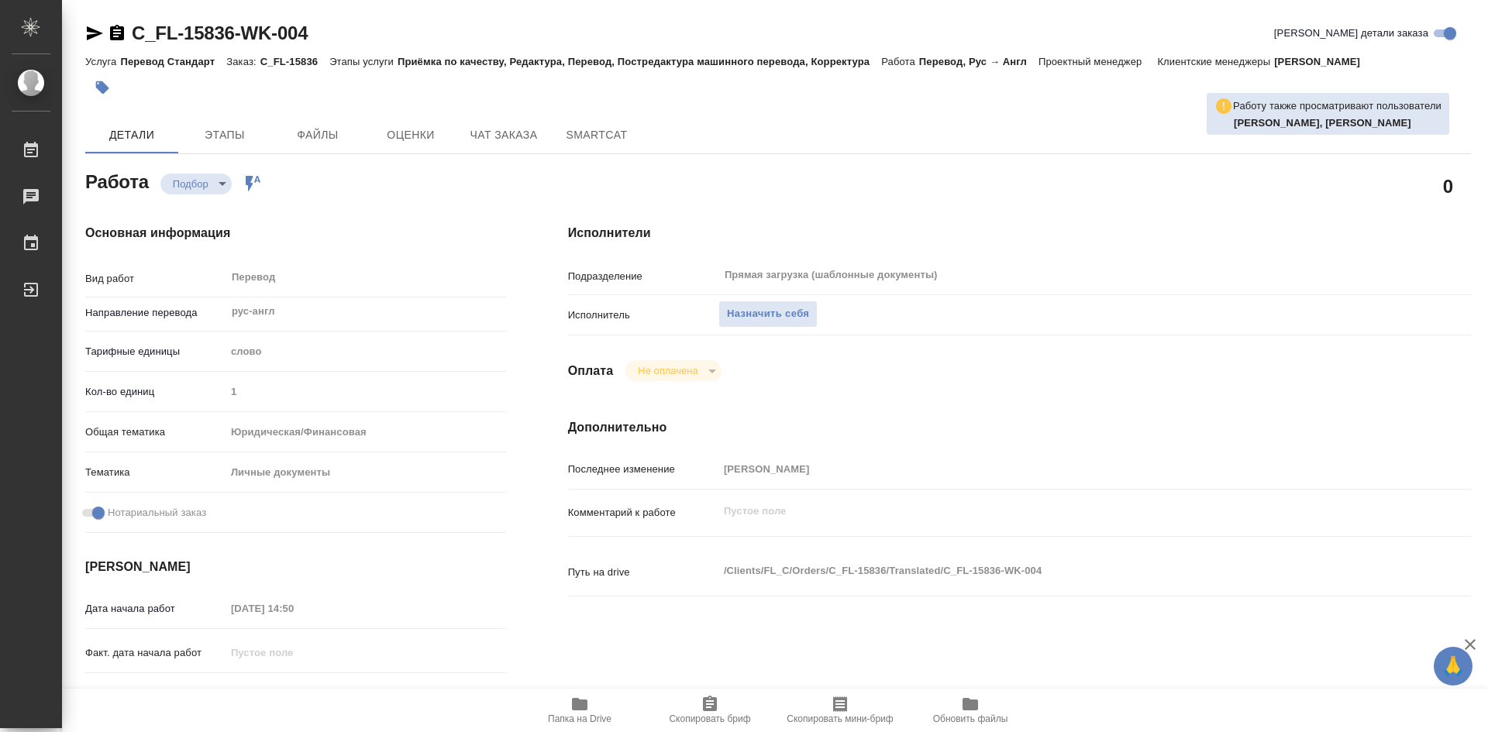
type textarea "x"
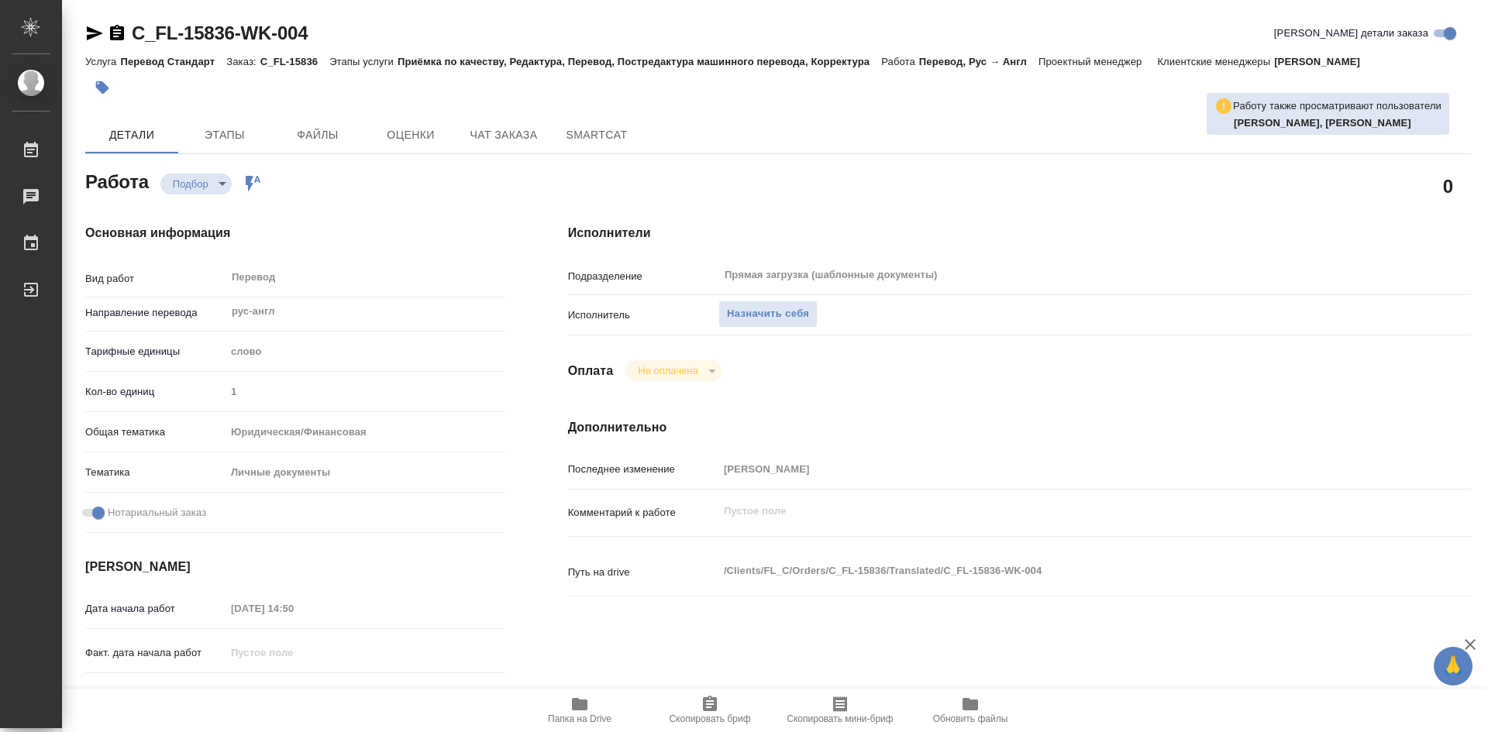
type textarea "x"
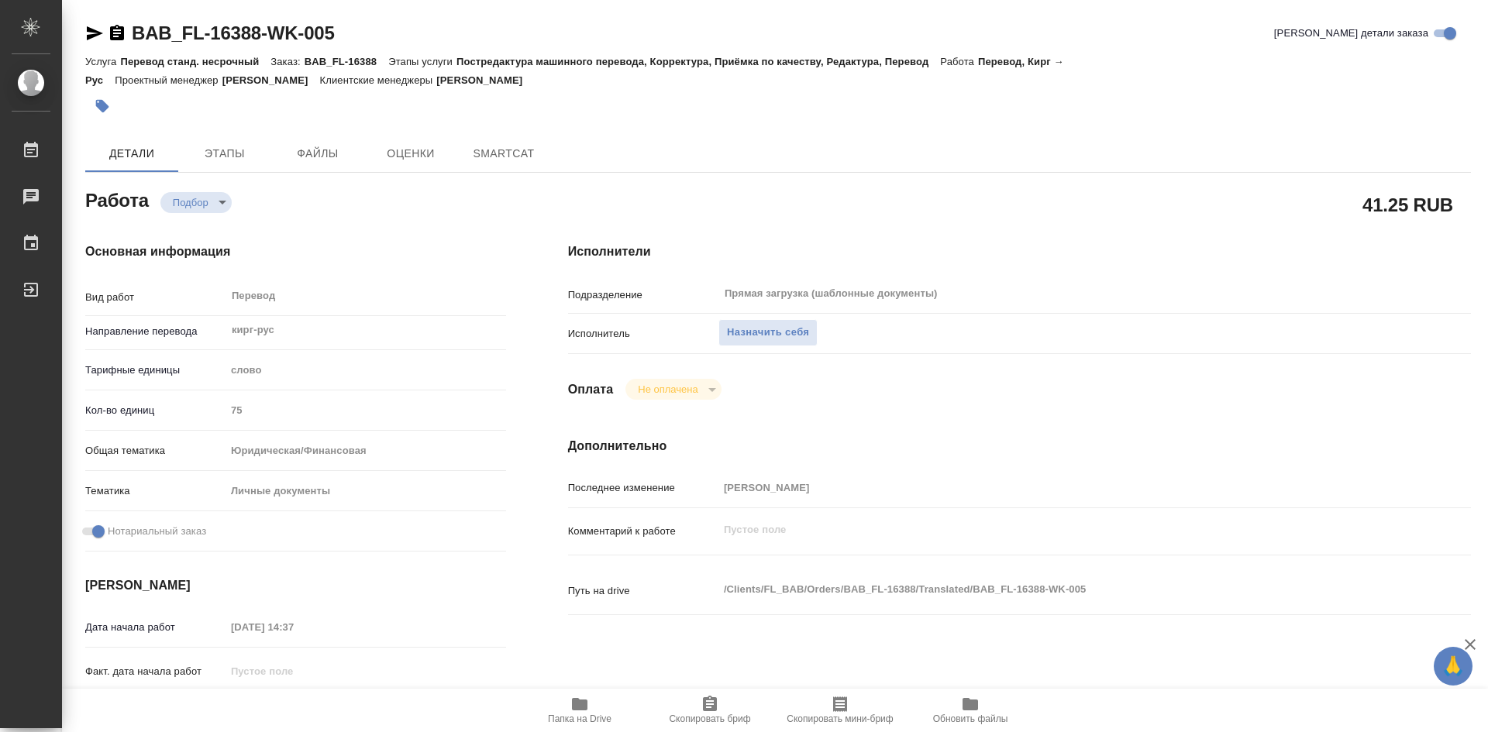
type textarea "x"
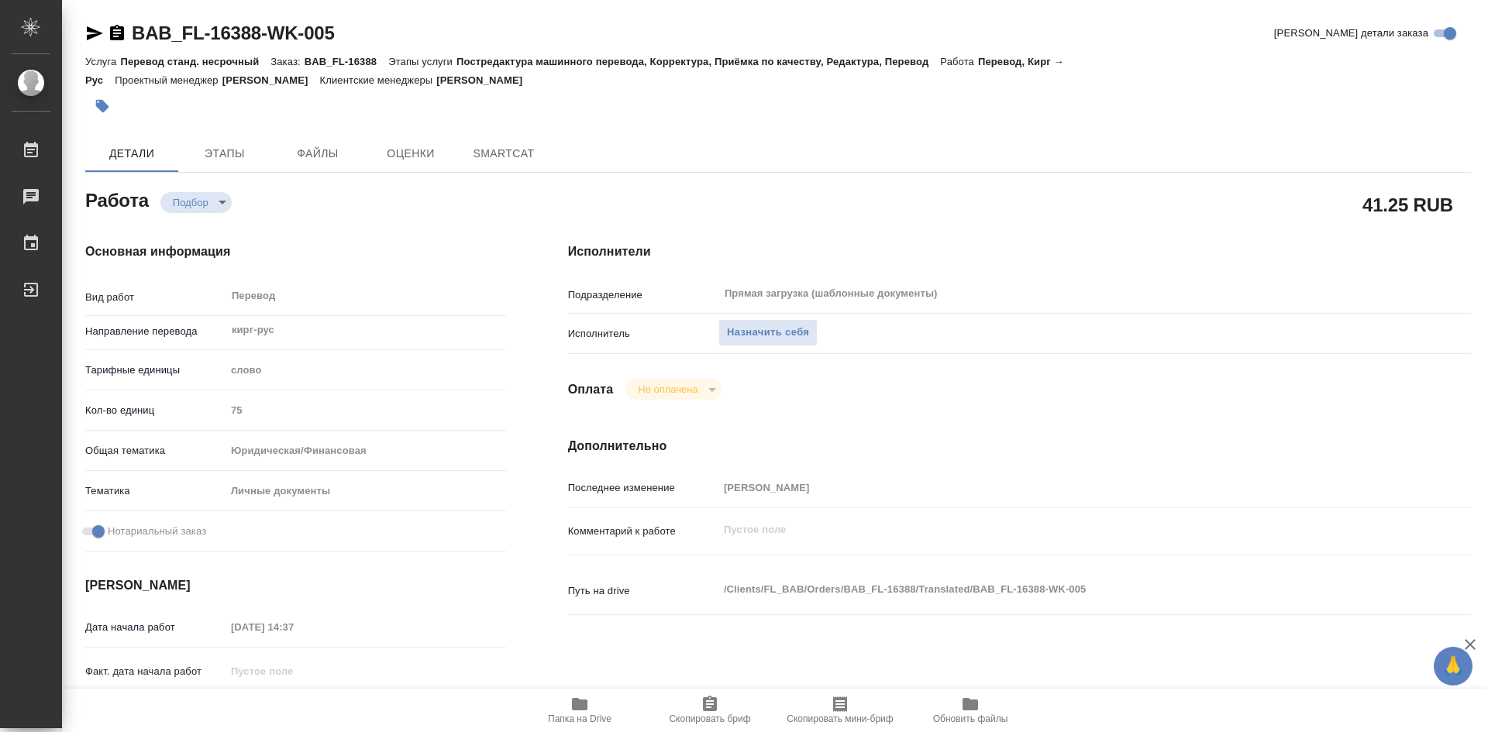
type textarea "x"
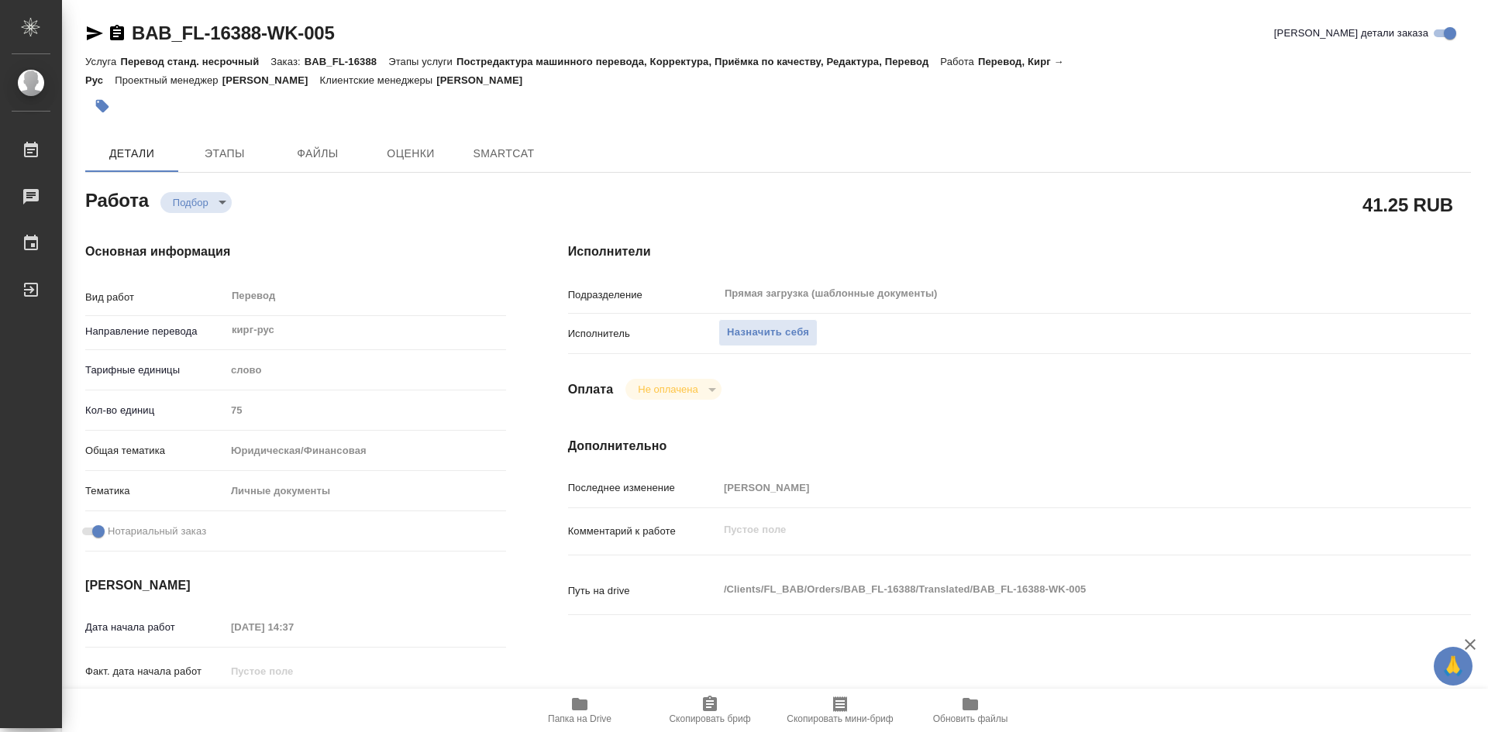
type textarea "x"
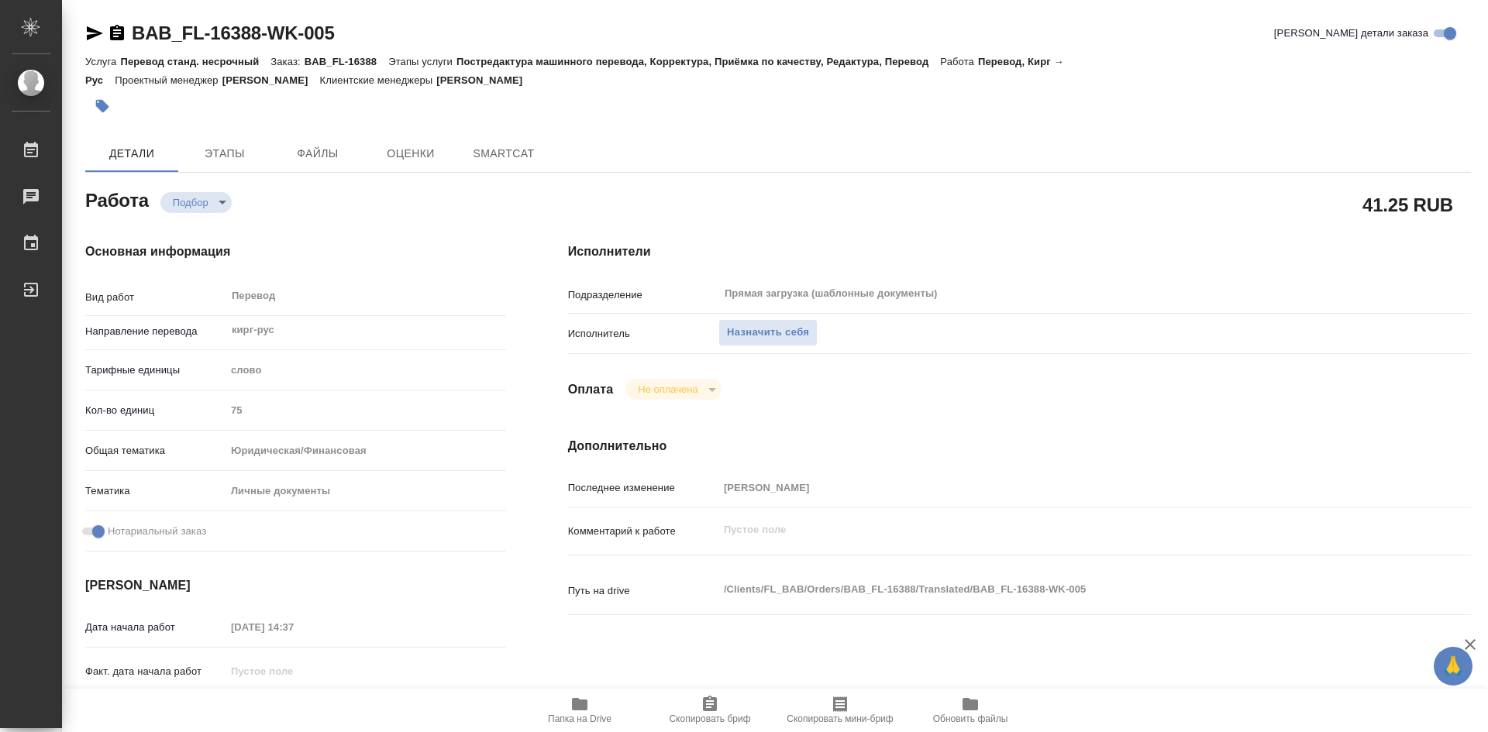
type textarea "x"
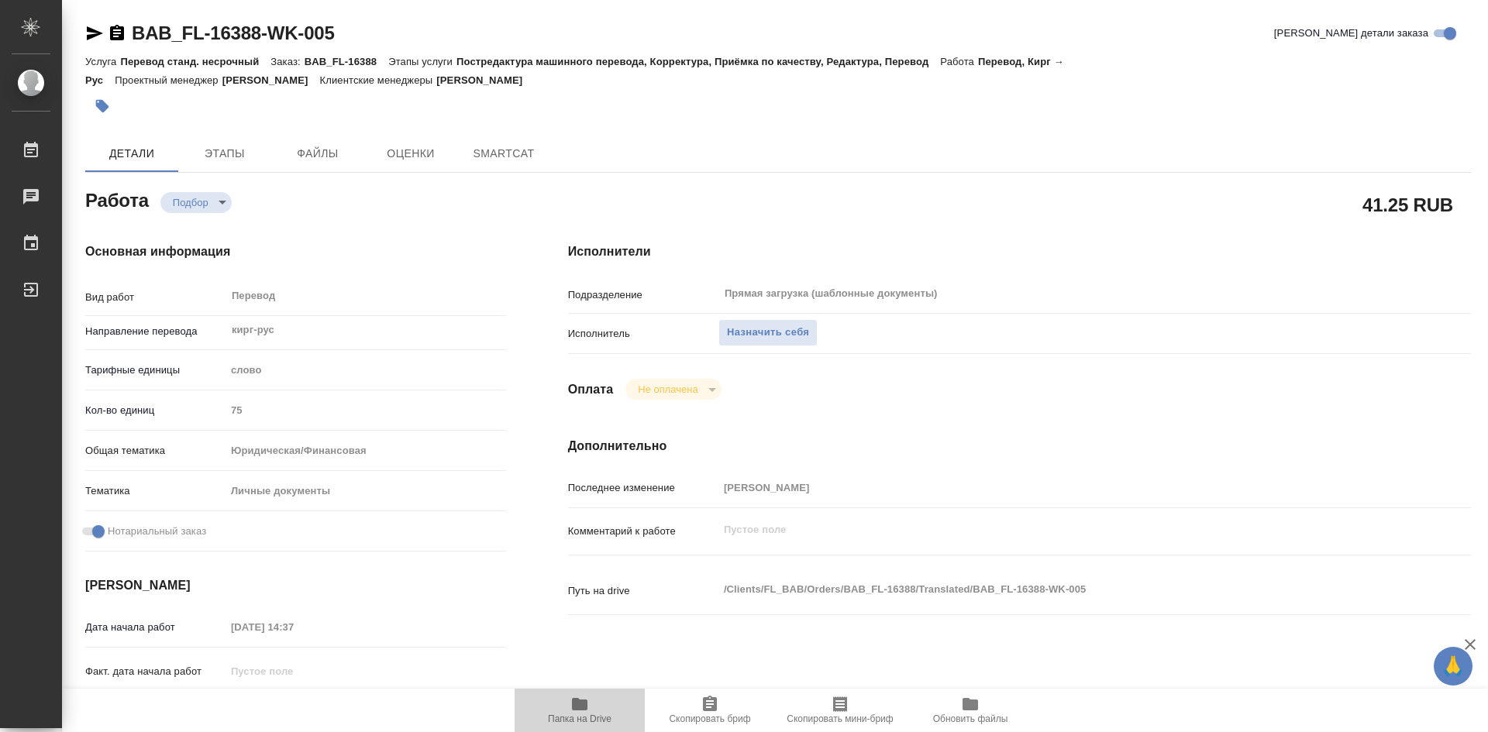
click at [594, 707] on span "Папка на Drive" at bounding box center [580, 709] width 112 height 29
type textarea "x"
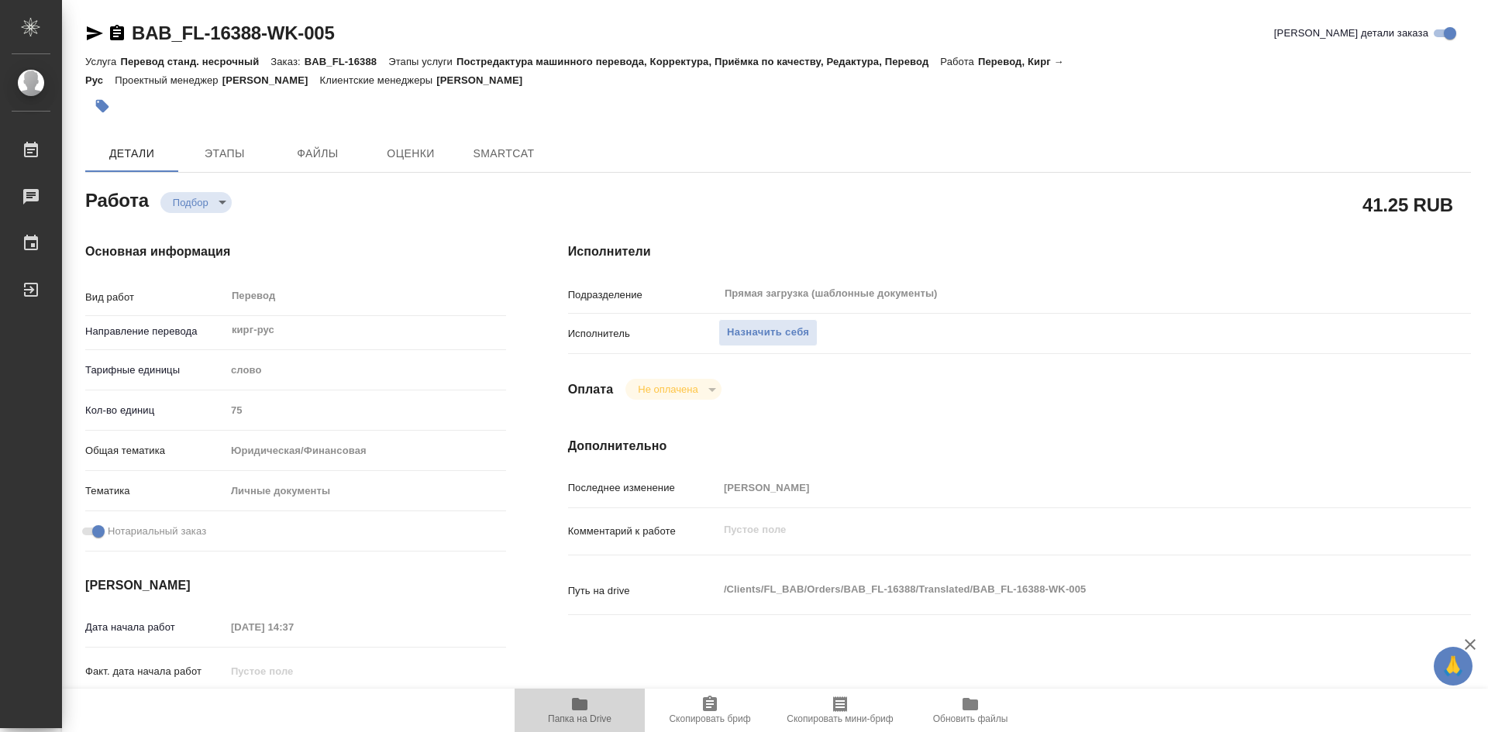
type textarea "x"
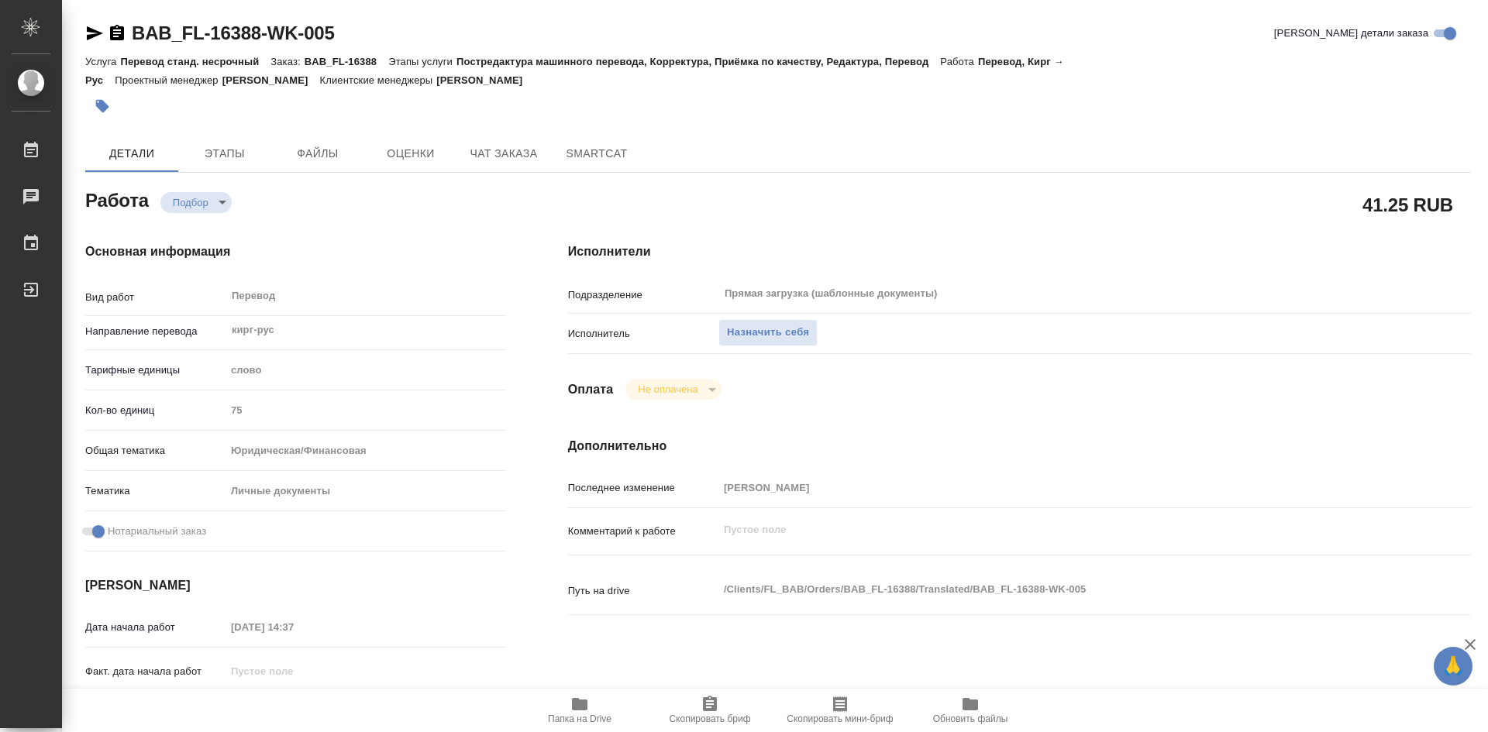
type textarea "x"
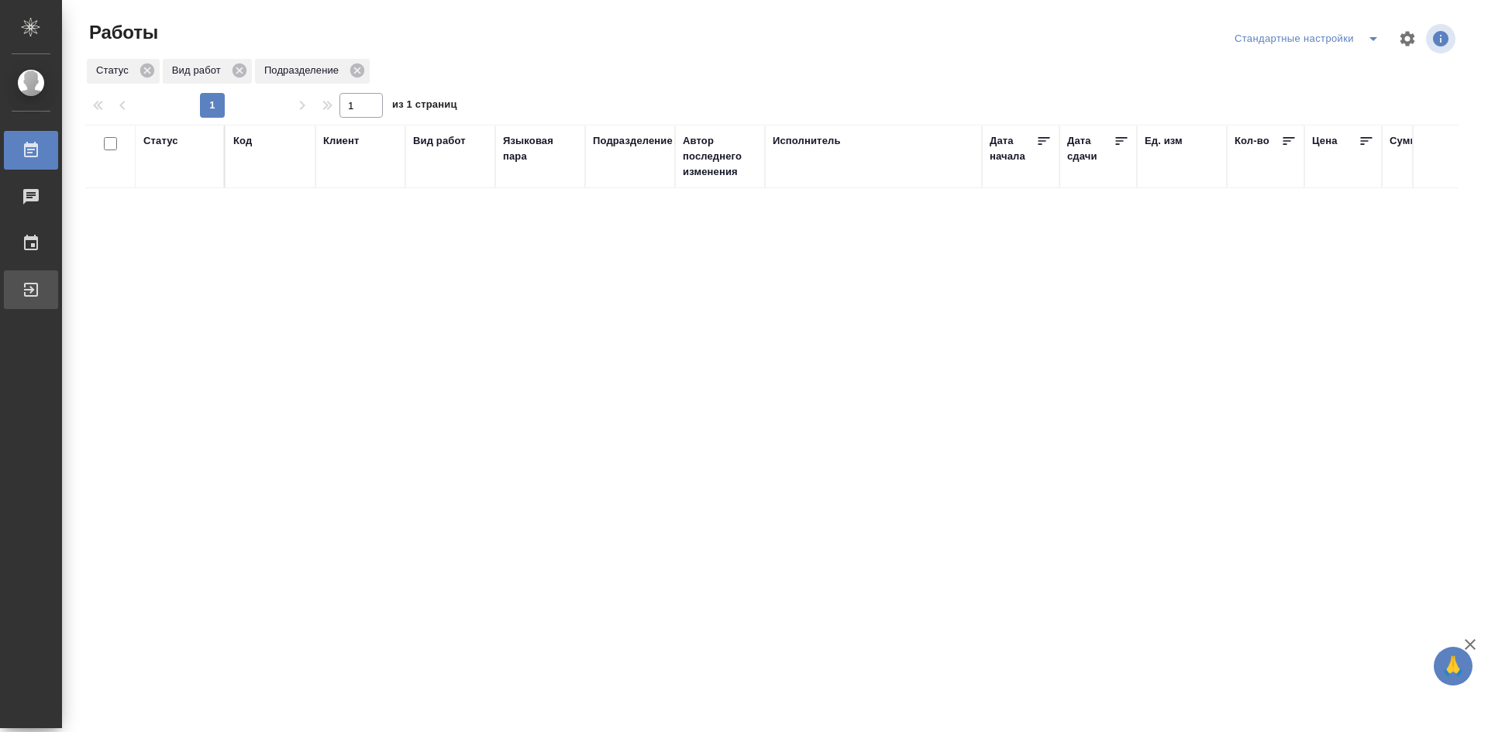
click at [31, 294] on div "Выйти" at bounding box center [11, 289] width 39 height 23
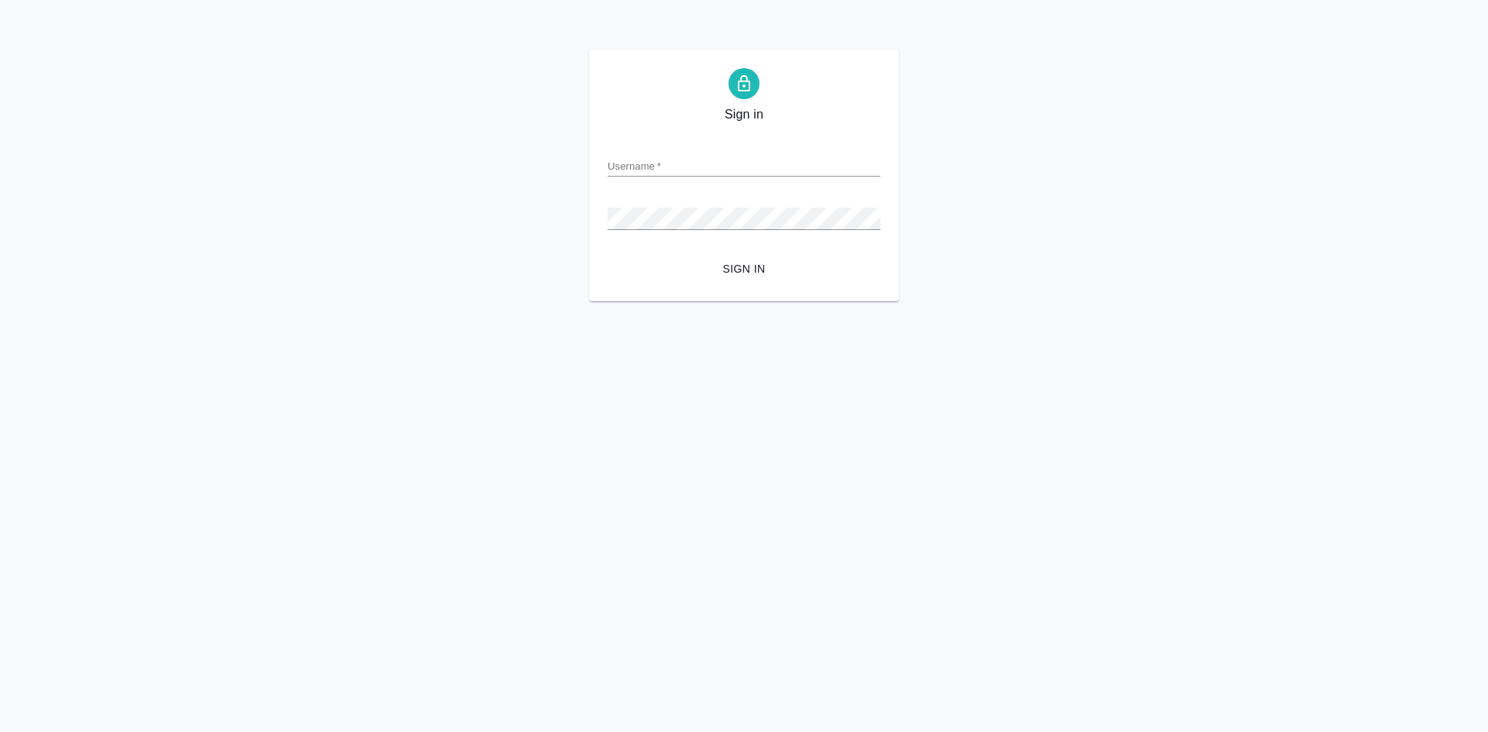
click at [682, 157] on input "Username   *" at bounding box center [744, 166] width 273 height 22
type input "[EMAIL_ADDRESS][DOMAIN_NAME]"
click at [750, 270] on span "Sign in" at bounding box center [744, 269] width 248 height 19
